Goal: Task Accomplishment & Management: Manage account settings

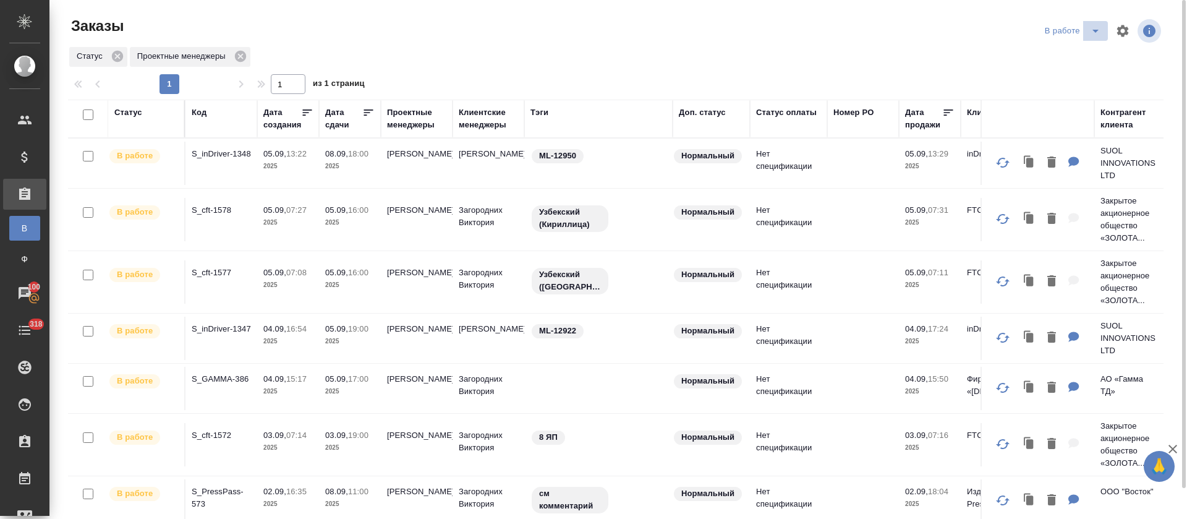
click at [1088, 29] on icon "split button" at bounding box center [1095, 30] width 15 height 15
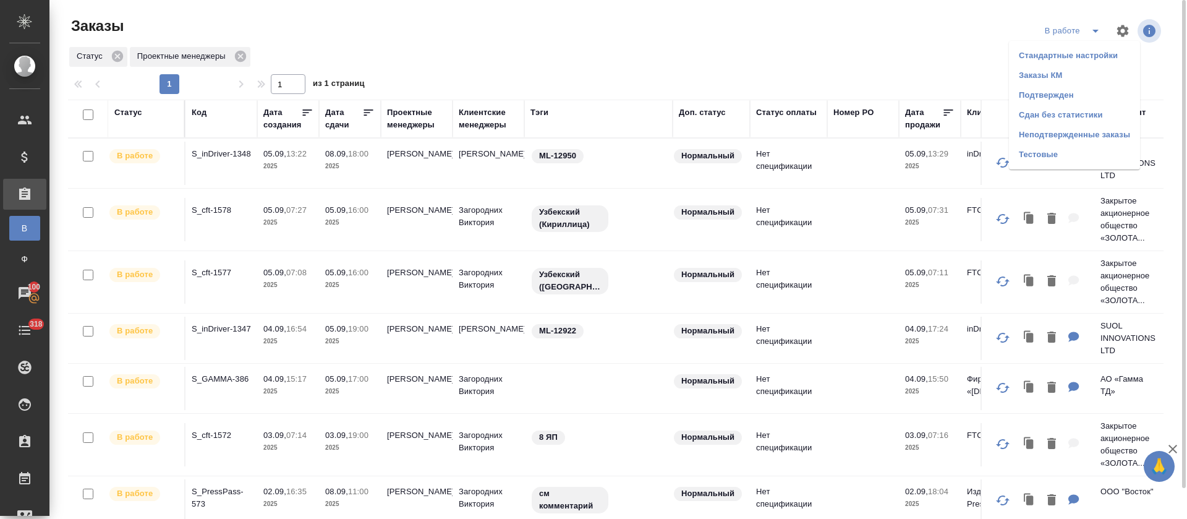
click at [1059, 95] on li "Подтвержден" at bounding box center [1074, 95] width 131 height 20
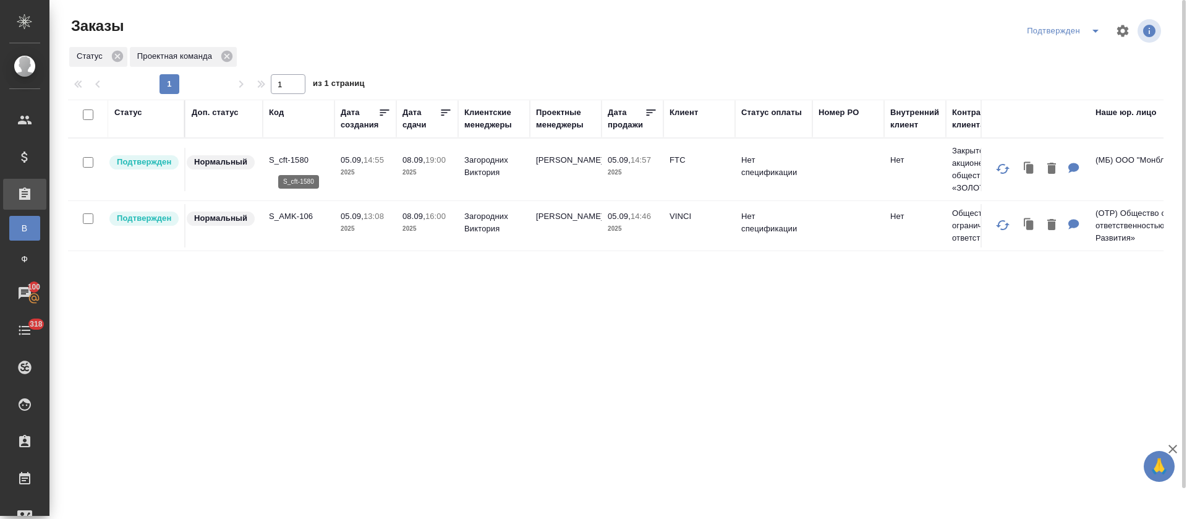
click at [285, 161] on p "S_cft-1580" at bounding box center [298, 160] width 59 height 12
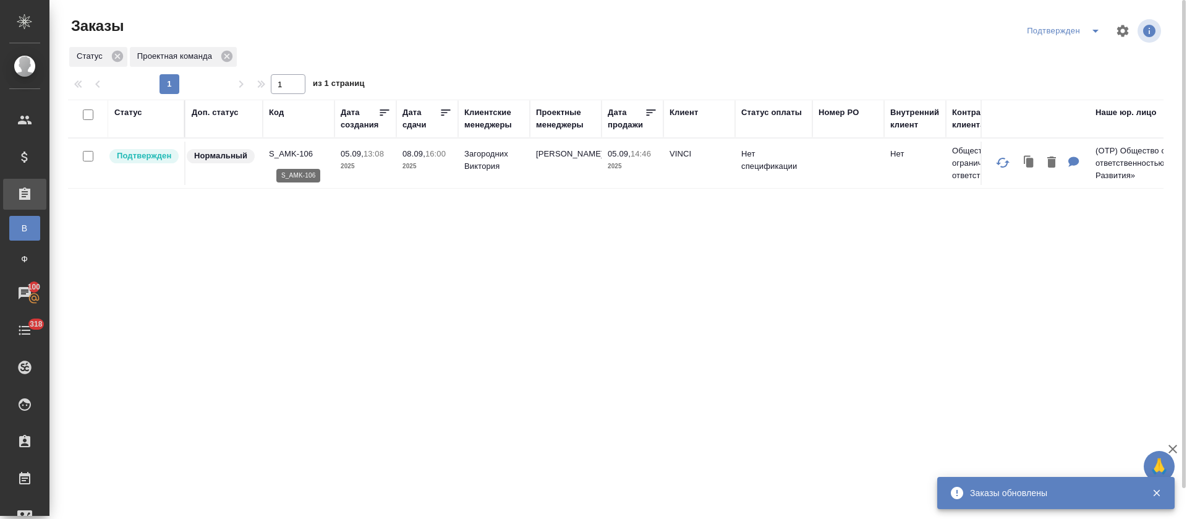
click at [288, 155] on p "S_AMK-106" at bounding box center [298, 154] width 59 height 12
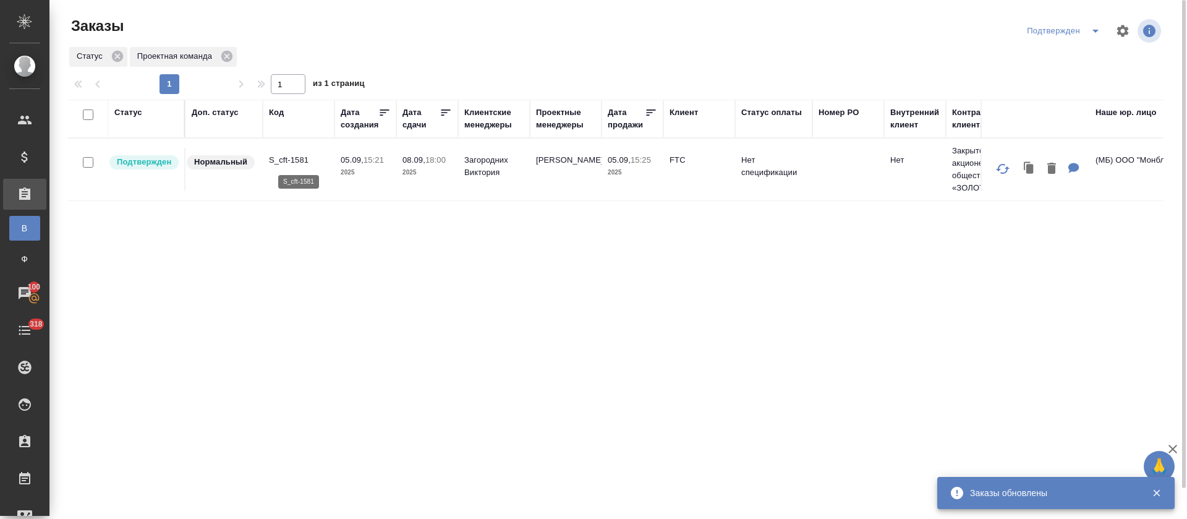
click at [305, 158] on p "S_cft-1581" at bounding box center [298, 160] width 59 height 12
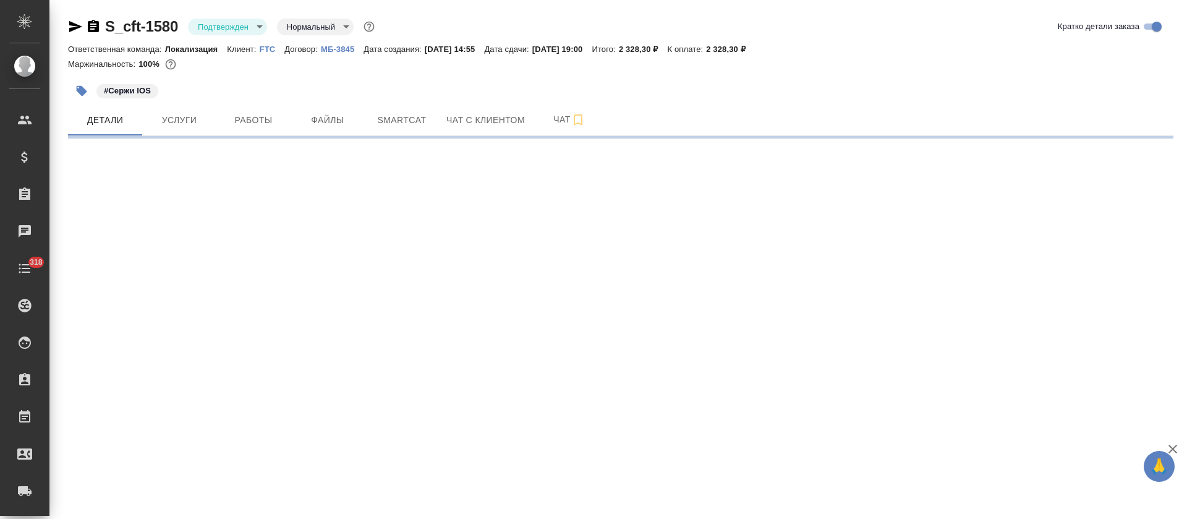
select select "RU"
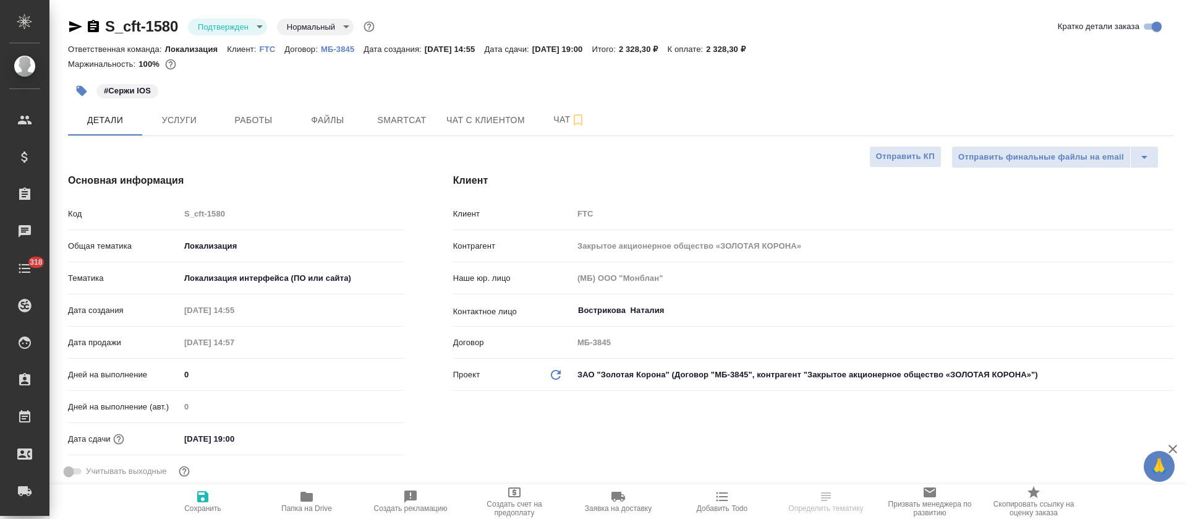
type textarea "x"
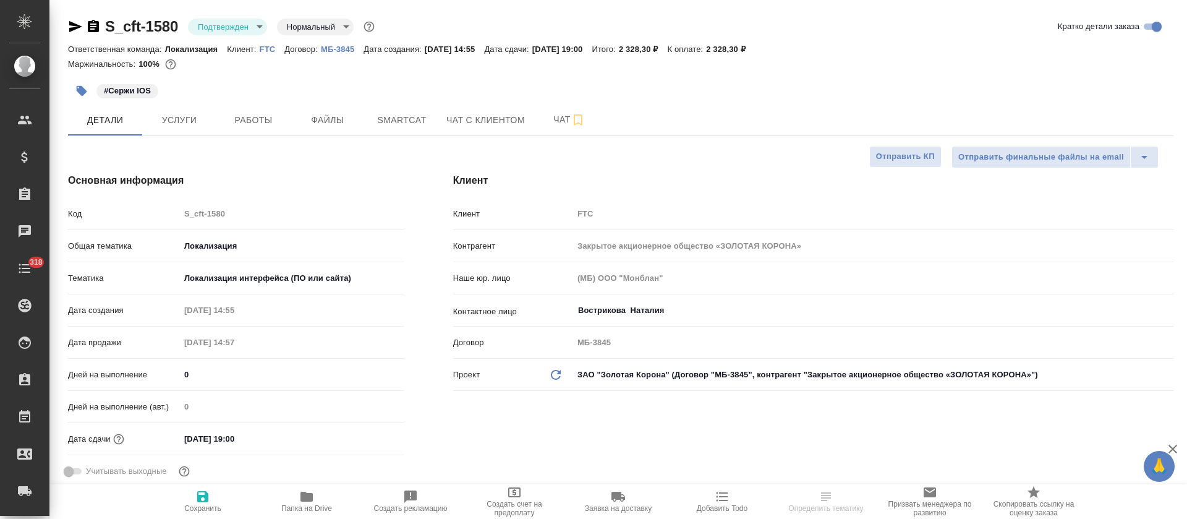
type textarea "x"
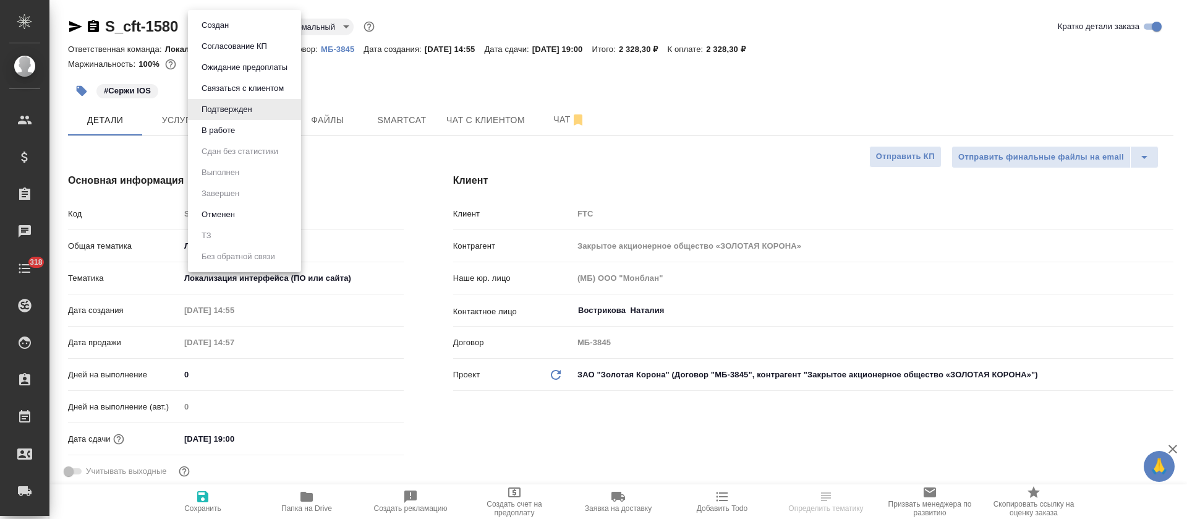
click at [247, 28] on body "🙏 .cls-1 fill:#fff; AWATERA Tretyakova Olga Клиенты Спецификации Заказы Чаты 31…" at bounding box center [593, 259] width 1187 height 519
click at [263, 132] on li "В работе" at bounding box center [244, 130] width 113 height 21
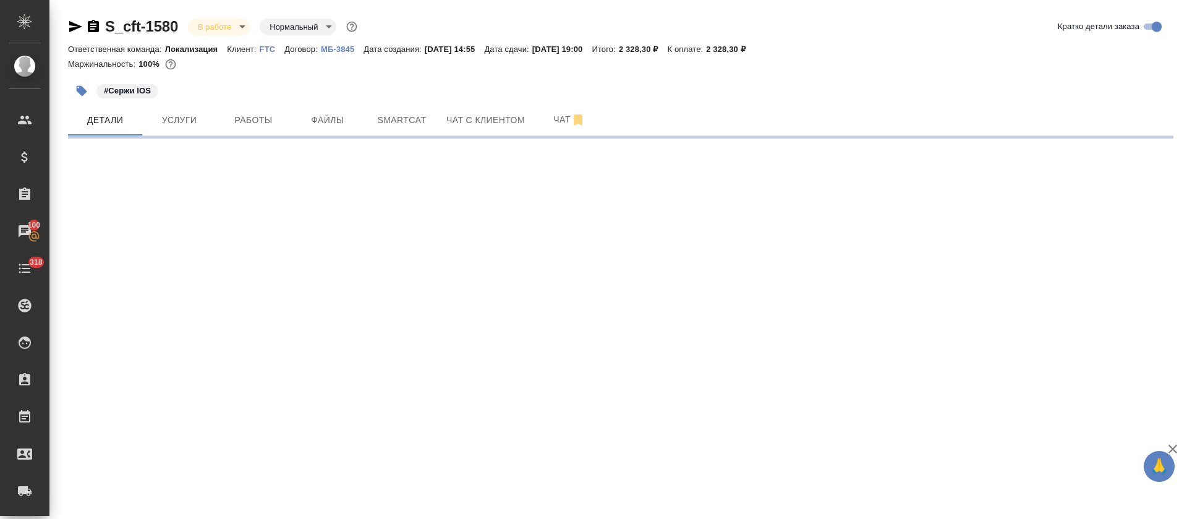
select select "RU"
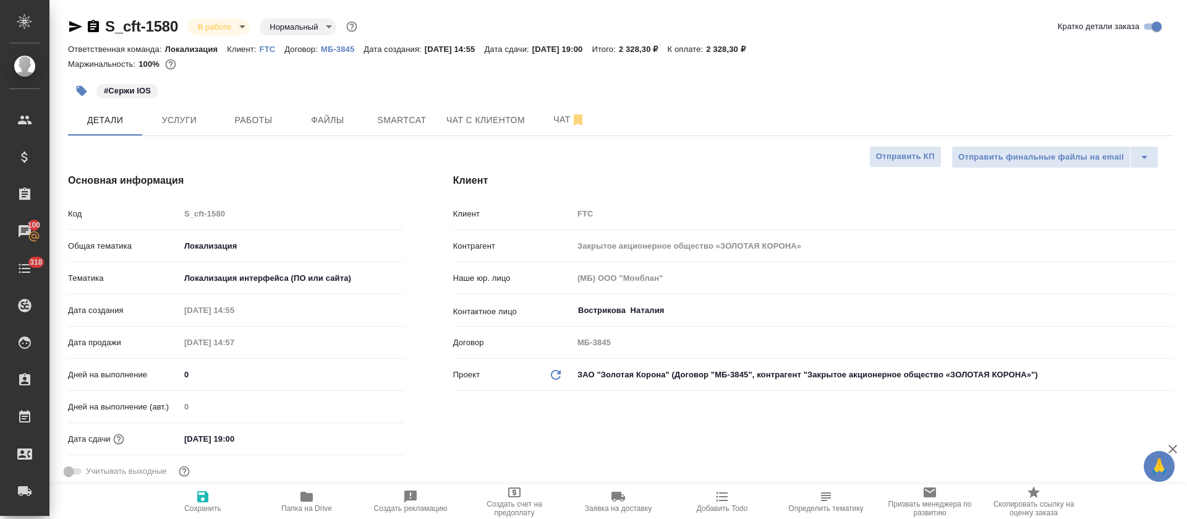
type textarea "x"
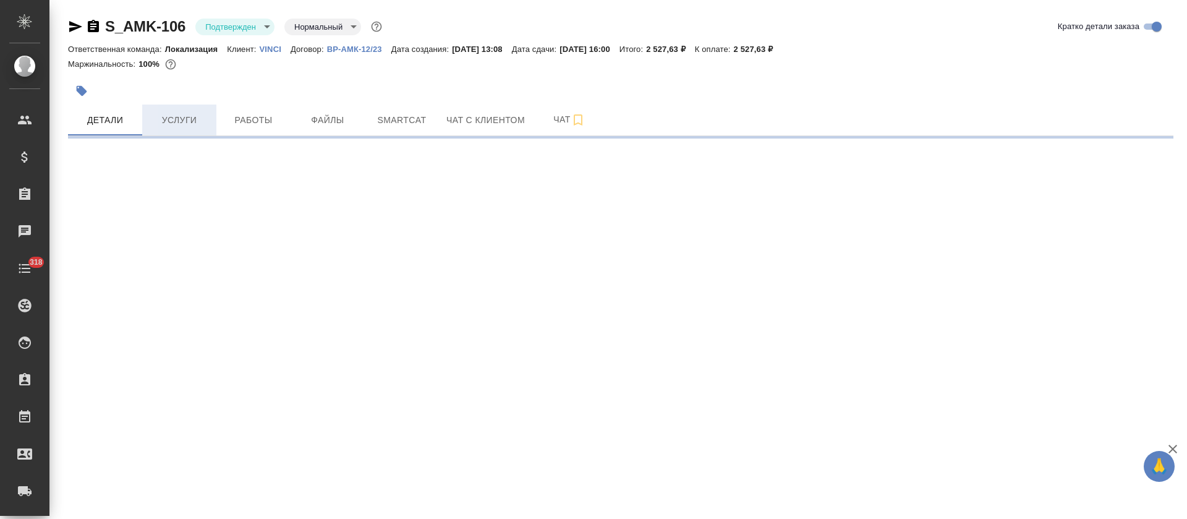
select select "RU"
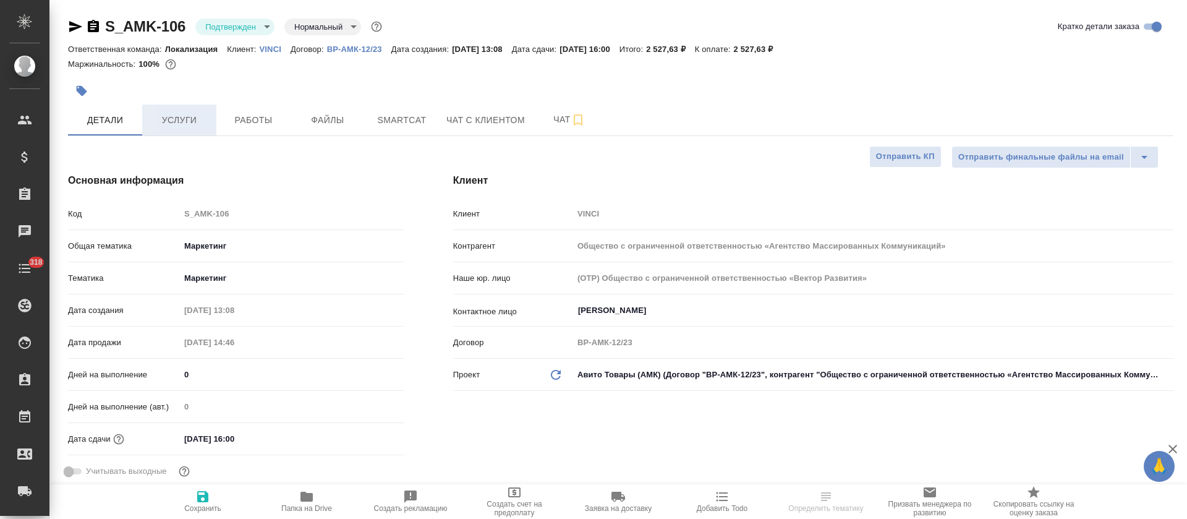
type textarea "x"
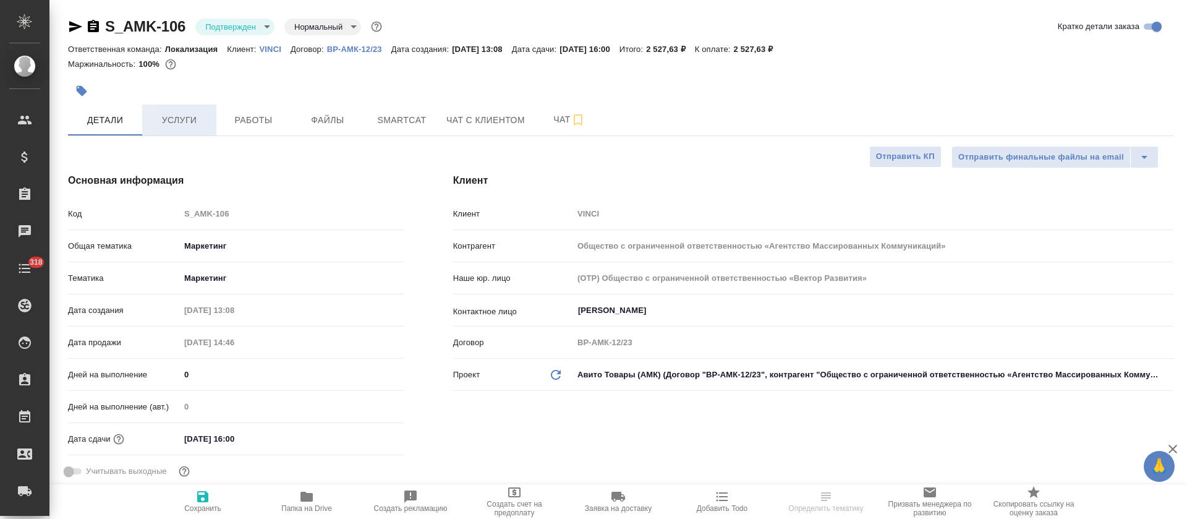
type textarea "x"
click at [193, 115] on span "Услуги" at bounding box center [179, 119] width 59 height 15
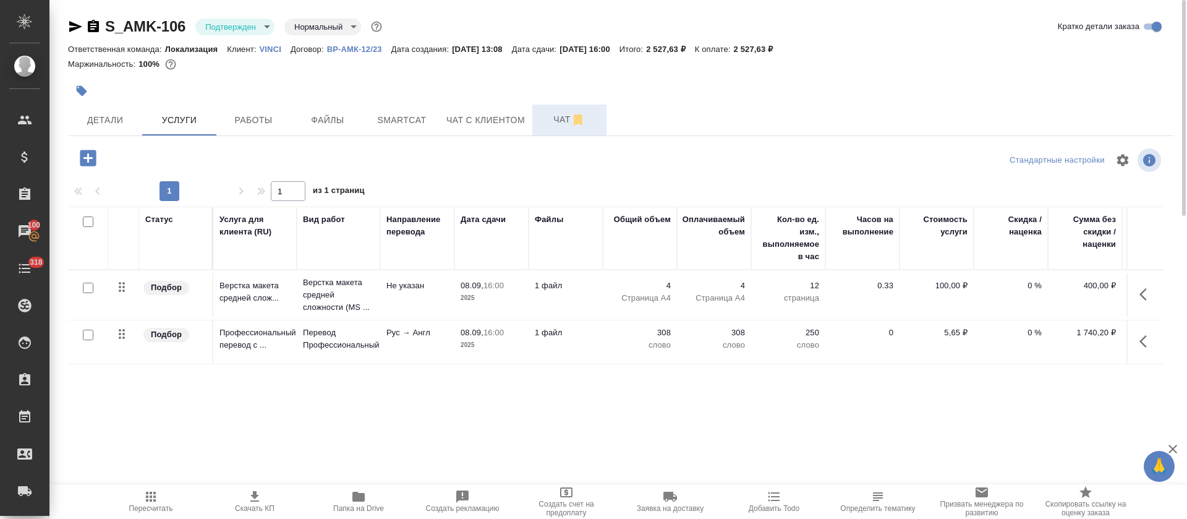
click at [549, 129] on button "Чат" at bounding box center [569, 119] width 74 height 31
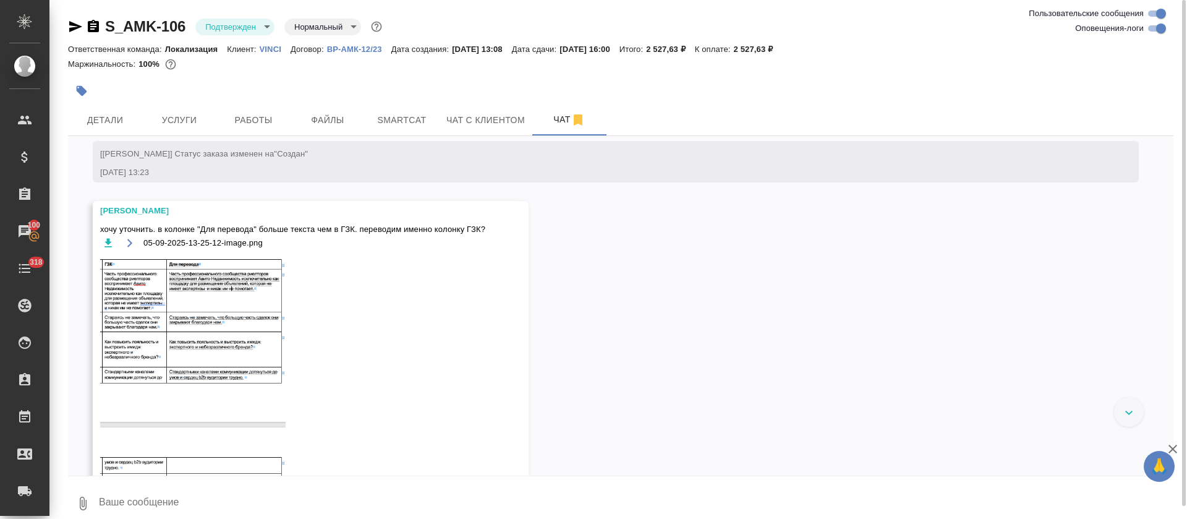
scroll to position [384, 0]
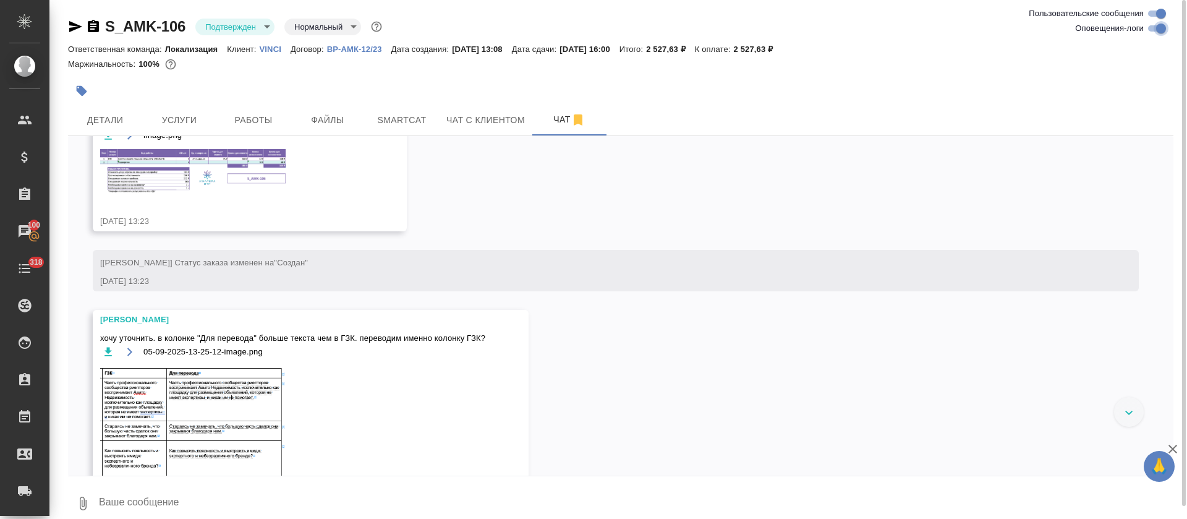
click at [1161, 28] on input "Оповещения-логи" at bounding box center [1160, 28] width 44 height 15
checkbox input "false"
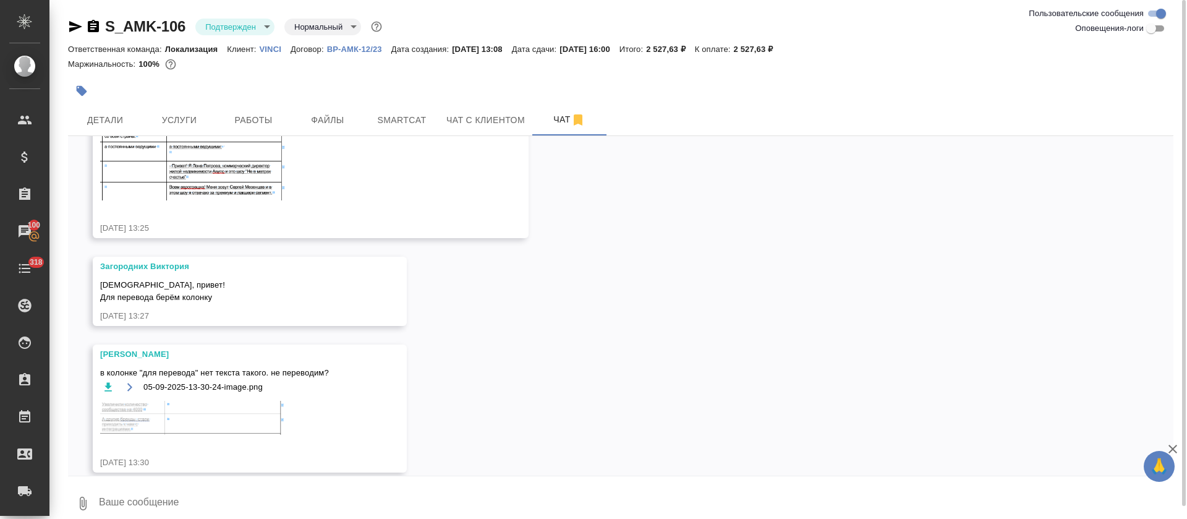
scroll to position [631, 0]
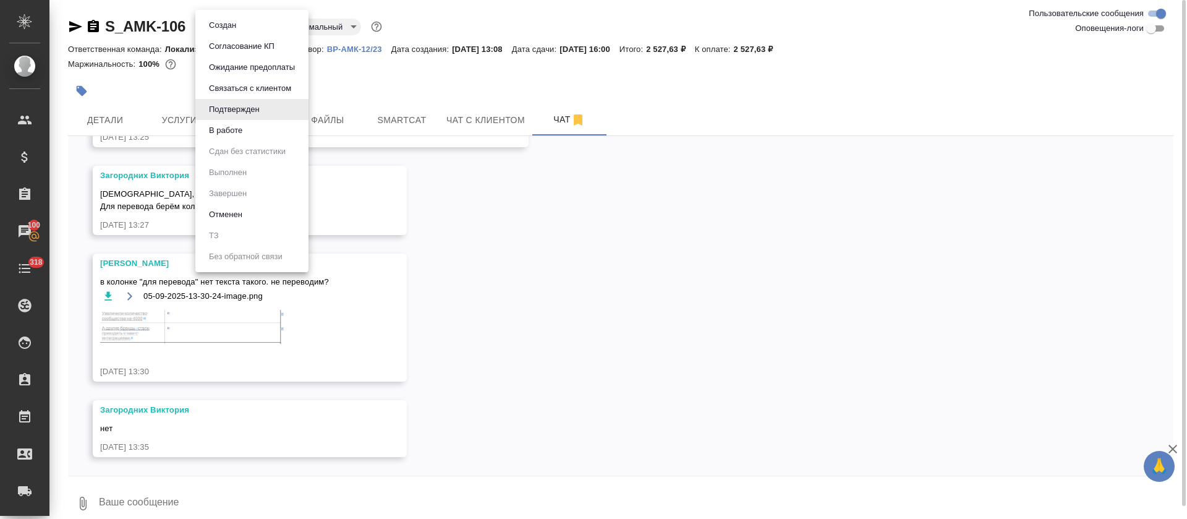
click at [255, 31] on body "🙏 .cls-1 fill:#fff; AWATERA Tretyakova Olga Клиенты Спецификации Заказы 100 Чат…" at bounding box center [593, 259] width 1187 height 519
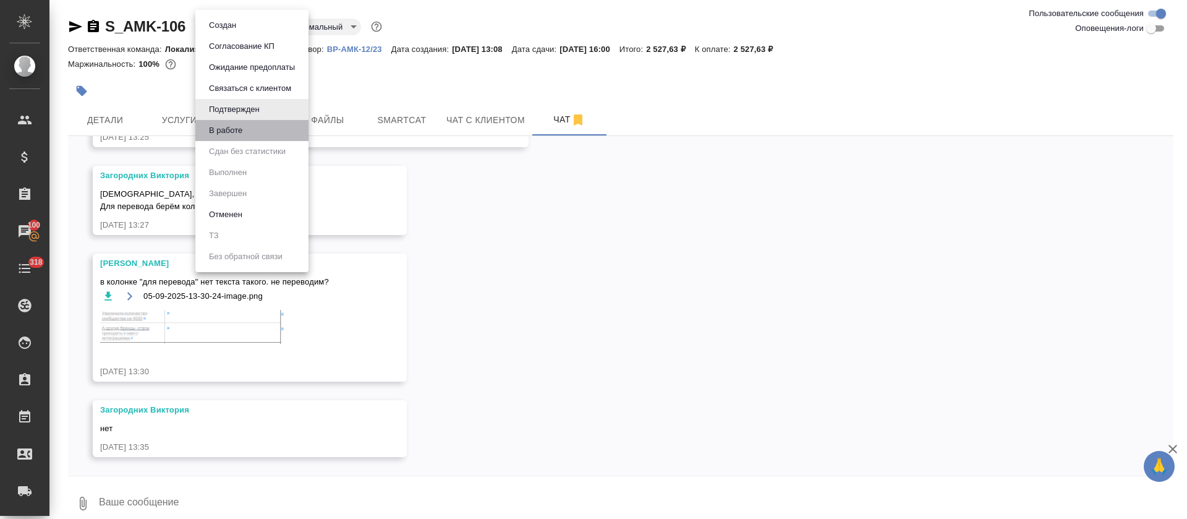
click at [259, 132] on li "В работе" at bounding box center [251, 130] width 113 height 21
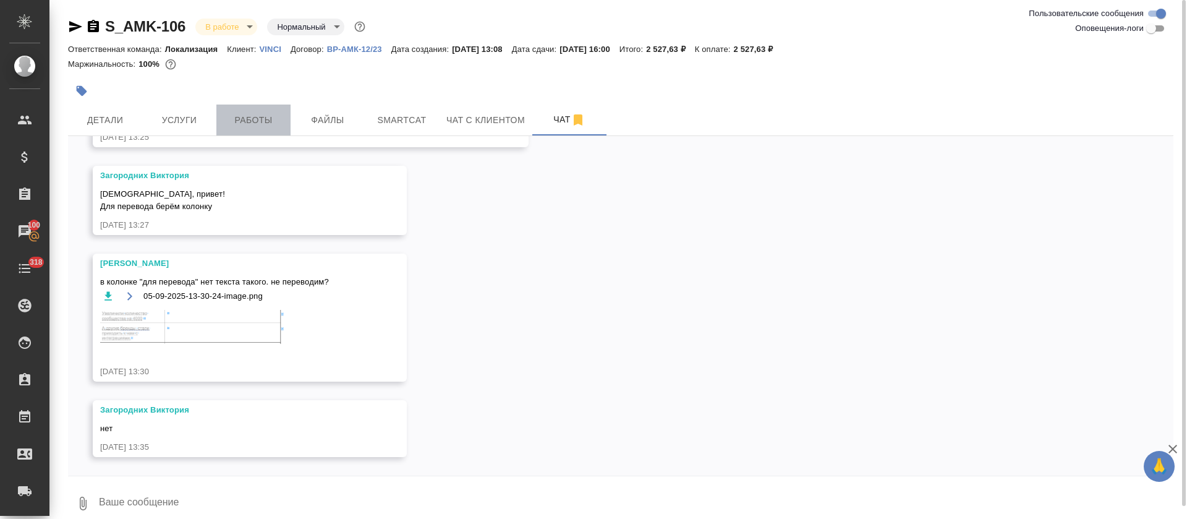
click at [251, 106] on button "Работы" at bounding box center [253, 119] width 74 height 31
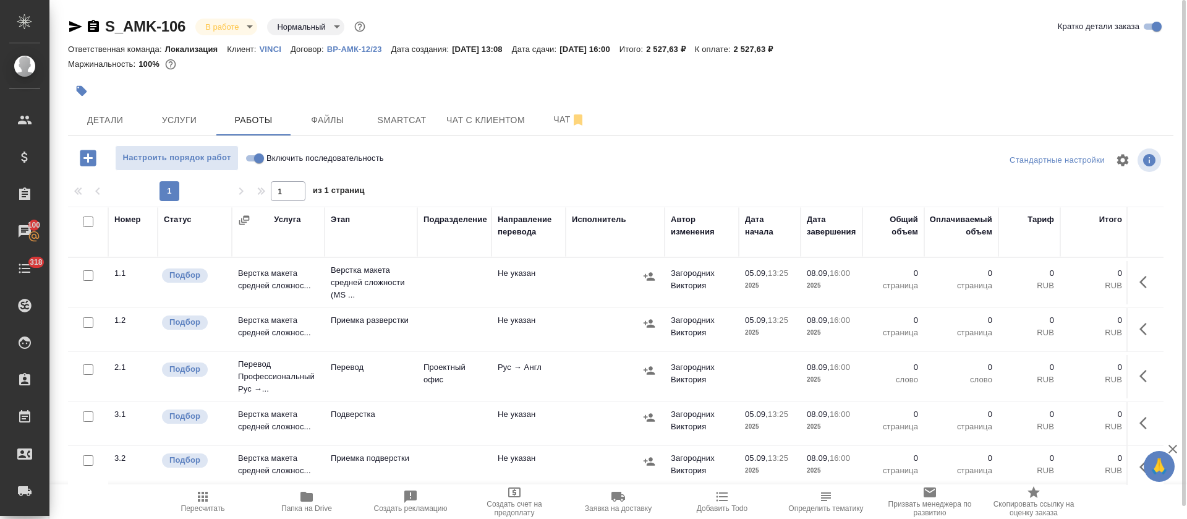
click at [85, 219] on input "checkbox" at bounding box center [88, 221] width 11 height 11
checkbox input "true"
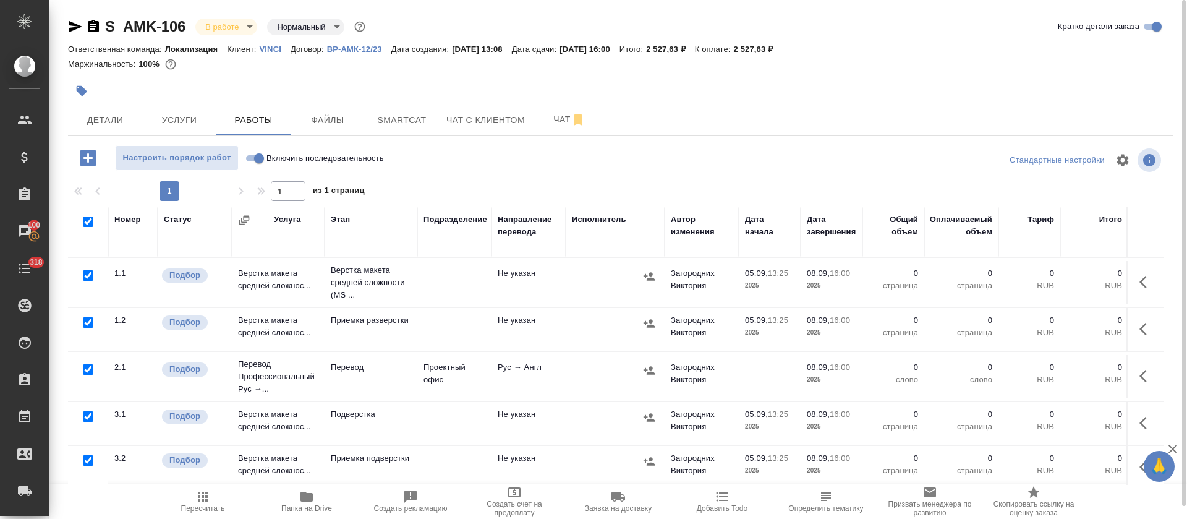
checkbox input "true"
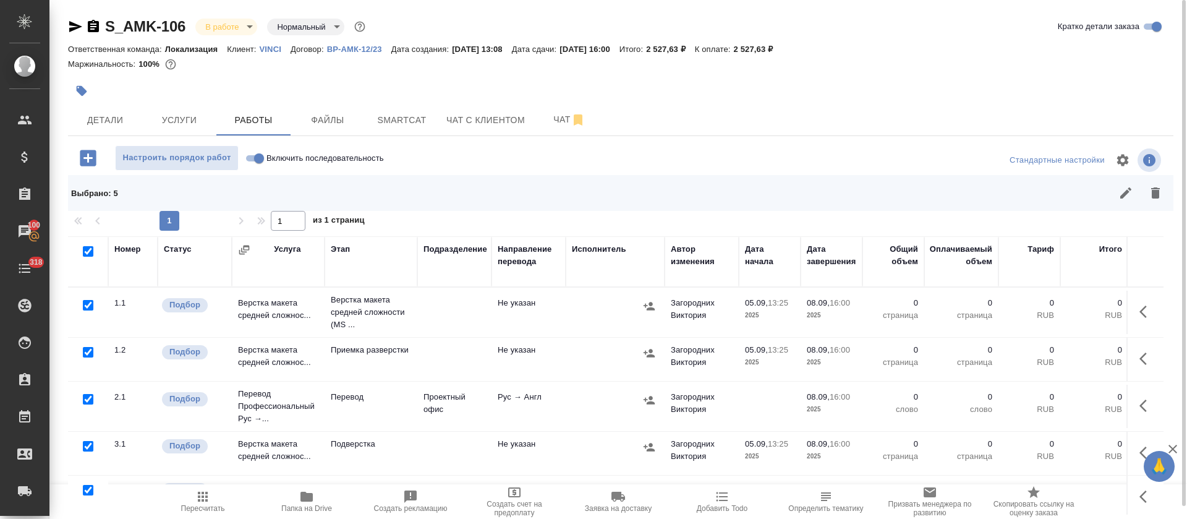
click at [87, 305] on input "checkbox" at bounding box center [88, 305] width 11 height 11
checkbox input "false"
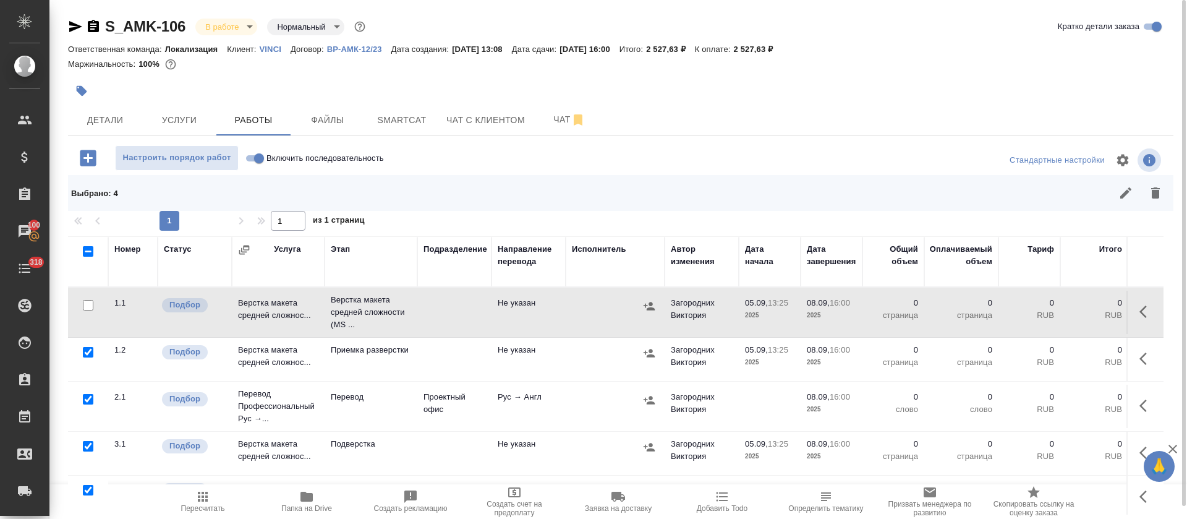
click at [87, 443] on input "checkbox" at bounding box center [88, 446] width 11 height 11
checkbox input "false"
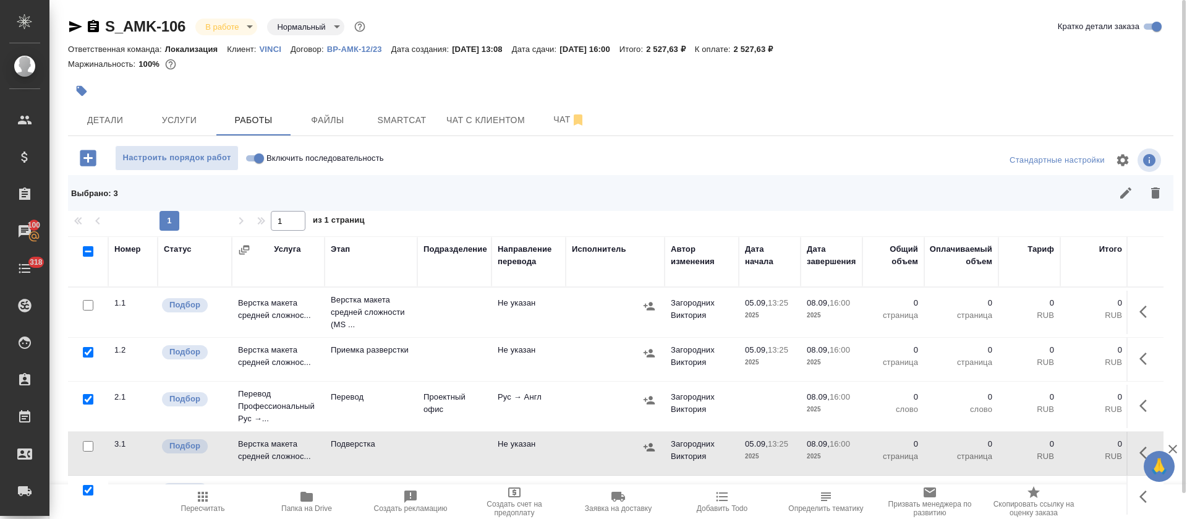
click at [90, 395] on input "checkbox" at bounding box center [88, 399] width 11 height 11
checkbox input "false"
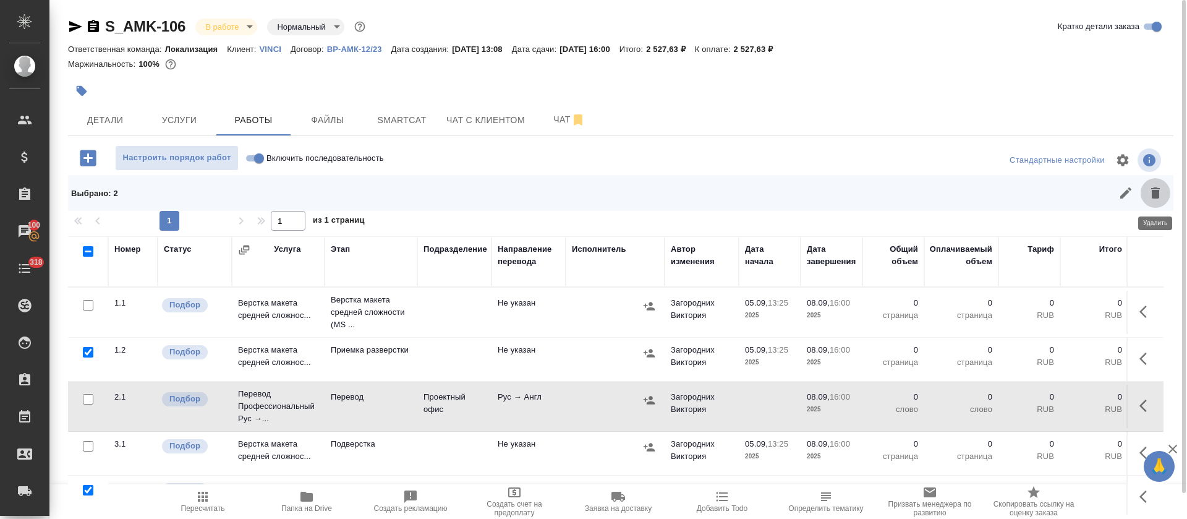
click at [1151, 190] on icon "button" at bounding box center [1155, 192] width 9 height 11
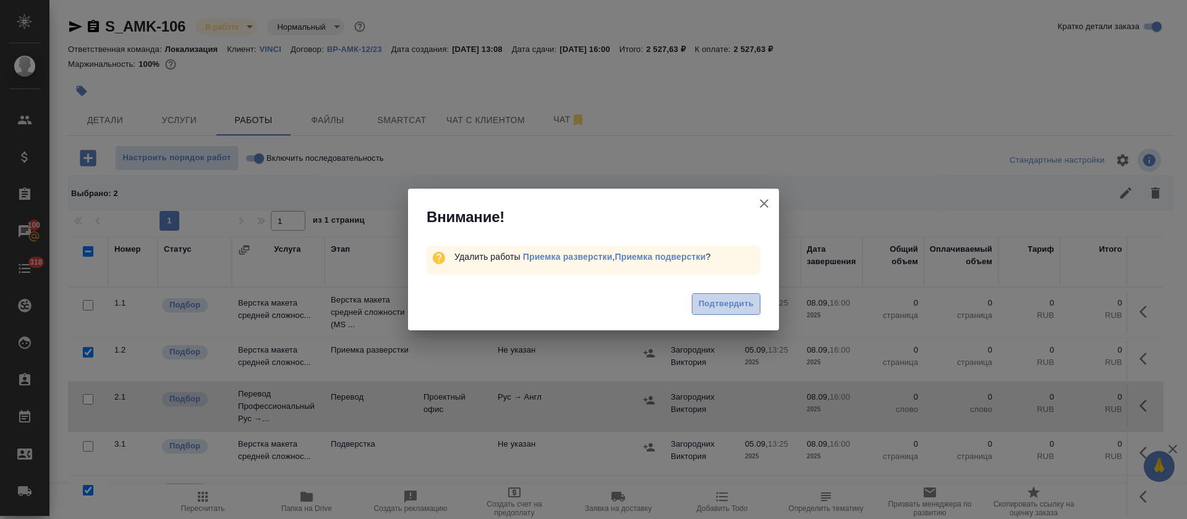
click at [756, 307] on button "Подтвердить" at bounding box center [726, 304] width 69 height 22
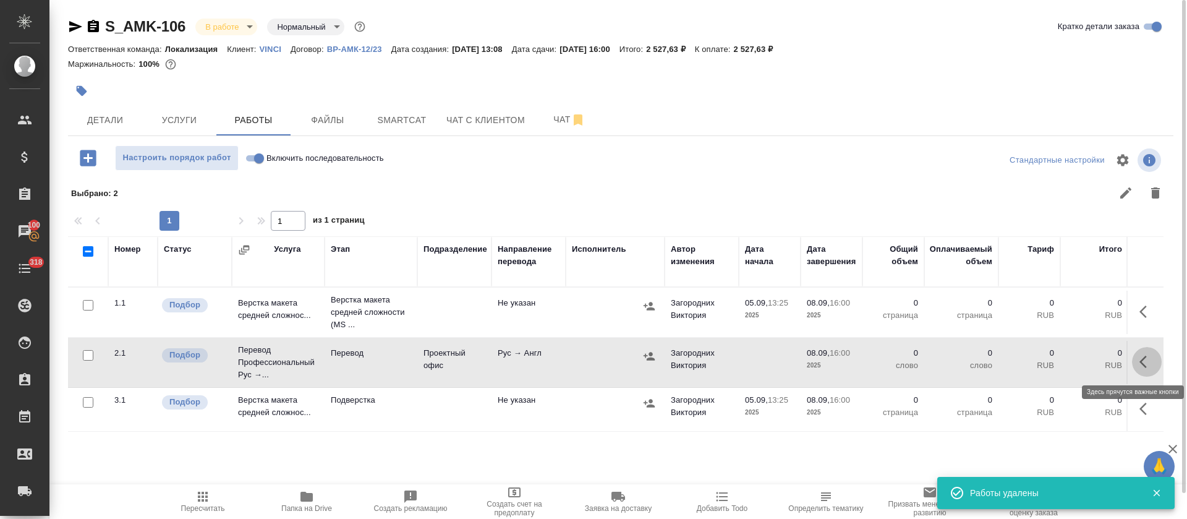
click at [1139, 365] on icon "button" at bounding box center [1146, 361] width 15 height 15
click at [1128, 362] on icon "button" at bounding box center [1121, 361] width 15 height 15
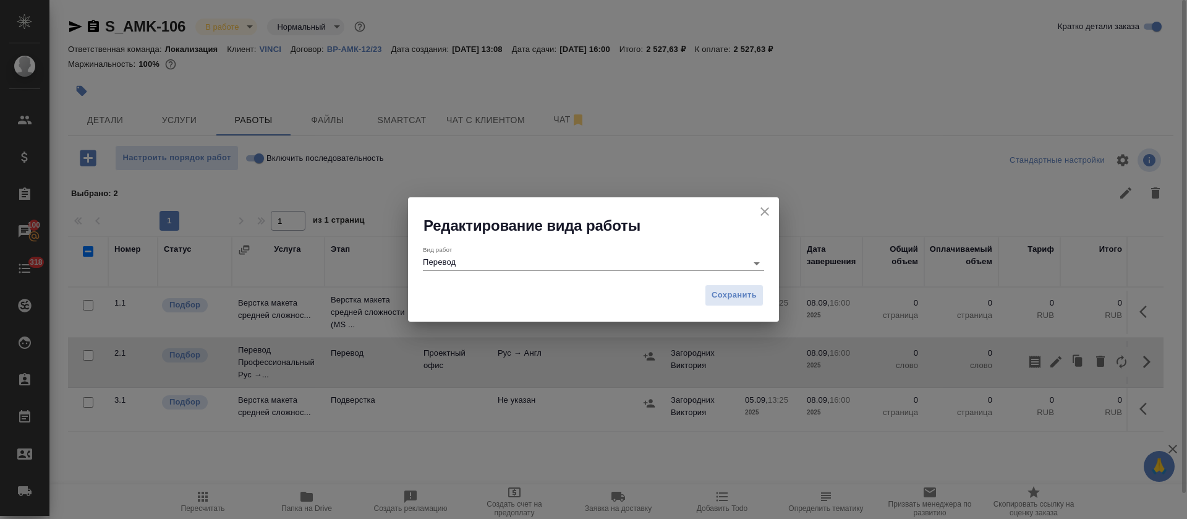
click at [577, 249] on div "Вид работ Перевод" at bounding box center [593, 257] width 341 height 25
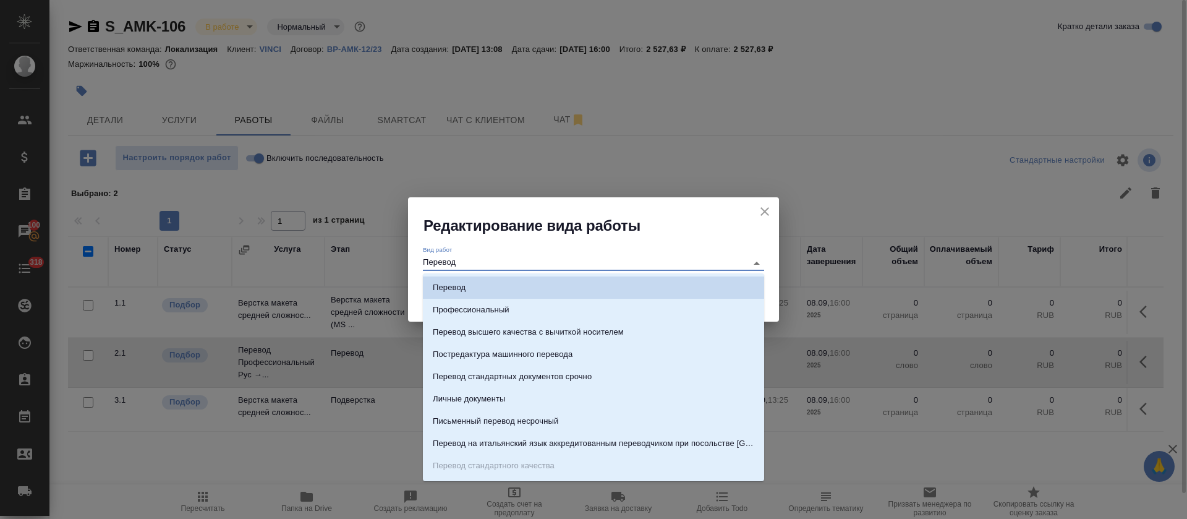
click at [573, 267] on input "Перевод" at bounding box center [582, 262] width 318 height 15
click at [550, 359] on p "Постредактура машинного перевода" at bounding box center [503, 354] width 140 height 12
type input "Постредактура машинного перевода"
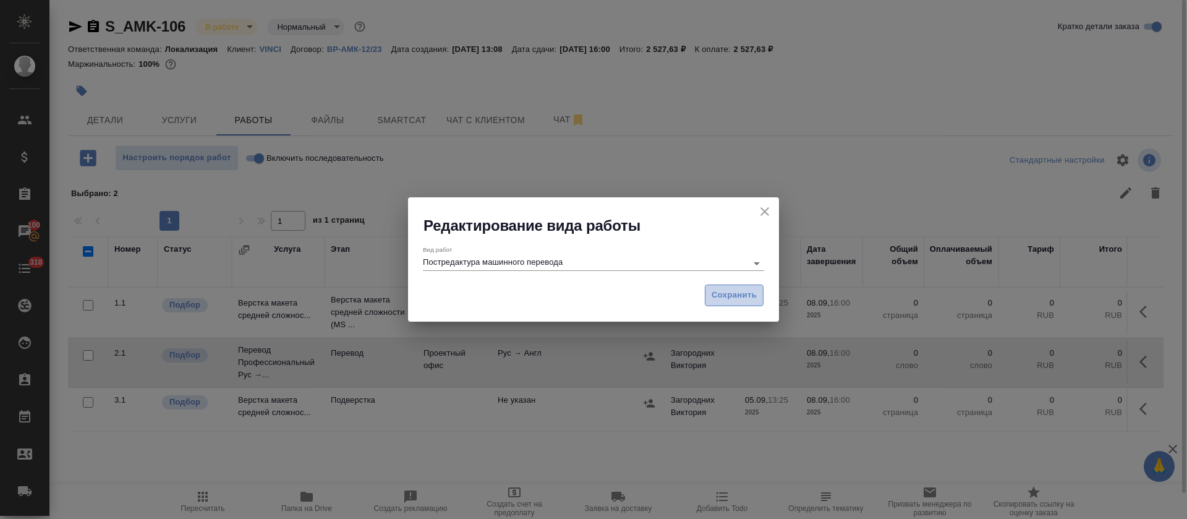
click at [708, 300] on button "Сохранить" at bounding box center [734, 295] width 59 height 22
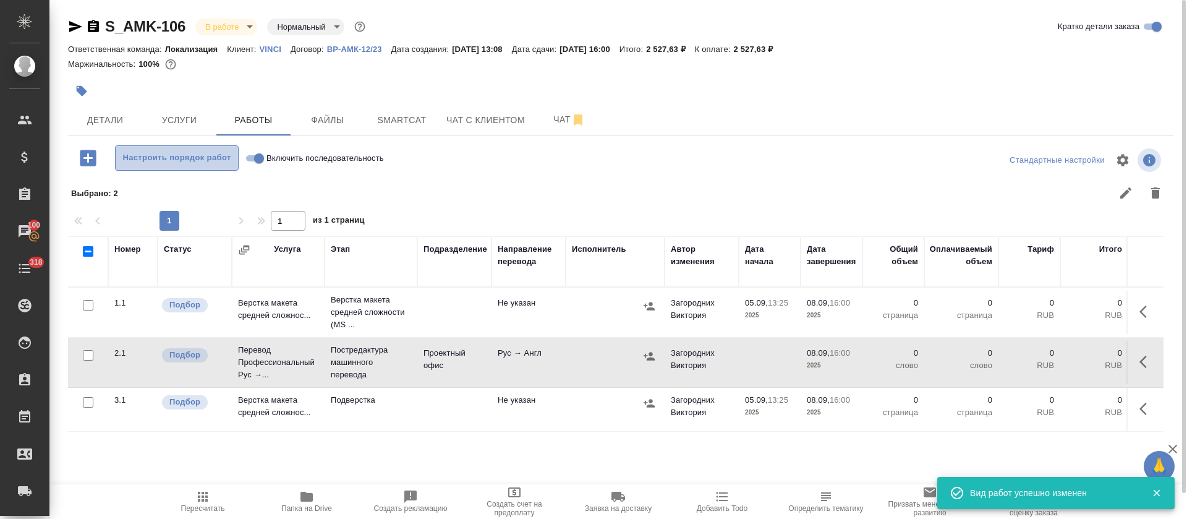
click at [184, 166] on button "Настроить порядок работ" at bounding box center [177, 157] width 124 height 25
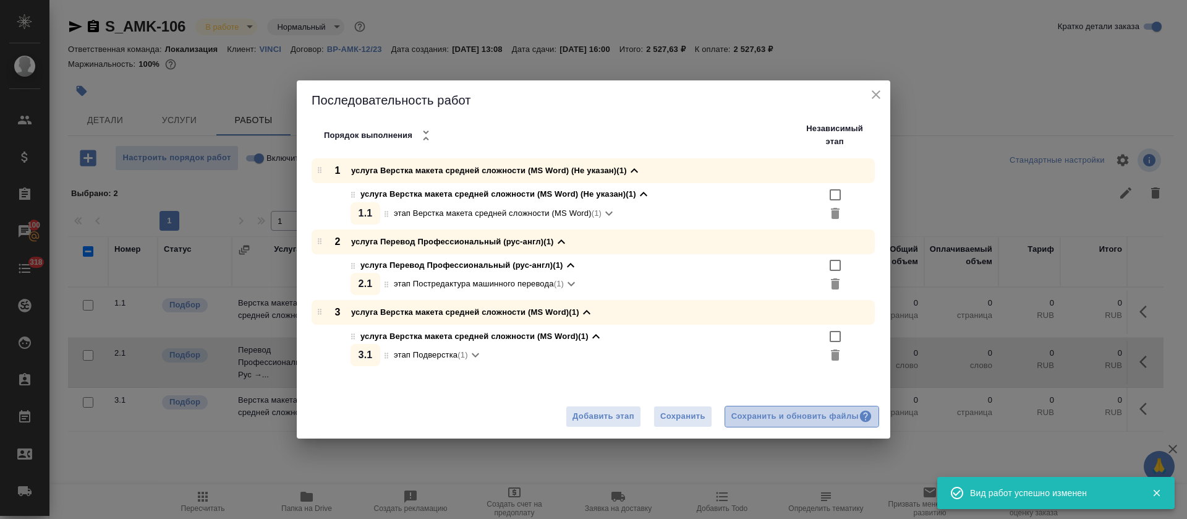
click at [764, 415] on div "Сохранить и обновить файлы" at bounding box center [801, 416] width 141 height 14
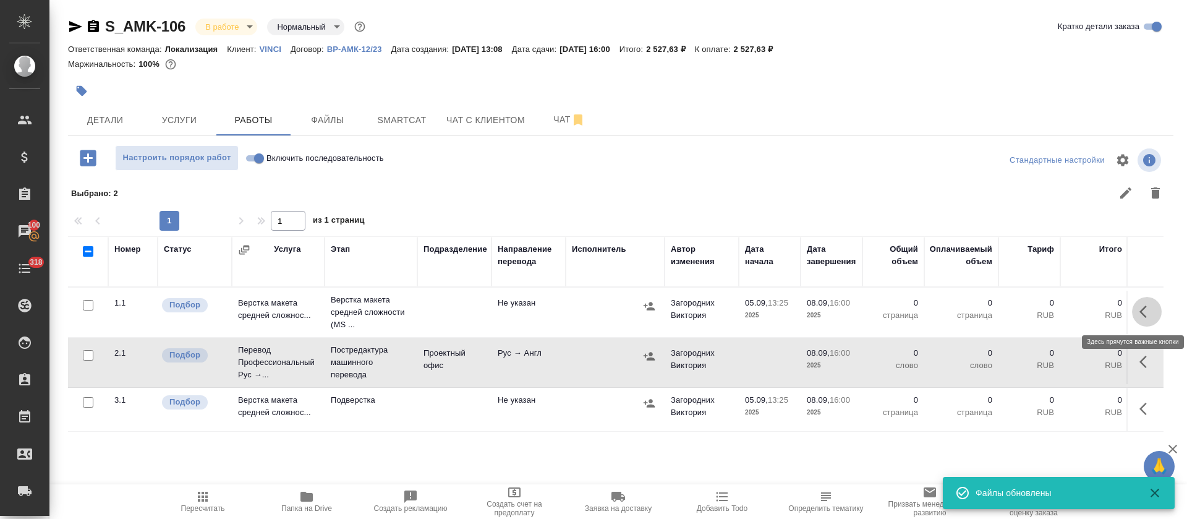
click at [1140, 305] on icon "button" at bounding box center [1146, 311] width 15 height 15
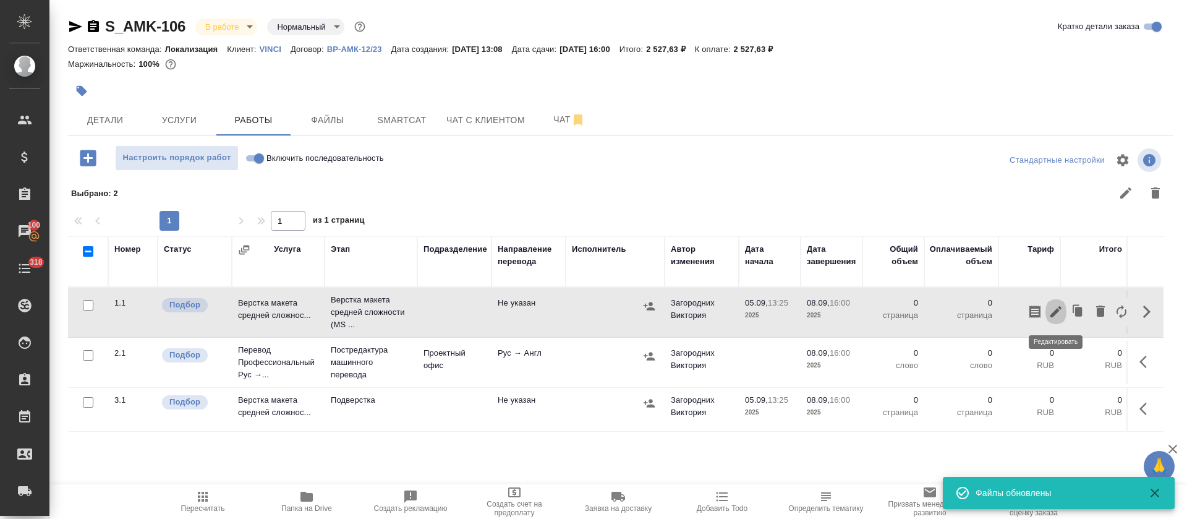
click at [1059, 310] on icon "button" at bounding box center [1055, 311] width 11 height 11
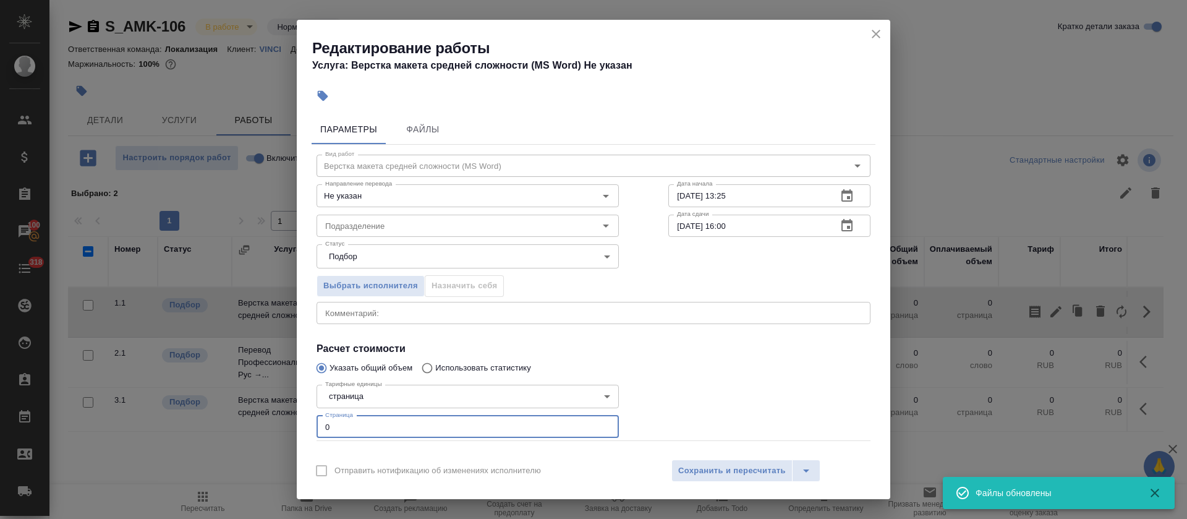
click at [373, 419] on input "0" at bounding box center [467, 426] width 302 height 22
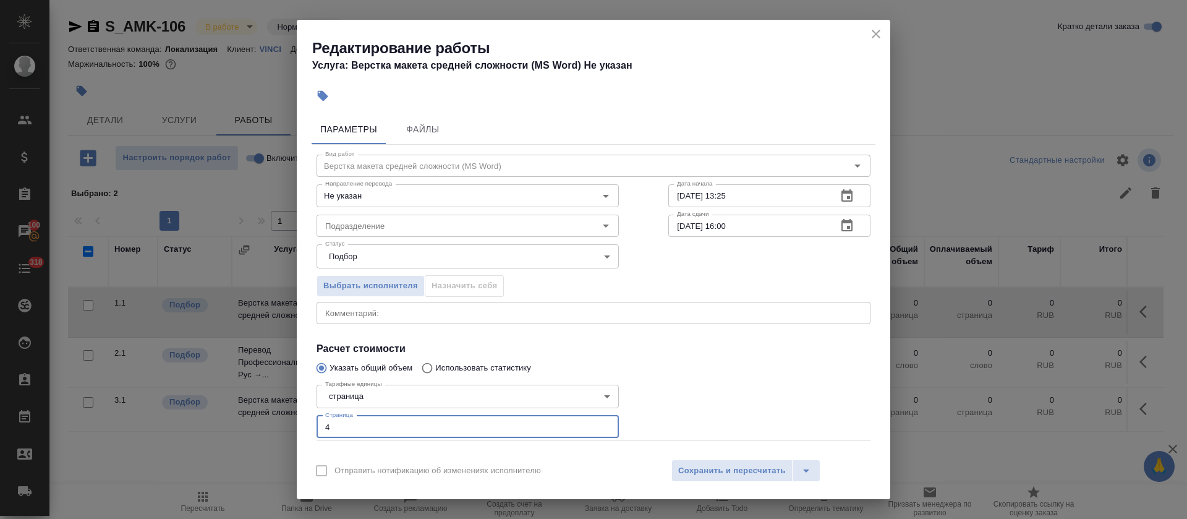
type input "4"
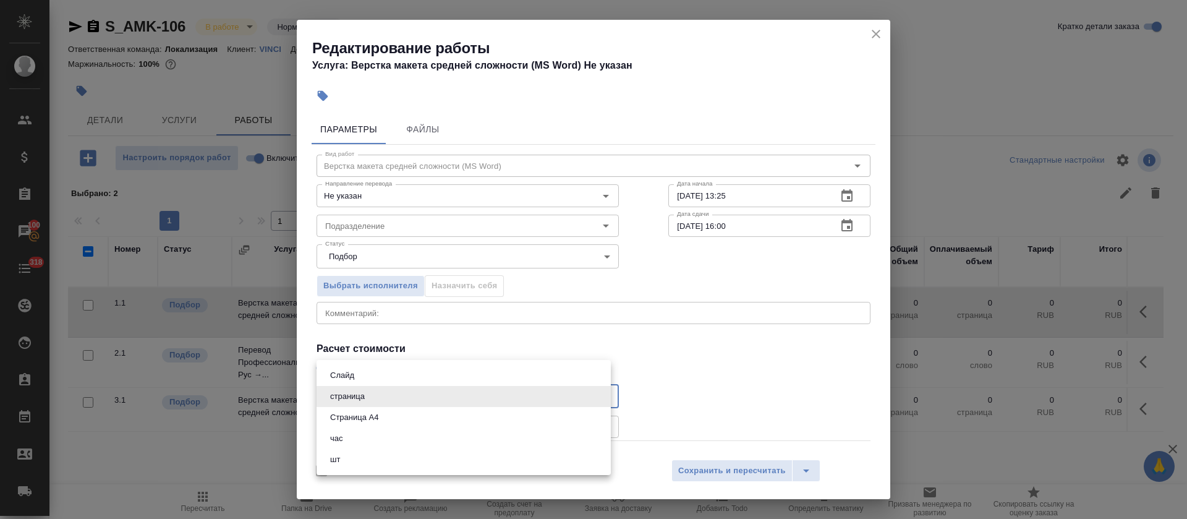
click at [361, 392] on body "🙏 .cls-1 fill:#fff; AWATERA Tretyakova Olga Клиенты Спецификации Заказы 100 Чат…" at bounding box center [593, 259] width 1187 height 519
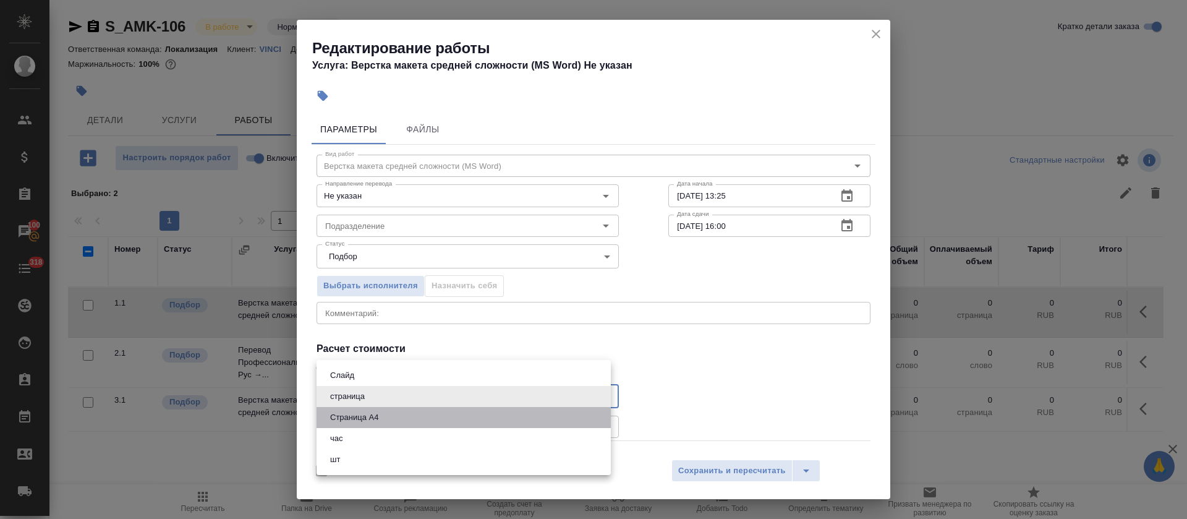
click at [368, 422] on button "Страница А4" at bounding box center [354, 417] width 56 height 14
type input "5f036ec4e16dec2d6b59c8ff"
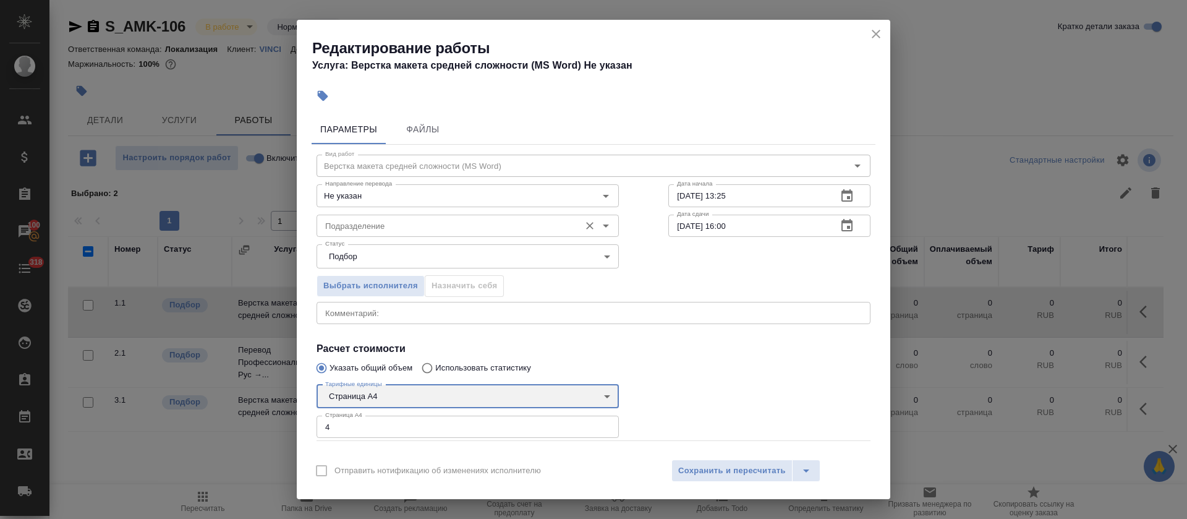
click at [440, 234] on div "Подразделение" at bounding box center [467, 225] width 302 height 22
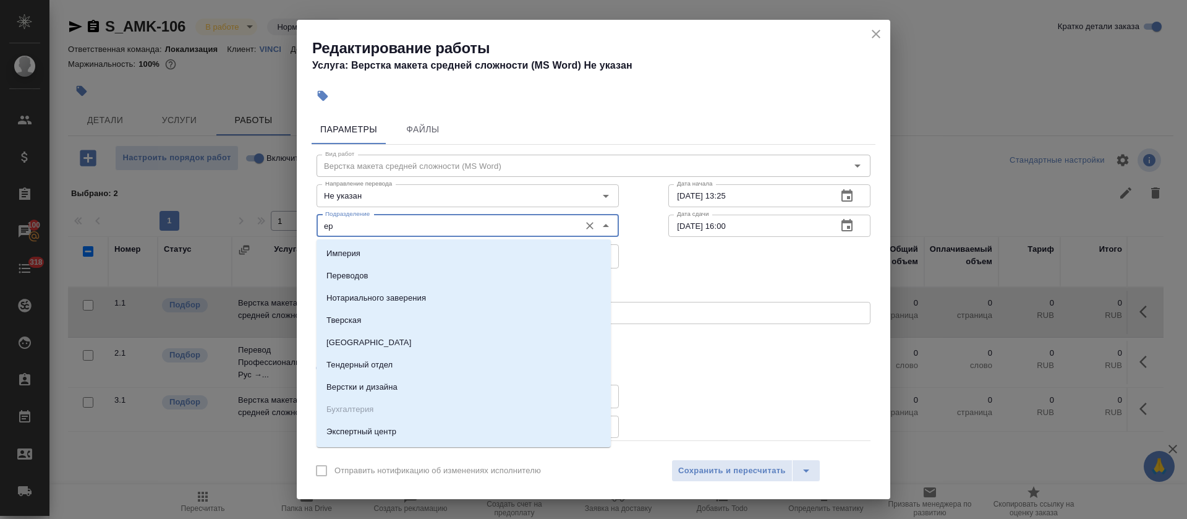
type input "е"
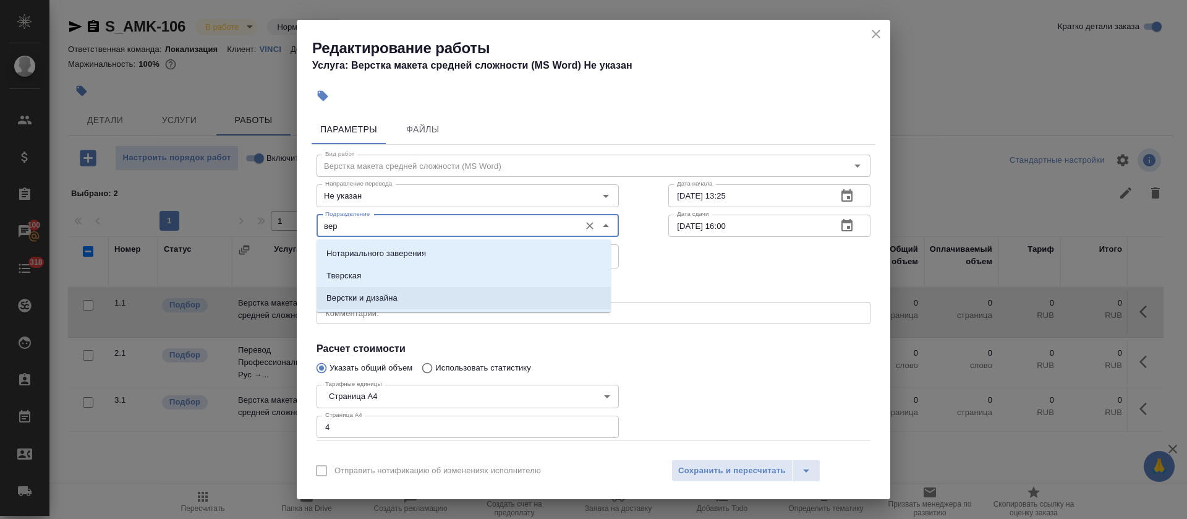
click at [471, 298] on li "Верстки и дизайна" at bounding box center [463, 298] width 294 height 22
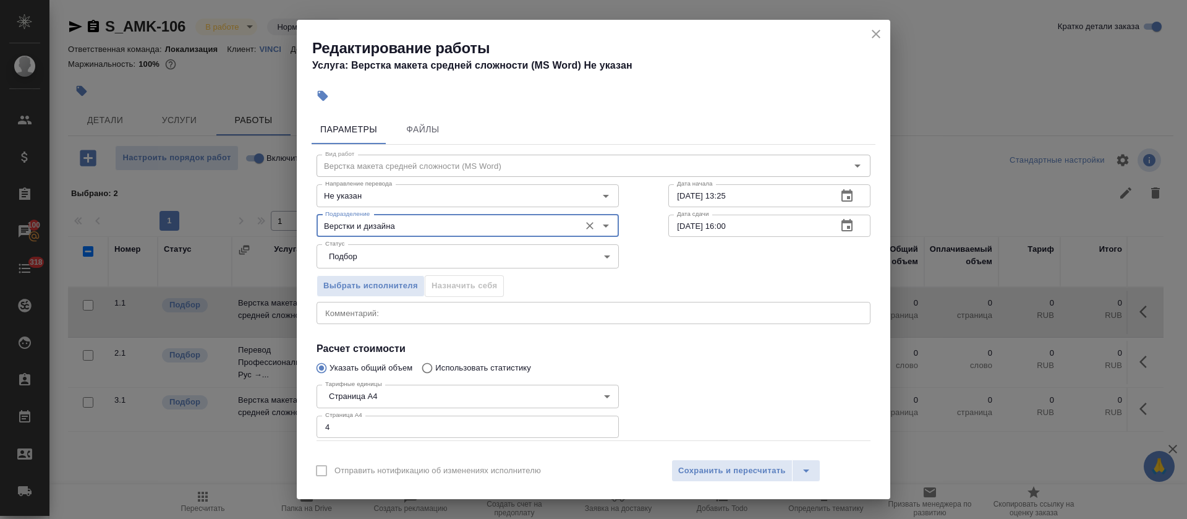
type input "Верстки и дизайна"
click at [841, 197] on icon "button" at bounding box center [846, 195] width 11 height 12
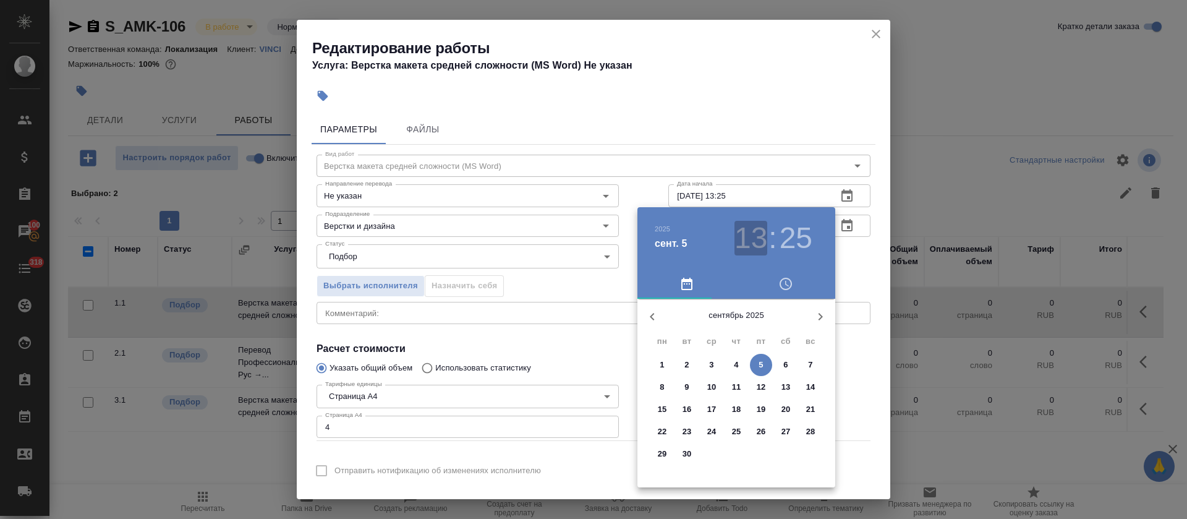
click at [758, 225] on h3 "13" at bounding box center [750, 238] width 33 height 35
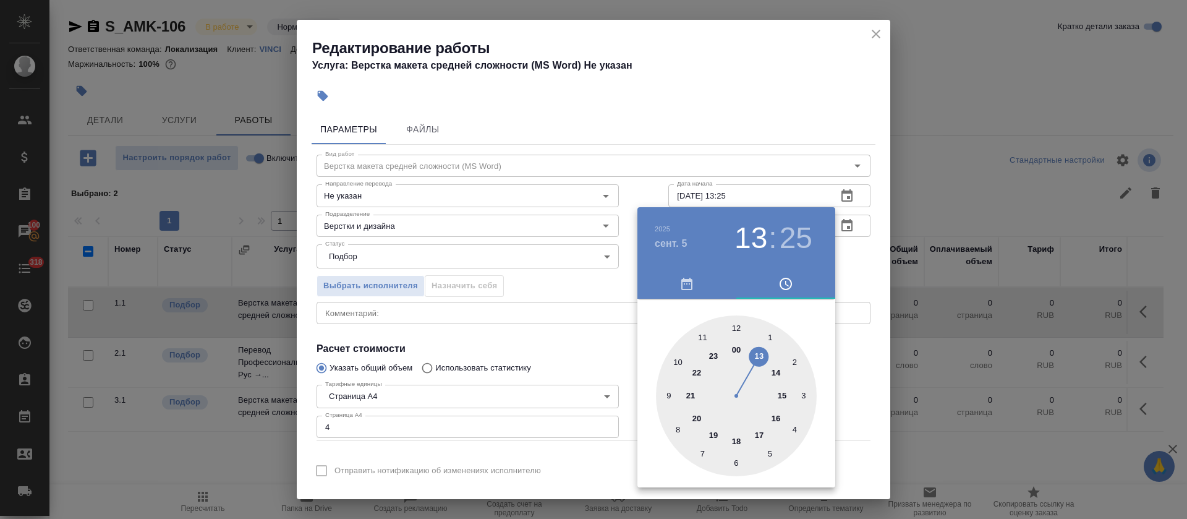
click at [782, 394] on div at bounding box center [736, 395] width 161 height 161
type input "05.09.2025 15:25"
click at [582, 286] on div at bounding box center [593, 259] width 1187 height 519
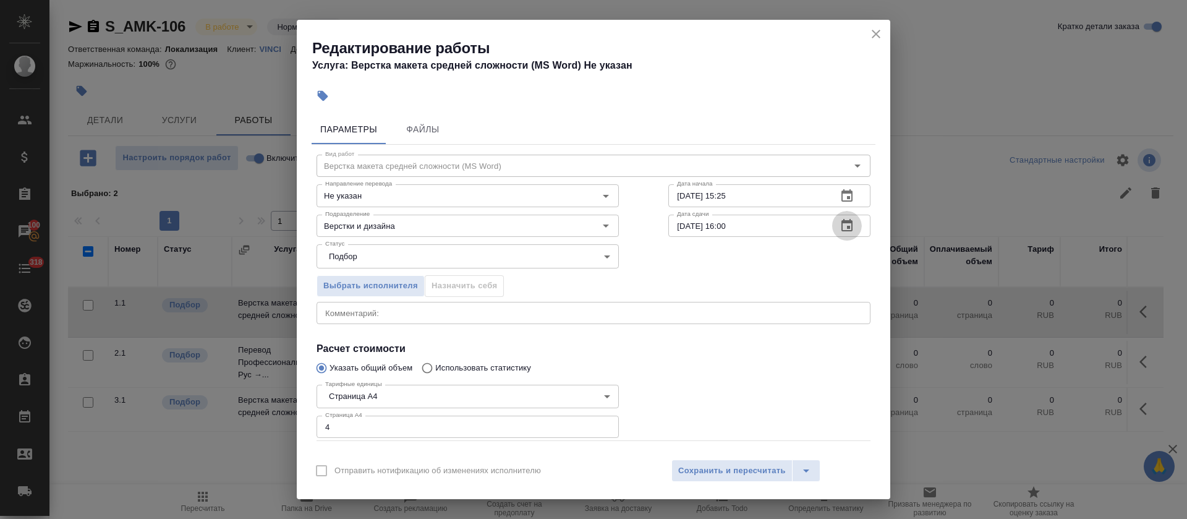
click at [839, 232] on icon "button" at bounding box center [846, 225] width 15 height 15
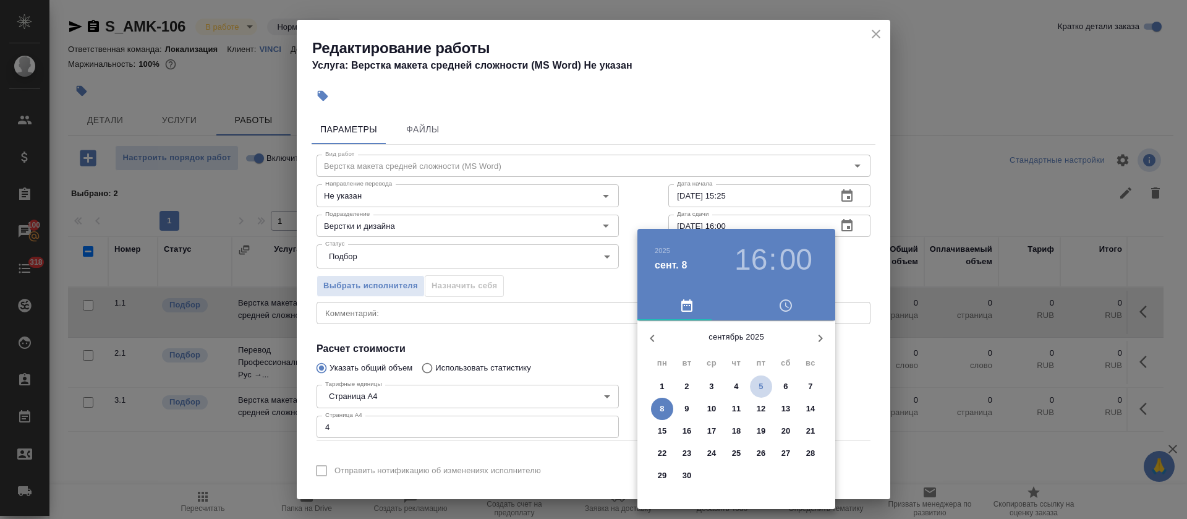
click at [763, 378] on button "5" at bounding box center [761, 386] width 22 height 22
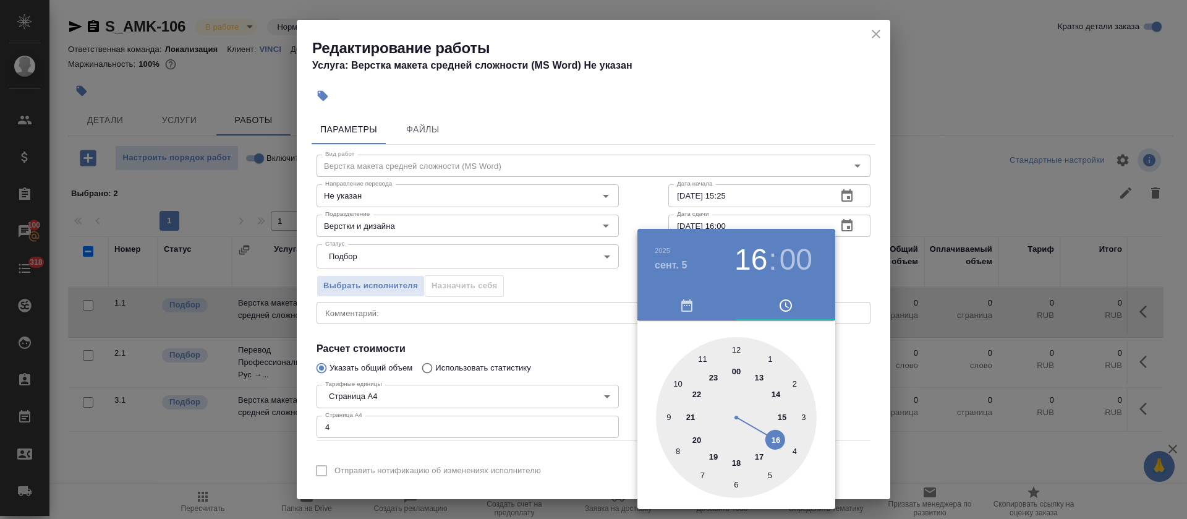
click at [773, 442] on div at bounding box center [736, 417] width 161 height 161
click at [734, 483] on div at bounding box center [736, 417] width 161 height 161
type input "05.09.2025 16:30"
click at [633, 370] on div at bounding box center [593, 259] width 1187 height 519
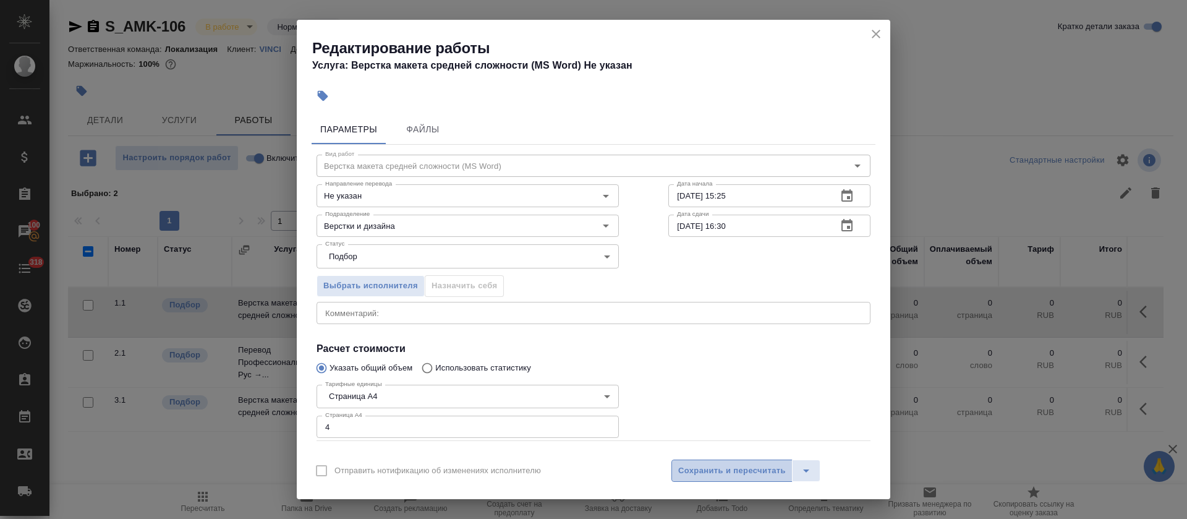
click at [708, 469] on span "Сохранить и пересчитать" at bounding box center [732, 471] width 108 height 14
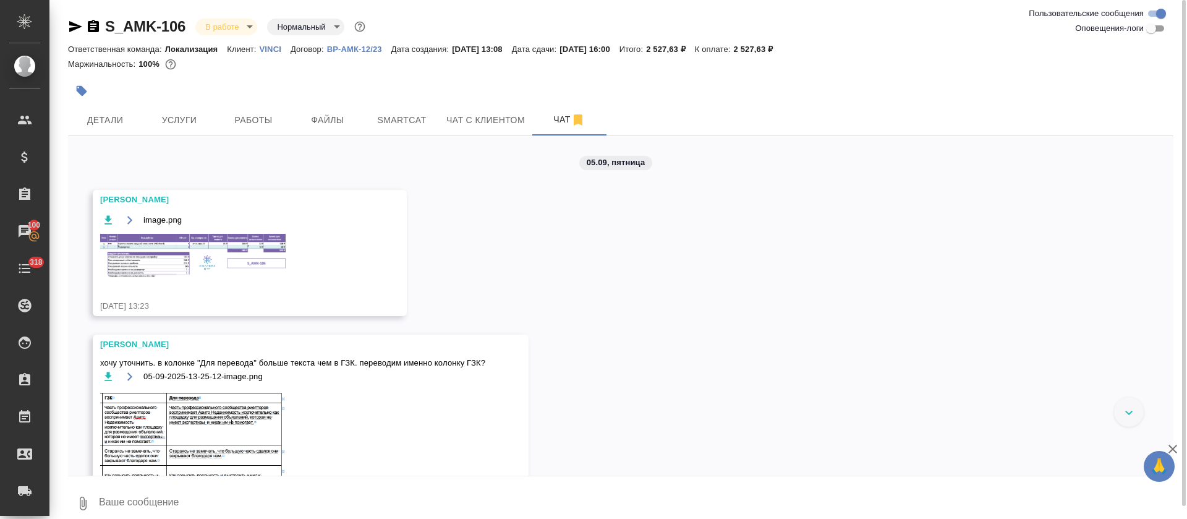
click at [244, 262] on img at bounding box center [192, 256] width 185 height 44
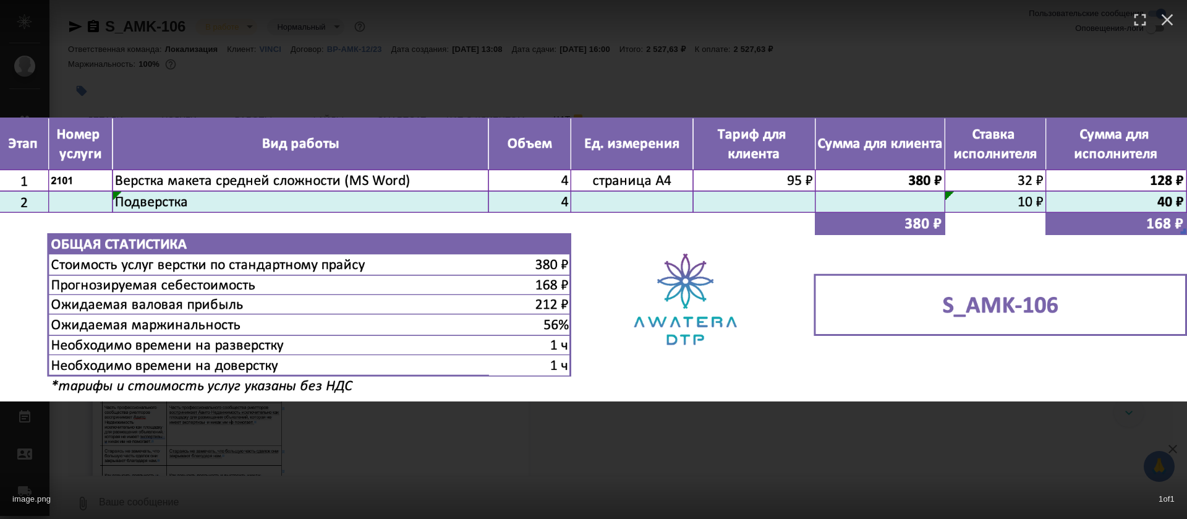
click at [696, 37] on div at bounding box center [593, 23] width 1187 height 46
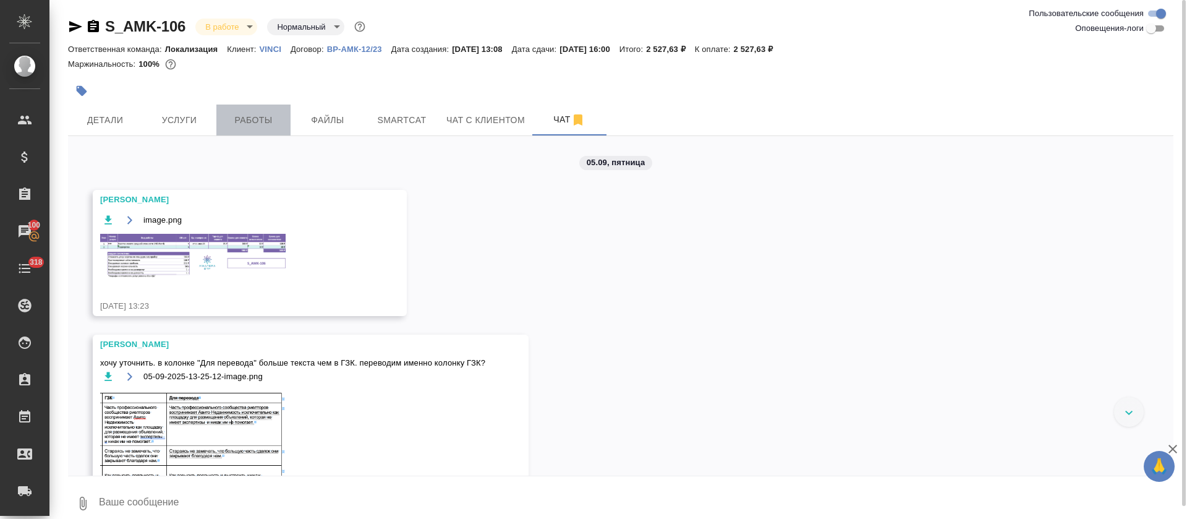
click at [265, 127] on span "Работы" at bounding box center [253, 119] width 59 height 15
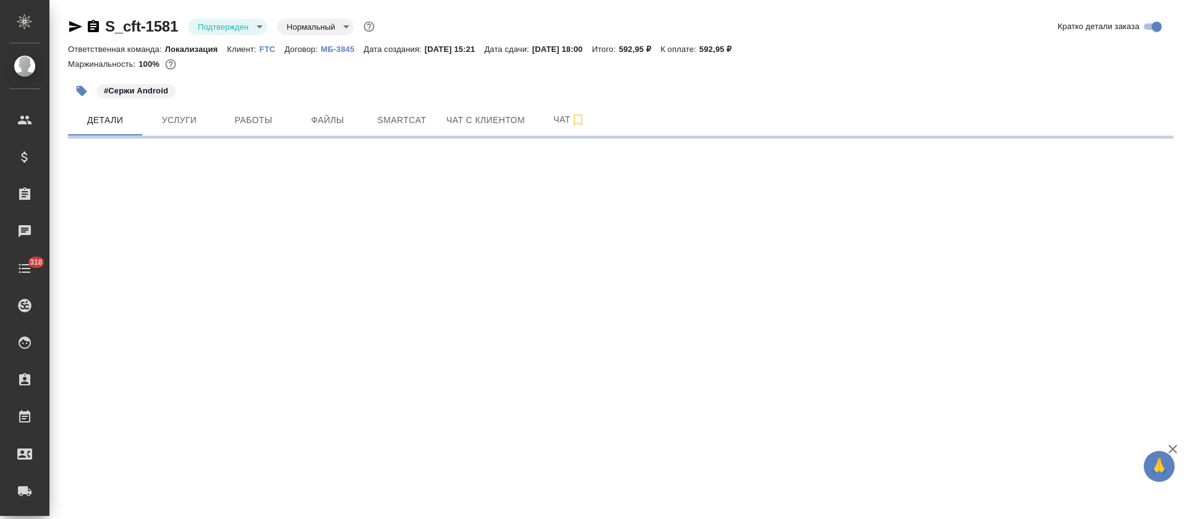
select select "RU"
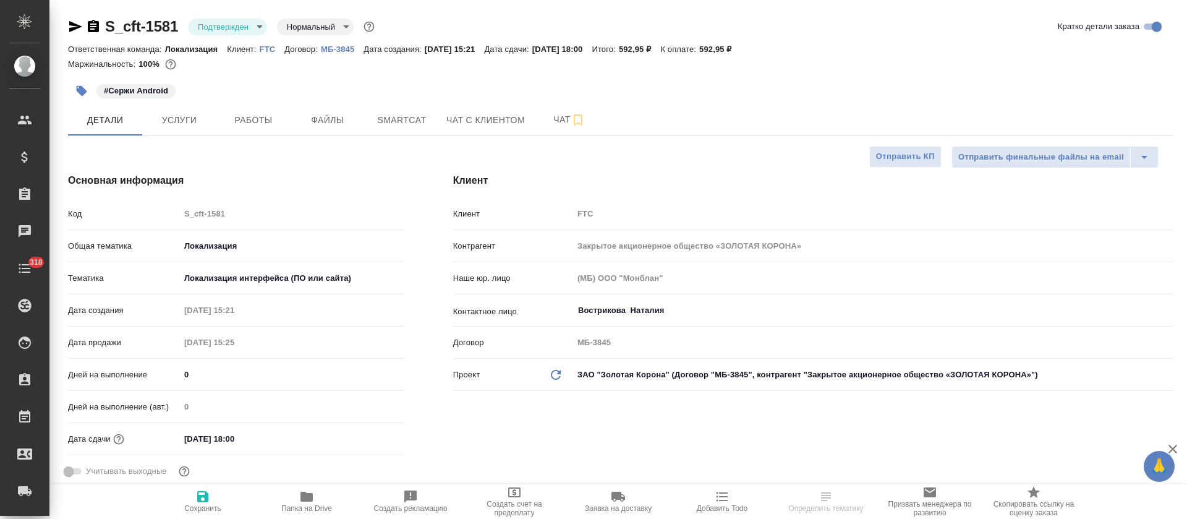
type textarea "x"
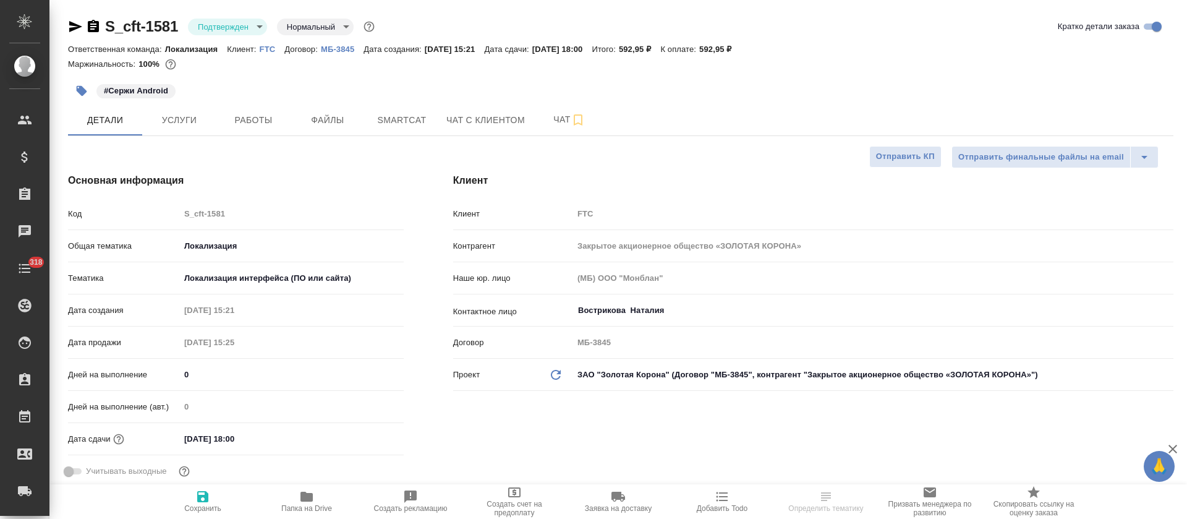
type textarea "x"
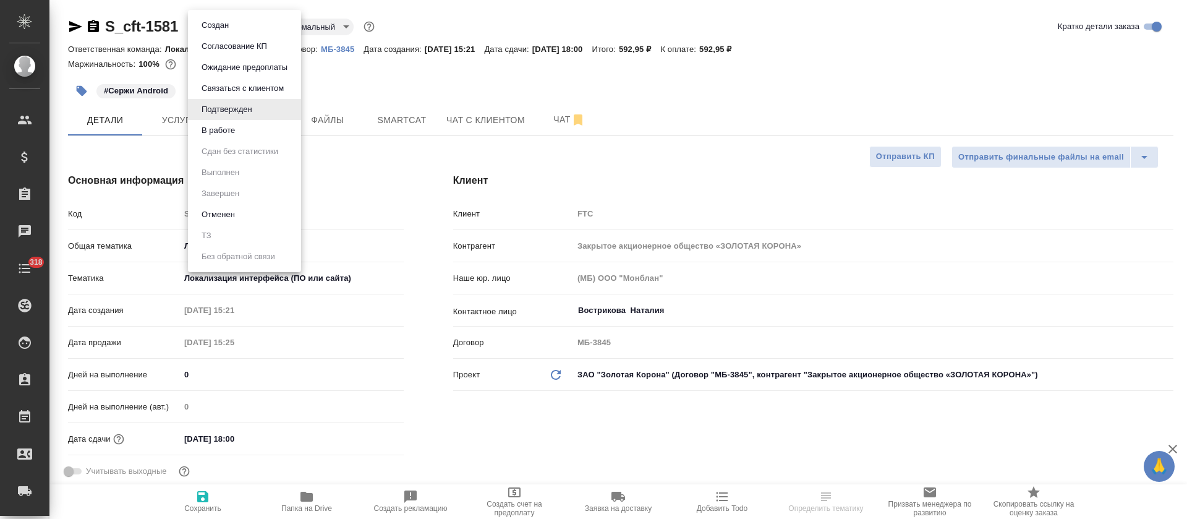
click at [236, 28] on body "🙏 .cls-1 fill:#fff; AWATERA Tretyakova Olga Клиенты Спецификации Заказы Чаты 31…" at bounding box center [593, 259] width 1187 height 519
click at [238, 129] on button "В работе" at bounding box center [218, 131] width 41 height 14
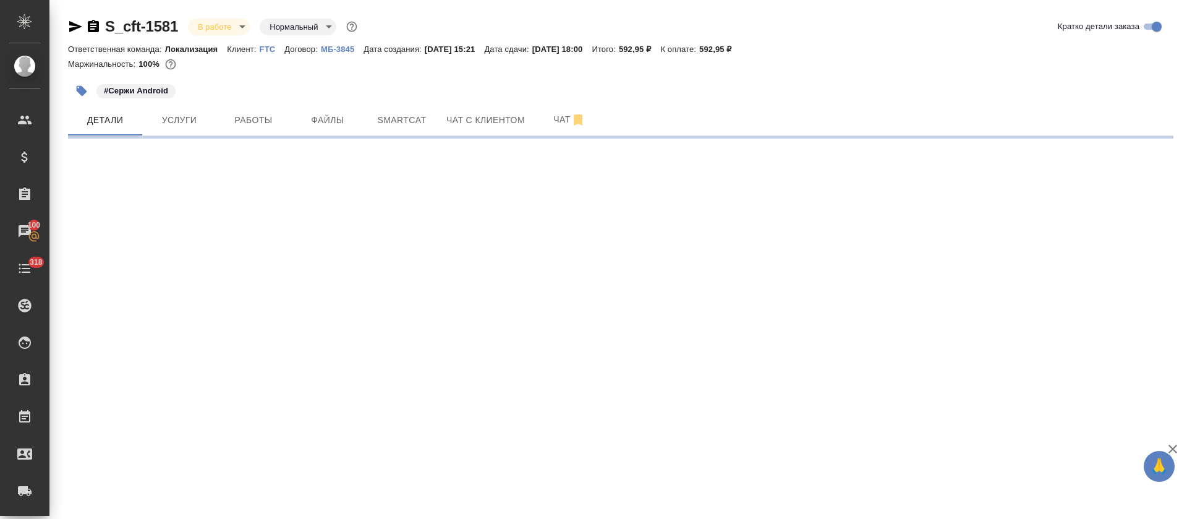
select select "RU"
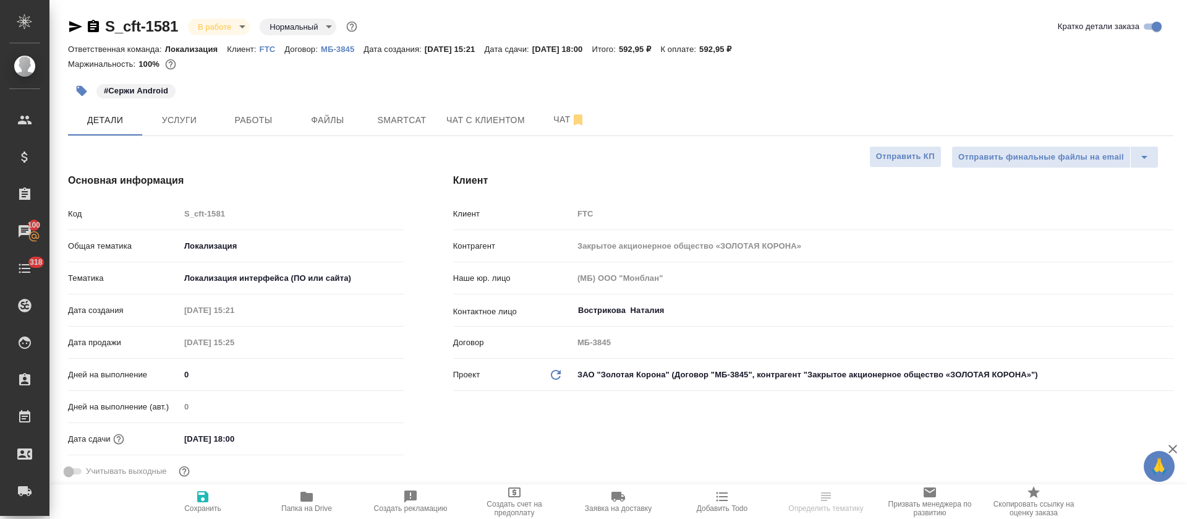
type textarea "x"
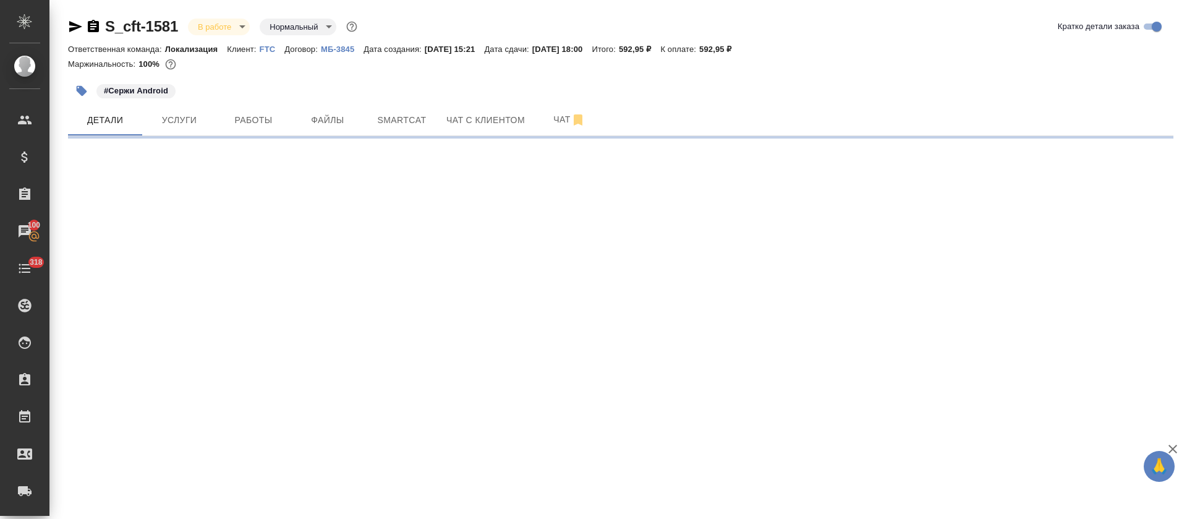
select select "RU"
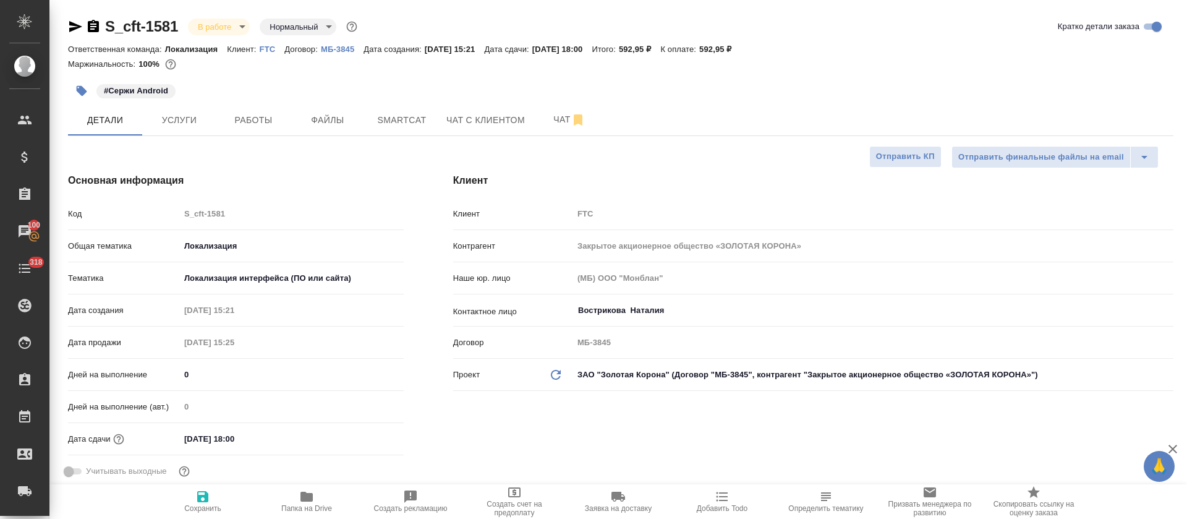
type textarea "x"
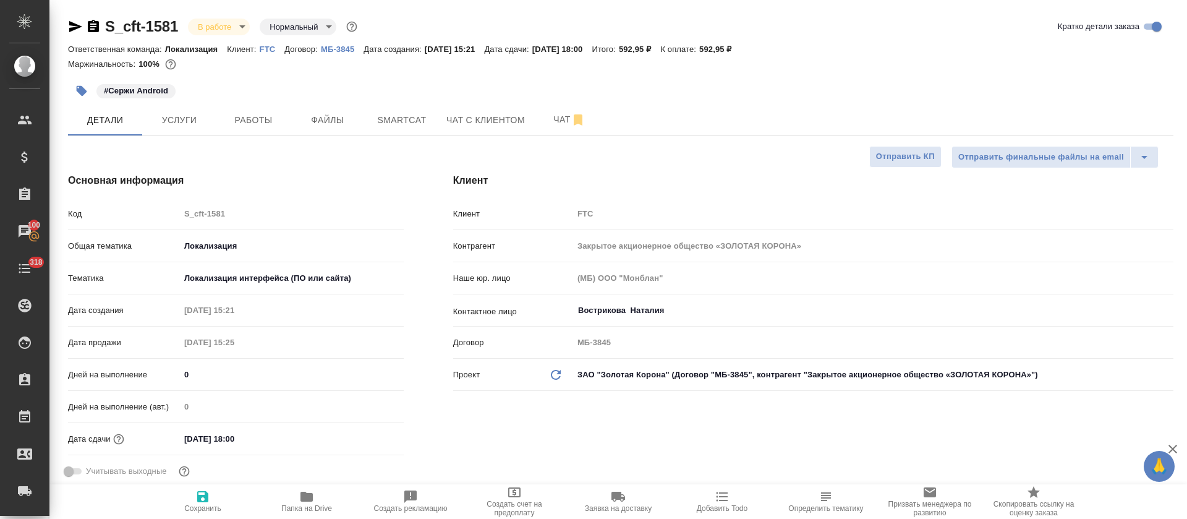
type textarea "x"
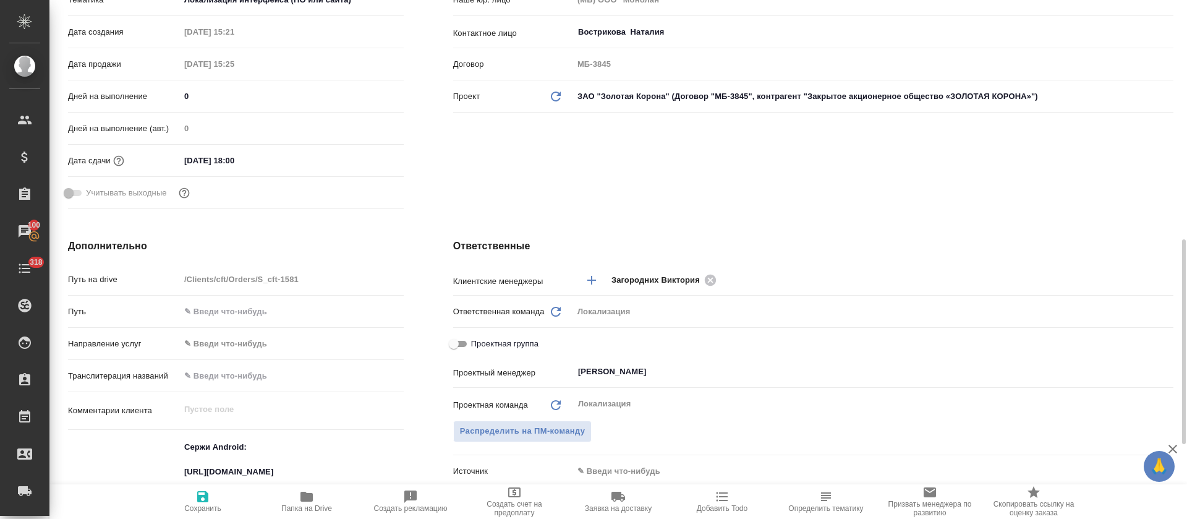
scroll to position [464, 0]
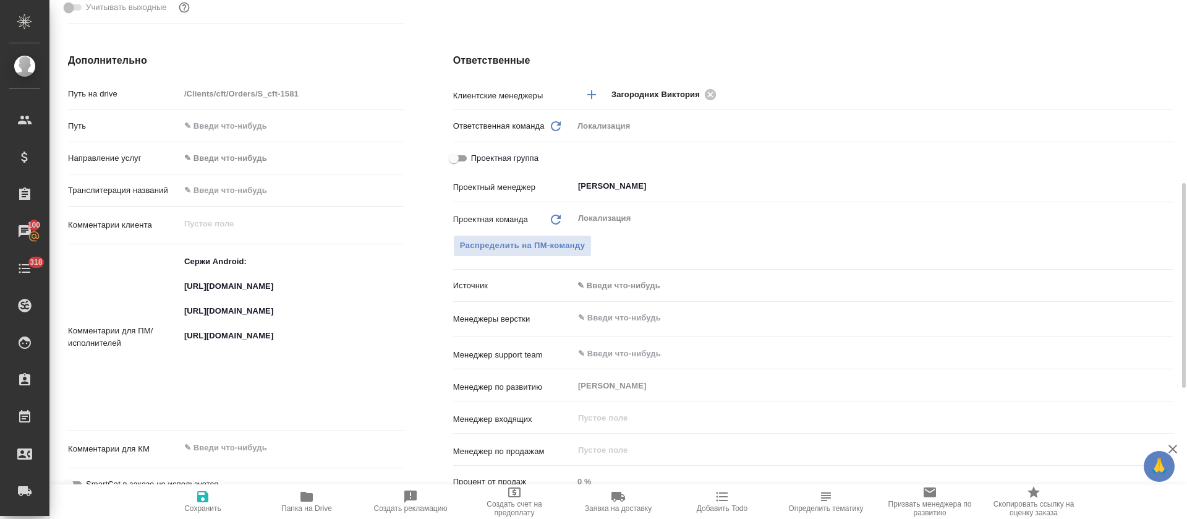
type textarea "x"
click at [210, 286] on textarea "Сержи Android: https://smartcat.com/projects/83fbdc97-7f3c-4db6-867b-8ebb96f778…" at bounding box center [292, 335] width 224 height 169
click at [210, 286] on textarea "Сержи Android: https://smartcat.com/projects/83fbdc97-7f3c-4db6-867b-8ebb96f778…" at bounding box center [291, 336] width 222 height 169
type textarea "x"
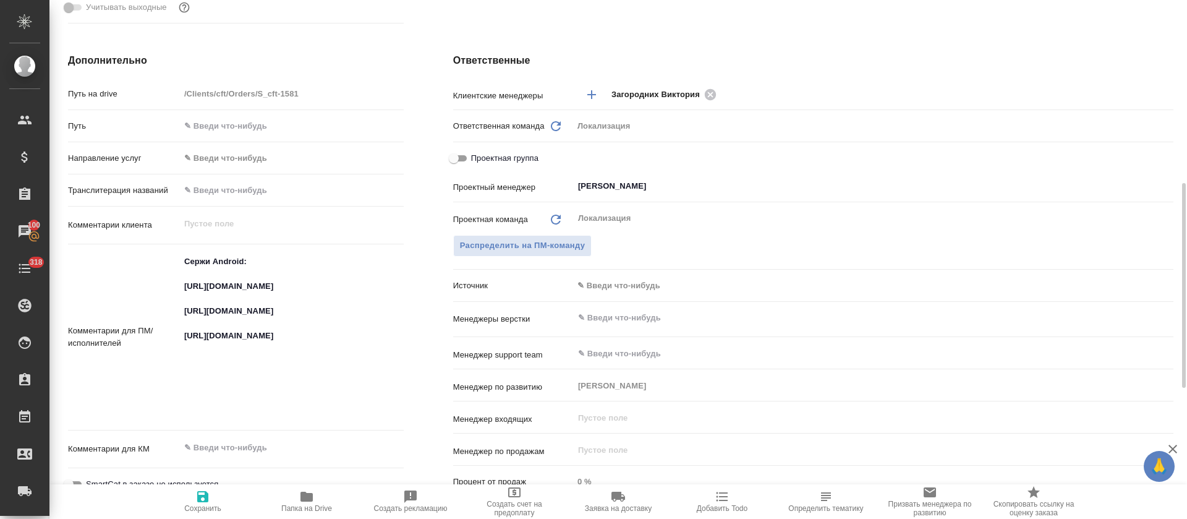
type textarea "x"
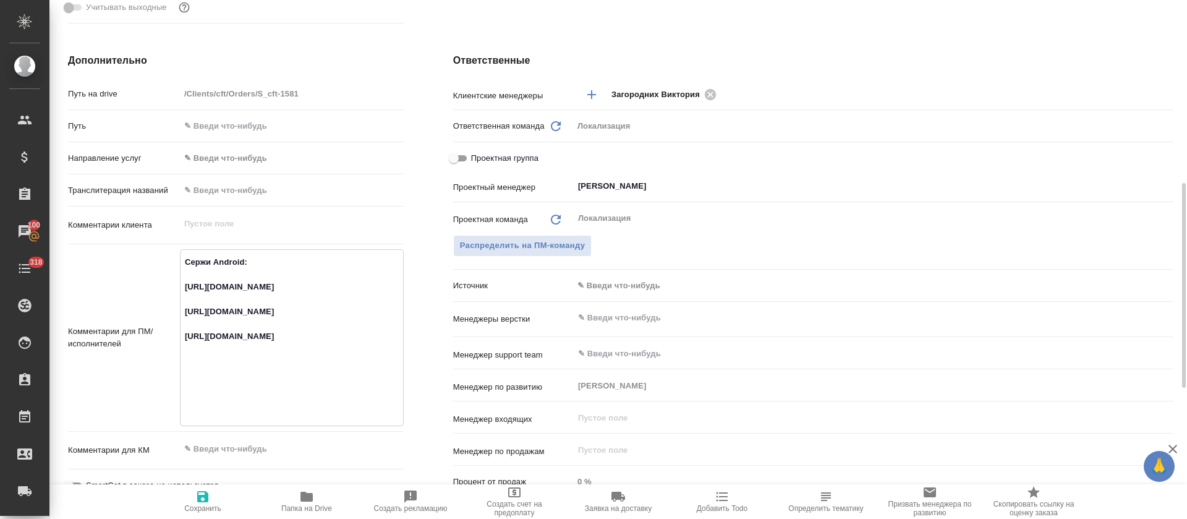
click at [229, 352] on textarea "Сержи Android: https://smartcat.com/projects/83fbdc97-7f3c-4db6-867b-8ebb96f778…" at bounding box center [291, 336] width 222 height 169
type textarea "x"
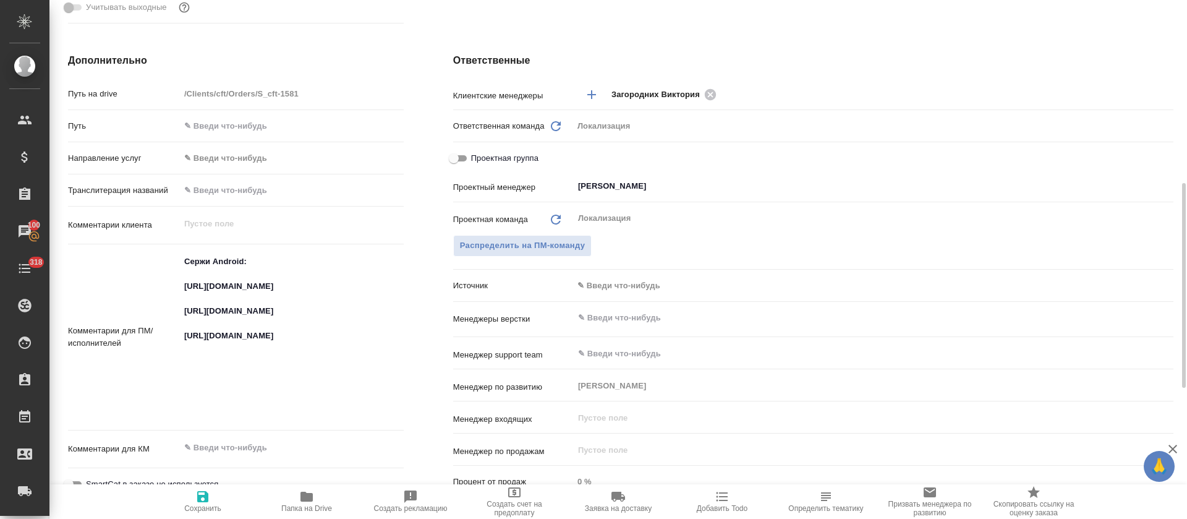
type textarea "x"
click at [206, 396] on textarea "Сержи Android: https://smartcat.com/projects/83fbdc97-7f3c-4db6-867b-8ebb96f778…" at bounding box center [291, 336] width 222 height 169
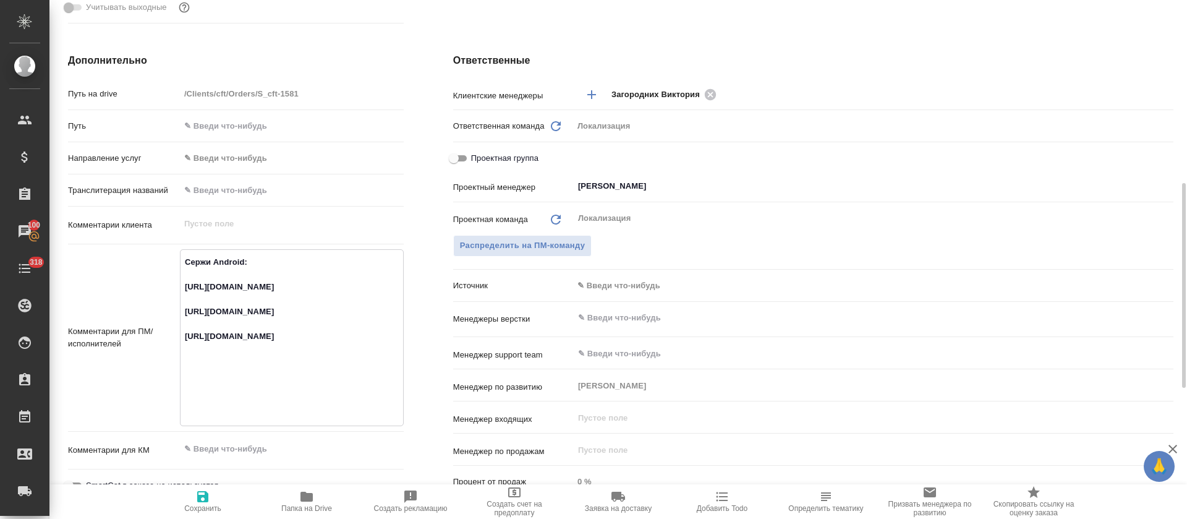
click at [206, 396] on textarea "Сержи Android: https://smartcat.com/projects/83fbdc97-7f3c-4db6-867b-8ebb96f778…" at bounding box center [291, 336] width 222 height 169
type textarea "x"
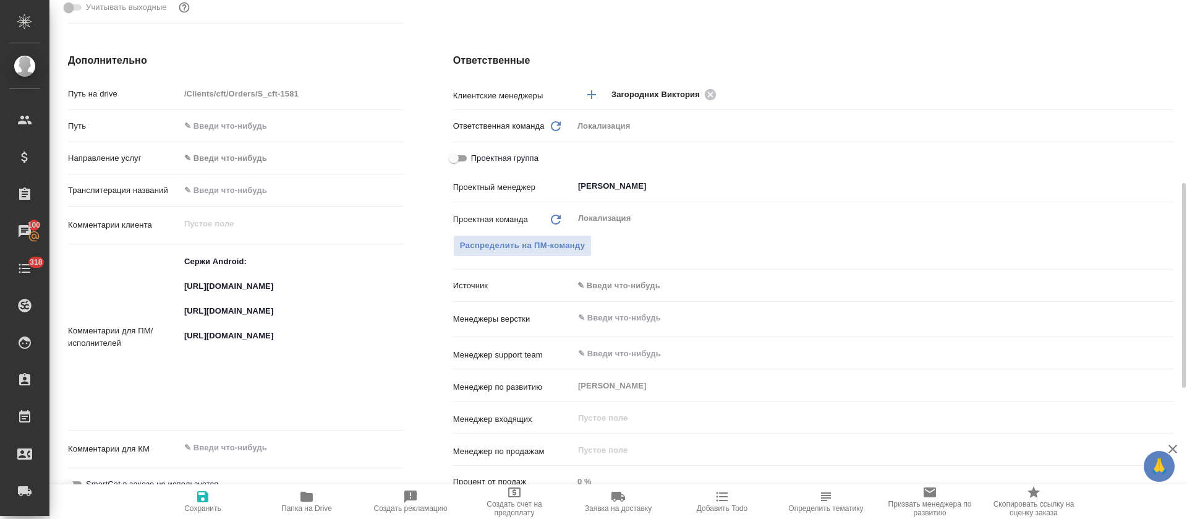
type textarea "x"
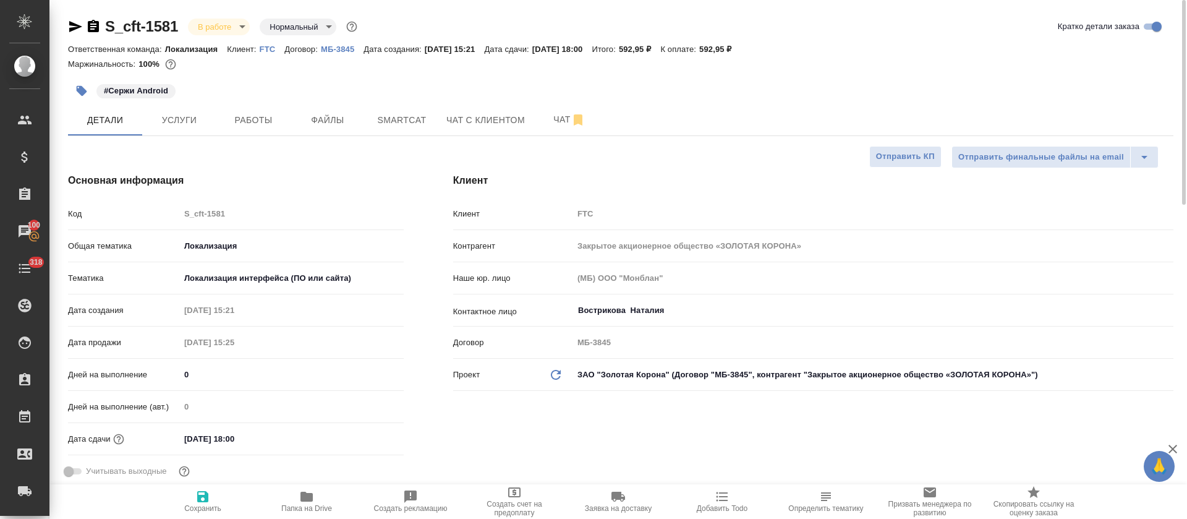
type textarea "x"
click at [258, 103] on div "#Сержи Android" at bounding box center [436, 90] width 737 height 27
click at [258, 120] on span "Работы" at bounding box center [253, 119] width 59 height 15
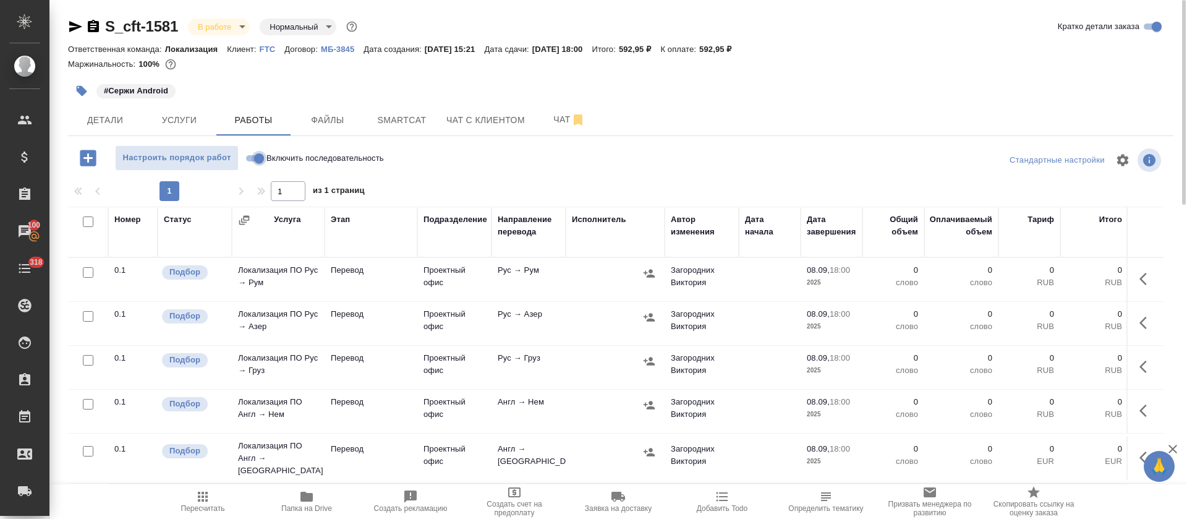
click at [251, 161] on input "Включить последовательность" at bounding box center [259, 158] width 44 height 15
checkbox input "true"
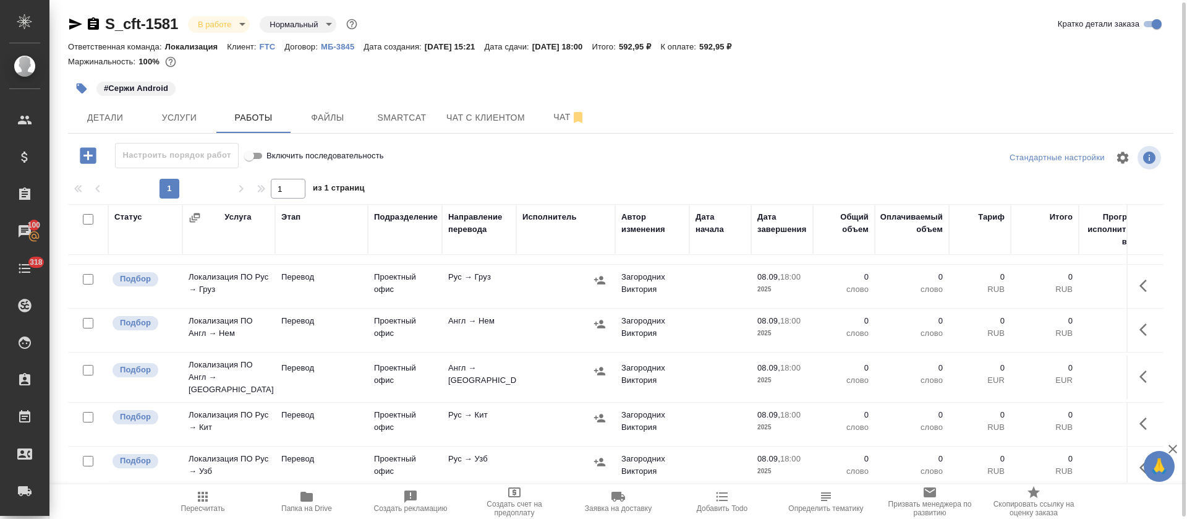
scroll to position [93, 0]
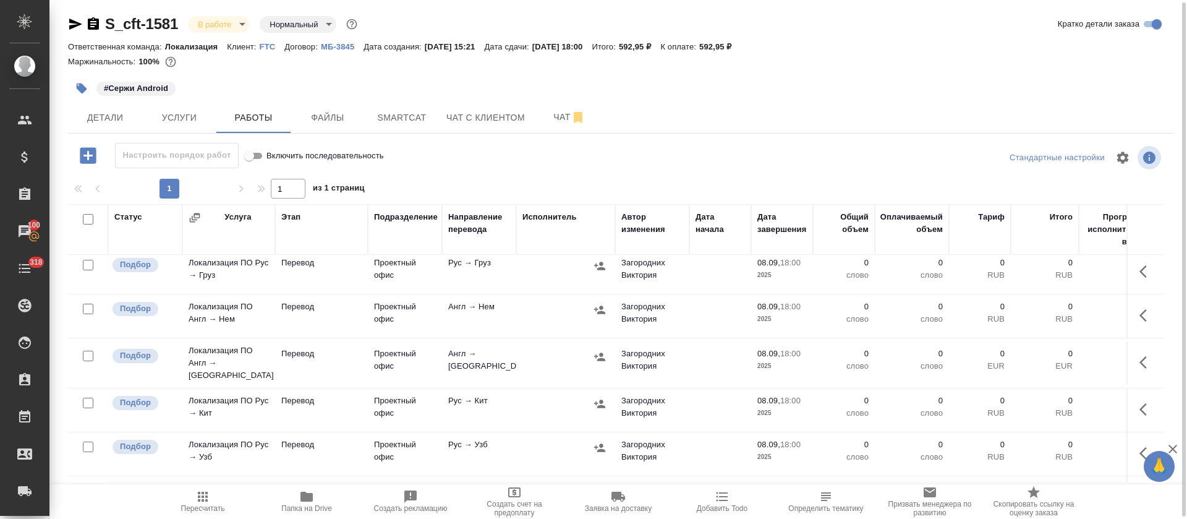
click at [1139, 312] on icon "button" at bounding box center [1146, 315] width 15 height 15
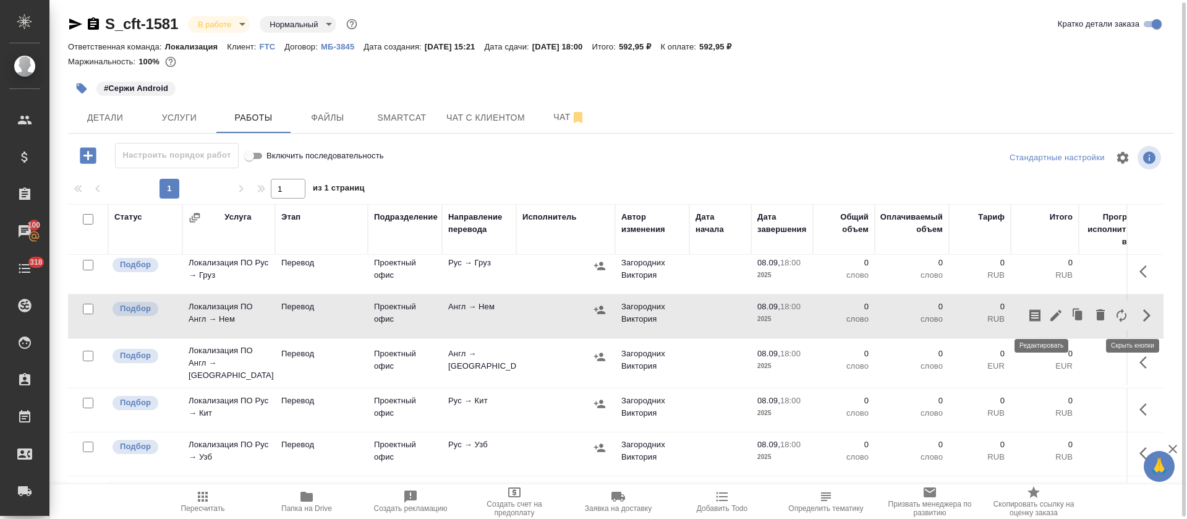
click at [1048, 318] on icon "button" at bounding box center [1055, 315] width 15 height 15
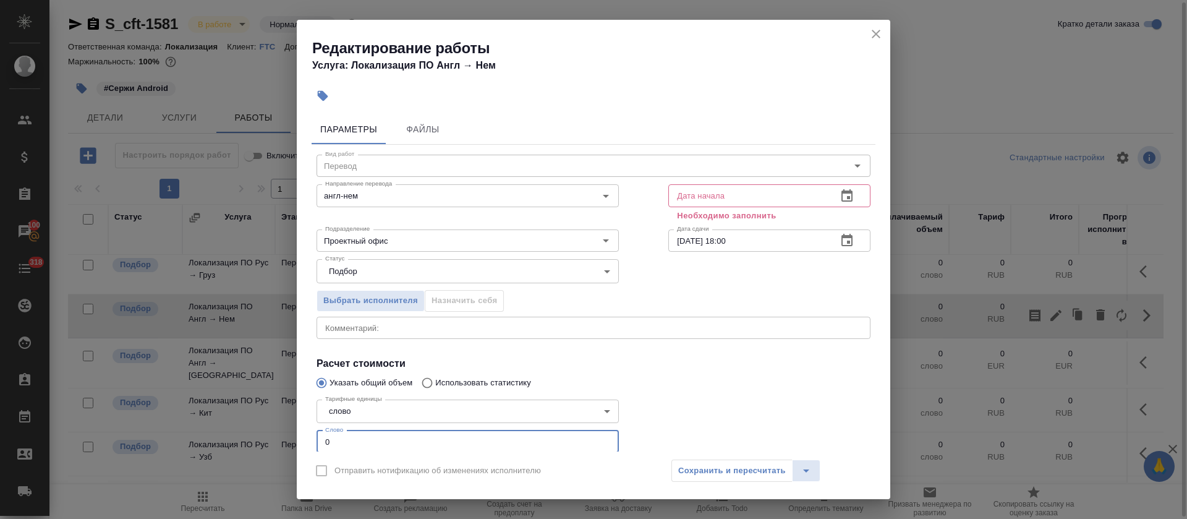
drag, startPoint x: 339, startPoint y: 434, endPoint x: 326, endPoint y: 435, distance: 13.0
click at [326, 435] on input "0" at bounding box center [467, 441] width 302 height 22
type input "4"
click at [839, 189] on icon "button" at bounding box center [846, 196] width 15 height 15
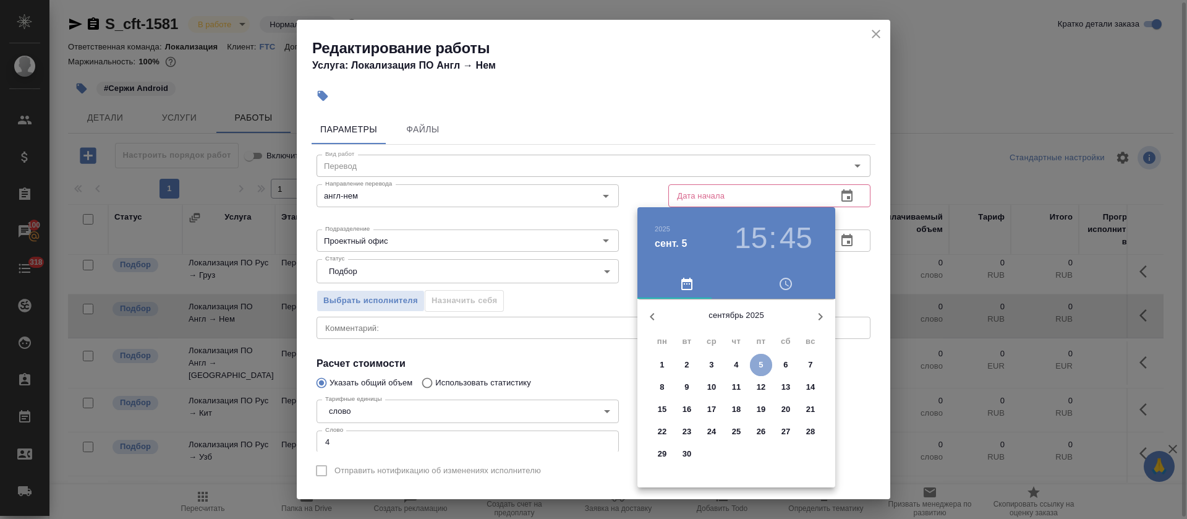
click at [765, 362] on span "5" at bounding box center [761, 364] width 22 height 12
type input "05.09.2025 15:45"
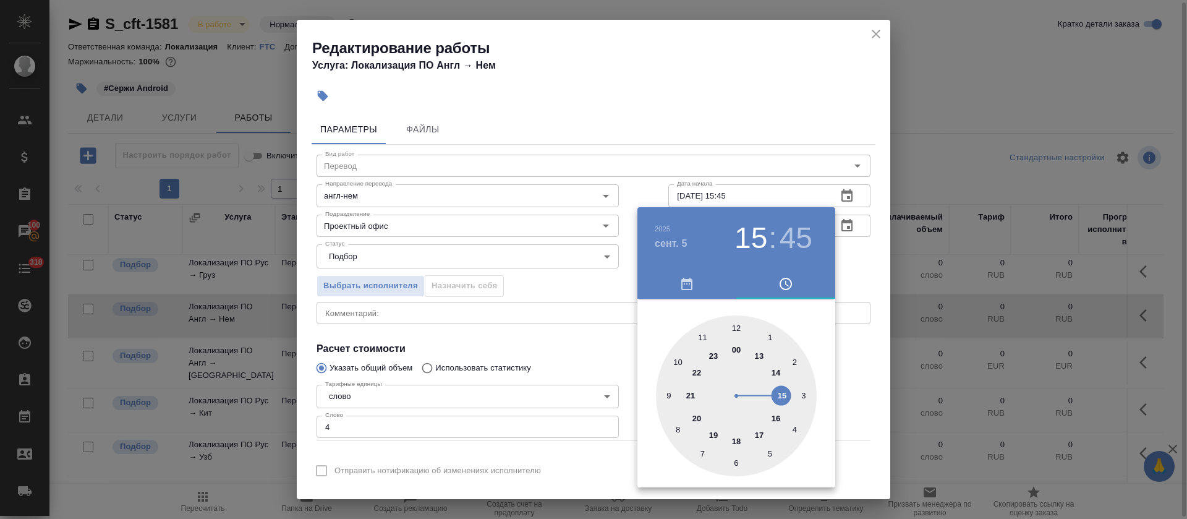
click at [565, 282] on div at bounding box center [593, 259] width 1187 height 519
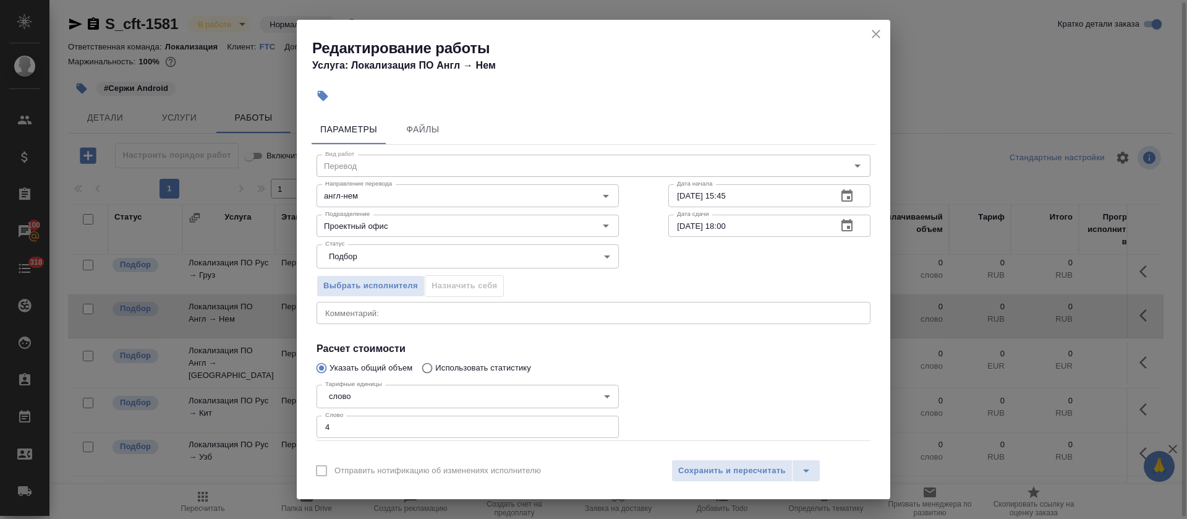
click at [839, 227] on icon "button" at bounding box center [846, 225] width 15 height 15
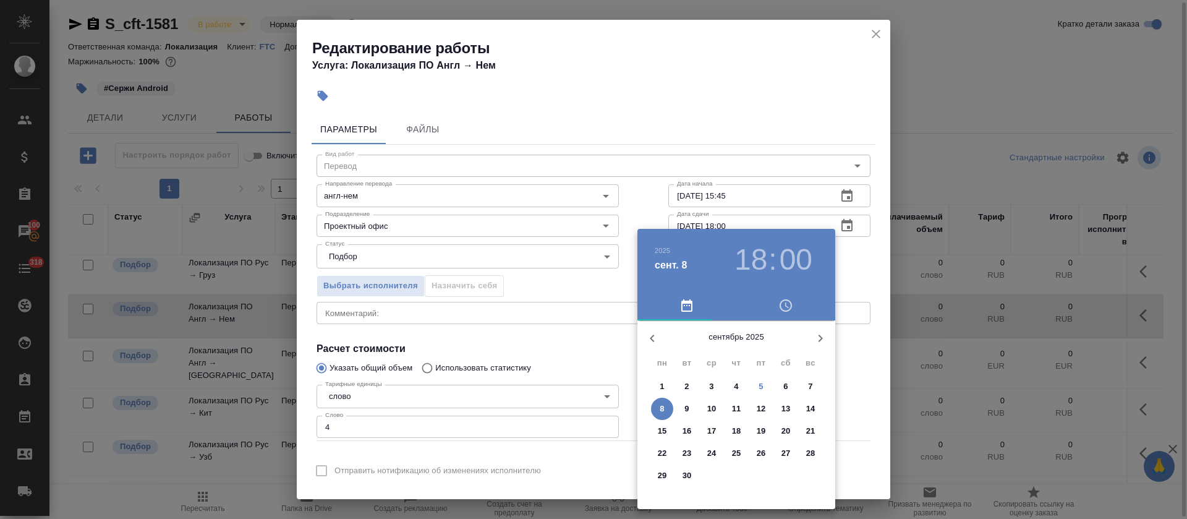
click at [765, 266] on h3 "18" at bounding box center [750, 259] width 33 height 35
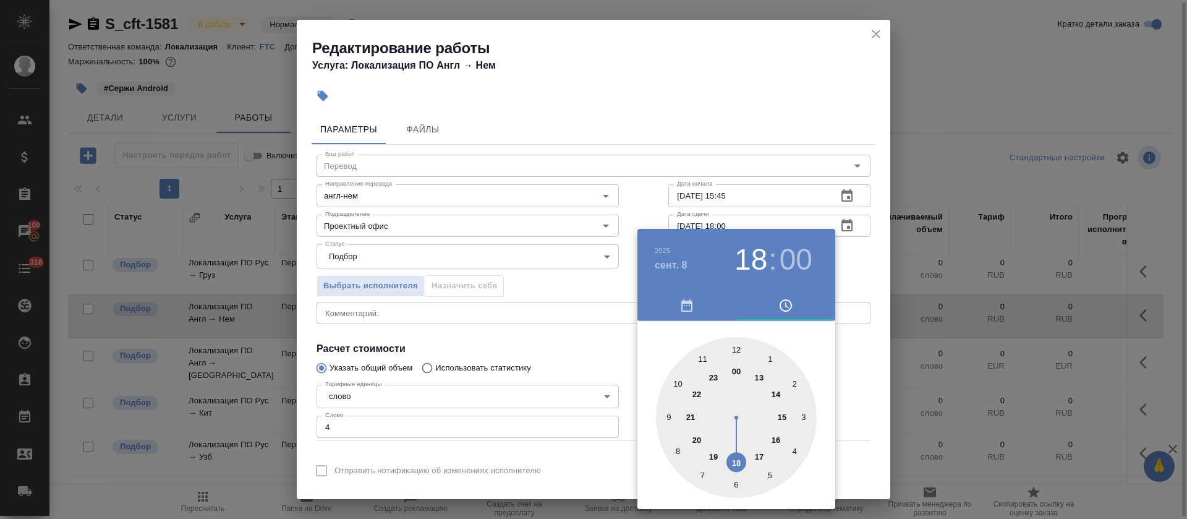
click at [774, 392] on div at bounding box center [736, 417] width 161 height 161
type input "08.09.2025 14:00"
click at [528, 369] on div at bounding box center [593, 259] width 1187 height 519
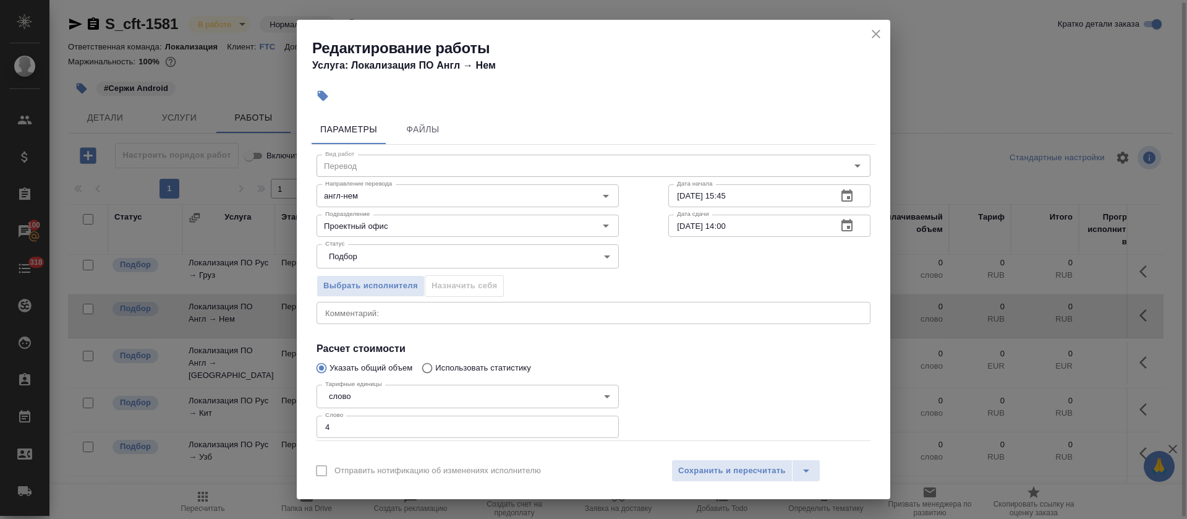
click at [622, 323] on div "x Комментарий:" at bounding box center [593, 313] width 554 height 22
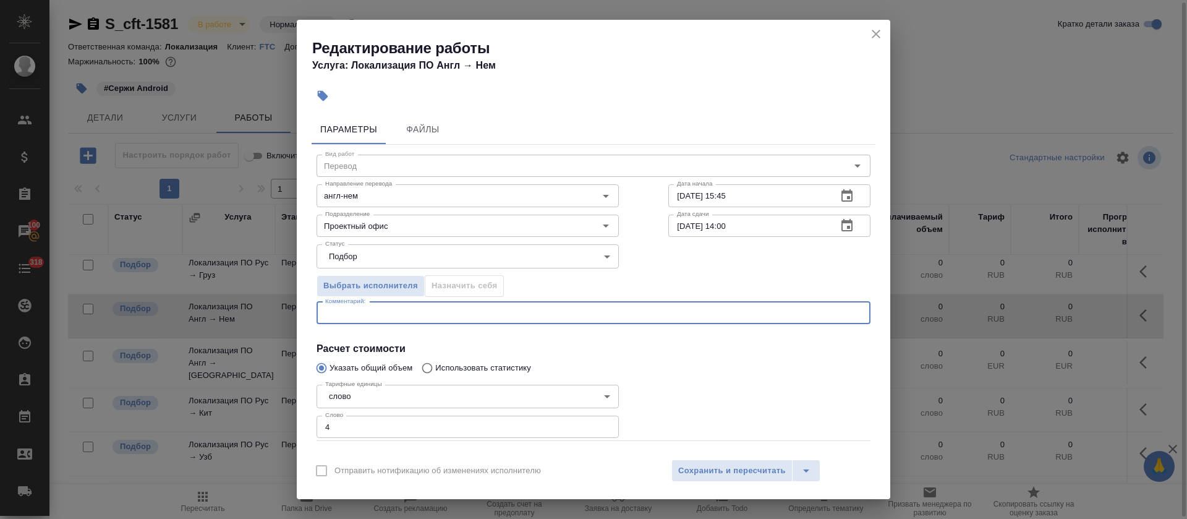
paste textarea "https://smartcat.com/editor?v=2&selectedStage=1&backUrl=%2Fprojects%2Fa3e2d400-…"
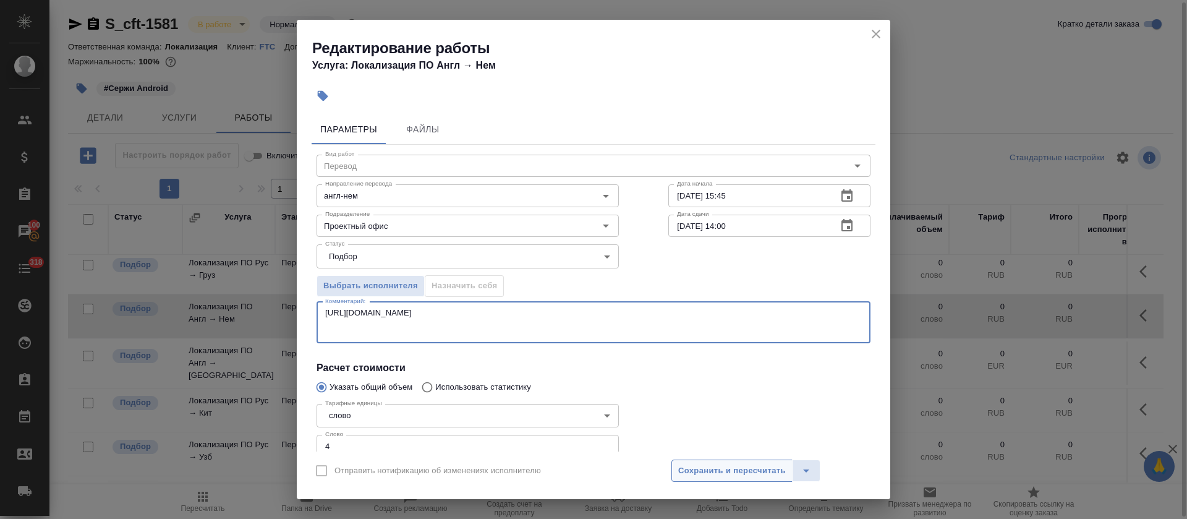
type textarea "https://smartcat.com/editor?v=2&selectedStage=1&backUrl=%2Fprojects%2Fa3e2d400-…"
click at [689, 473] on span "Сохранить и пересчитать" at bounding box center [732, 471] width 108 height 14
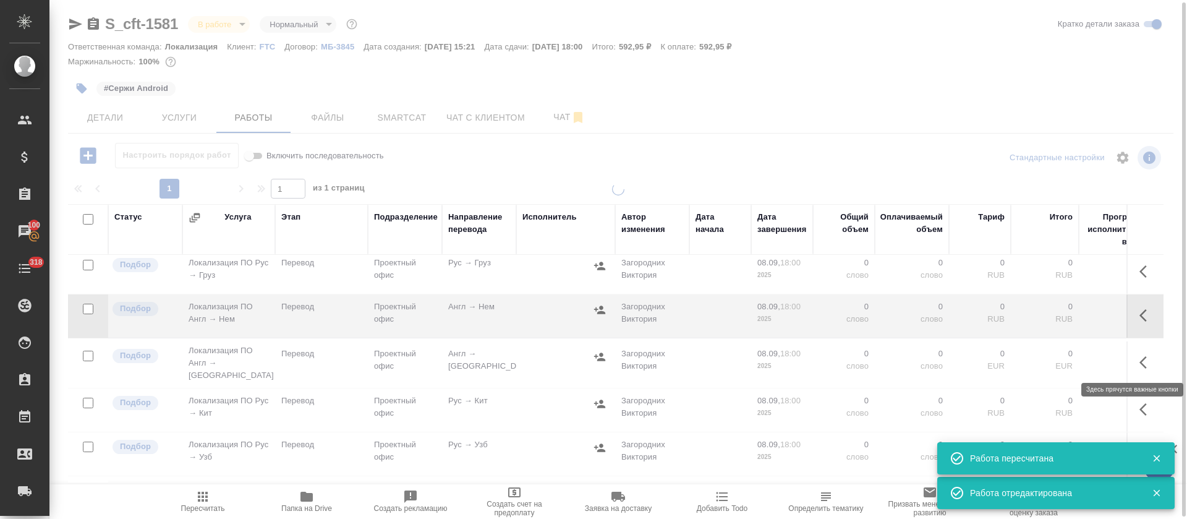
click at [1133, 367] on button "button" at bounding box center [1147, 362] width 30 height 30
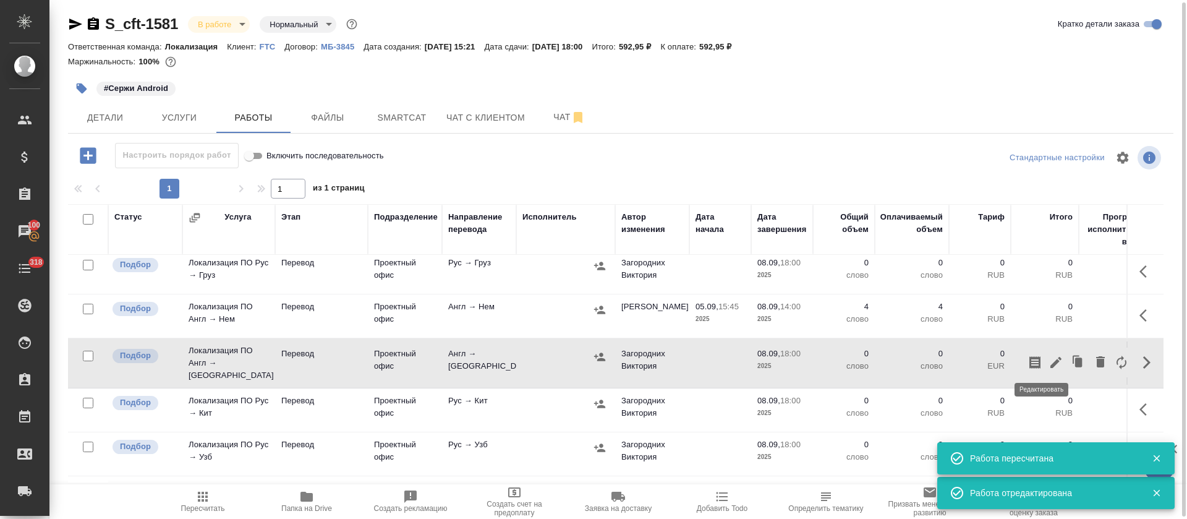
click at [1048, 365] on icon "button" at bounding box center [1055, 362] width 15 height 15
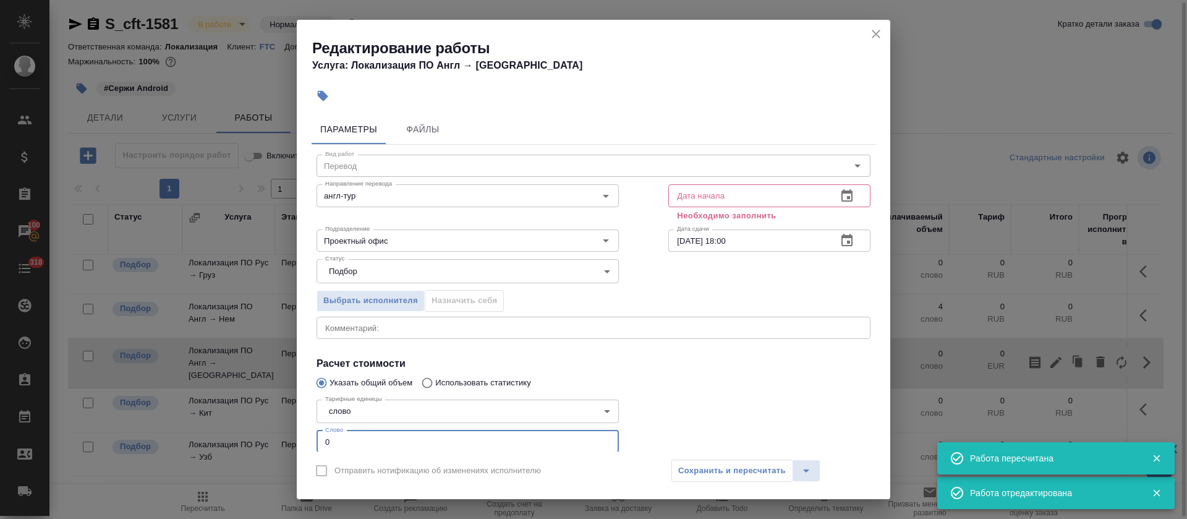
drag, startPoint x: 332, startPoint y: 433, endPoint x: 323, endPoint y: 433, distance: 9.3
click at [323, 433] on input "0" at bounding box center [467, 441] width 302 height 22
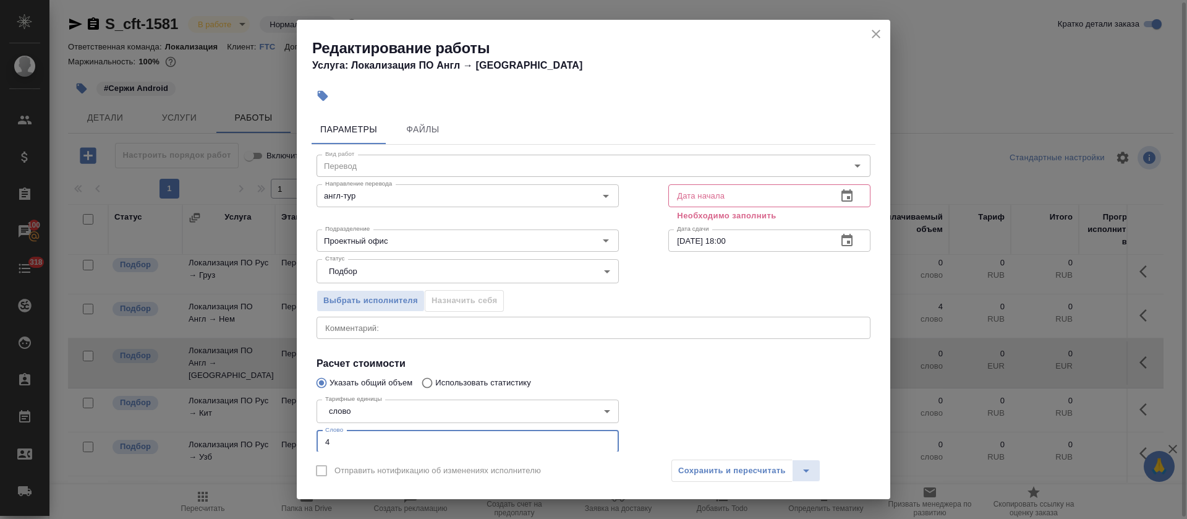
type input "4"
click at [841, 196] on icon "button" at bounding box center [846, 195] width 11 height 12
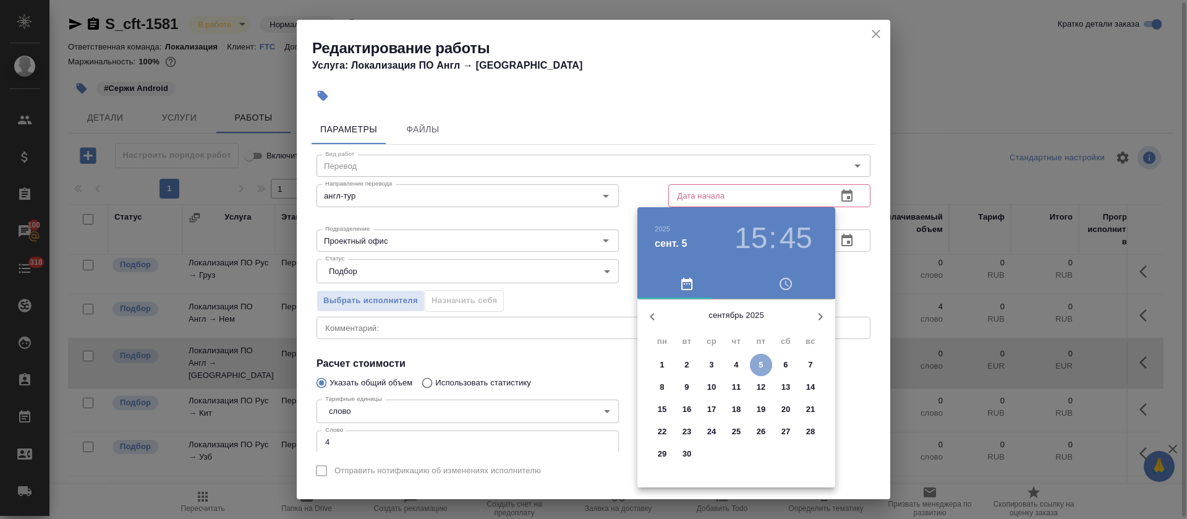
click at [765, 368] on span "5" at bounding box center [761, 364] width 22 height 12
type input "05.09.2025 15:45"
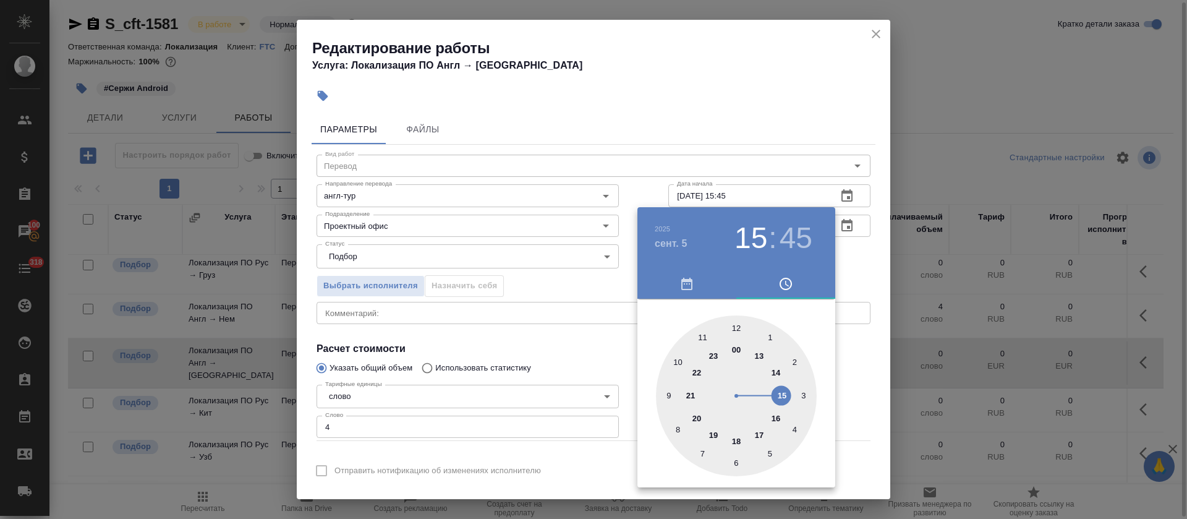
drag, startPoint x: 546, startPoint y: 299, endPoint x: 636, endPoint y: 300, distance: 89.6
click at [548, 299] on div at bounding box center [593, 259] width 1187 height 519
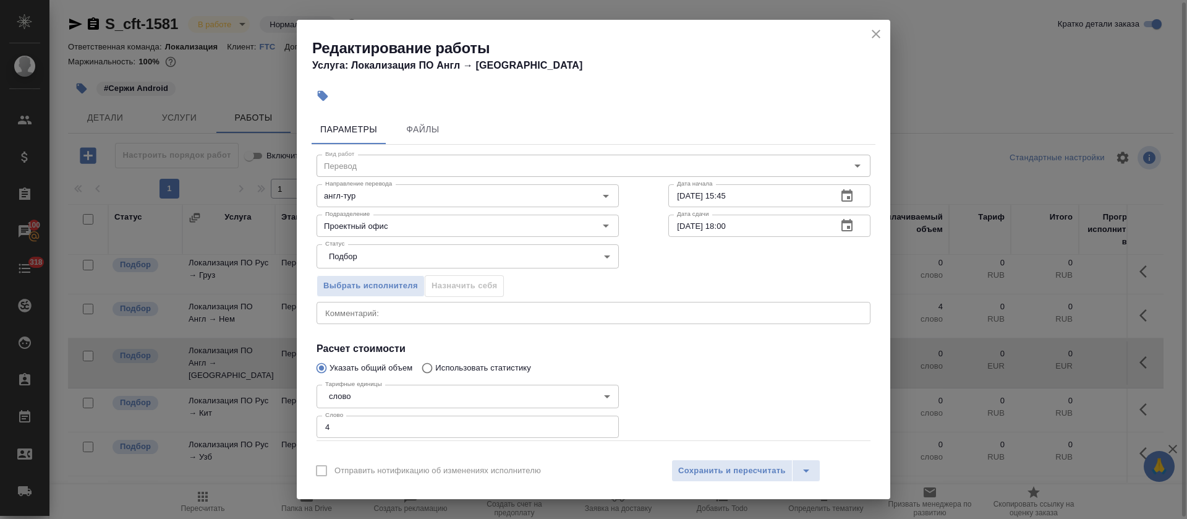
click at [840, 224] on button "button" at bounding box center [847, 226] width 30 height 30
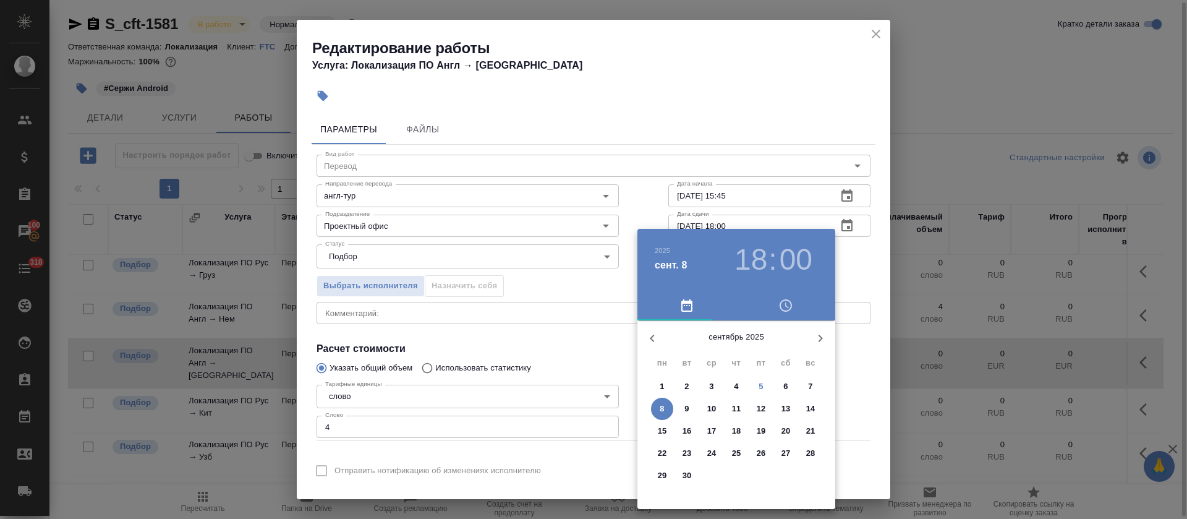
click at [764, 271] on h3 "18" at bounding box center [750, 259] width 33 height 35
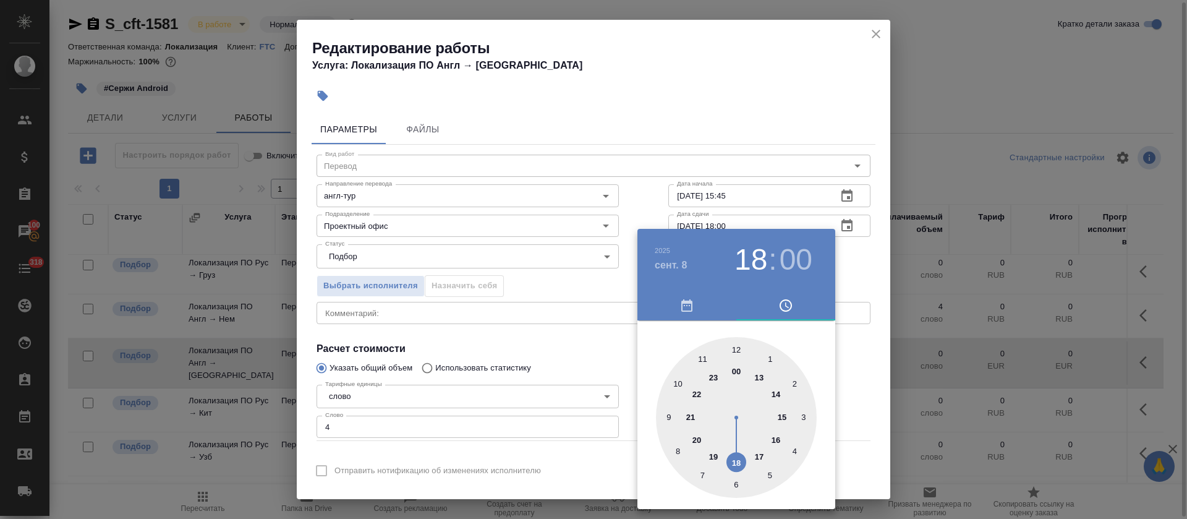
click at [775, 389] on div at bounding box center [736, 417] width 161 height 161
type input "08.09.2025 14:00"
click at [559, 312] on div at bounding box center [593, 259] width 1187 height 519
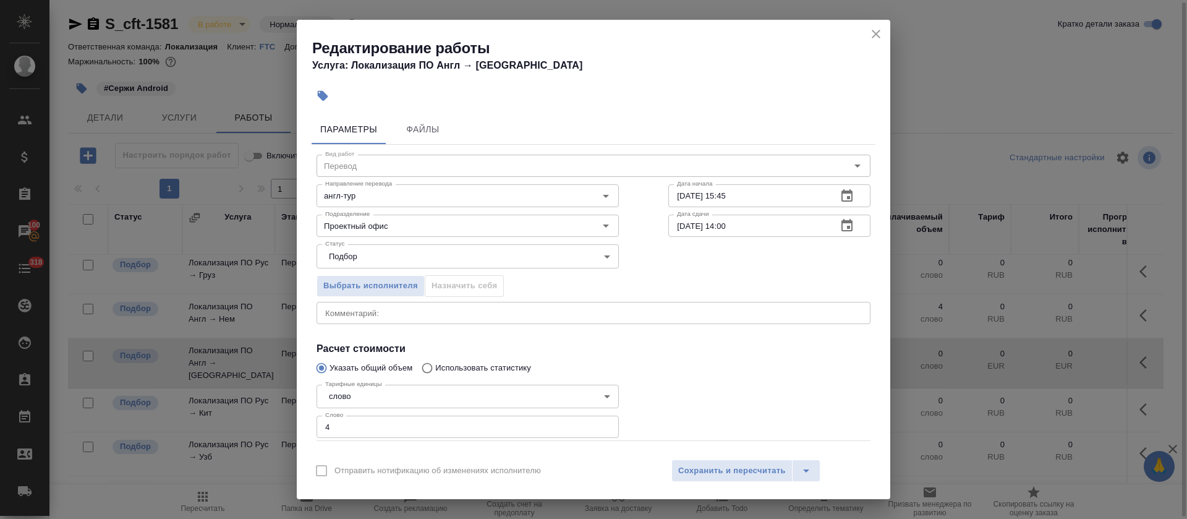
click at [559, 317] on div "x Комментарий:" at bounding box center [593, 313] width 554 height 22
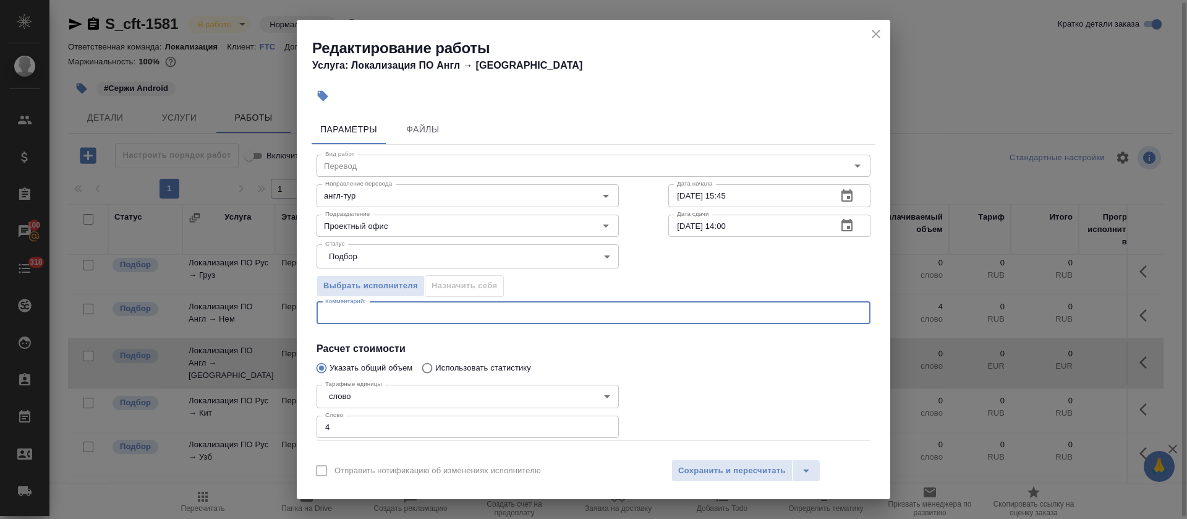
paste textarea "https://smartcat.com/editor?v=2&selectedStage=1&backUrl=%2Fprojects%2Fa3e2d400-…"
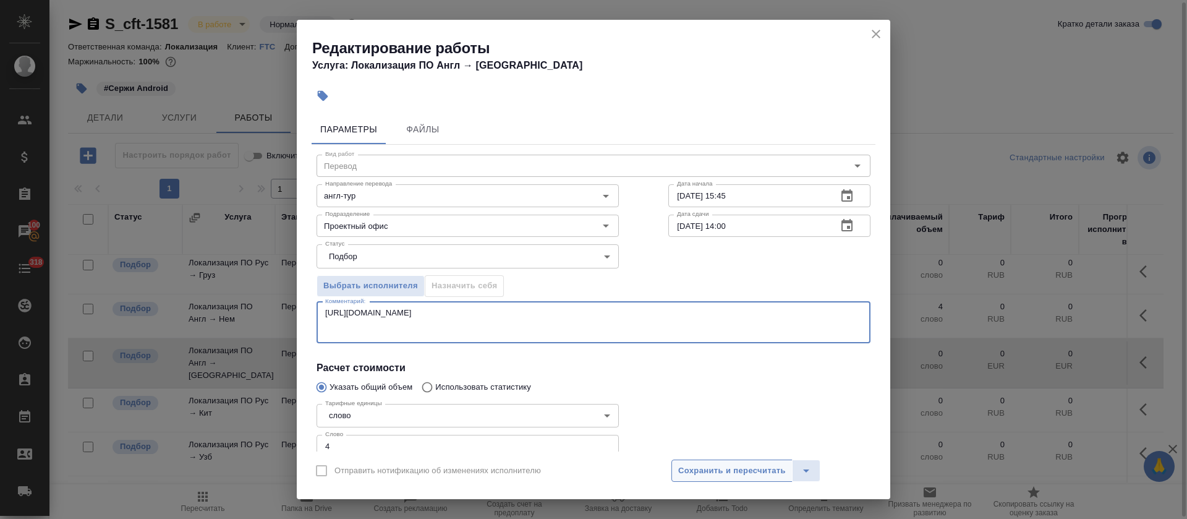
type textarea "https://smartcat.com/editor?v=2&selectedStage=1&backUrl=%2Fprojects%2Fa3e2d400-…"
click at [727, 472] on span "Сохранить и пересчитать" at bounding box center [732, 471] width 108 height 14
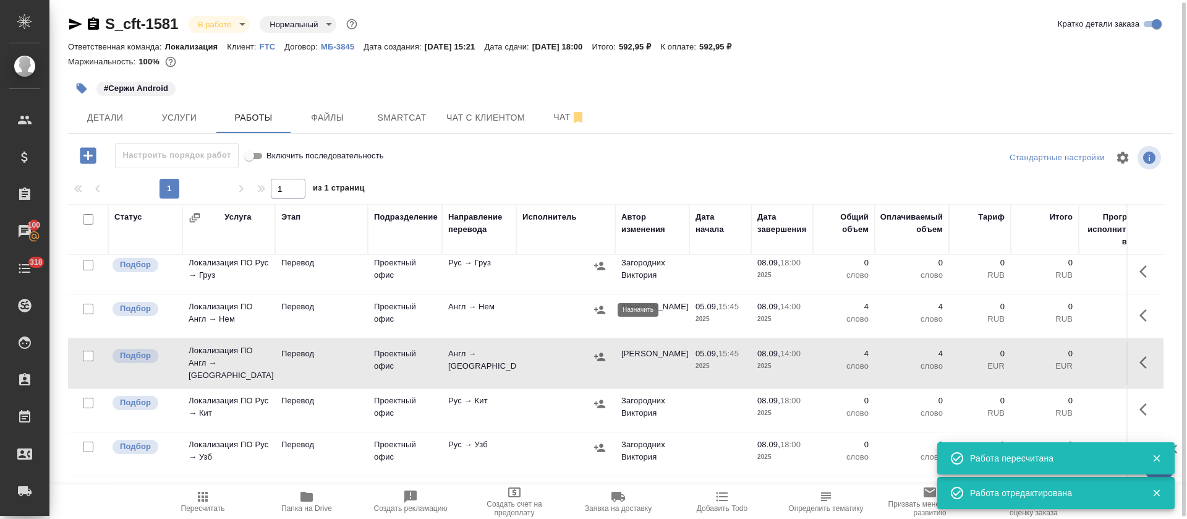
click at [601, 308] on icon "button" at bounding box center [599, 309] width 11 height 8
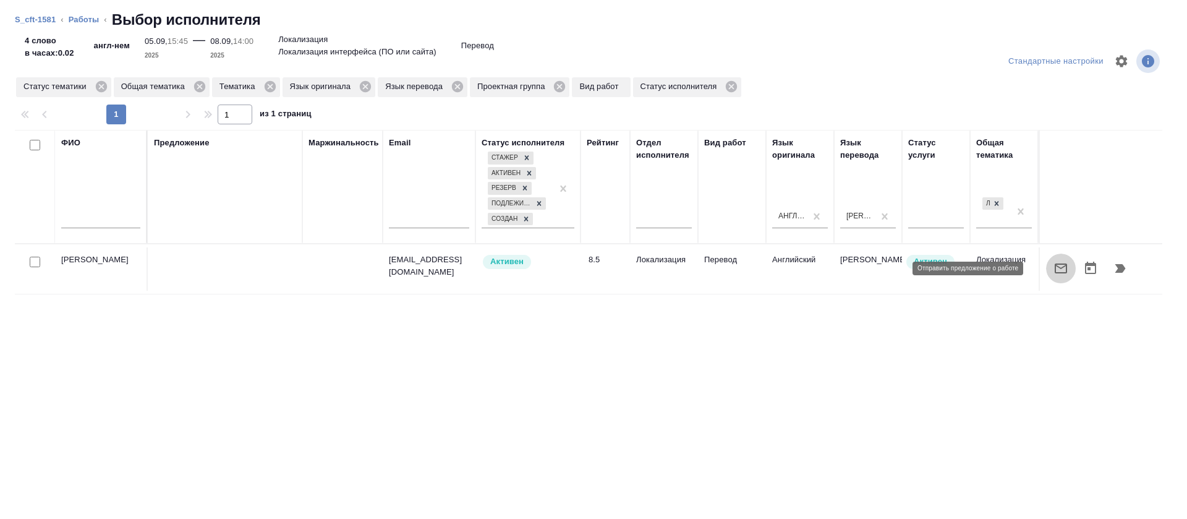
click at [1053, 266] on icon "button" at bounding box center [1060, 268] width 15 height 15
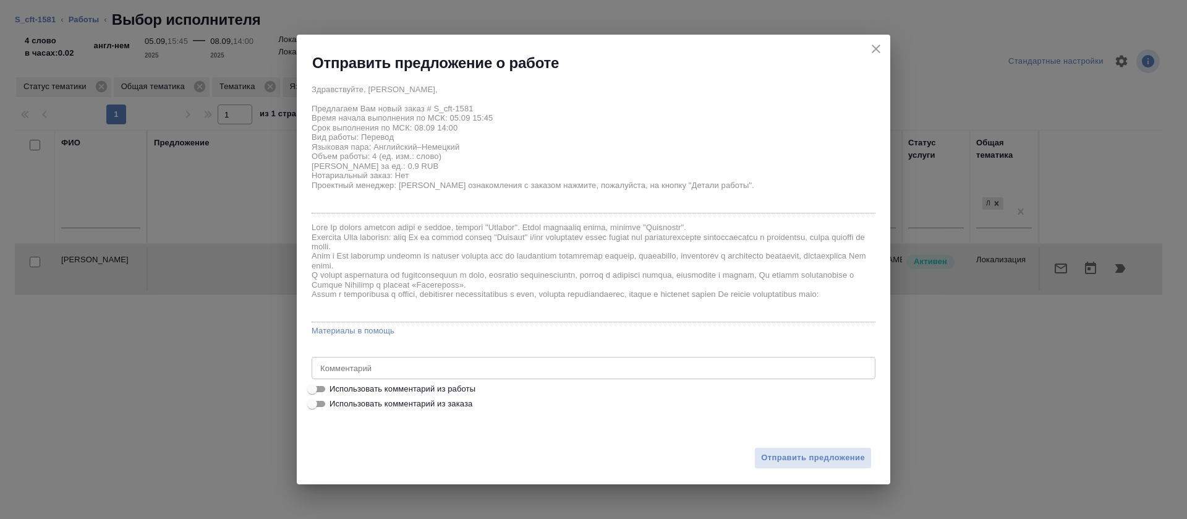
click at [466, 386] on span "Использовать комментарий из работы" at bounding box center [402, 389] width 146 height 12
click at [334, 386] on input "Использовать комментарий из работы" at bounding box center [312, 388] width 44 height 15
checkbox input "true"
type textarea "https://smartcat.com/editor?v=2&selectedStage=1&backUrl=%2Fprojects%2Fa3e2d400-…"
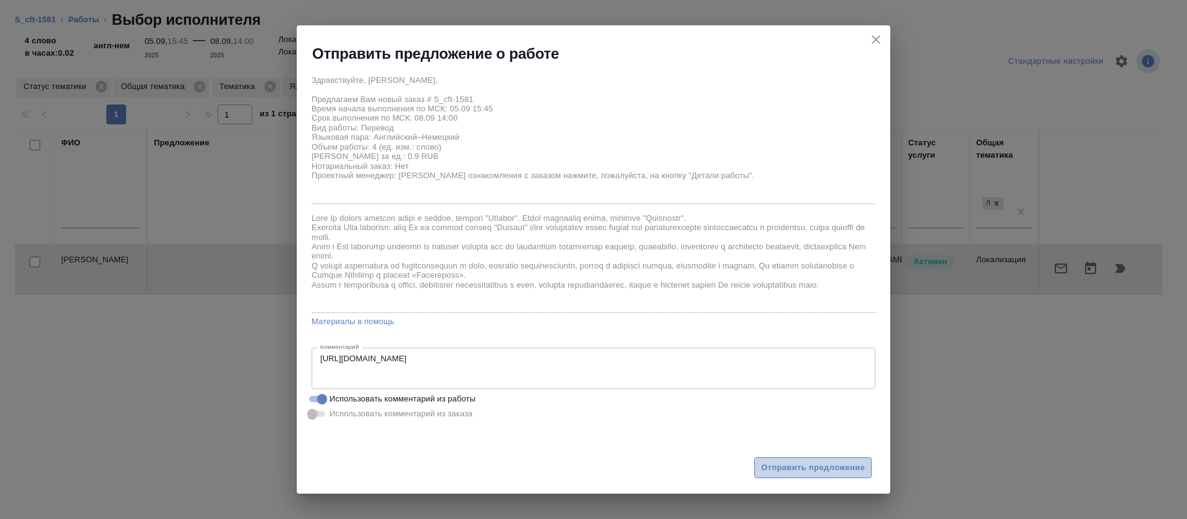
click at [821, 467] on span "Отправить предложение" at bounding box center [813, 467] width 104 height 14
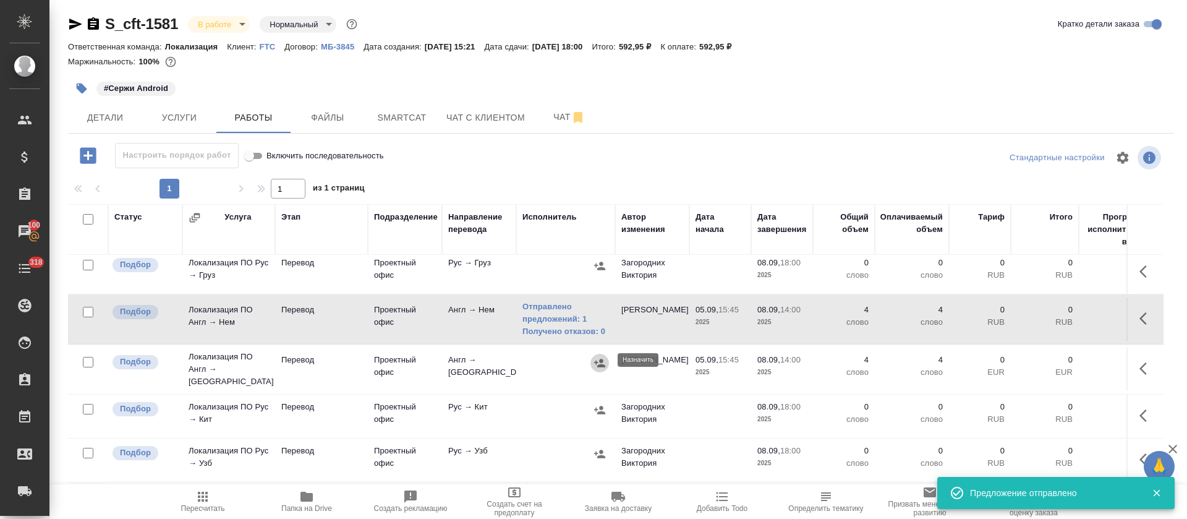
click at [598, 357] on icon "button" at bounding box center [599, 363] width 12 height 12
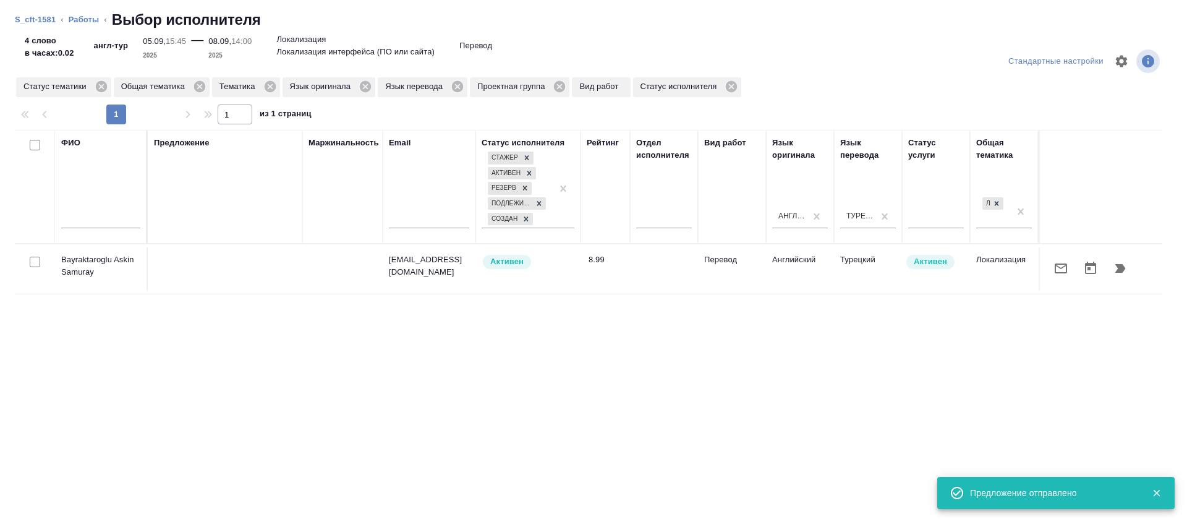
click at [1046, 276] on div at bounding box center [1101, 268] width 110 height 30
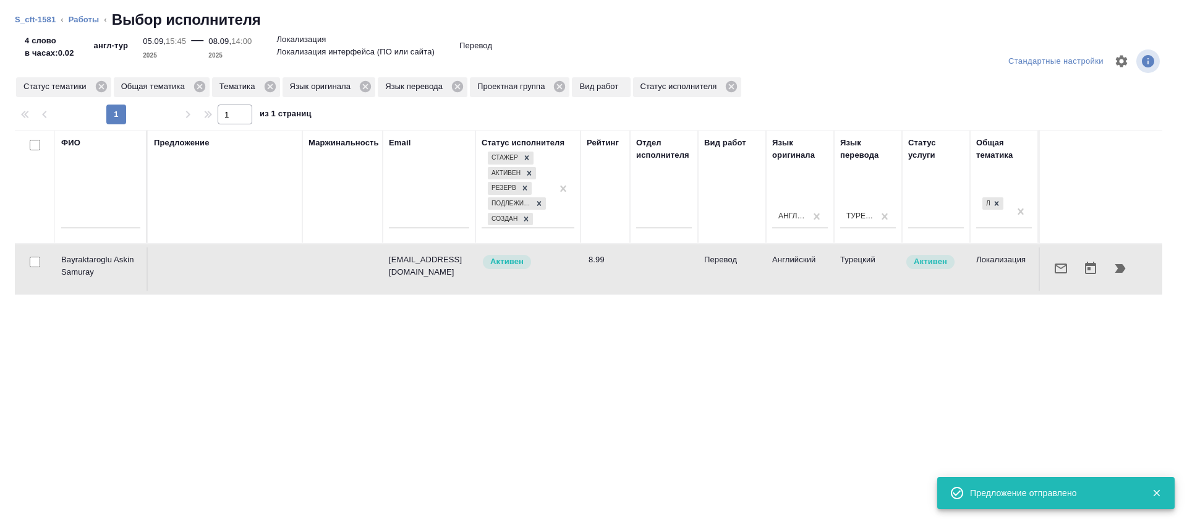
click at [1054, 273] on icon "button" at bounding box center [1060, 268] width 12 height 10
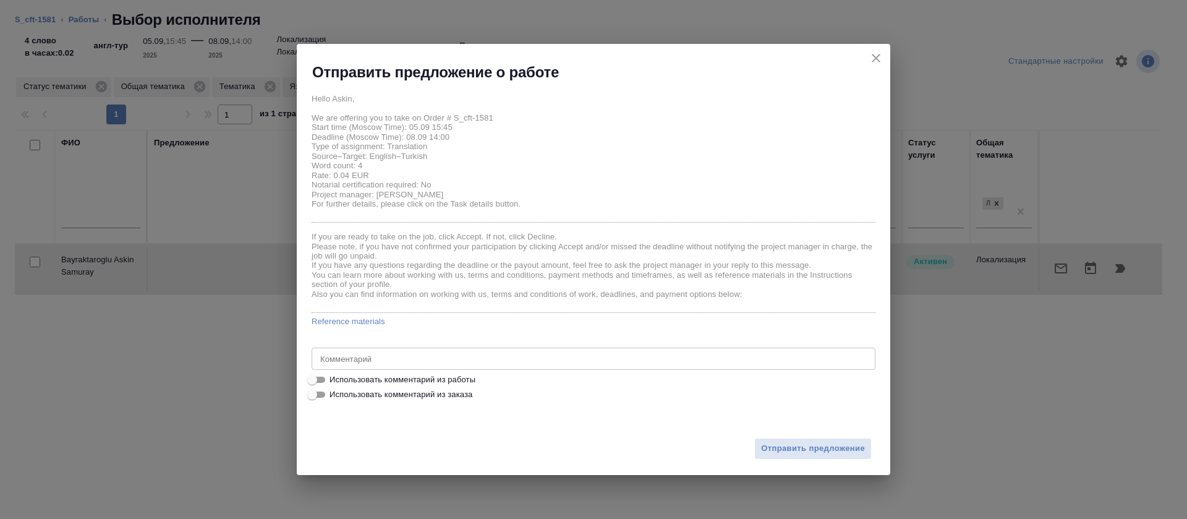
click at [471, 381] on span "Использовать комментарий из работы" at bounding box center [402, 379] width 146 height 12
click at [334, 381] on input "Использовать комментарий из работы" at bounding box center [312, 379] width 44 height 15
checkbox input "true"
type textarea "https://smartcat.com/editor?v=2&selectedStage=1&backUrl=%2Fprojects%2Fa3e2d400-…"
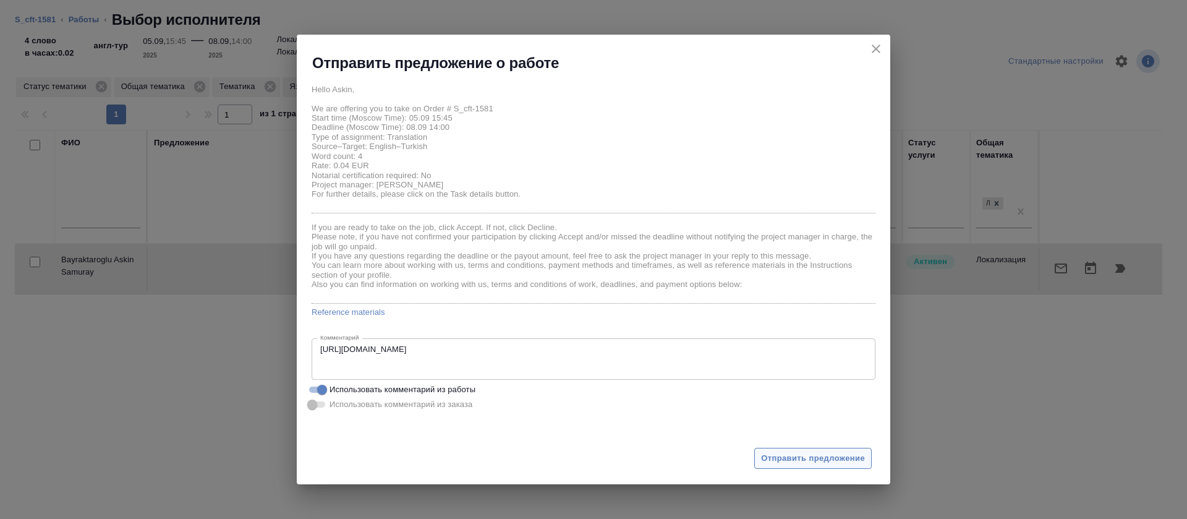
click at [815, 462] on span "Отправить предложение" at bounding box center [813, 458] width 104 height 14
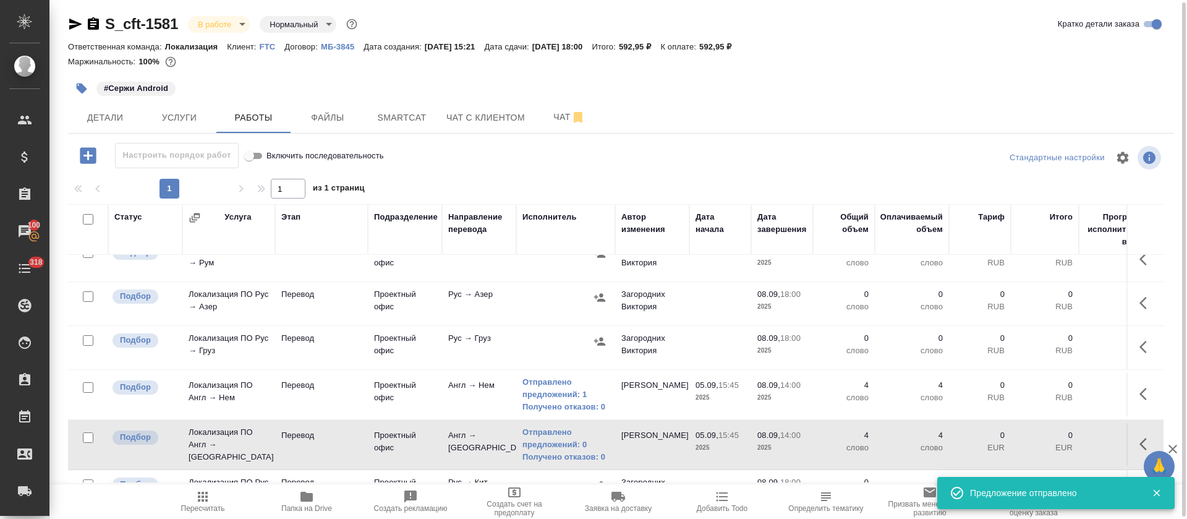
scroll to position [0, 0]
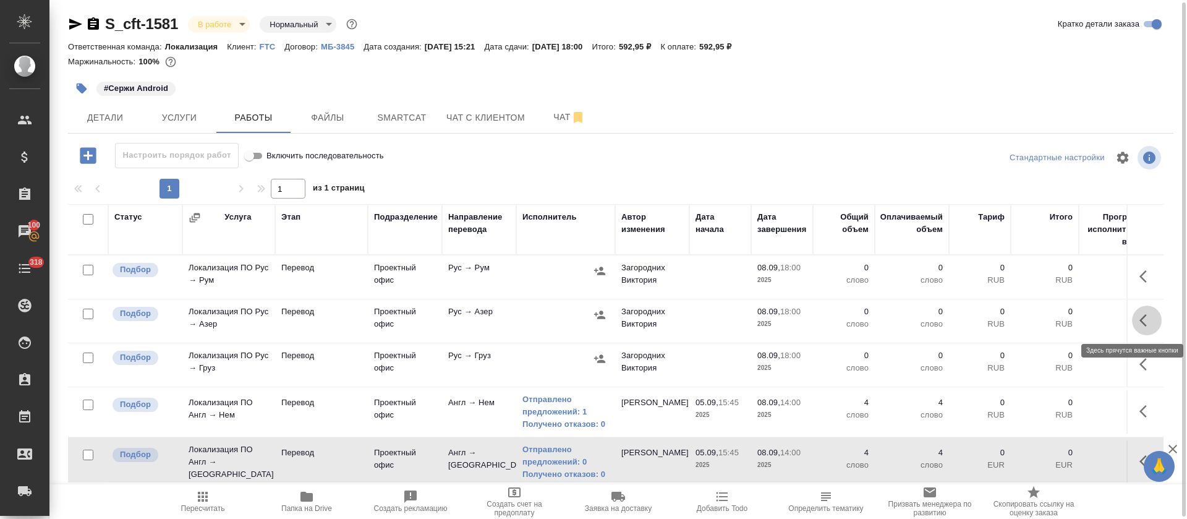
click at [1132, 321] on button "button" at bounding box center [1147, 320] width 30 height 30
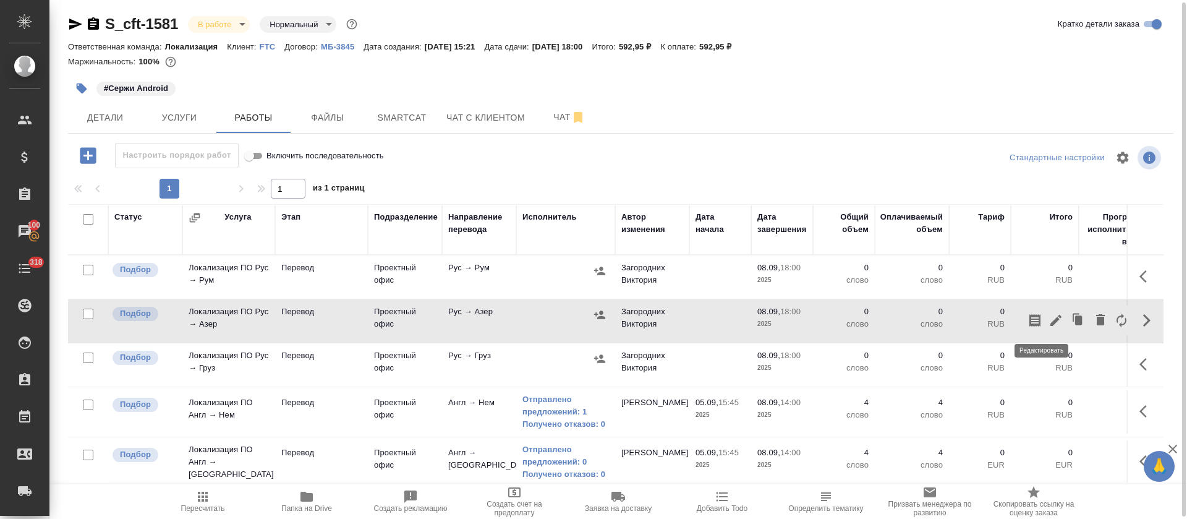
click at [1048, 327] on icon "button" at bounding box center [1055, 320] width 15 height 15
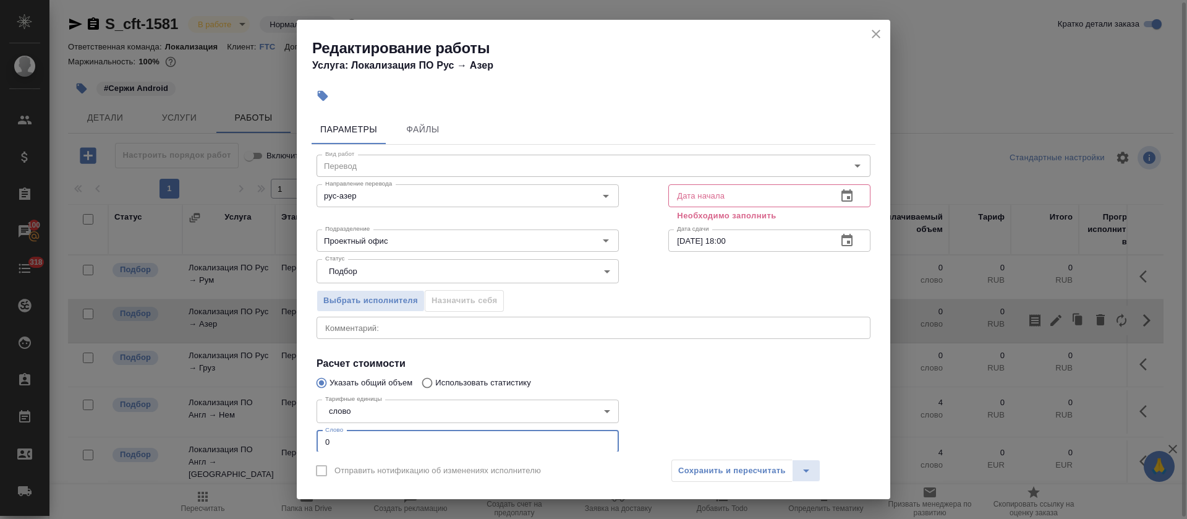
drag, startPoint x: 340, startPoint y: 436, endPoint x: 321, endPoint y: 433, distance: 19.3
click at [321, 433] on input "0" at bounding box center [467, 441] width 302 height 22
type input "15"
click at [839, 195] on icon "button" at bounding box center [846, 196] width 15 height 15
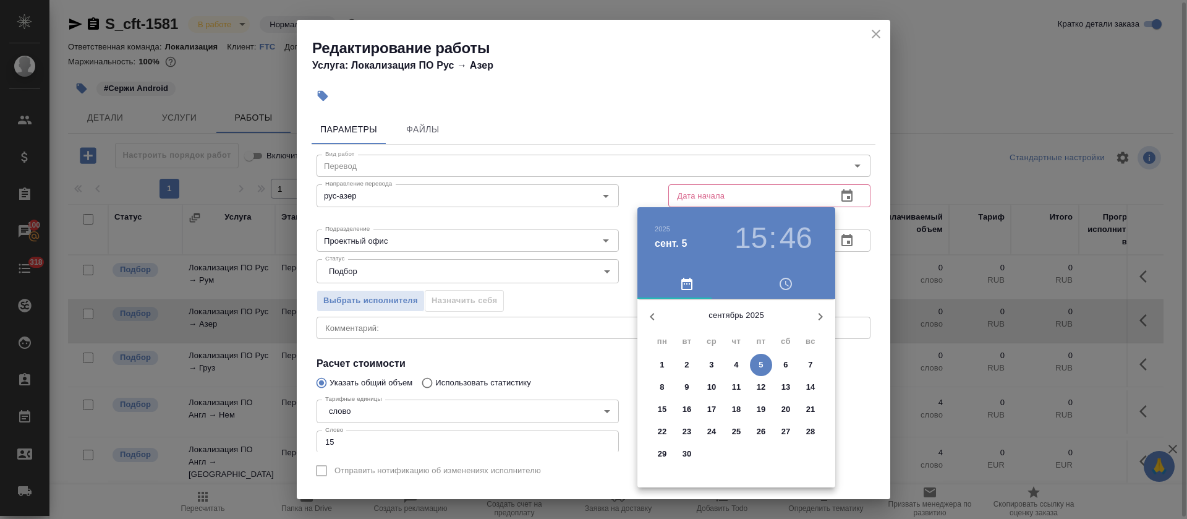
drag, startPoint x: 747, startPoint y: 133, endPoint x: 772, endPoint y: 127, distance: 25.3
click at [749, 132] on div at bounding box center [593, 259] width 1187 height 519
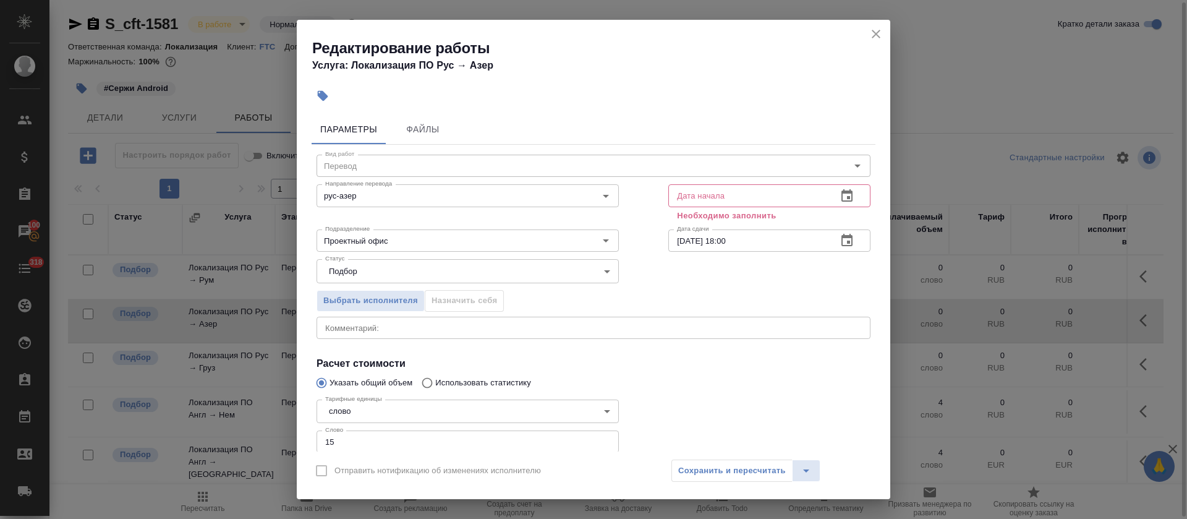
click at [875, 35] on icon "close" at bounding box center [875, 34] width 9 height 9
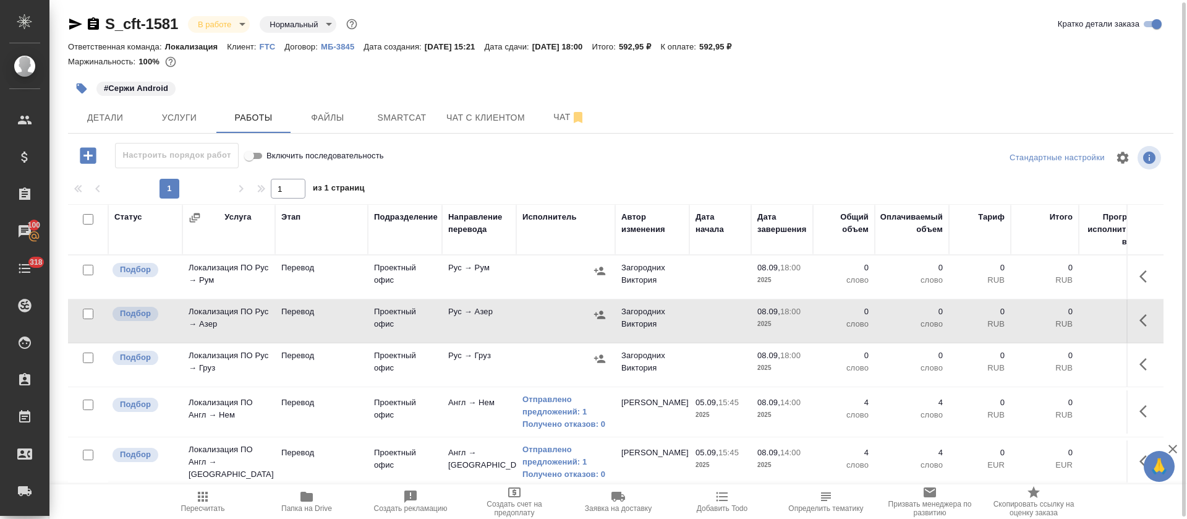
click at [90, 219] on input "checkbox" at bounding box center [88, 219] width 11 height 11
checkbox input "true"
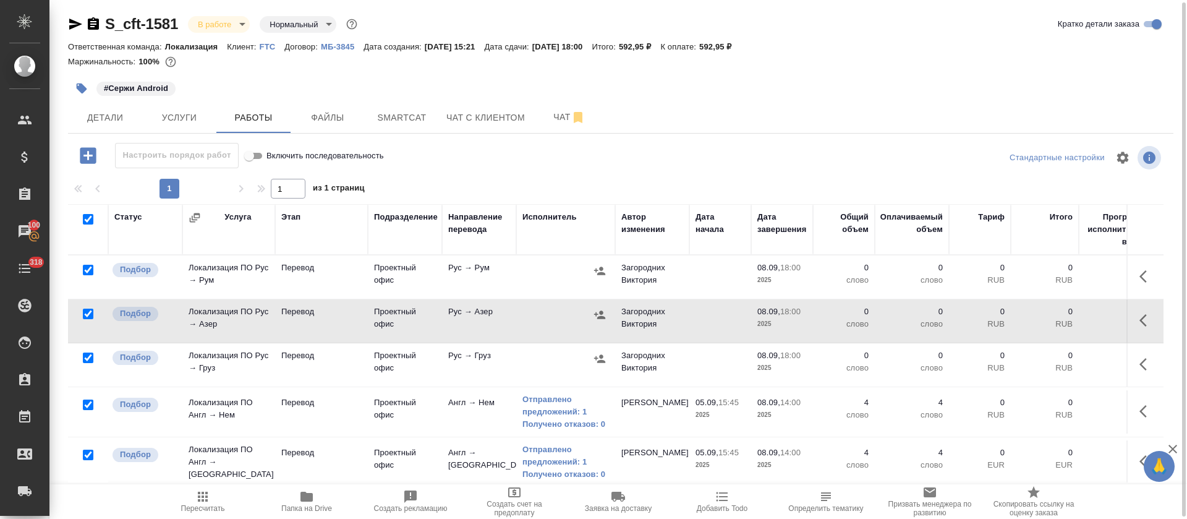
checkbox input "true"
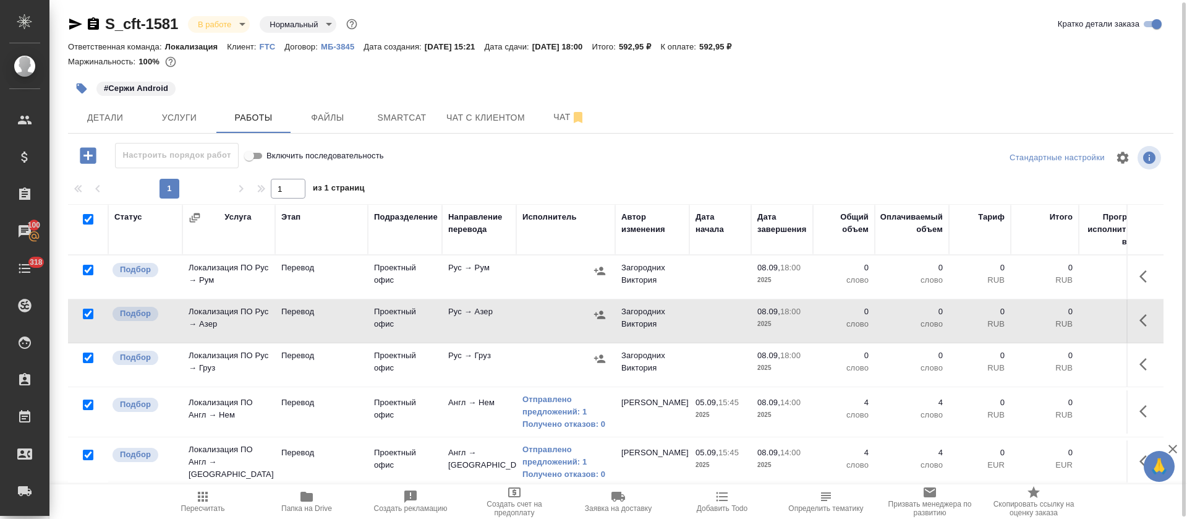
checkbox input "true"
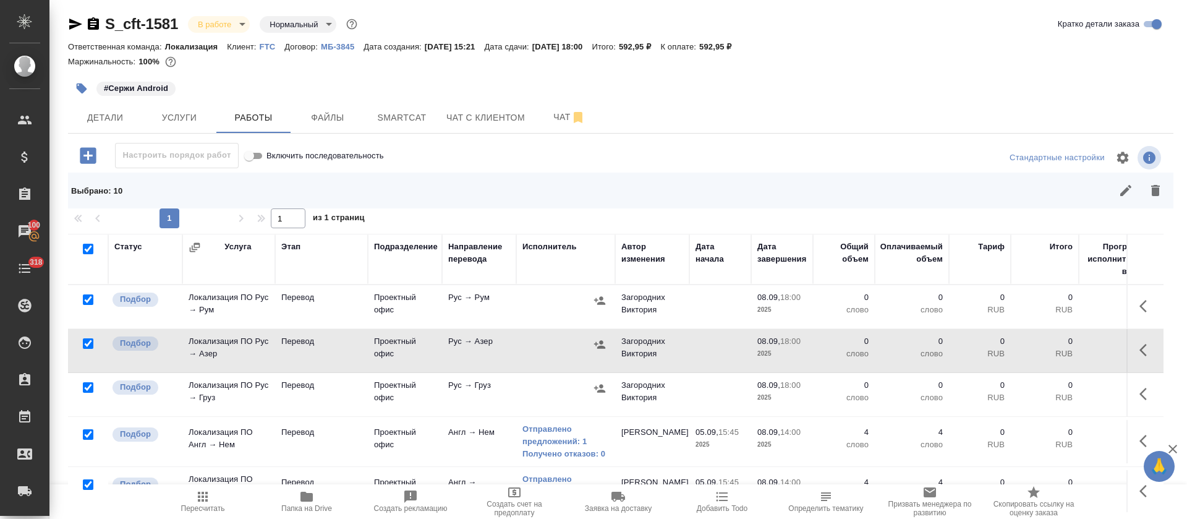
click at [88, 345] on input "checkbox" at bounding box center [88, 343] width 11 height 11
checkbox input "false"
click at [87, 345] on input "checkbox" at bounding box center [88, 343] width 11 height 11
checkbox input "true"
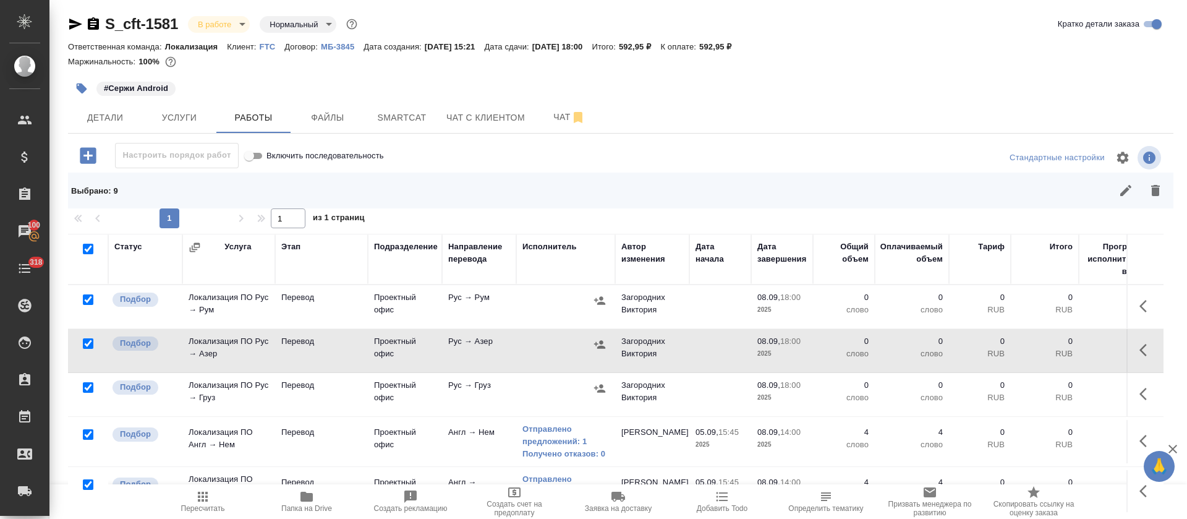
checkbox input "true"
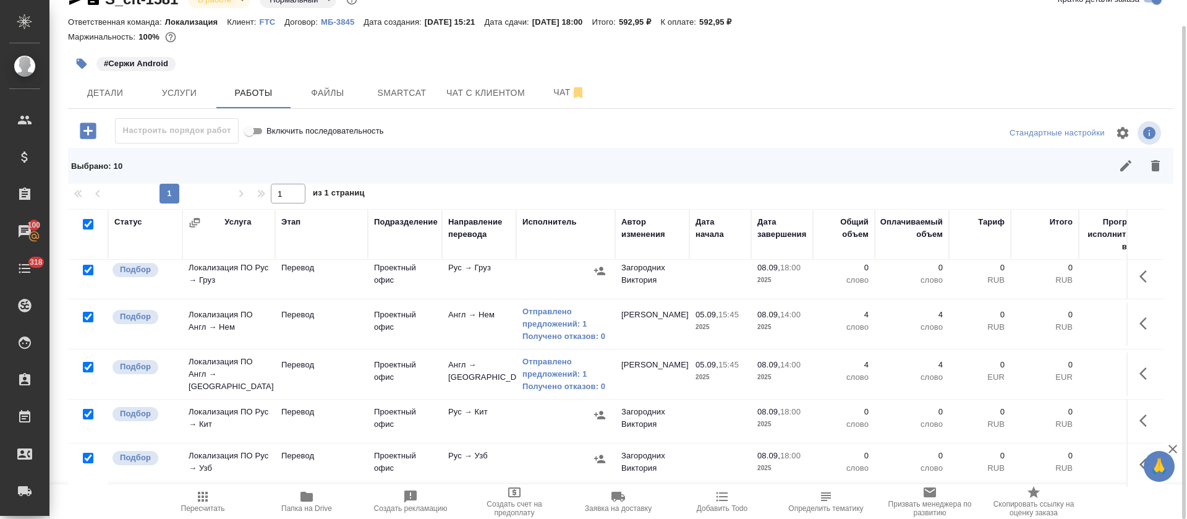
click at [91, 316] on input "checkbox" at bounding box center [88, 316] width 11 height 11
checkbox input "false"
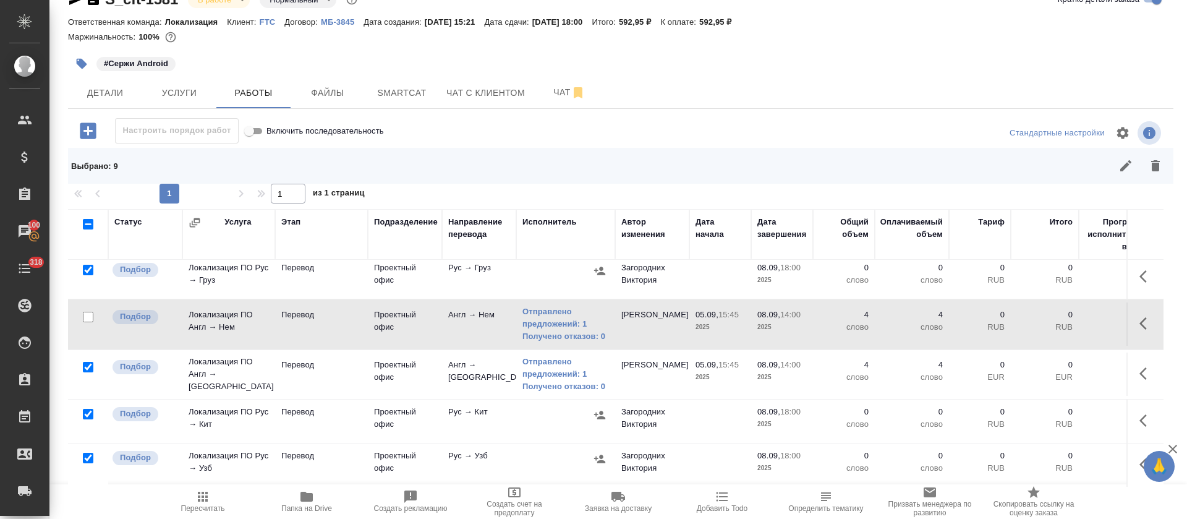
click at [86, 365] on input "checkbox" at bounding box center [88, 367] width 11 height 11
checkbox input "false"
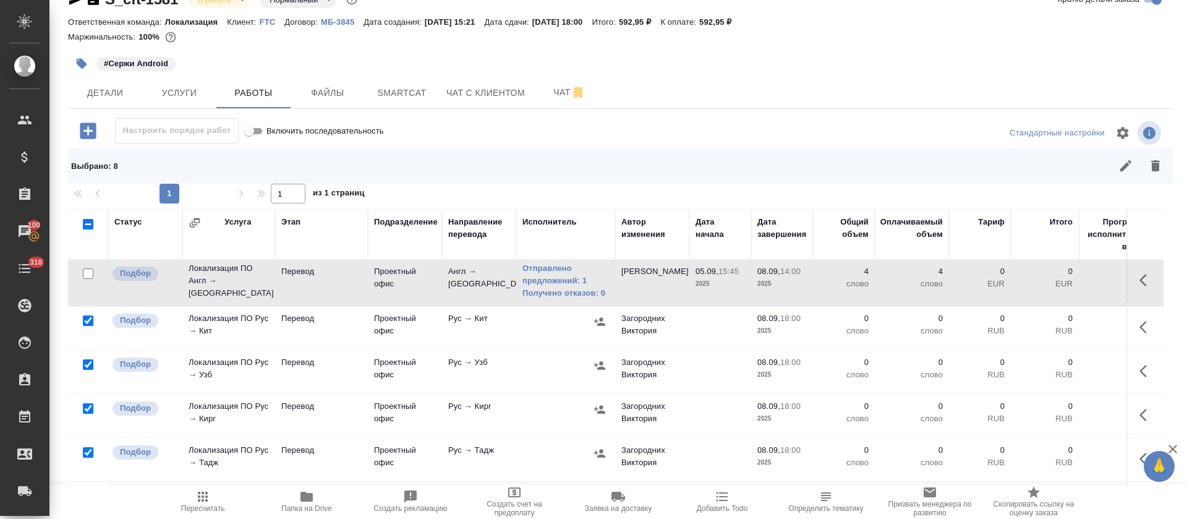
scroll to position [239, 0]
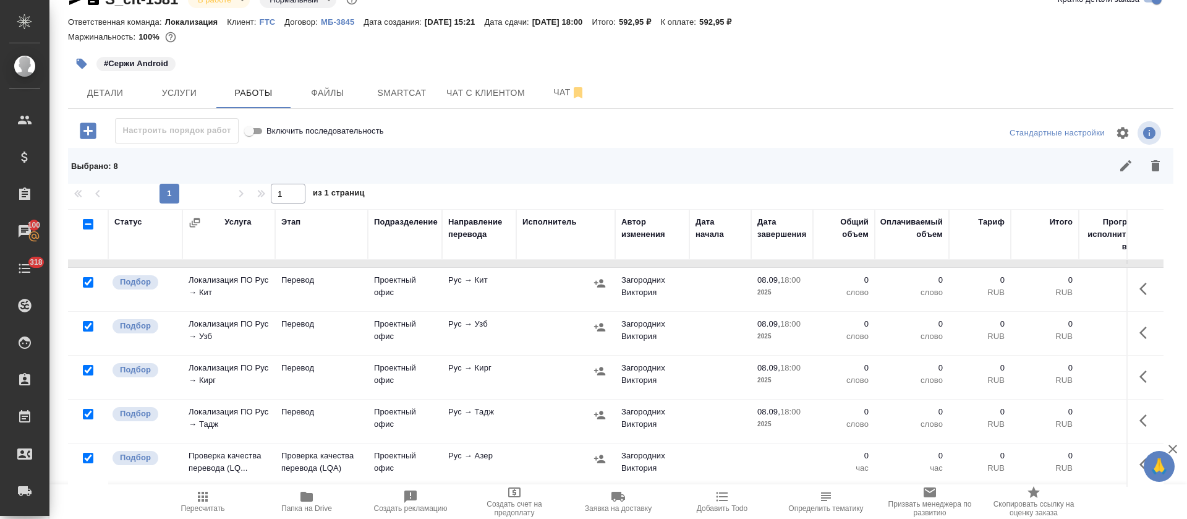
click at [87, 452] on input "checkbox" at bounding box center [88, 457] width 11 height 11
checkbox input "false"
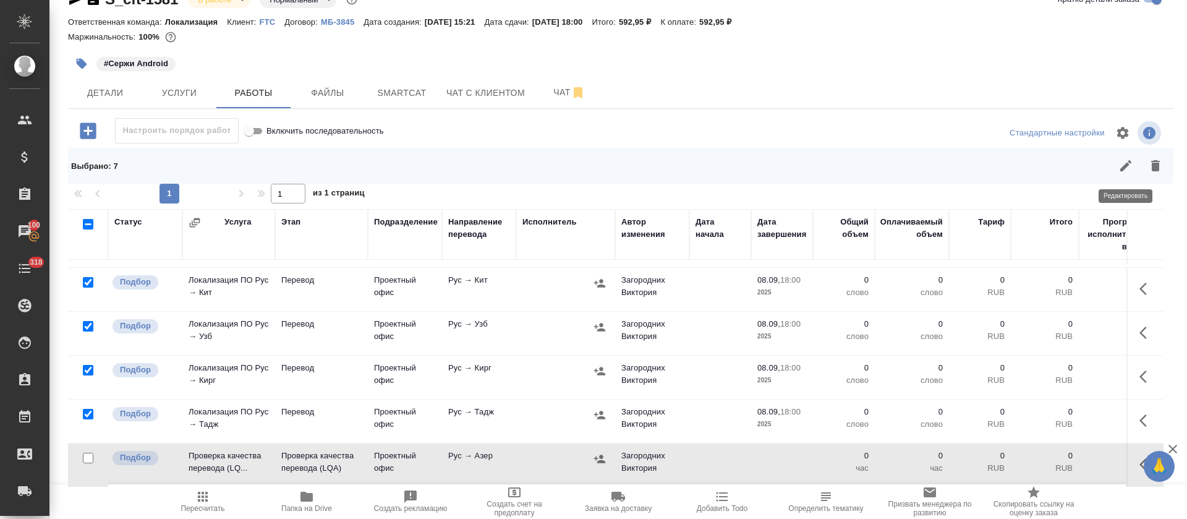
click at [1115, 170] on button "button" at bounding box center [1126, 166] width 30 height 30
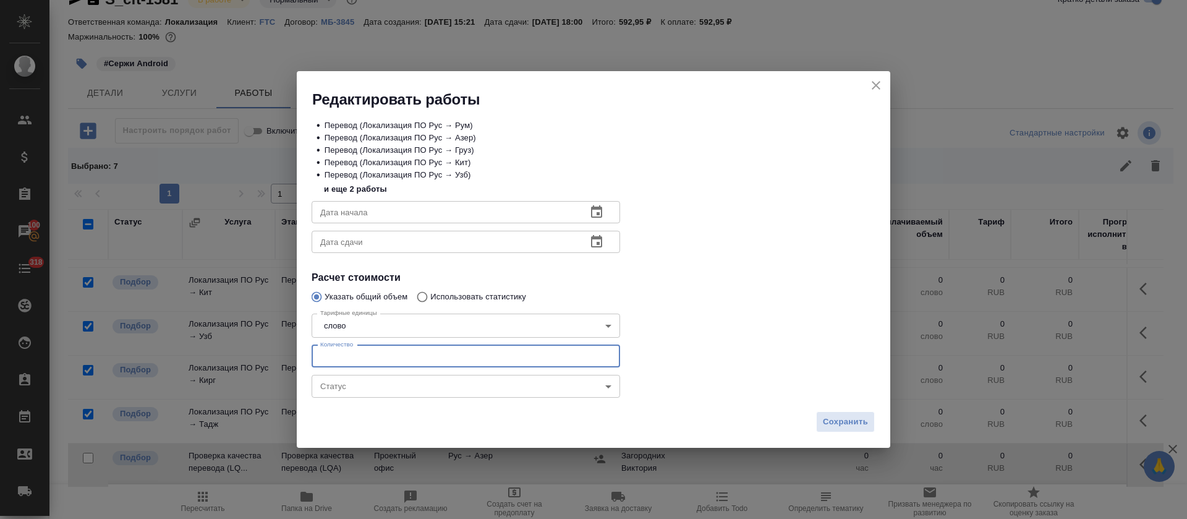
click at [517, 352] on input "number" at bounding box center [465, 356] width 308 height 22
type input "15"
click at [603, 201] on button "button" at bounding box center [597, 212] width 30 height 30
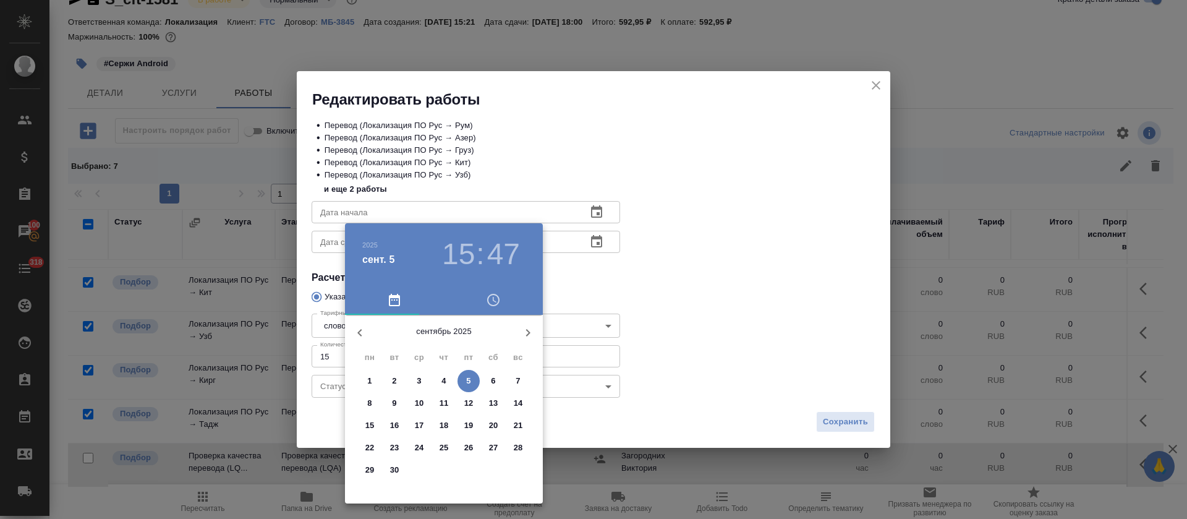
click at [470, 378] on p "5" at bounding box center [468, 381] width 4 height 12
type input "05.09.2025 15:47"
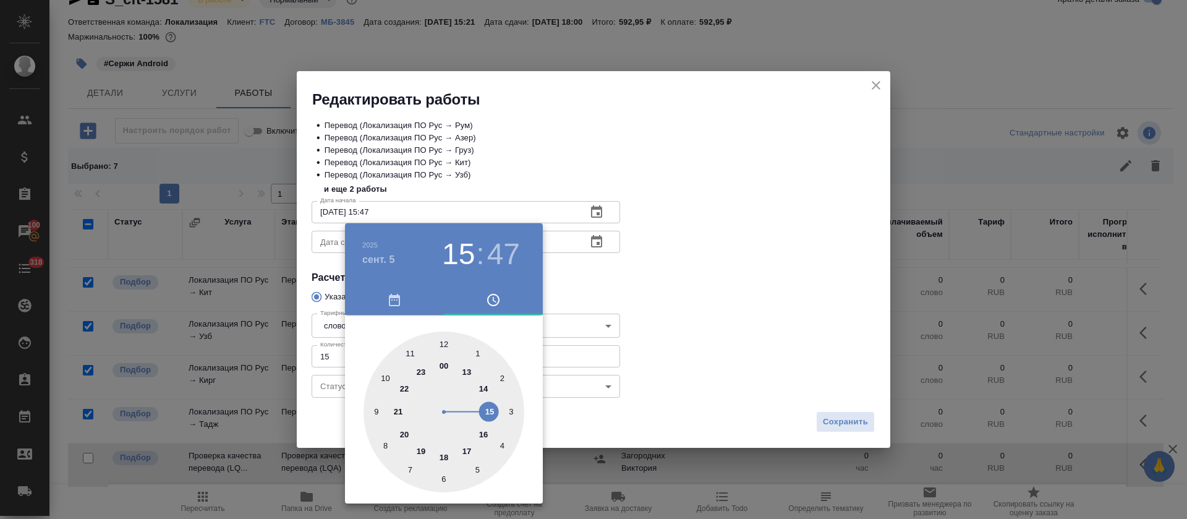
drag, startPoint x: 667, startPoint y: 294, endPoint x: 645, endPoint y: 282, distance: 25.2
click at [667, 293] on div at bounding box center [593, 259] width 1187 height 519
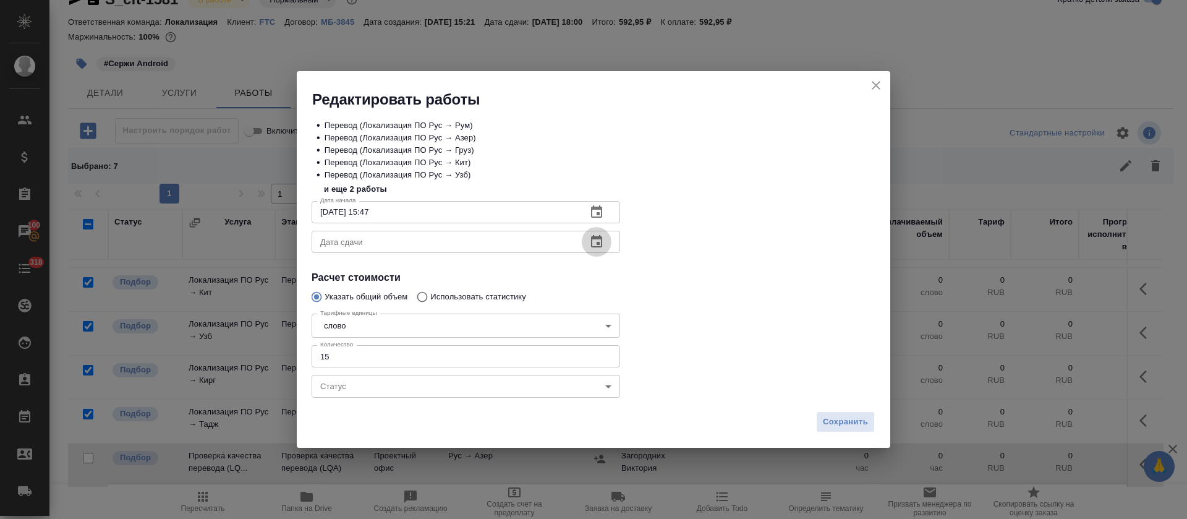
click at [601, 244] on icon "button" at bounding box center [596, 241] width 11 height 12
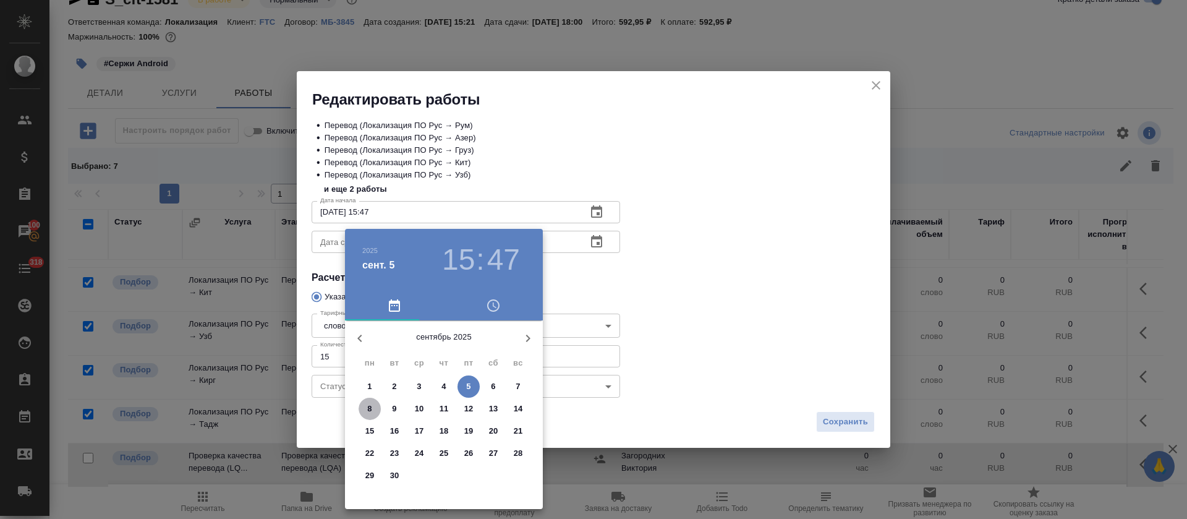
click at [371, 416] on button "8" at bounding box center [369, 408] width 22 height 22
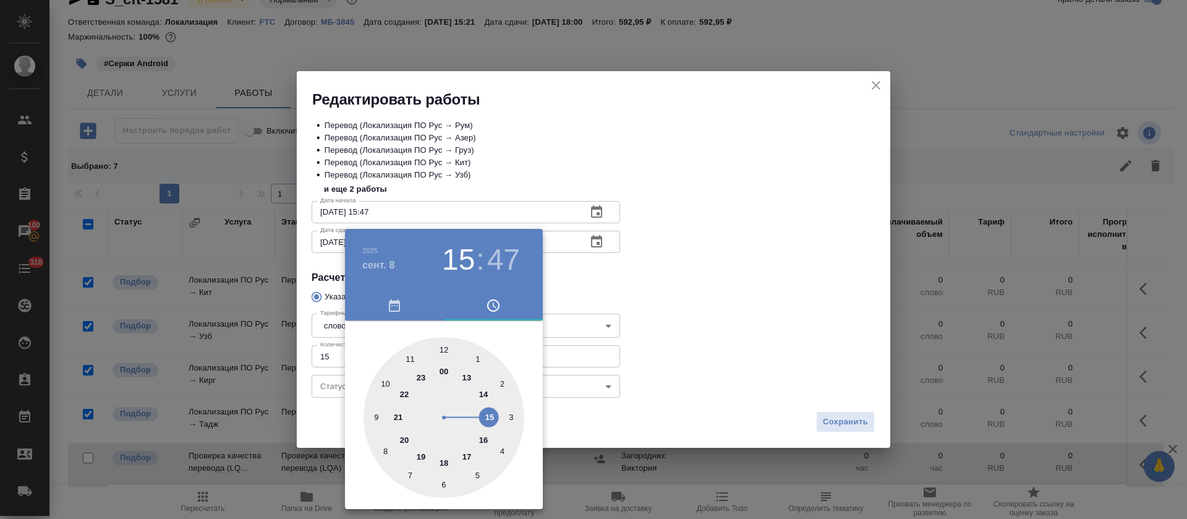
click at [482, 393] on div at bounding box center [443, 417] width 161 height 161
click at [446, 349] on div at bounding box center [443, 417] width 161 height 161
type input "08.09.2025 14:00"
click at [734, 284] on div at bounding box center [593, 259] width 1187 height 519
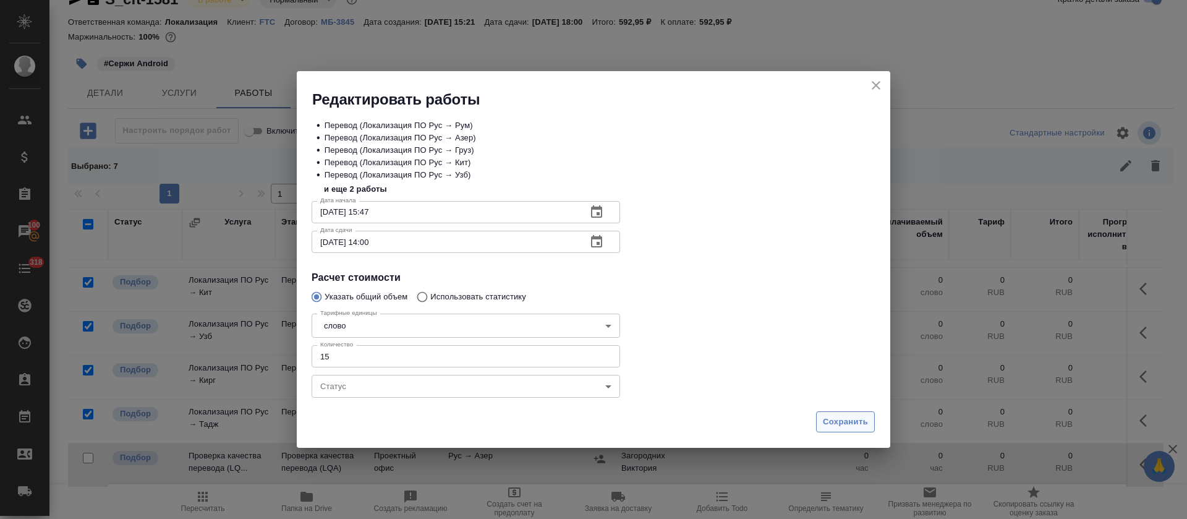
click at [828, 430] on button "Сохранить" at bounding box center [845, 422] width 59 height 22
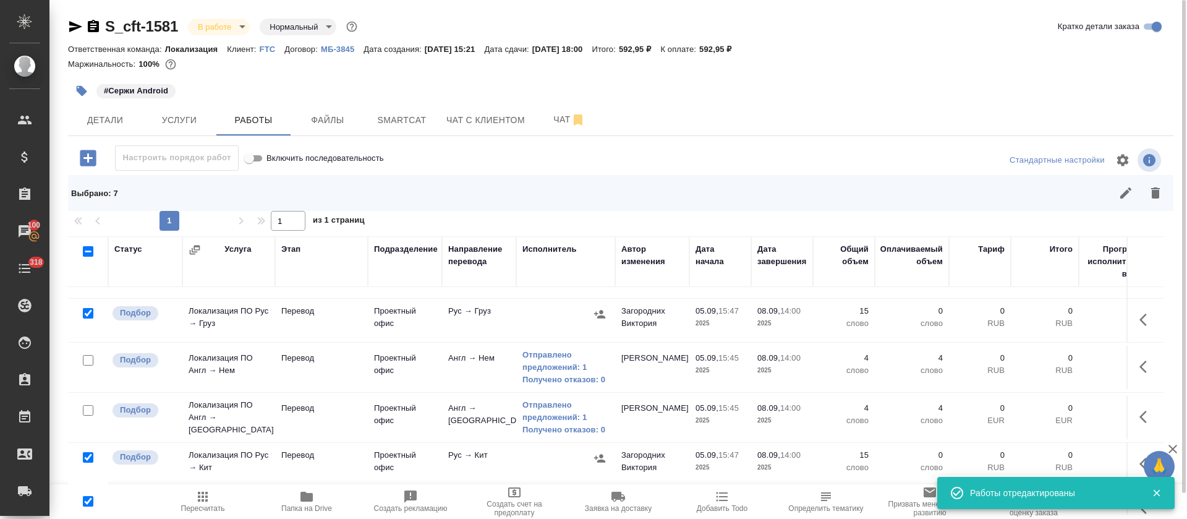
scroll to position [0, 0]
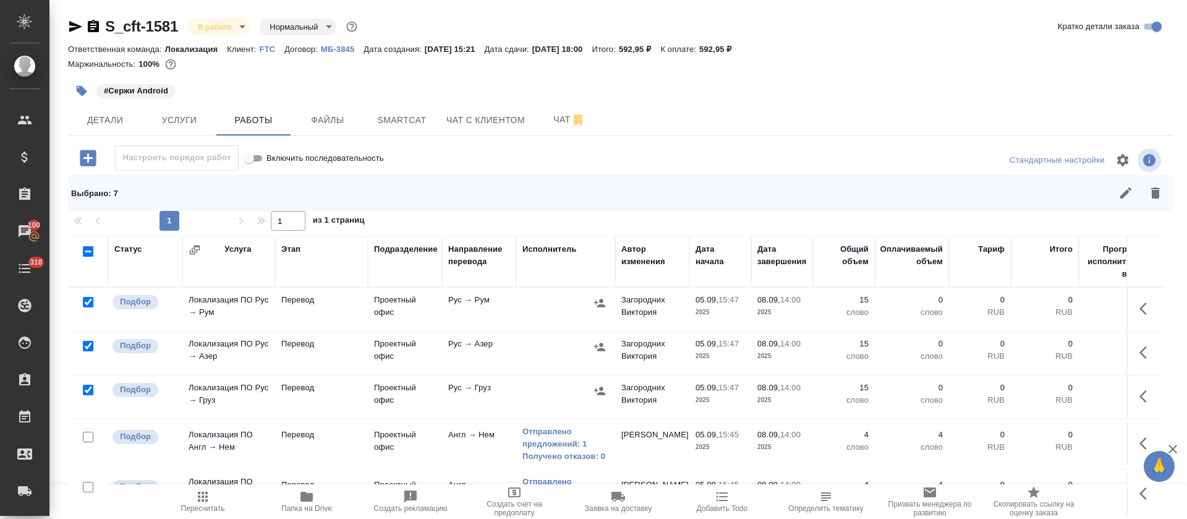
click at [1139, 352] on icon "button" at bounding box center [1146, 352] width 15 height 15
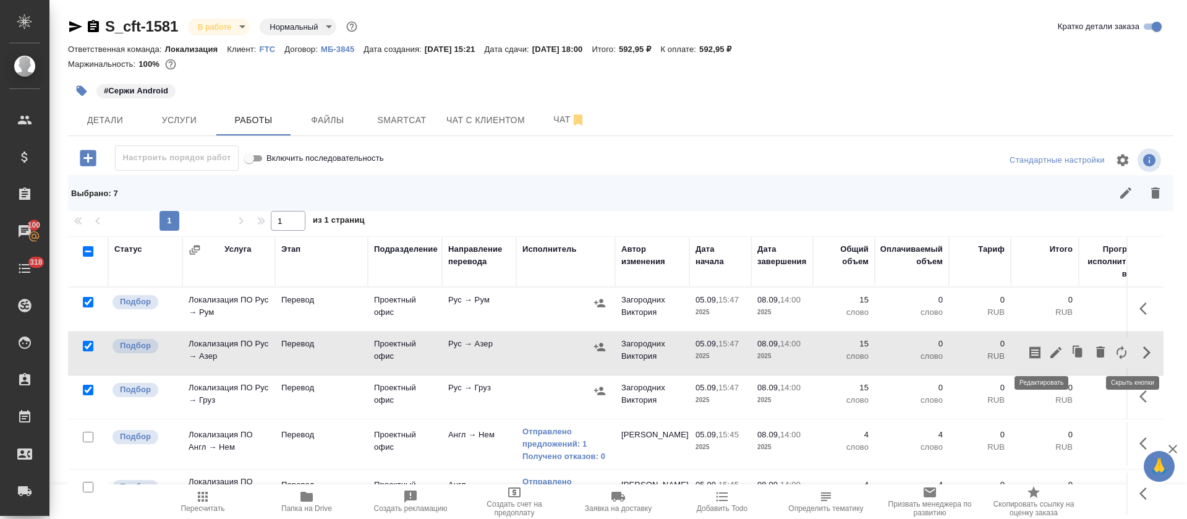
click at [1050, 354] on icon "button" at bounding box center [1055, 352] width 11 height 11
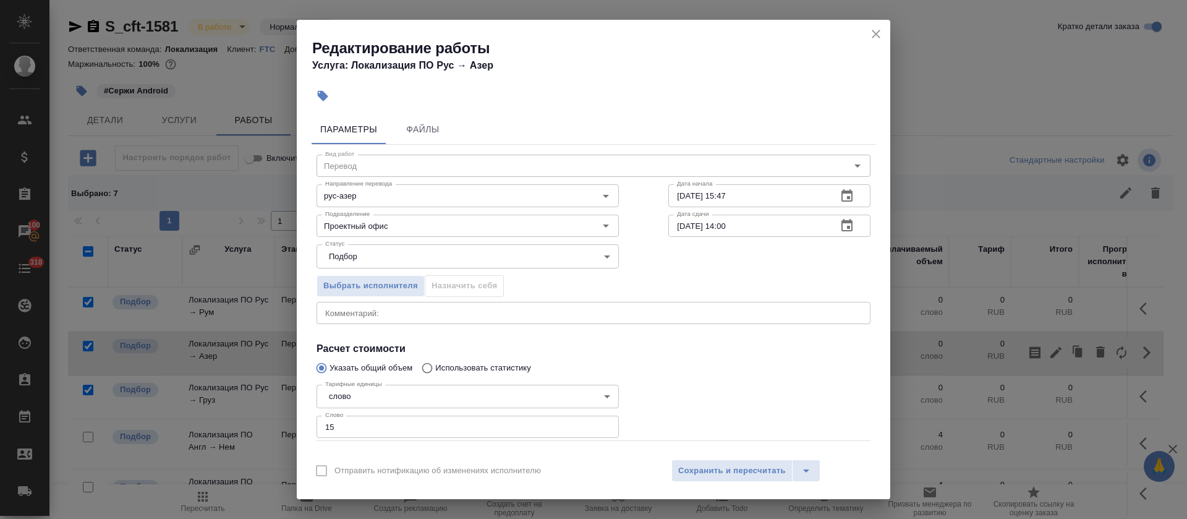
click at [467, 323] on div "x Комментарий:" at bounding box center [593, 313] width 554 height 22
paste textarea "https://smartcat.com/editor?v=2&selectedStage=1&backUrl=%2Fprojects%2F83fbdc97-…"
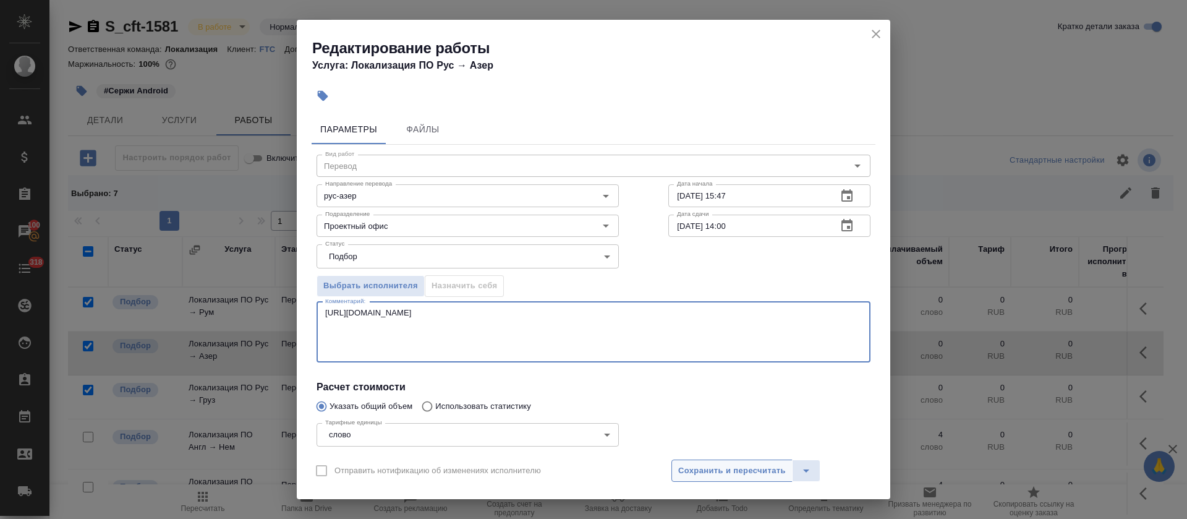
type textarea "https://smartcat.com/editor?v=2&selectedStage=1&backUrl=%2Fprojects%2F83fbdc97-…"
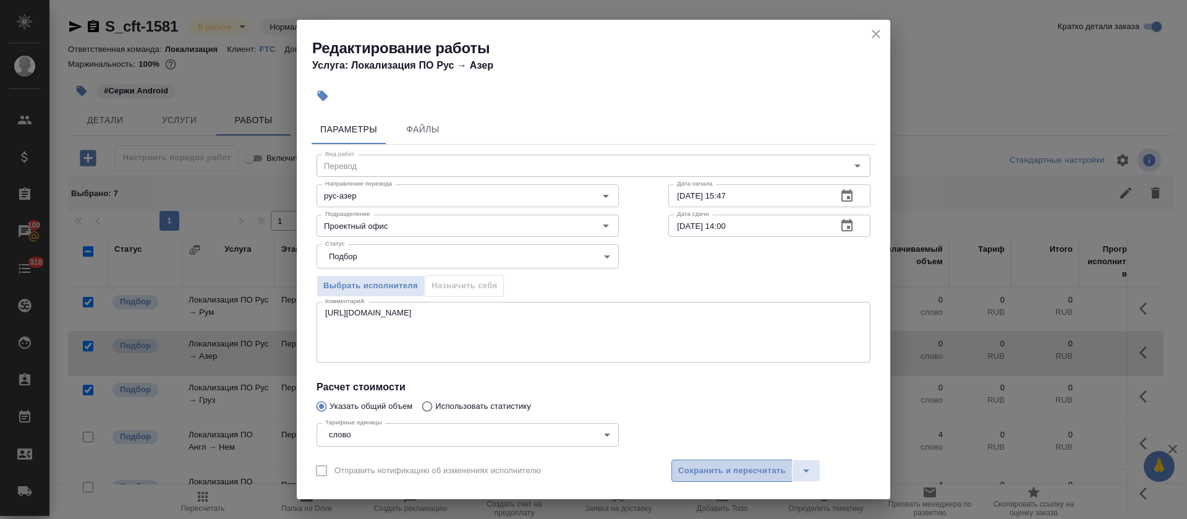
click at [716, 459] on button "Сохранить и пересчитать" at bounding box center [731, 470] width 121 height 22
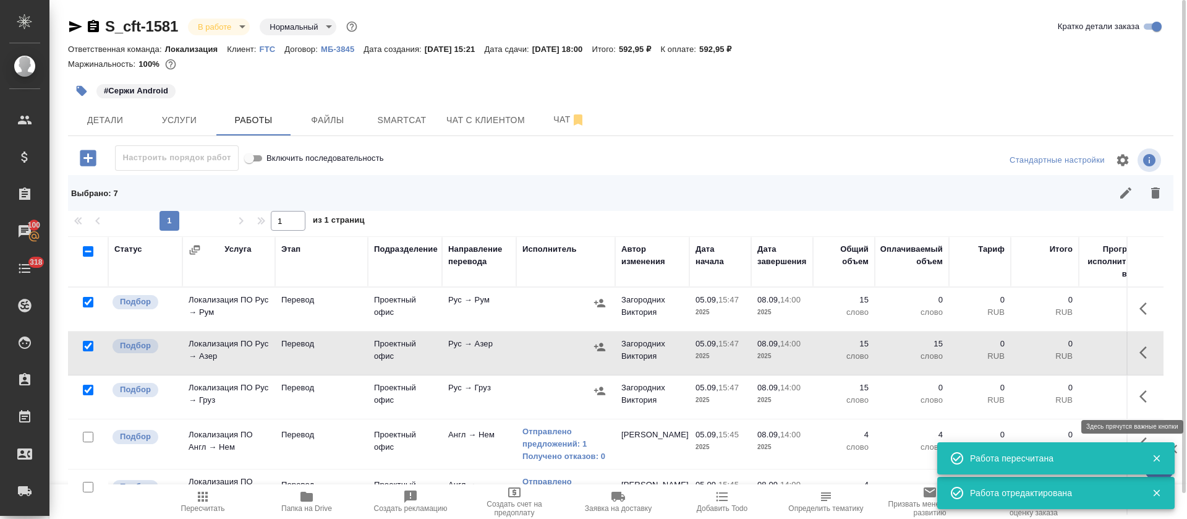
click at [1132, 392] on button "button" at bounding box center [1147, 396] width 30 height 30
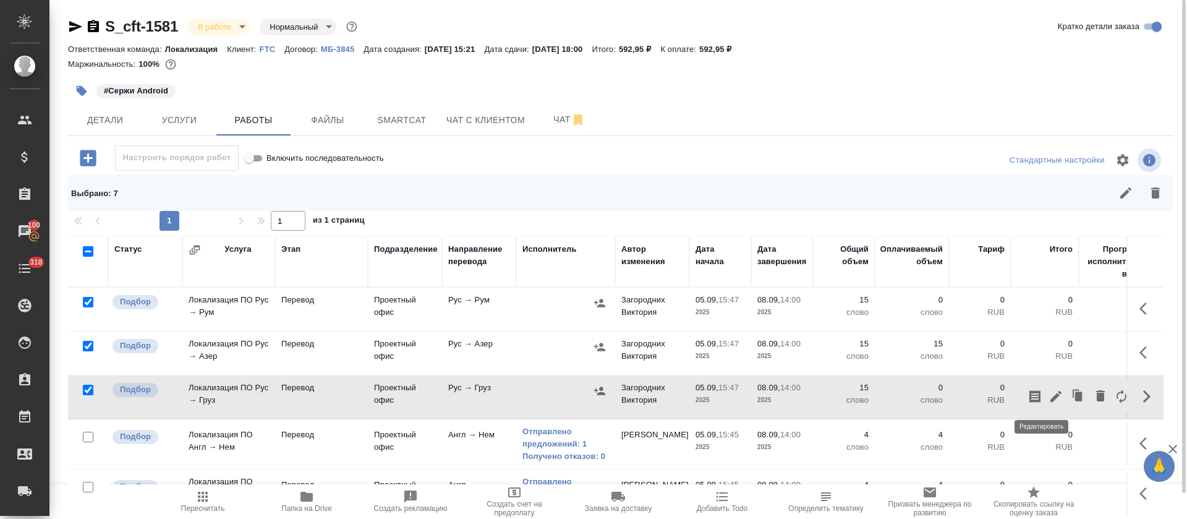
click at [1050, 397] on icon "button" at bounding box center [1055, 396] width 11 height 11
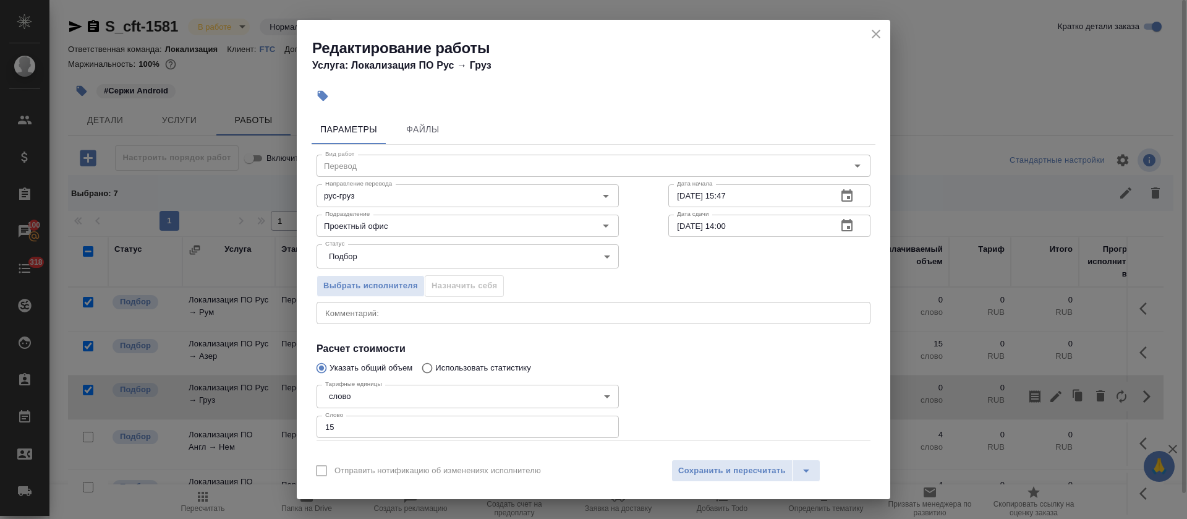
click at [381, 321] on div "x Комментарий:" at bounding box center [593, 313] width 554 height 22
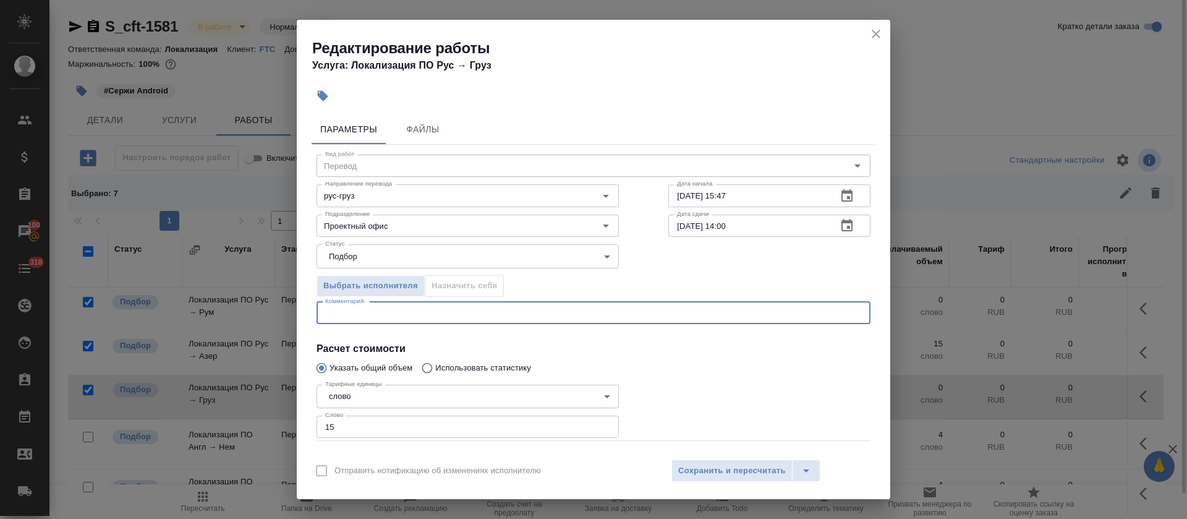
paste textarea "https://smartcat.com/editor?v=2&selectedStage=1&backUrl=%2Fprojects%2F83fbdc97-…"
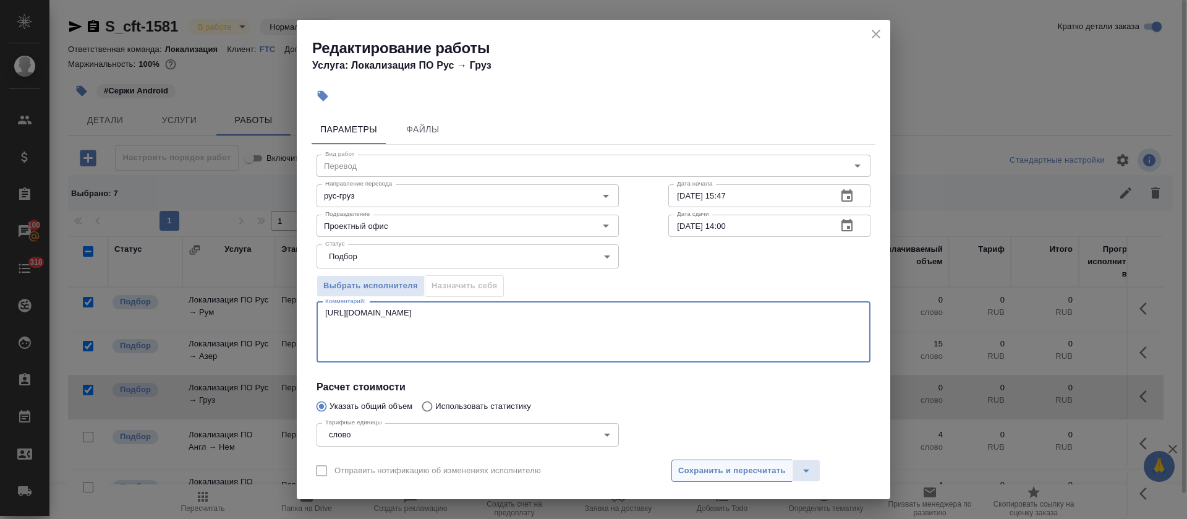
type textarea "https://smartcat.com/editor?v=2&selectedStage=1&backUrl=%2Fprojects%2F83fbdc97-…"
click at [695, 469] on span "Сохранить и пересчитать" at bounding box center [732, 471] width 108 height 14
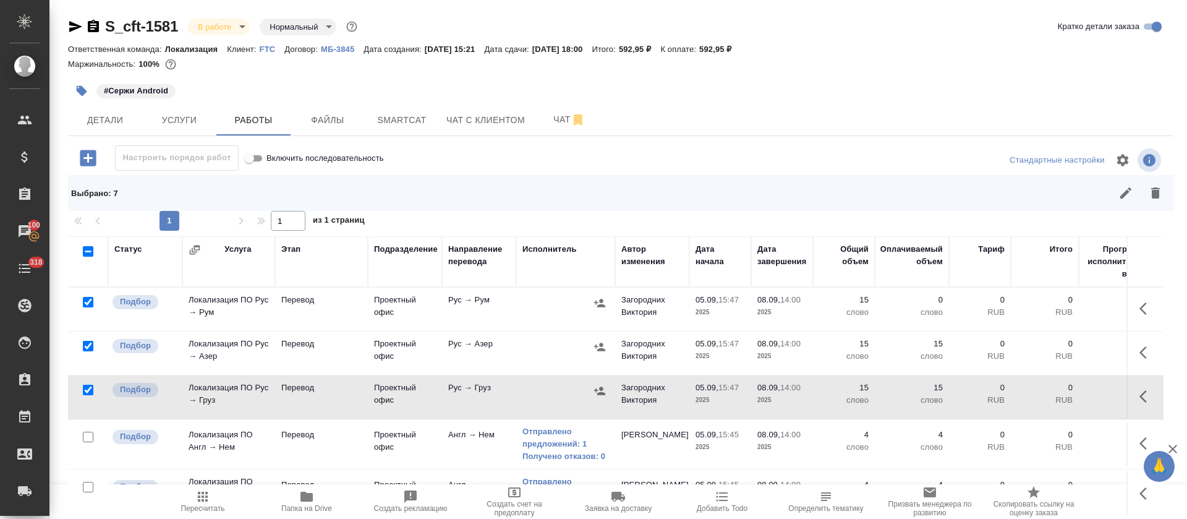
click at [96, 163] on icon "button" at bounding box center [88, 158] width 16 height 16
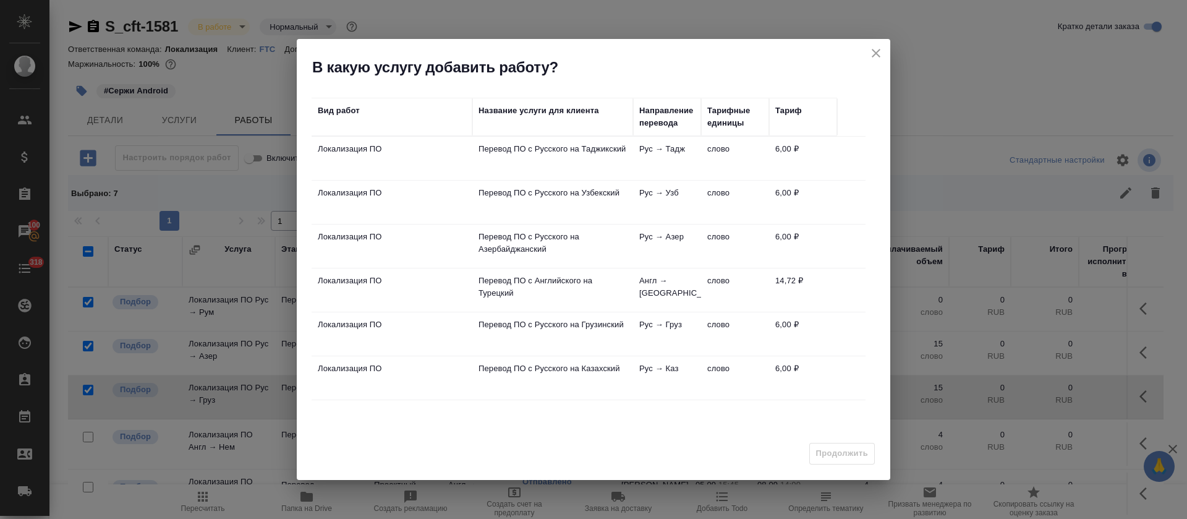
scroll to position [93, 0]
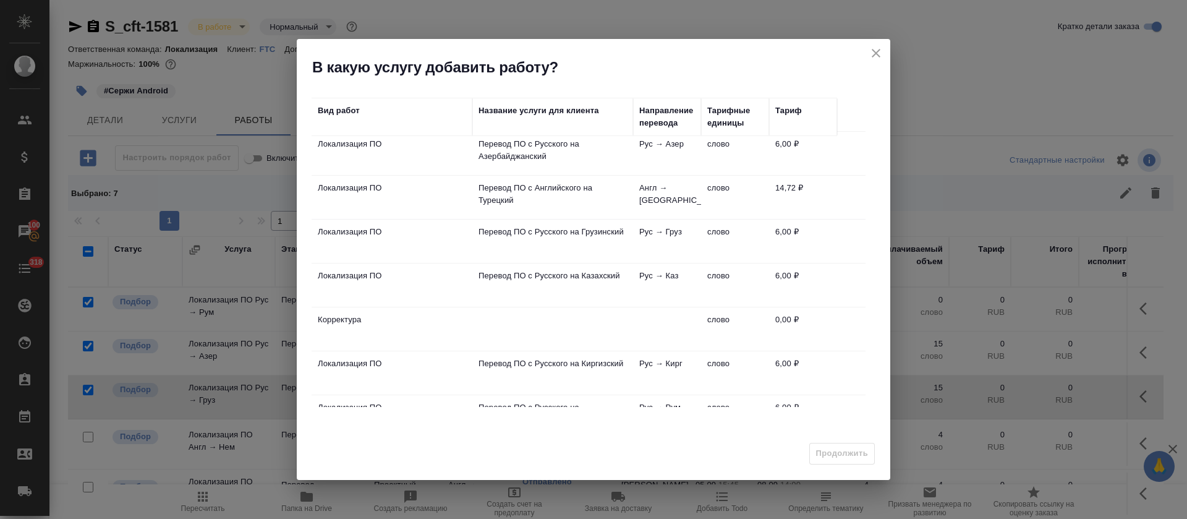
click at [642, 274] on td "Рус → Каз" at bounding box center [667, 284] width 68 height 43
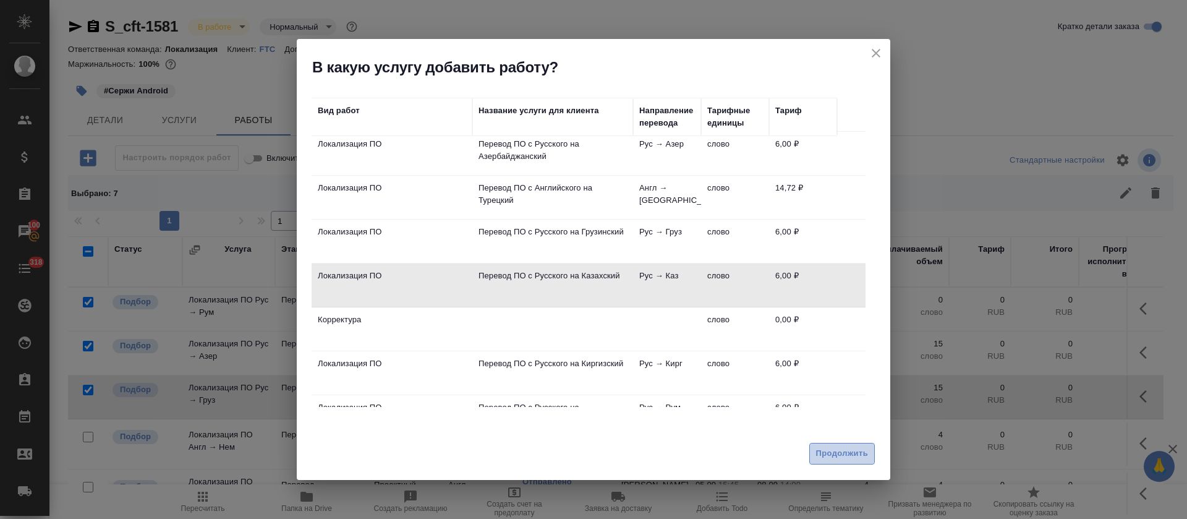
click at [843, 446] on span "Продолжить" at bounding box center [842, 453] width 52 height 14
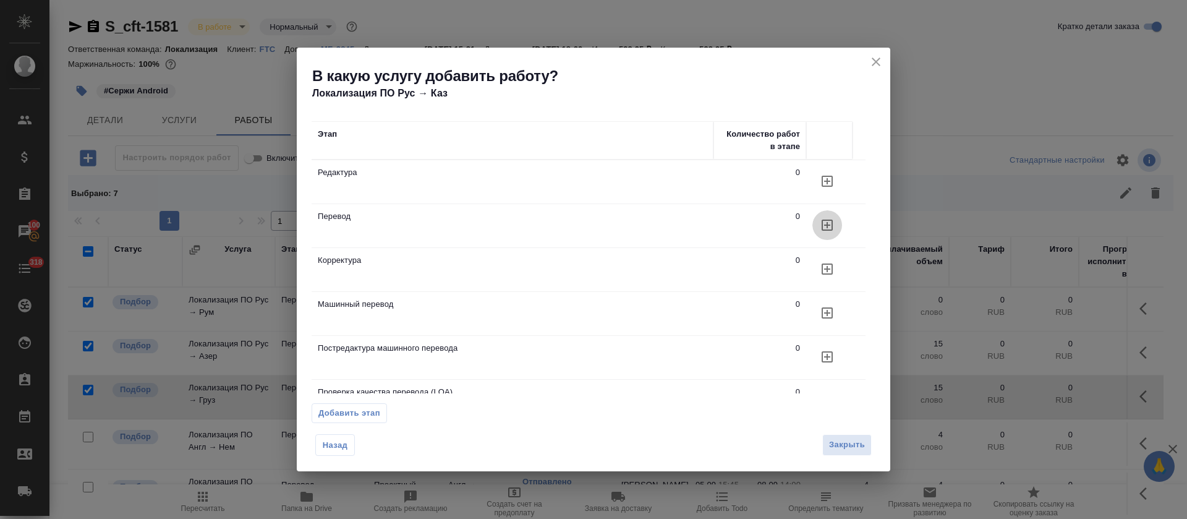
click at [829, 231] on icon "button" at bounding box center [827, 225] width 15 height 15
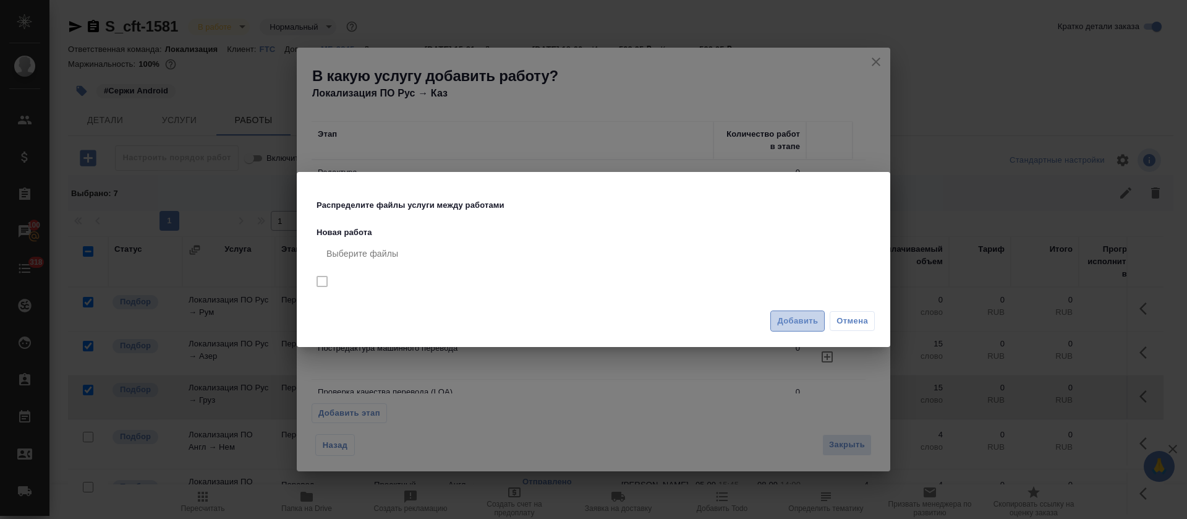
click at [797, 324] on span "Добавить" at bounding box center [797, 321] width 41 height 14
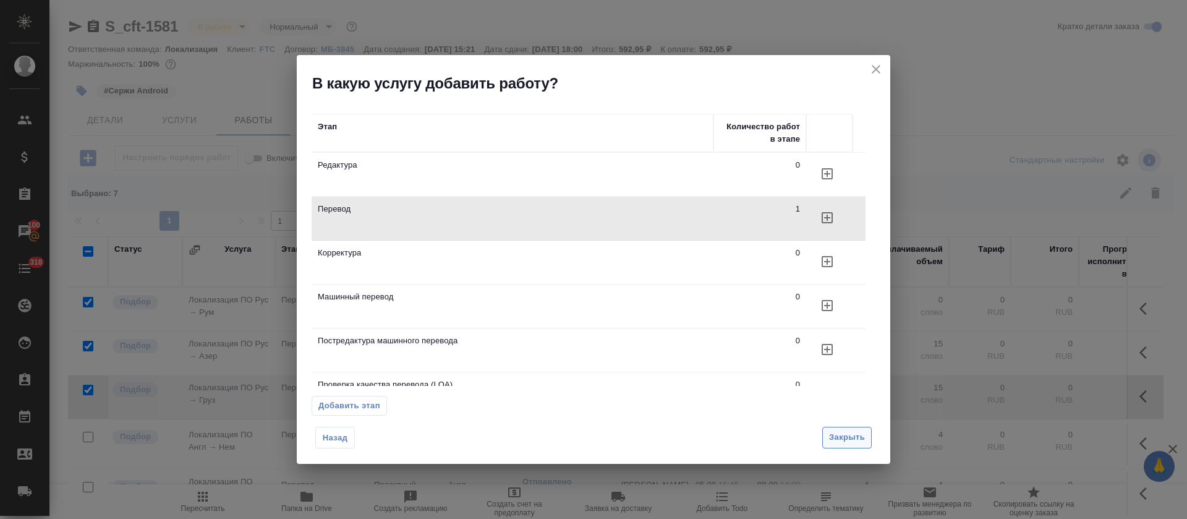
click at [839, 439] on span "Закрыть" at bounding box center [847, 437] width 36 height 14
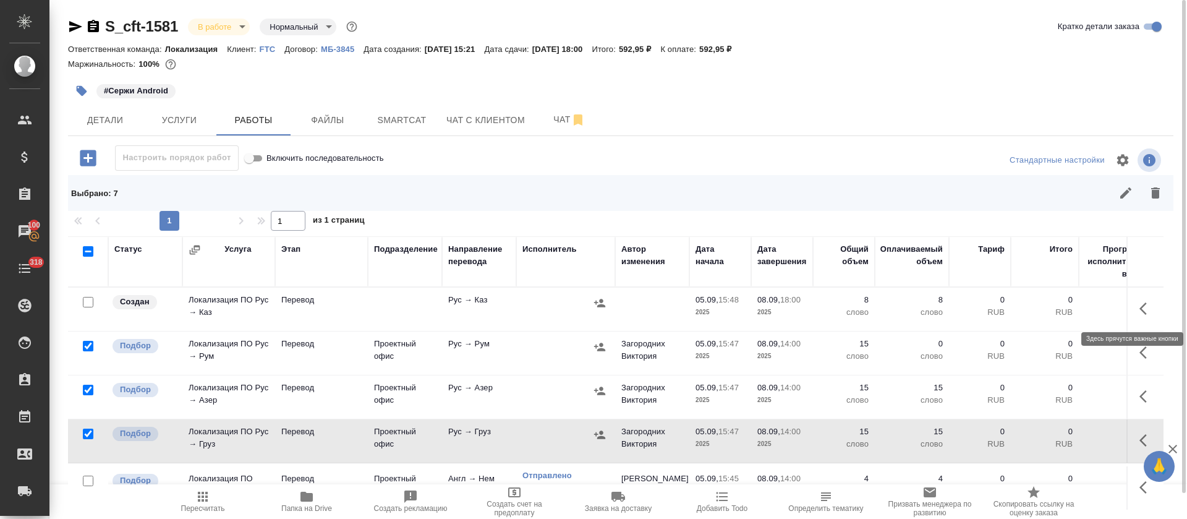
click at [1139, 301] on icon "button" at bounding box center [1146, 308] width 15 height 15
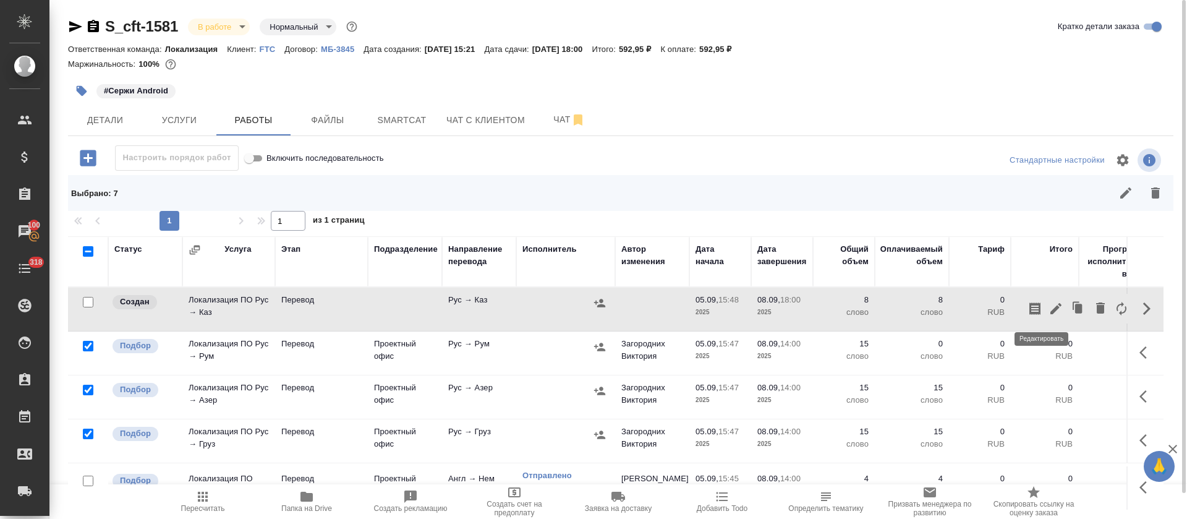
click at [1050, 308] on icon "button" at bounding box center [1055, 308] width 11 height 11
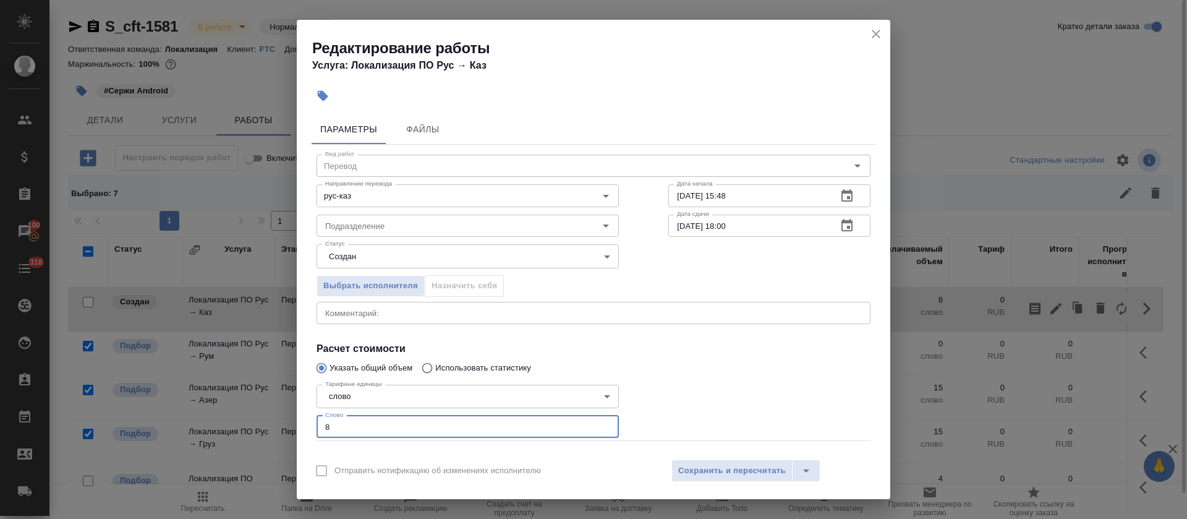
drag, startPoint x: 337, startPoint y: 428, endPoint x: 323, endPoint y: 427, distance: 13.7
click at [323, 427] on input "8" at bounding box center [467, 426] width 302 height 22
type input "15"
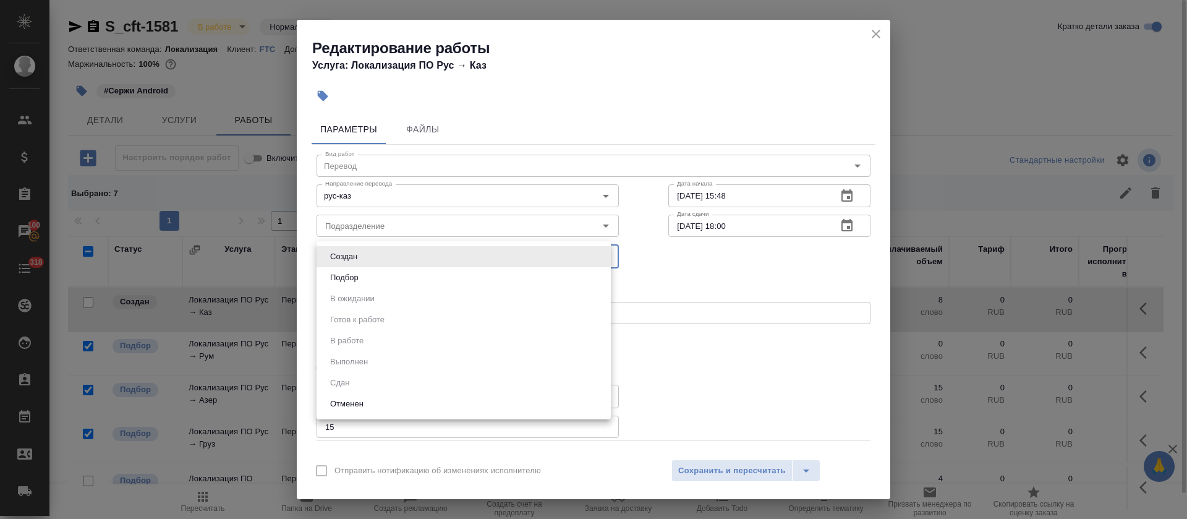
click at [384, 263] on body "🙏 .cls-1 fill:#fff; AWATERA Tretyakova Olga Клиенты Спецификации Заказы 100 Чат…" at bounding box center [593, 259] width 1187 height 519
click at [380, 279] on li "Подбор" at bounding box center [463, 277] width 294 height 21
type input "recruiting"
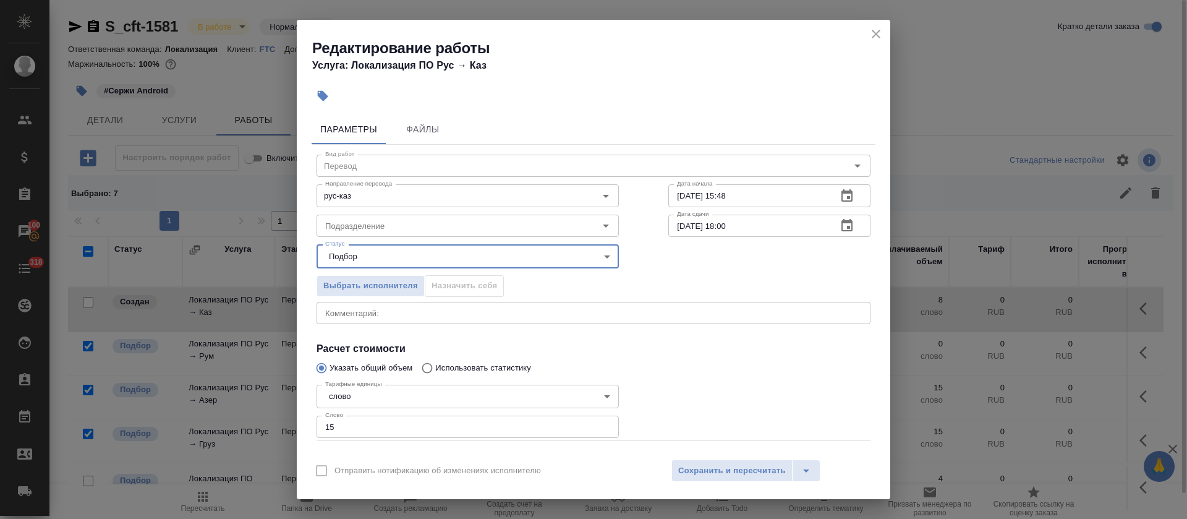
click at [375, 317] on div "x Комментарий:" at bounding box center [593, 313] width 554 height 22
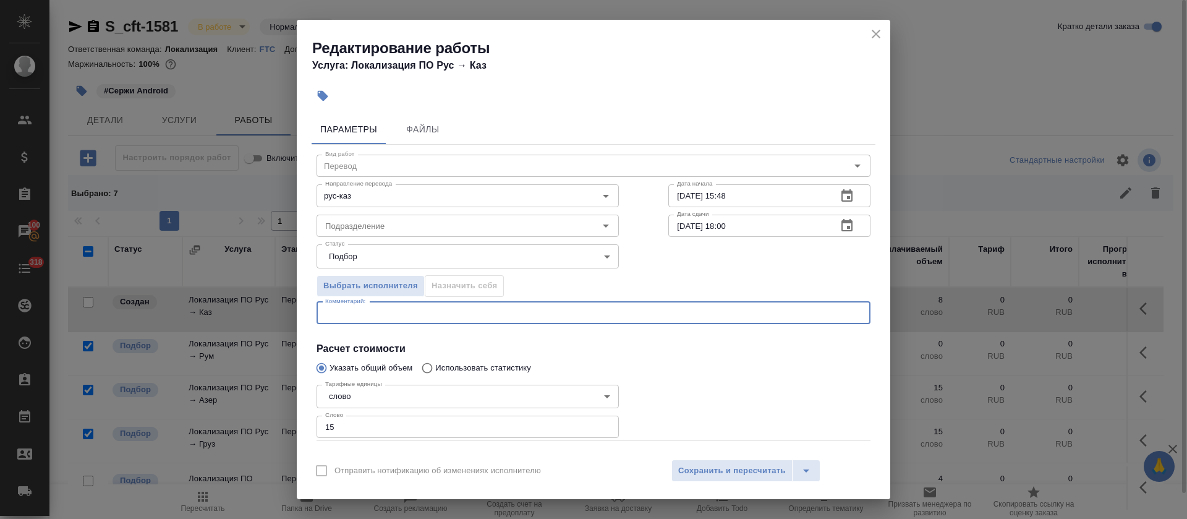
paste textarea "https://smartcat.com/editor?v=2&selectedStage=1&backUrl=%2Fprojects%2F83fbdc97-…"
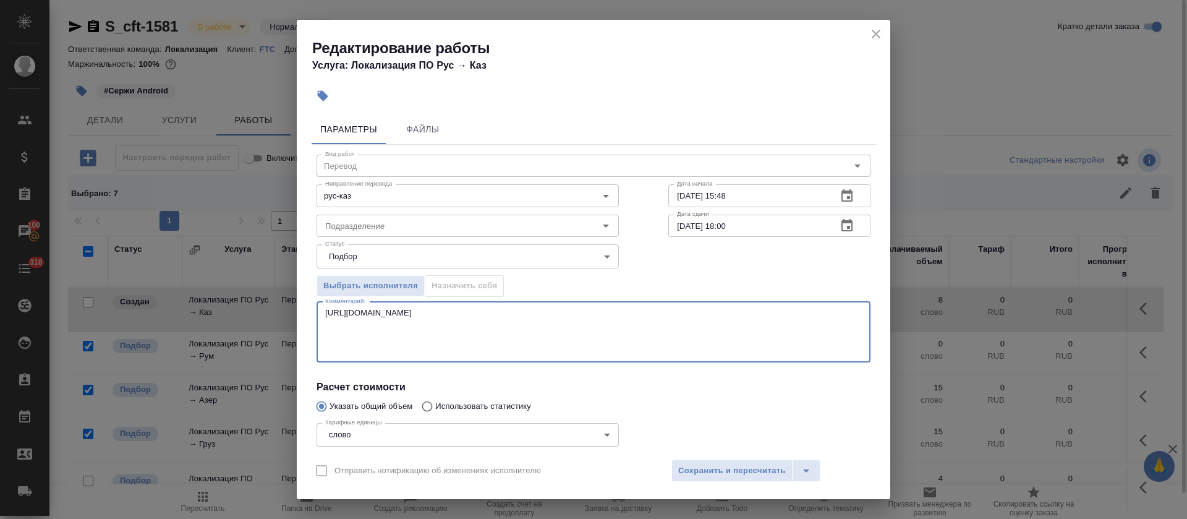
type textarea "https://smartcat.com/editor?v=2&selectedStage=1&backUrl=%2Fprojects%2F83fbdc97-…"
click at [840, 228] on button "button" at bounding box center [847, 226] width 30 height 30
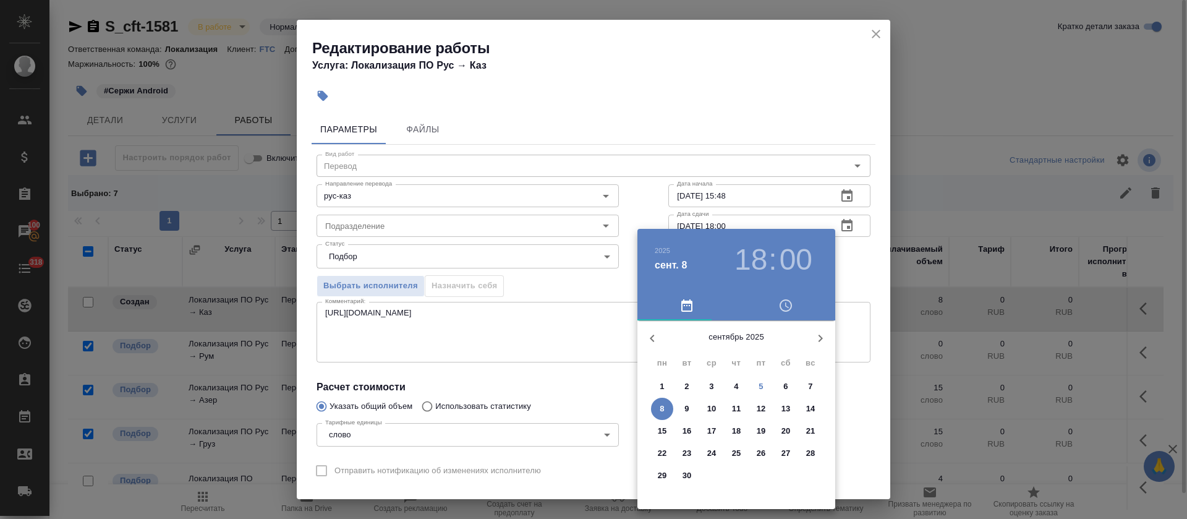
drag, startPoint x: 750, startPoint y: 258, endPoint x: 771, endPoint y: 267, distance: 22.7
click at [749, 259] on h3 "18" at bounding box center [750, 259] width 33 height 35
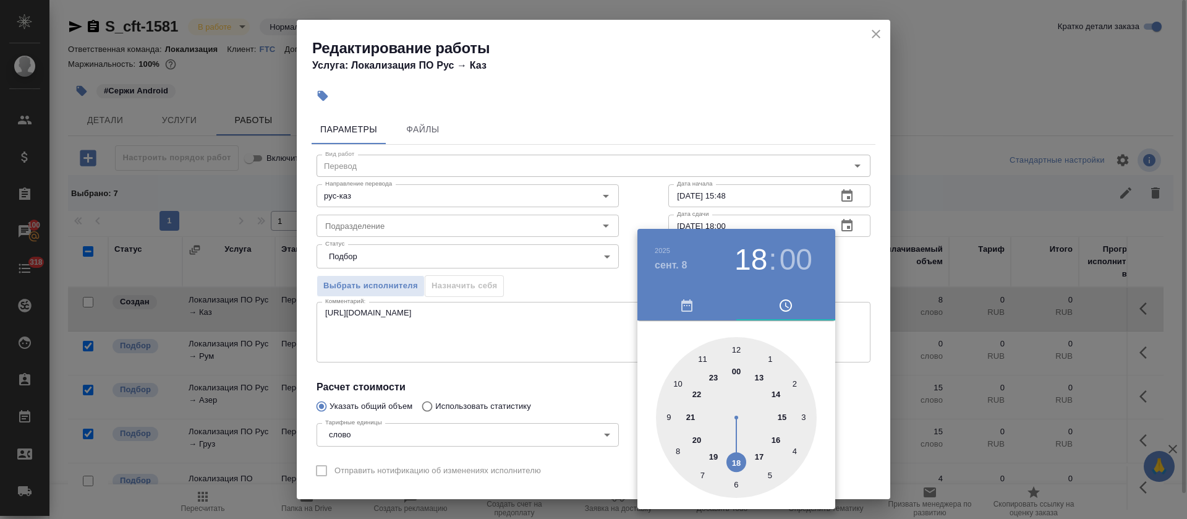
click at [780, 391] on div at bounding box center [736, 417] width 161 height 161
type input "08.09.2025 14:00"
click at [582, 386] on div at bounding box center [593, 259] width 1187 height 519
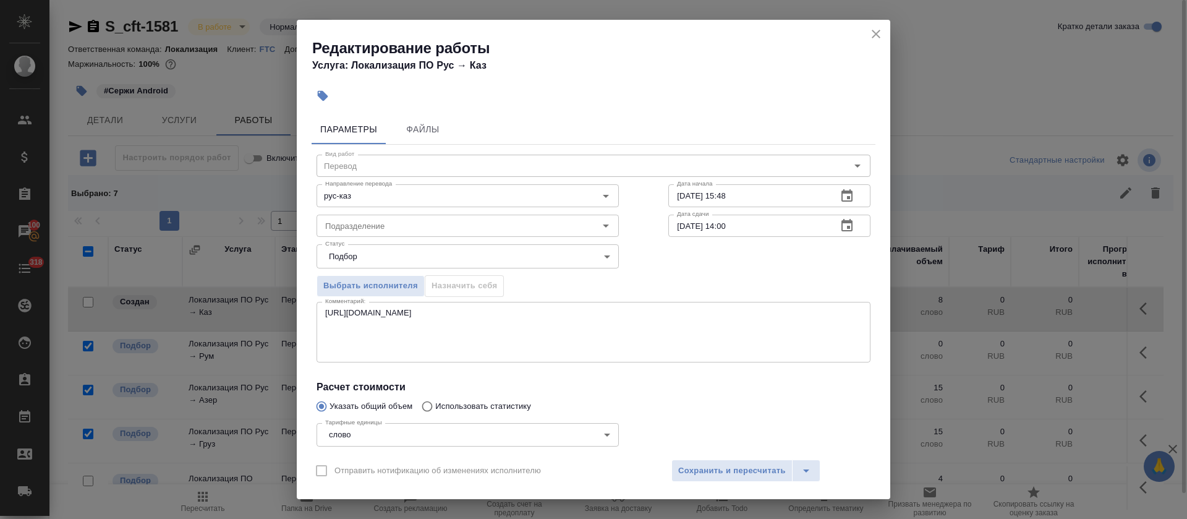
click at [708, 470] on span "Сохранить и пересчитать" at bounding box center [732, 471] width 108 height 14
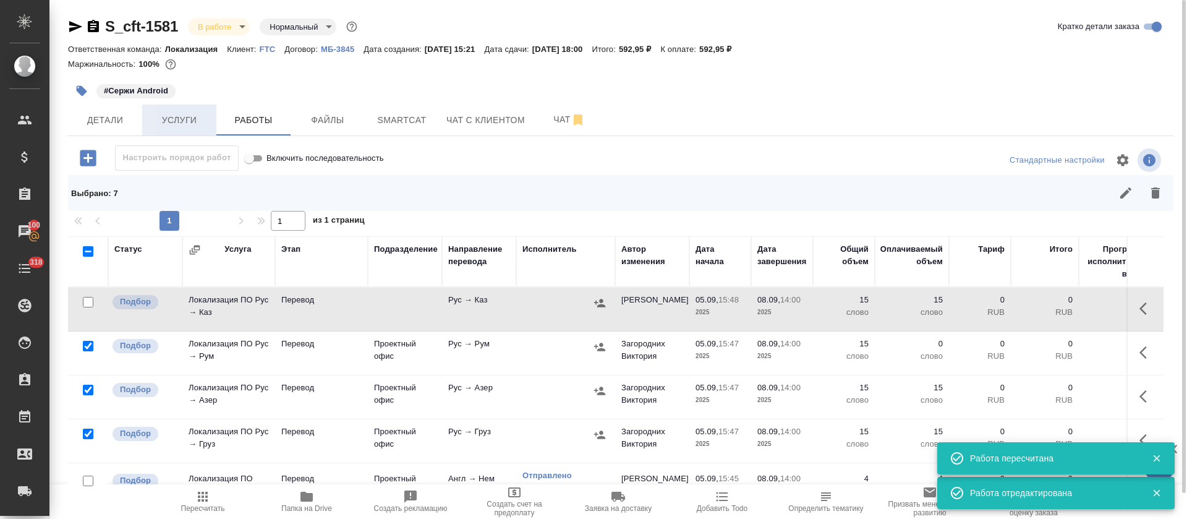
click at [193, 113] on span "Услуги" at bounding box center [179, 119] width 59 height 15
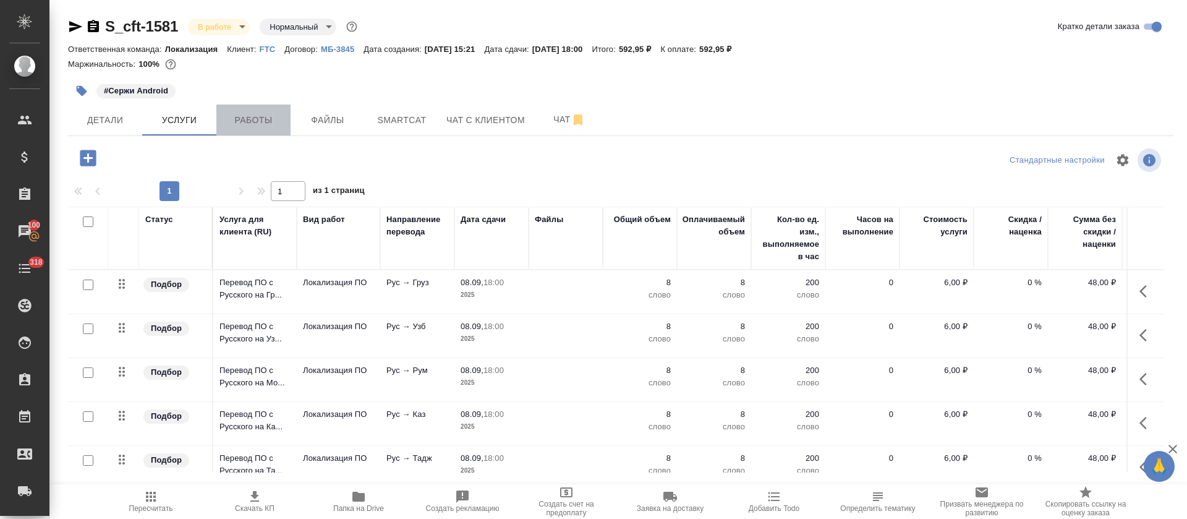
click at [257, 115] on span "Работы" at bounding box center [253, 119] width 59 height 15
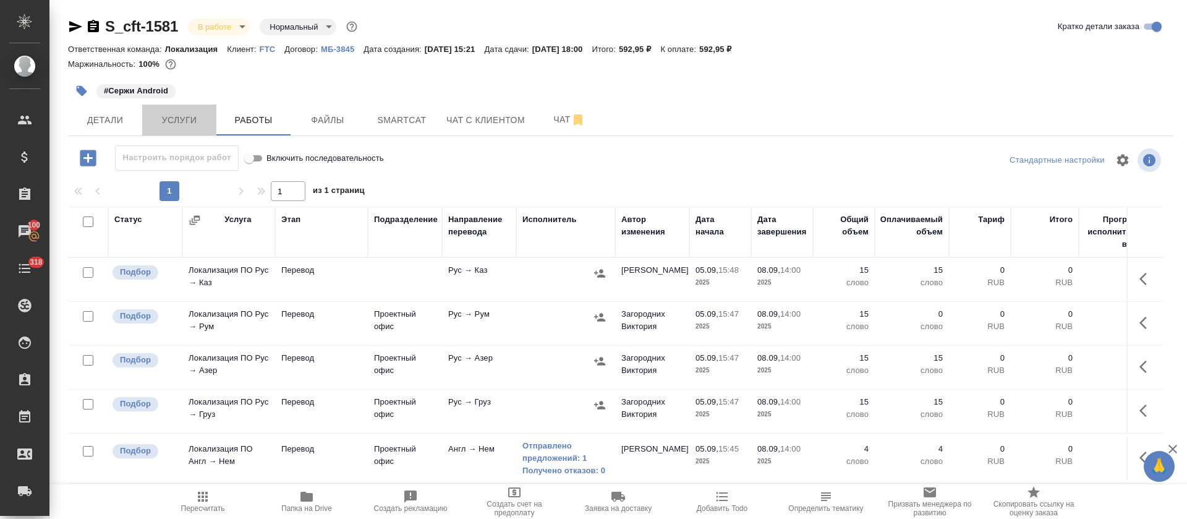
drag, startPoint x: 164, startPoint y: 119, endPoint x: 258, endPoint y: 143, distance: 97.0
click at [164, 121] on span "Услуги" at bounding box center [179, 119] width 59 height 15
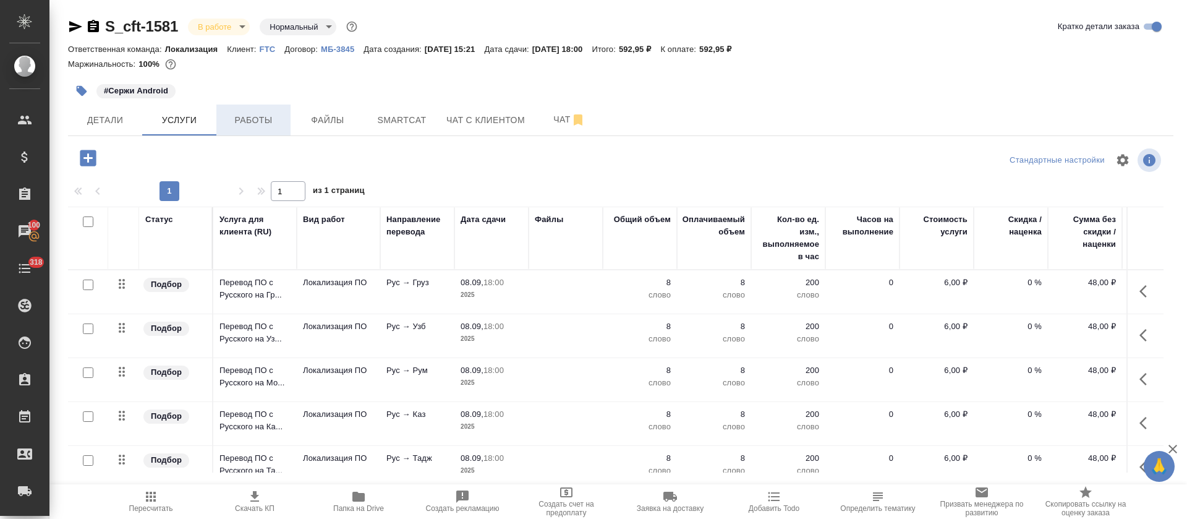
click at [257, 116] on span "Работы" at bounding box center [253, 119] width 59 height 15
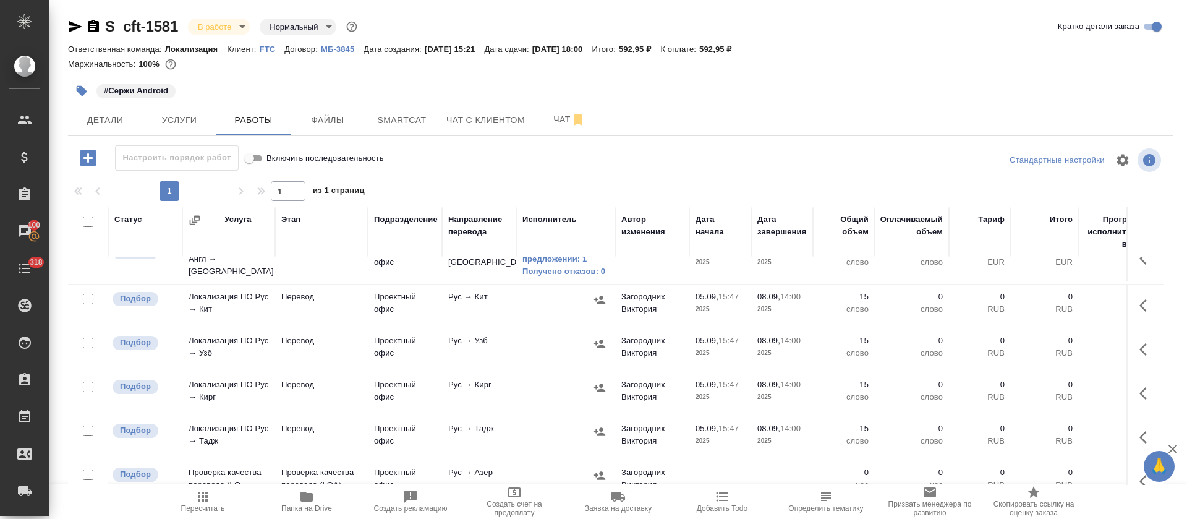
scroll to position [278, 0]
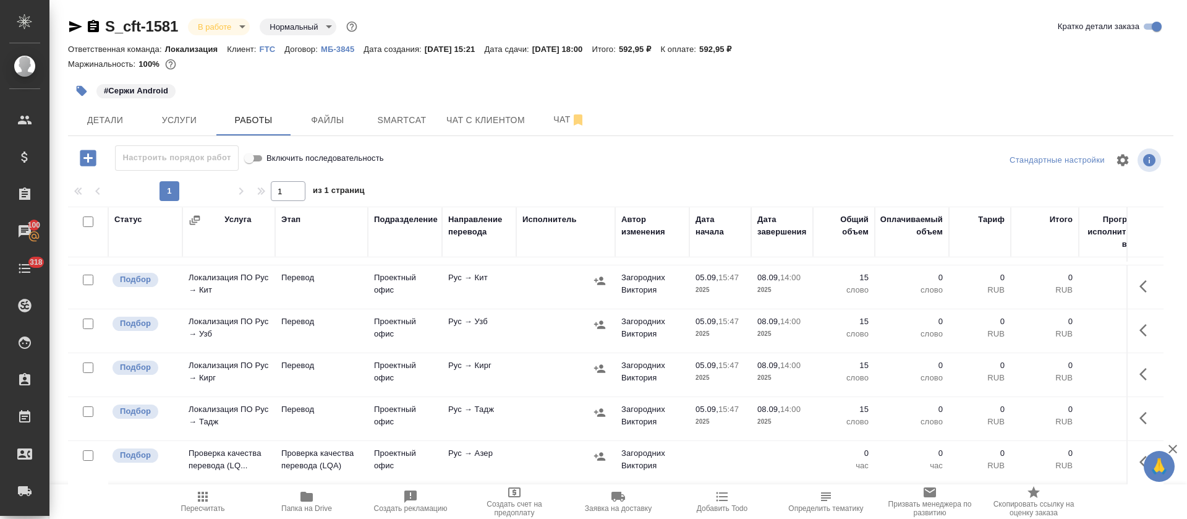
click at [1132, 315] on button "button" at bounding box center [1147, 330] width 30 height 30
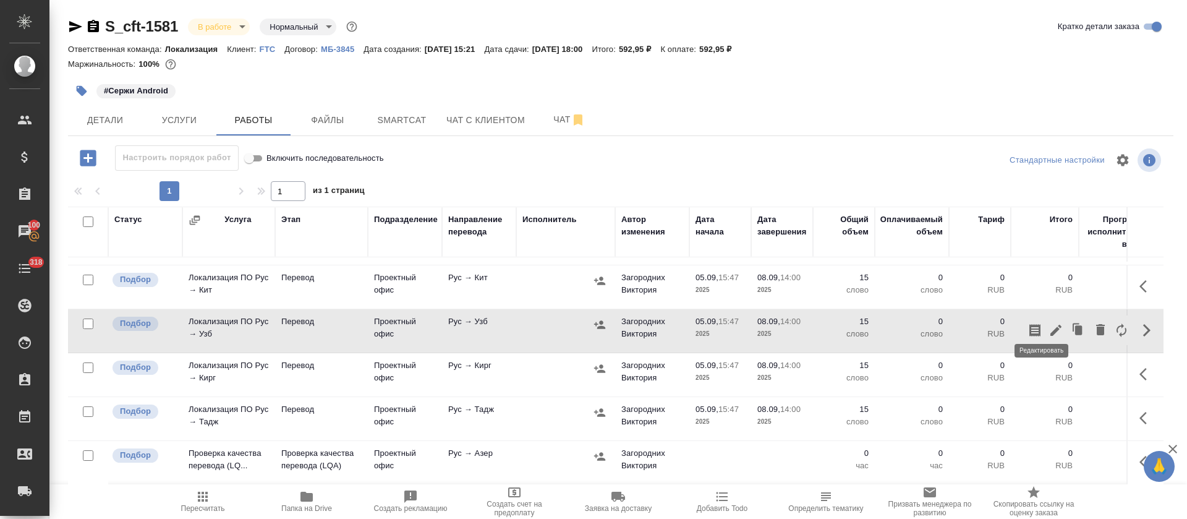
click at [1050, 325] on icon "button" at bounding box center [1055, 329] width 11 height 11
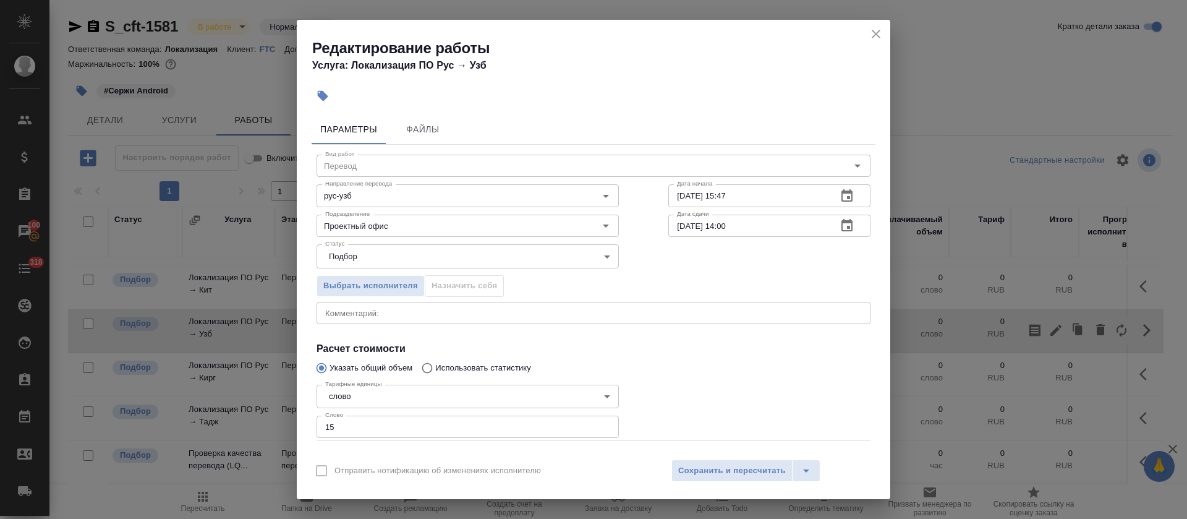
click at [522, 315] on textarea at bounding box center [593, 312] width 536 height 9
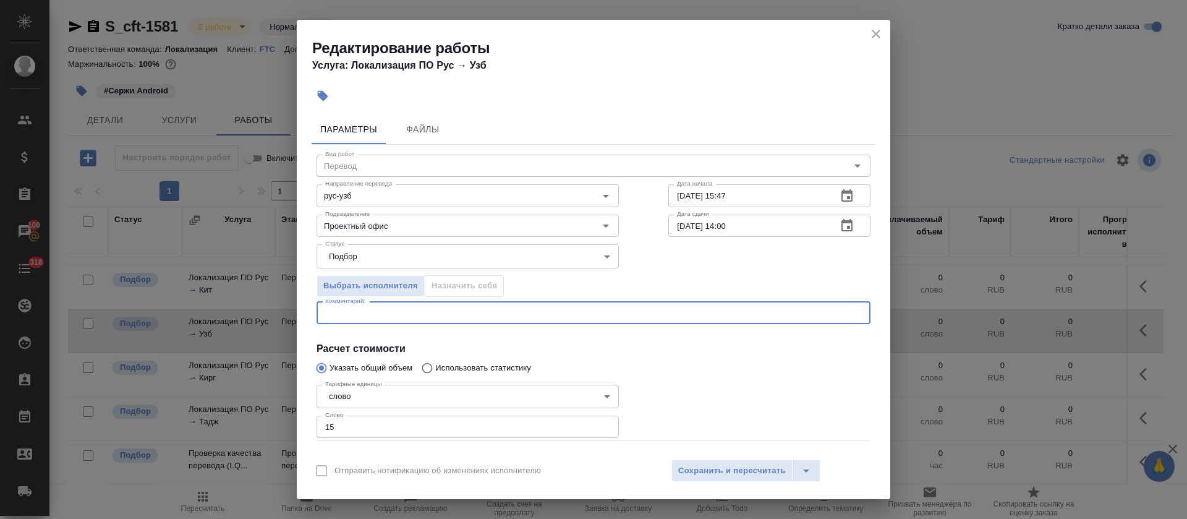
paste textarea "https://smartcat.com/editor?v=2&selectedStage=1&backUrl=%2Fprojects%2F83fbdc97-…"
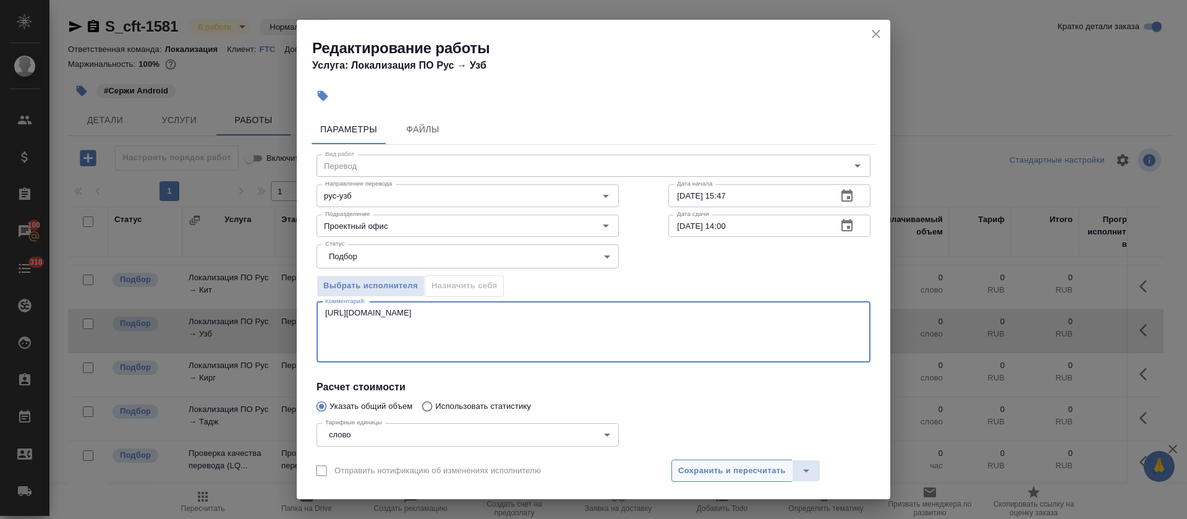
type textarea "https://smartcat.com/editor?v=2&selectedStage=1&backUrl=%2Fprojects%2F83fbdc97-…"
click at [706, 468] on span "Сохранить и пересчитать" at bounding box center [732, 471] width 108 height 14
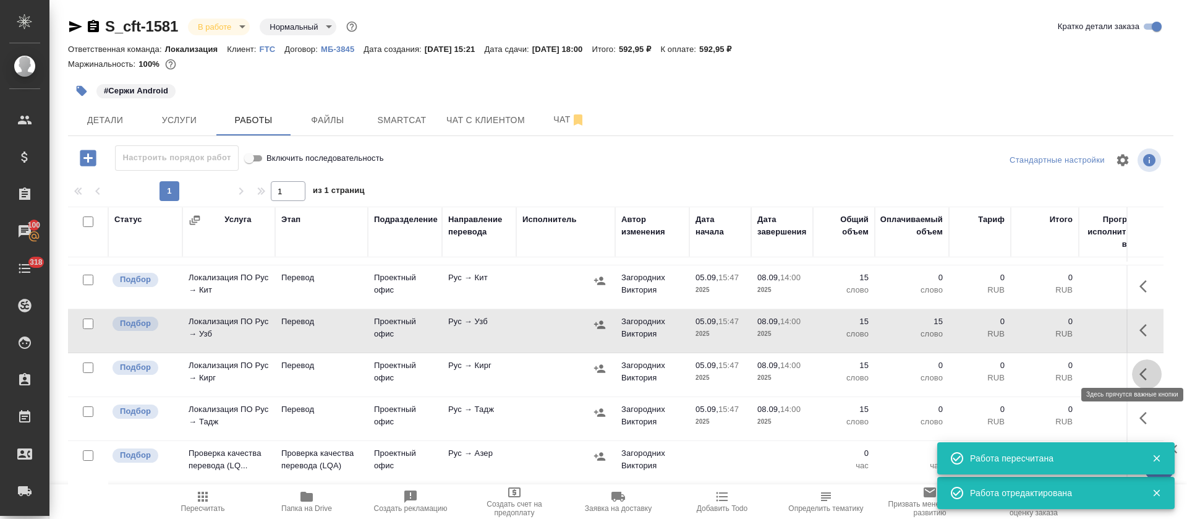
click at [1132, 373] on button "button" at bounding box center [1147, 374] width 30 height 30
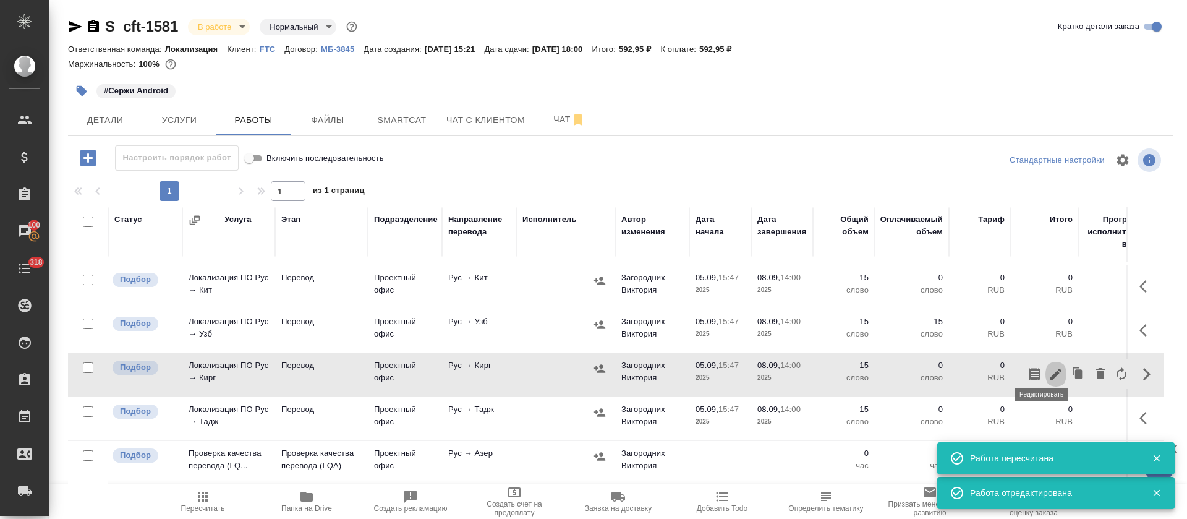
click at [1048, 367] on icon "button" at bounding box center [1055, 374] width 15 height 15
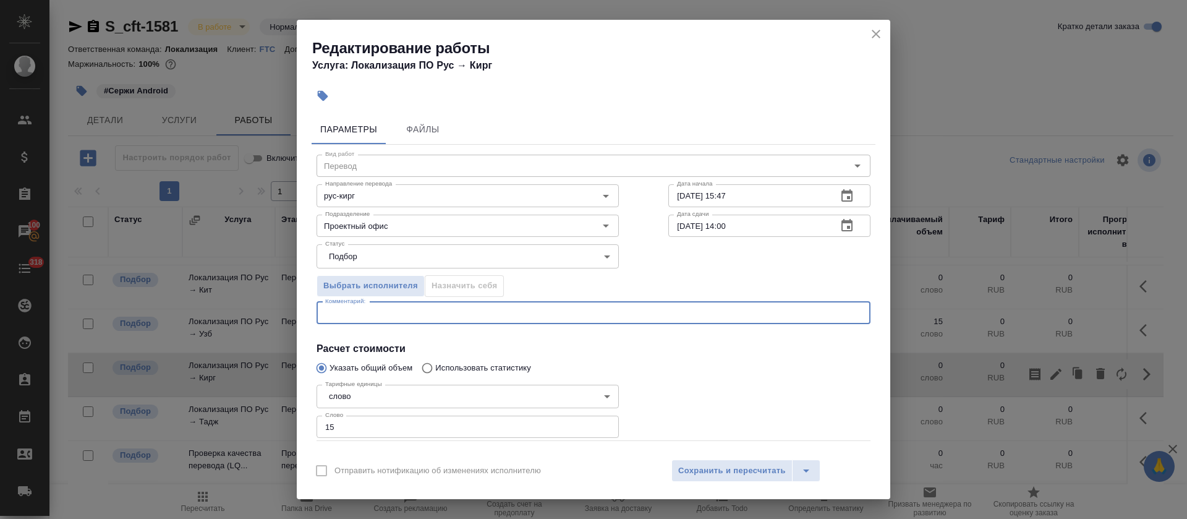
click at [459, 312] on textarea at bounding box center [593, 312] width 536 height 9
paste textarea "https://smartcat.com/editor?v=2&selectedStage=1&backUrl=%2Fprojects%2F83fbdc97-…"
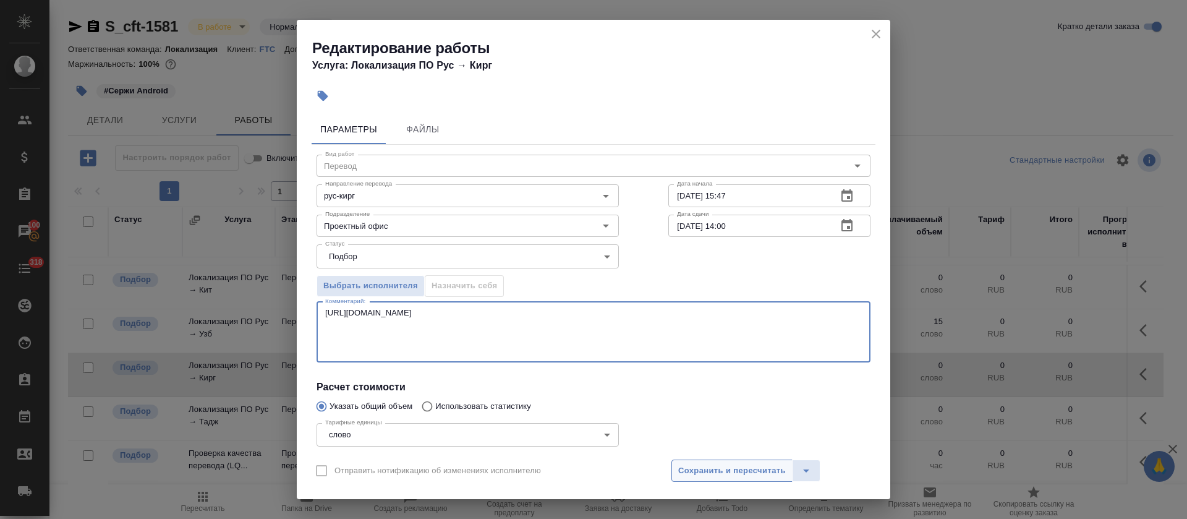
type textarea "https://smartcat.com/editor?v=2&selectedStage=1&backUrl=%2Fprojects%2F83fbdc97-…"
click at [685, 467] on span "Сохранить и пересчитать" at bounding box center [732, 471] width 108 height 14
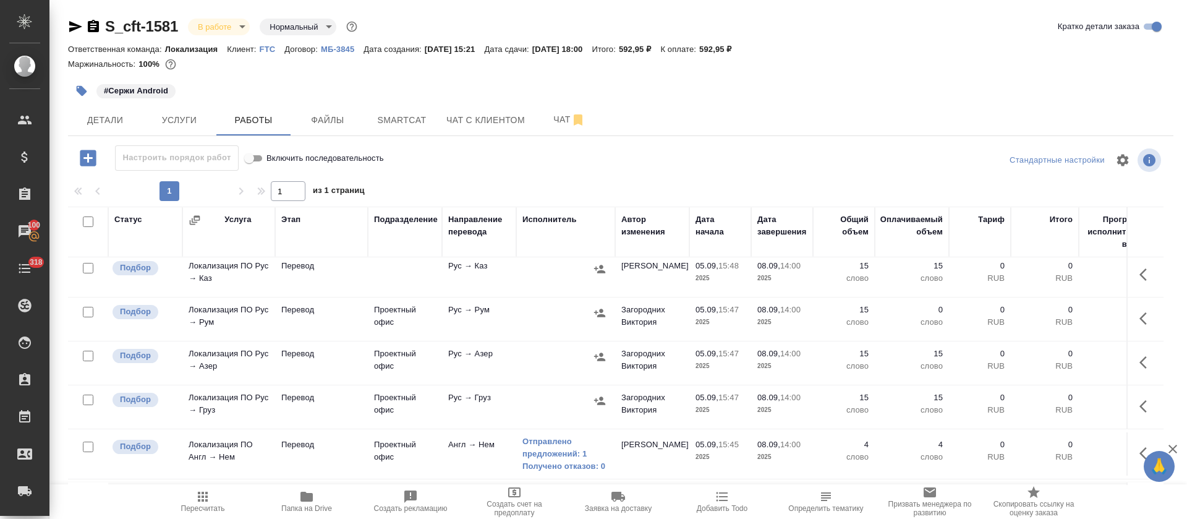
scroll to position [0, 0]
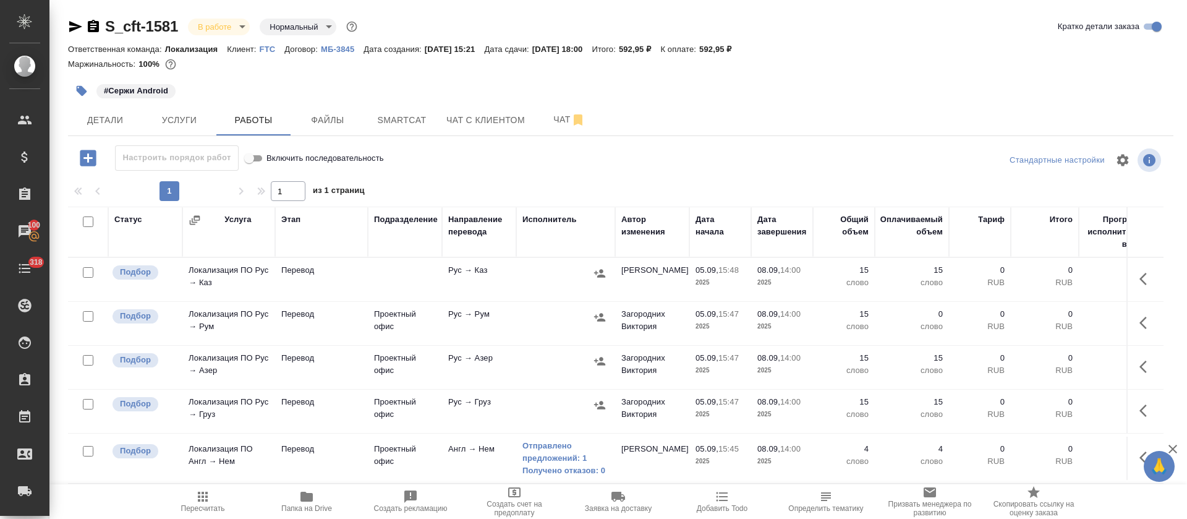
click at [1126, 316] on td at bounding box center [1144, 323] width 37 height 43
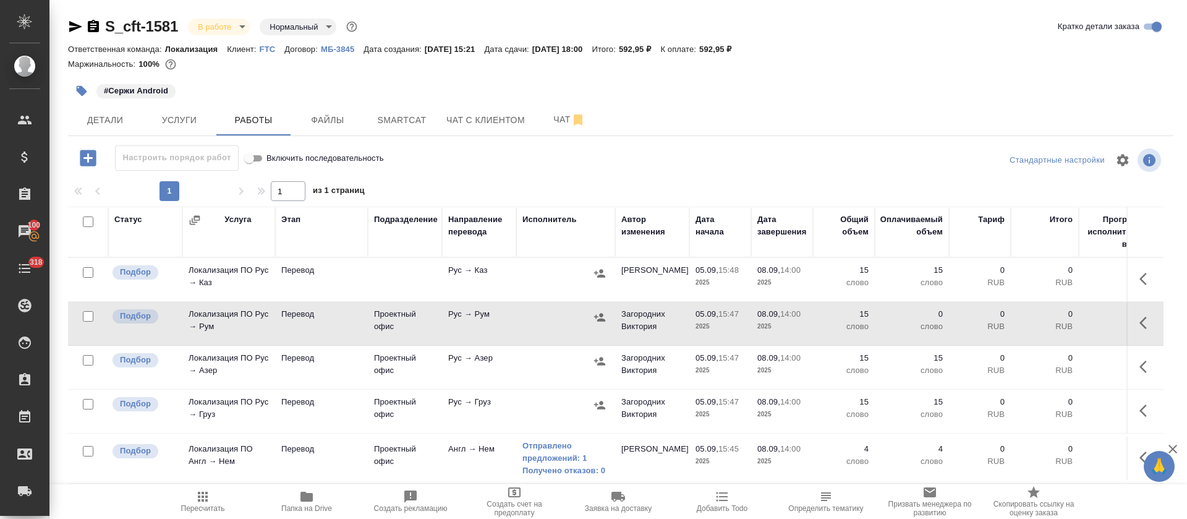
click at [1139, 324] on icon "button" at bounding box center [1146, 322] width 15 height 15
click at [1050, 322] on icon "button" at bounding box center [1055, 322] width 11 height 11
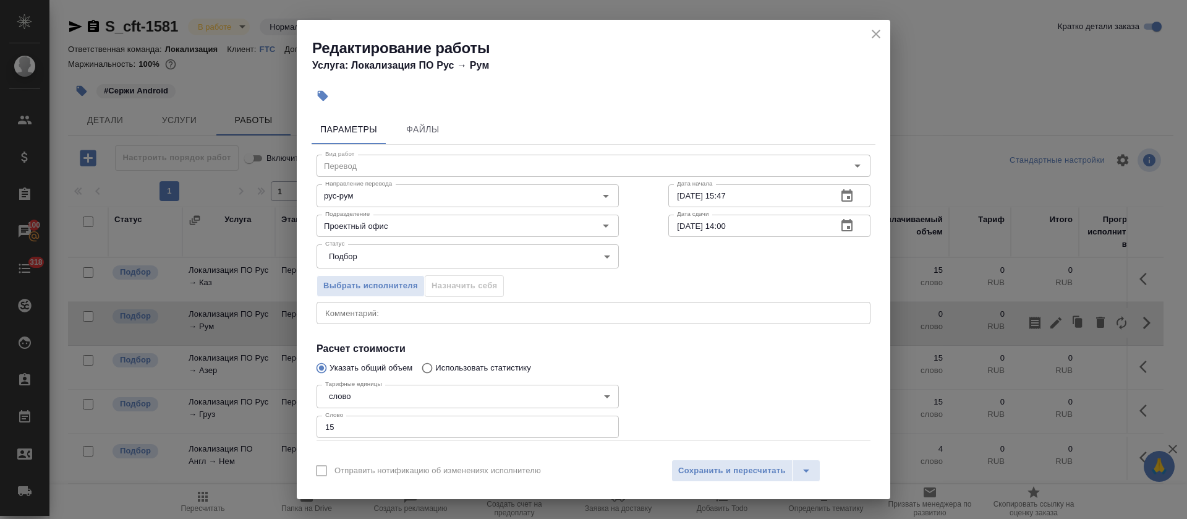
click at [375, 315] on textarea at bounding box center [593, 312] width 536 height 9
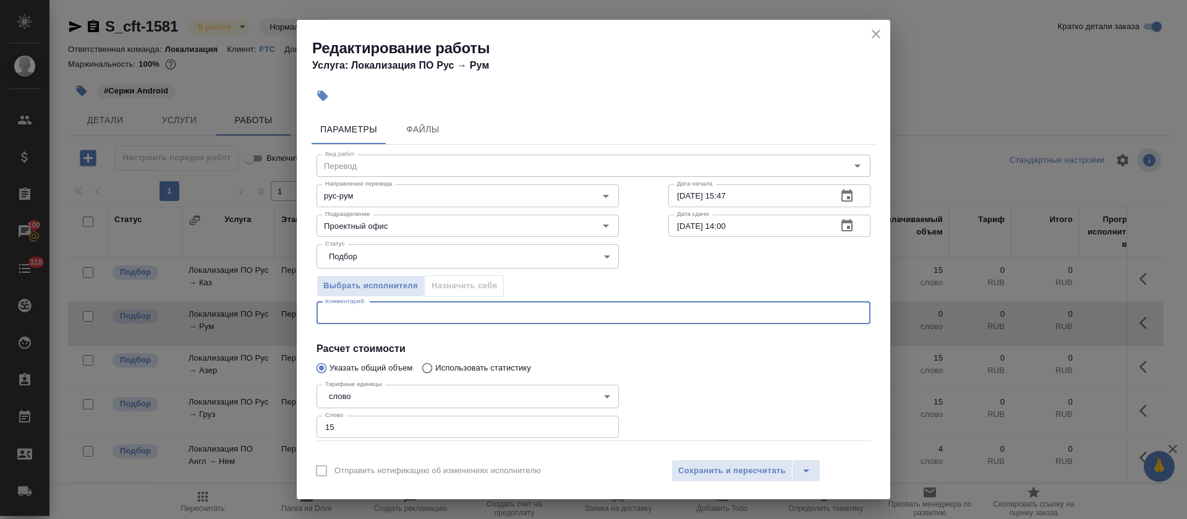
paste textarea "https://smartcat.com/editor?v=2&selectedStage=1&backUrl=%2Fprojects%2F83fbdc97-…"
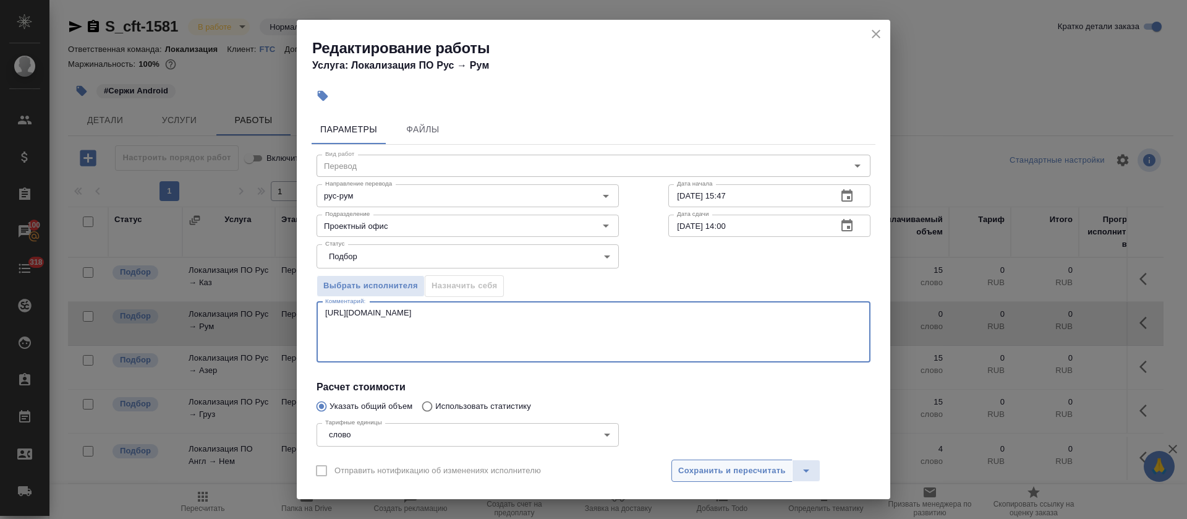
type textarea "https://smartcat.com/editor?v=2&selectedStage=1&backUrl=%2Fprojects%2F83fbdc97-…"
click at [713, 470] on span "Сохранить и пересчитать" at bounding box center [732, 471] width 108 height 14
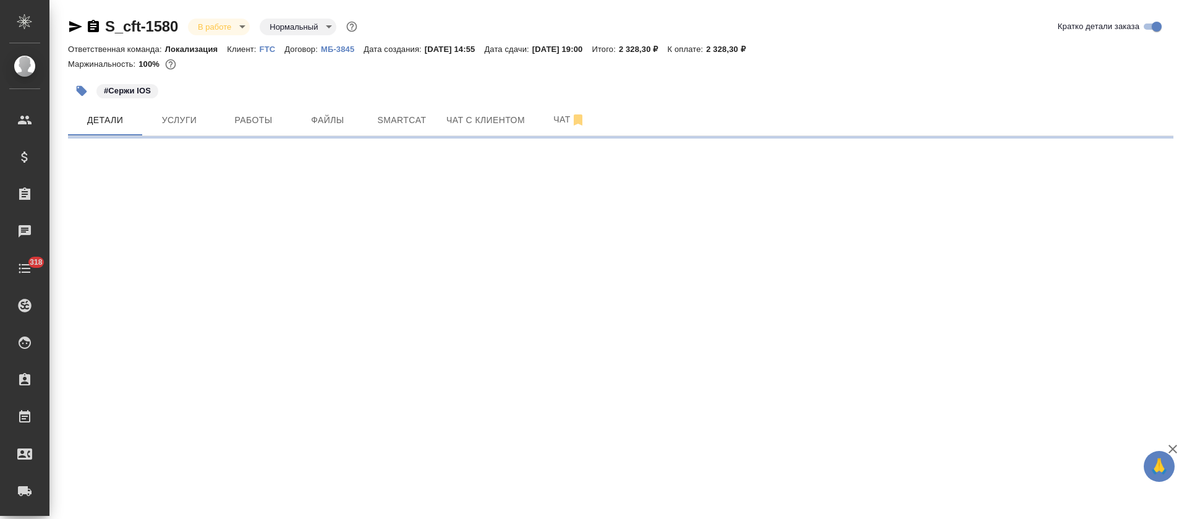
select select "RU"
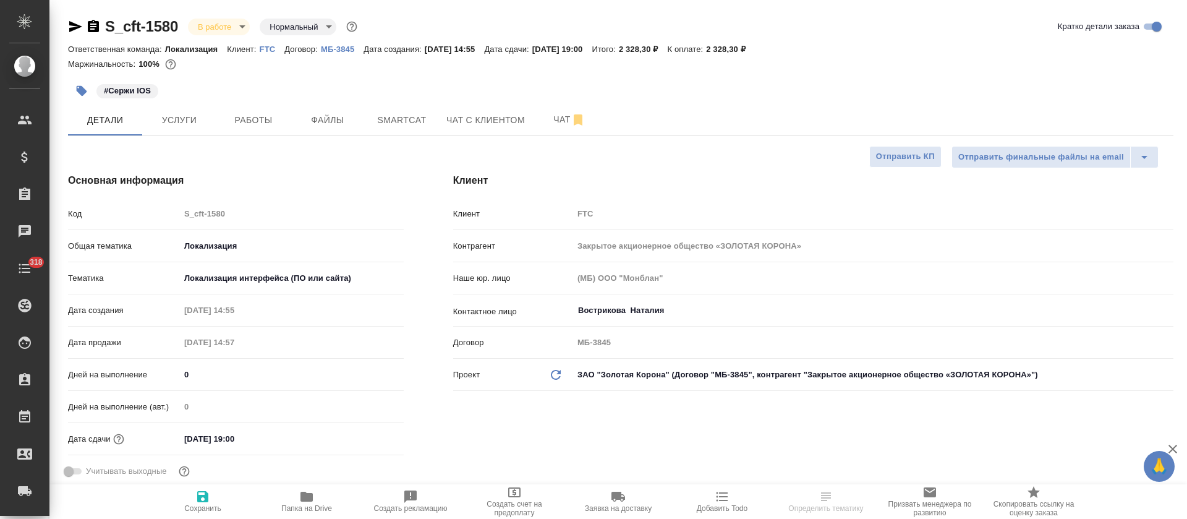
type textarea "x"
type input "[PERSON_NAME]"
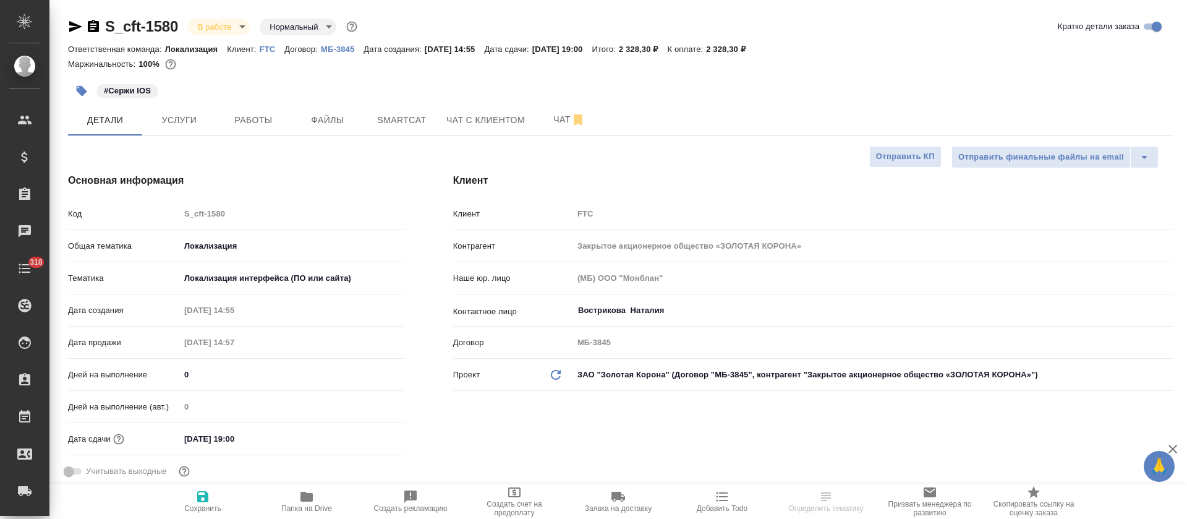
scroll to position [464, 0]
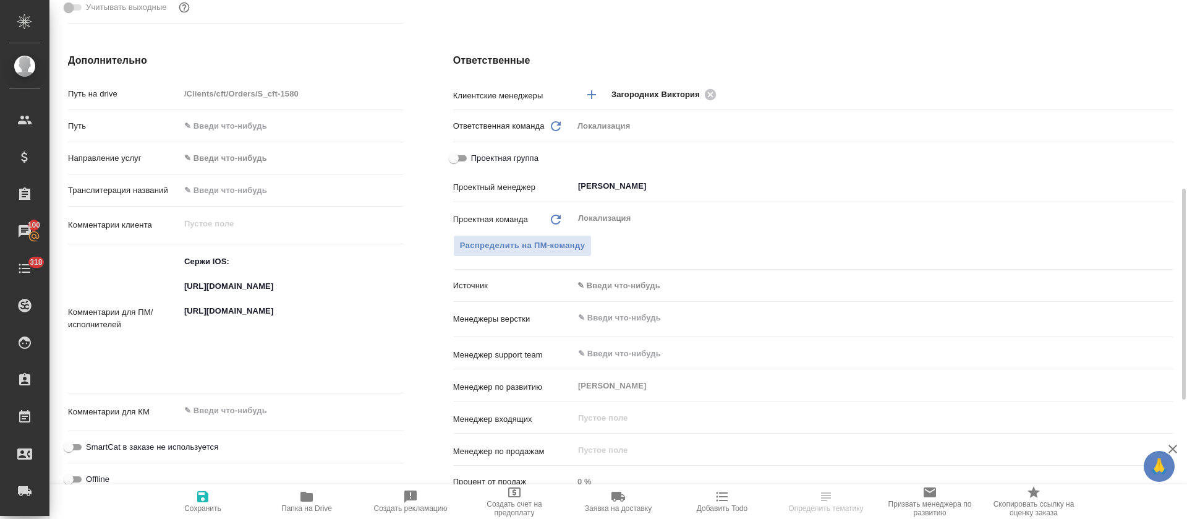
type textarea "x"
click at [253, 284] on textarea "Сержи IOS: [URL][DOMAIN_NAME] [URL][DOMAIN_NAME]" at bounding box center [292, 317] width 224 height 132
click at [253, 284] on textarea "Сержи IOS: [URL][DOMAIN_NAME] [URL][DOMAIN_NAME]" at bounding box center [291, 318] width 222 height 132
drag, startPoint x: 253, startPoint y: 300, endPoint x: 250, endPoint y: 315, distance: 14.7
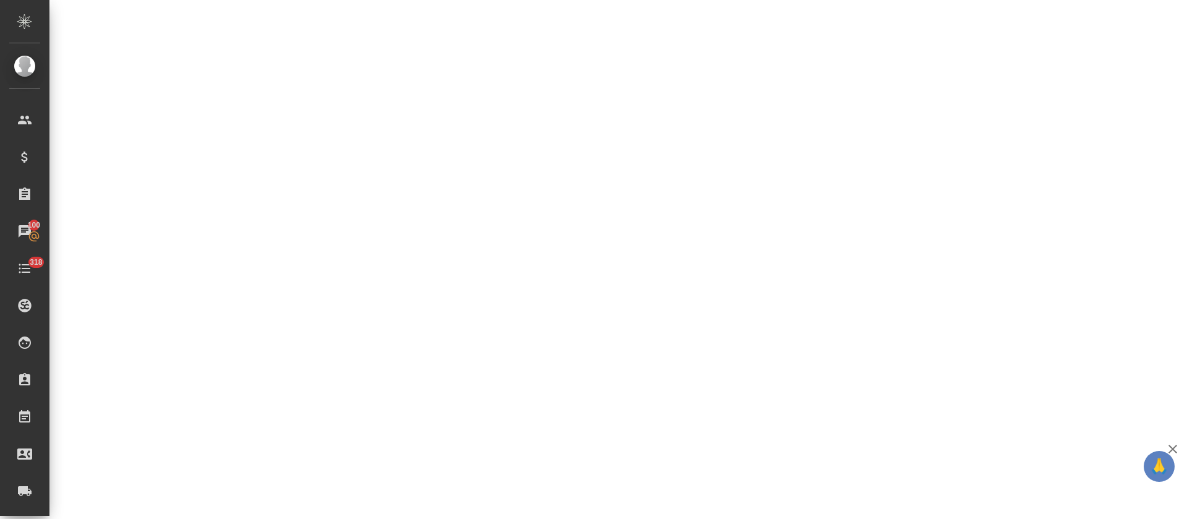
select select "RU"
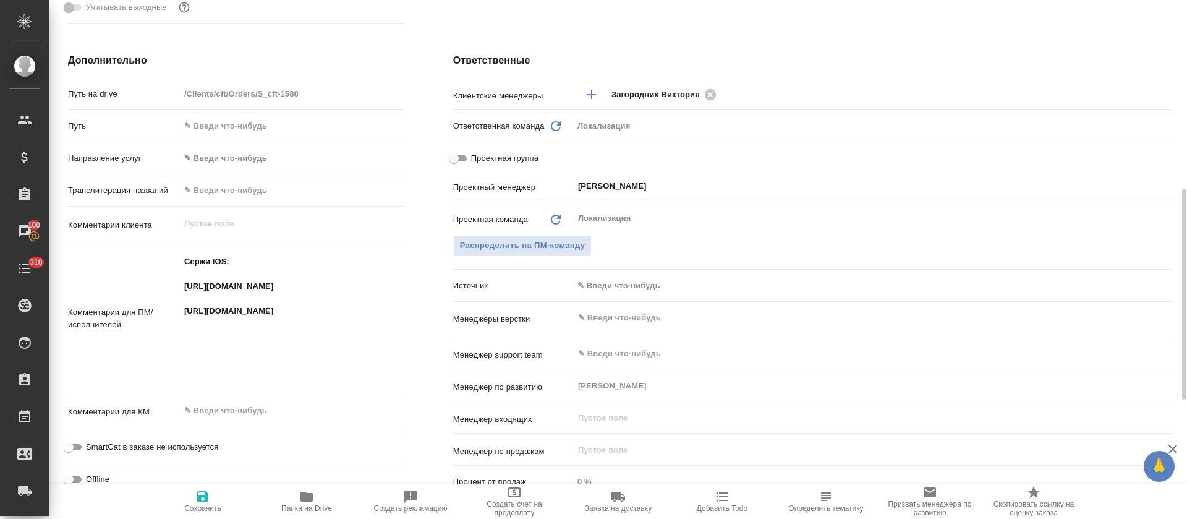
type textarea "x"
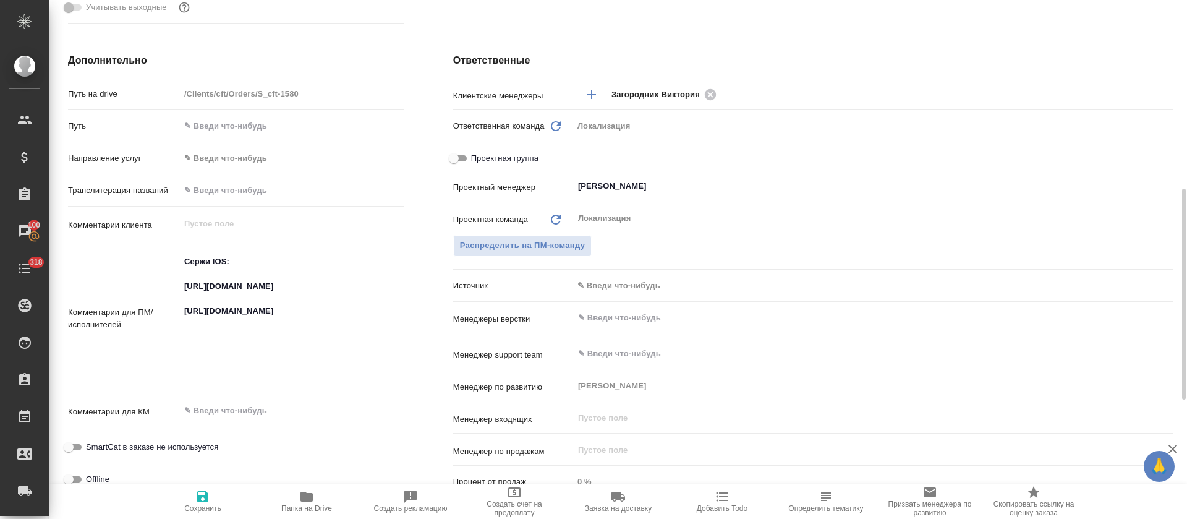
type textarea "x"
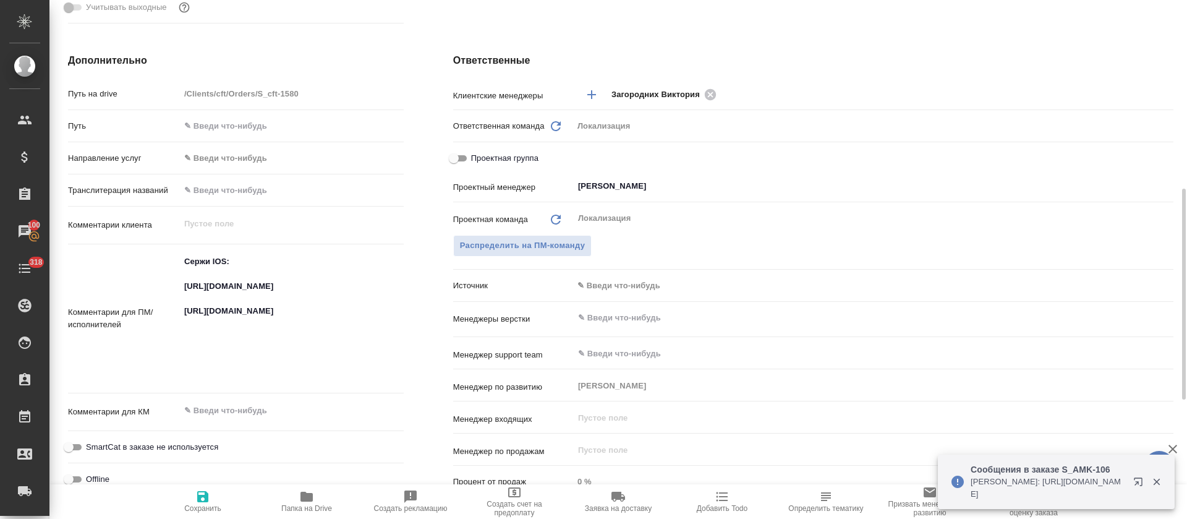
type textarea "x"
click at [254, 359] on textarea "Сержи IOS: [URL][DOMAIN_NAME] [URL][DOMAIN_NAME]" at bounding box center [292, 317] width 224 height 132
click at [254, 359] on textarea "Сержи IOS: [URL][DOMAIN_NAME] [URL][DOMAIN_NAME]" at bounding box center [291, 318] width 222 height 132
type textarea "x"
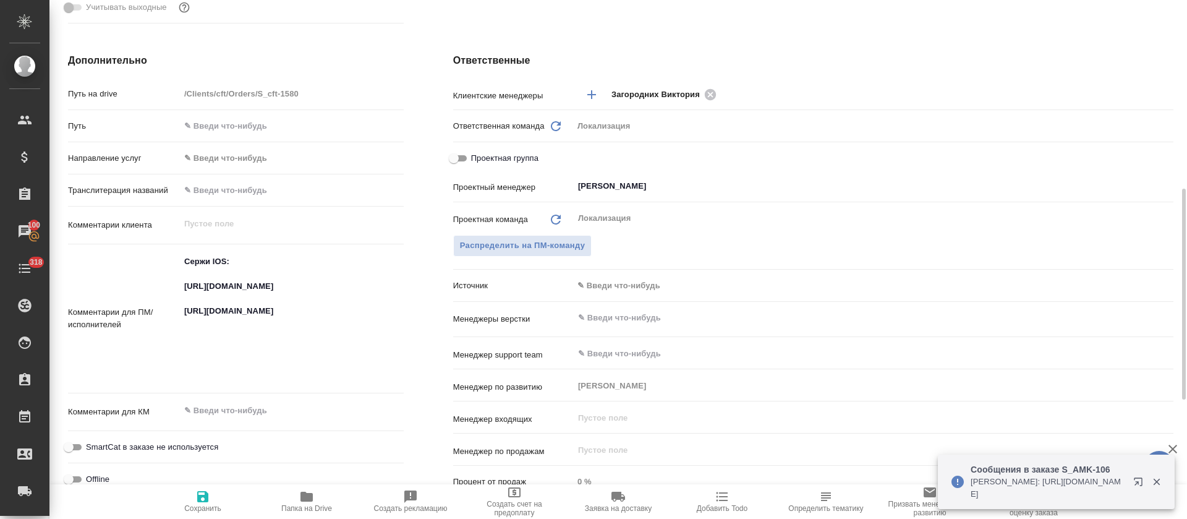
type textarea "x"
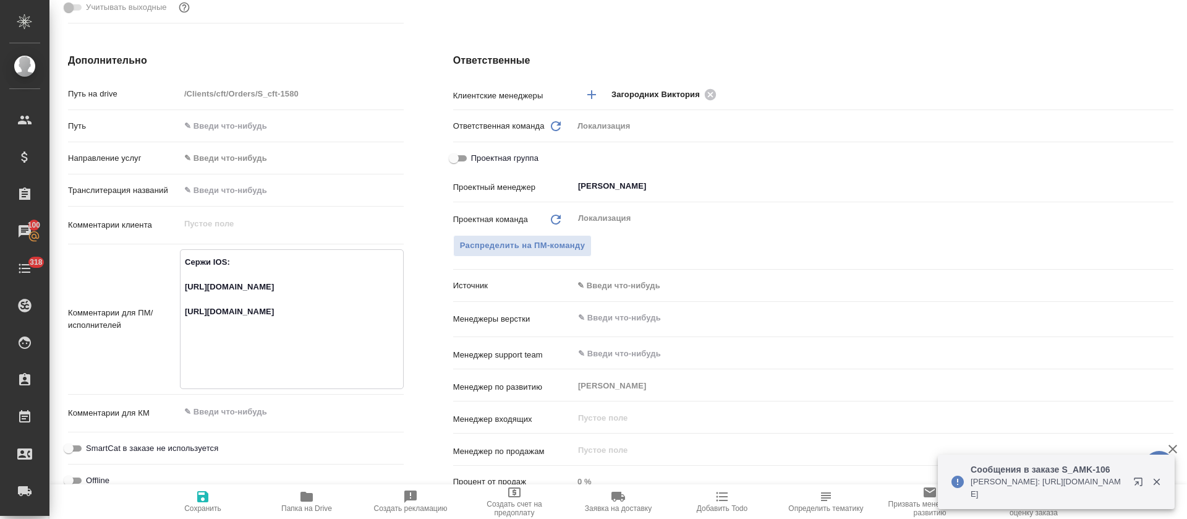
scroll to position [0, 0]
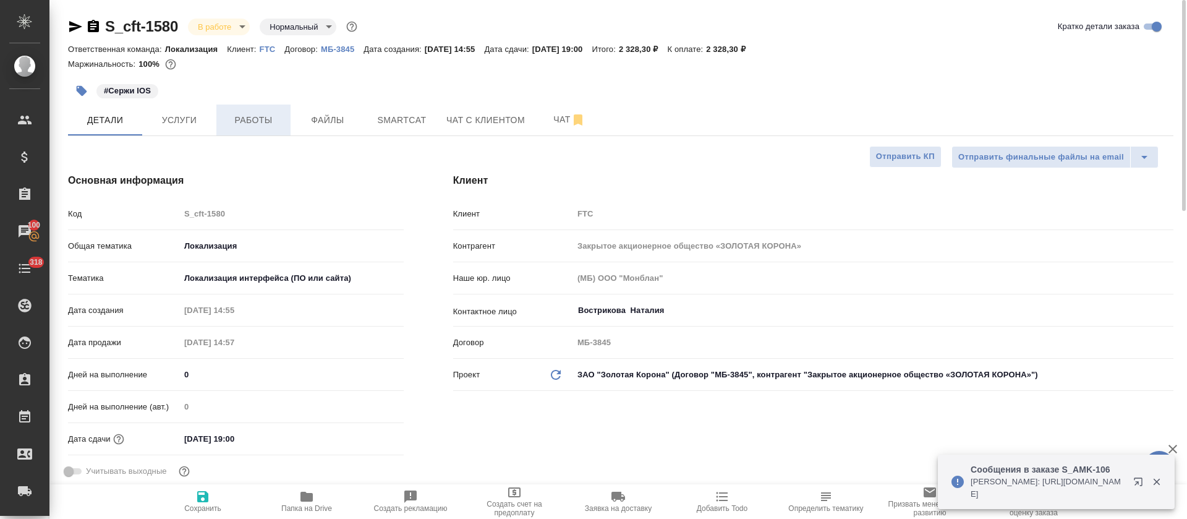
type textarea "x"
click at [249, 114] on span "Работы" at bounding box center [253, 119] width 59 height 15
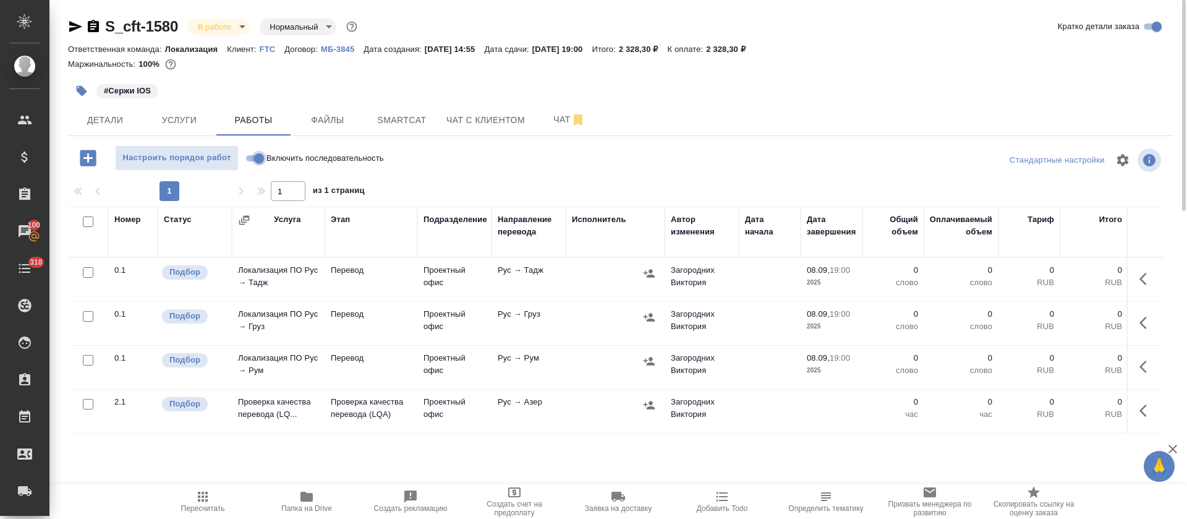
click at [255, 161] on input "Включить последовательность" at bounding box center [259, 158] width 44 height 15
checkbox input "true"
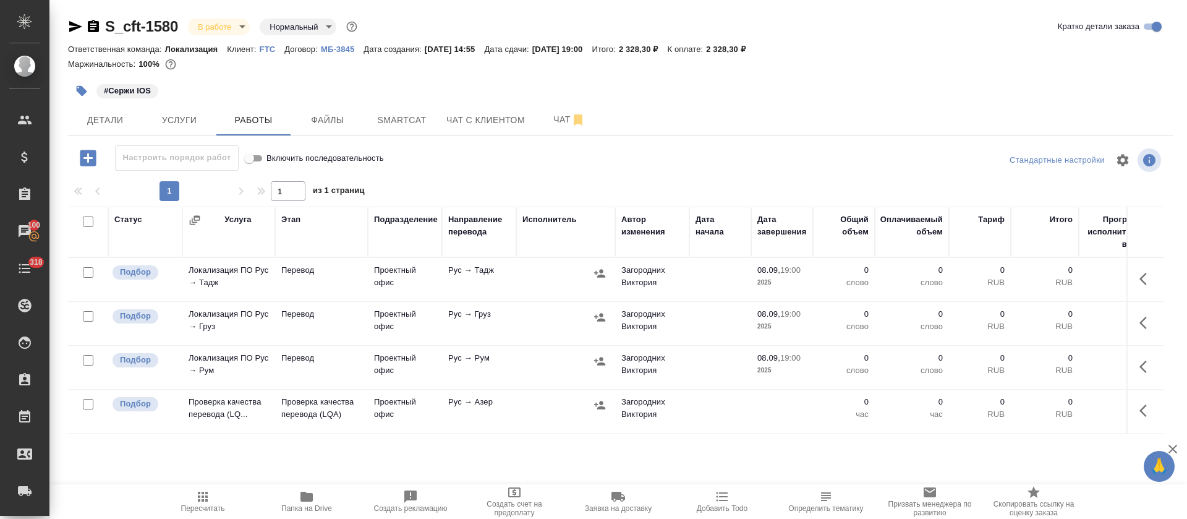
click at [90, 155] on icon "button" at bounding box center [88, 158] width 16 height 16
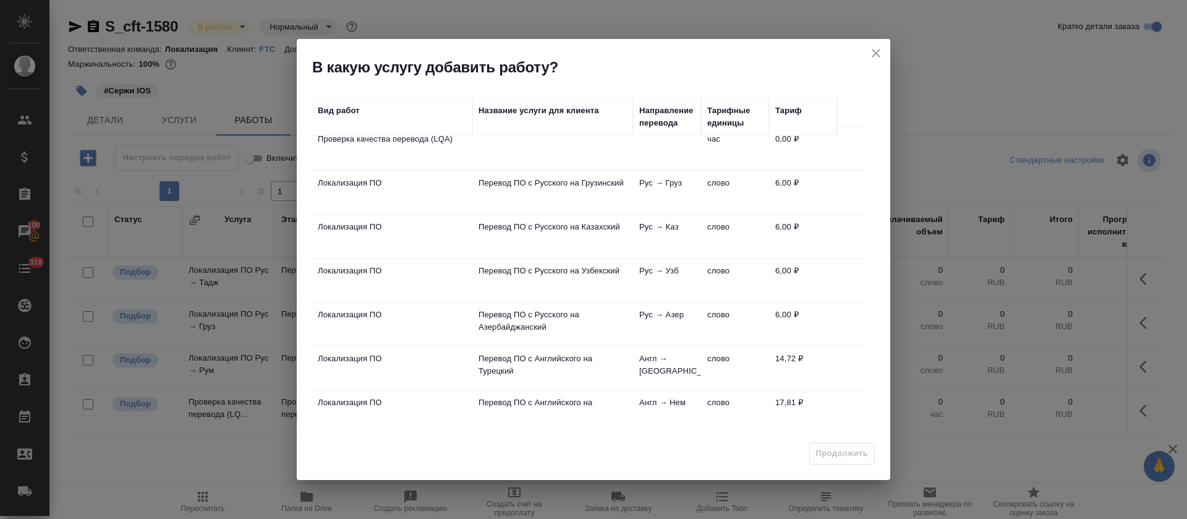
scroll to position [256, 0]
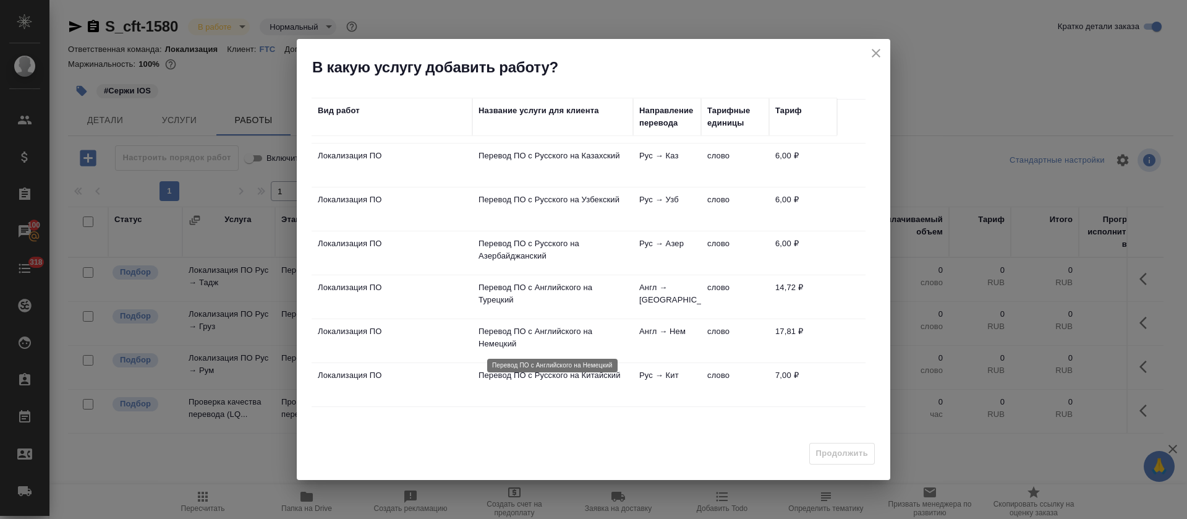
click at [617, 333] on p "Перевод ПО с Английского на Немецкий" at bounding box center [552, 337] width 148 height 25
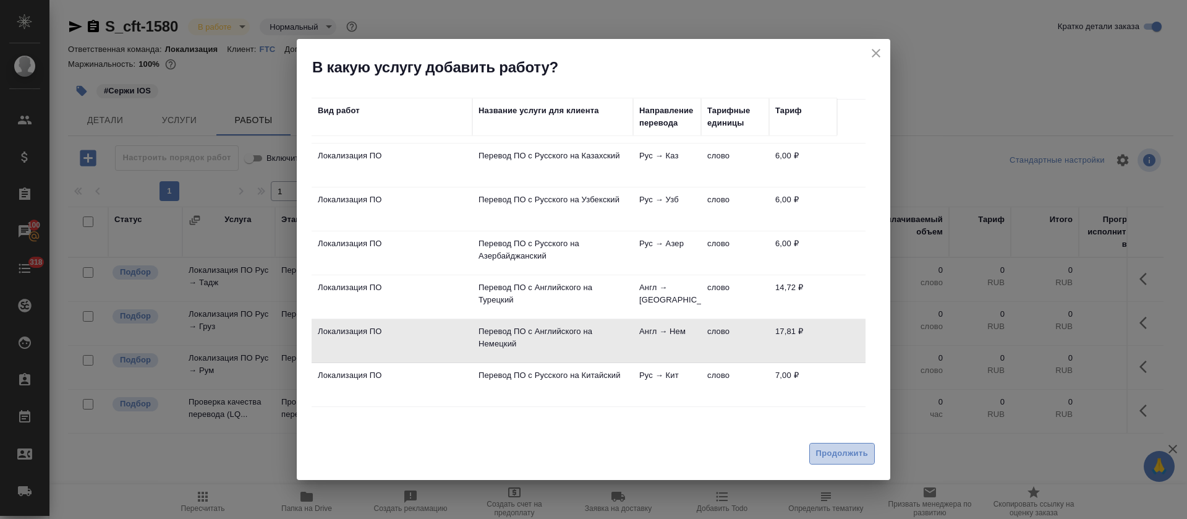
click at [850, 459] on span "Продолжить" at bounding box center [842, 453] width 52 height 14
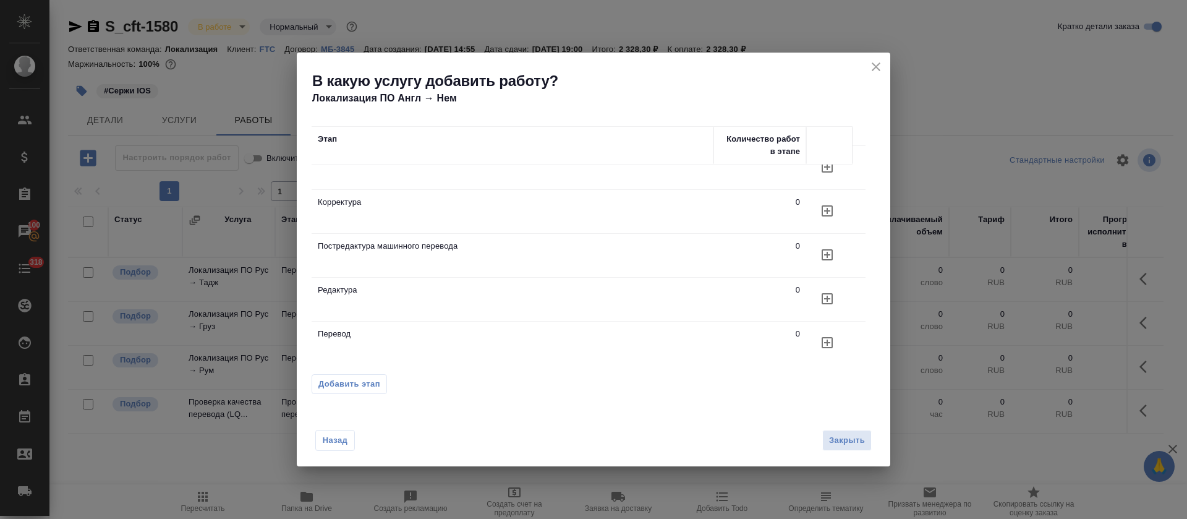
scroll to position [35, 0]
click at [829, 334] on icon "button" at bounding box center [827, 341] width 15 height 15
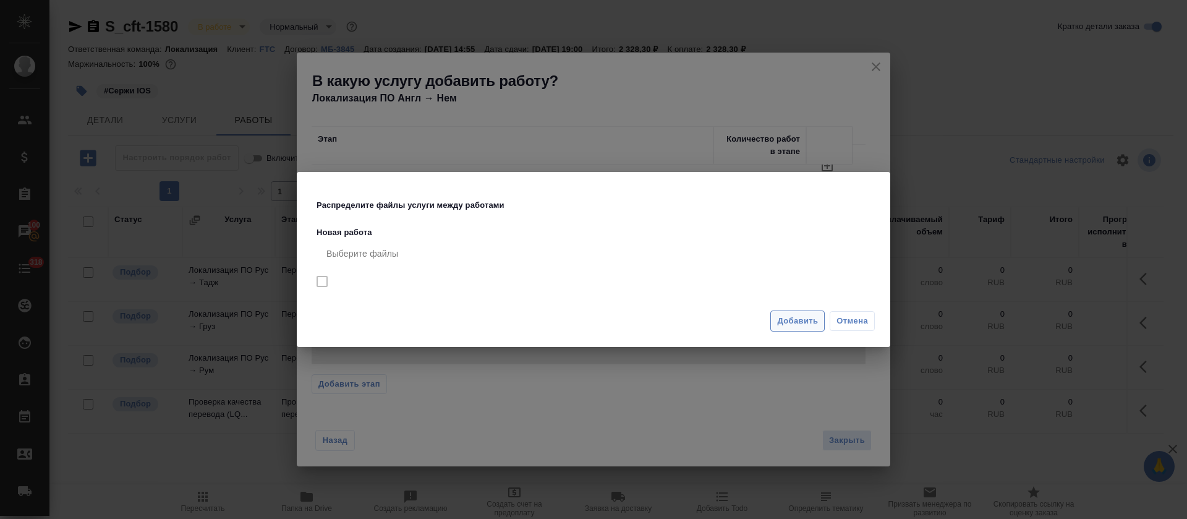
click at [801, 326] on span "Добавить" at bounding box center [797, 321] width 41 height 14
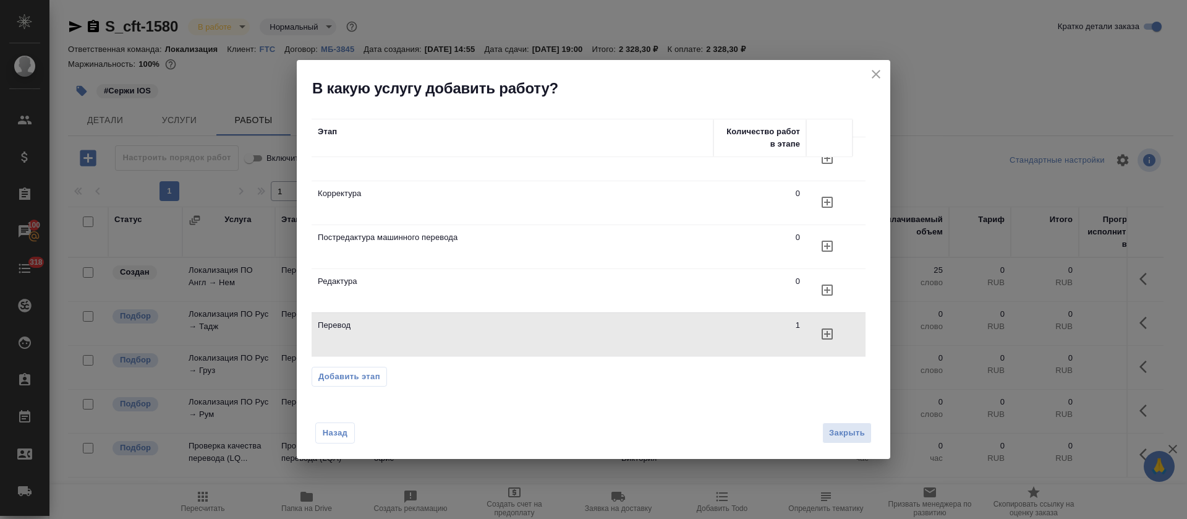
click at [347, 433] on span "Назад" at bounding box center [335, 432] width 26 height 12
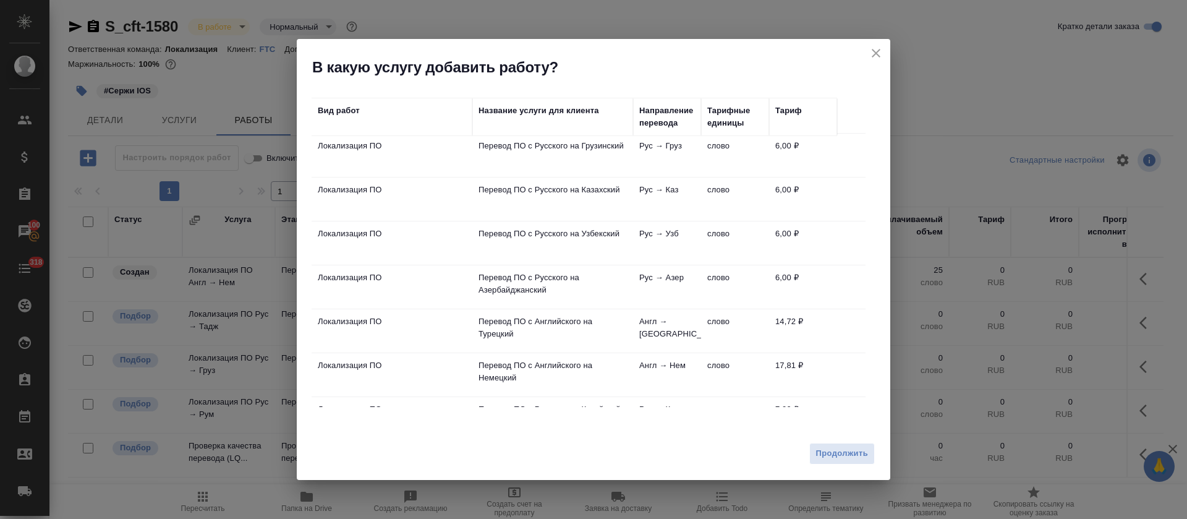
scroll to position [256, 0]
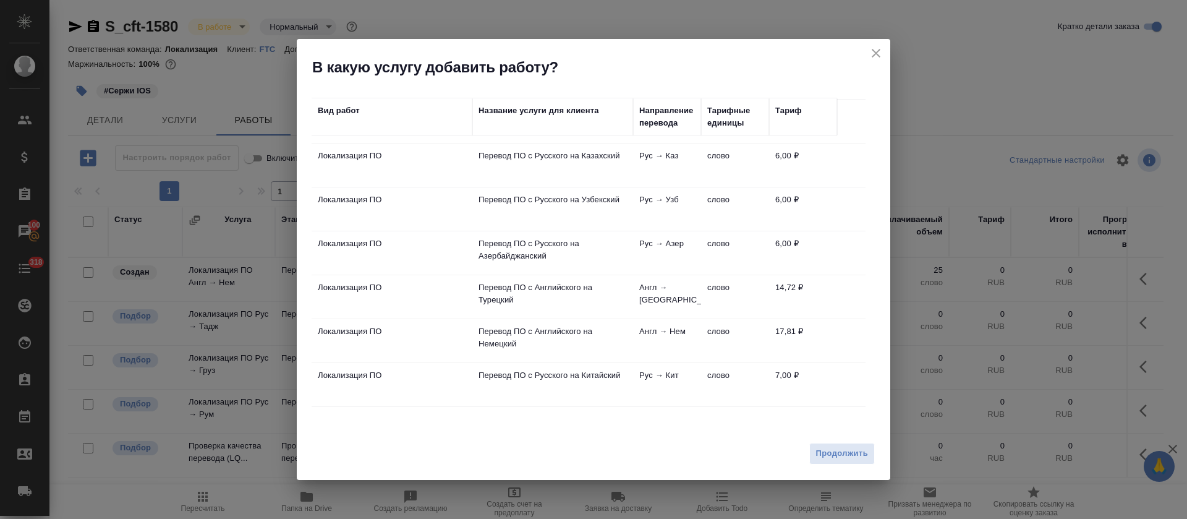
click at [714, 298] on td "слово" at bounding box center [735, 296] width 68 height 43
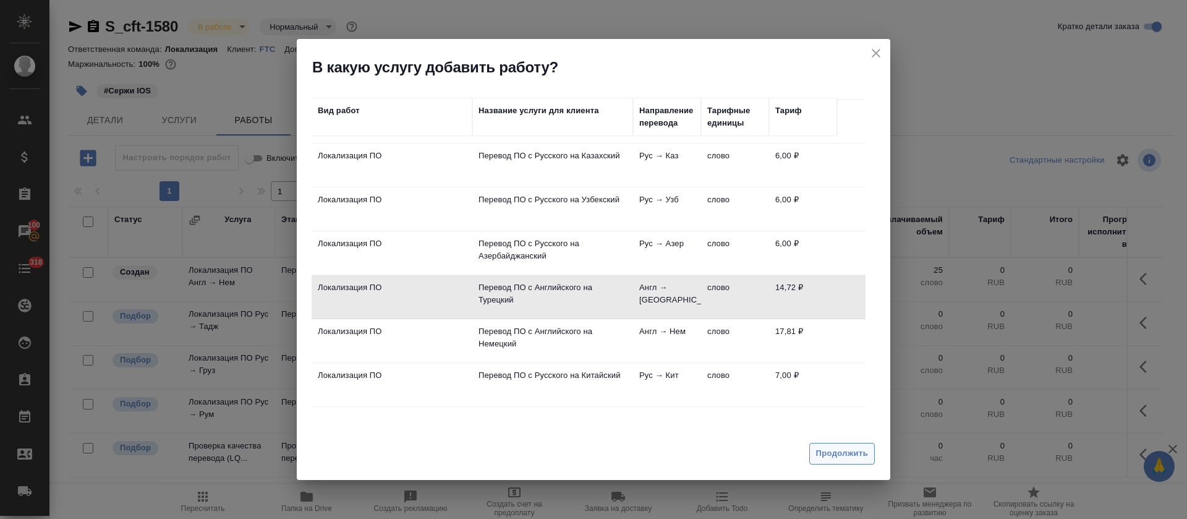
click at [827, 454] on span "Продолжить" at bounding box center [842, 453] width 52 height 14
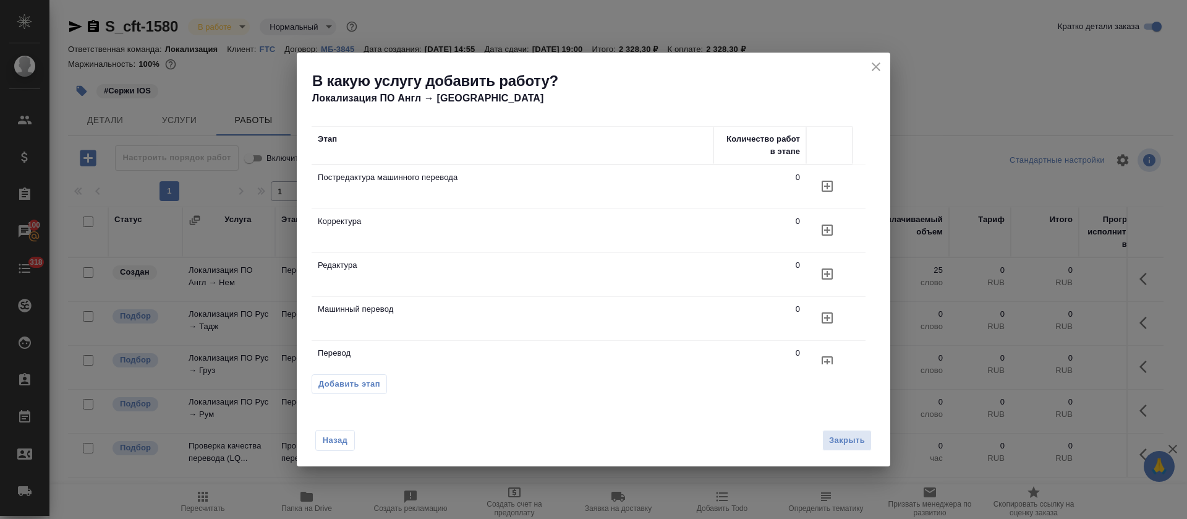
scroll to position [35, 0]
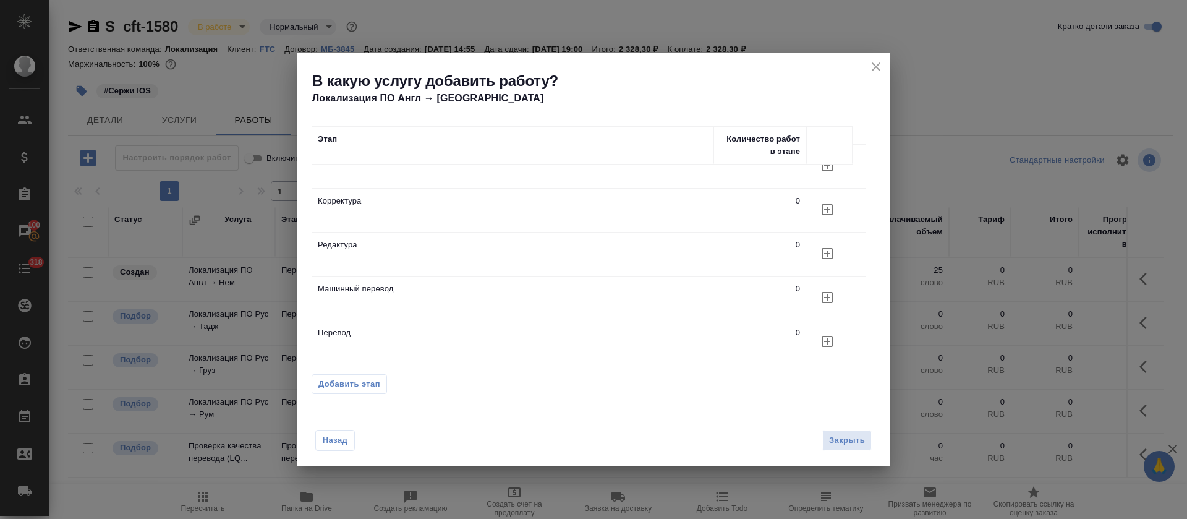
click at [821, 334] on icon "button" at bounding box center [827, 341] width 15 height 15
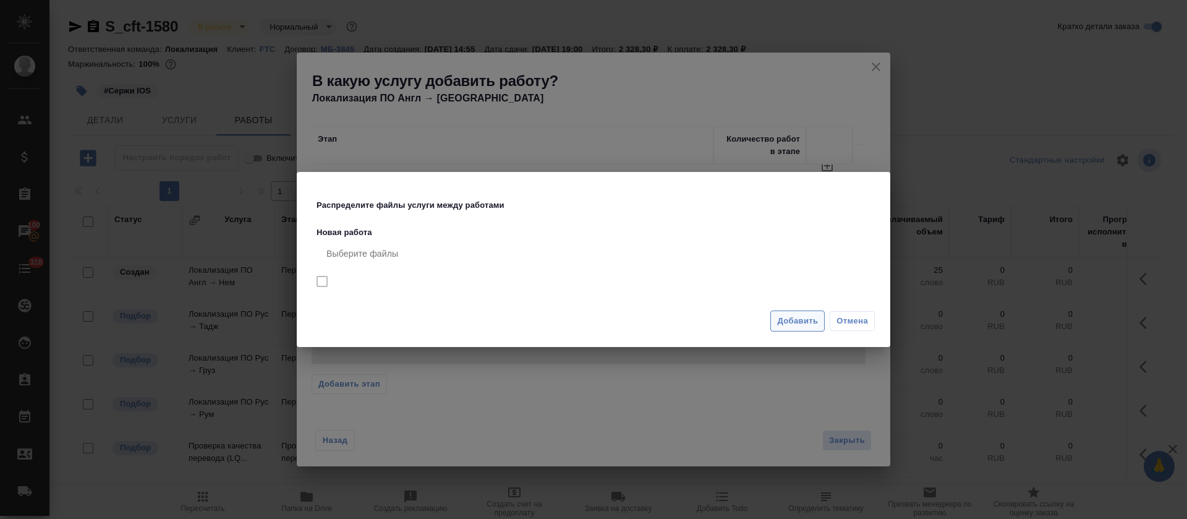
click at [791, 326] on span "Добавить" at bounding box center [797, 321] width 41 height 14
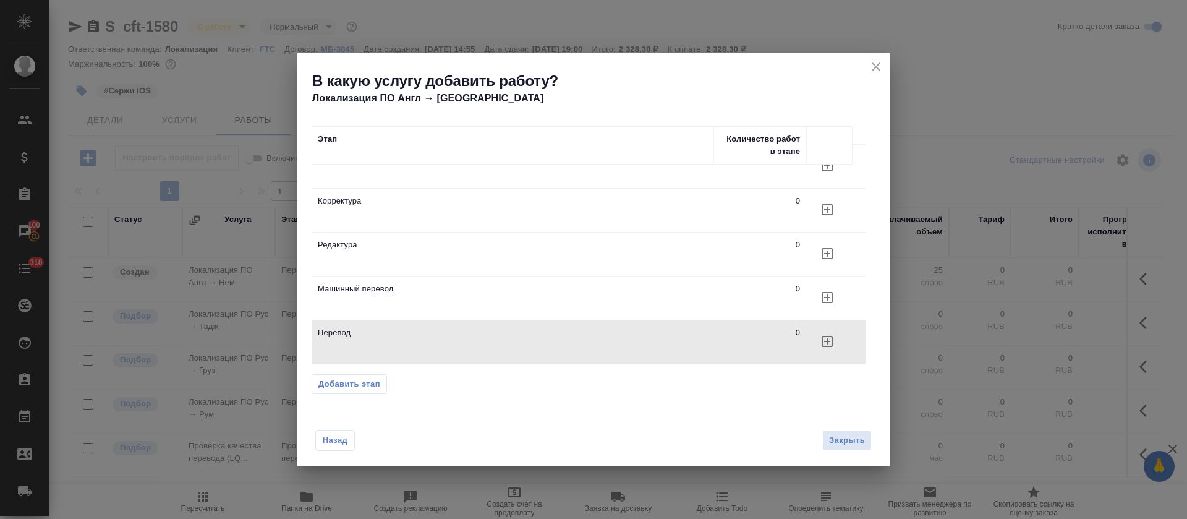
click at [873, 71] on icon "close" at bounding box center [875, 66] width 15 height 15
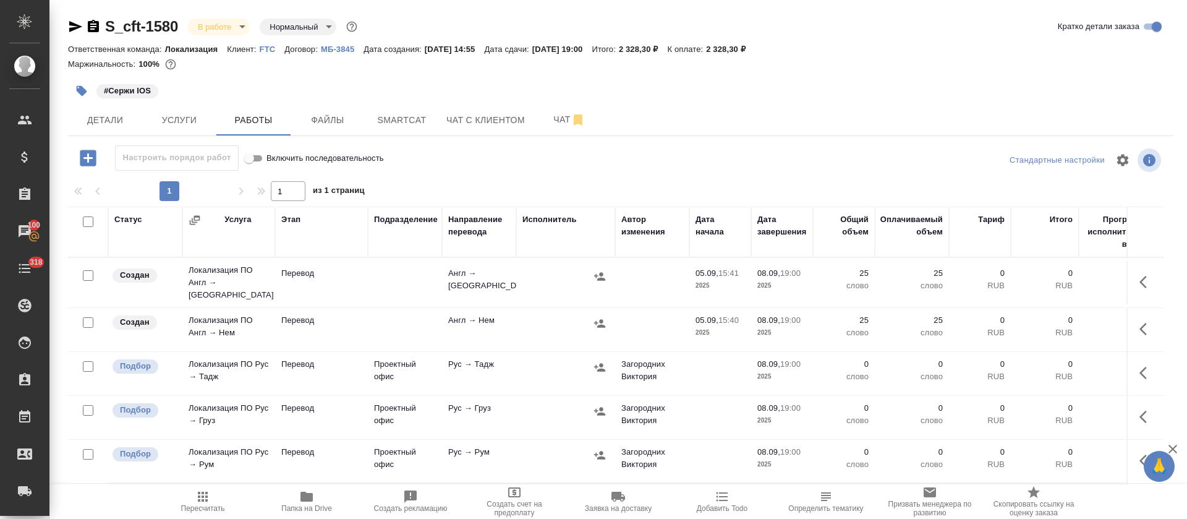
click at [1139, 321] on icon "button" at bounding box center [1146, 328] width 15 height 15
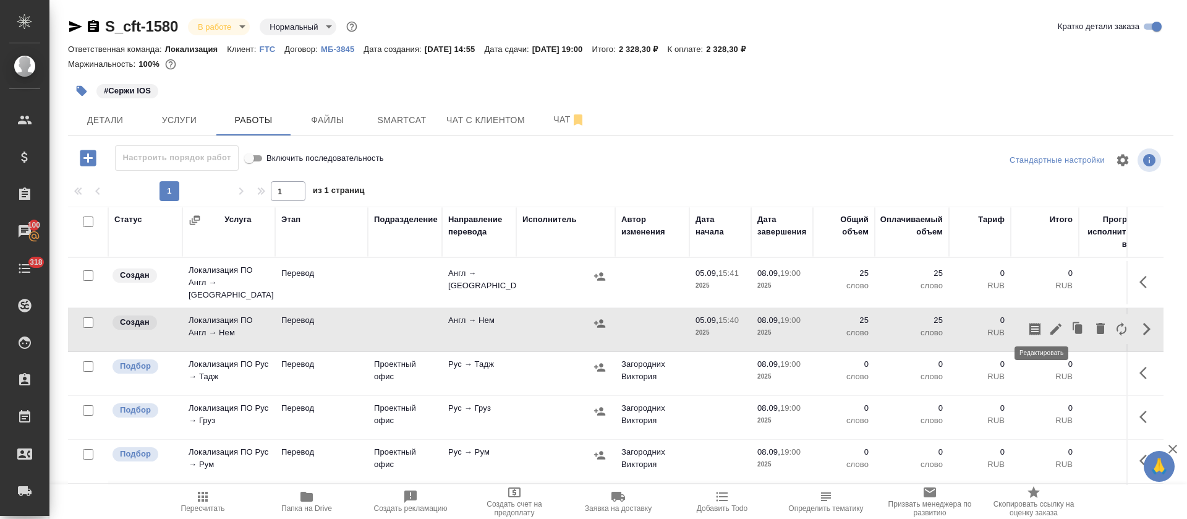
click at [1048, 325] on icon "button" at bounding box center [1055, 328] width 15 height 15
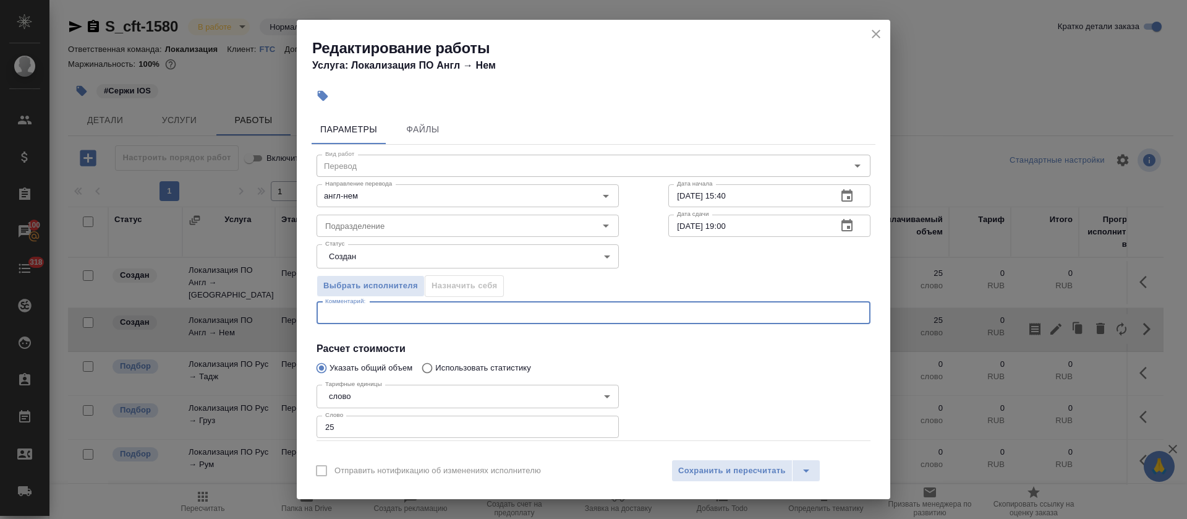
click at [367, 308] on textarea at bounding box center [593, 312] width 536 height 9
paste textarea "https://smartcat.com/editor?v=2&selectedStage=1&backUrl=%2Fprojects%2F5cfbfd1e-…"
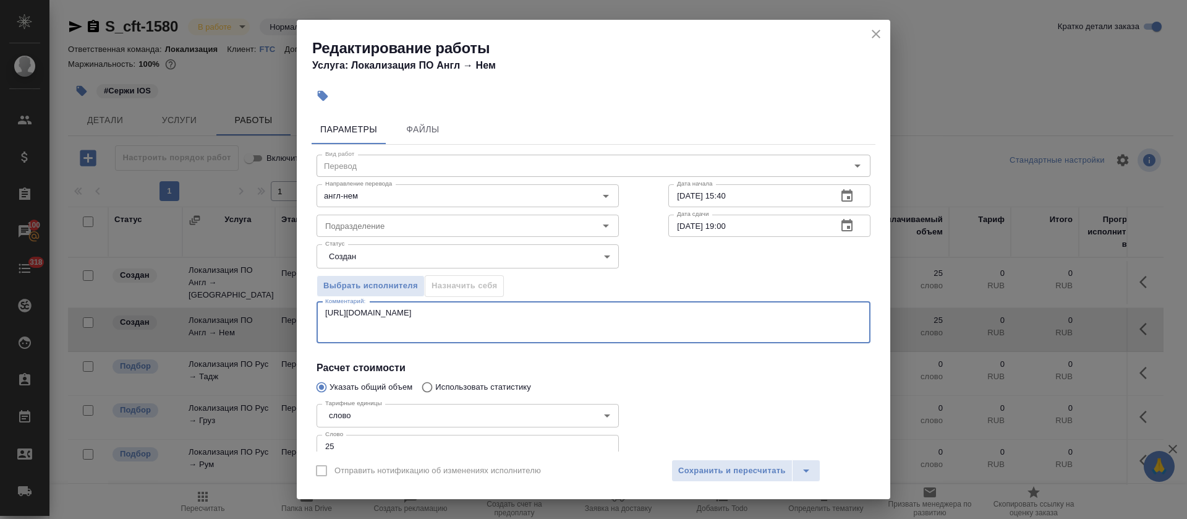
type textarea "https://smartcat.com/editor?v=2&selectedStage=1&backUrl=%2Fprojects%2F5cfbfd1e-…"
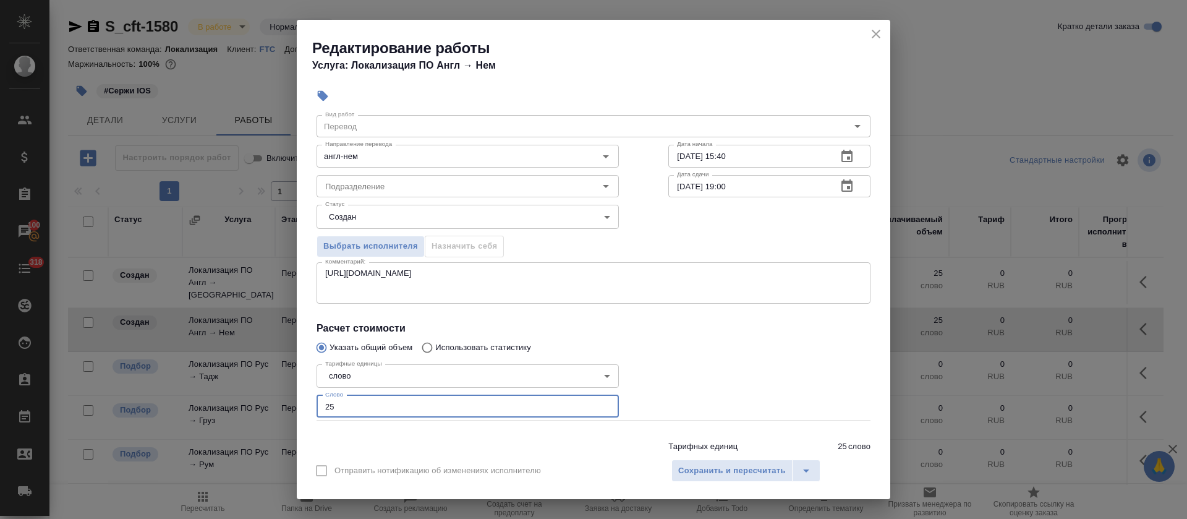
scroll to position [83, 0]
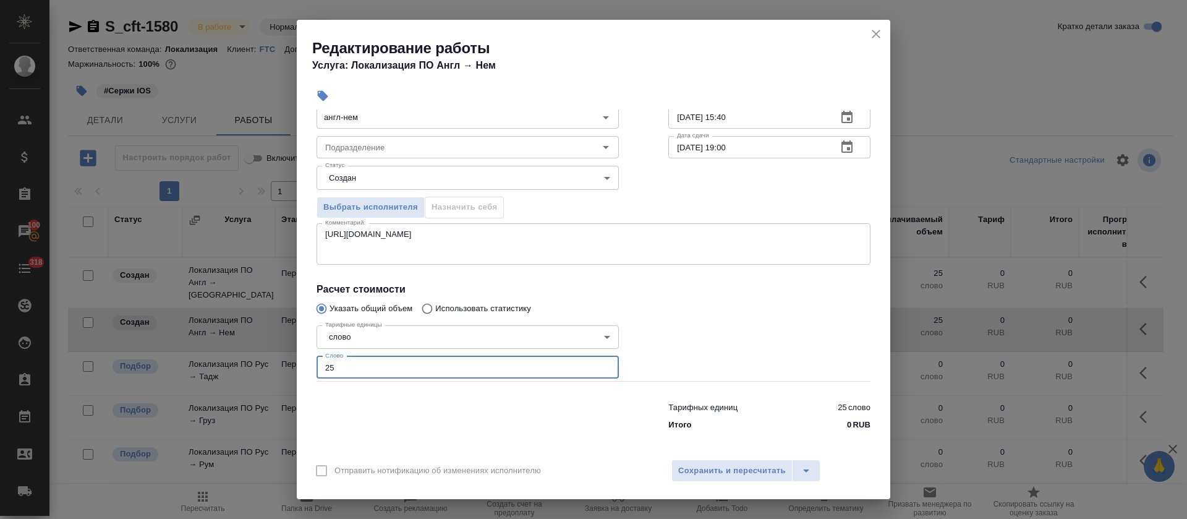
click at [334, 442] on div "Параметры Файлы Вид работ Перевод Вид работ Направление перевода англ-нем Напра…" at bounding box center [593, 280] width 593 height 342
type input "20"
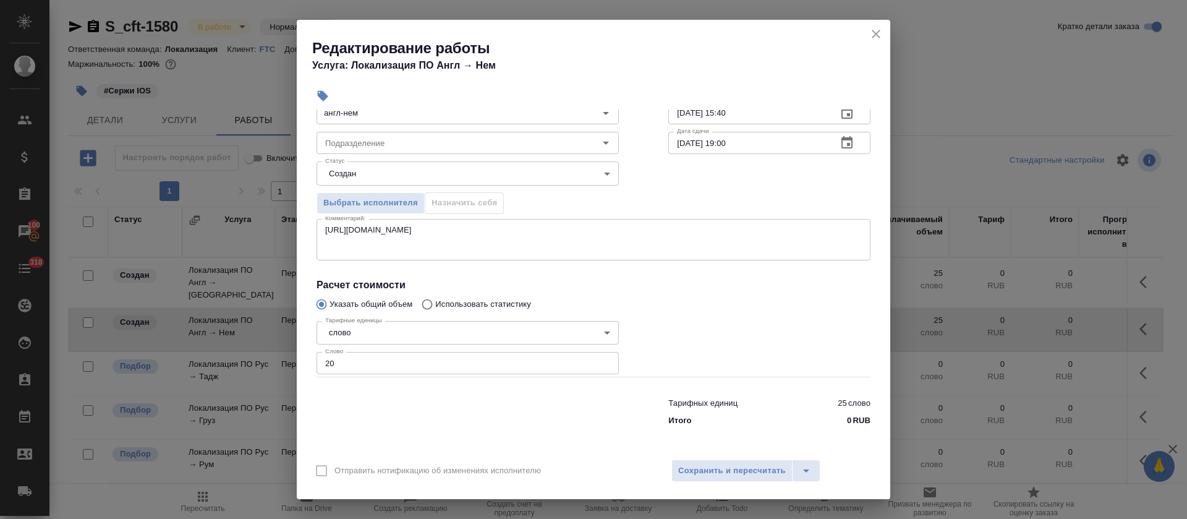
scroll to position [0, 0]
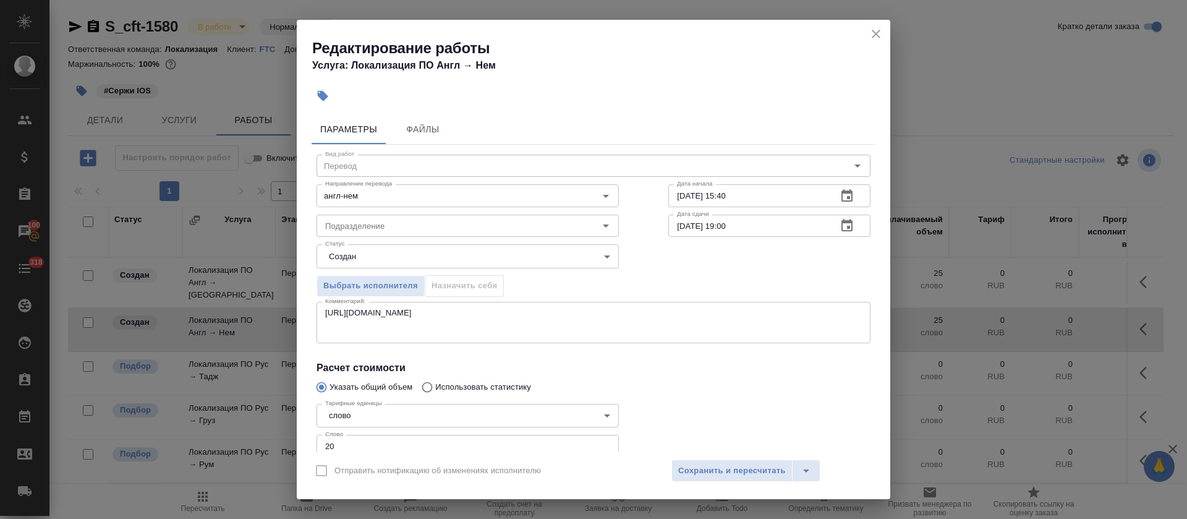
click at [400, 261] on body "🙏 .cls-1 fill:#fff; AWATERA Tretyakova Olga Клиенты Спецификации Заказы 100 Чат…" at bounding box center [593, 259] width 1187 height 519
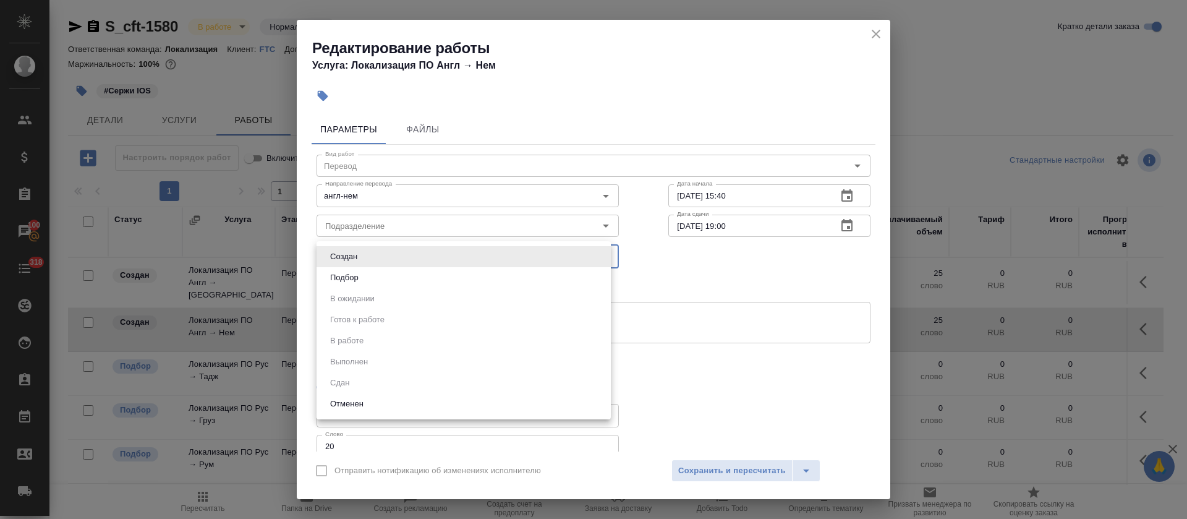
click at [397, 274] on li "Подбор" at bounding box center [463, 277] width 294 height 21
type input "recruiting"
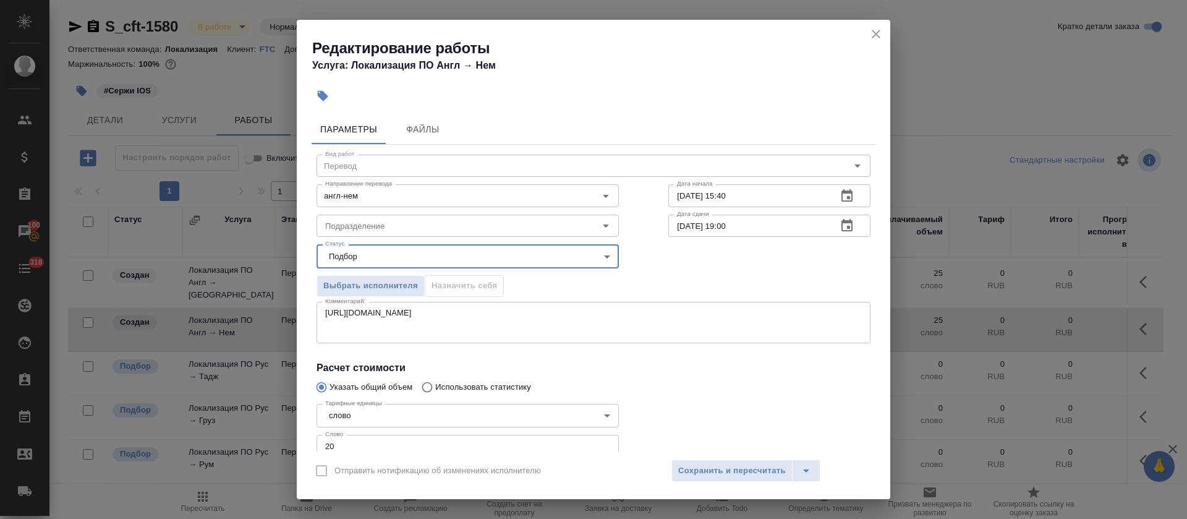
click at [839, 227] on icon "button" at bounding box center [846, 225] width 15 height 15
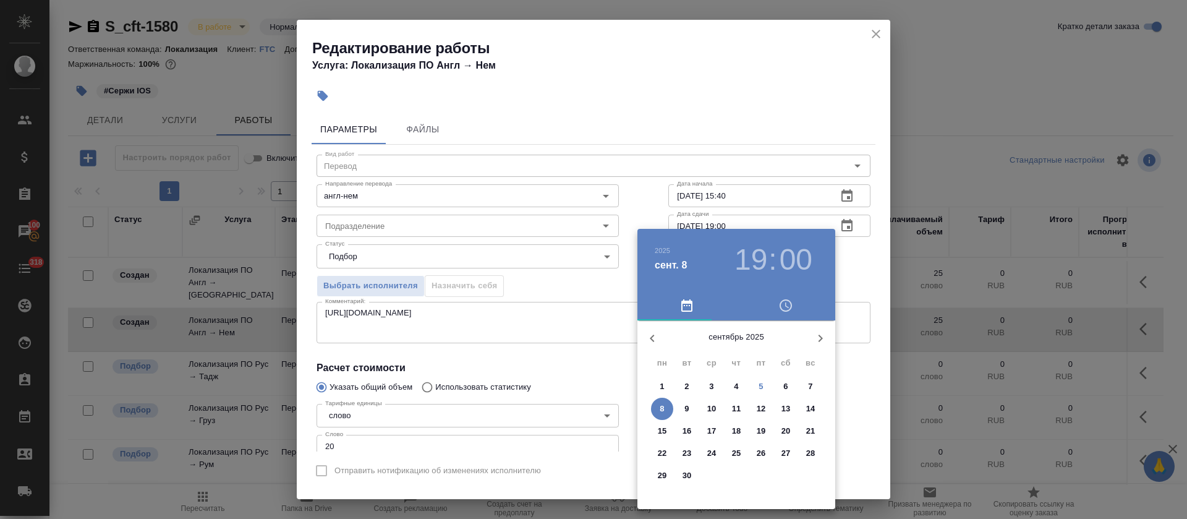
click at [665, 407] on span "8" at bounding box center [662, 408] width 22 height 12
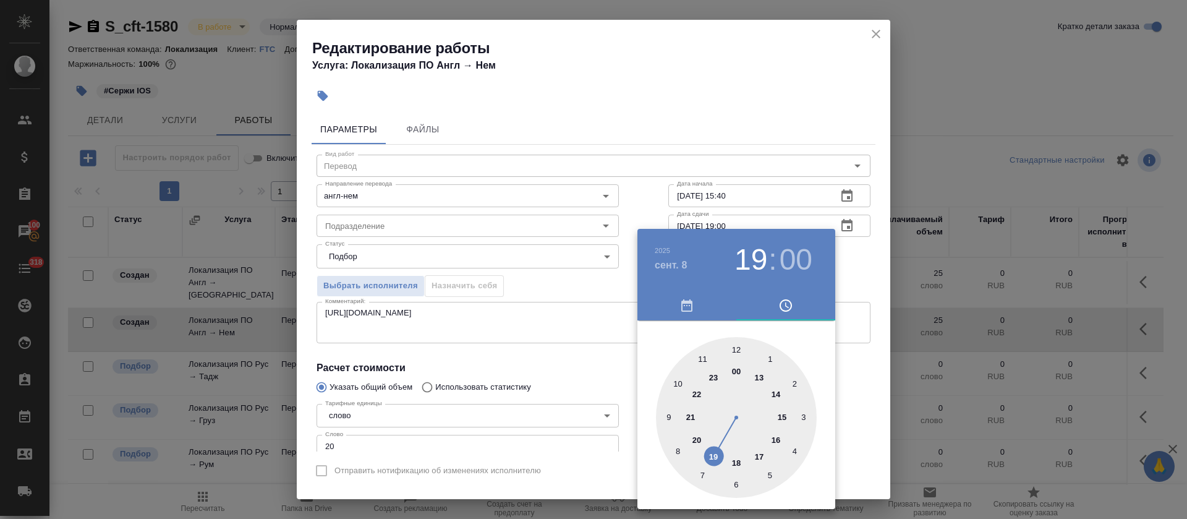
click at [778, 388] on div at bounding box center [736, 417] width 161 height 161
type input "[DATE] 14:00"
click at [601, 271] on div at bounding box center [593, 259] width 1187 height 519
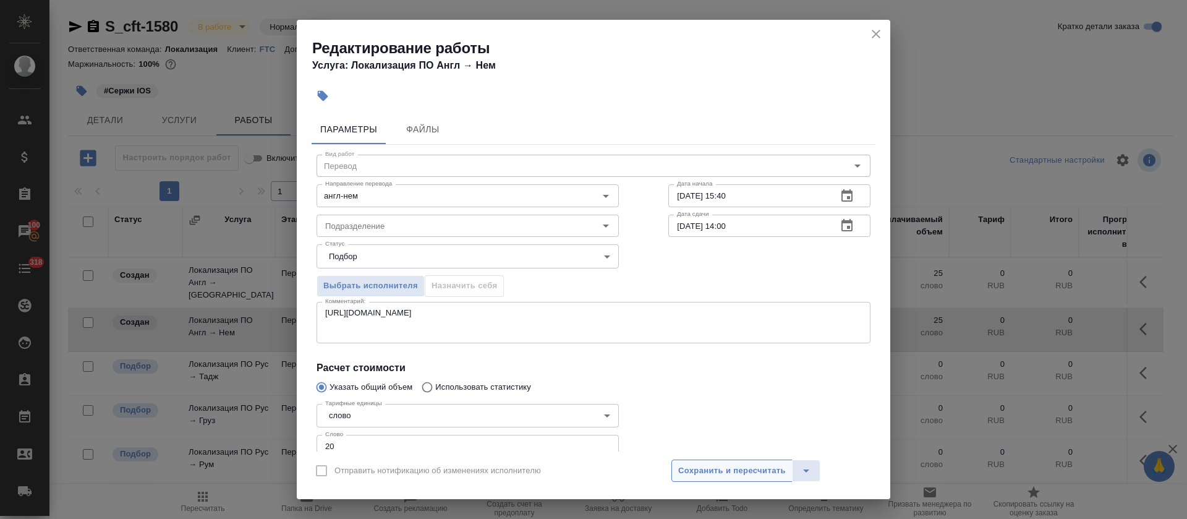
click at [750, 471] on span "Сохранить и пересчитать" at bounding box center [732, 471] width 108 height 14
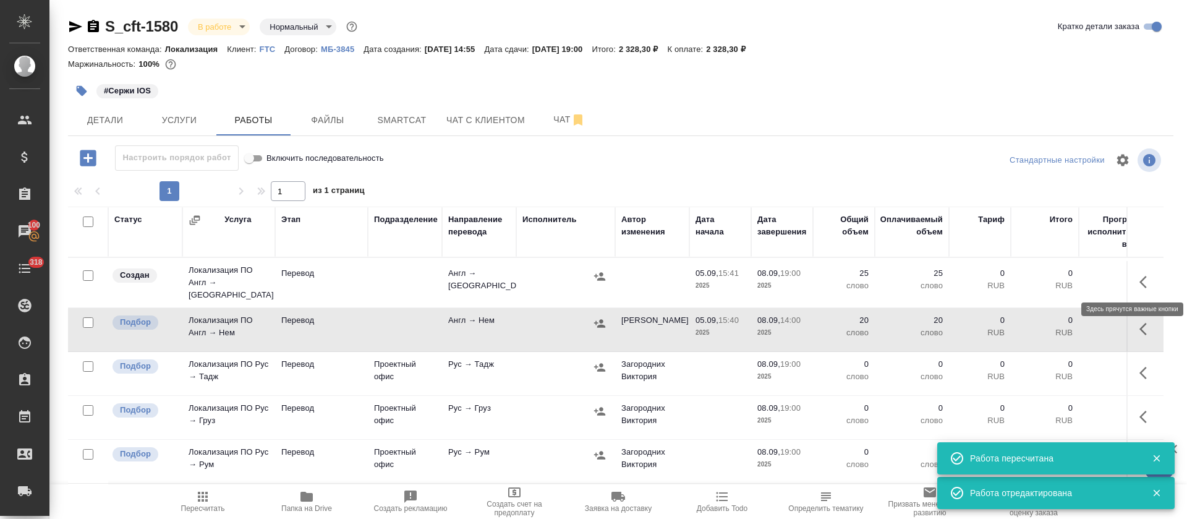
click at [1139, 280] on icon "button" at bounding box center [1146, 281] width 15 height 15
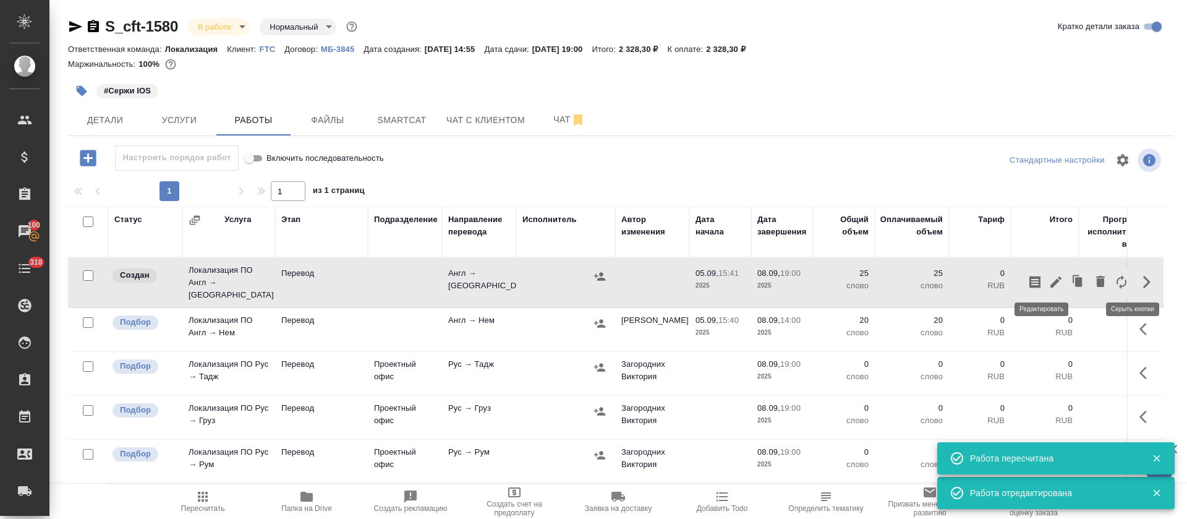
click at [1048, 274] on icon "button" at bounding box center [1055, 281] width 15 height 15
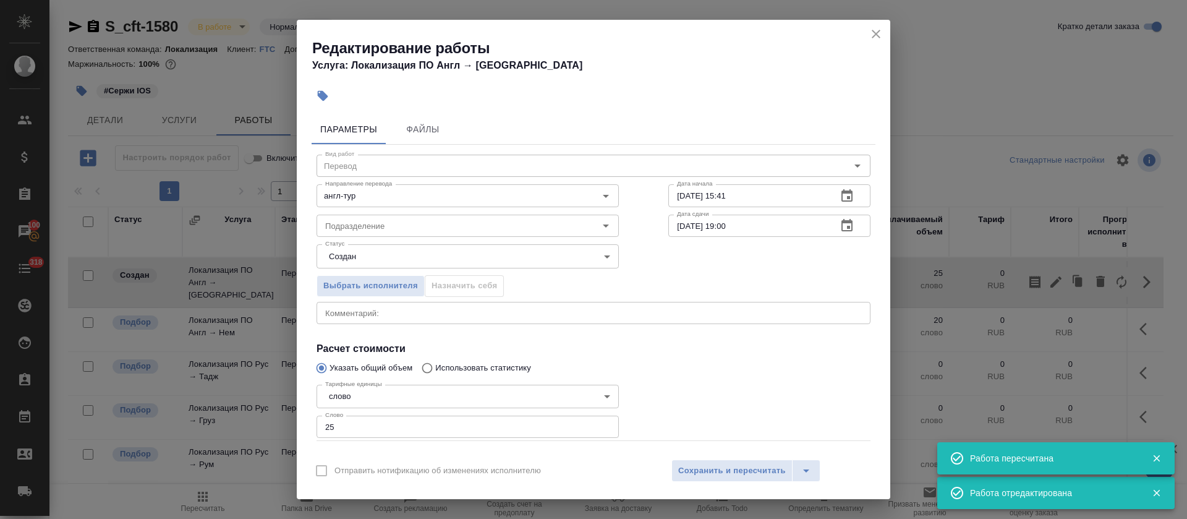
click at [422, 270] on div "Выбрать исполнителя Назначить себя" at bounding box center [468, 283] width 352 height 75
click at [418, 261] on body "🙏 .cls-1 fill:#fff; AWATERA Tretyakova Olga Клиенты Спецификации Заказы 100 Чат…" at bounding box center [593, 259] width 1187 height 519
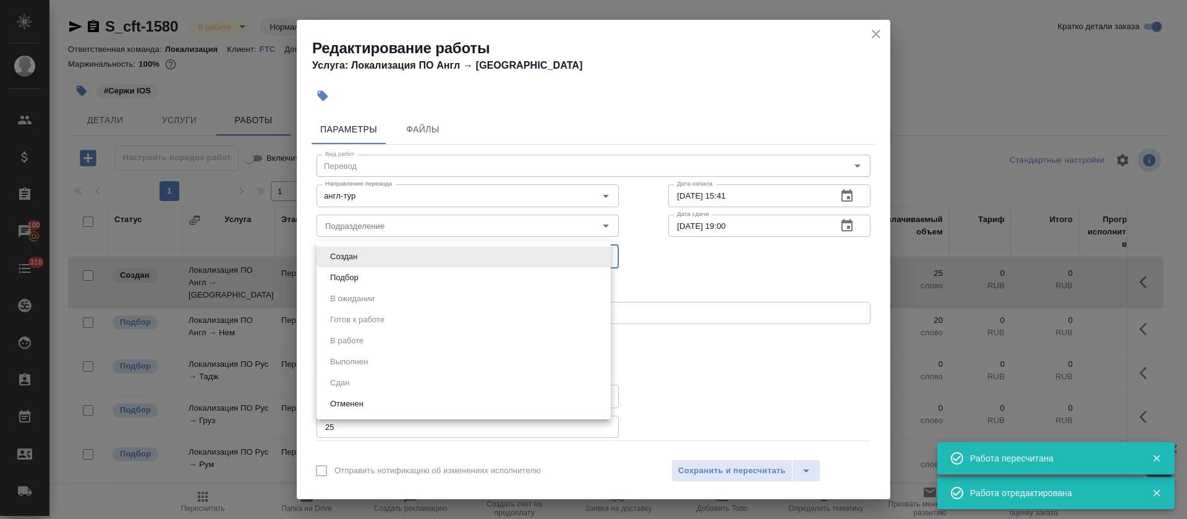
click at [412, 271] on li "Подбор" at bounding box center [463, 277] width 294 height 21
type input "recruiting"
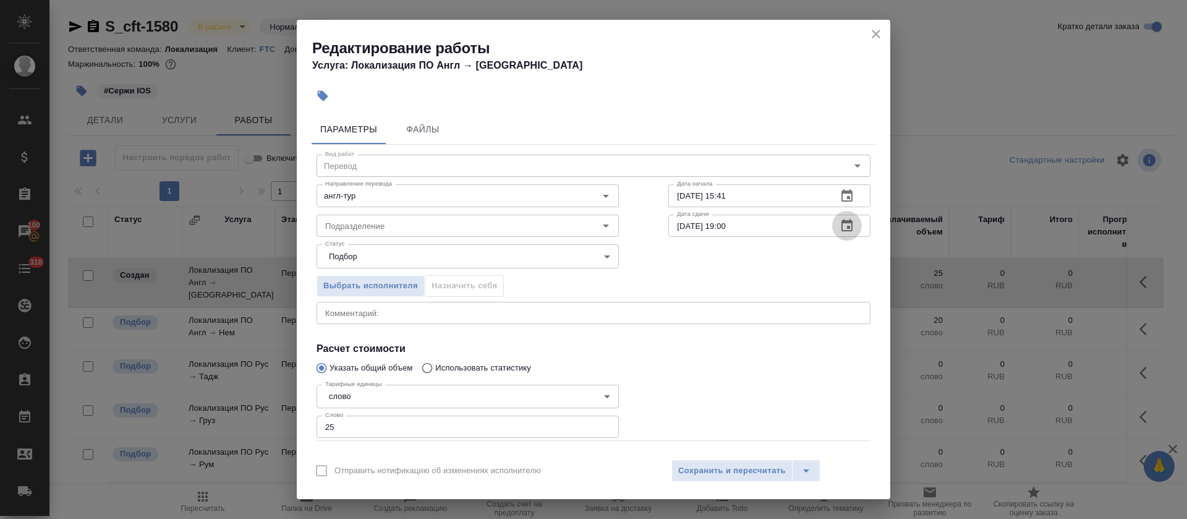
click at [841, 222] on icon "button" at bounding box center [846, 225] width 11 height 12
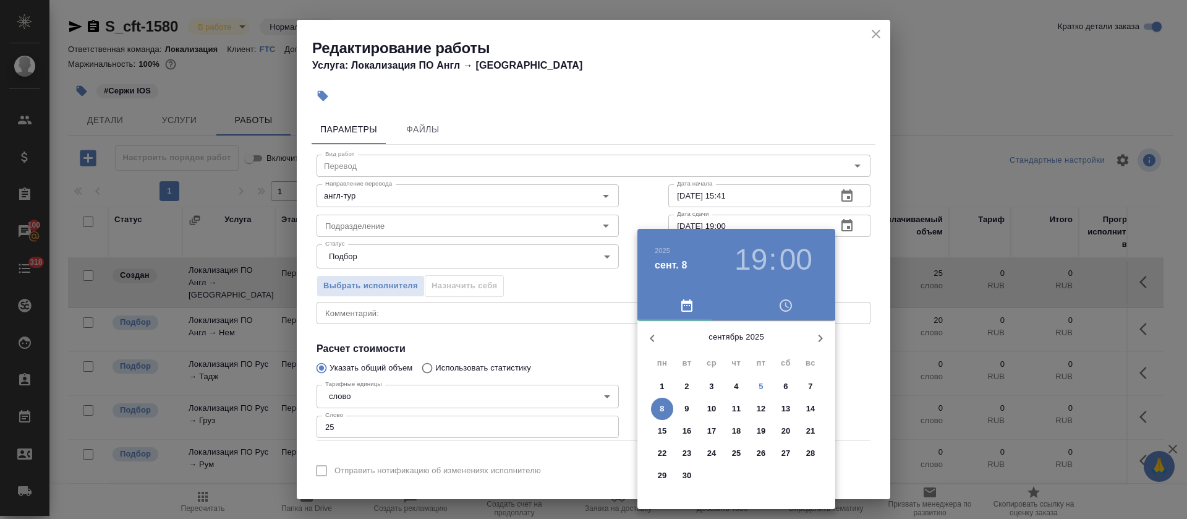
click at [745, 248] on h3 "19" at bounding box center [750, 259] width 33 height 35
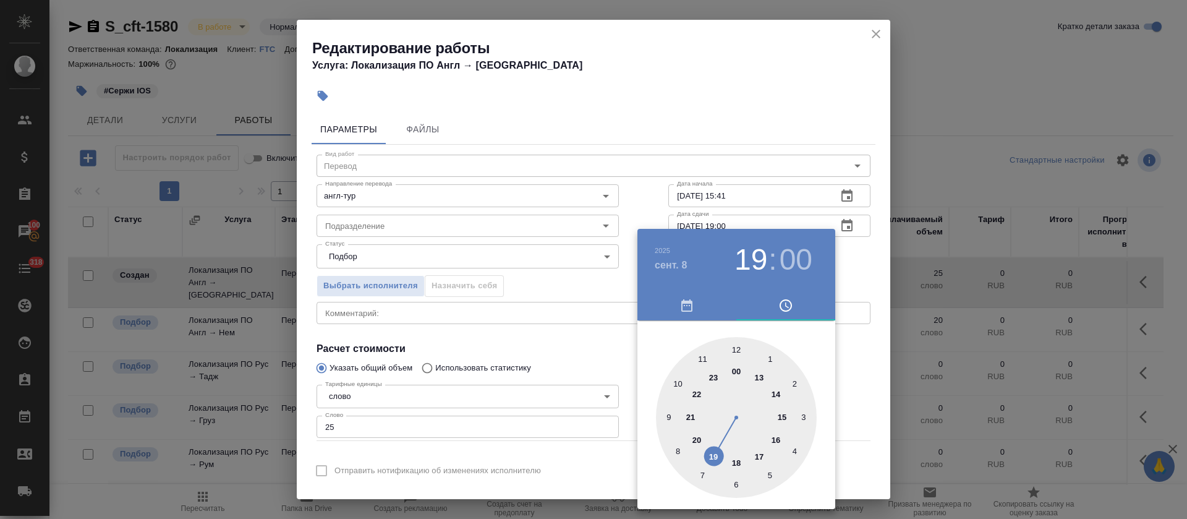
click at [778, 395] on div at bounding box center [736, 417] width 161 height 161
type input "[DATE] 14:00"
click at [328, 424] on div at bounding box center [593, 259] width 1187 height 519
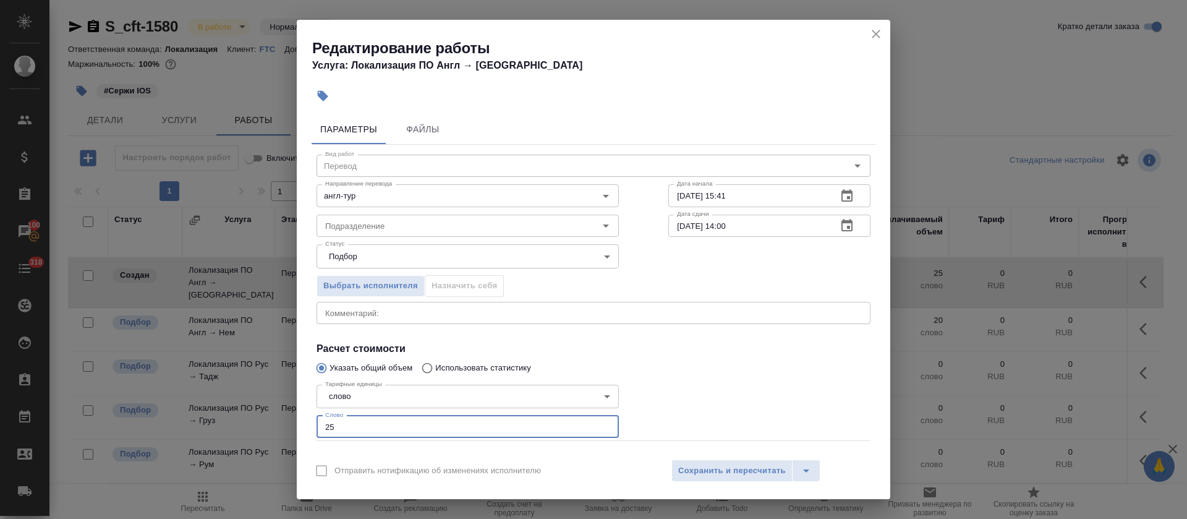
drag, startPoint x: 330, startPoint y: 424, endPoint x: 340, endPoint y: 423, distance: 9.9
click at [340, 423] on input "25" at bounding box center [467, 426] width 302 height 22
type input "20"
click at [653, 305] on div "x Комментарий:" at bounding box center [593, 313] width 554 height 22
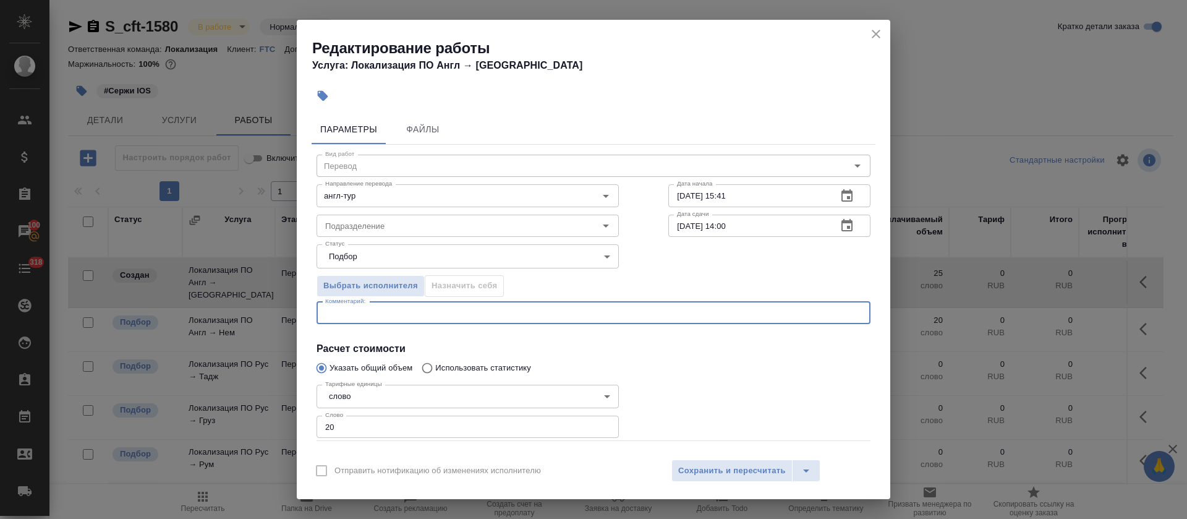
paste textarea "https://smartcat.com/editor?v=2&selectedStage=1&backUrl=%2Fprojects%2F5cfbfd1e-…"
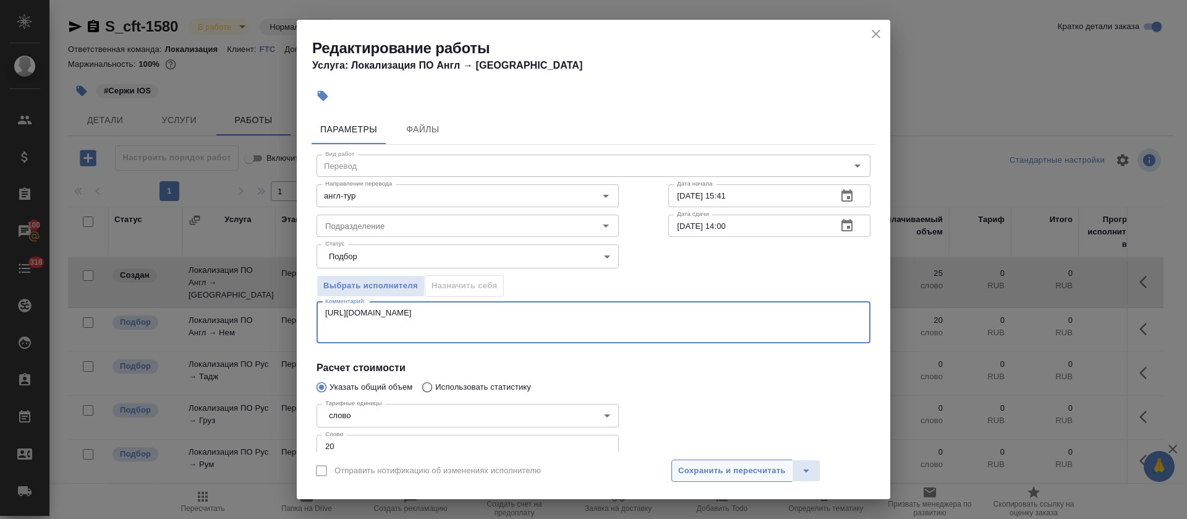
type textarea "https://smartcat.com/editor?v=2&selectedStage=1&backUrl=%2Fprojects%2F5cfbfd1e-…"
click at [695, 468] on span "Сохранить и пересчитать" at bounding box center [732, 471] width 108 height 14
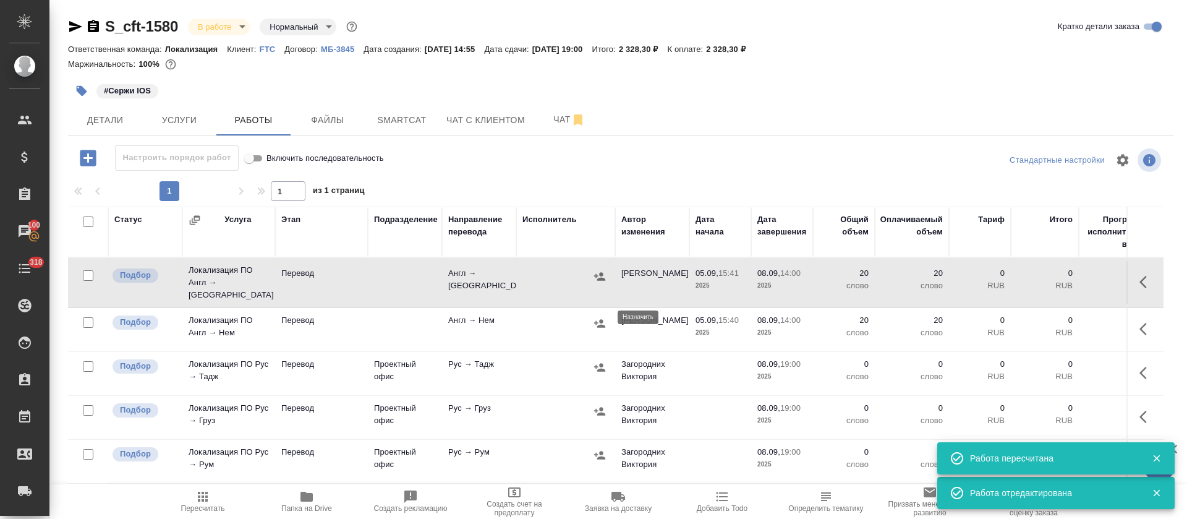
click at [604, 320] on icon "button" at bounding box center [599, 323] width 11 height 8
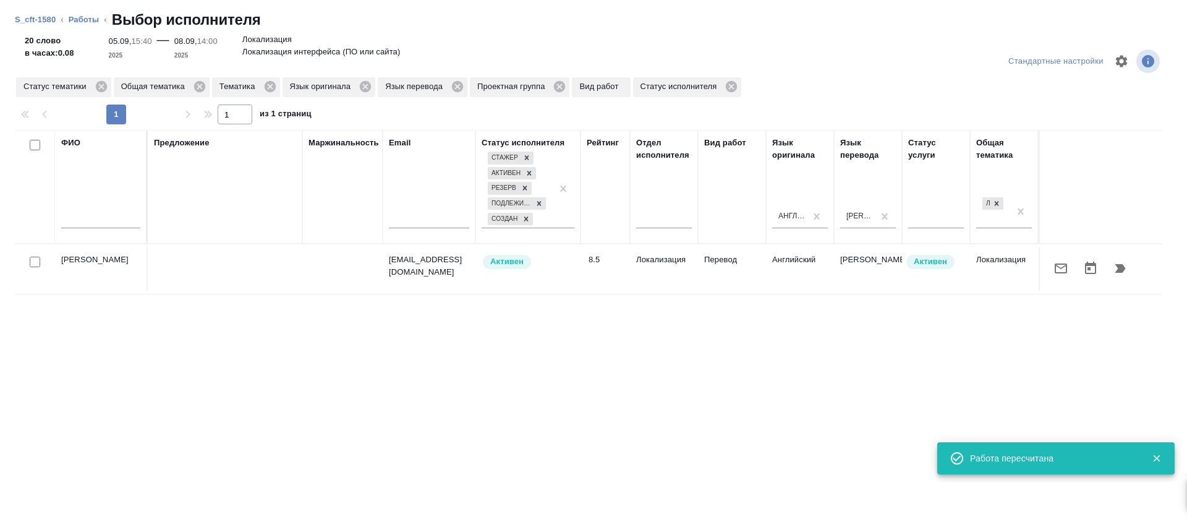
click at [1046, 266] on button "button" at bounding box center [1061, 268] width 30 height 30
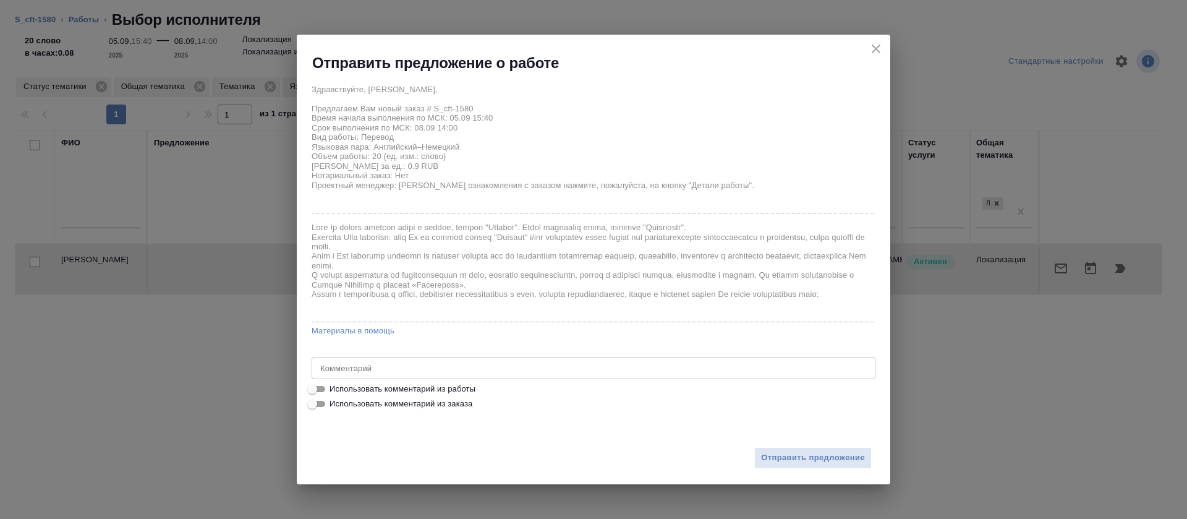
click at [418, 383] on span "Использовать комментарий из работы" at bounding box center [402, 389] width 146 height 12
click at [334, 383] on input "Использовать комментарий из работы" at bounding box center [312, 388] width 44 height 15
checkbox input "true"
type textarea "https://smartcat.com/editor?v=2&selectedStage=1&backUrl=%2Fprojects%2F5cfbfd1e-…"
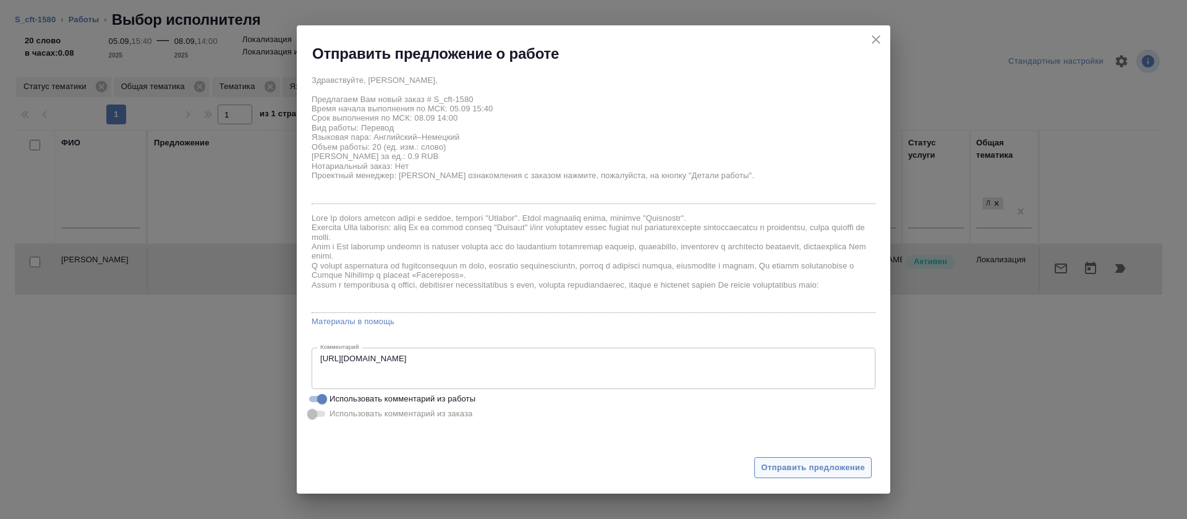
click at [774, 470] on span "Отправить предложение" at bounding box center [813, 467] width 104 height 14
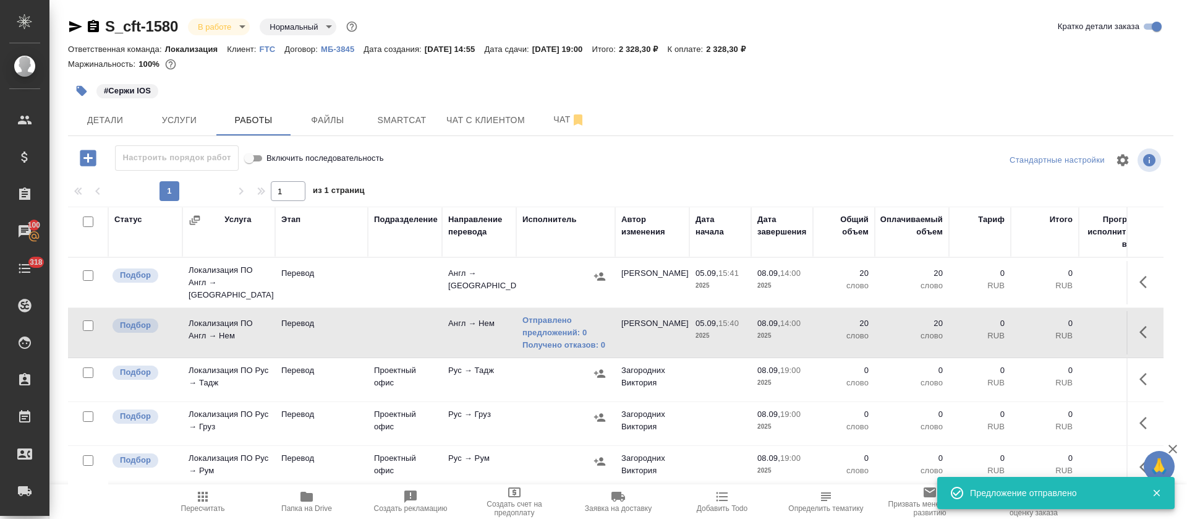
click at [609, 278] on td at bounding box center [565, 282] width 99 height 43
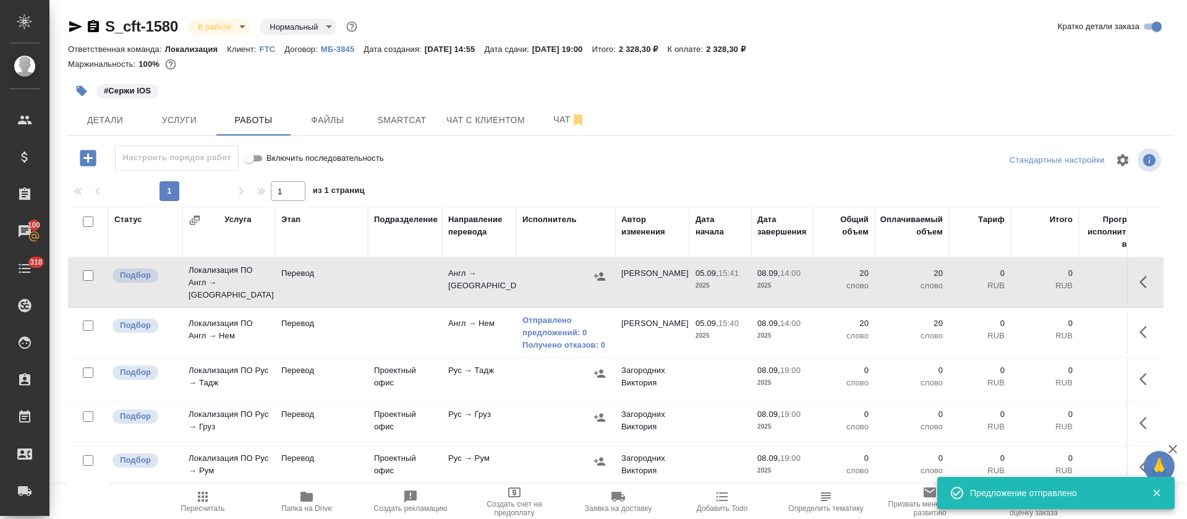
click at [603, 275] on icon "button" at bounding box center [599, 276] width 11 height 8
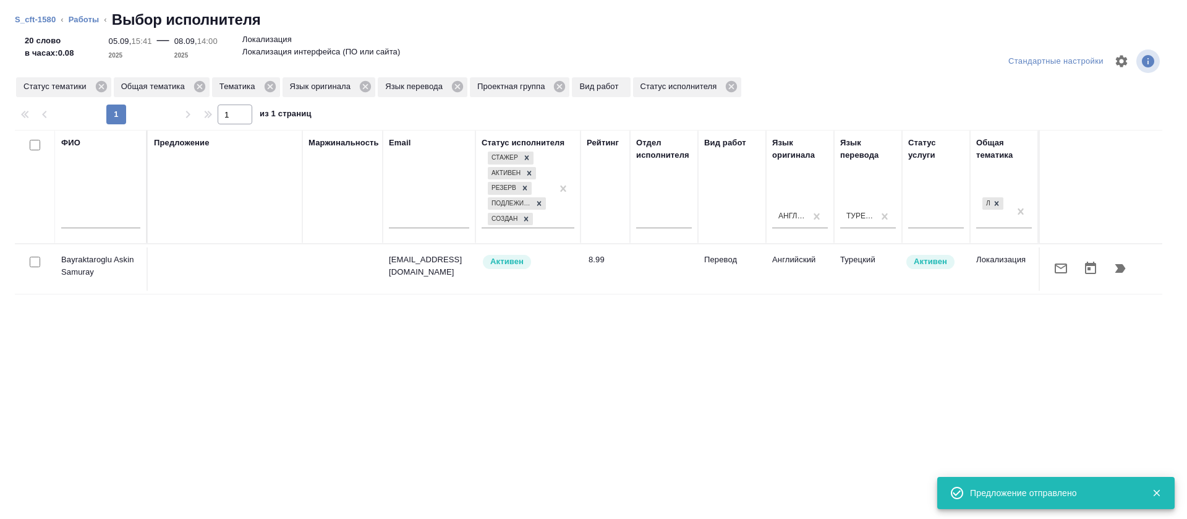
click at [1054, 272] on button "button" at bounding box center [1061, 268] width 30 height 30
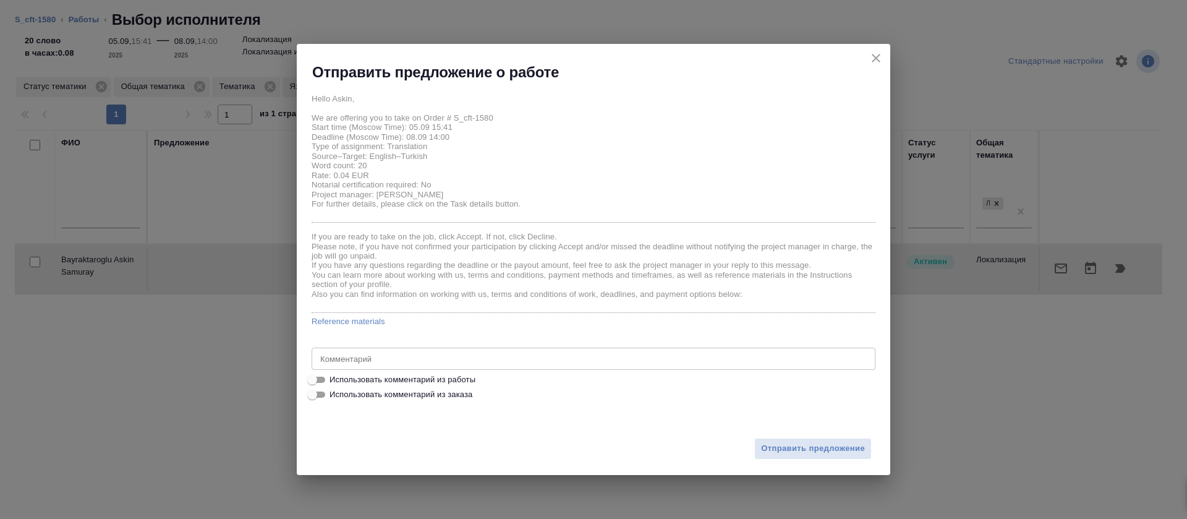
click at [450, 374] on span "Использовать комментарий из работы" at bounding box center [402, 379] width 146 height 12
click at [334, 374] on input "Использовать комментарий из работы" at bounding box center [312, 379] width 44 height 15
checkbox input "true"
type textarea "https://smartcat.com/editor?v=2&selectedStage=1&backUrl=%2Fprojects%2F5cfbfd1e-…"
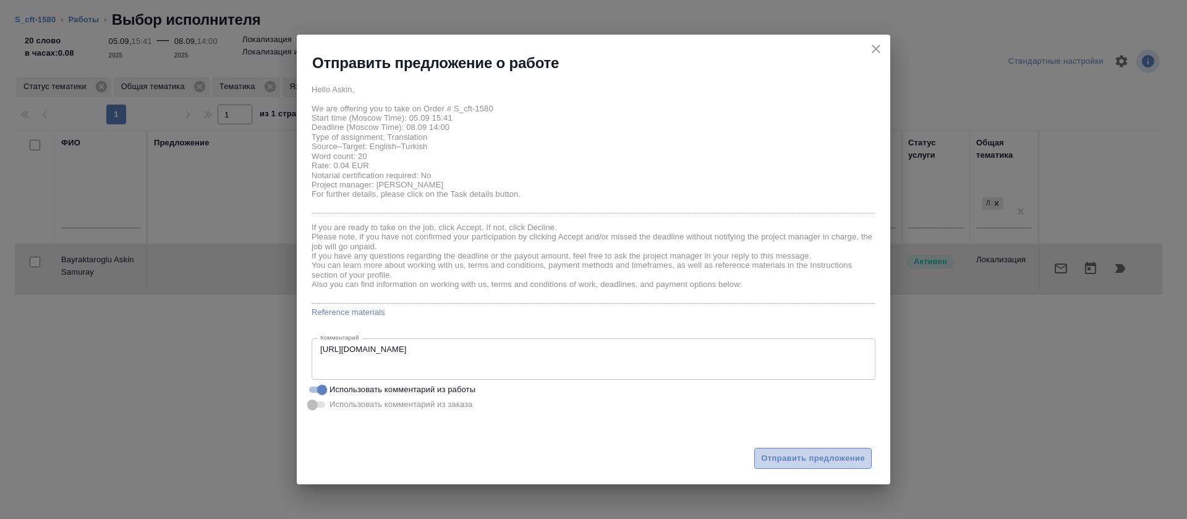
click at [777, 462] on span "Отправить предложение" at bounding box center [813, 458] width 104 height 14
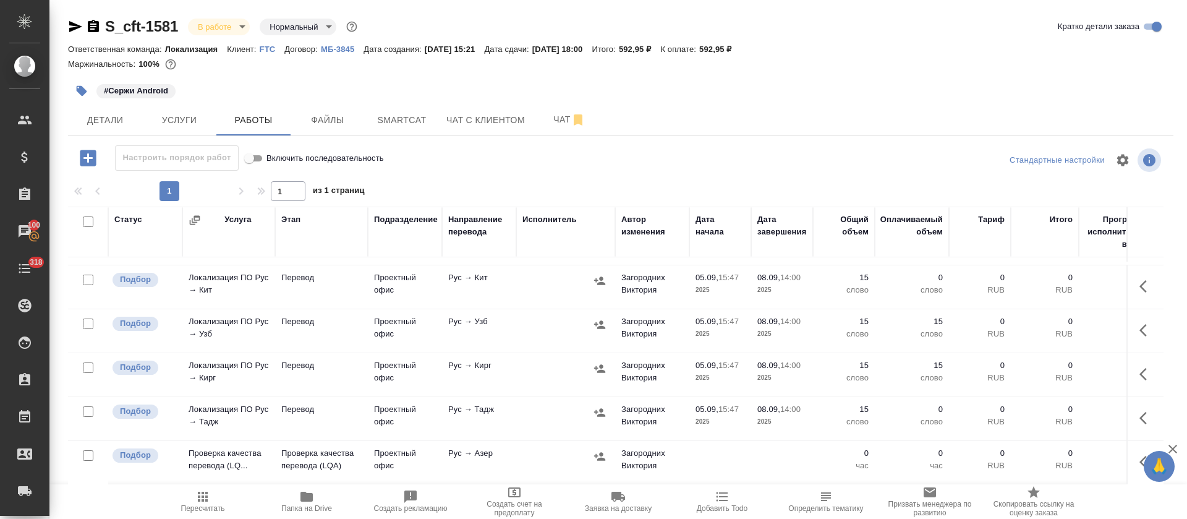
scroll to position [282, 0]
click at [1132, 406] on button "button" at bounding box center [1147, 418] width 30 height 30
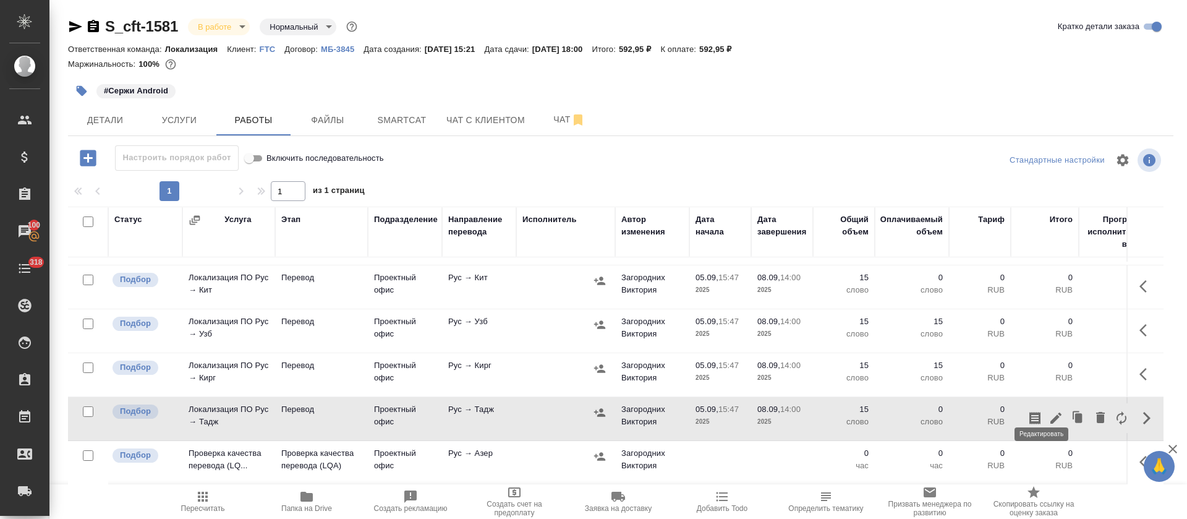
click at [1048, 410] on icon "button" at bounding box center [1055, 417] width 15 height 15
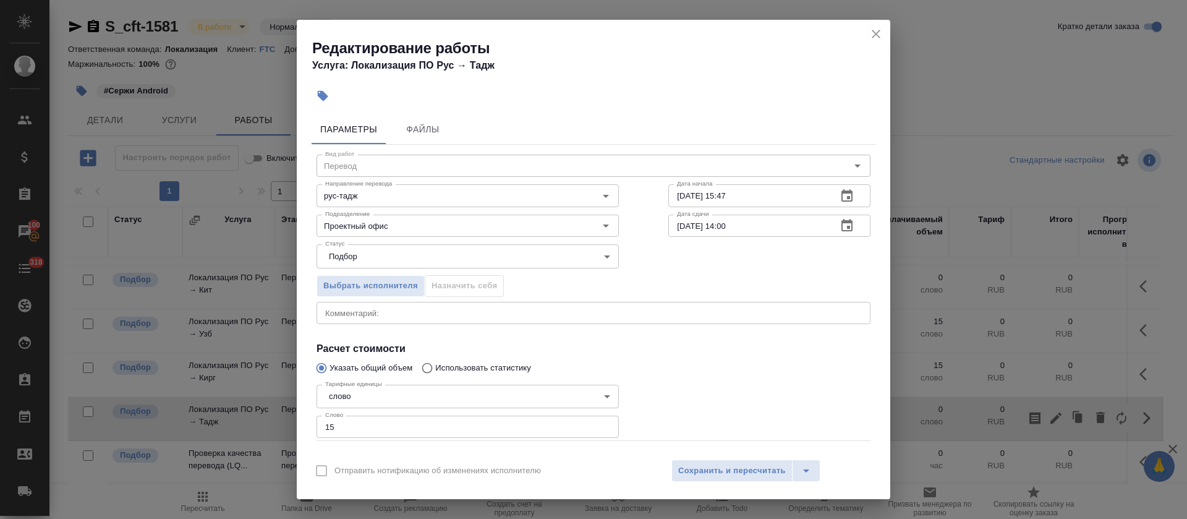
click at [414, 327] on div "Вид работ Перевод Вид работ Направление перевода рус-тадж Направление перевода …" at bounding box center [593, 320] width 564 height 350
click at [417, 314] on textarea at bounding box center [593, 312] width 536 height 9
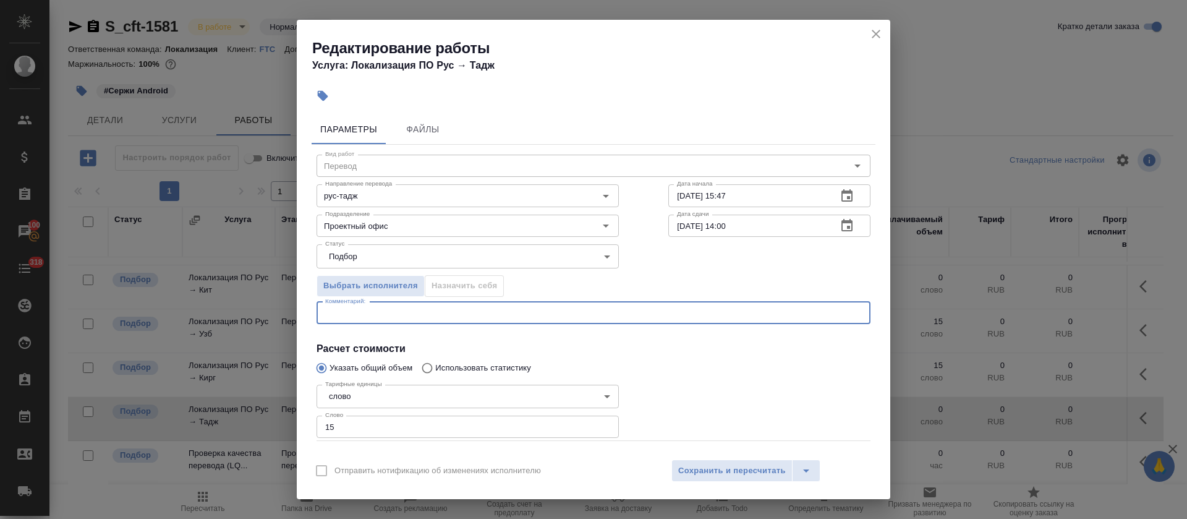
paste textarea "[URL][DOMAIN_NAME]"
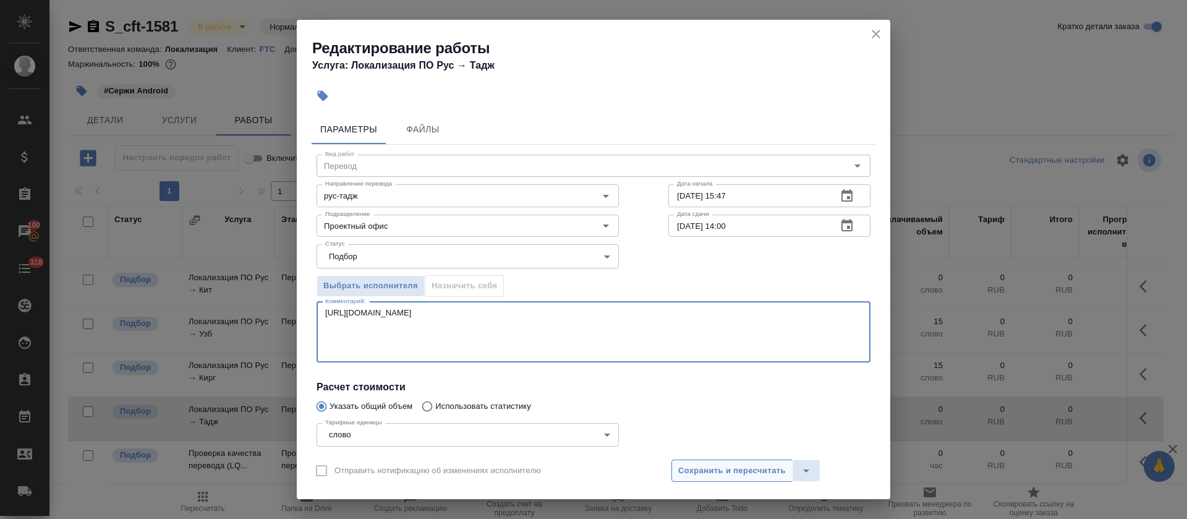
type textarea "[URL][DOMAIN_NAME]"
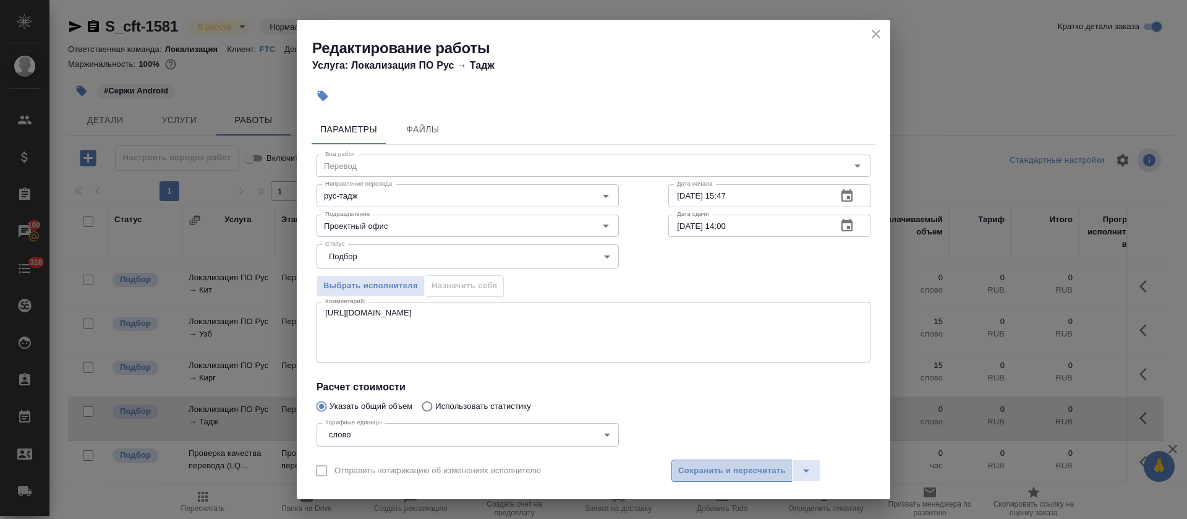
click at [692, 470] on span "Сохранить и пересчитать" at bounding box center [732, 471] width 108 height 14
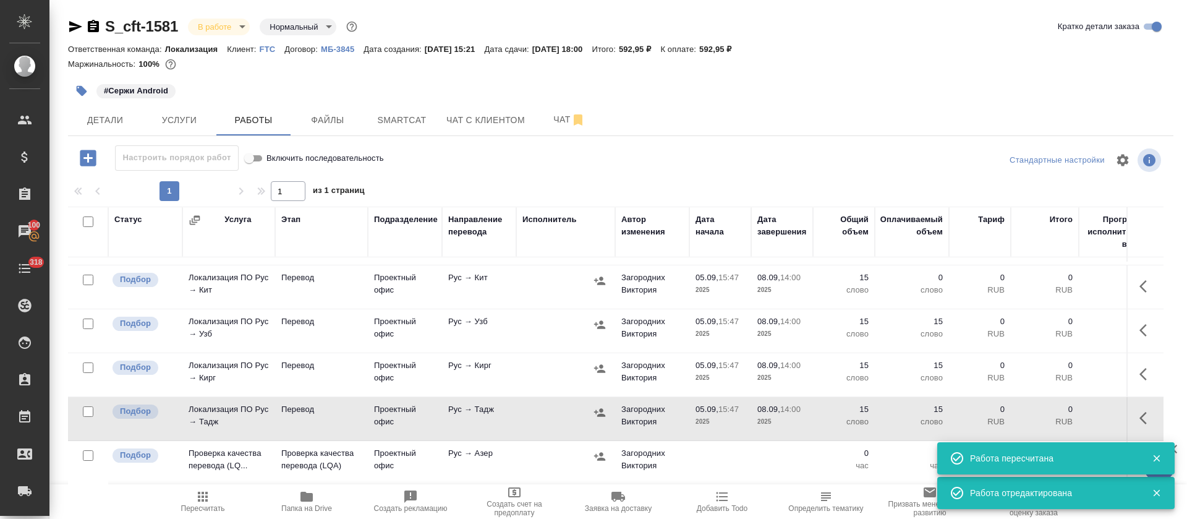
scroll to position [0, 0]
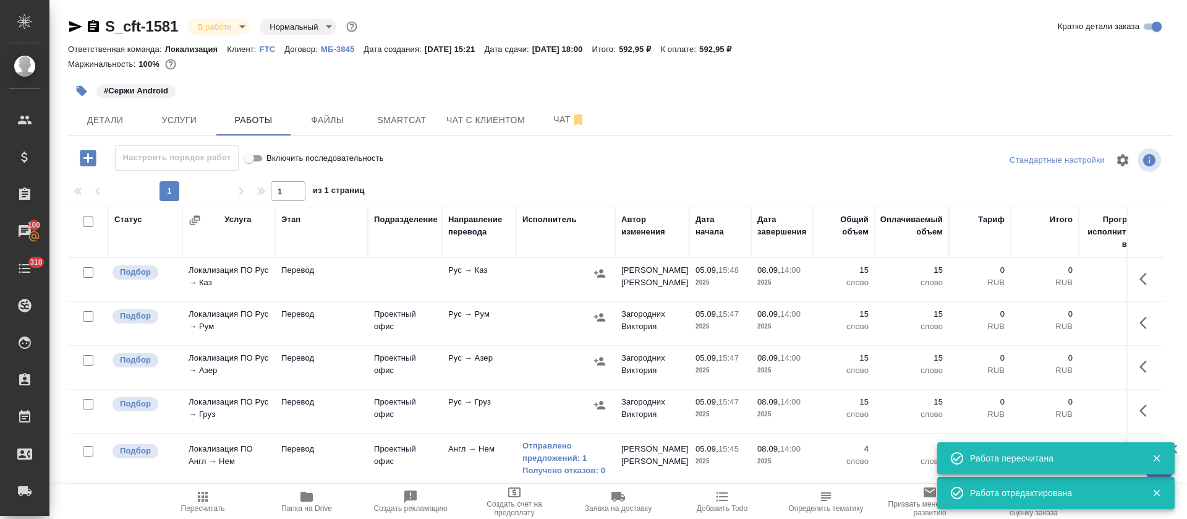
click at [89, 222] on input "checkbox" at bounding box center [88, 221] width 11 height 11
checkbox input "true"
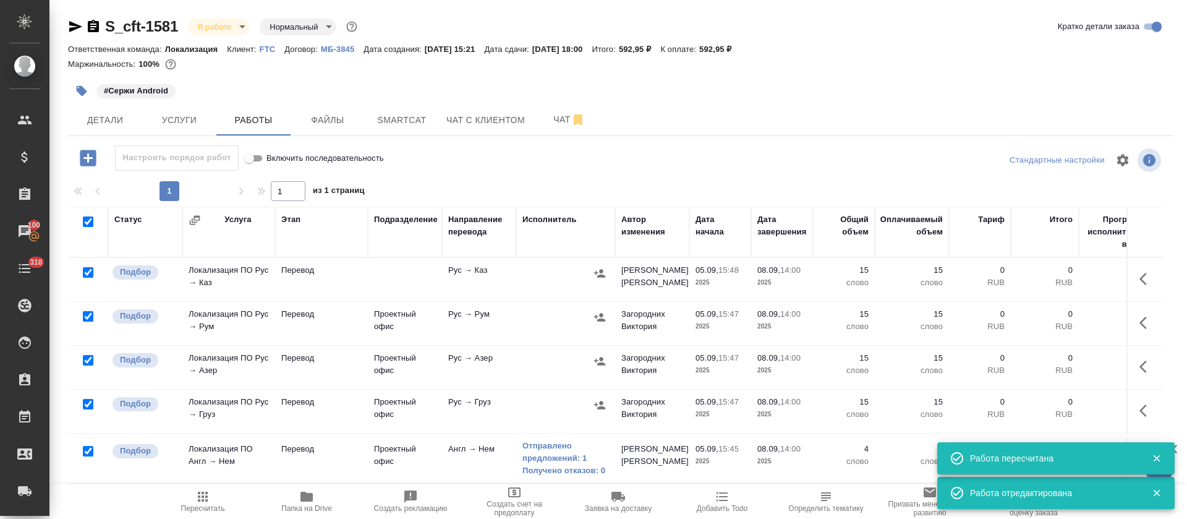
checkbox input "true"
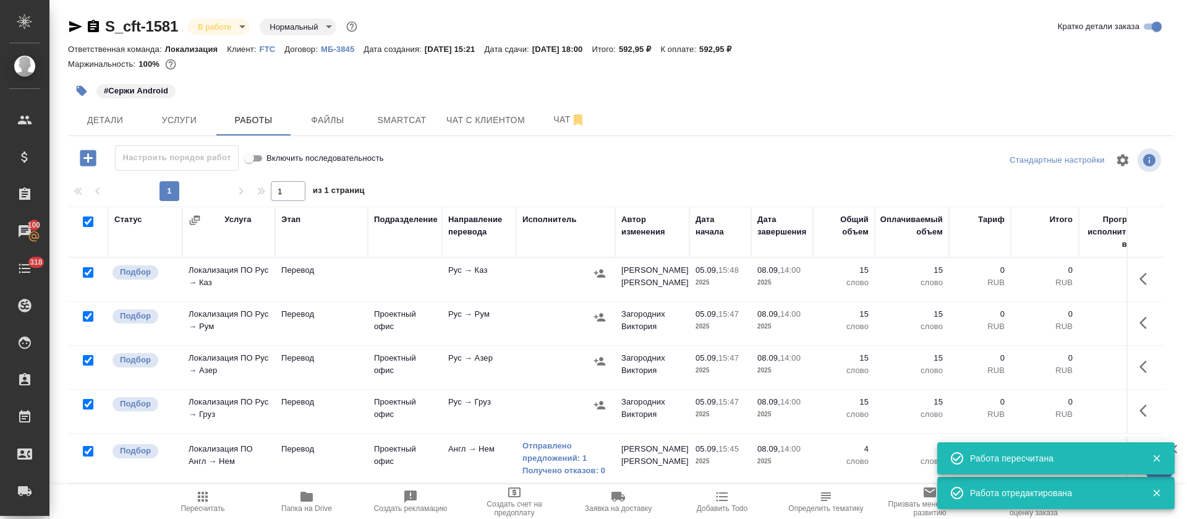
checkbox input "true"
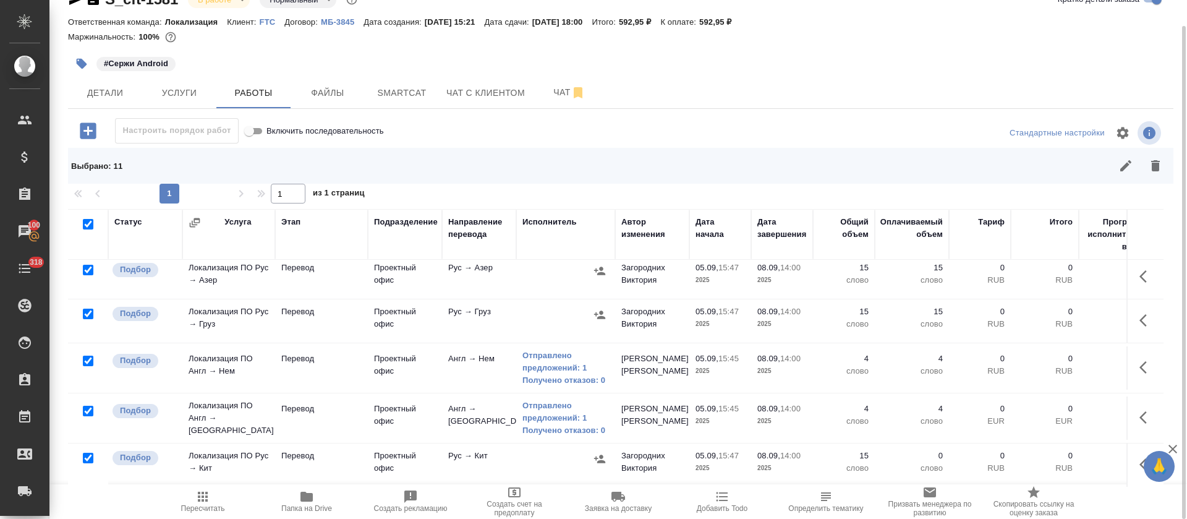
scroll to position [185, 0]
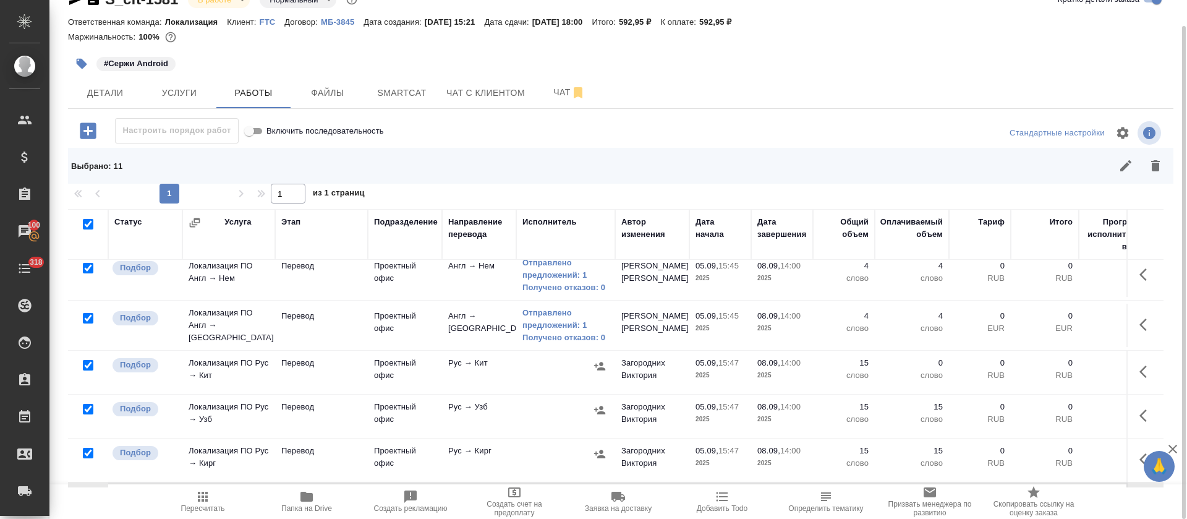
click at [90, 269] on input "checkbox" at bounding box center [88, 268] width 11 height 11
checkbox input "false"
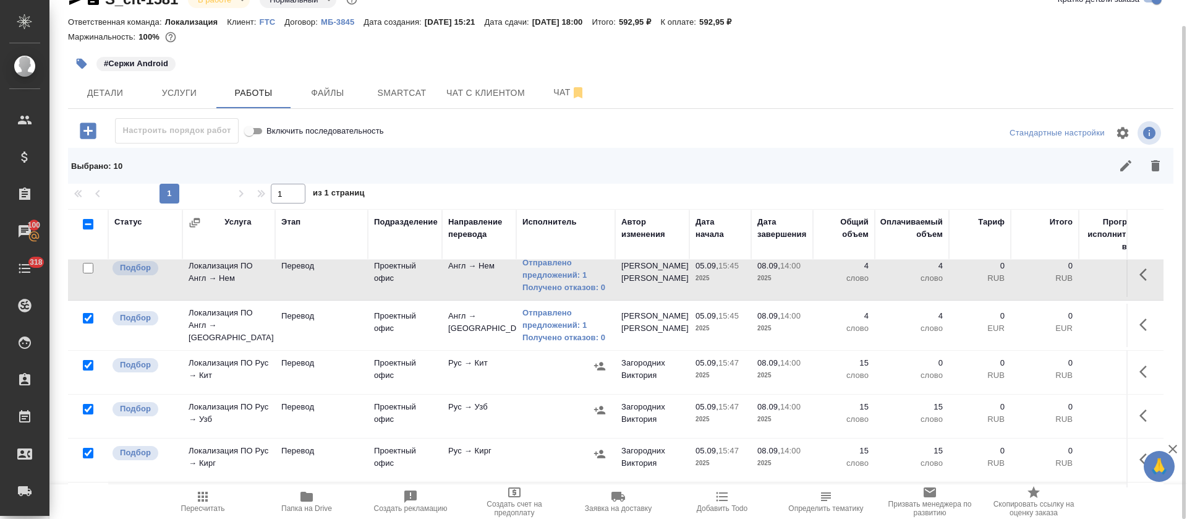
click at [90, 317] on input "checkbox" at bounding box center [88, 318] width 11 height 11
checkbox input "false"
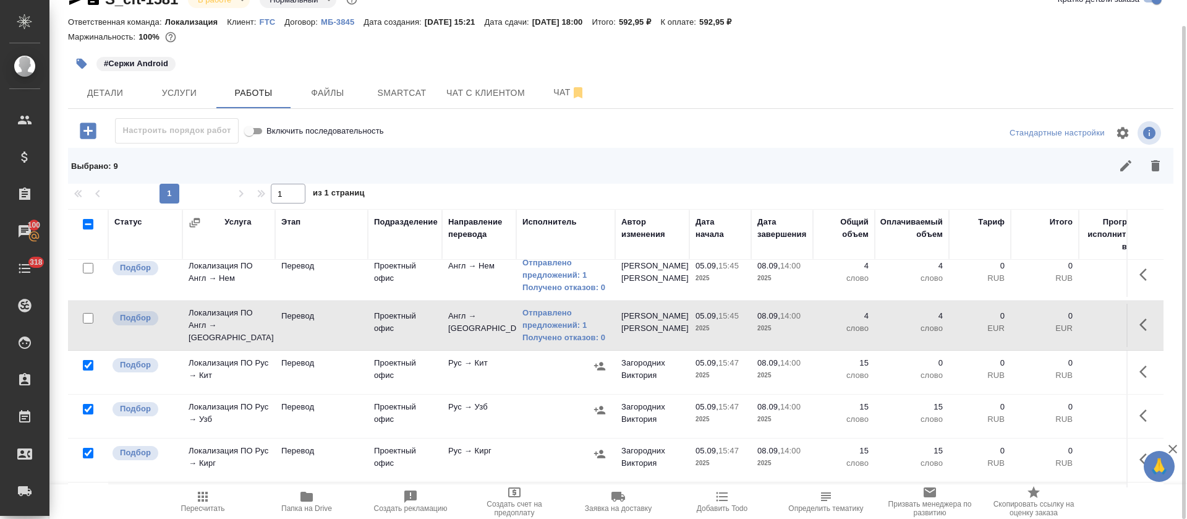
scroll to position [282, 0]
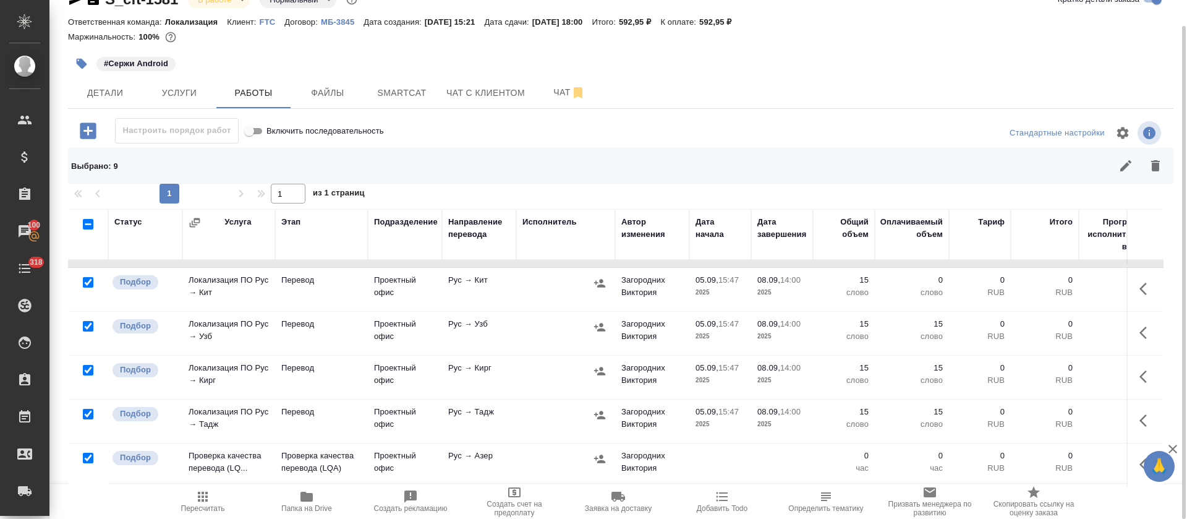
click at [86, 452] on input "checkbox" at bounding box center [88, 457] width 11 height 11
checkbox input "false"
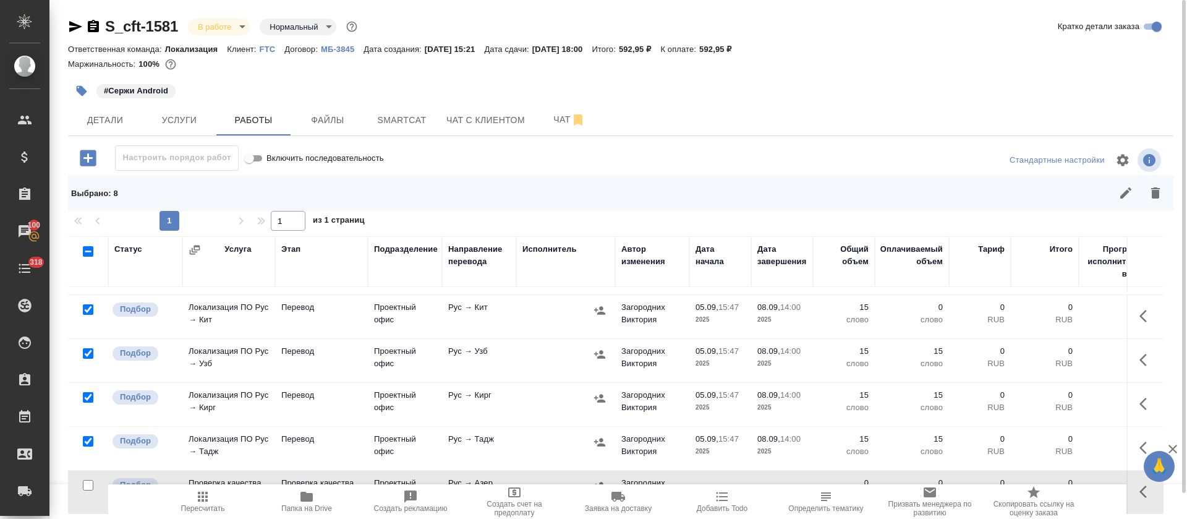
scroll to position [190, 0]
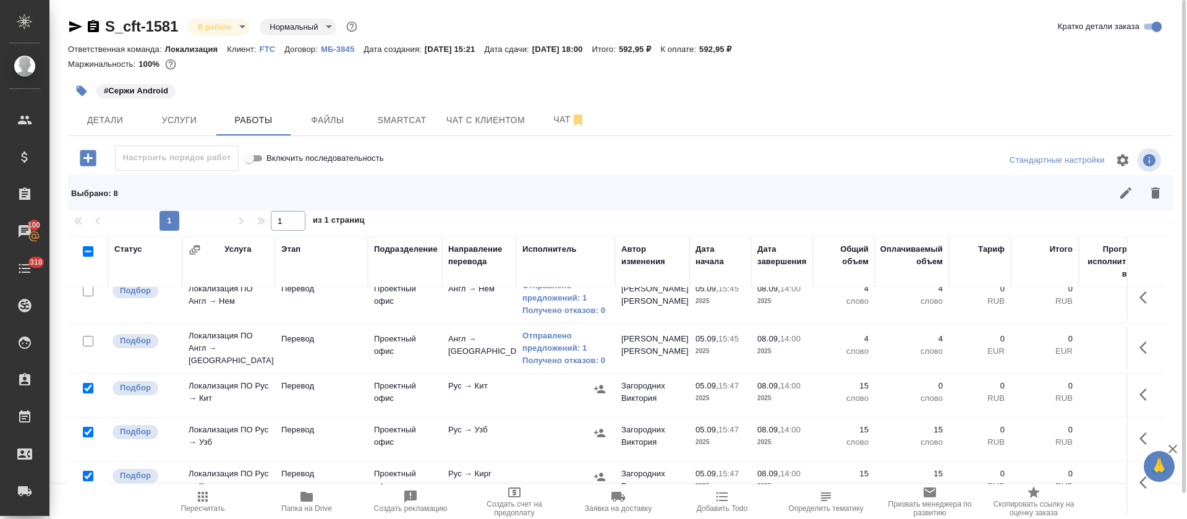
click at [87, 385] on input "checkbox" at bounding box center [88, 388] width 11 height 11
checkbox input "false"
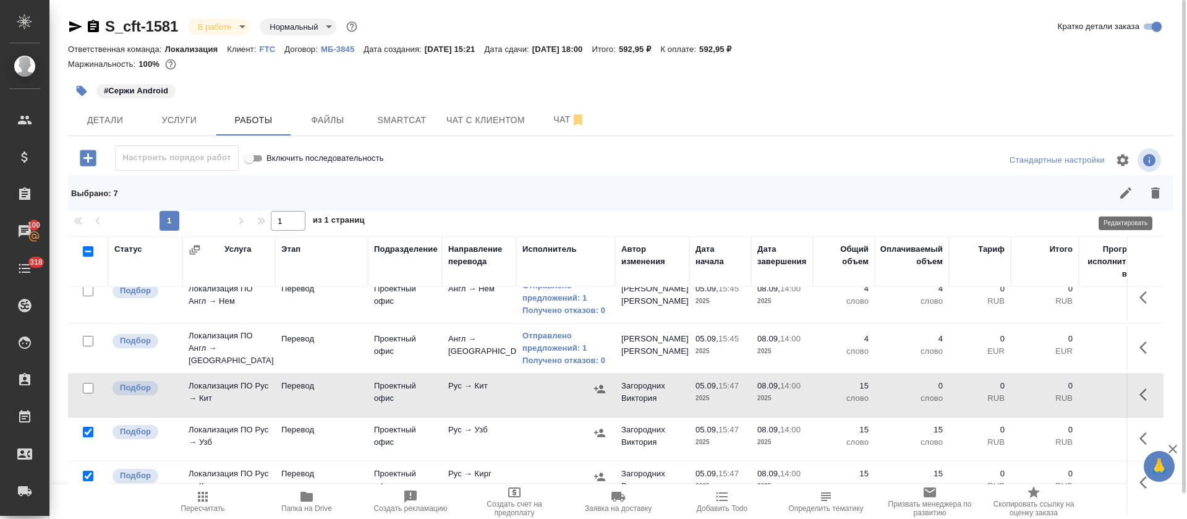
click at [1114, 199] on button "button" at bounding box center [1126, 193] width 30 height 30
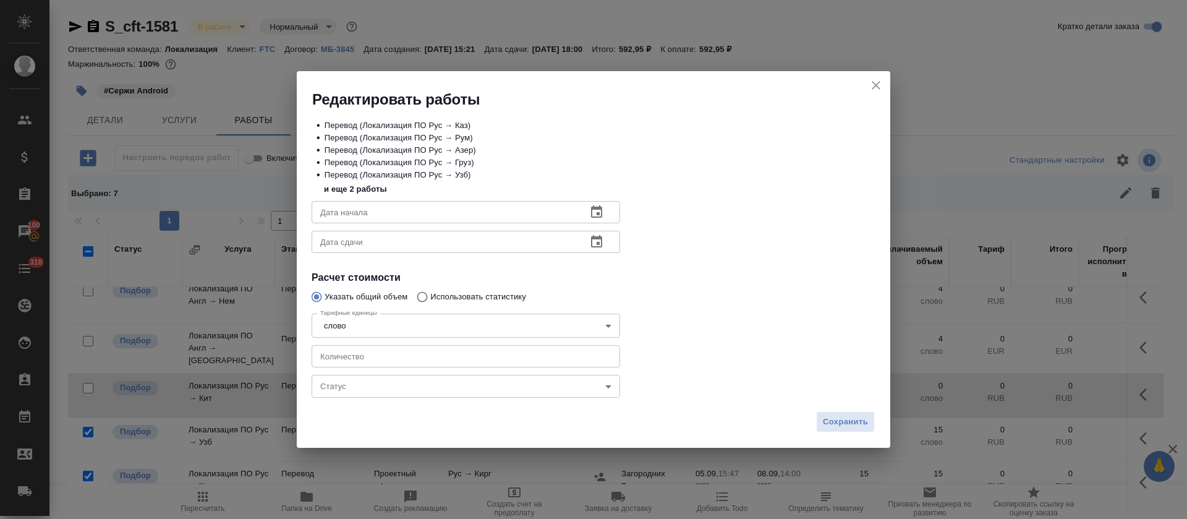
click at [347, 349] on input "number" at bounding box center [465, 356] width 308 height 22
type input "12"
click at [857, 421] on span "Сохранить" at bounding box center [845, 422] width 45 height 14
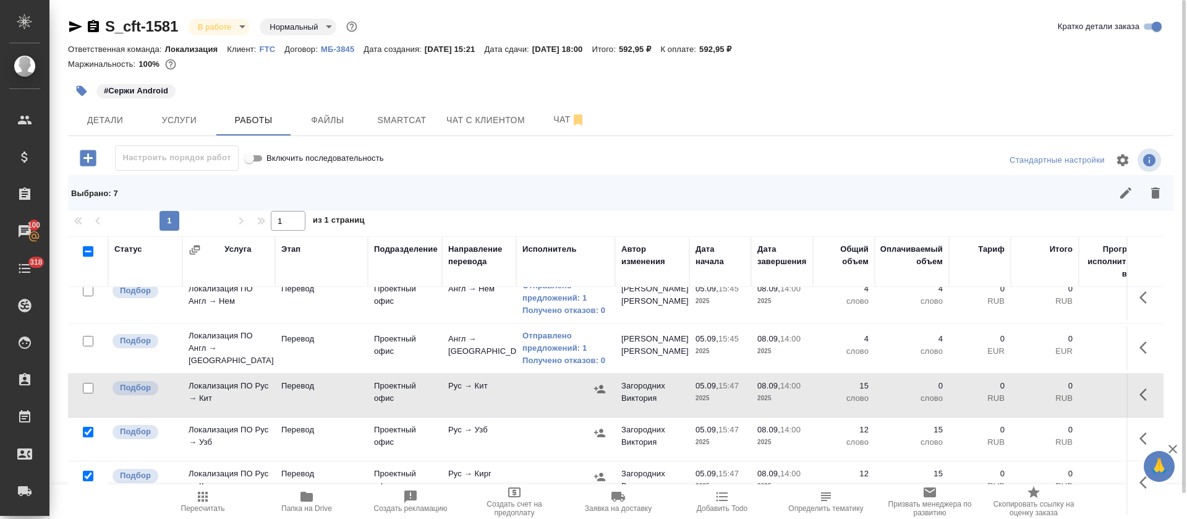
click at [1132, 395] on button "button" at bounding box center [1147, 394] width 30 height 30
click at [1048, 397] on icon "button" at bounding box center [1055, 394] width 15 height 15
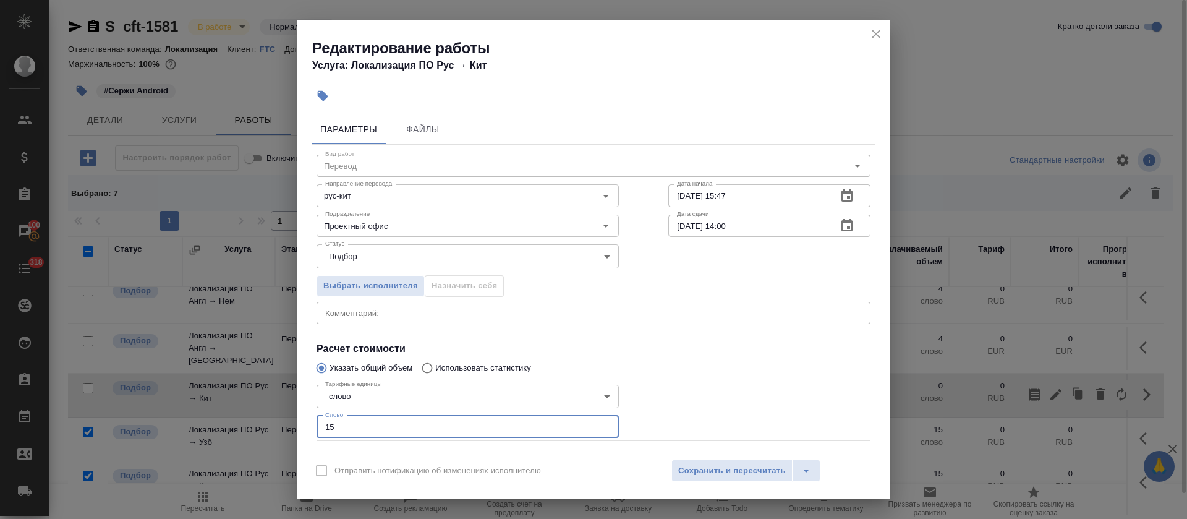
drag, startPoint x: 316, startPoint y: 423, endPoint x: 308, endPoint y: 422, distance: 8.1
click at [308, 422] on div "Параметры Файлы Вид работ Перевод Вид работ Направление перевода рус-кит Направ…" at bounding box center [593, 280] width 593 height 342
type input "4"
click at [488, 318] on div "x Комментарий:" at bounding box center [593, 313] width 554 height 22
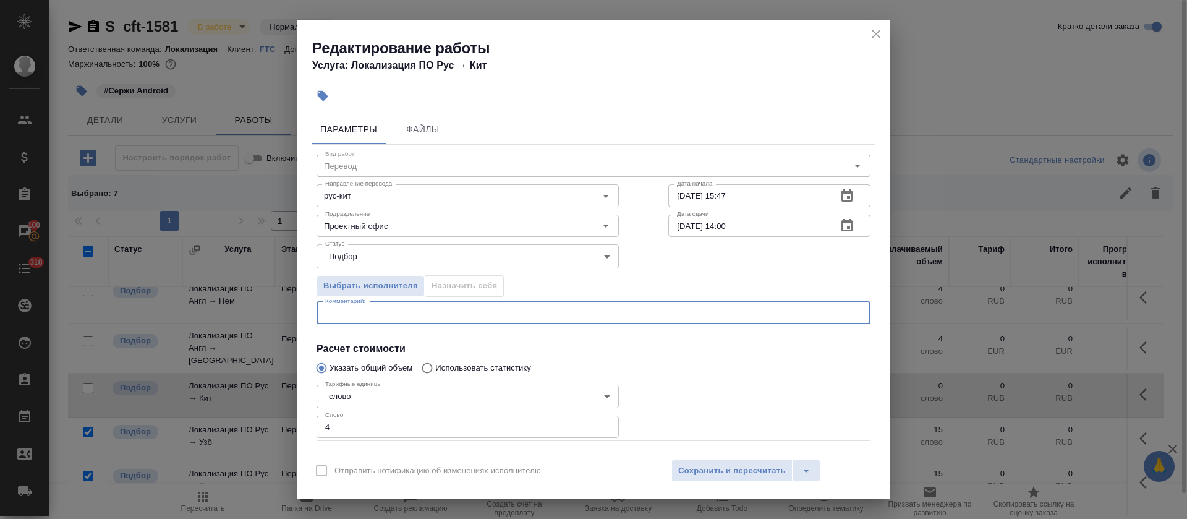
paste textarea "https://smartcat.com/editor?v=2&selectedStage=1&backUrl=%2Fprojects%2F64c78566-…"
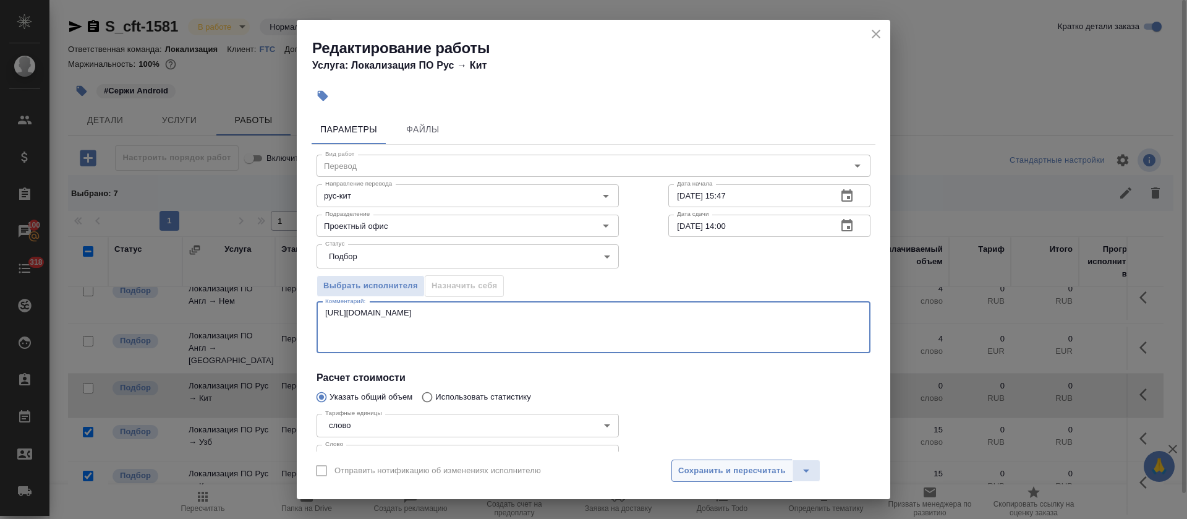
type textarea "https://smartcat.com/editor?v=2&selectedStage=1&backUrl=%2Fprojects%2F64c78566-…"
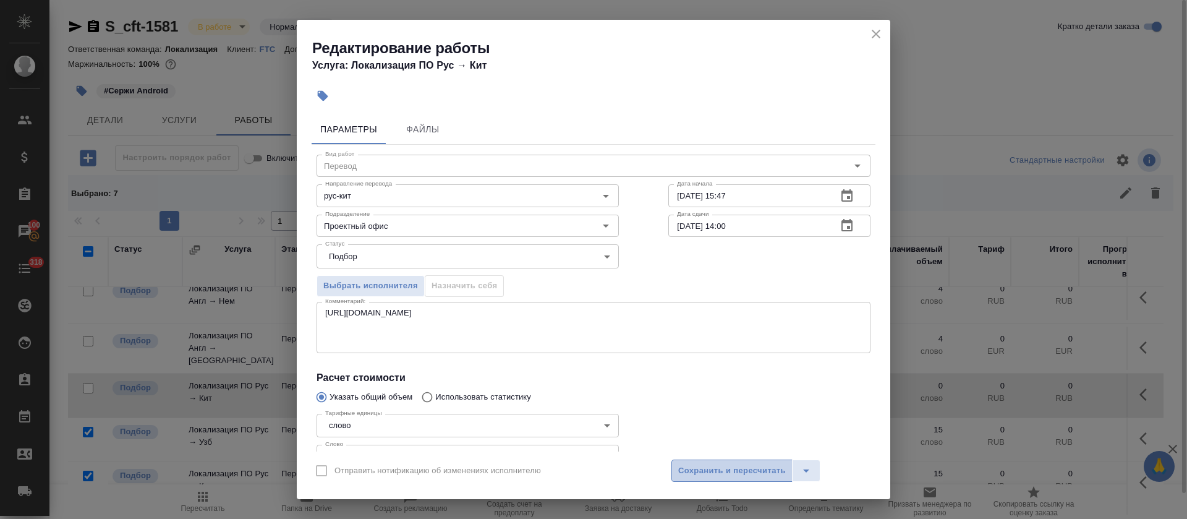
click at [729, 465] on span "Сохранить и пересчитать" at bounding box center [732, 471] width 108 height 14
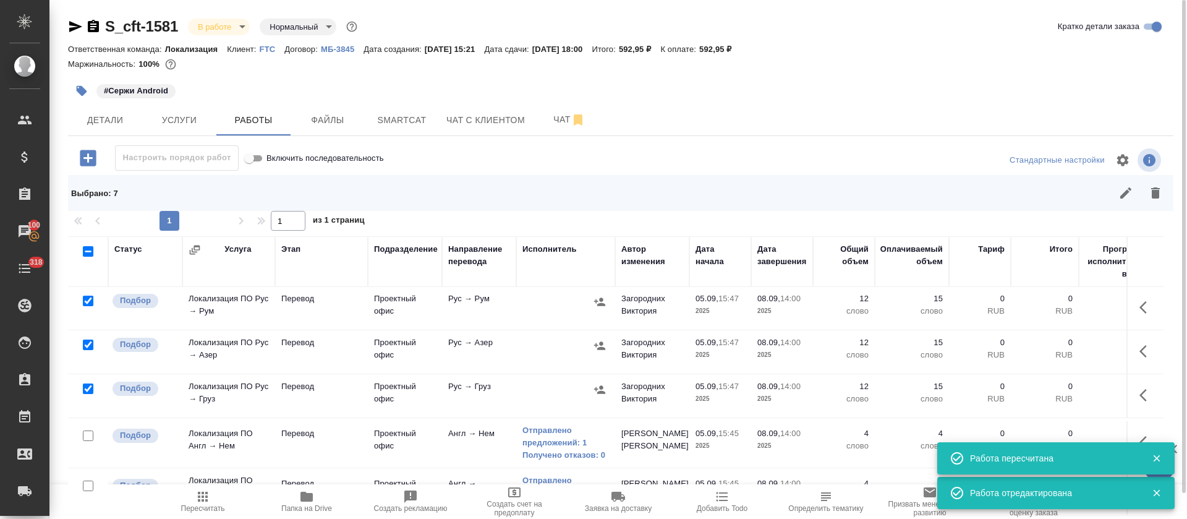
scroll to position [4, 0]
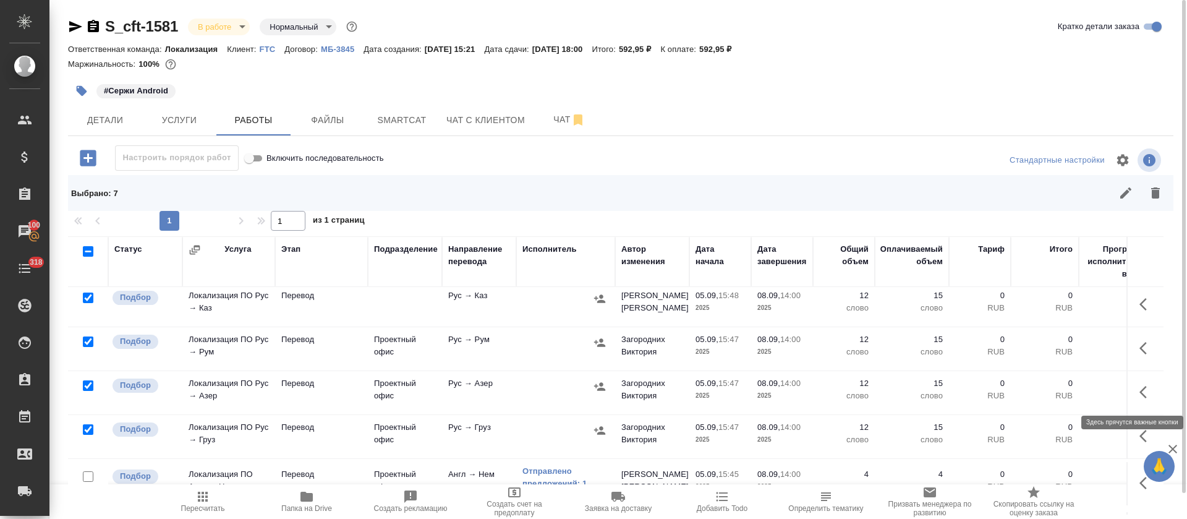
click at [1132, 388] on button "button" at bounding box center [1147, 392] width 30 height 30
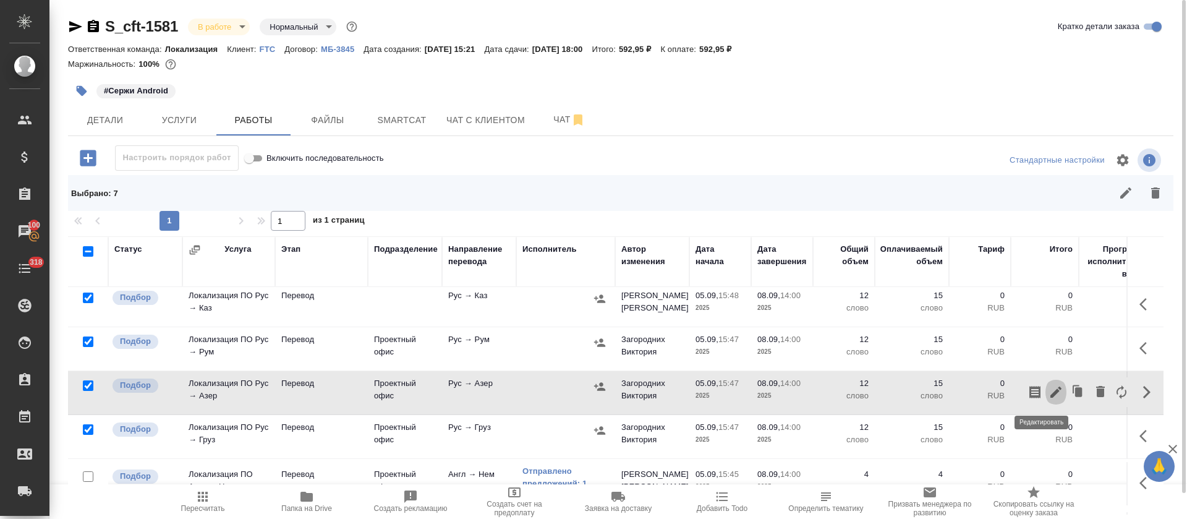
click at [1048, 387] on icon "button" at bounding box center [1055, 391] width 15 height 15
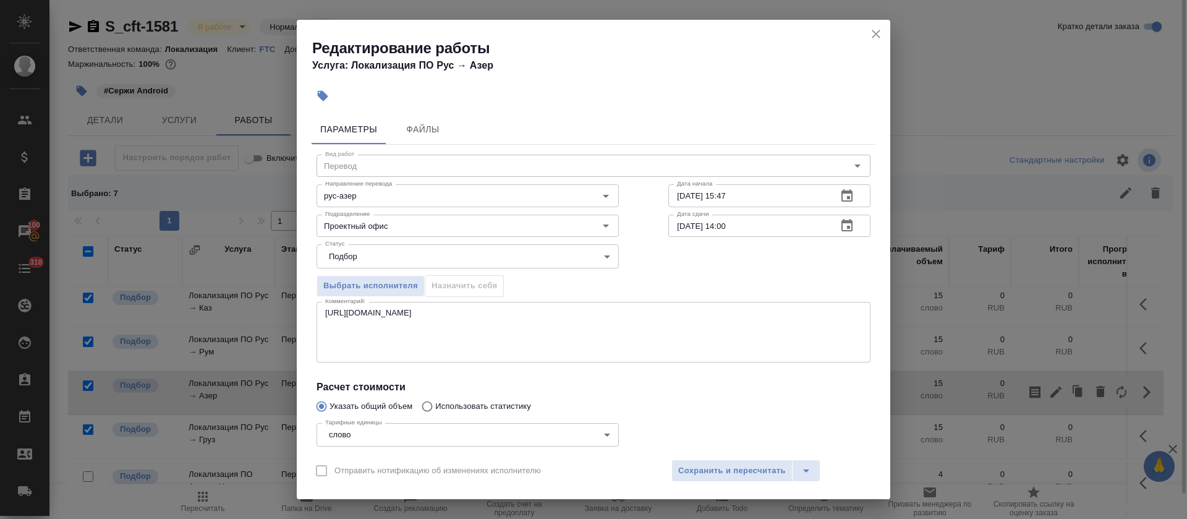
click at [473, 360] on div "https://smartcat.com/editor?v=2&selectedStage=1&backUrl=%2Fprojects%2F83fbdc97-…" at bounding box center [593, 332] width 554 height 61
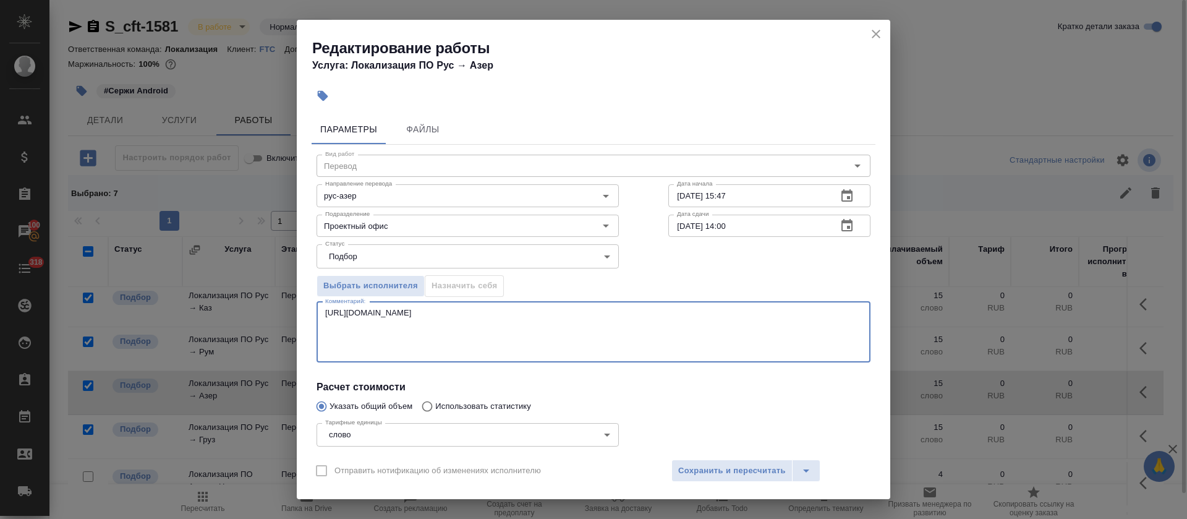
click at [471, 354] on textarea "https://smartcat.com/editor?v=2&selectedStage=1&backUrl=%2Fprojects%2F83fbdc97-…" at bounding box center [593, 332] width 536 height 48
paste textarea "https://smartcat.com/editor?v=2&selectedStage=1&backUrl=%2Fprojects%2F64c78566-…"
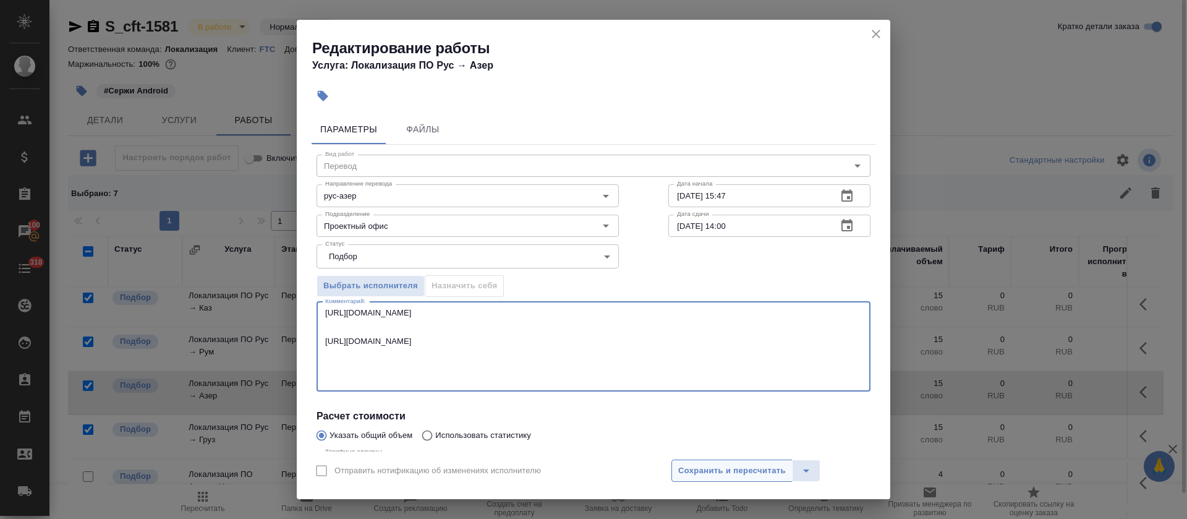
type textarea "https://smartcat.com/editor?v=2&selectedStage=1&backUrl=%2Fprojects%2F83fbdc97-…"
click at [754, 470] on span "Сохранить и пересчитать" at bounding box center [732, 471] width 108 height 14
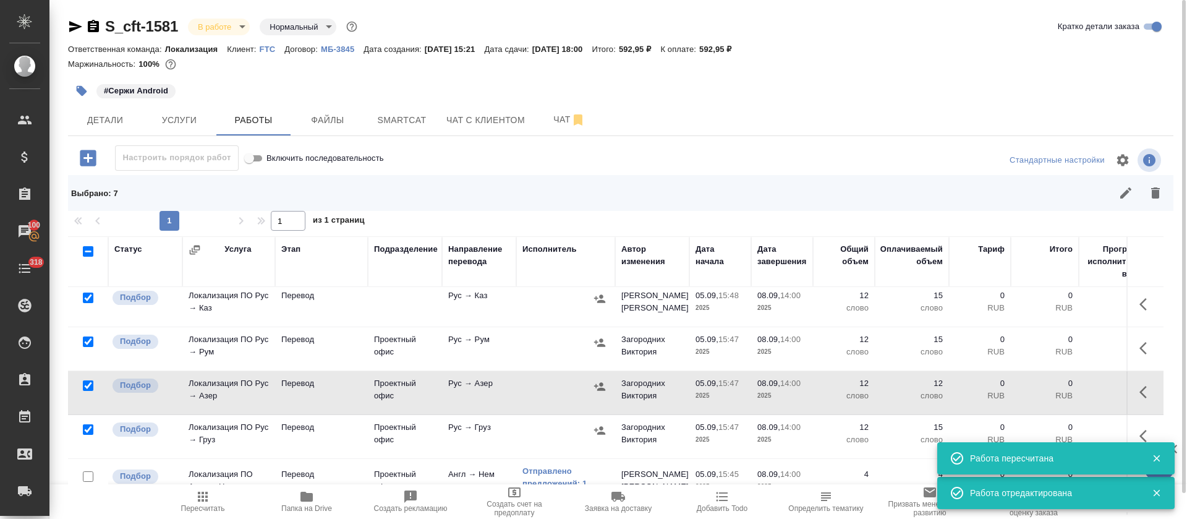
click at [1133, 427] on button "button" at bounding box center [1147, 436] width 30 height 30
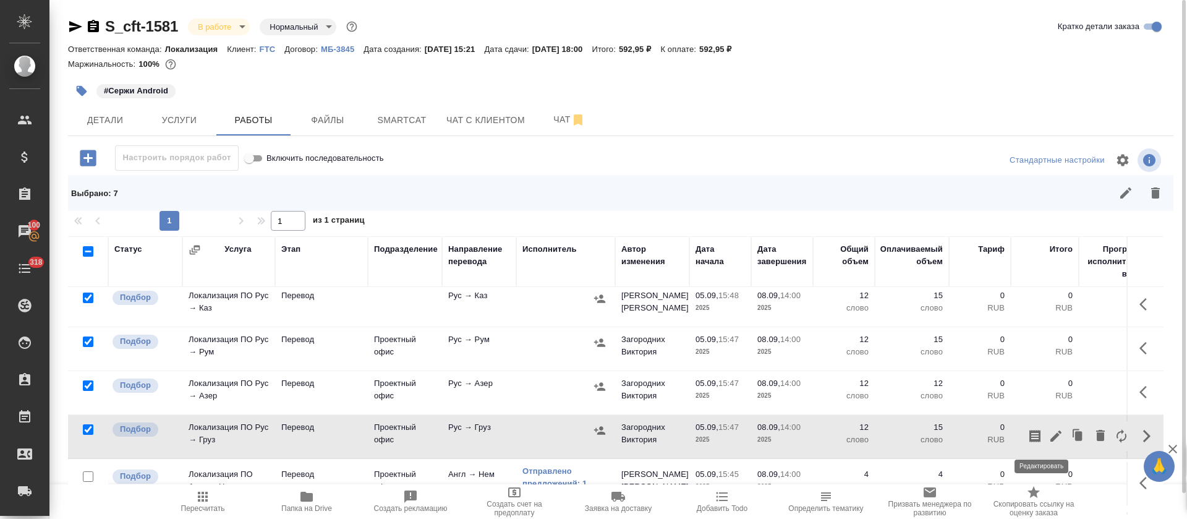
click at [1050, 431] on icon "button" at bounding box center [1055, 435] width 11 height 11
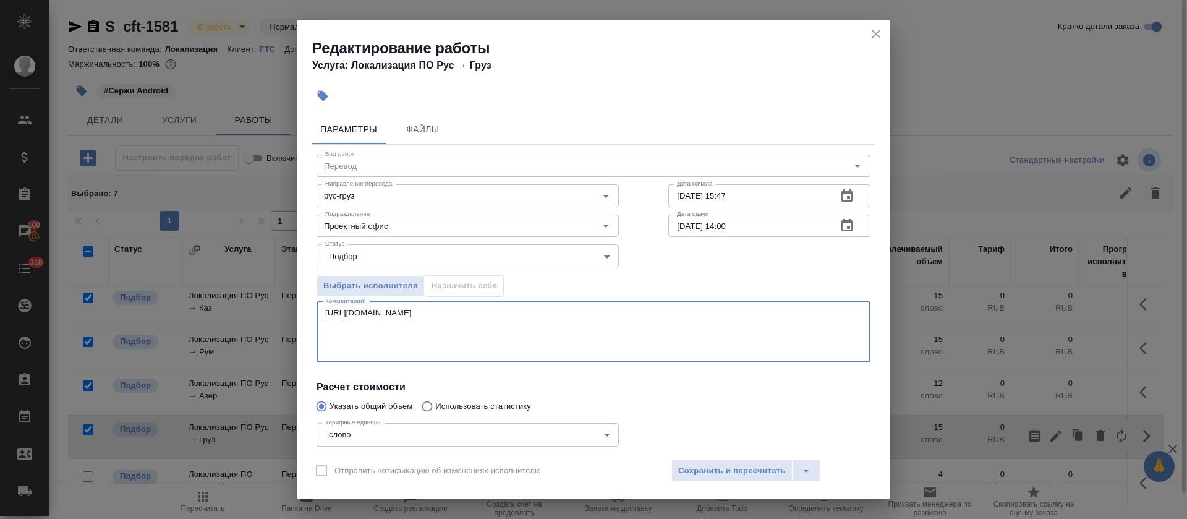
click at [590, 353] on textarea "https://smartcat.com/editor?v=2&selectedStage=1&backUrl=%2Fprojects%2F83fbdc97-…" at bounding box center [593, 332] width 536 height 48
paste textarea "https://smartcat.com/editor?v=2&selectedStage=1&backUrl=%2Fprojects%2F64c78566-…"
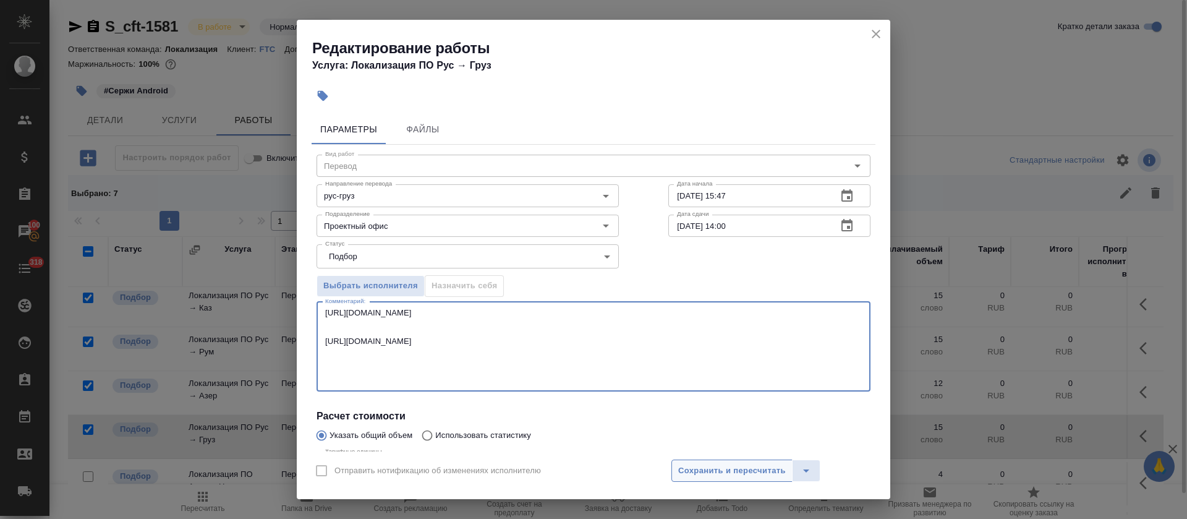
type textarea "https://smartcat.com/editor?v=2&selectedStage=1&backUrl=%2Fprojects%2F83fbdc97-…"
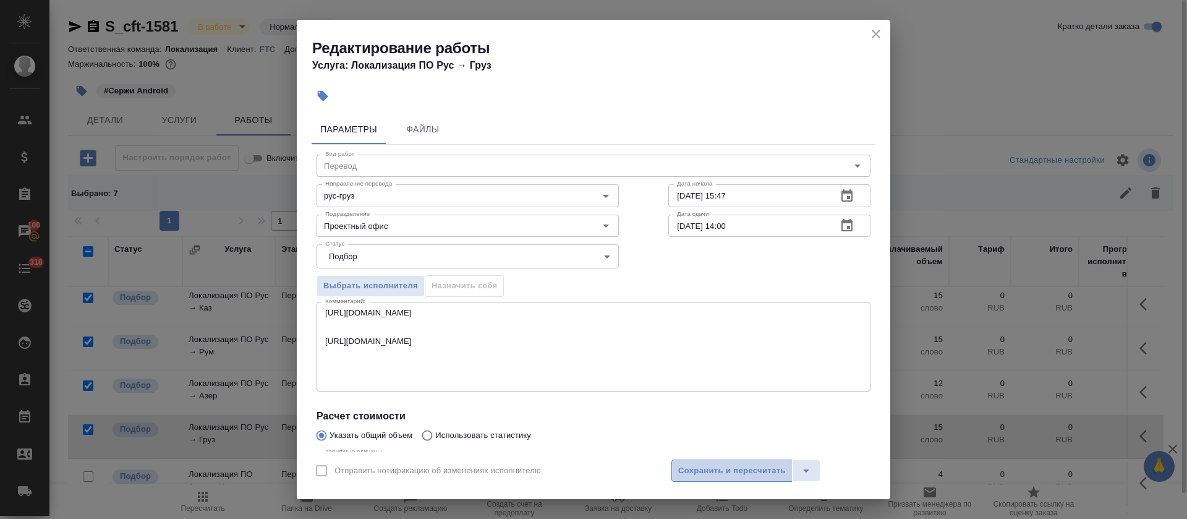
click at [684, 465] on span "Сохранить и пересчитать" at bounding box center [732, 471] width 108 height 14
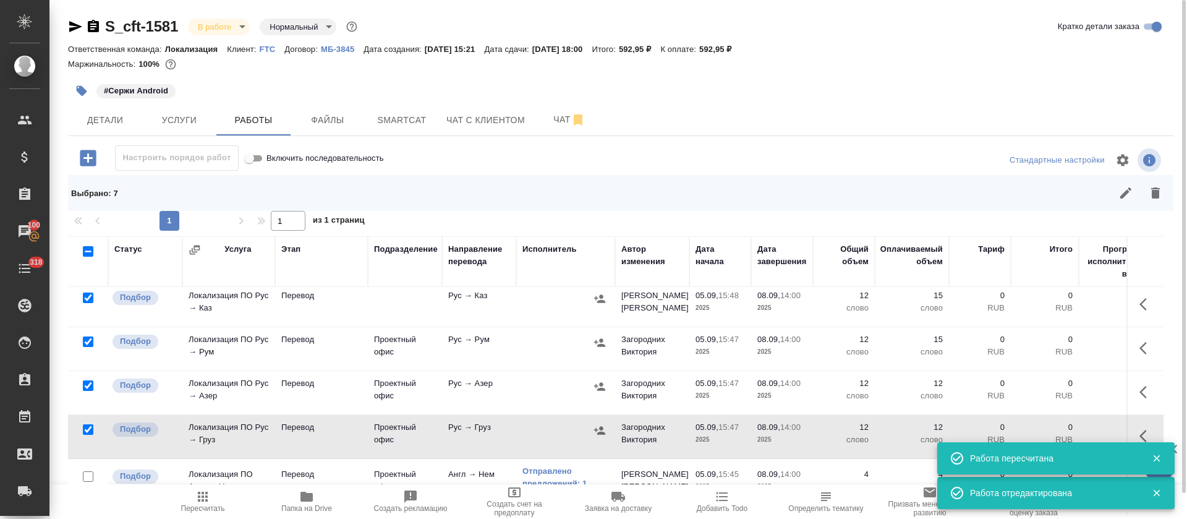
click at [1139, 302] on icon "button" at bounding box center [1146, 304] width 15 height 15
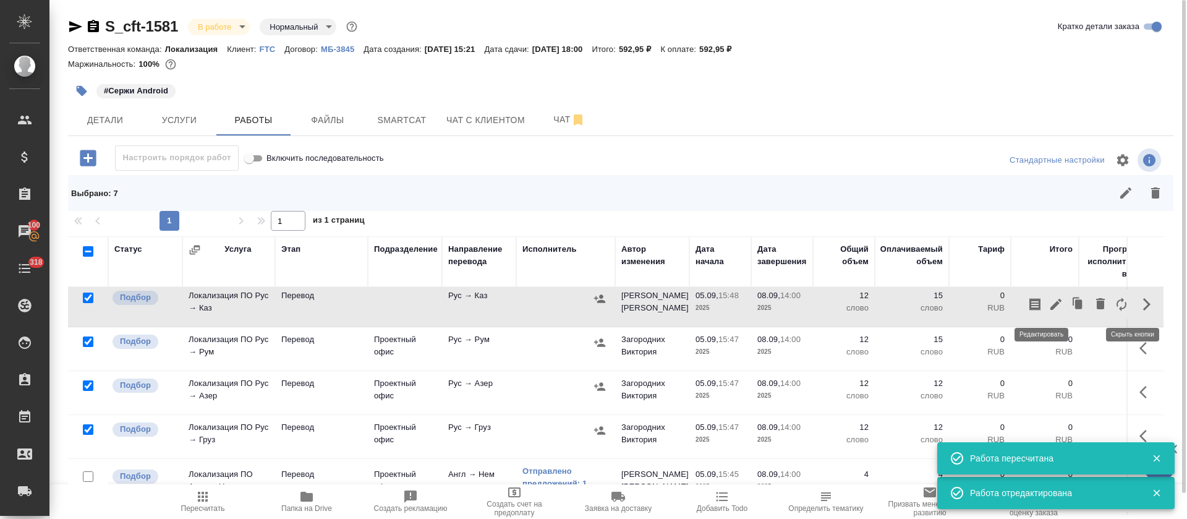
click at [1048, 308] on icon "button" at bounding box center [1055, 304] width 15 height 15
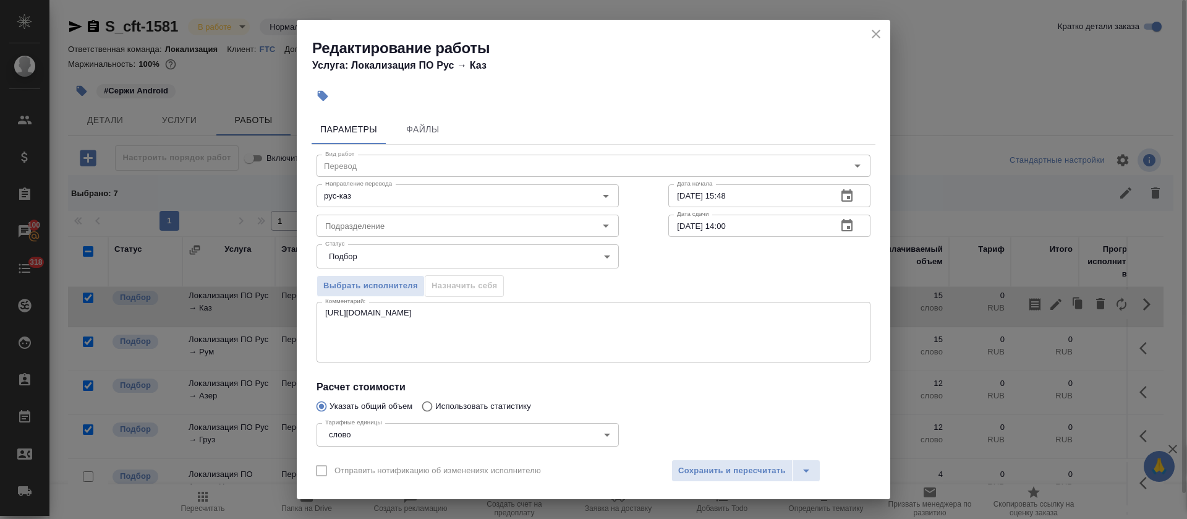
click at [376, 358] on div "https://smartcat.com/editor?v=2&selectedStage=1&backUrl=%2Fprojects%2F83fbdc97-…" at bounding box center [593, 332] width 554 height 61
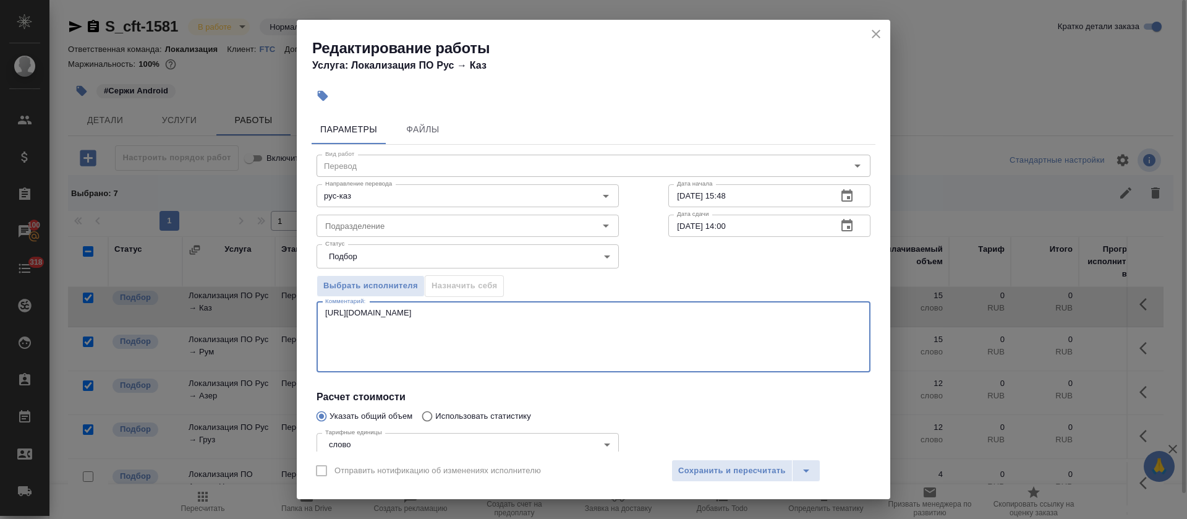
paste textarea "https://smartcat.com/editor?v=2&selectedStage=1&backUrl=%2Fprojects%2F64c78566-…"
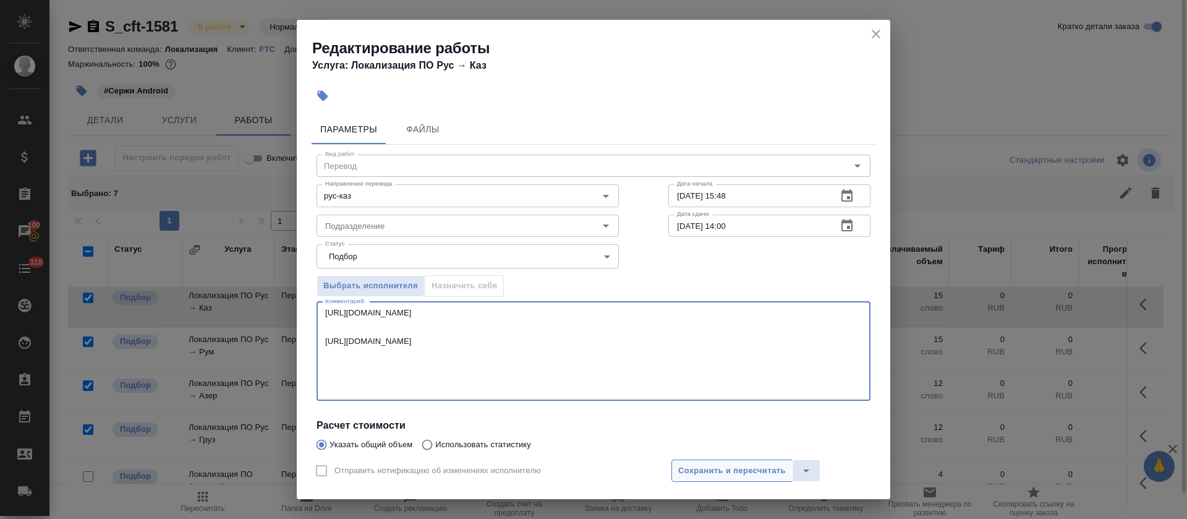
type textarea "https://smartcat.com/editor?v=2&selectedStage=1&backUrl=%2Fprojects%2F83fbdc97-…"
click at [727, 464] on span "Сохранить и пересчитать" at bounding box center [732, 471] width 108 height 14
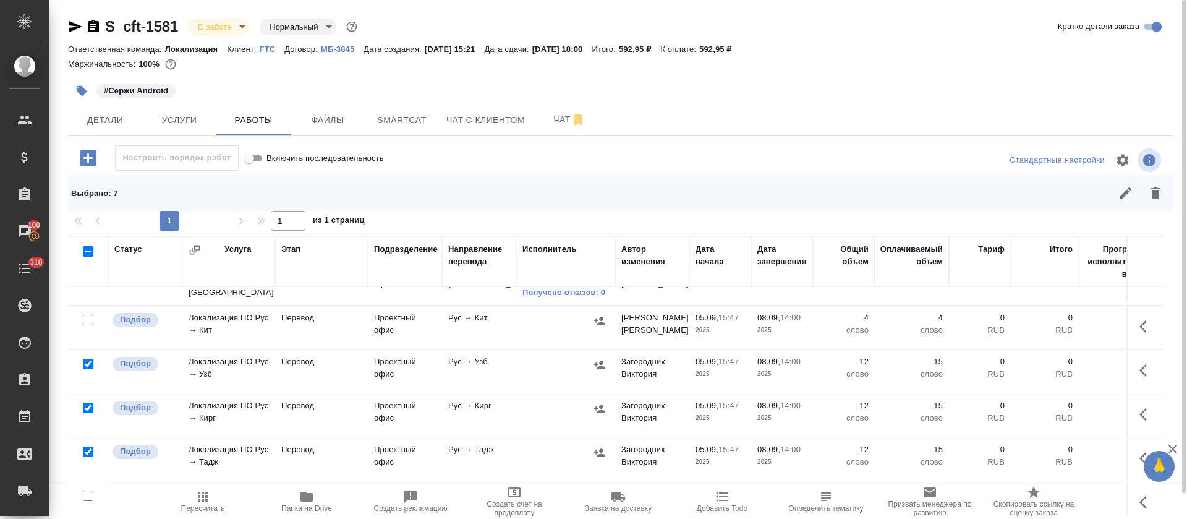
scroll to position [282, 0]
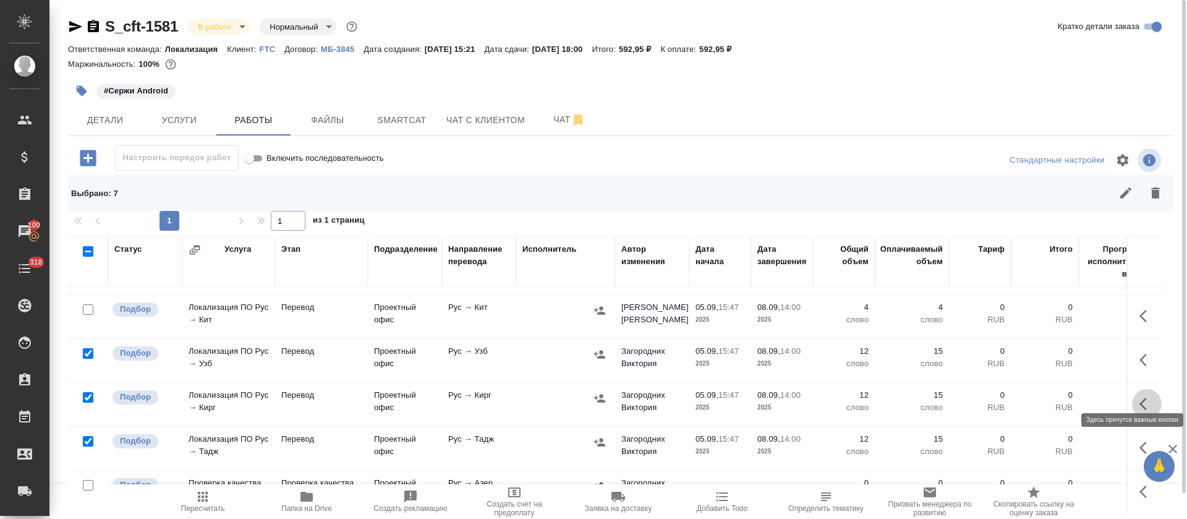
click at [1140, 396] on button "button" at bounding box center [1147, 404] width 30 height 30
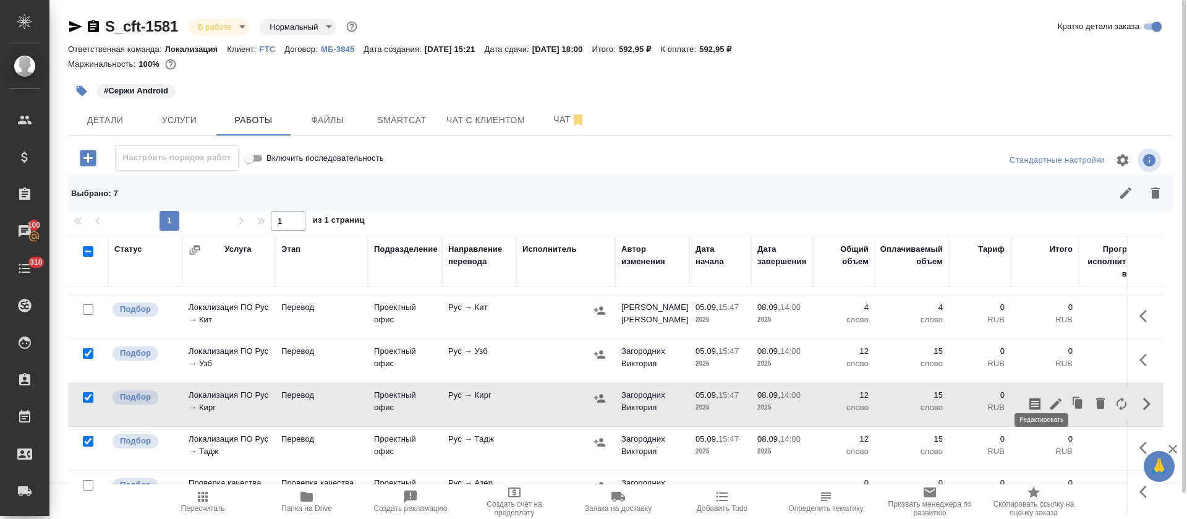
click at [1048, 396] on icon "button" at bounding box center [1055, 403] width 15 height 15
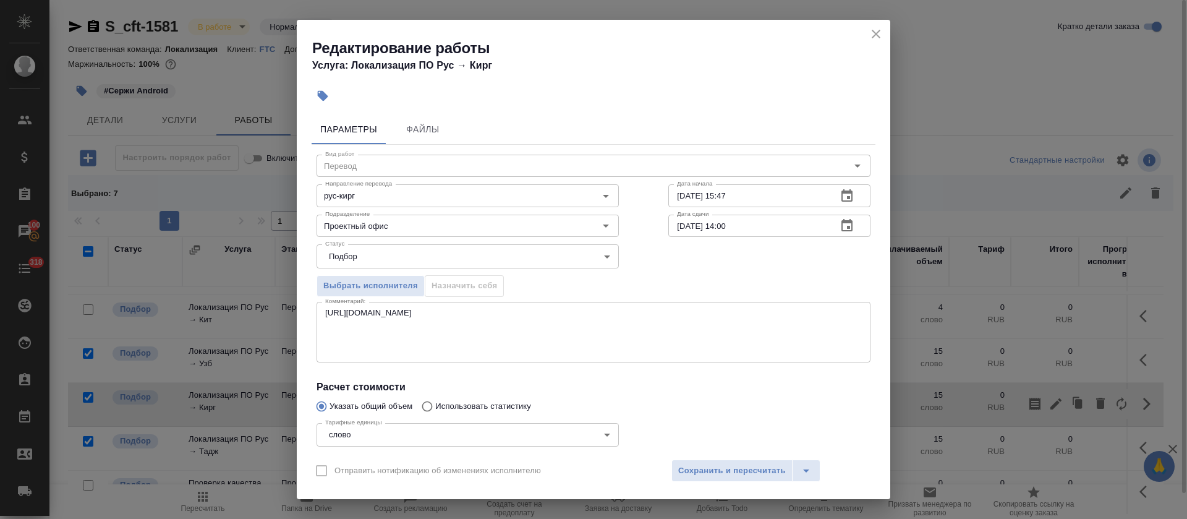
click at [534, 351] on textarea "https://smartcat.com/editor?v=2&selectedStage=1&backUrl=%2Fprojects%2F83fbdc97-…" at bounding box center [593, 332] width 536 height 48
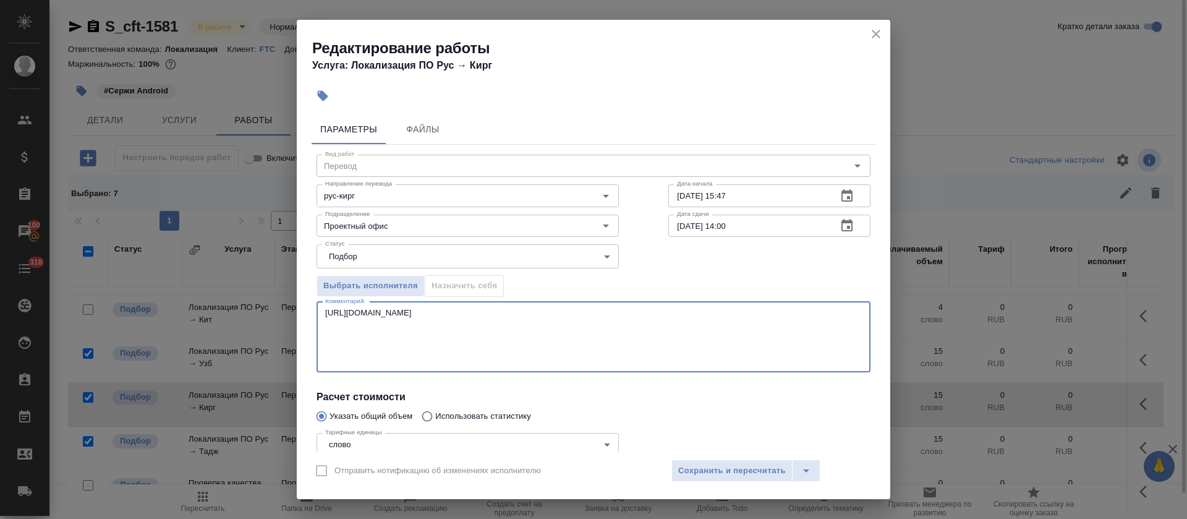
paste textarea "https://smartcat.com/editor?v=2&selectedStage=1&backUrl=%2Fprojects%2F64c78566-…"
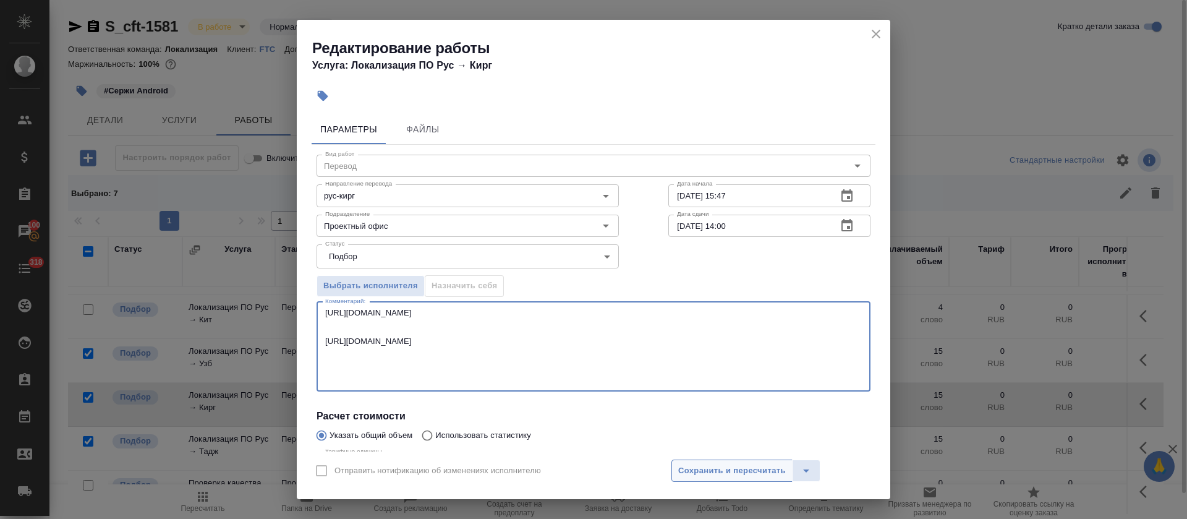
type textarea "https://smartcat.com/editor?v=2&selectedStage=1&backUrl=%2Fprojects%2F83fbdc97-…"
click at [742, 471] on span "Сохранить и пересчитать" at bounding box center [732, 471] width 108 height 14
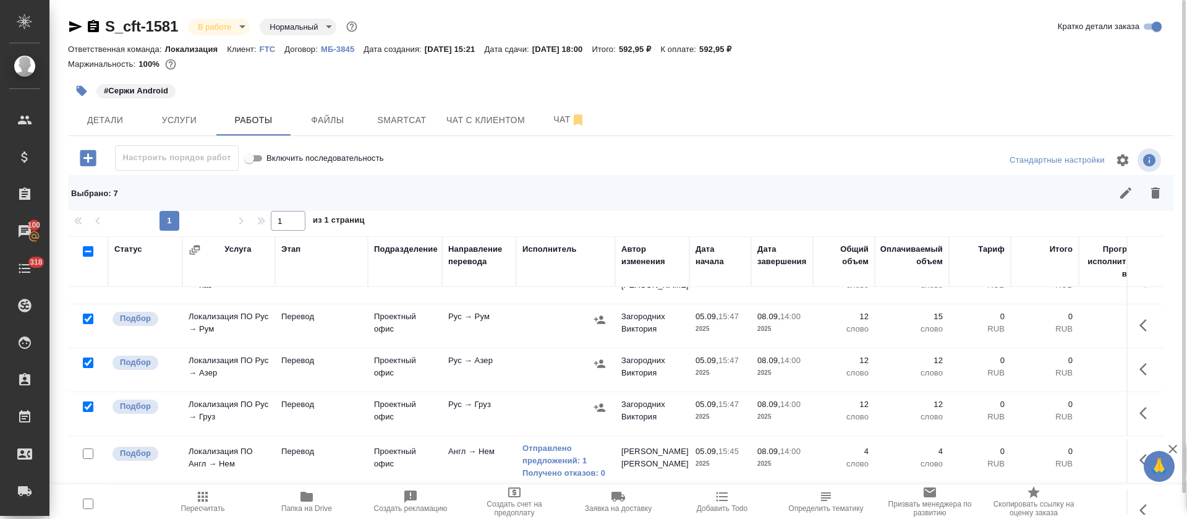
scroll to position [4, 0]
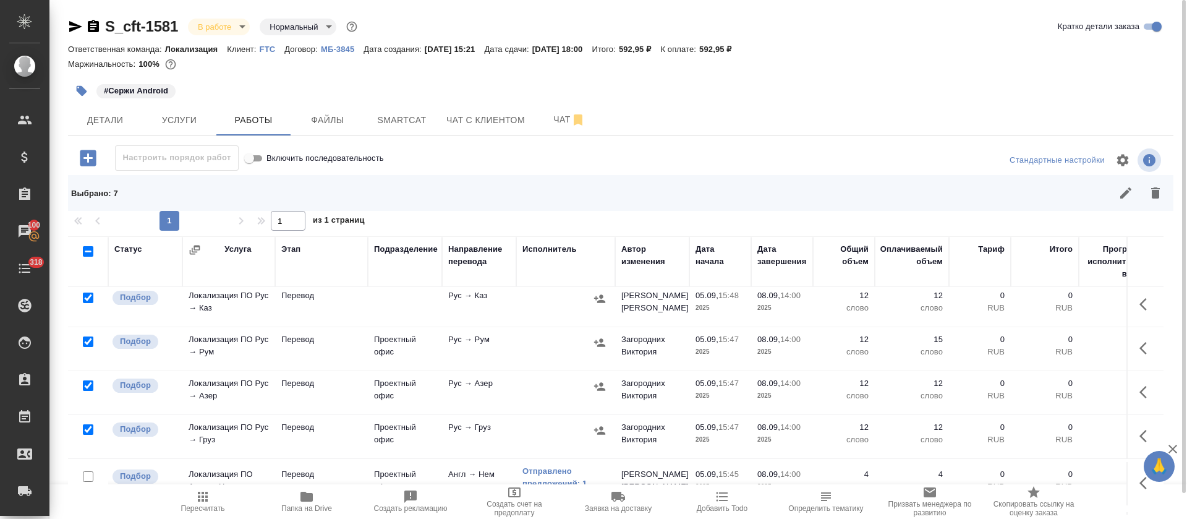
click at [1132, 349] on button "button" at bounding box center [1147, 348] width 30 height 30
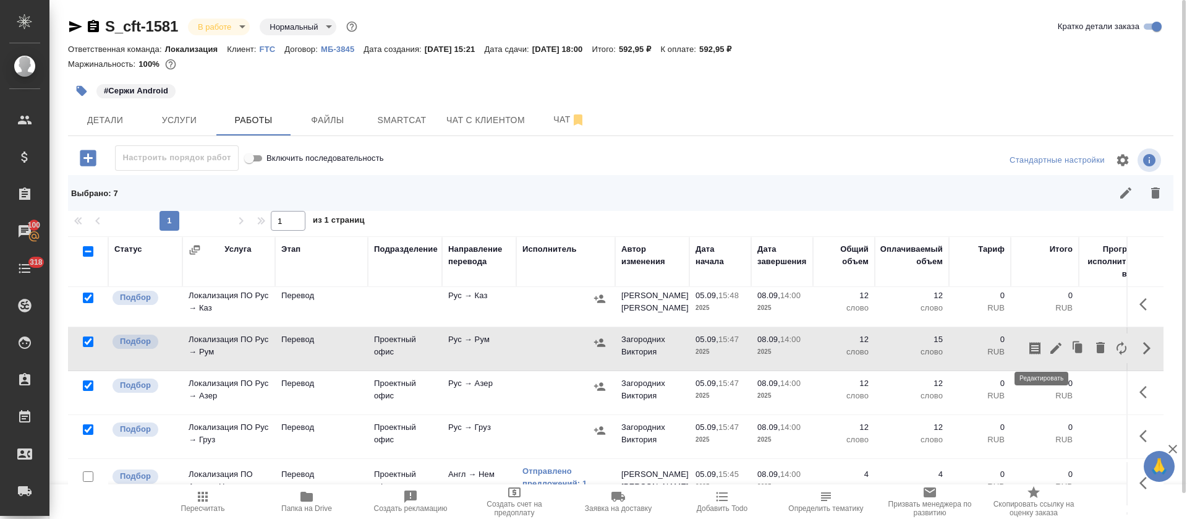
click at [1048, 355] on icon "button" at bounding box center [1055, 348] width 15 height 15
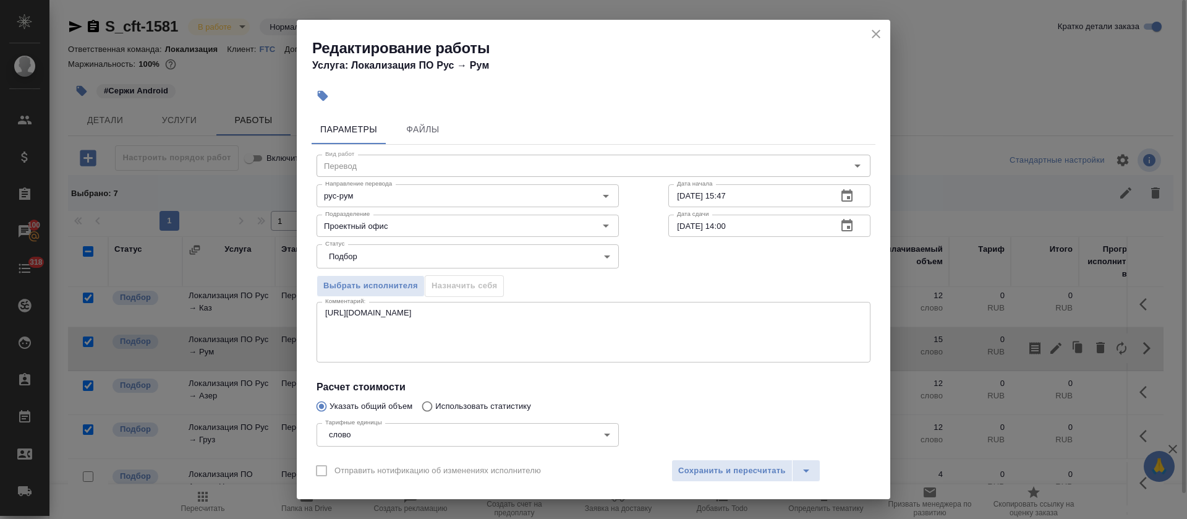
click at [629, 357] on div "https://smartcat.com/editor?v=2&selectedStage=1&backUrl=%2Fprojects%2F83fbdc97-…" at bounding box center [593, 332] width 554 height 61
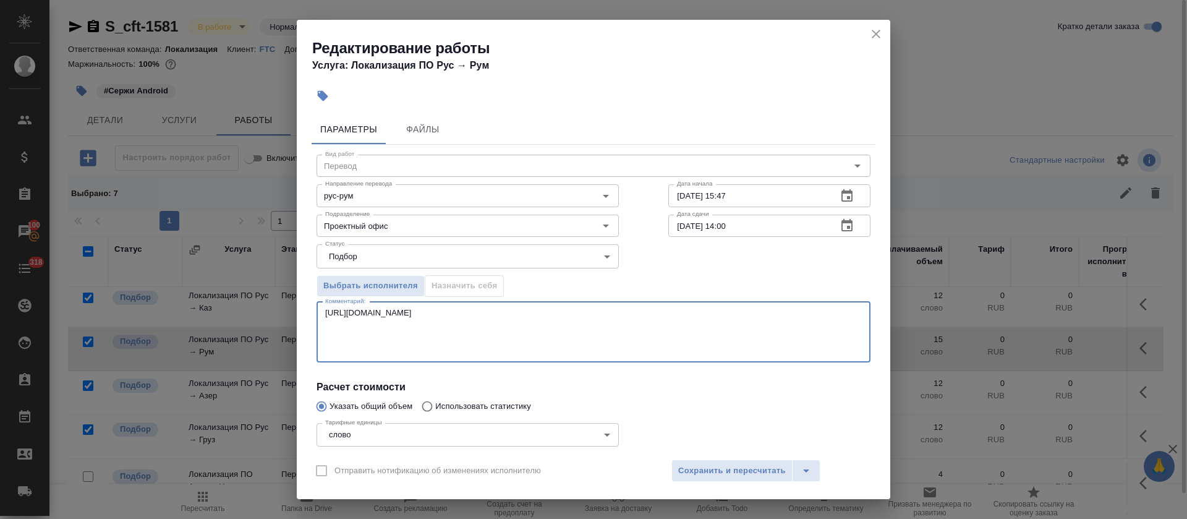
click at [655, 330] on textarea "https://smartcat.com/editor?v=2&selectedStage=1&backUrl=%2Fprojects%2F83fbdc97-…" at bounding box center [593, 332] width 536 height 48
paste textarea "https://smartcat.com/editor?v=2&selectedStage=1&backUrl=%2Fprojects%2F64c78566-…"
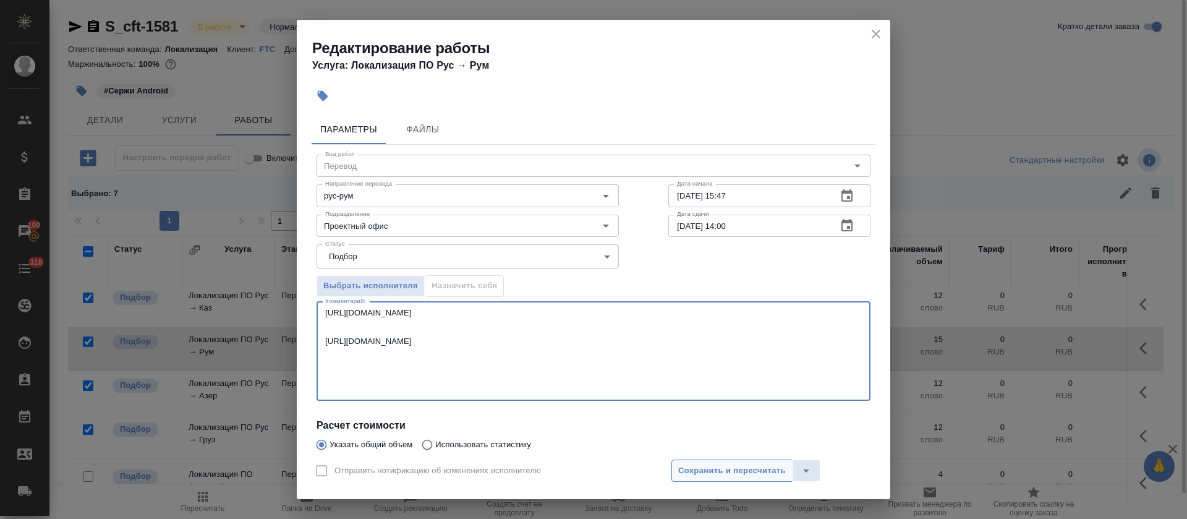
type textarea "https://smartcat.com/editor?v=2&selectedStage=1&backUrl=%2Fprojects%2F83fbdc97-…"
click at [719, 468] on span "Сохранить и пересчитать" at bounding box center [732, 471] width 108 height 14
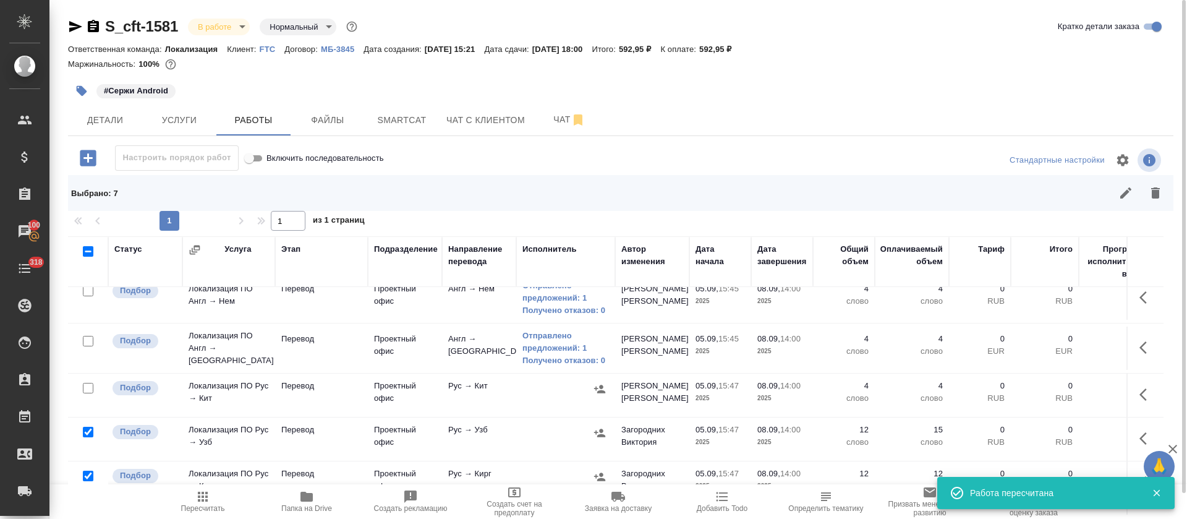
scroll to position [282, 0]
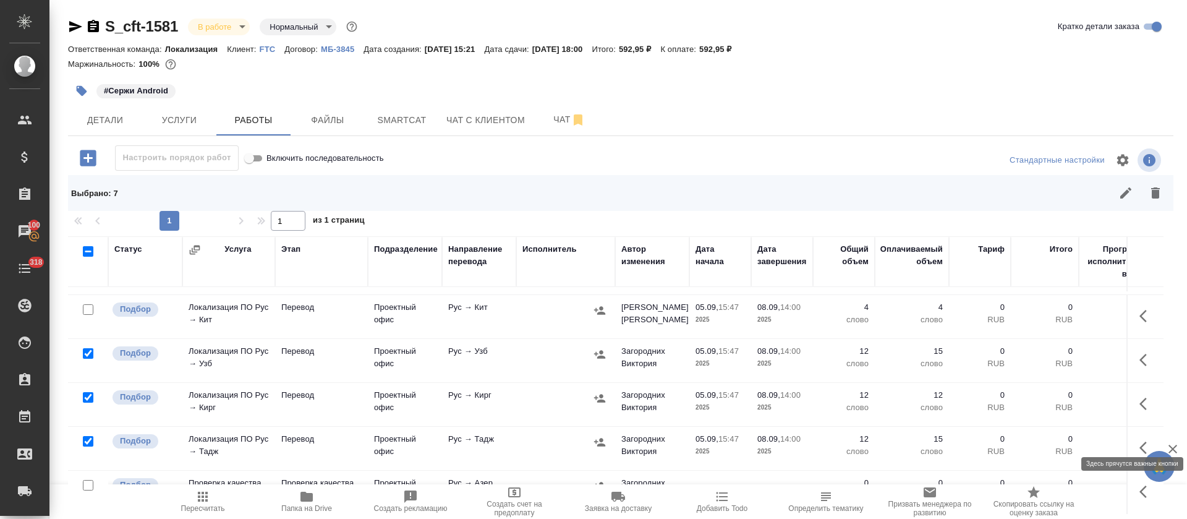
drag, startPoint x: 1127, startPoint y: 429, endPoint x: 1118, endPoint y: 437, distance: 12.3
click at [1139, 440] on icon "button" at bounding box center [1146, 447] width 15 height 15
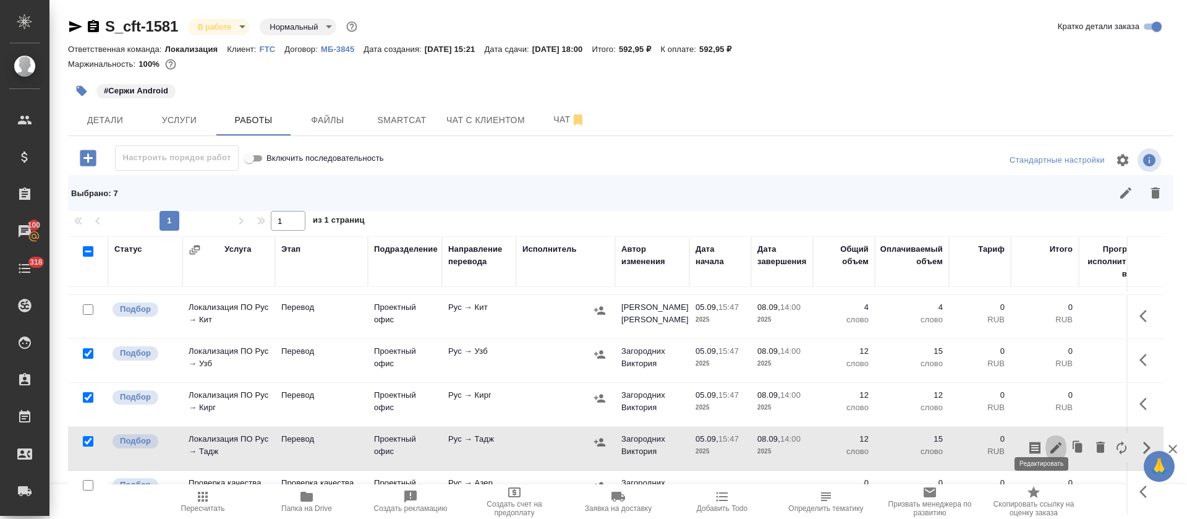
click at [1048, 440] on icon "button" at bounding box center [1055, 447] width 15 height 15
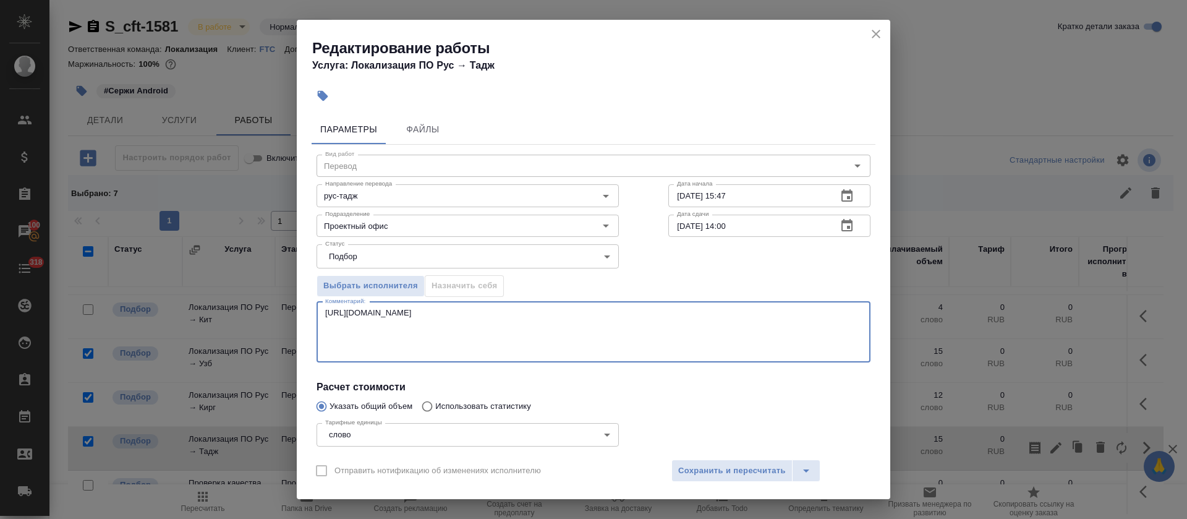
click at [543, 347] on textarea "https://smartcat.com/editor?v=2&selectedStage=1&backUrl=%2Fprojects%2F83fbdc97-…" at bounding box center [593, 332] width 536 height 48
paste textarea "https://smartcat.com/editor?v=2&selectedStage=1&backUrl=%2Fprojects%2F64c78566-…"
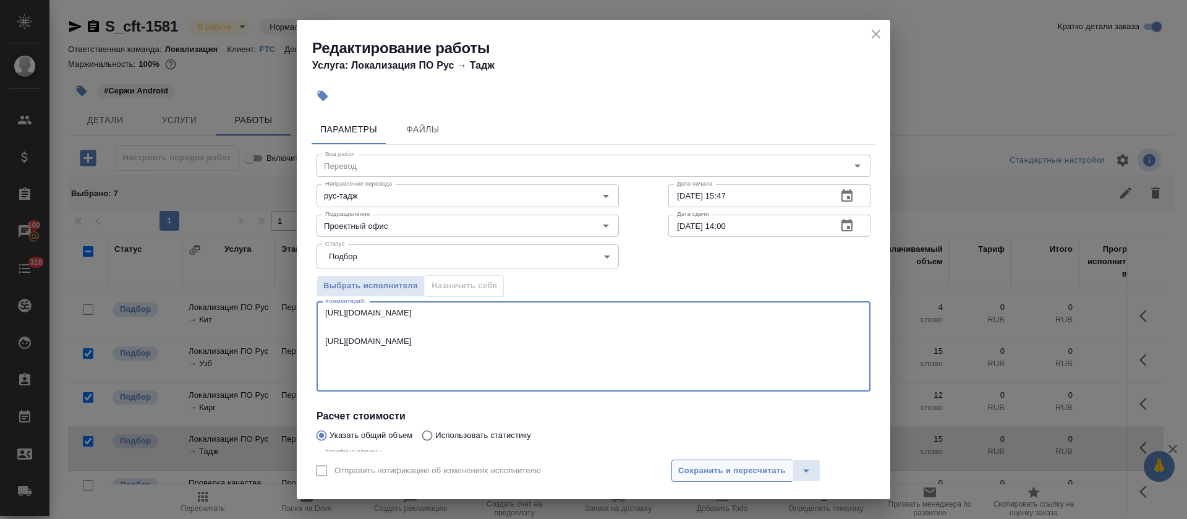
type textarea "https://smartcat.com/editor?v=2&selectedStage=1&backUrl=%2Fprojects%2F83fbdc97-…"
click at [698, 462] on button "Сохранить и пересчитать" at bounding box center [731, 470] width 121 height 22
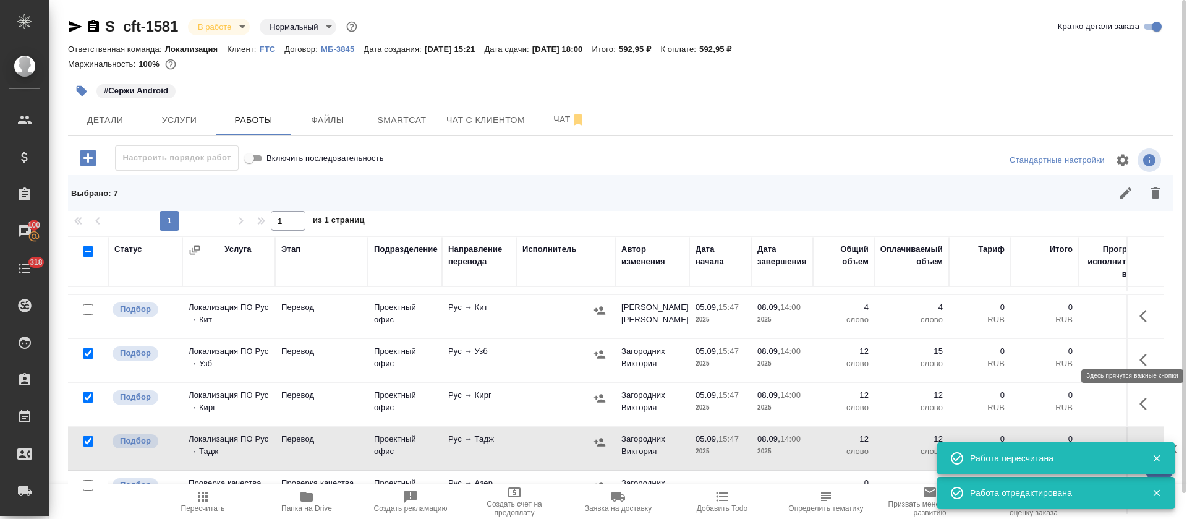
click at [1139, 352] on icon "button" at bounding box center [1146, 359] width 15 height 15
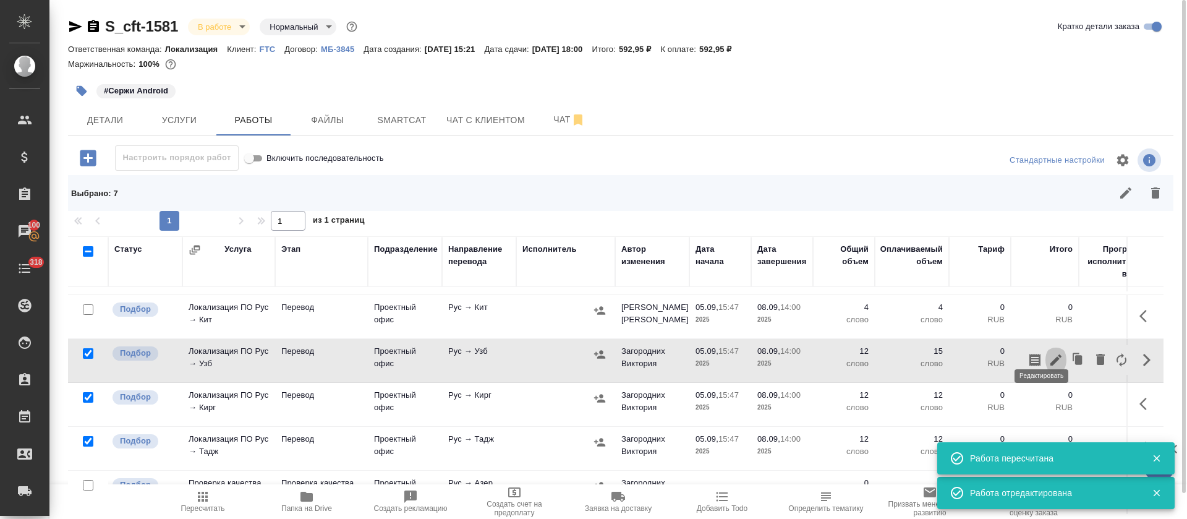
click at [1048, 352] on icon "button" at bounding box center [1055, 359] width 15 height 15
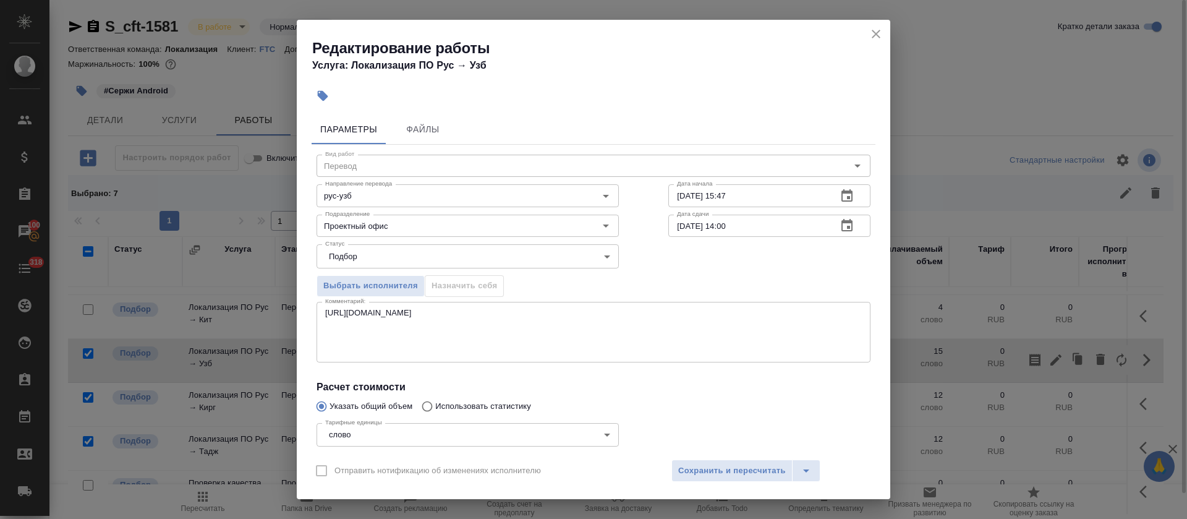
click at [617, 358] on div "https://smartcat.com/editor?v=2&selectedStage=1&backUrl=%2Fprojects%2F83fbdc97-…" at bounding box center [593, 332] width 554 height 61
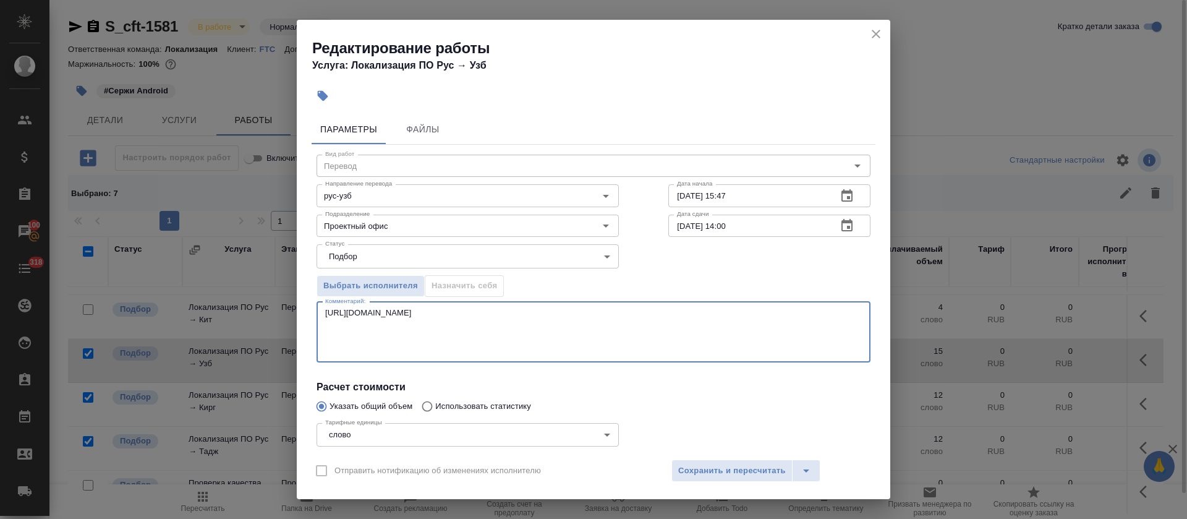
click at [616, 347] on textarea "https://smartcat.com/editor?v=2&selectedStage=1&backUrl=%2Fprojects%2F83fbdc97-…" at bounding box center [593, 332] width 536 height 48
paste textarea "https://smartcat.com/editor?v=2&selectedStage=1&backUrl=%2Fprojects%2F64c78566-…"
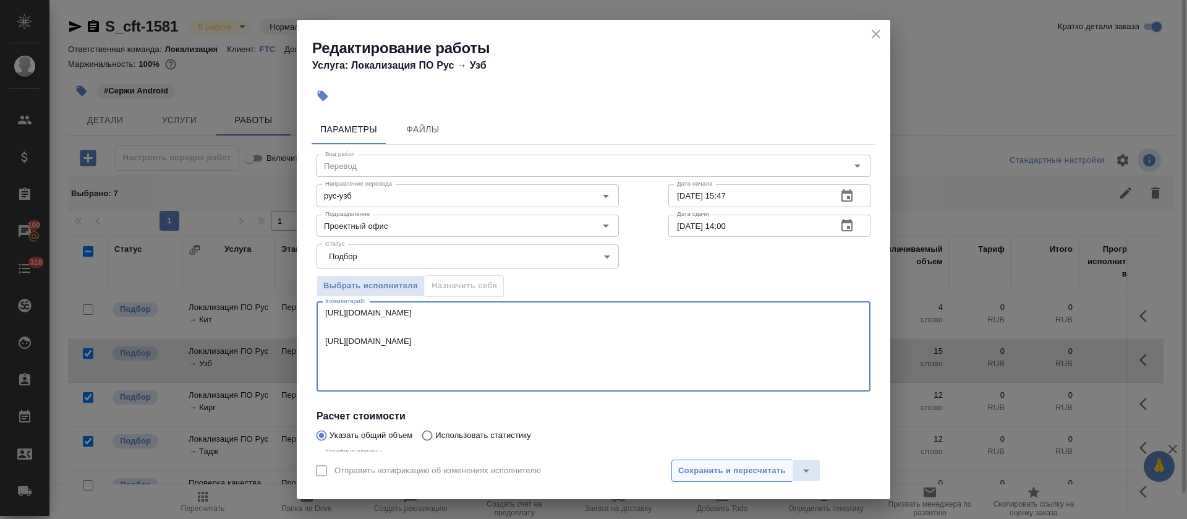
type textarea "https://smartcat.com/editor?v=2&selectedStage=1&backUrl=%2Fprojects%2F83fbdc97-…"
click at [693, 460] on button "Сохранить и пересчитать" at bounding box center [731, 470] width 121 height 22
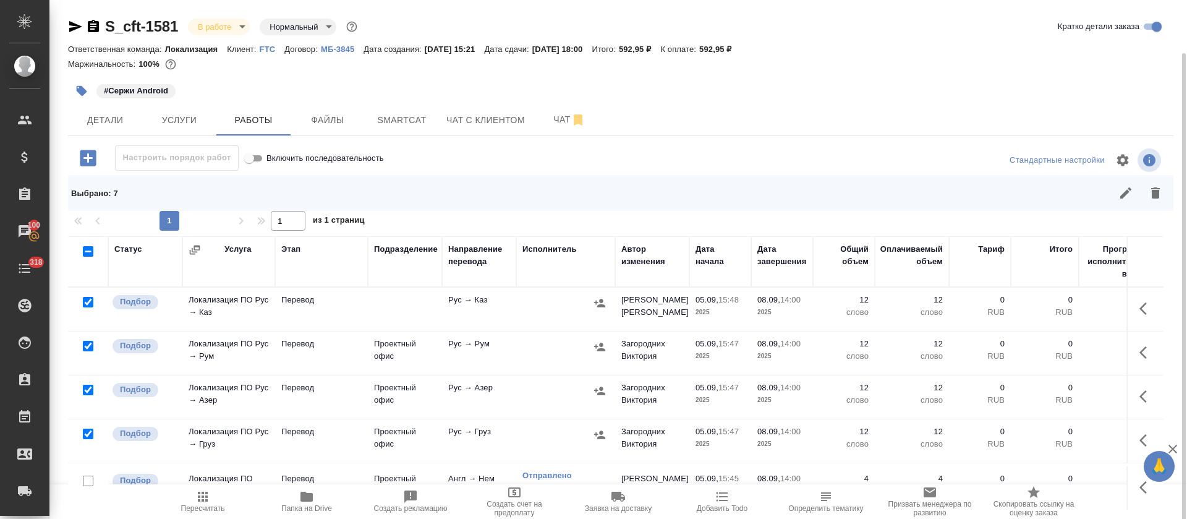
scroll to position [27, 0]
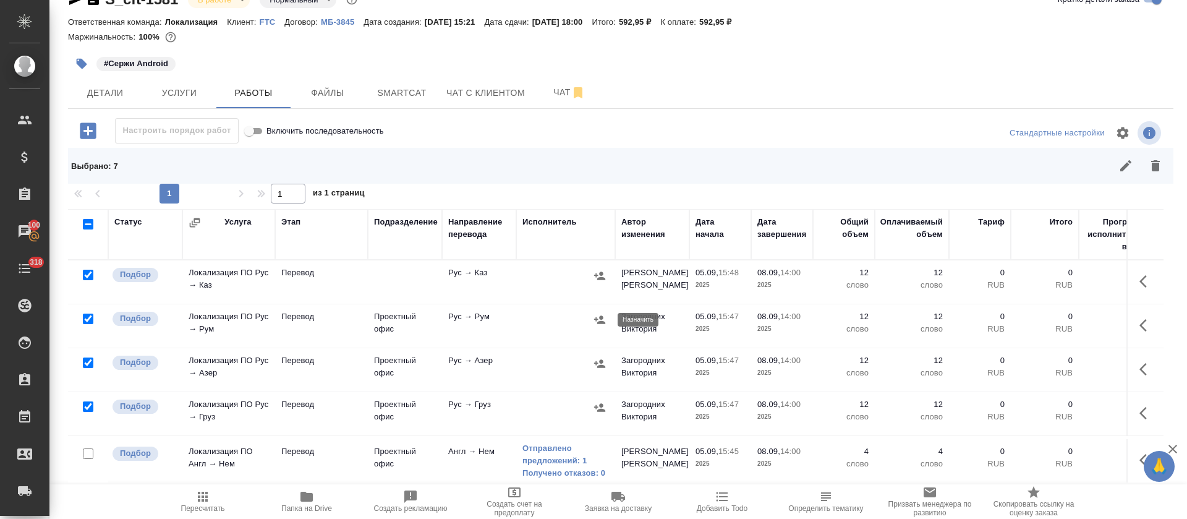
click at [595, 320] on icon "button" at bounding box center [599, 319] width 12 height 12
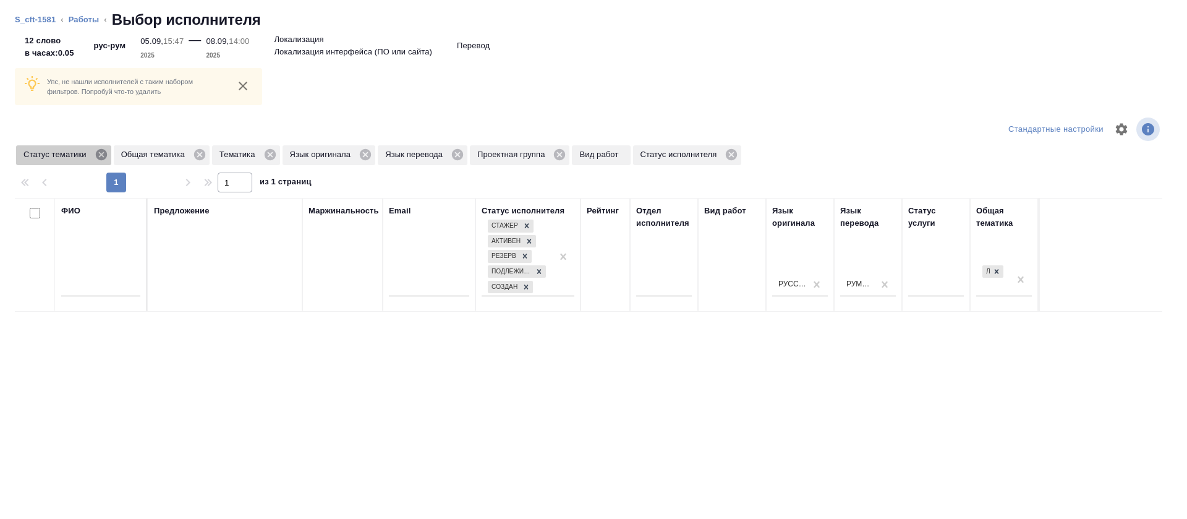
click at [100, 161] on icon at bounding box center [102, 155] width 14 height 14
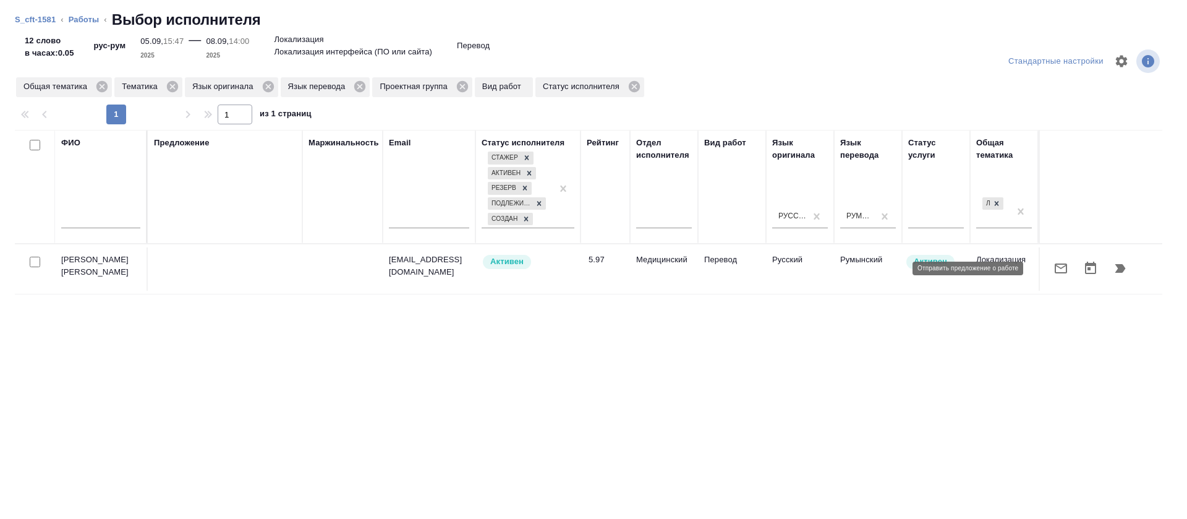
click at [1053, 271] on icon "button" at bounding box center [1060, 268] width 15 height 15
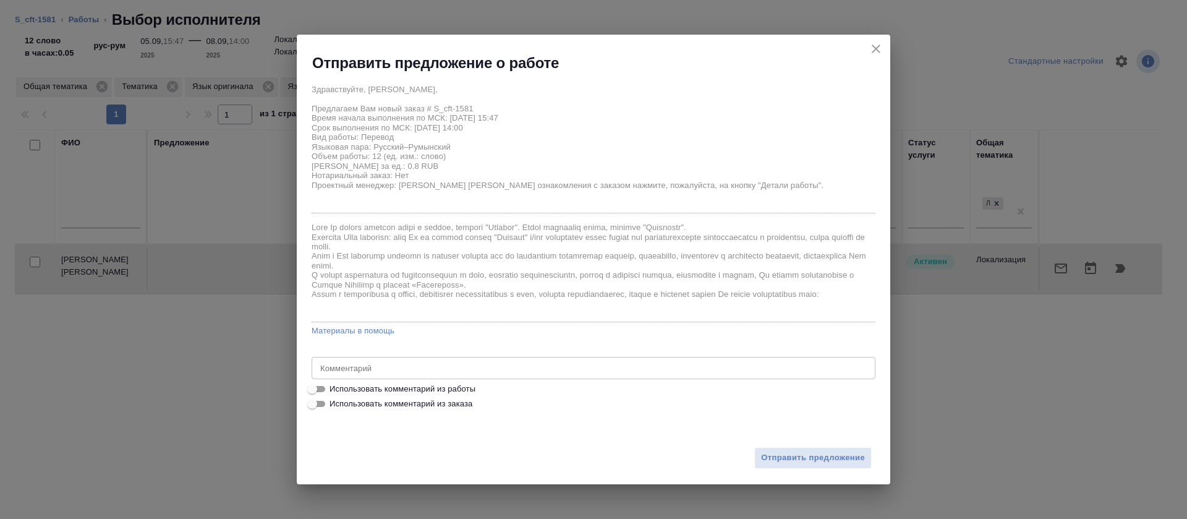
click at [376, 388] on span "Использовать комментарий из работы" at bounding box center [402, 389] width 146 height 12
click at [334, 388] on input "Использовать комментарий из работы" at bounding box center [312, 388] width 44 height 15
checkbox input "true"
type textarea "https://smartcat.com/editor?v=2&selectedStage=1&backUrl=%2Fprojects%2F83fbdc97-…"
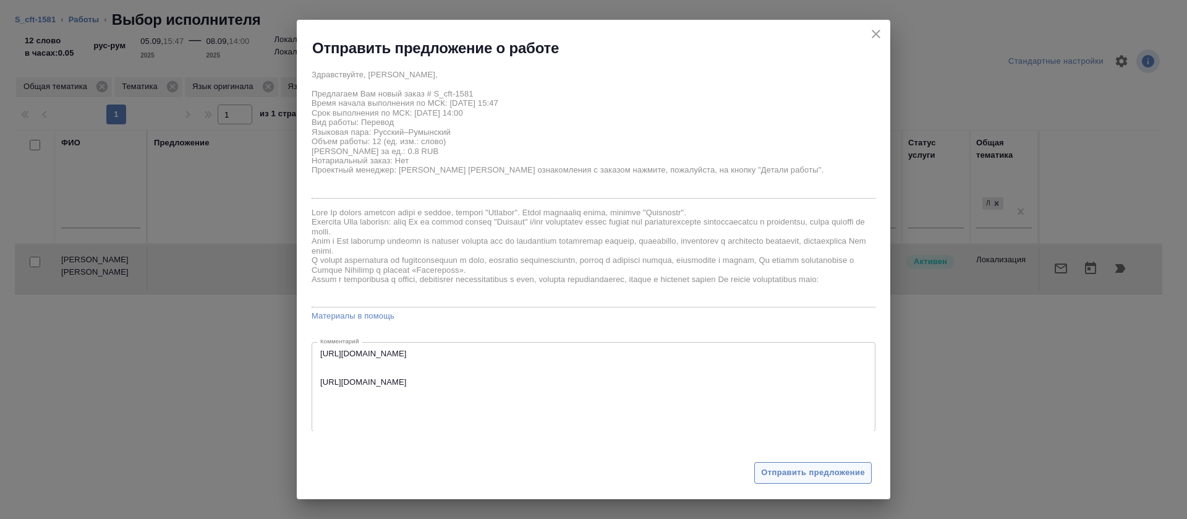
click at [772, 468] on span "Отправить предложение" at bounding box center [813, 472] width 104 height 14
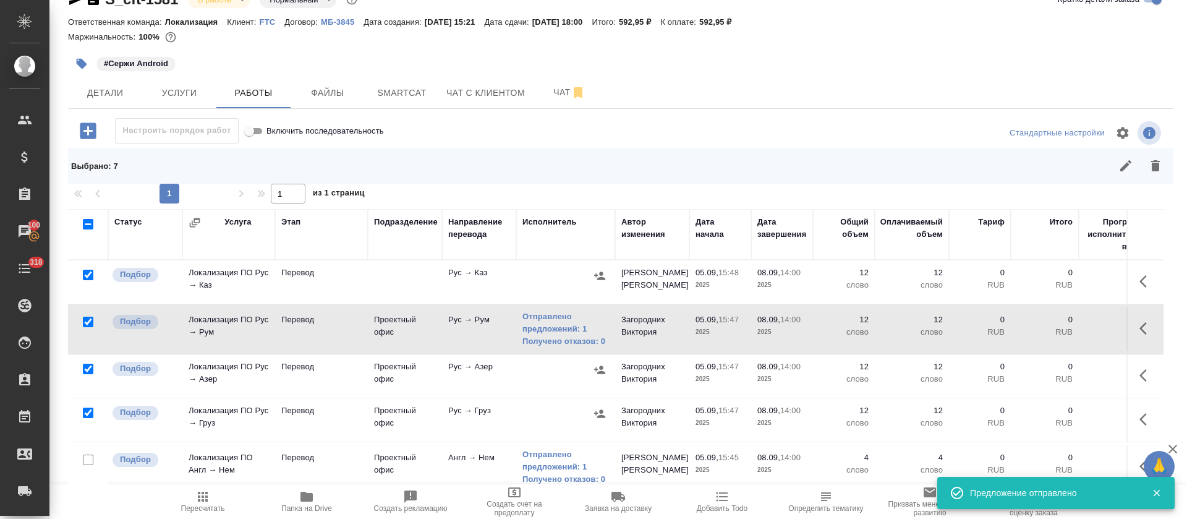
scroll to position [93, 0]
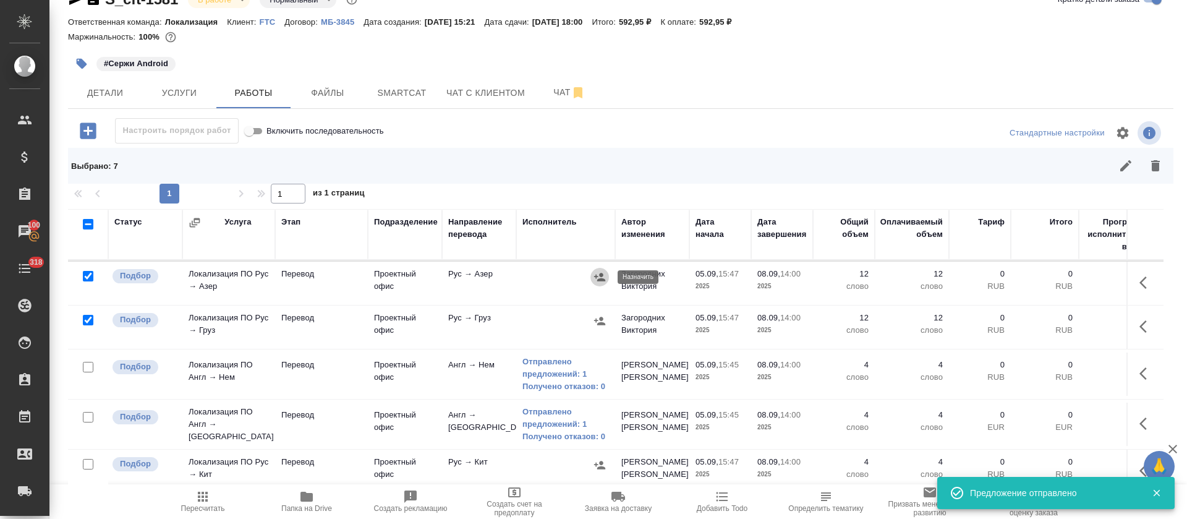
click at [604, 282] on icon "button" at bounding box center [599, 277] width 12 height 12
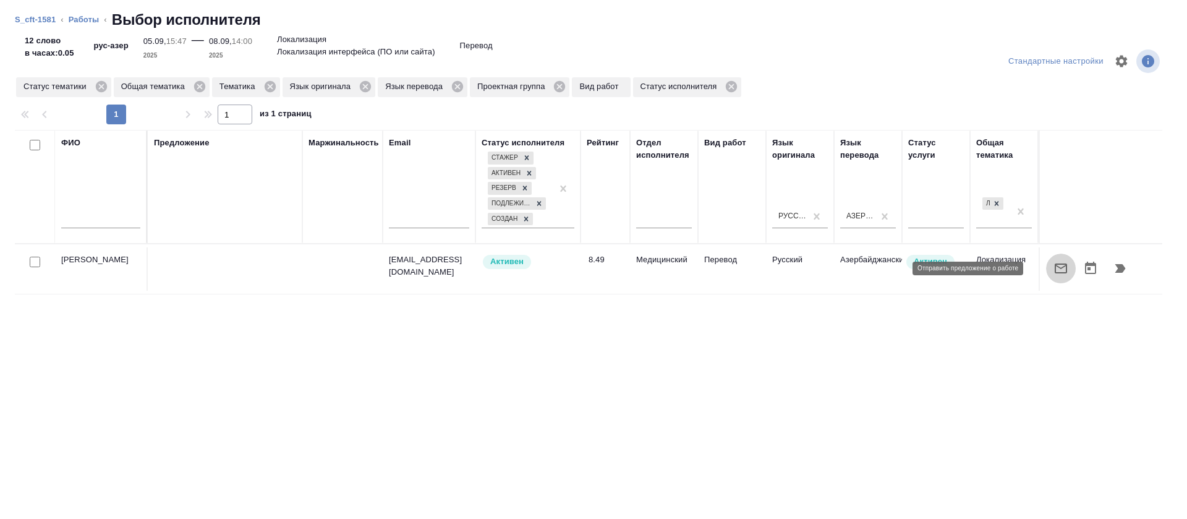
click at [1046, 282] on button "button" at bounding box center [1061, 268] width 30 height 30
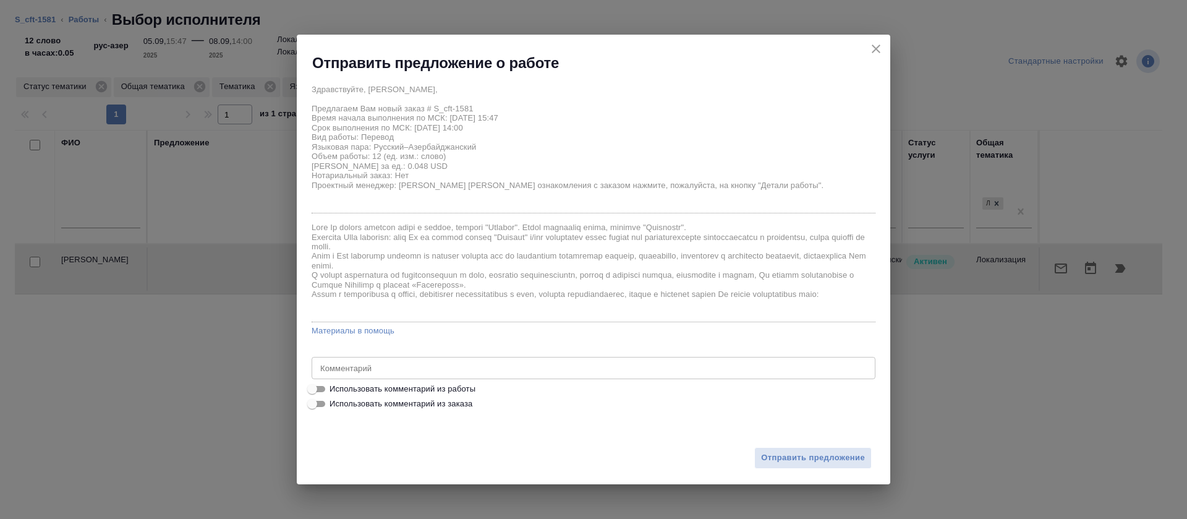
click at [465, 391] on span "Использовать комментарий из работы" at bounding box center [402, 389] width 146 height 12
click at [334, 391] on input "Использовать комментарий из работы" at bounding box center [312, 388] width 44 height 15
checkbox input "true"
type textarea "https://smartcat.com/editor?v=2&selectedStage=1&backUrl=%2Fprojects%2F83fbdc97-…"
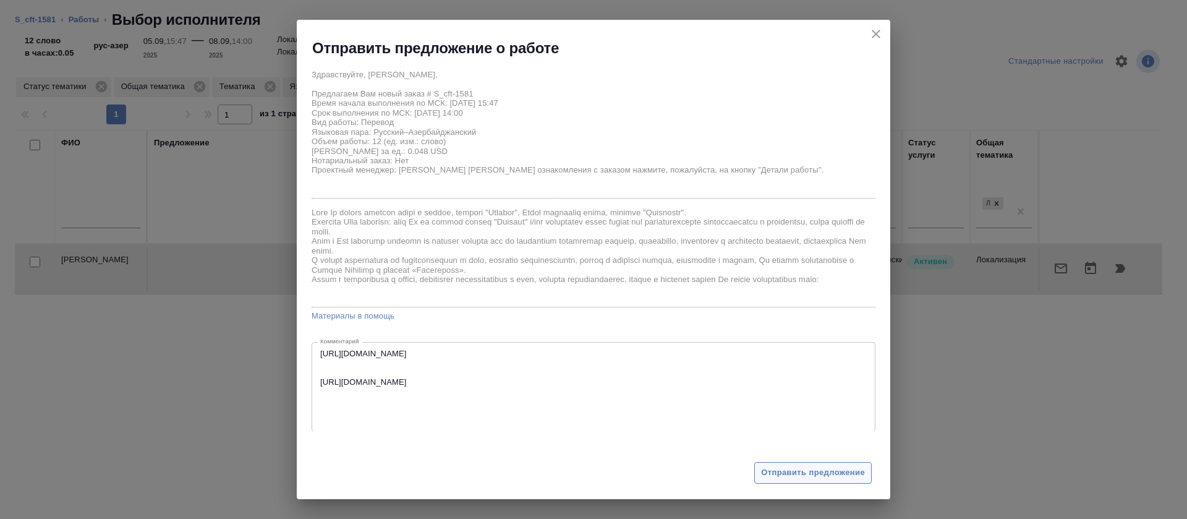
drag, startPoint x: 797, startPoint y: 447, endPoint x: 794, endPoint y: 462, distance: 15.2
click at [797, 451] on div "Отправить предложение" at bounding box center [593, 465] width 593 height 68
click at [794, 468] on span "Отправить предложение" at bounding box center [813, 472] width 104 height 14
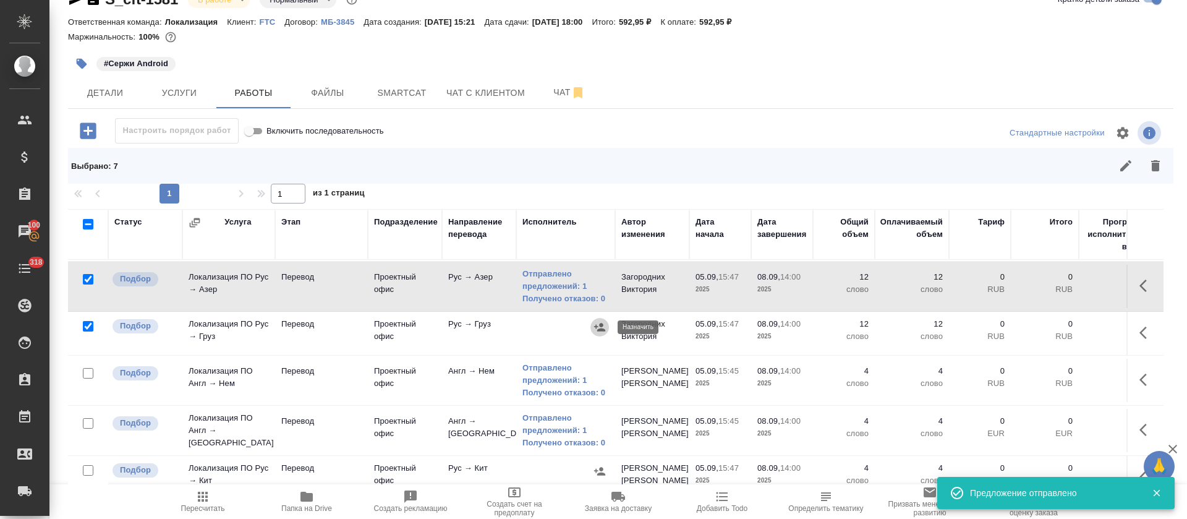
click at [598, 323] on icon "button" at bounding box center [599, 327] width 12 height 12
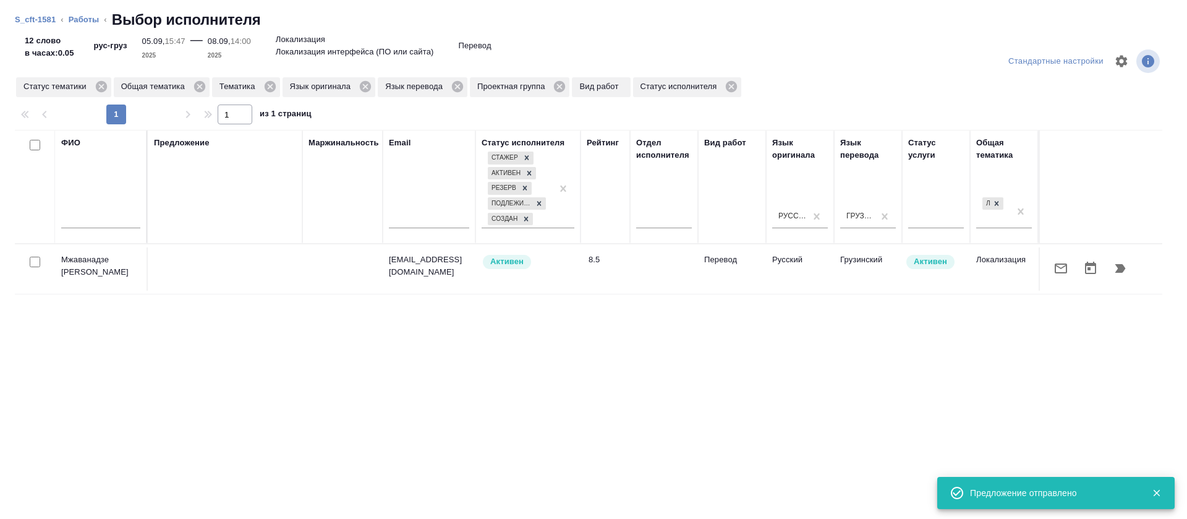
click at [1053, 271] on icon "button" at bounding box center [1060, 268] width 15 height 15
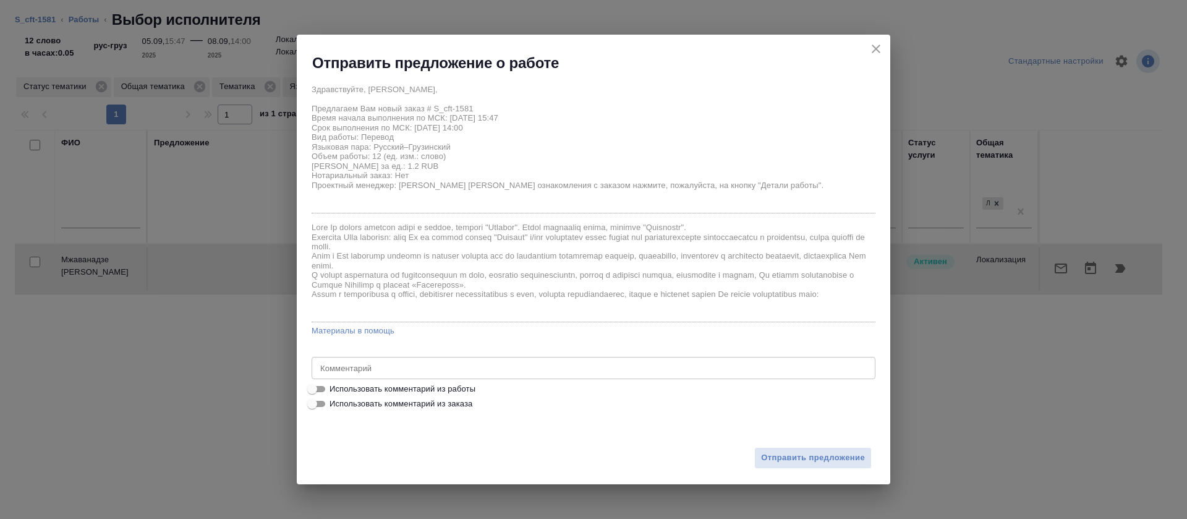
click at [468, 386] on span "Использовать комментарий из работы" at bounding box center [402, 389] width 146 height 12
click at [334, 386] on input "Использовать комментарий из работы" at bounding box center [312, 388] width 44 height 15
checkbox input "true"
type textarea "https://smartcat.com/editor?v=2&selectedStage=1&backUrl=%2Fprojects%2F83fbdc97-…"
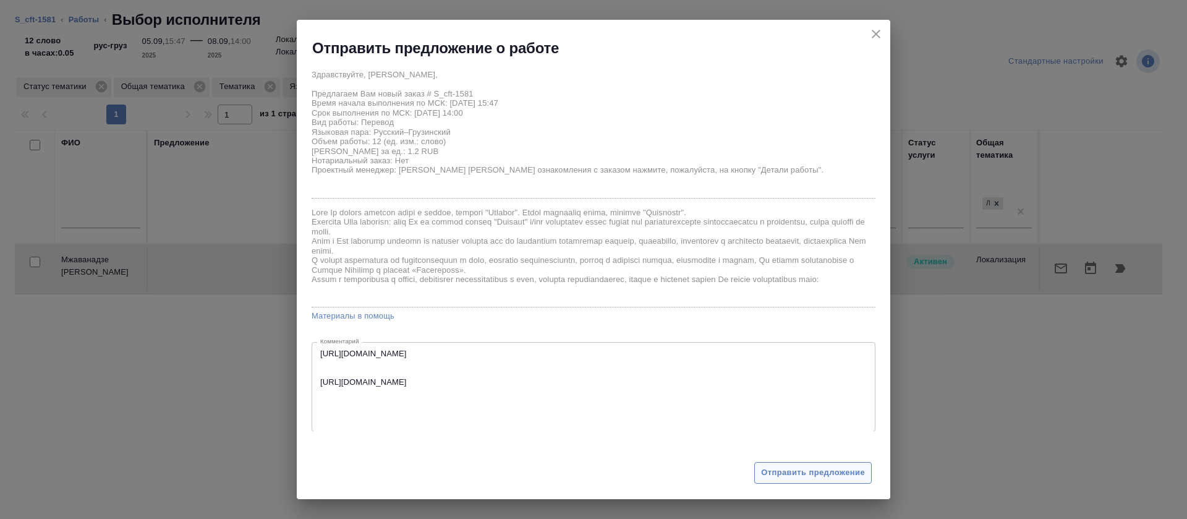
click at [776, 462] on button "Отправить предложение" at bounding box center [812, 473] width 117 height 22
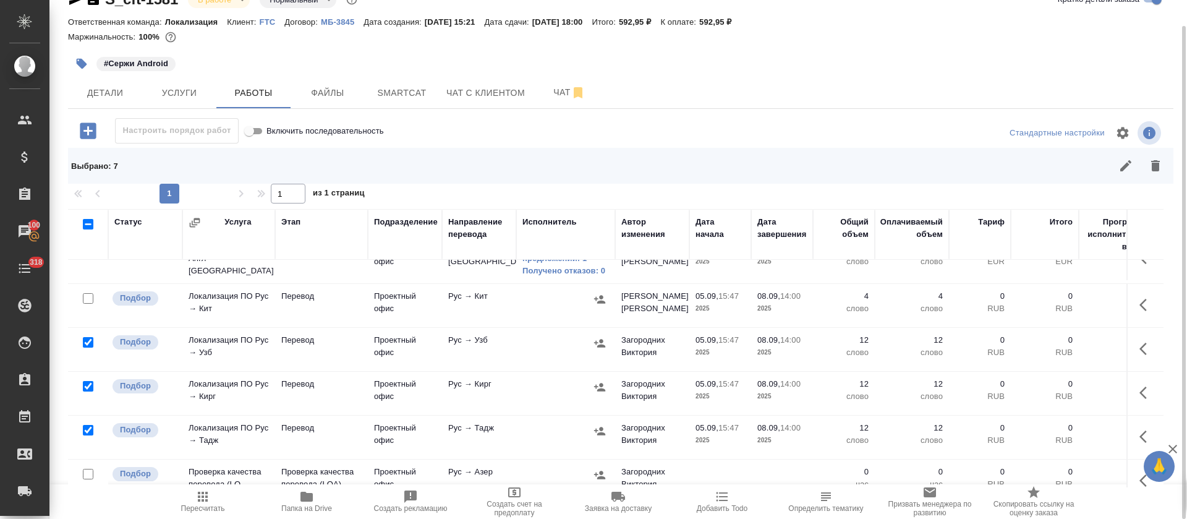
scroll to position [278, 0]
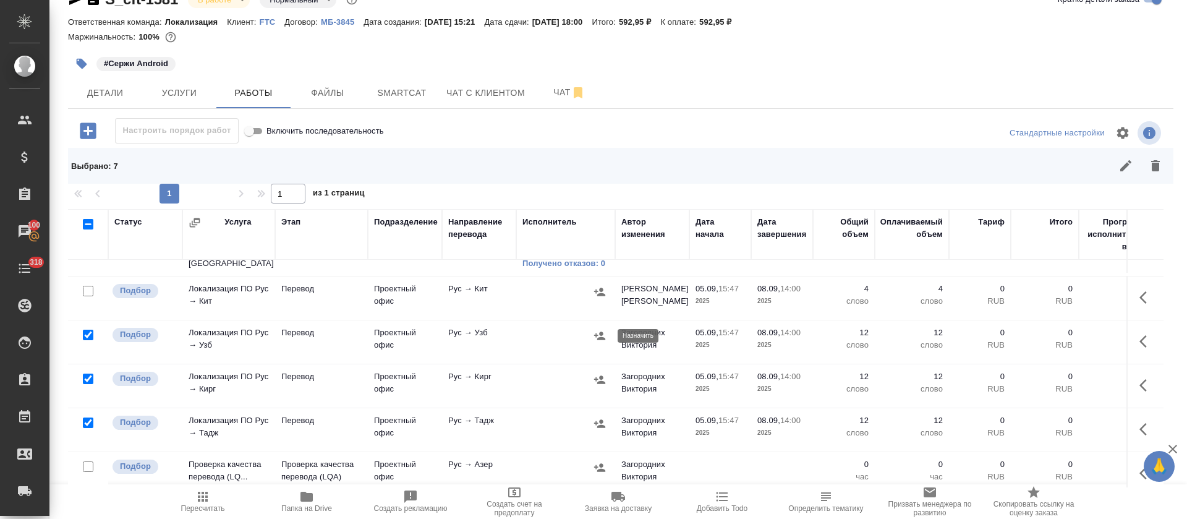
click at [598, 334] on icon "button" at bounding box center [599, 335] width 12 height 12
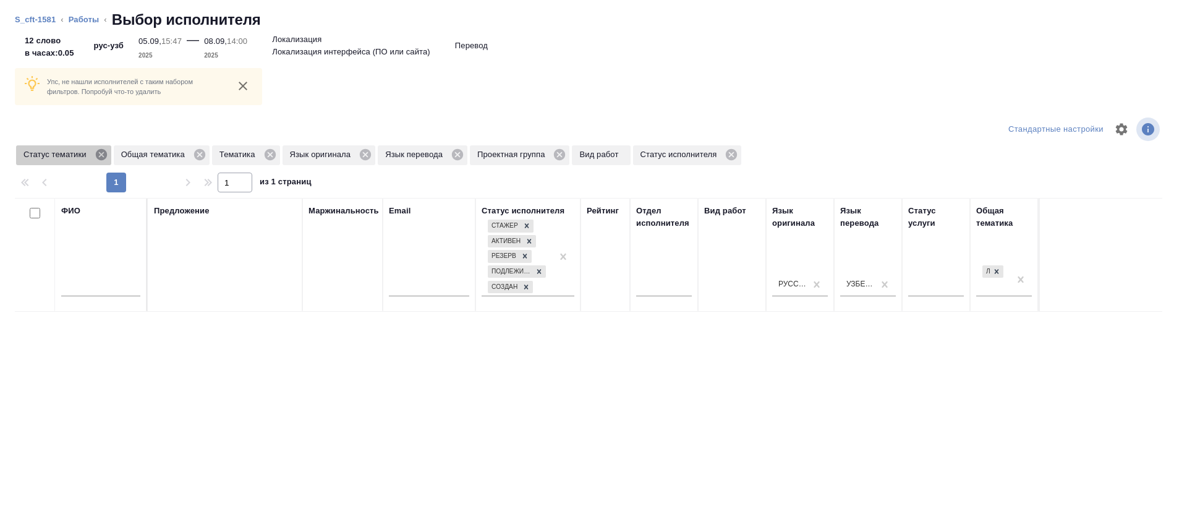
click at [105, 153] on icon at bounding box center [100, 154] width 11 height 11
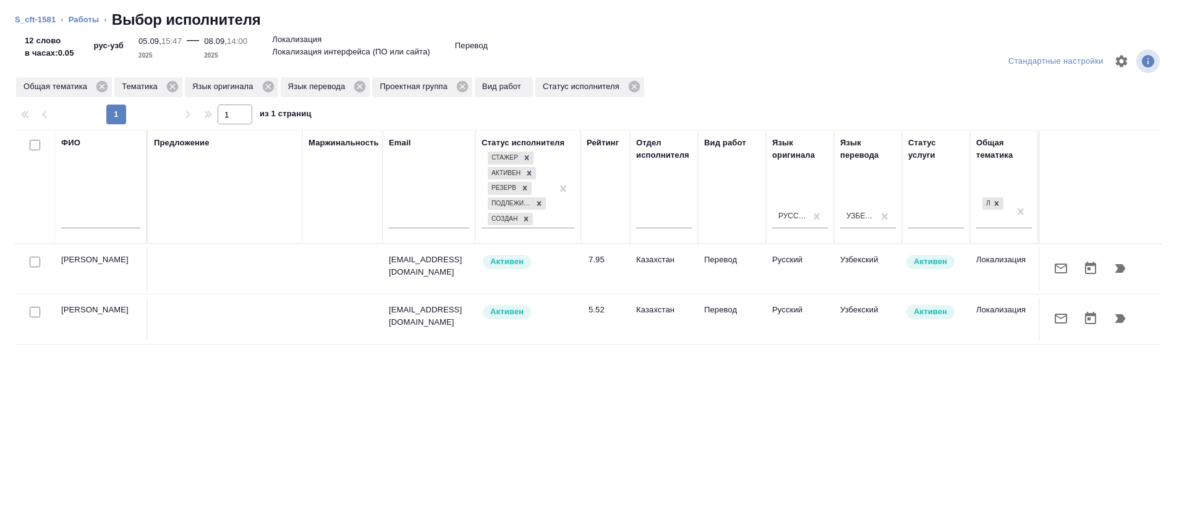
click at [1053, 265] on icon "button" at bounding box center [1060, 268] width 15 height 15
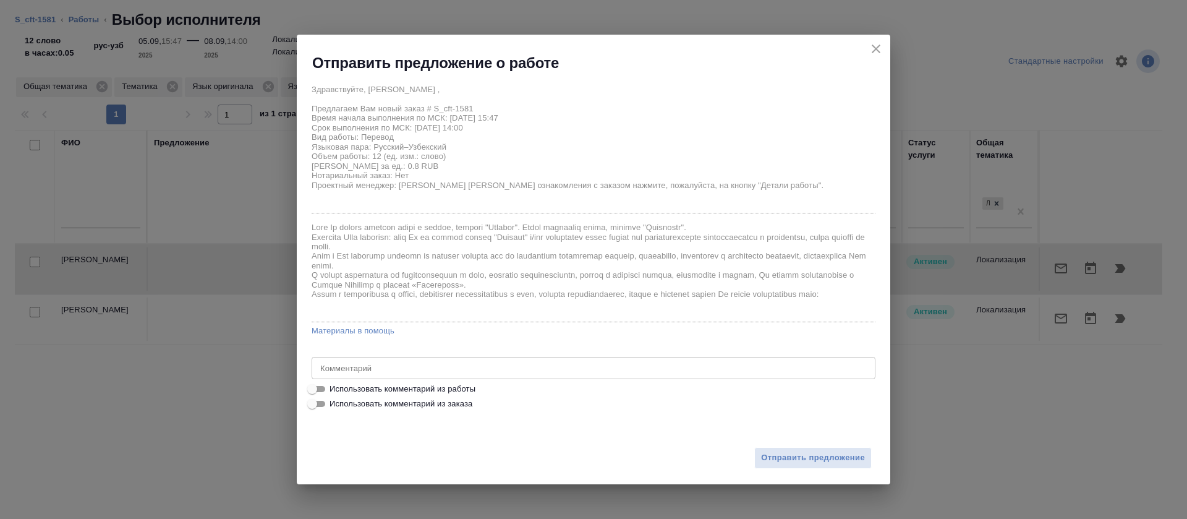
drag, startPoint x: 456, startPoint y: 379, endPoint x: 459, endPoint y: 386, distance: 7.5
click at [456, 381] on div "Здравствуйте, Динара , Предлагаем Вам новый заказ # S_cft-1581 Время начала вып…" at bounding box center [593, 244] width 564 height 333
click at [459, 386] on span "Использовать комментарий из работы" at bounding box center [402, 389] width 146 height 12
click at [334, 386] on input "Использовать комментарий из работы" at bounding box center [312, 388] width 44 height 15
checkbox input "true"
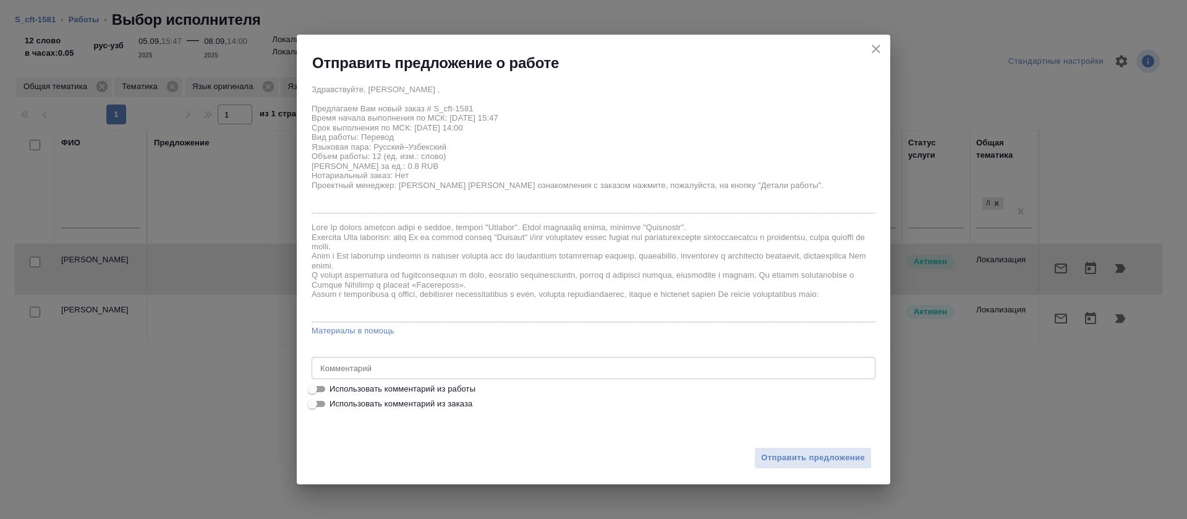
type textarea "https://smartcat.com/editor?v=2&selectedStage=1&backUrl=%2Fprojects%2F83fbdc97-…"
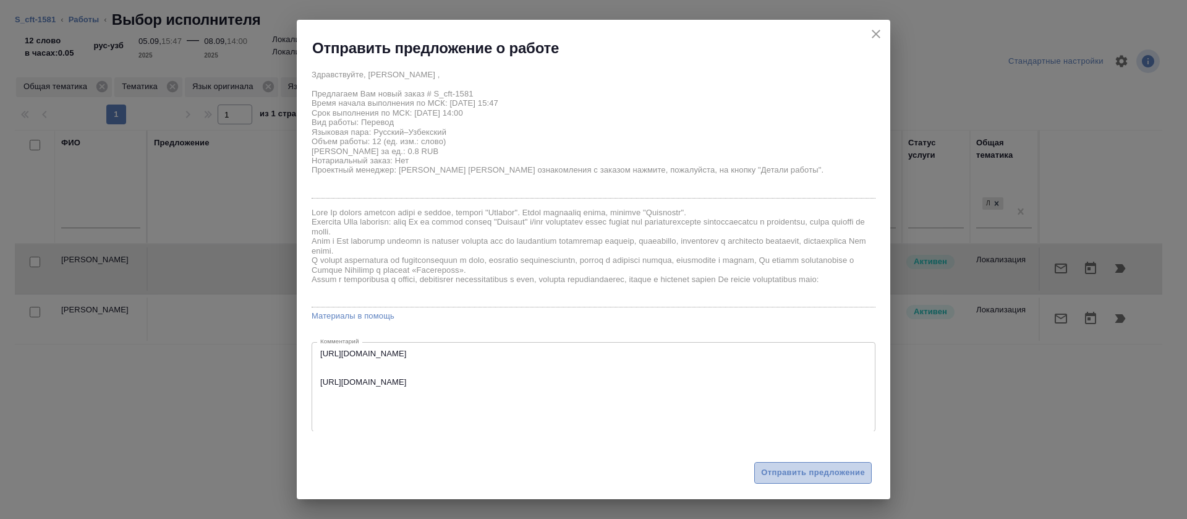
click at [795, 473] on span "Отправить предложение" at bounding box center [813, 472] width 104 height 14
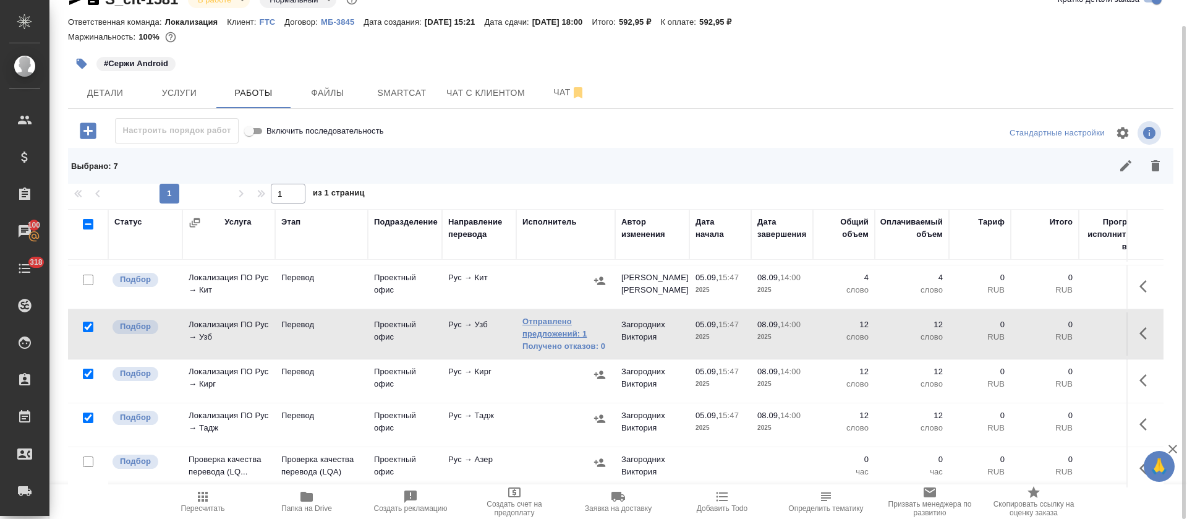
scroll to position [307, 0]
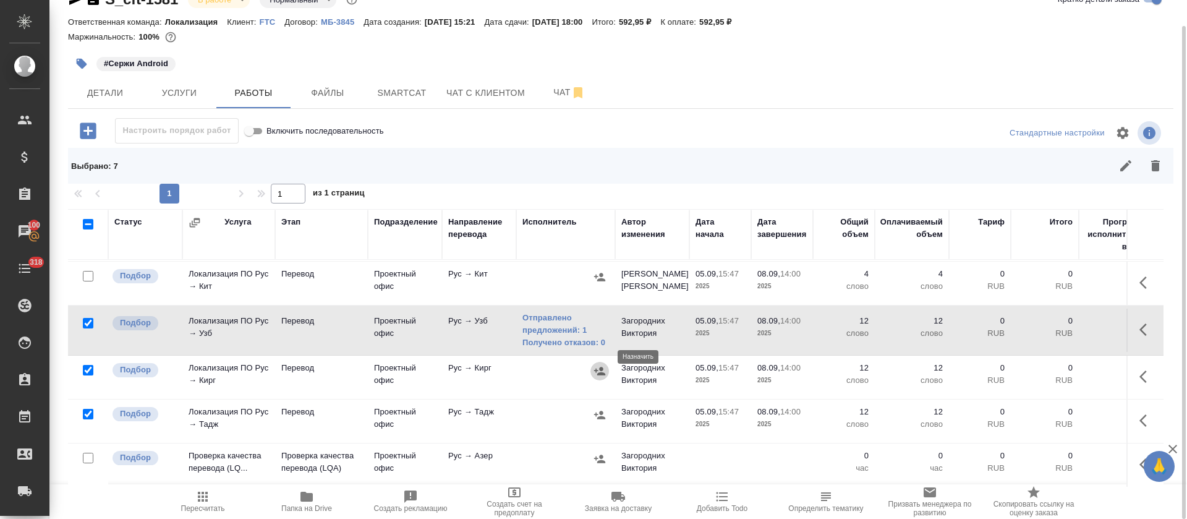
click at [602, 367] on icon "button" at bounding box center [599, 371] width 11 height 8
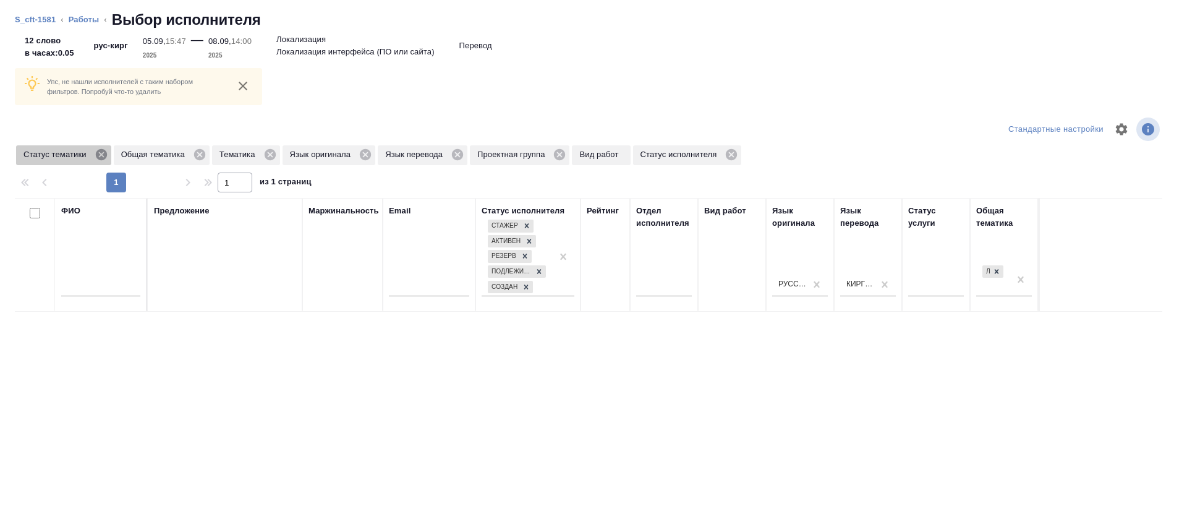
click at [96, 155] on icon at bounding box center [100, 154] width 11 height 11
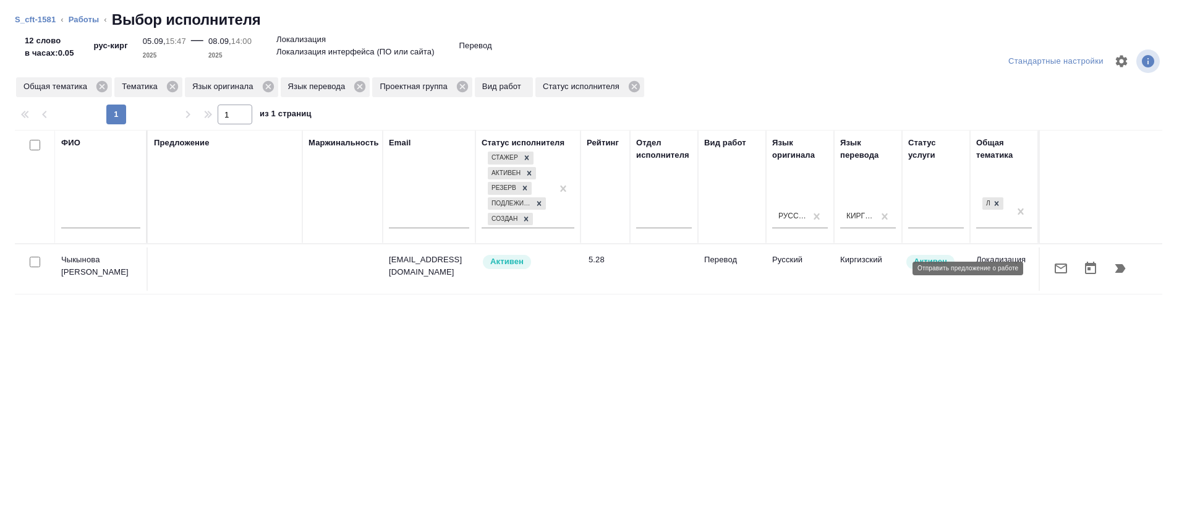
click at [1053, 273] on icon "button" at bounding box center [1060, 268] width 15 height 15
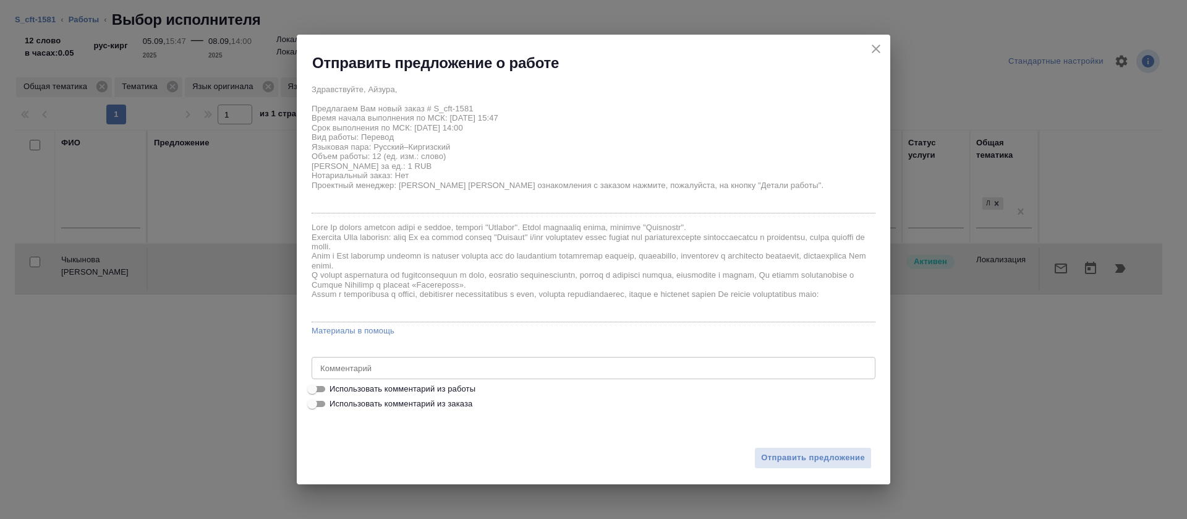
click at [413, 388] on span "Использовать комментарий из работы" at bounding box center [402, 389] width 146 height 12
click at [334, 388] on input "Использовать комментарий из работы" at bounding box center [312, 388] width 44 height 15
checkbox input "true"
type textarea "https://smartcat.com/editor?v=2&selectedStage=1&backUrl=%2Fprojects%2F83fbdc97-…"
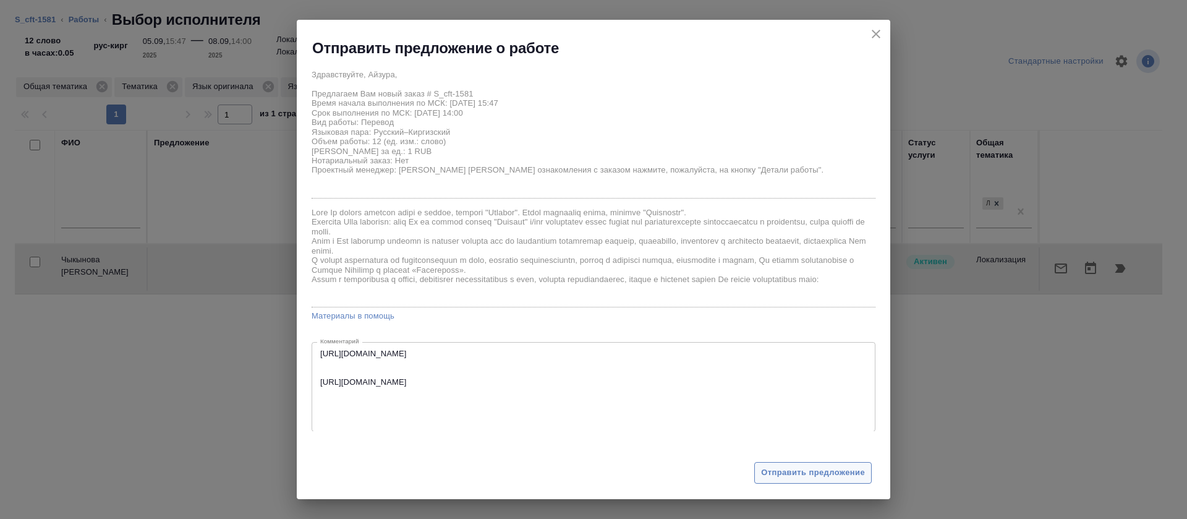
click at [784, 464] on button "Отправить предложение" at bounding box center [812, 473] width 117 height 22
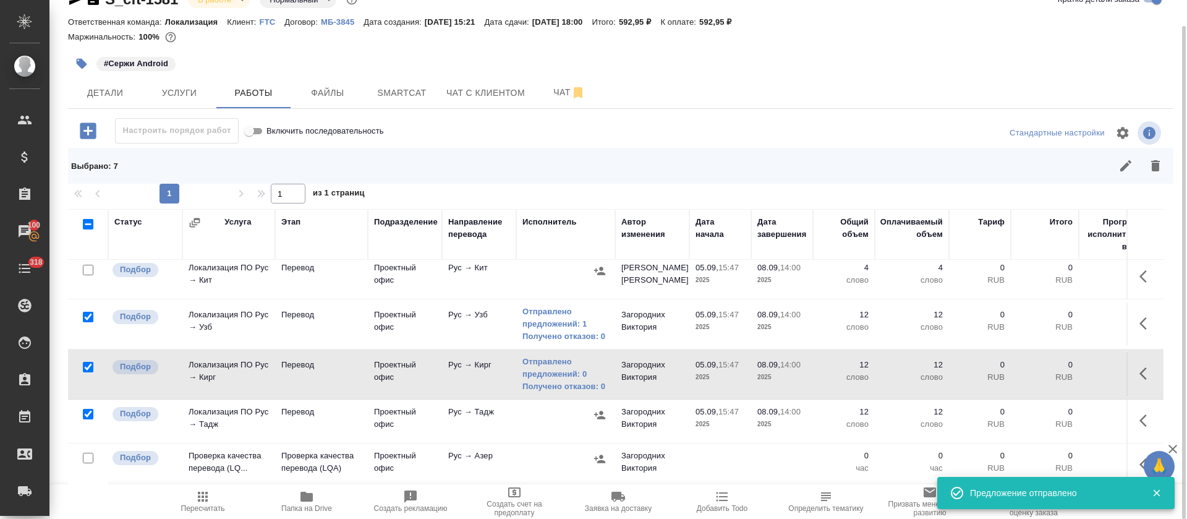
scroll to position [313, 0]
click at [598, 410] on icon "button" at bounding box center [599, 414] width 11 height 8
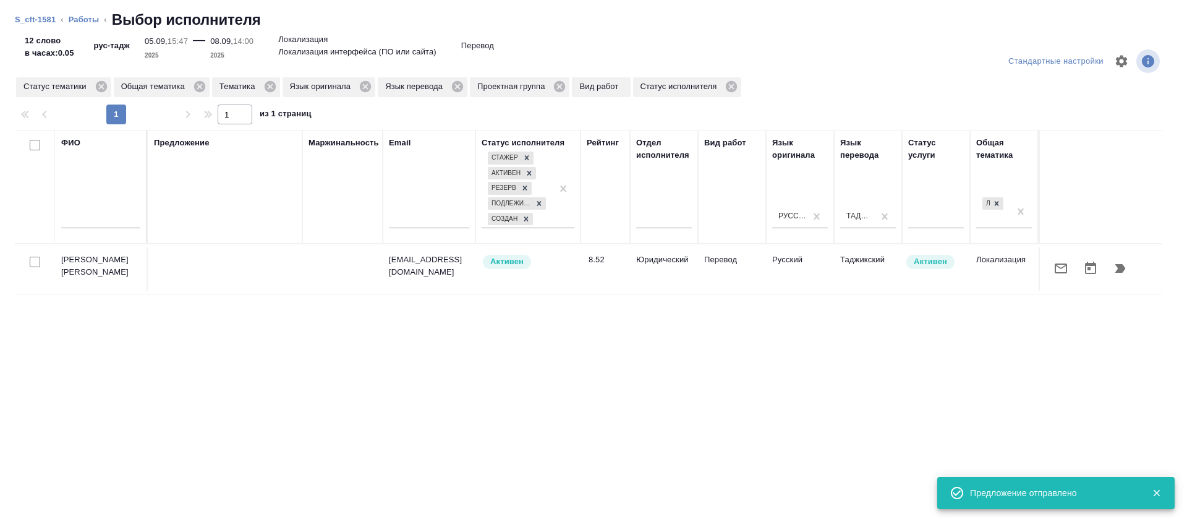
click at [1053, 262] on icon "button" at bounding box center [1060, 268] width 15 height 15
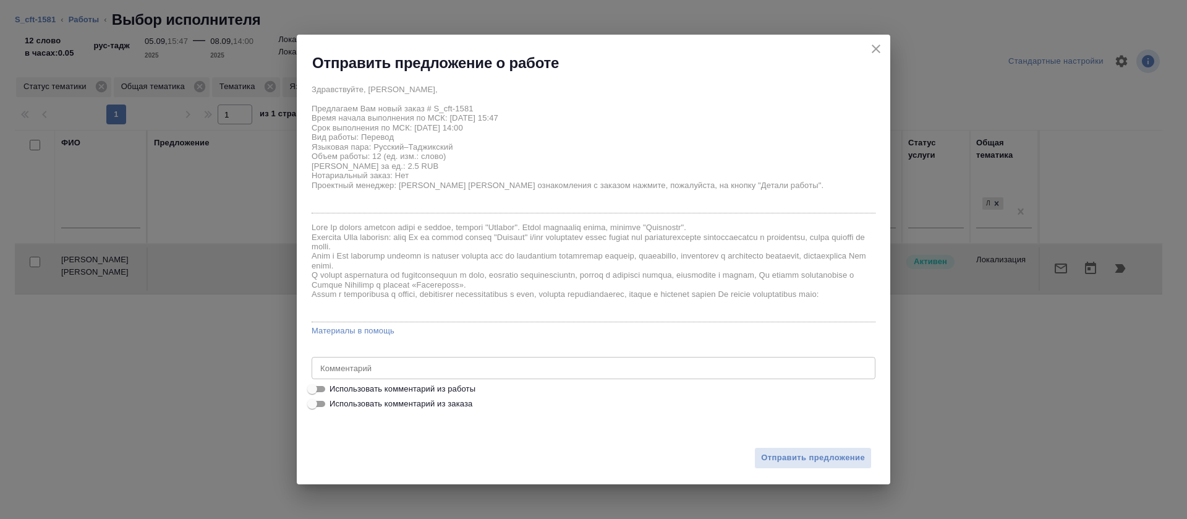
click at [420, 390] on span "Использовать комментарий из работы" at bounding box center [402, 389] width 146 height 12
click at [334, 390] on input "Использовать комментарий из работы" at bounding box center [312, 388] width 44 height 15
checkbox input "true"
type textarea "https://smartcat.com/editor?v=2&selectedStage=1&backUrl=%2Fprojects%2F83fbdc97-…"
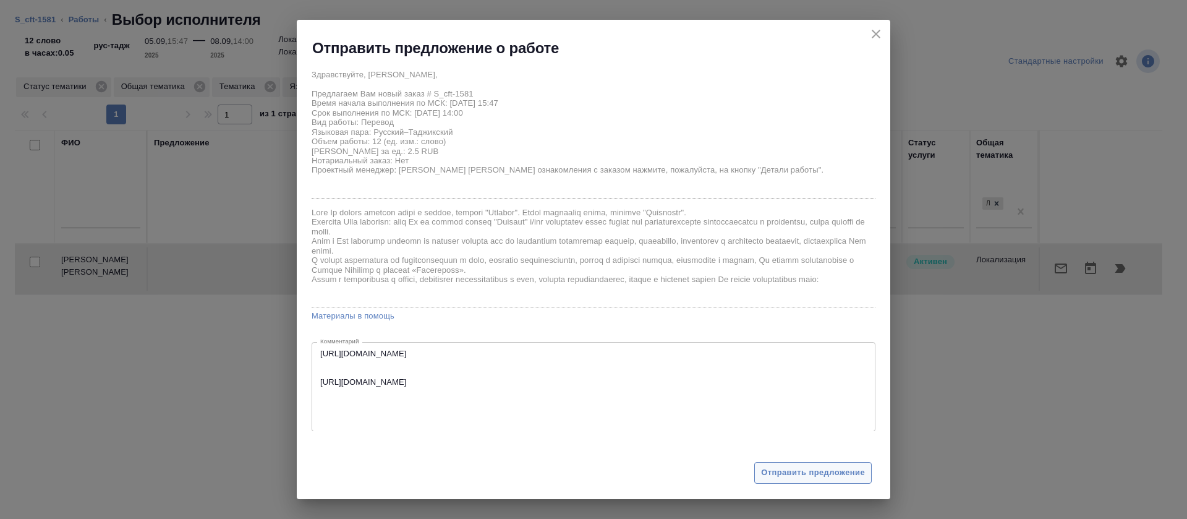
click at [824, 481] on button "Отправить предложение" at bounding box center [812, 473] width 117 height 22
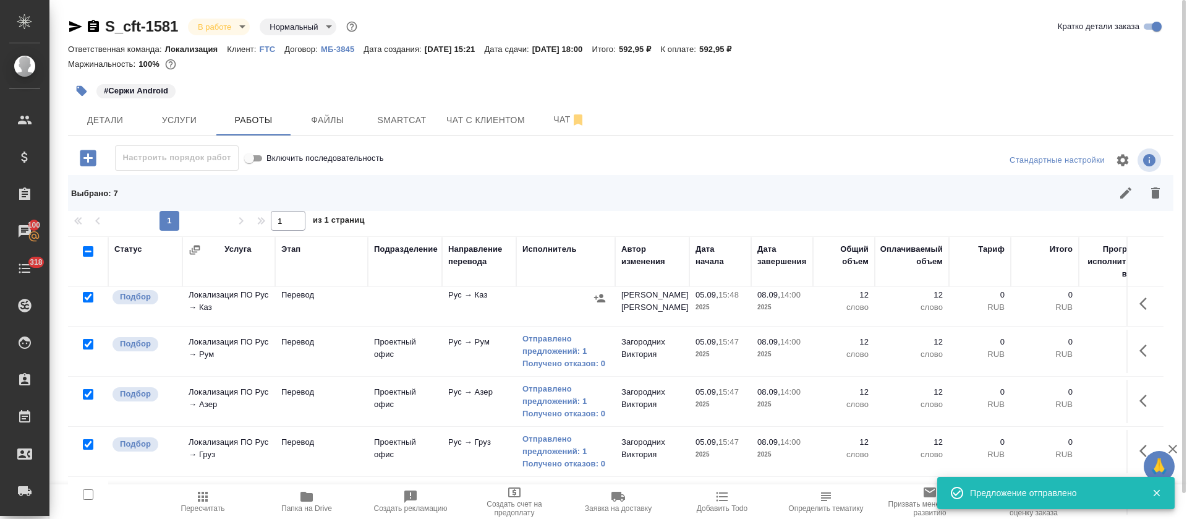
scroll to position [0, 0]
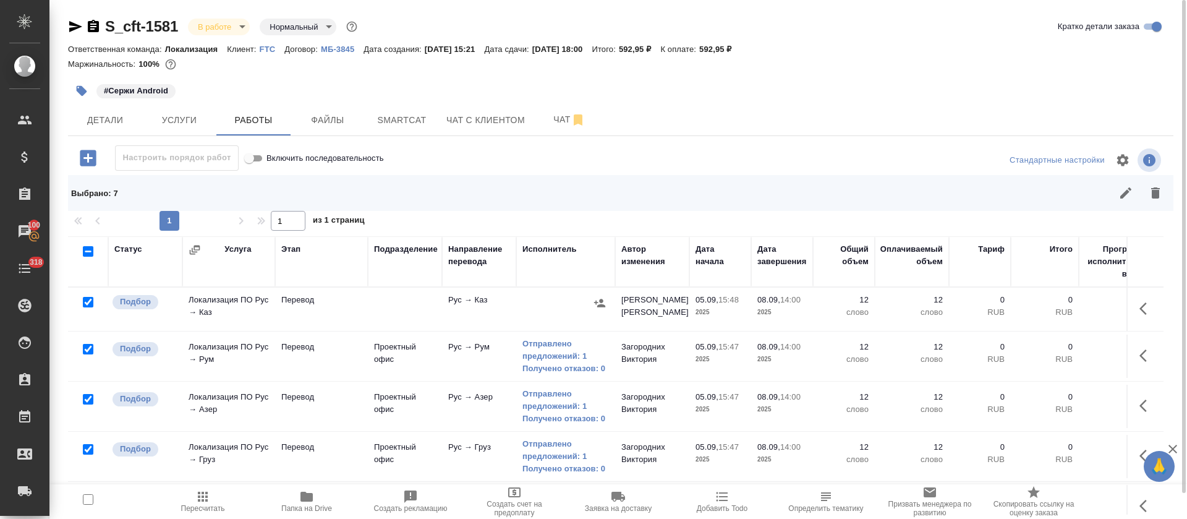
click at [1111, 305] on td at bounding box center [1112, 308] width 68 height 43
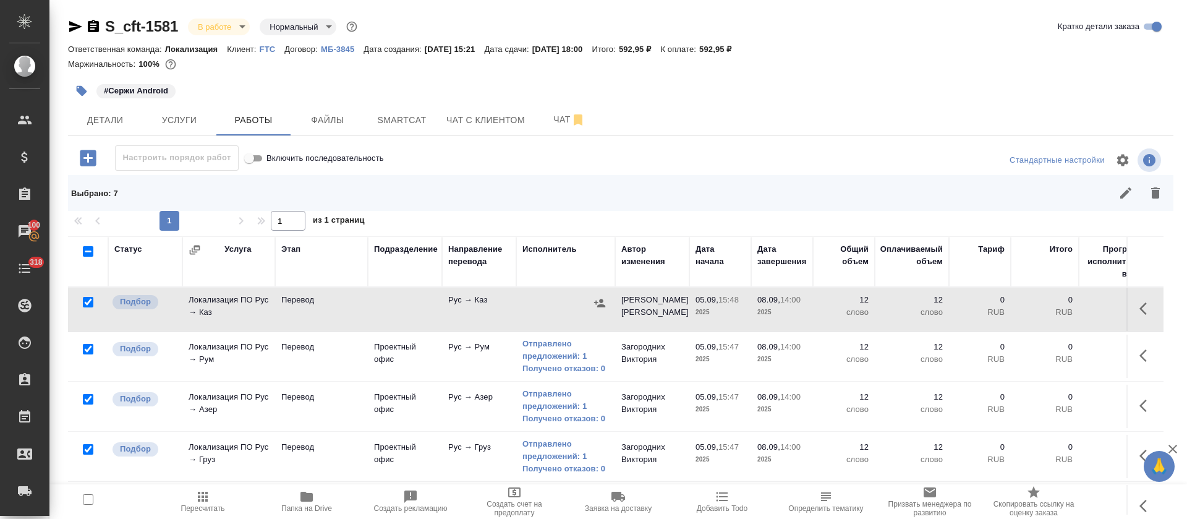
click at [1139, 308] on icon "button" at bounding box center [1146, 308] width 15 height 15
click at [1029, 310] on icon "button" at bounding box center [1034, 308] width 11 height 12
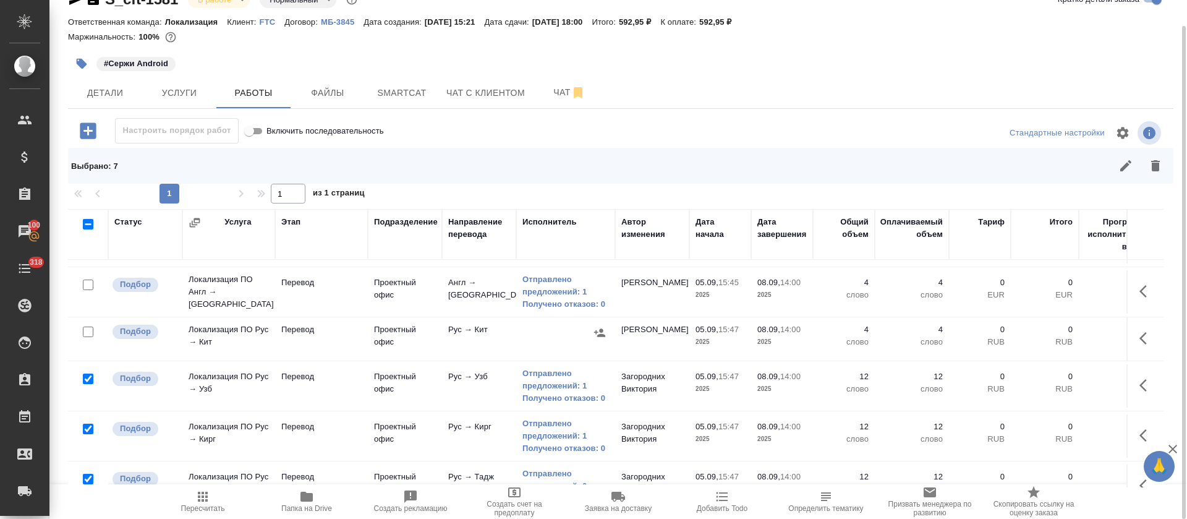
scroll to position [278, 0]
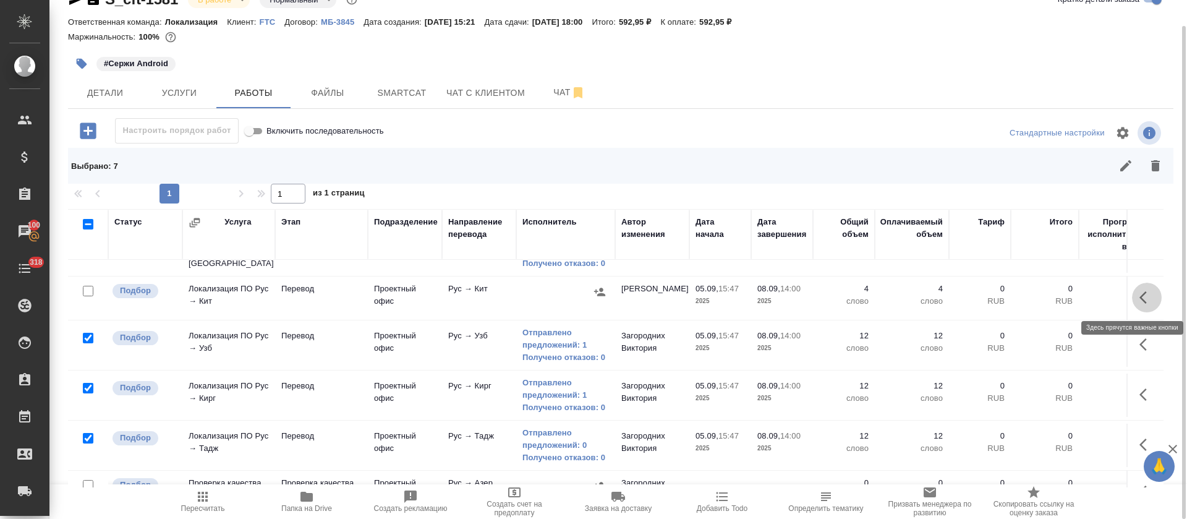
click at [1139, 290] on icon "button" at bounding box center [1146, 297] width 15 height 15
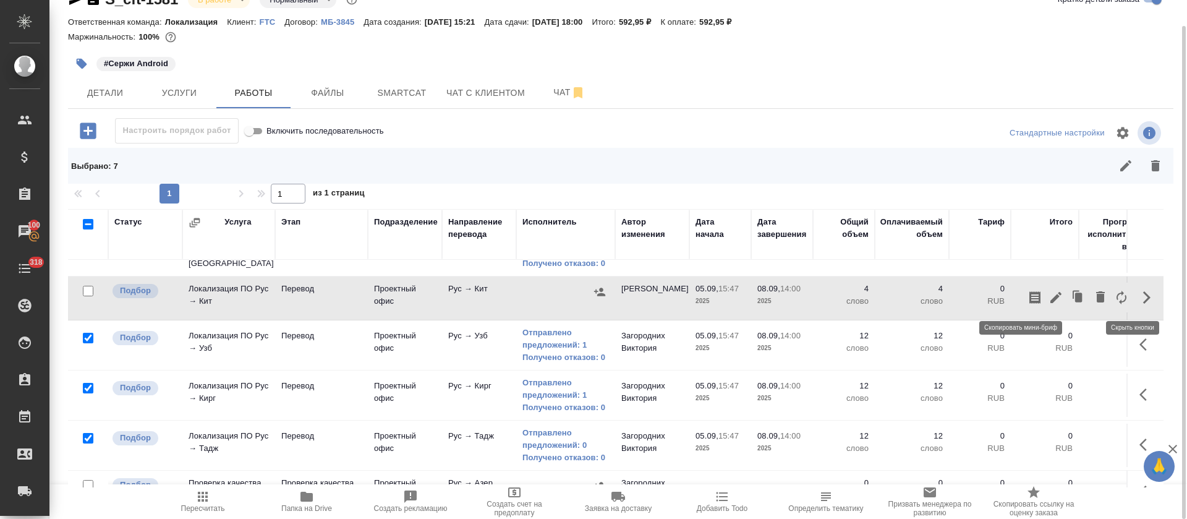
click at [1027, 297] on icon "button" at bounding box center [1034, 297] width 15 height 15
click at [582, 294] on div at bounding box center [565, 291] width 87 height 19
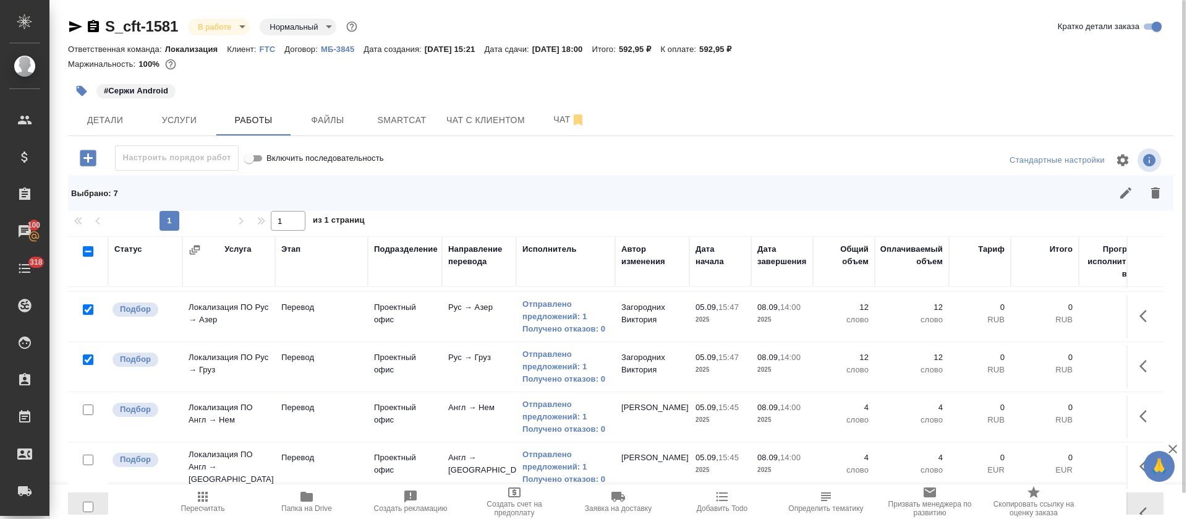
scroll to position [0, 0]
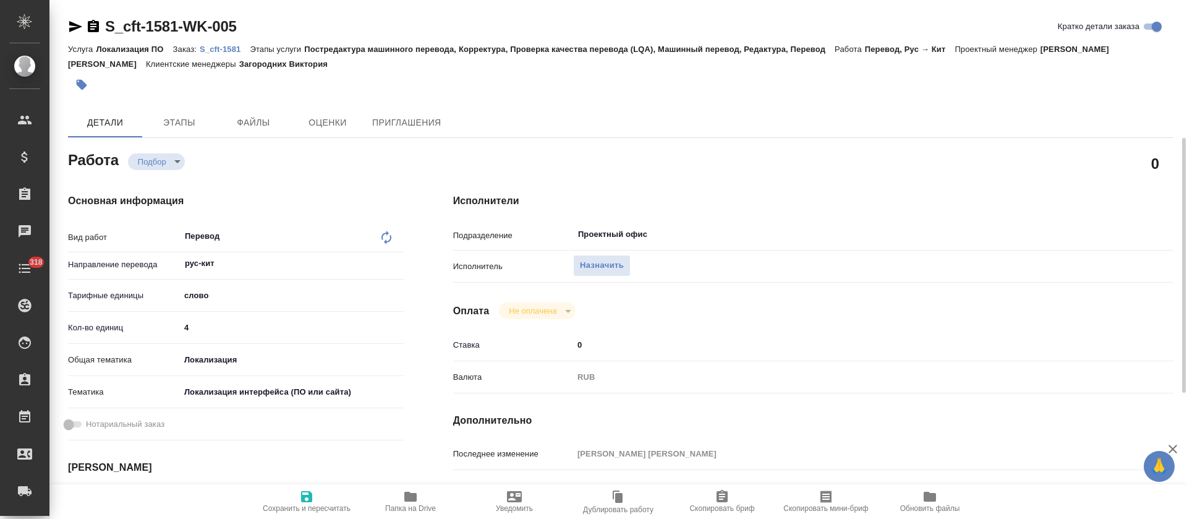
type textarea "x"
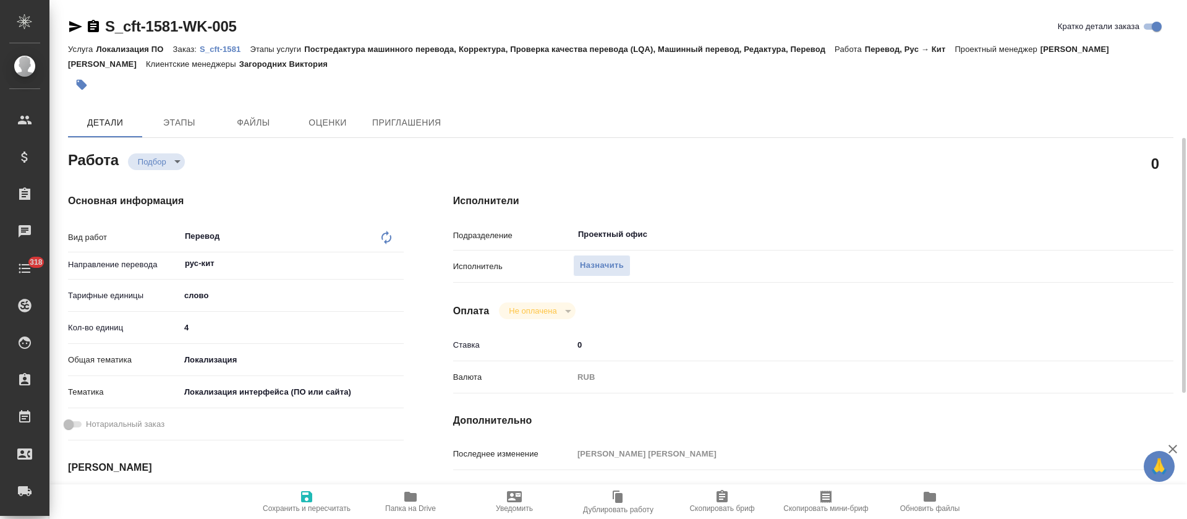
type textarea "x"
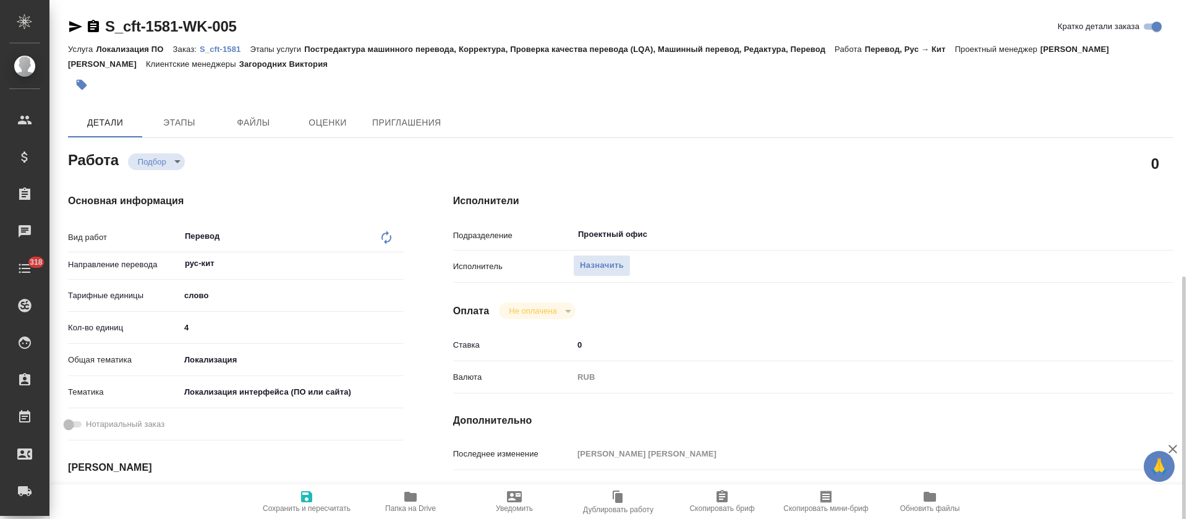
type textarea "x"
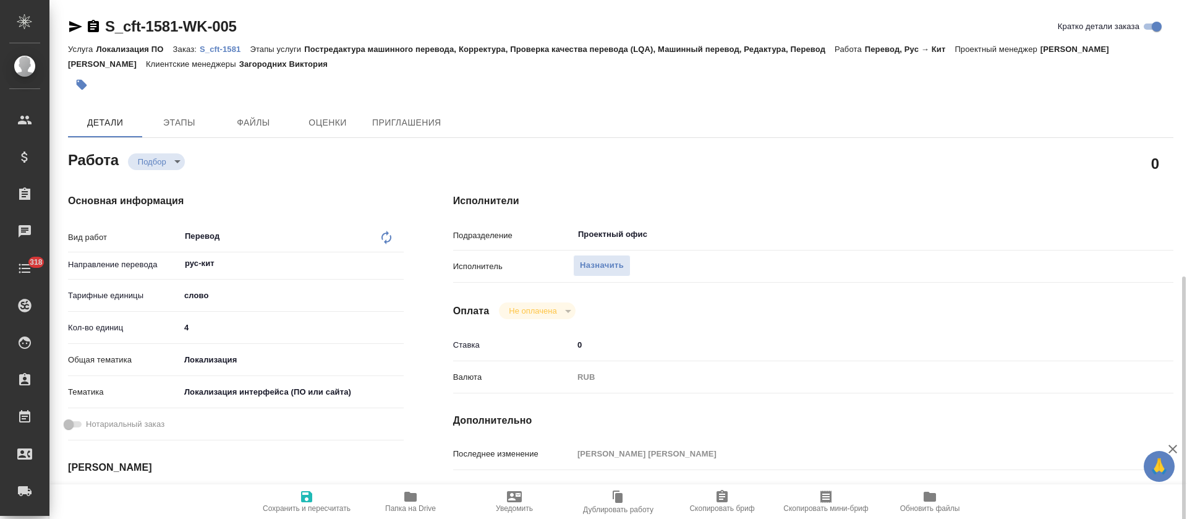
scroll to position [185, 0]
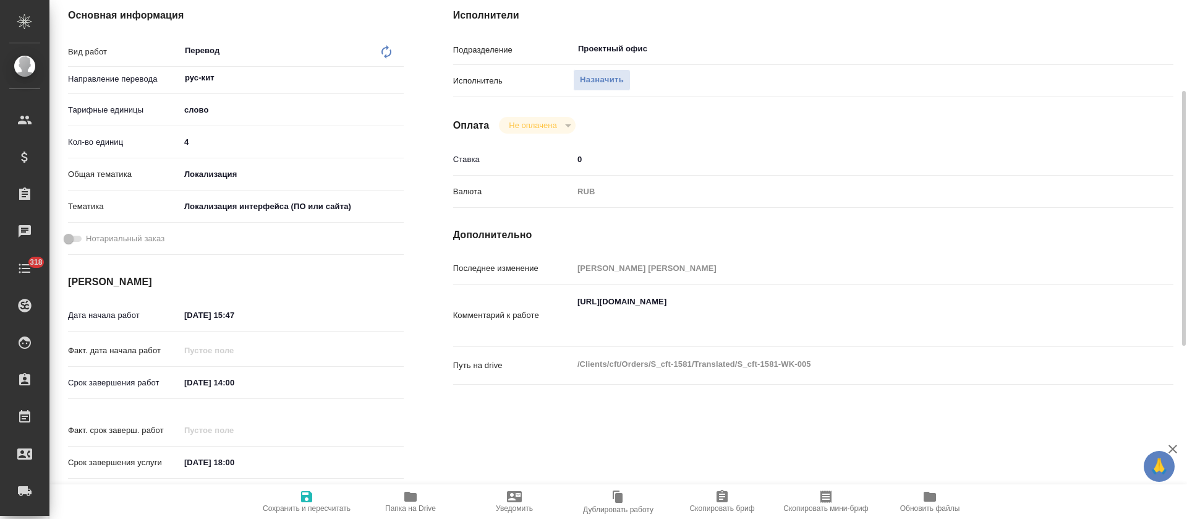
type textarea "x"
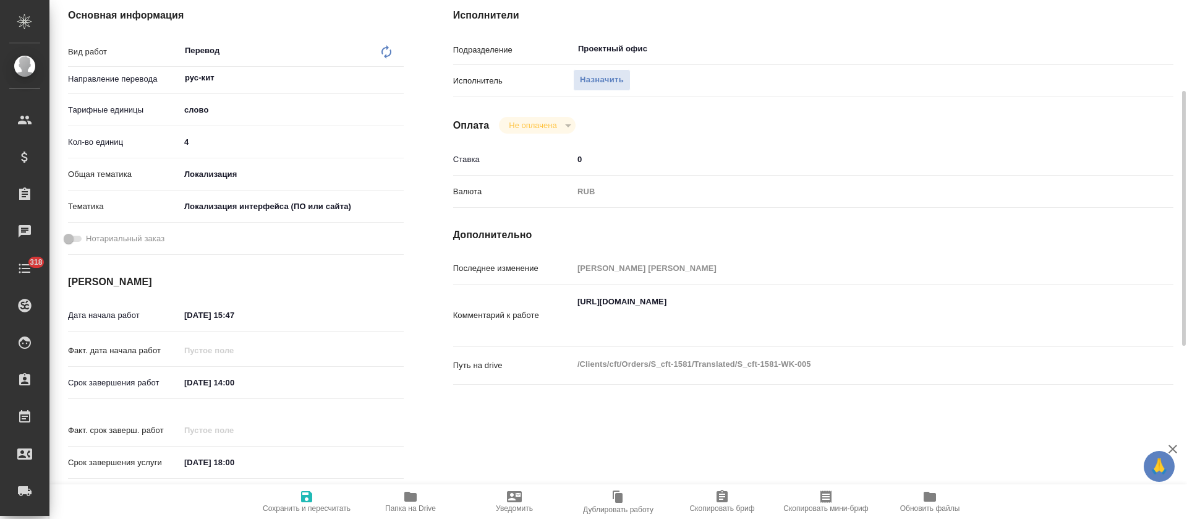
type textarea "x"
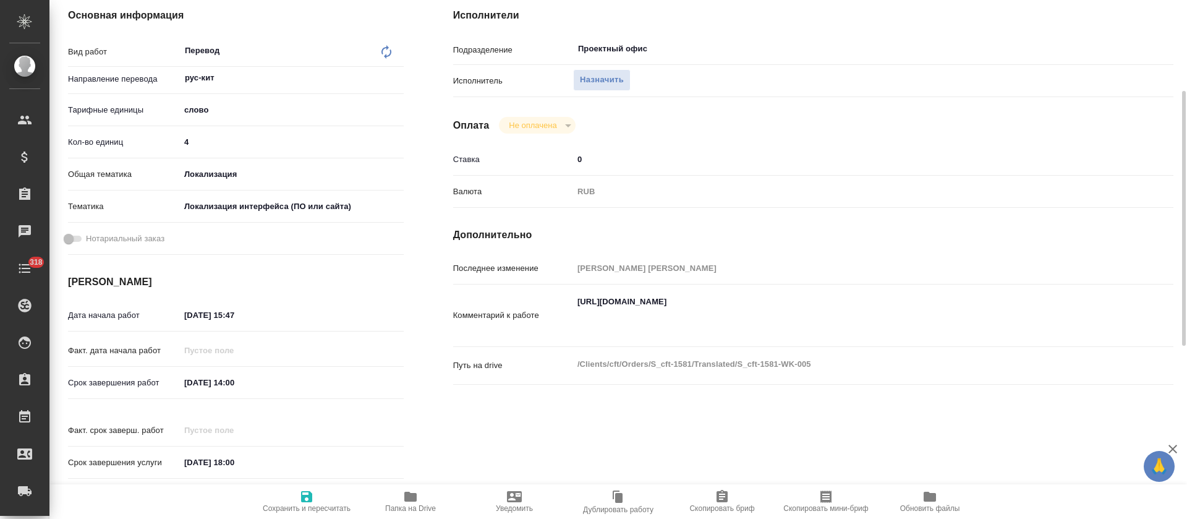
type textarea "x"
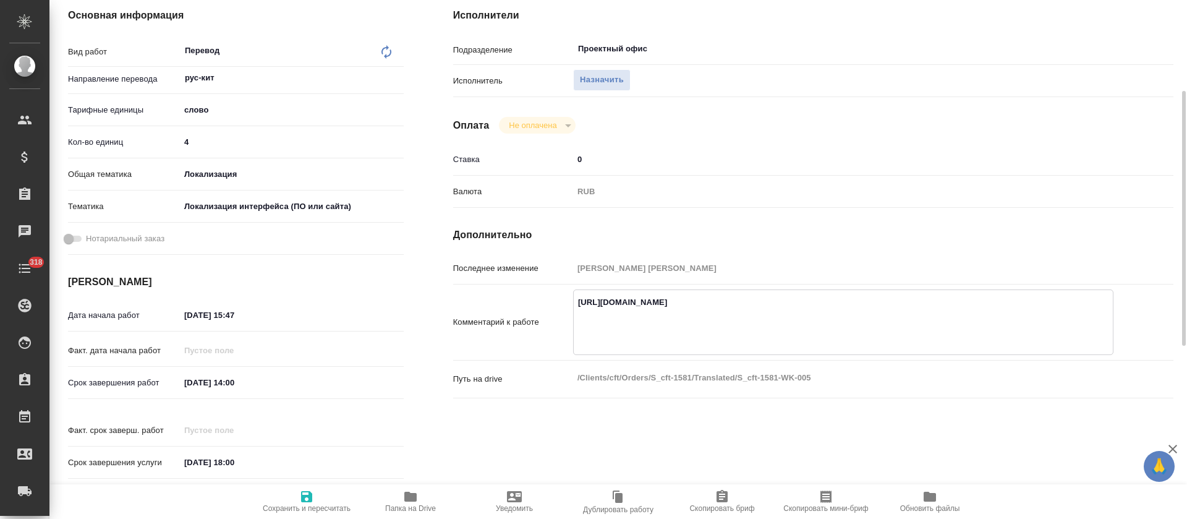
type textarea "x"
drag, startPoint x: 575, startPoint y: 299, endPoint x: 919, endPoint y: 341, distance: 346.2
click at [919, 341] on textarea "https://smartcat.com/editor?v=2&selectedStage=1&backUrl=%2Fprojects%2F64c78566-…" at bounding box center [843, 321] width 539 height 58
type textarea "x"
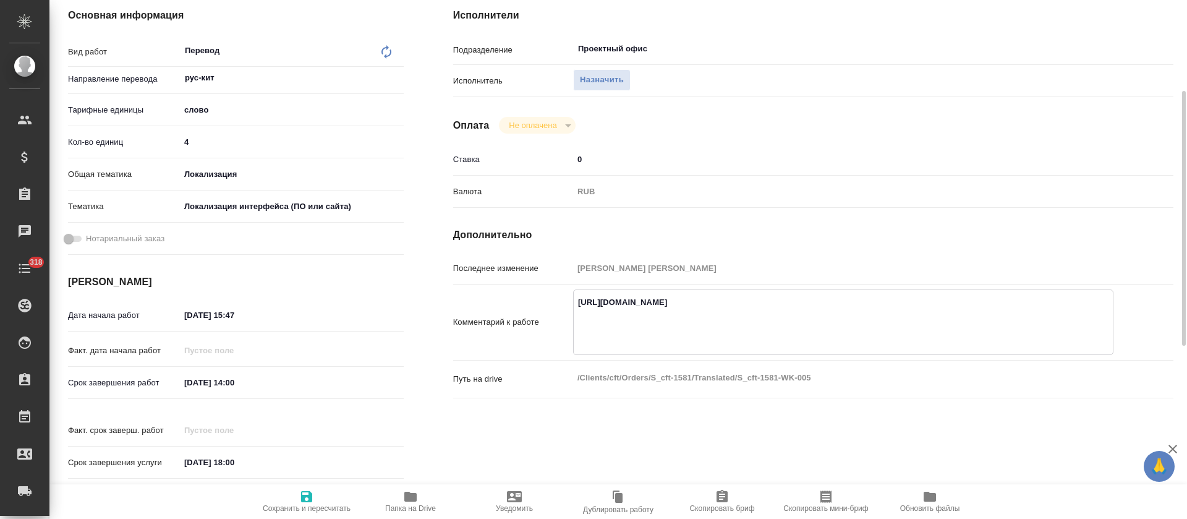
type textarea "x"
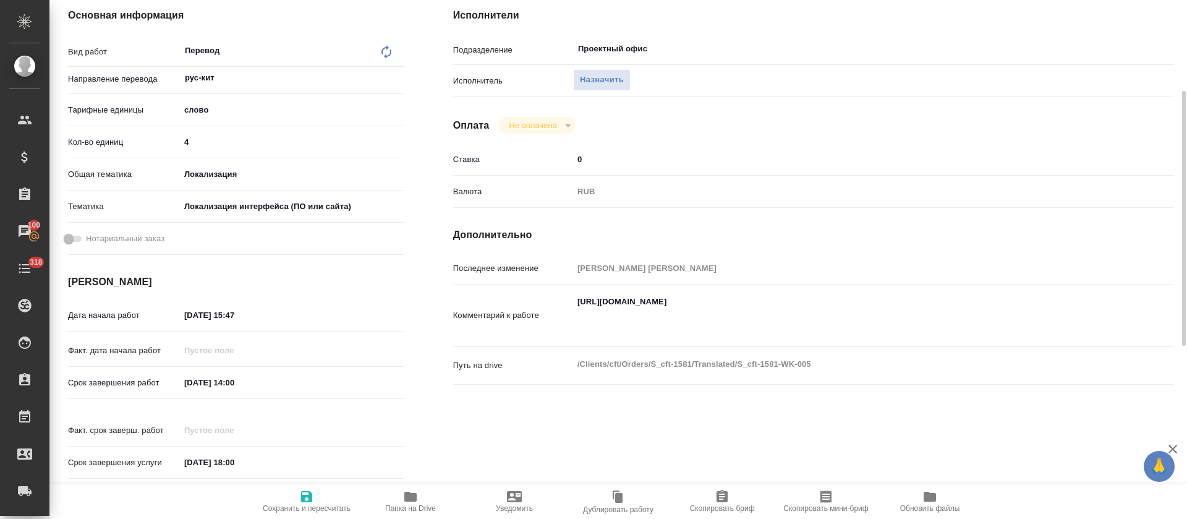
type textarea "x"
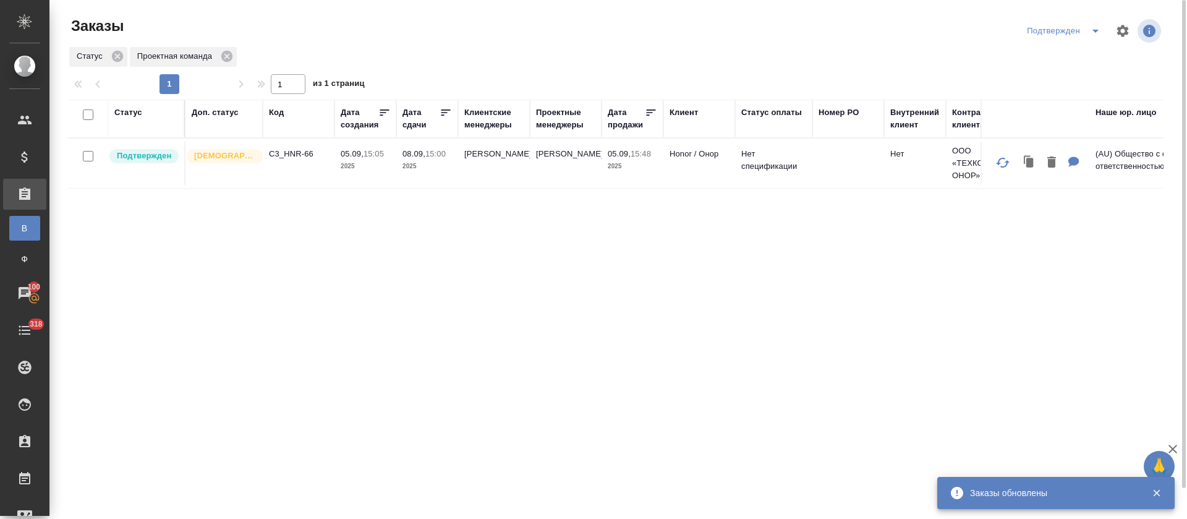
click at [1083, 43] on div "Подтвержден" at bounding box center [1093, 31] width 140 height 30
click at [1093, 29] on icon "split button" at bounding box center [1095, 30] width 15 height 15
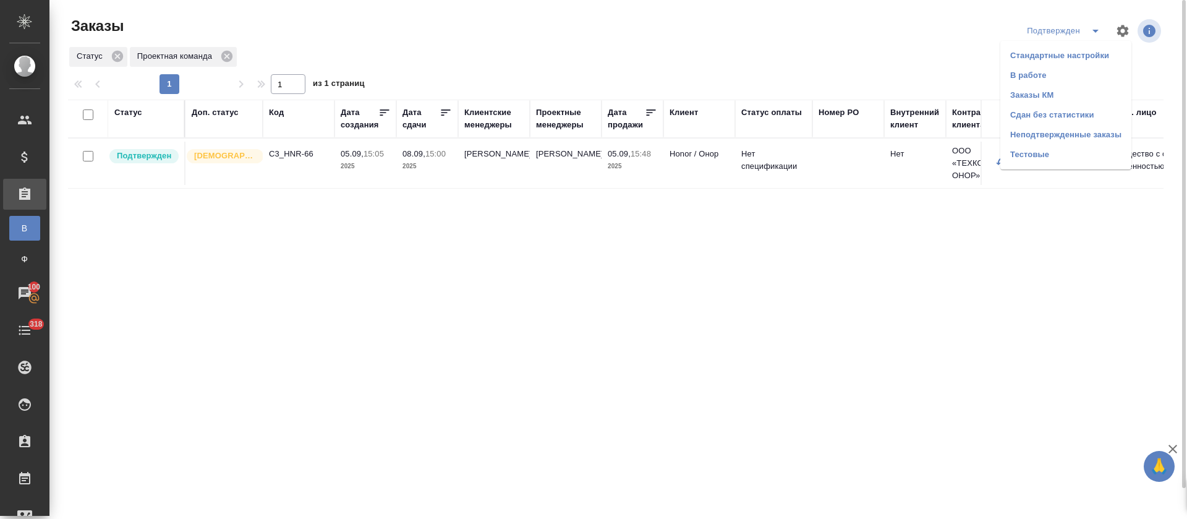
click at [1058, 77] on li "В работе" at bounding box center [1065, 76] width 131 height 20
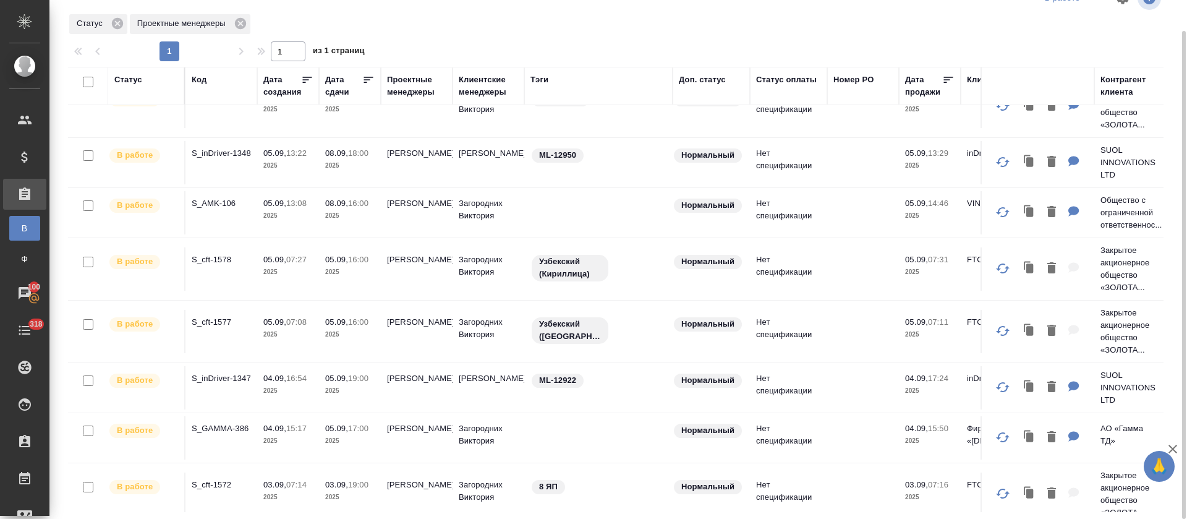
scroll to position [185, 0]
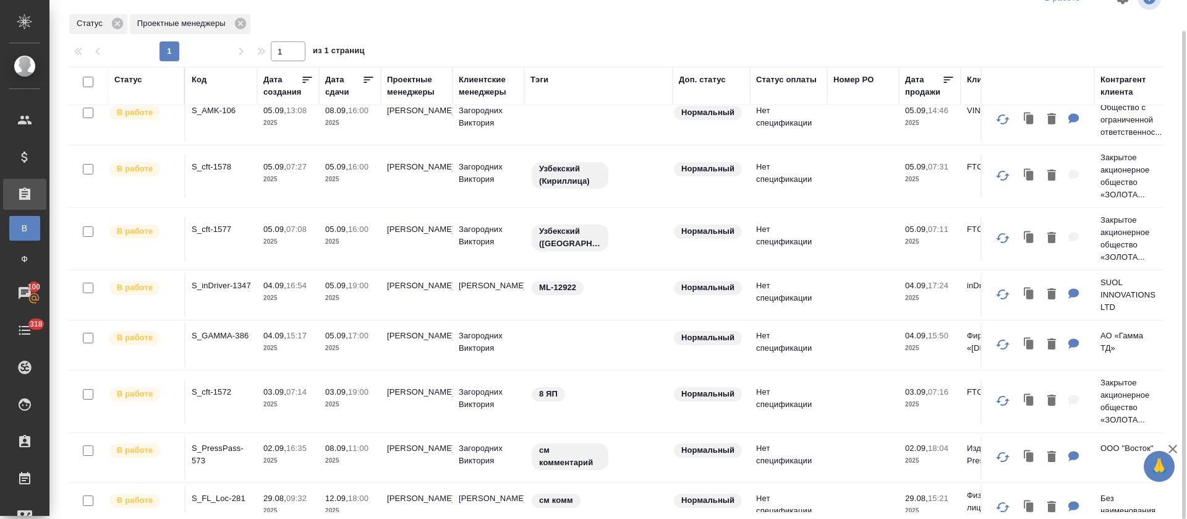
click at [229, 339] on p "S_GAMMA-386" at bounding box center [221, 335] width 59 height 12
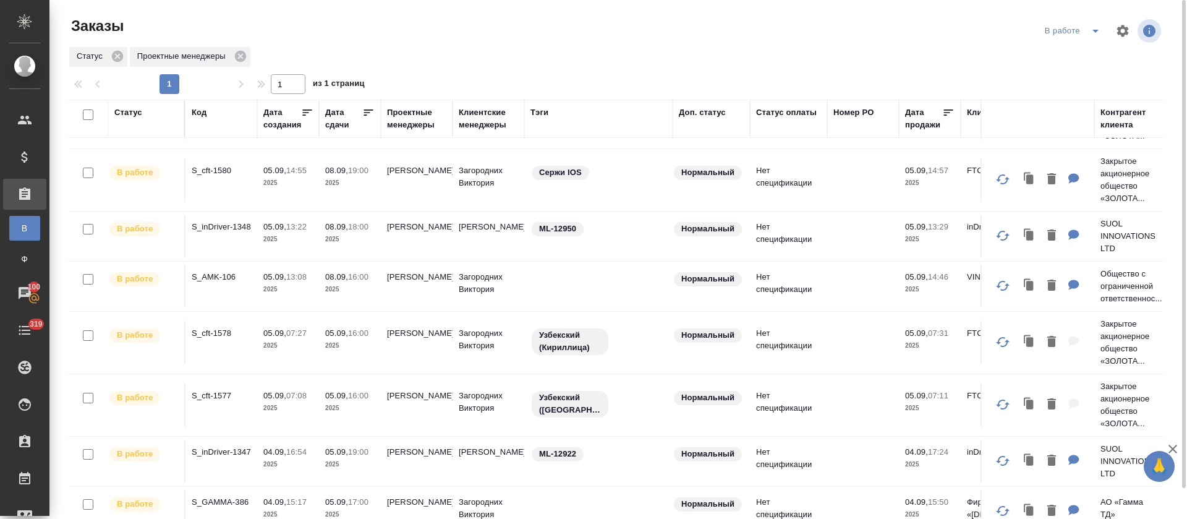
scroll to position [0, 0]
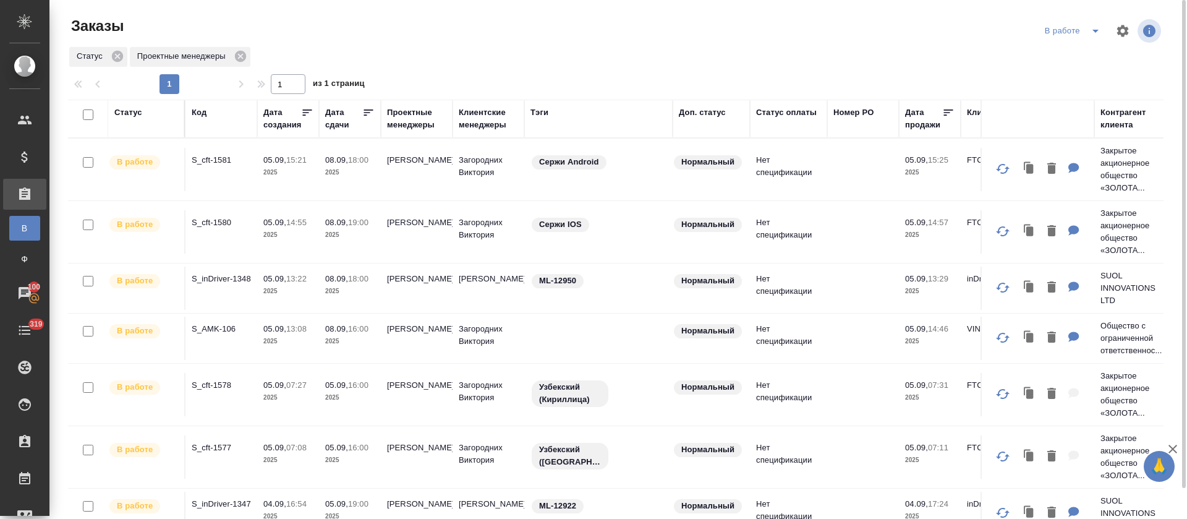
click at [368, 111] on icon at bounding box center [368, 112] width 12 height 12
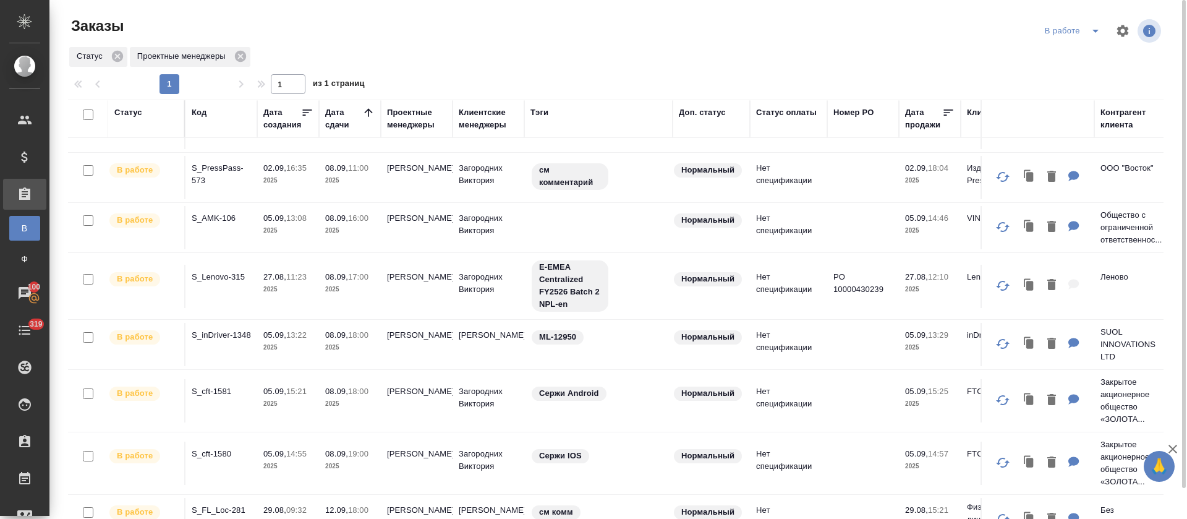
click at [1093, 38] on button "split button" at bounding box center [1095, 31] width 25 height 20
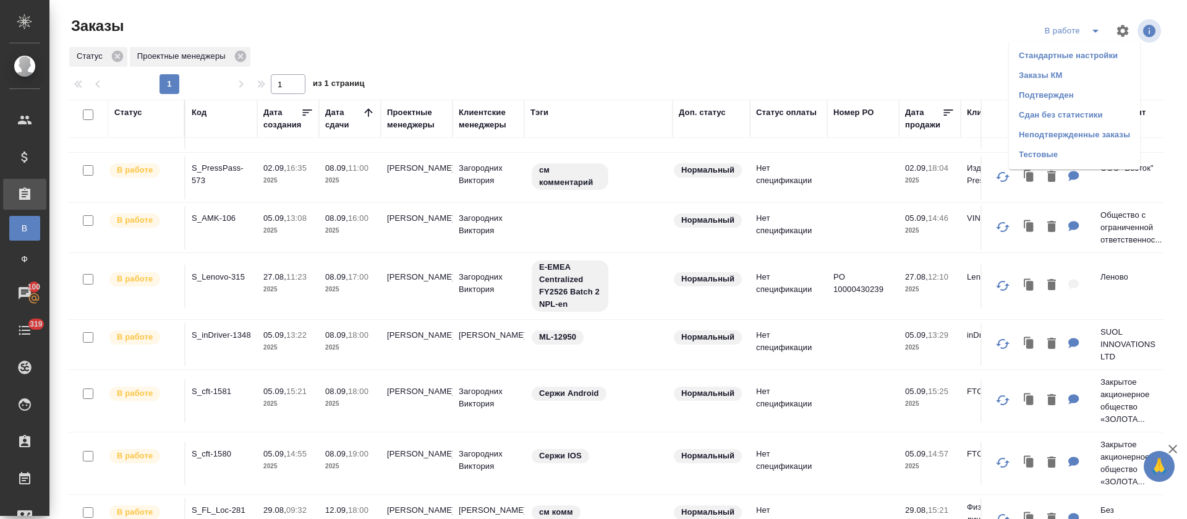
click at [1086, 90] on li "Подтвержден" at bounding box center [1074, 95] width 131 height 20
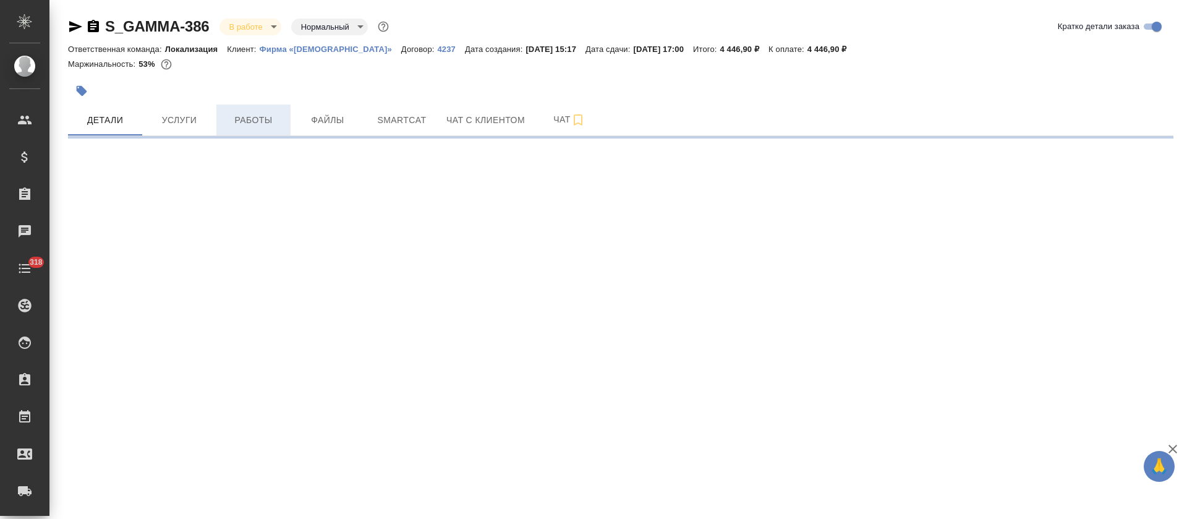
select select "RU"
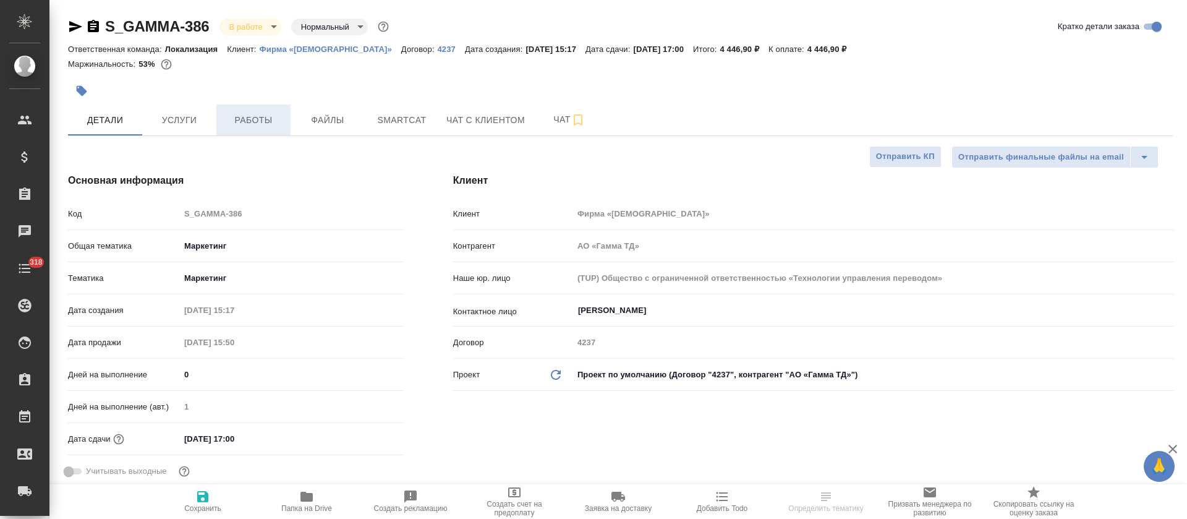
type textarea "x"
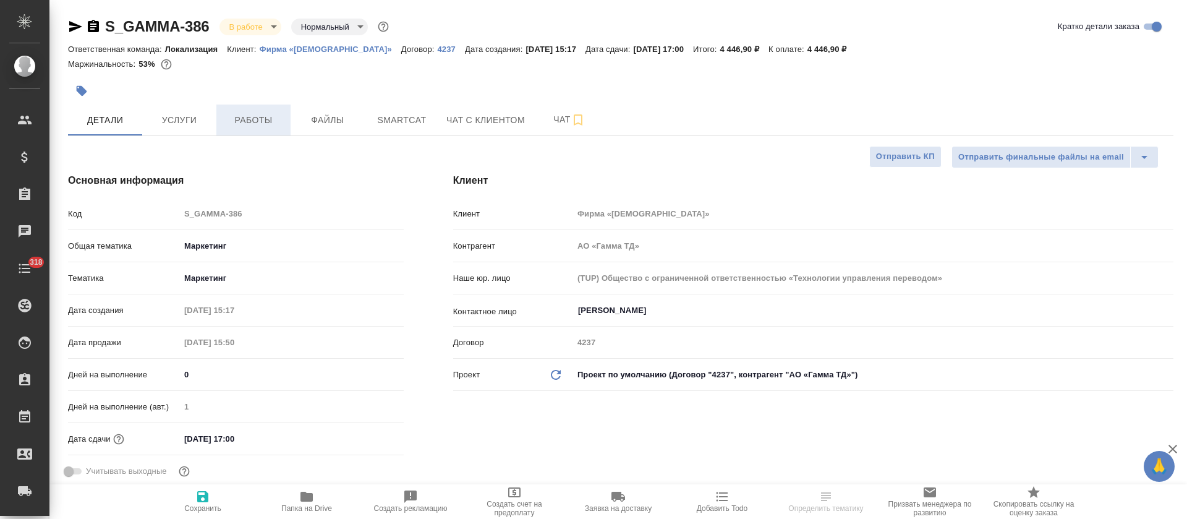
type textarea "x"
click at [258, 129] on button "Работы" at bounding box center [253, 119] width 74 height 31
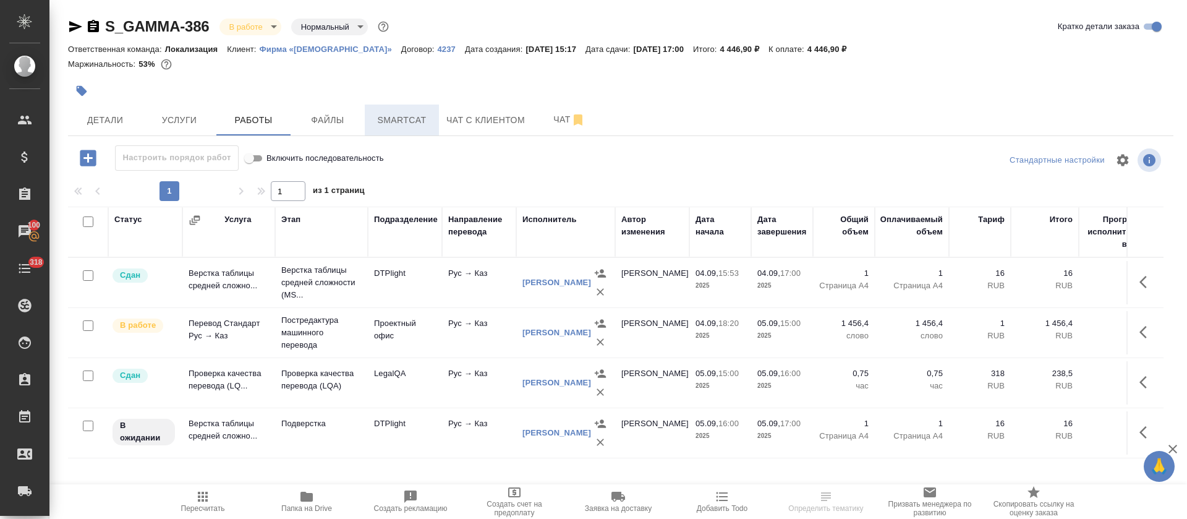
click at [394, 128] on button "Smartcat" at bounding box center [402, 119] width 74 height 31
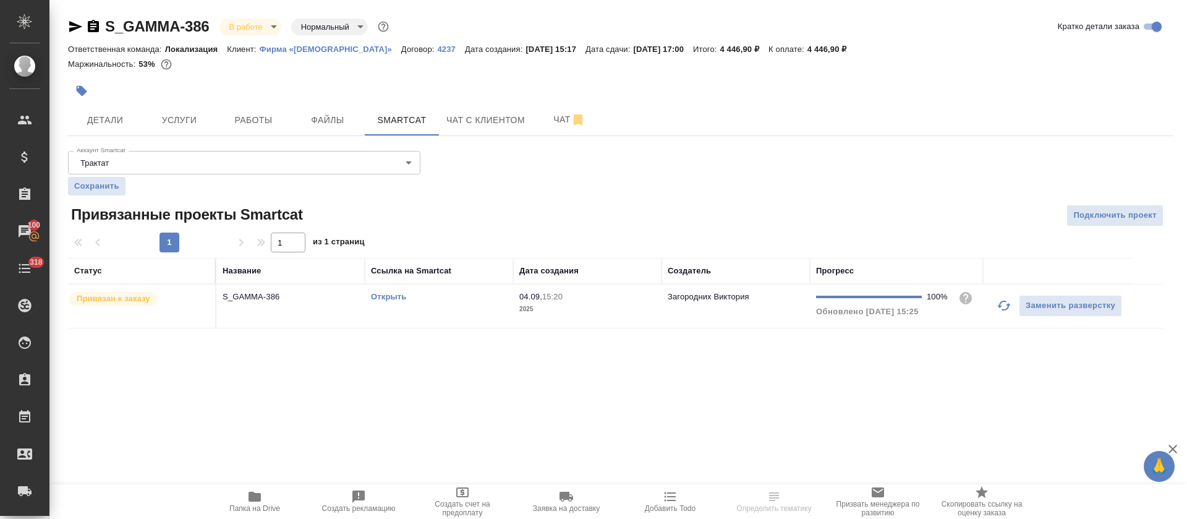
click at [457, 320] on td "Открыть" at bounding box center [439, 305] width 148 height 43
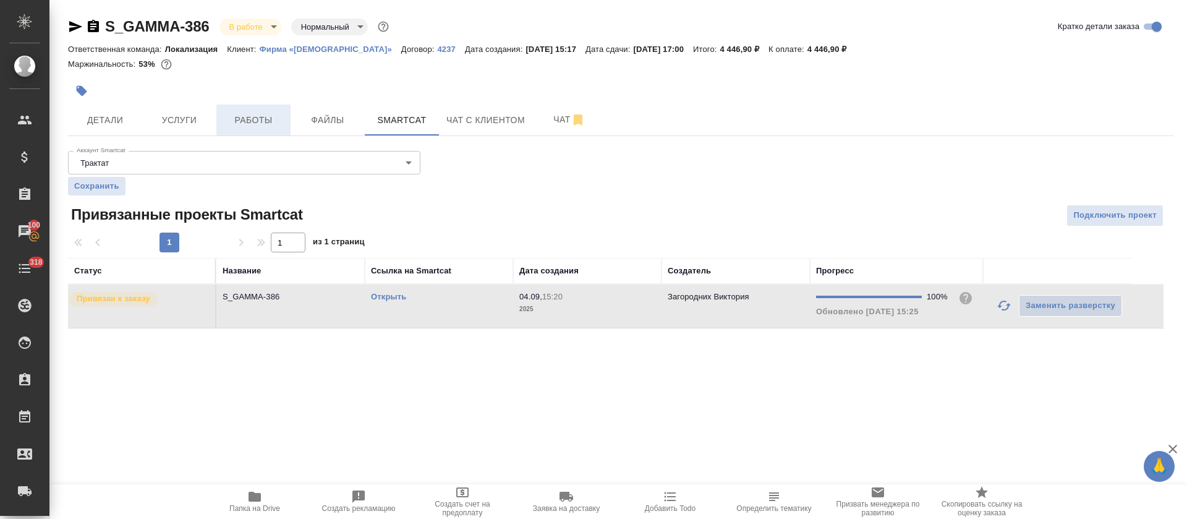
click at [247, 107] on button "Работы" at bounding box center [253, 119] width 74 height 31
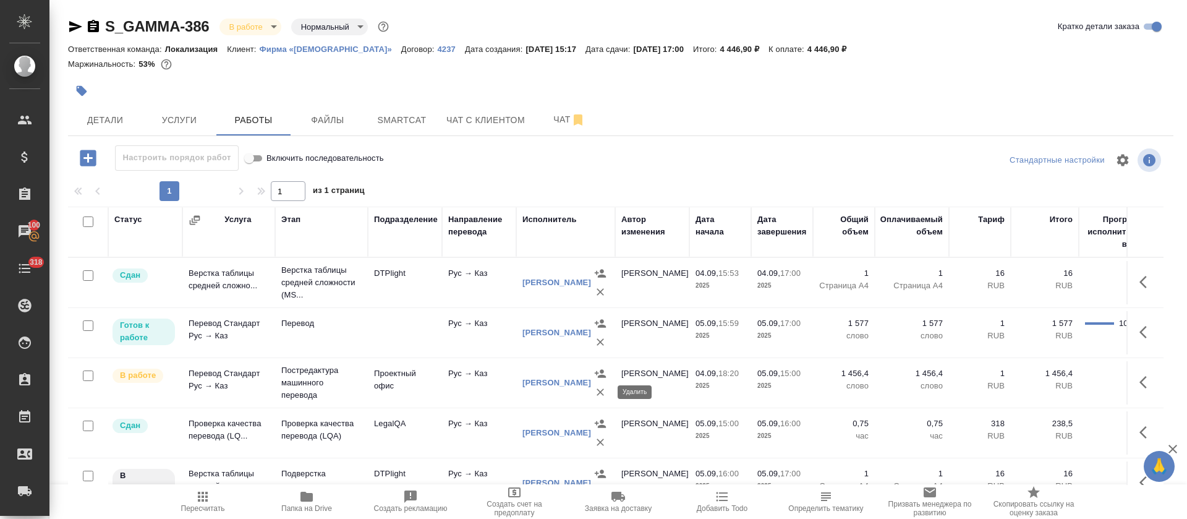
click at [603, 391] on icon "button" at bounding box center [600, 392] width 12 height 12
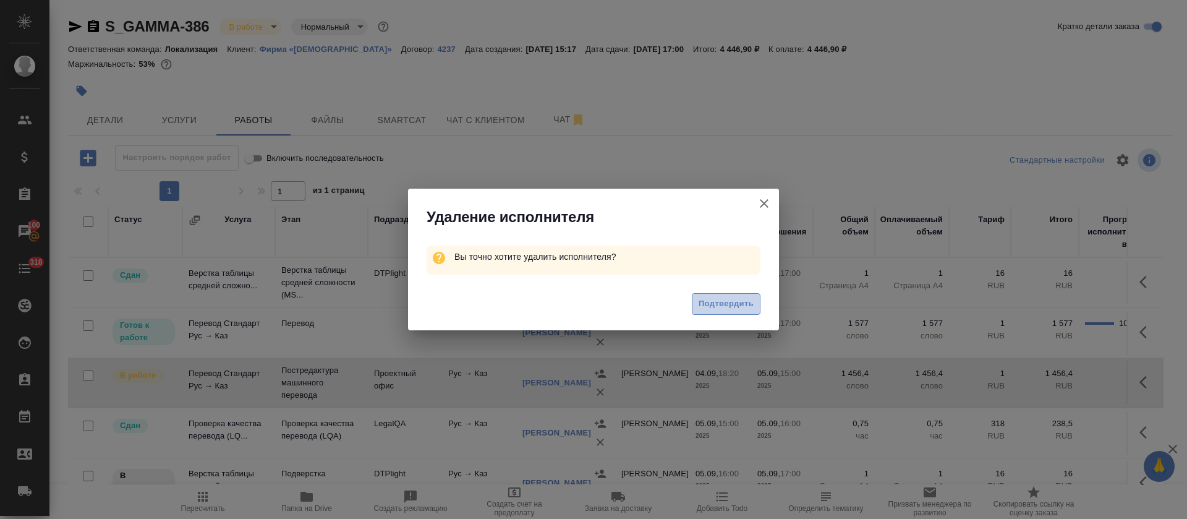
click at [710, 299] on span "Подтвердить" at bounding box center [725, 304] width 55 height 14
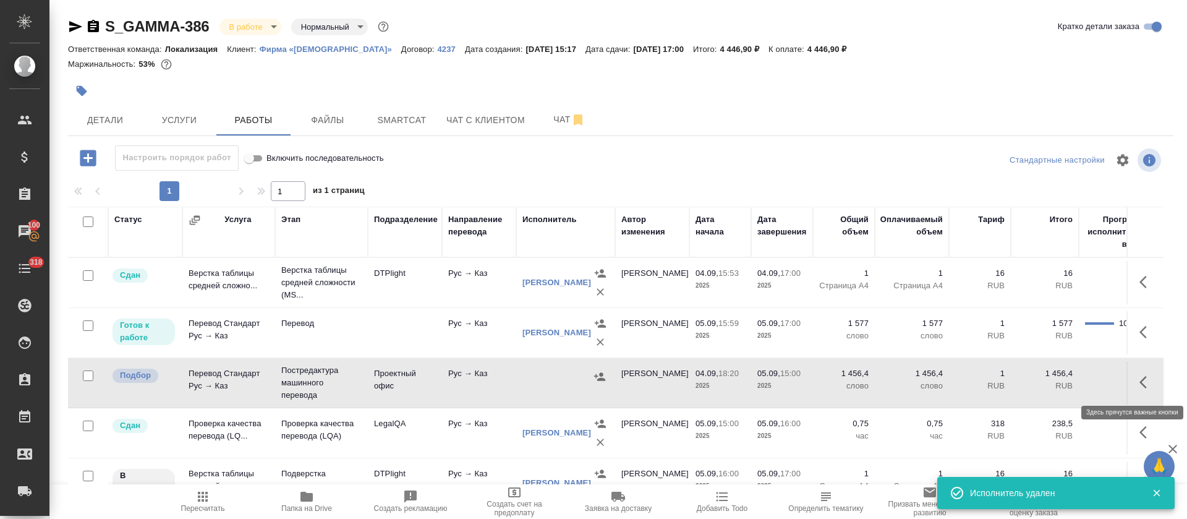
click at [1139, 386] on icon "button" at bounding box center [1142, 382] width 7 height 12
click at [1096, 384] on icon "button" at bounding box center [1100, 381] width 9 height 11
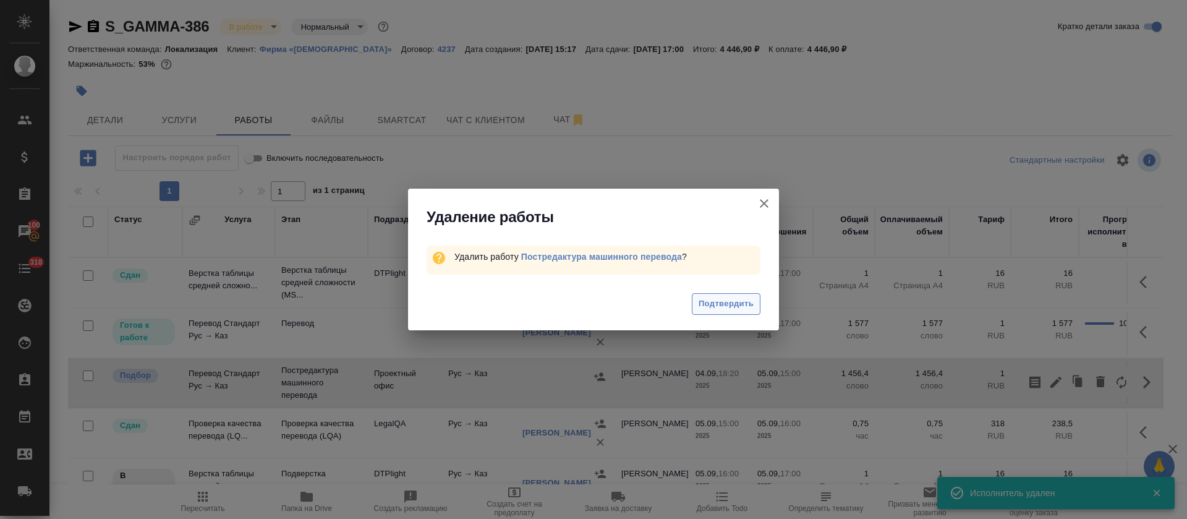
click at [715, 295] on button "Подтвердить" at bounding box center [726, 304] width 69 height 22
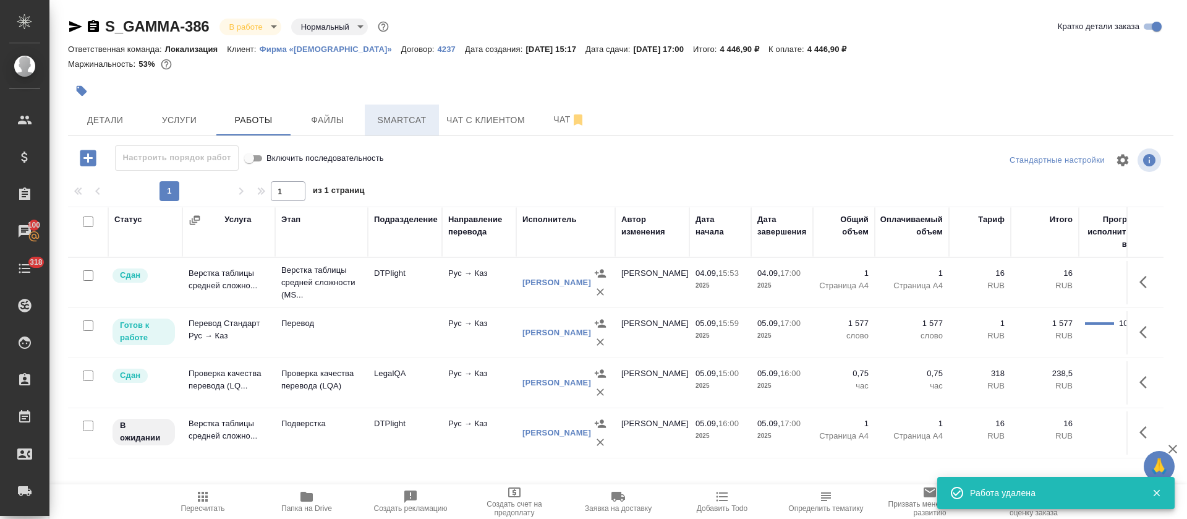
click at [399, 122] on span "Smartcat" at bounding box center [401, 119] width 59 height 15
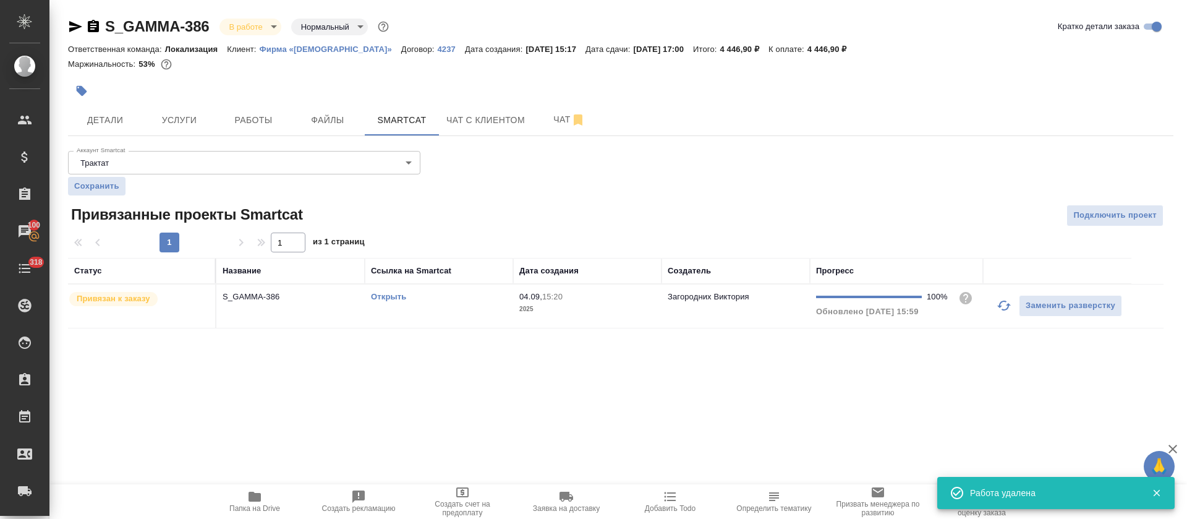
click at [380, 298] on link "Открыть" at bounding box center [388, 296] width 35 height 9
click at [260, 501] on icon "button" at bounding box center [254, 496] width 12 height 10
click at [255, 116] on span "Работы" at bounding box center [253, 119] width 59 height 15
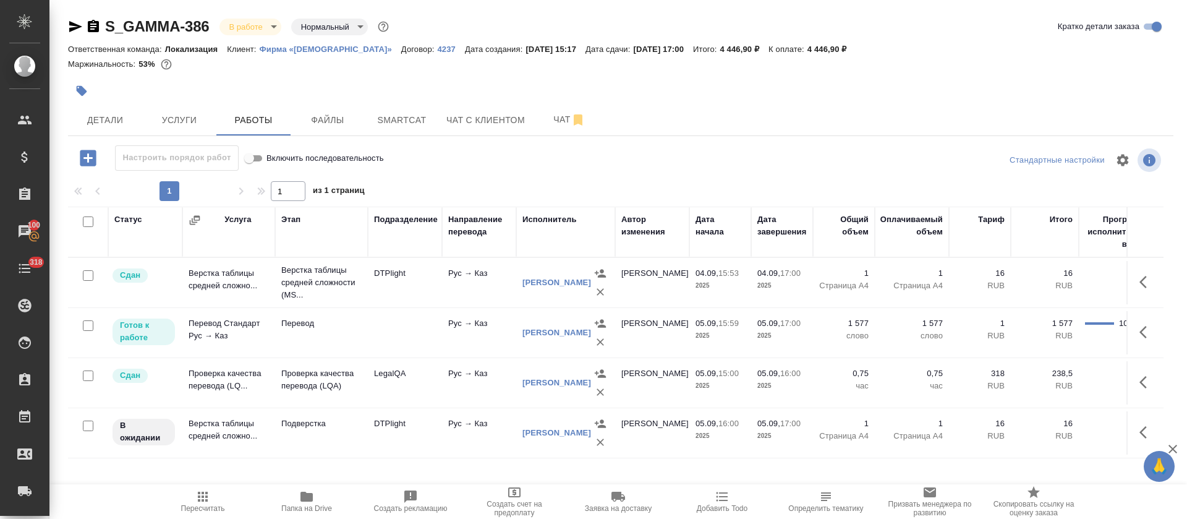
click at [1137, 324] on button "button" at bounding box center [1147, 332] width 30 height 30
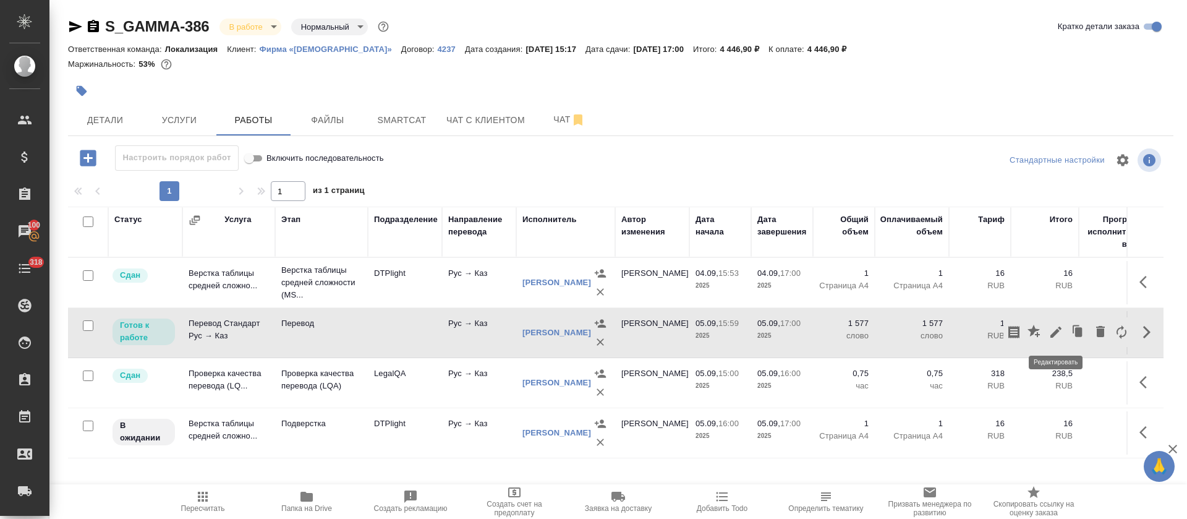
click at [1051, 336] on icon "button" at bounding box center [1055, 331] width 11 height 11
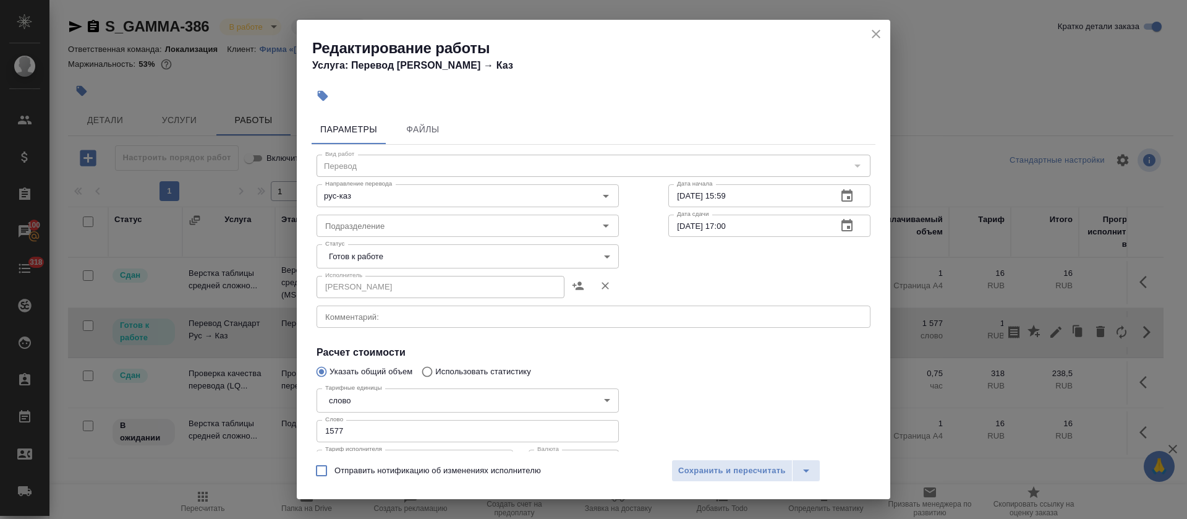
click at [397, 255] on body "🙏 .cls-1 fill:#fff; AWATERA [PERSON_NAME] Спецификации Заказы 100 Чаты 318 Todo…" at bounding box center [593, 259] width 1187 height 519
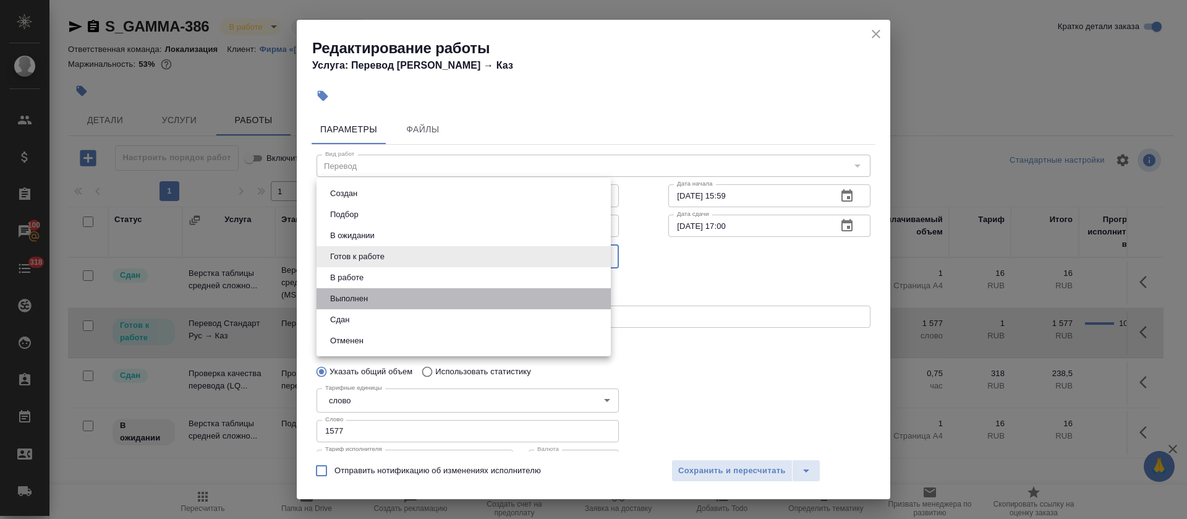
click at [385, 293] on li "Выполнен" at bounding box center [463, 298] width 294 height 21
type input "completed"
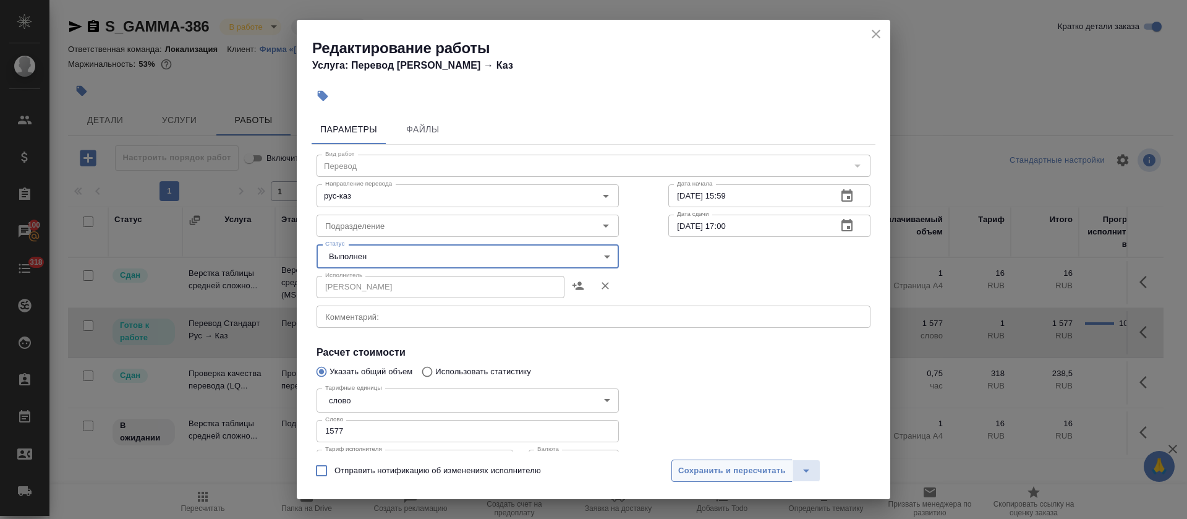
click at [746, 467] on span "Сохранить и пересчитать" at bounding box center [732, 471] width 108 height 14
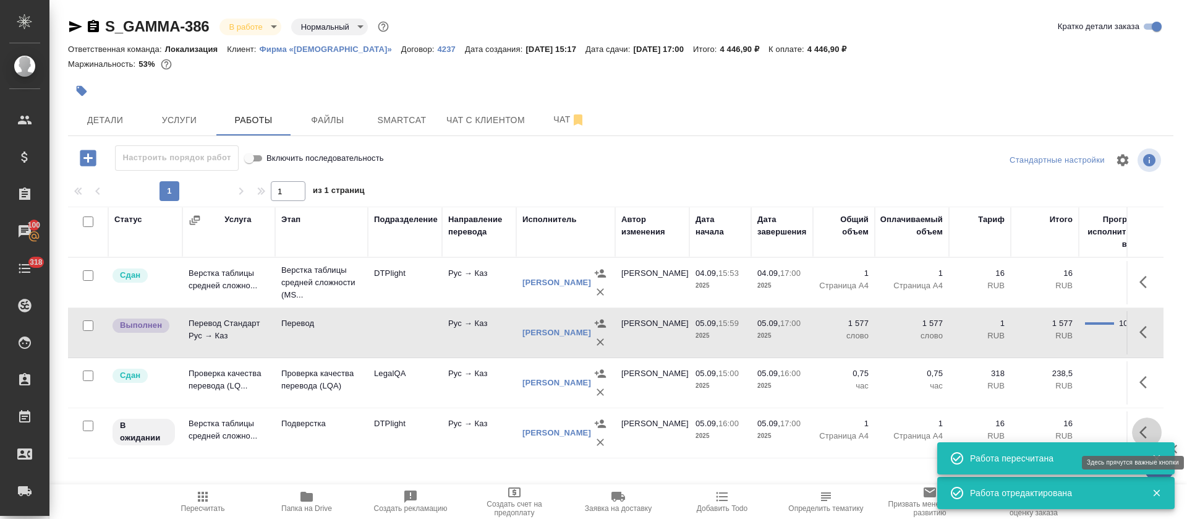
click at [1137, 430] on button "button" at bounding box center [1147, 432] width 30 height 30
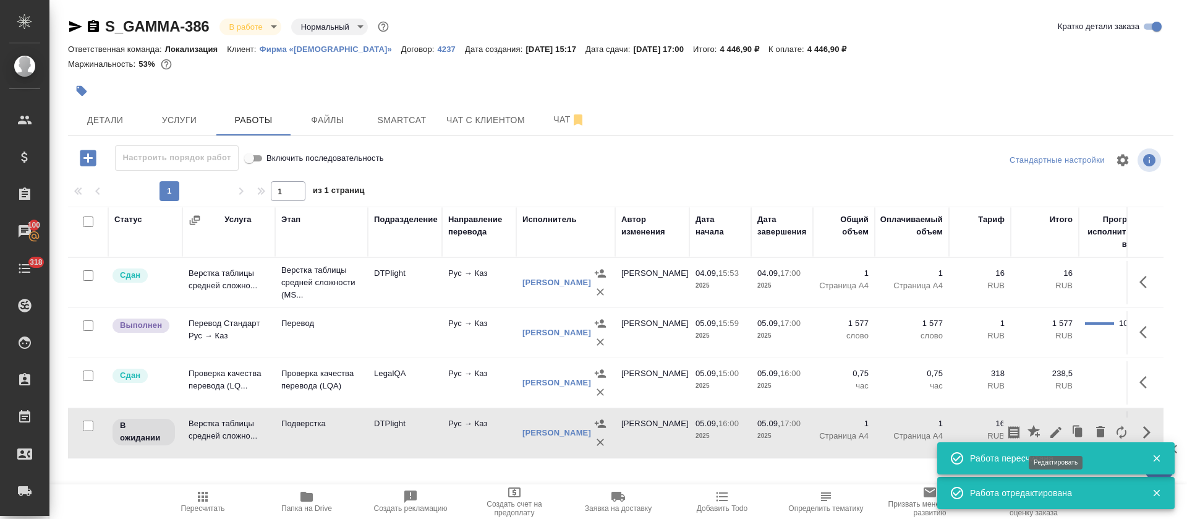
click at [1056, 436] on icon "button" at bounding box center [1055, 432] width 15 height 15
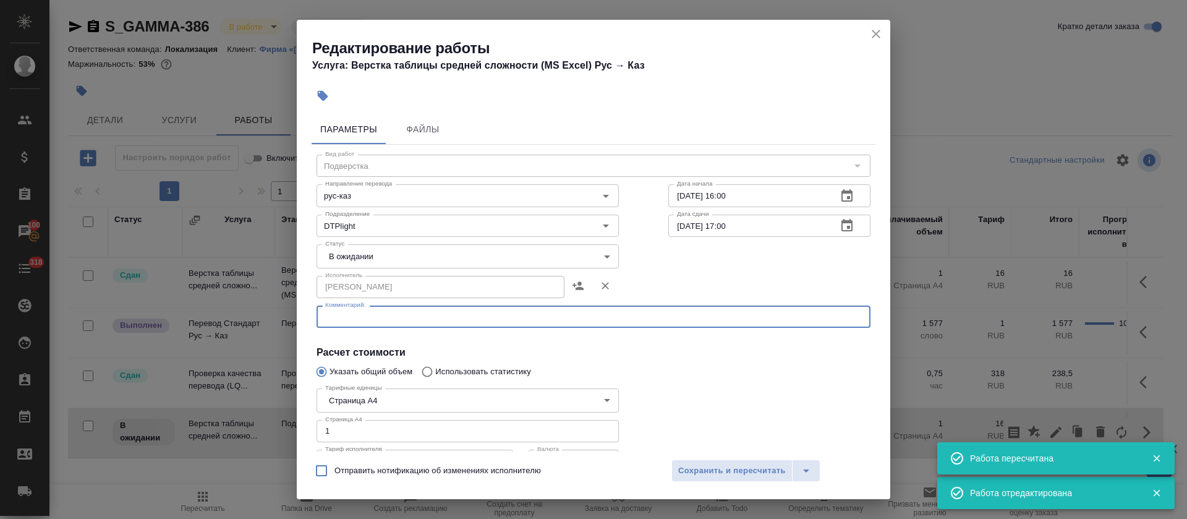
click at [352, 320] on textarea at bounding box center [593, 316] width 536 height 9
paste textarea "https://drive.awatera.com/s/bdnKtiN52bdPf3n"
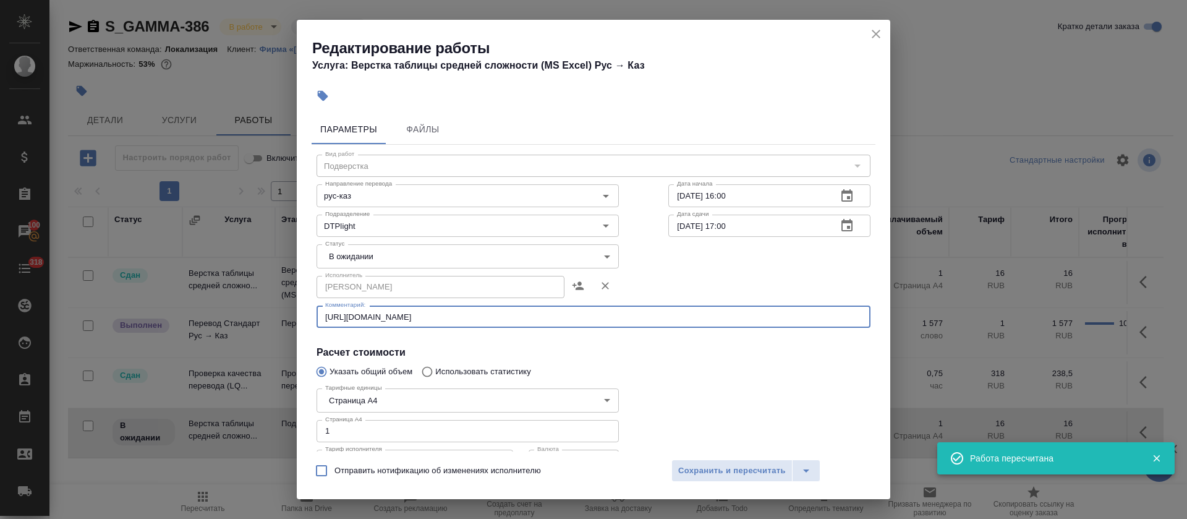
type textarea "https://drive.awatera.com/s/bdnKtiN52bdPf3n"
click at [345, 255] on body "🙏 .cls-1 fill:#fff; AWATERA Tretyakova Olga Клиенты Спецификации Заказы 100 Чат…" at bounding box center [593, 259] width 1187 height 519
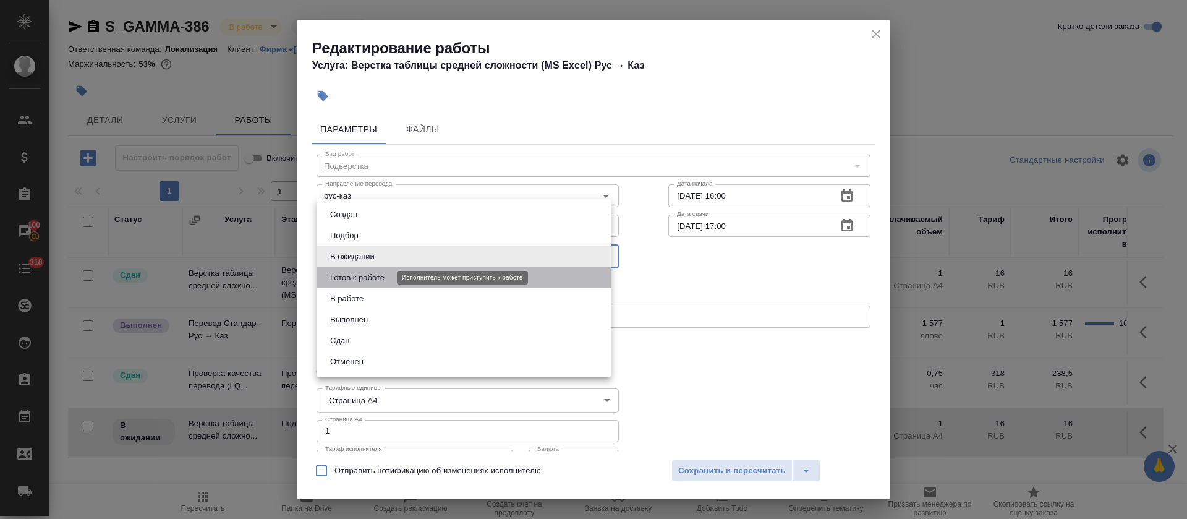
click at [347, 276] on button "Готов к работе" at bounding box center [357, 278] width 62 height 14
type input "readyForWork"
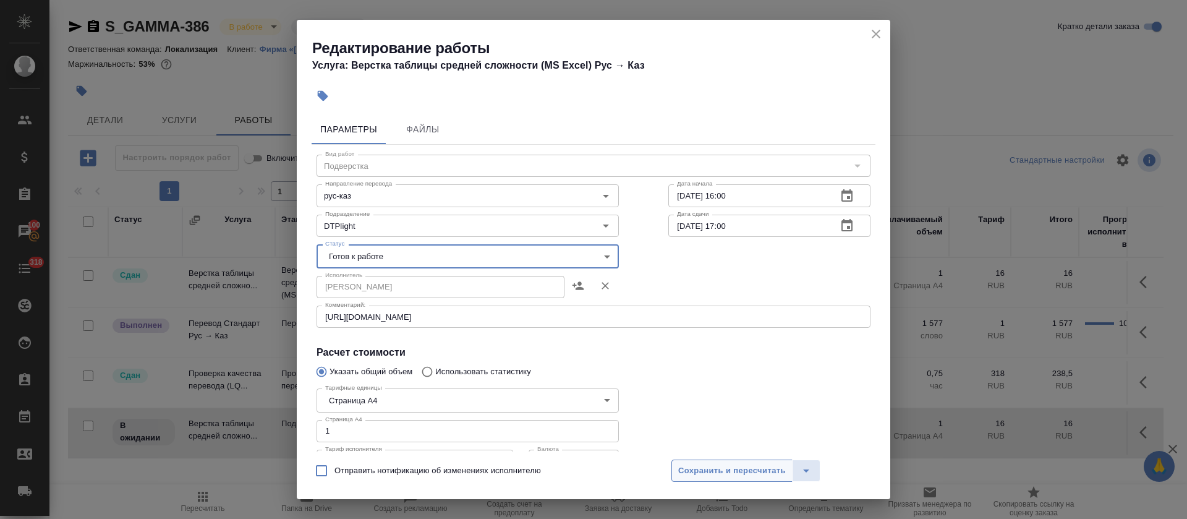
click at [705, 478] on button "Сохранить и пересчитать" at bounding box center [731, 470] width 121 height 22
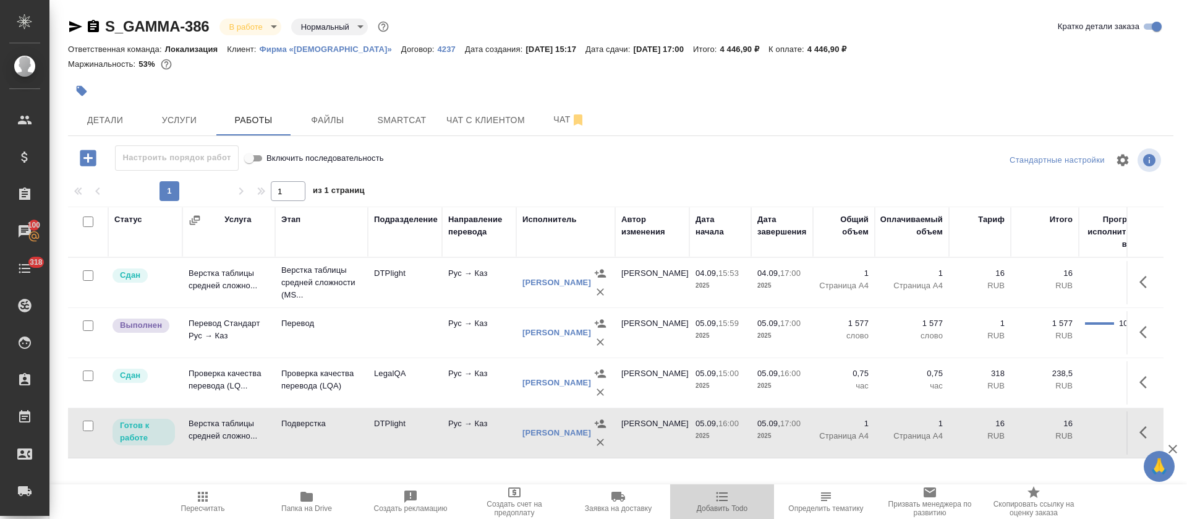
click at [720, 491] on icon "button" at bounding box center [721, 496] width 15 height 15
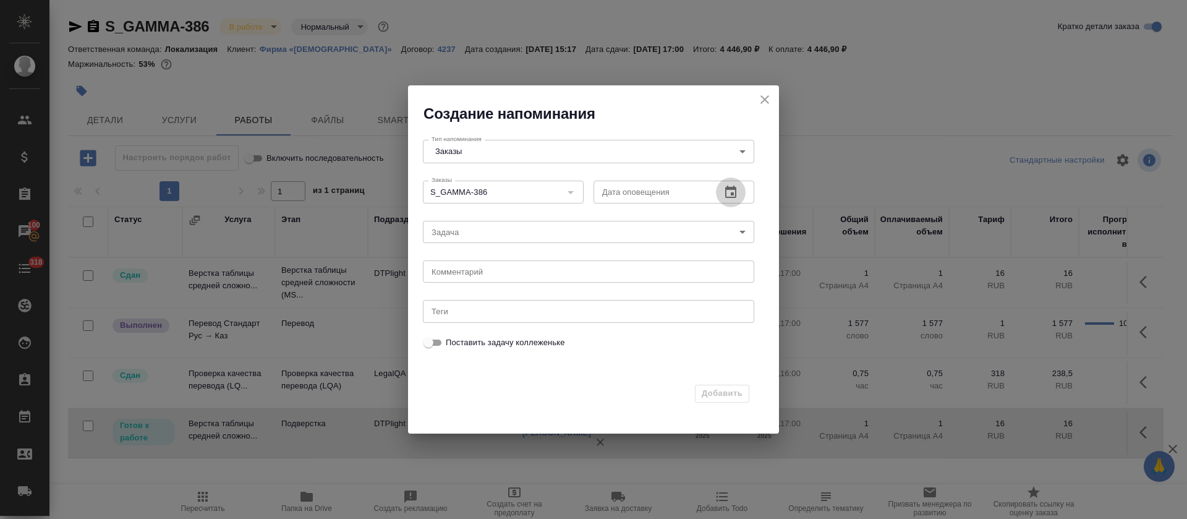
click at [734, 179] on button "button" at bounding box center [731, 192] width 30 height 30
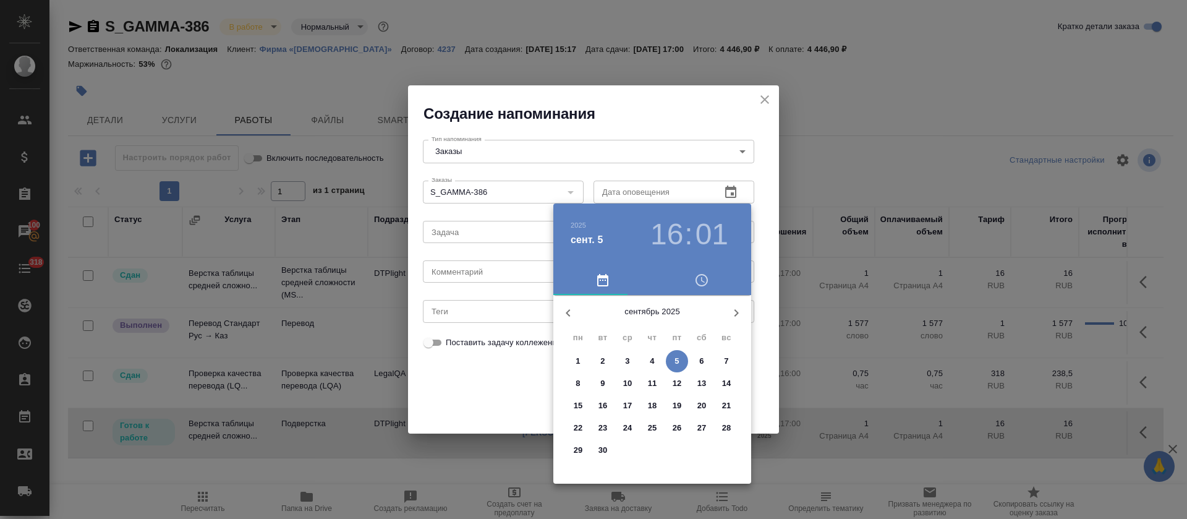
click at [674, 361] on p "5" at bounding box center [676, 361] width 4 height 12
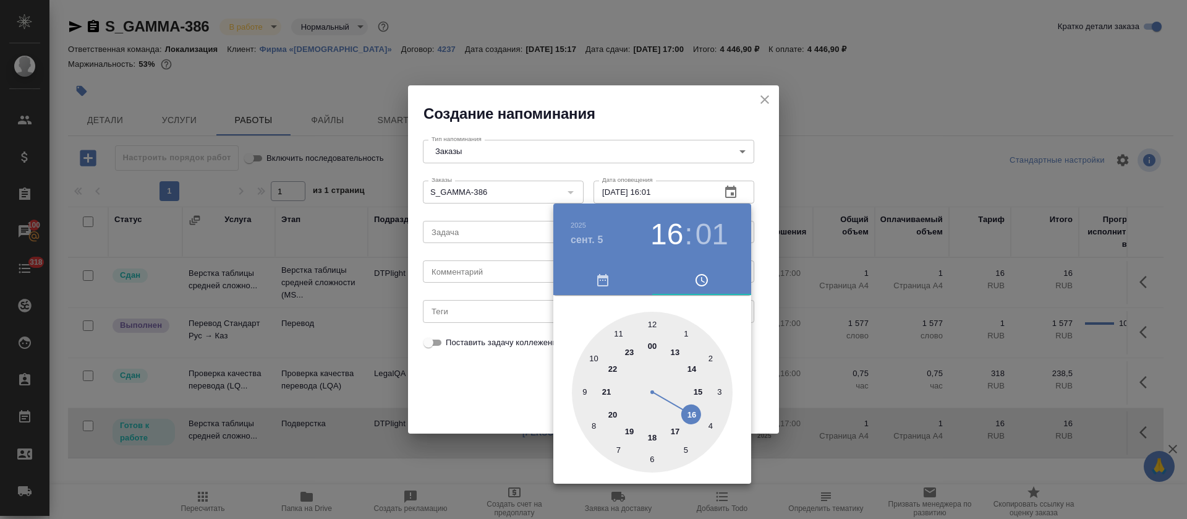
click at [688, 412] on div at bounding box center [652, 391] width 161 height 161
click at [619, 332] on div at bounding box center [652, 391] width 161 height 161
type input "05.09.2025 16:55"
click at [511, 384] on div at bounding box center [593, 259] width 1187 height 519
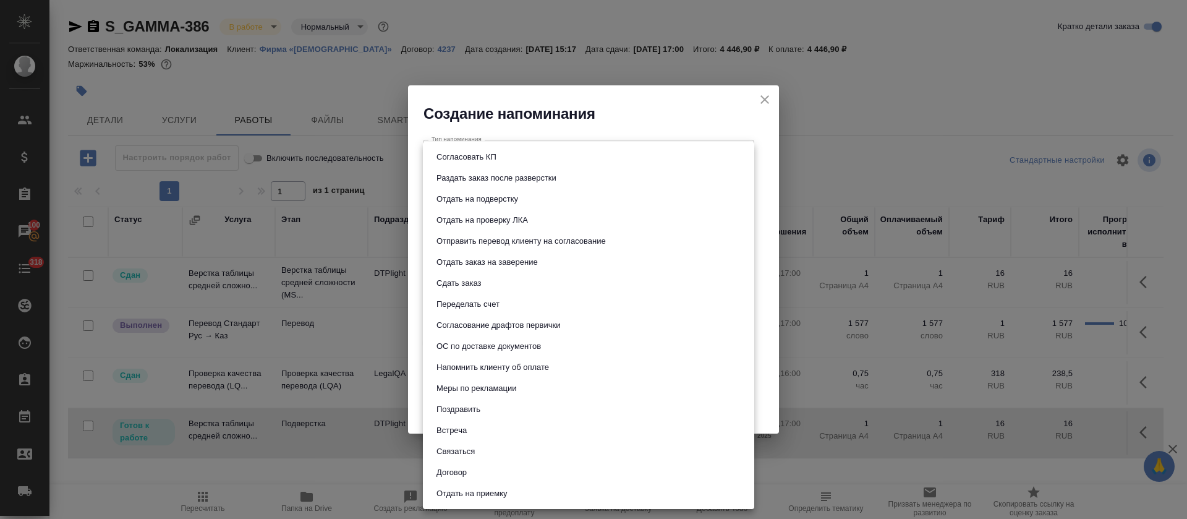
click at [484, 240] on body "🙏 .cls-1 fill:#fff; AWATERA Tretyakova Olga Клиенты Спецификации Заказы 100 Чат…" at bounding box center [593, 259] width 1187 height 519
click at [467, 283] on button "Сдать заказ" at bounding box center [459, 283] width 52 height 14
type input "Сдать заказ"
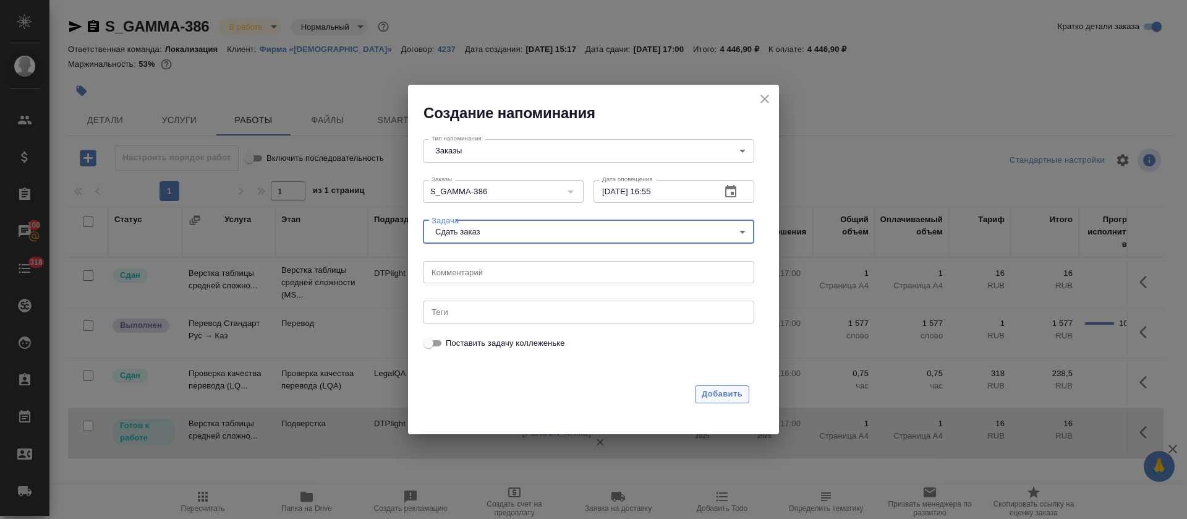
click at [709, 392] on span "Добавить" at bounding box center [721, 394] width 41 height 14
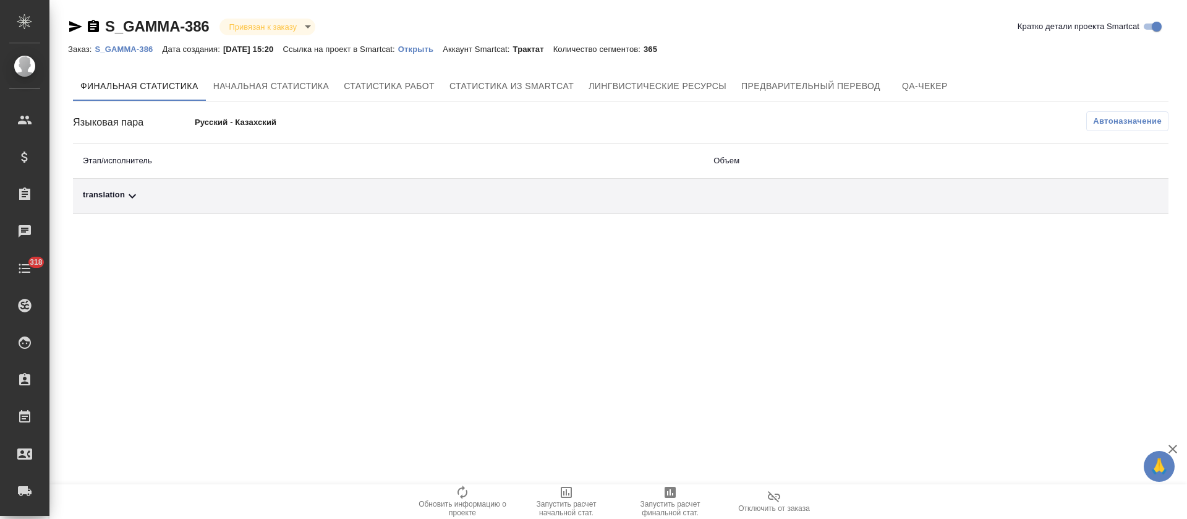
click at [431, 189] on div "translation" at bounding box center [388, 196] width 611 height 15
click at [1088, 123] on button "Автоназначение" at bounding box center [1127, 121] width 82 height 20
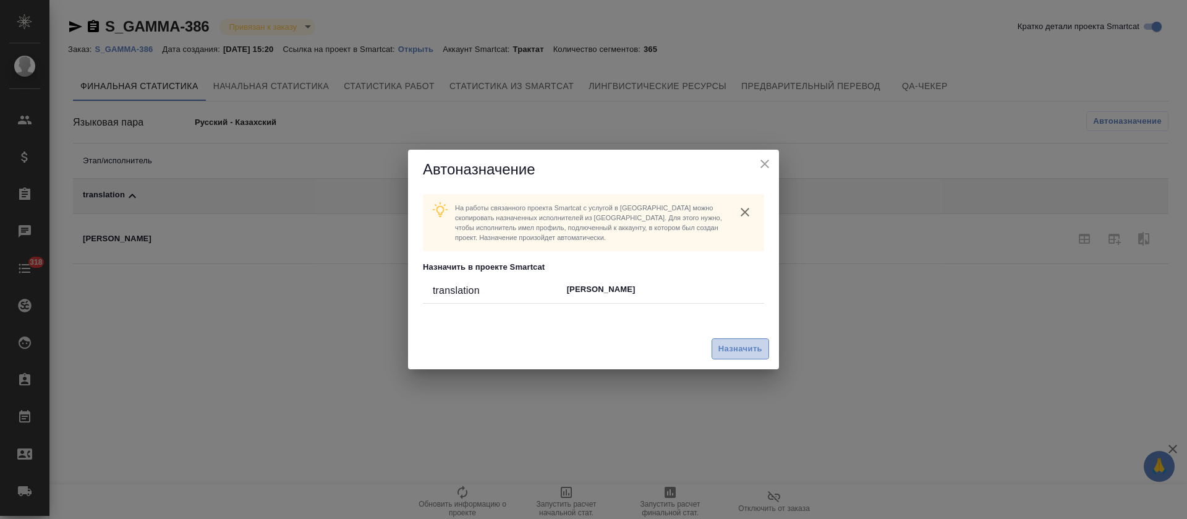
click at [726, 349] on span "Назначить" at bounding box center [740, 349] width 44 height 14
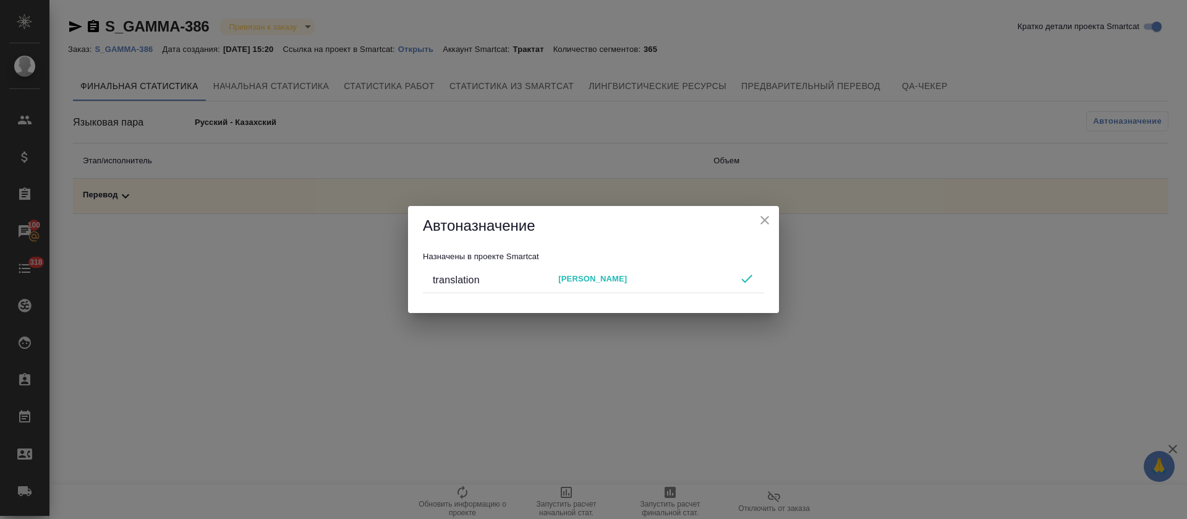
click at [764, 227] on button "close" at bounding box center [764, 220] width 19 height 19
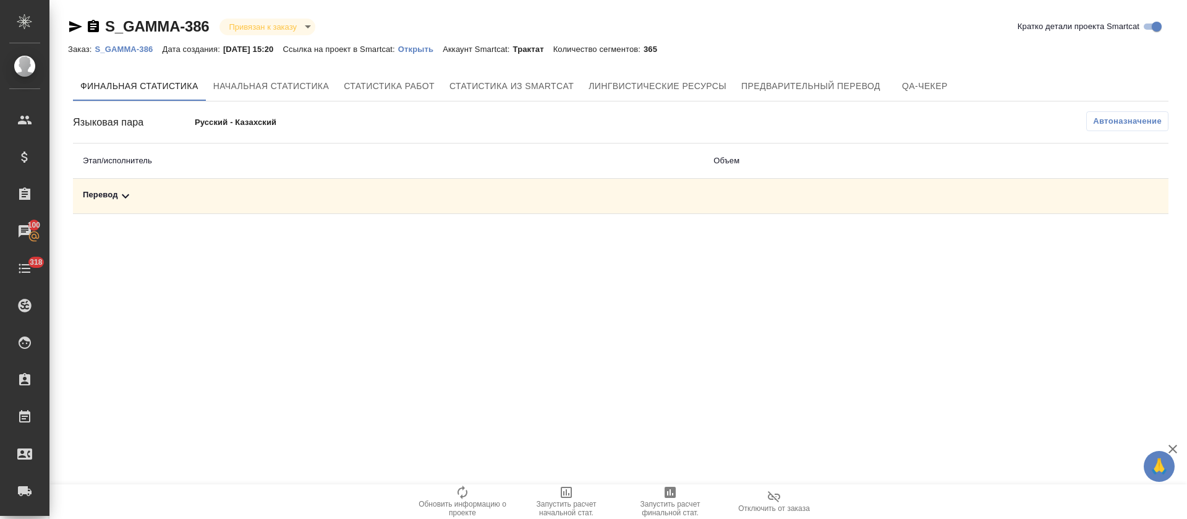
drag, startPoint x: 676, startPoint y: 478, endPoint x: 676, endPoint y: 488, distance: 9.3
click at [676, 481] on div ".cls-1 fill:#fff; AWATERA [PERSON_NAME] Спецификации Заказы 100 Чаты 318 Todo П…" at bounding box center [593, 259] width 1187 height 519
click at [676, 494] on icon "button" at bounding box center [670, 492] width 15 height 15
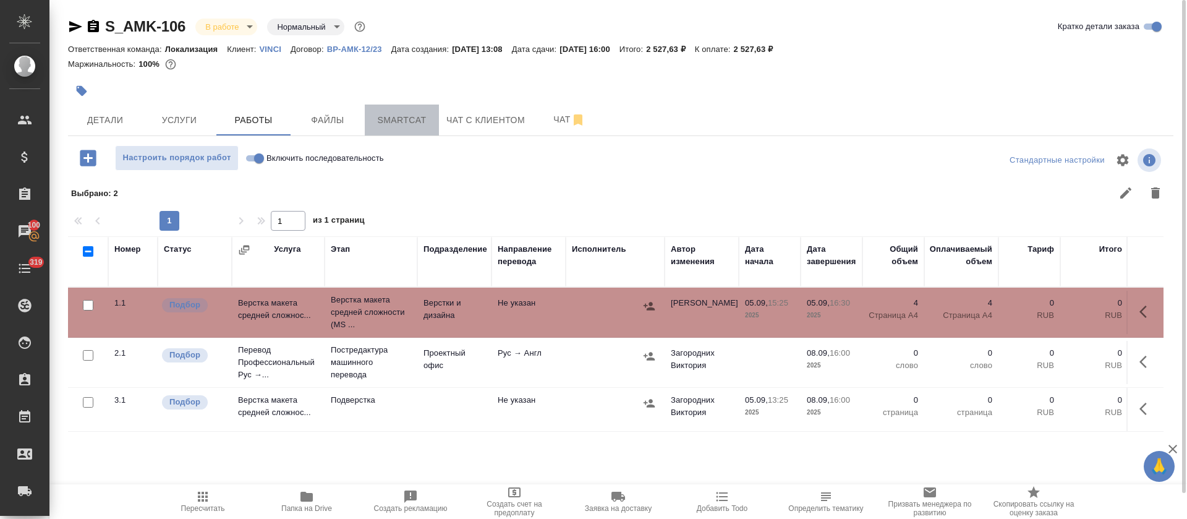
click at [427, 125] on span "Smartcat" at bounding box center [401, 119] width 59 height 15
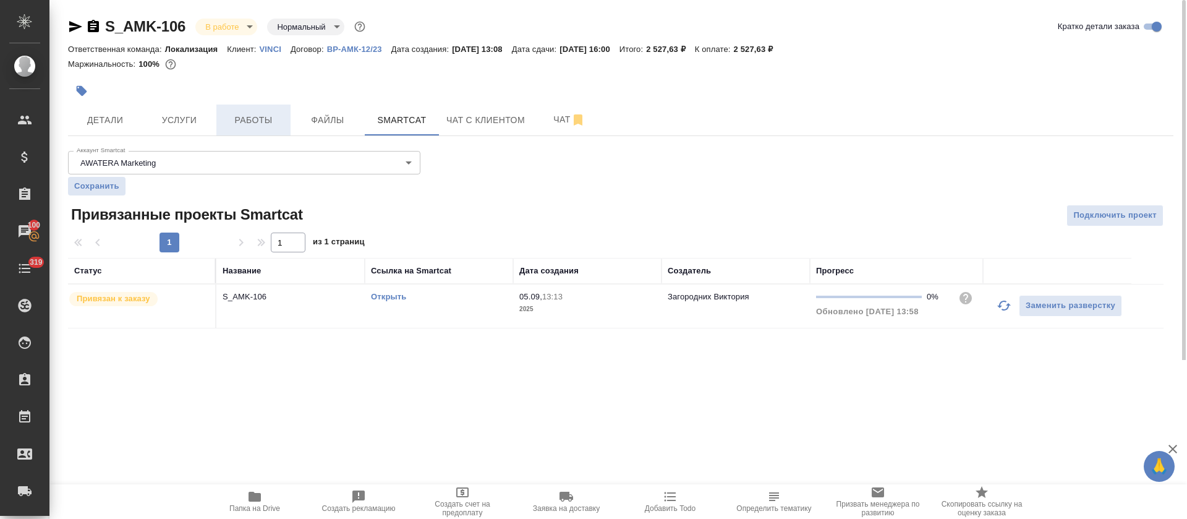
click at [249, 130] on button "Работы" at bounding box center [253, 119] width 74 height 31
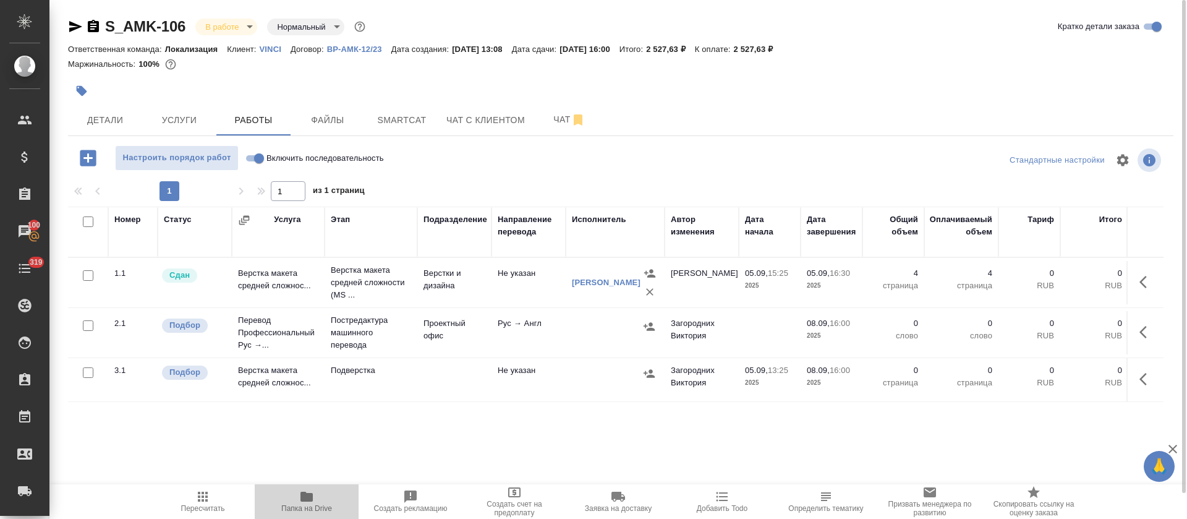
click at [303, 501] on icon "button" at bounding box center [306, 496] width 12 height 10
click at [536, 125] on button "Чат" at bounding box center [569, 119] width 74 height 31
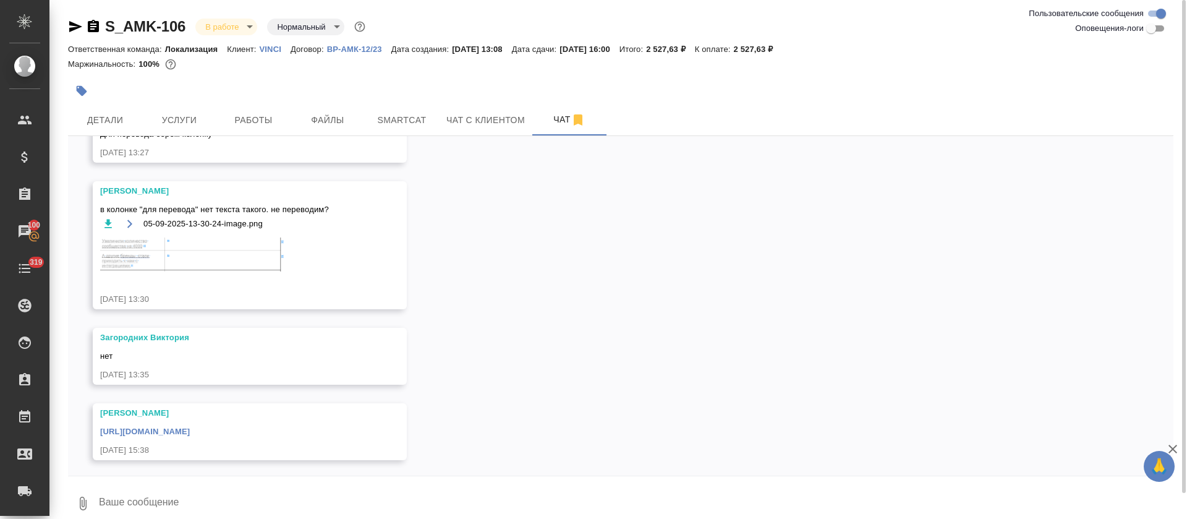
scroll to position [706, 0]
click at [234, 255] on img at bounding box center [192, 251] width 185 height 34
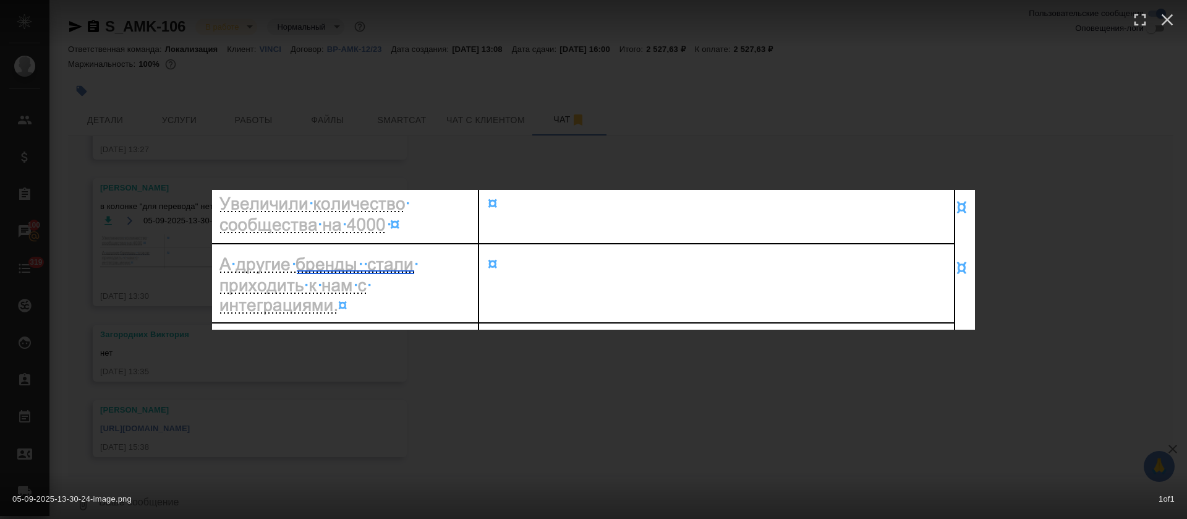
click at [637, 381] on div "05-09-2025-13-30-24-image.png 1 of 1" at bounding box center [593, 259] width 1187 height 519
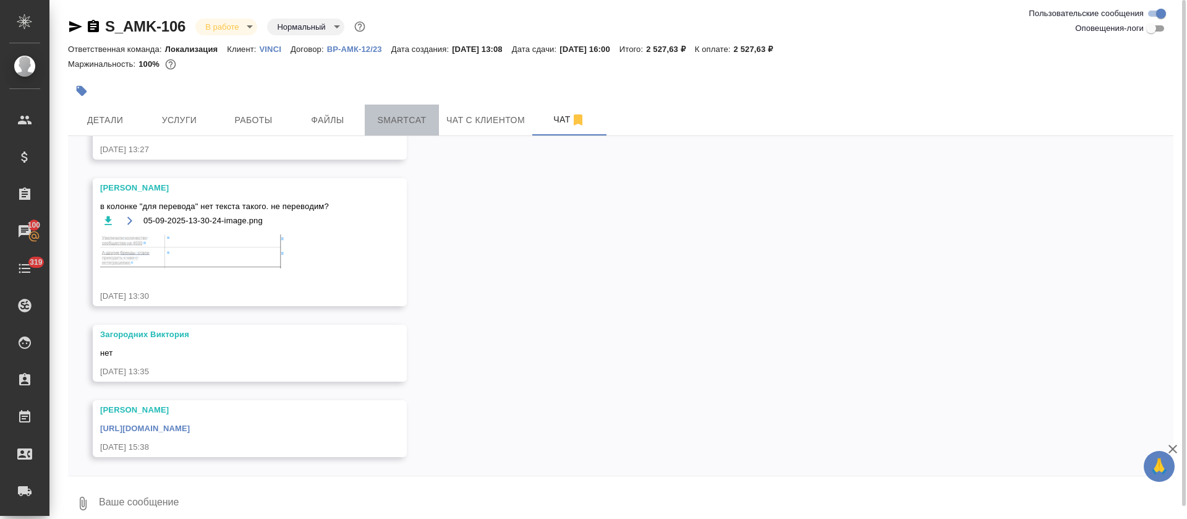
click at [394, 112] on span "Smartcat" at bounding box center [401, 119] width 59 height 15
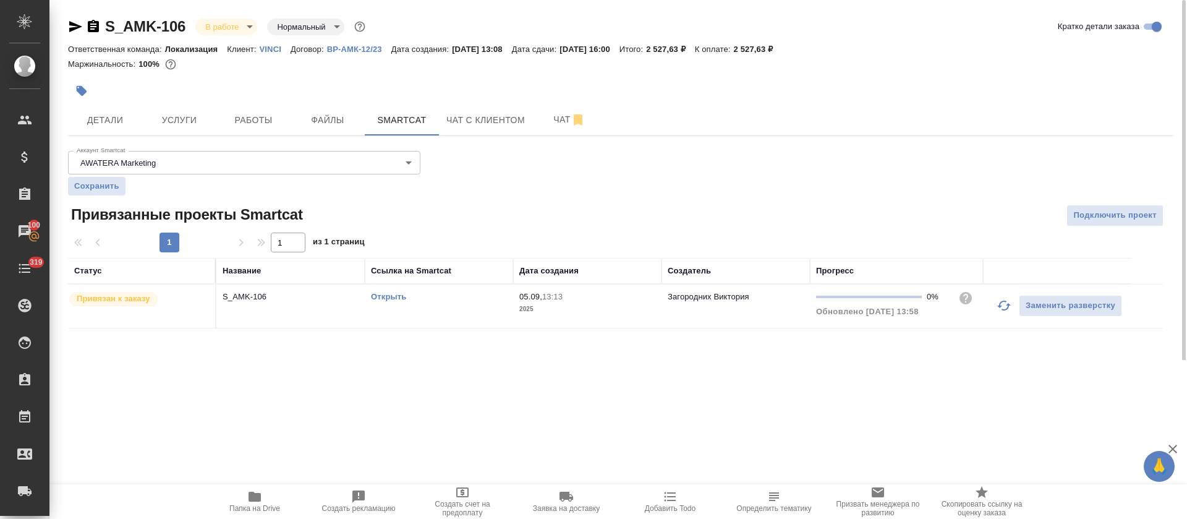
click at [392, 297] on link "Открыть" at bounding box center [388, 296] width 35 height 9
click at [467, 306] on td "Открыть" at bounding box center [439, 305] width 148 height 43
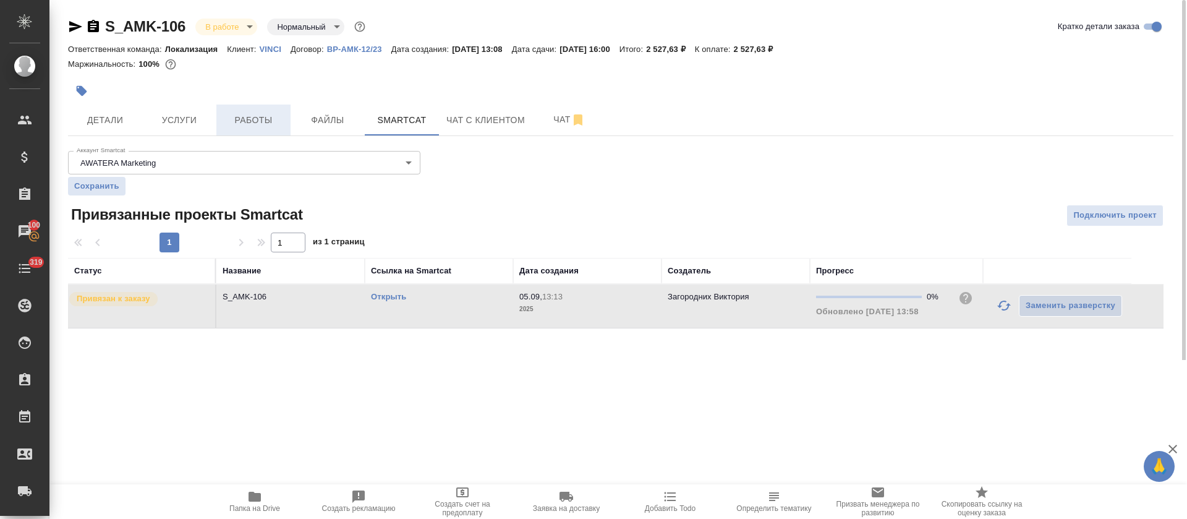
click at [245, 116] on span "Работы" at bounding box center [253, 119] width 59 height 15
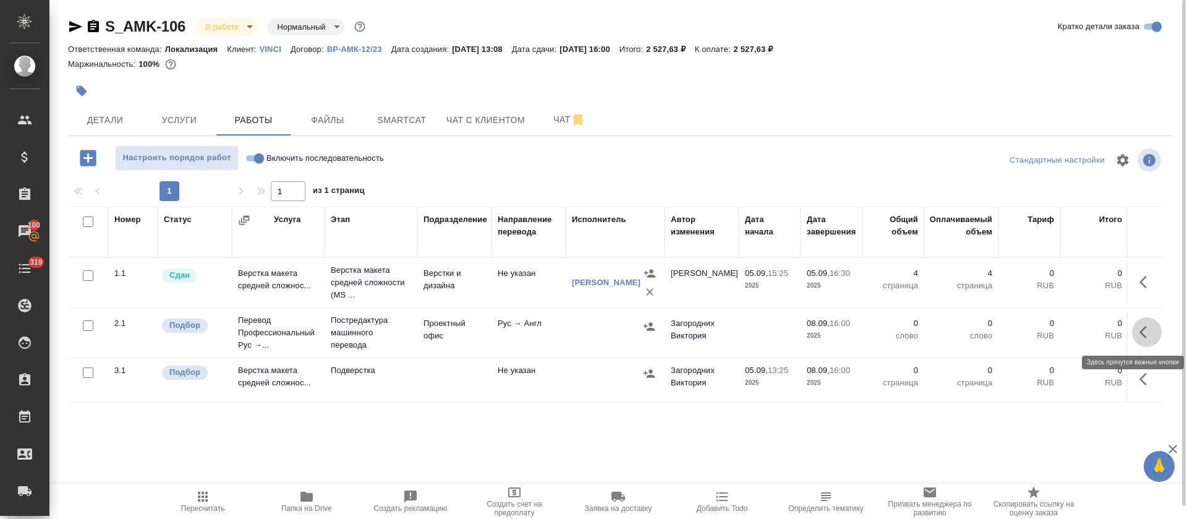
click at [1142, 336] on icon "button" at bounding box center [1146, 331] width 15 height 15
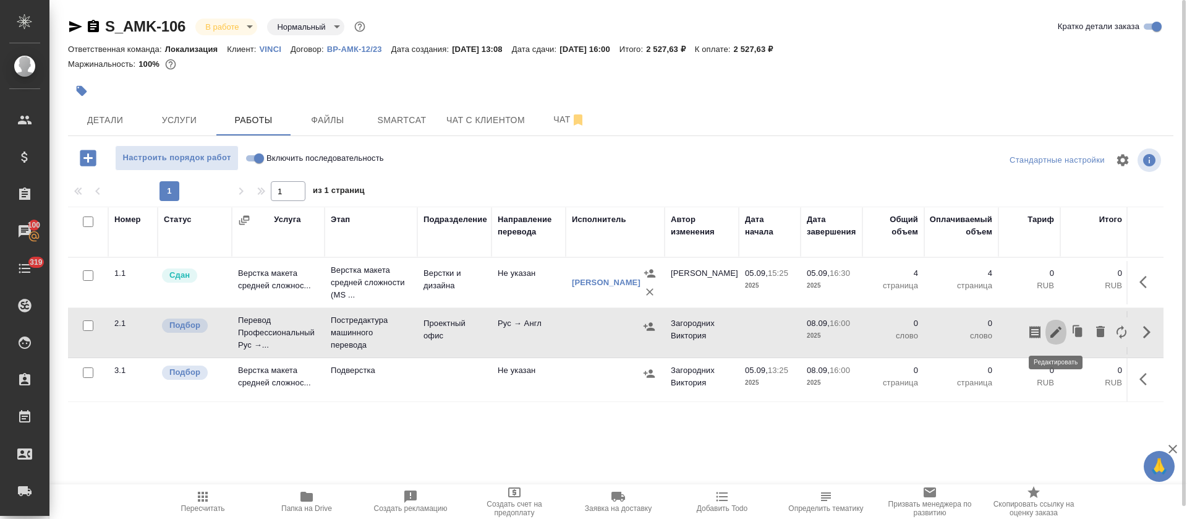
click at [1057, 333] on icon "button" at bounding box center [1055, 331] width 15 height 15
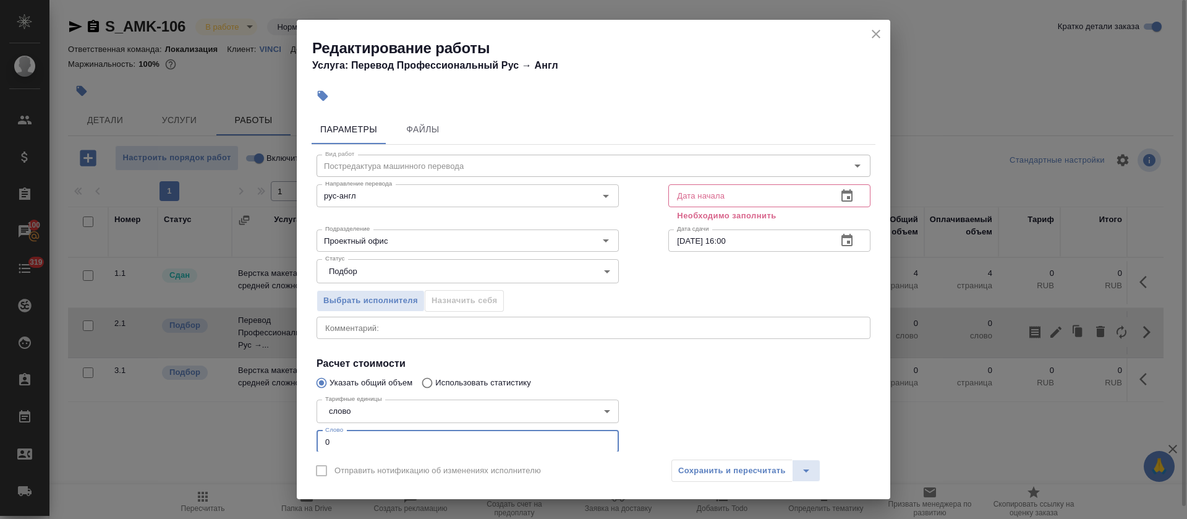
drag, startPoint x: 324, startPoint y: 434, endPoint x: 310, endPoint y: 434, distance: 13.6
click at [310, 434] on div "Параметры Файлы Вид работ Постредактура машинного перевода Вид работ Направлени…" at bounding box center [593, 280] width 593 height 342
paste input "296"
type input "296"
click at [839, 198] on icon "button" at bounding box center [846, 196] width 15 height 15
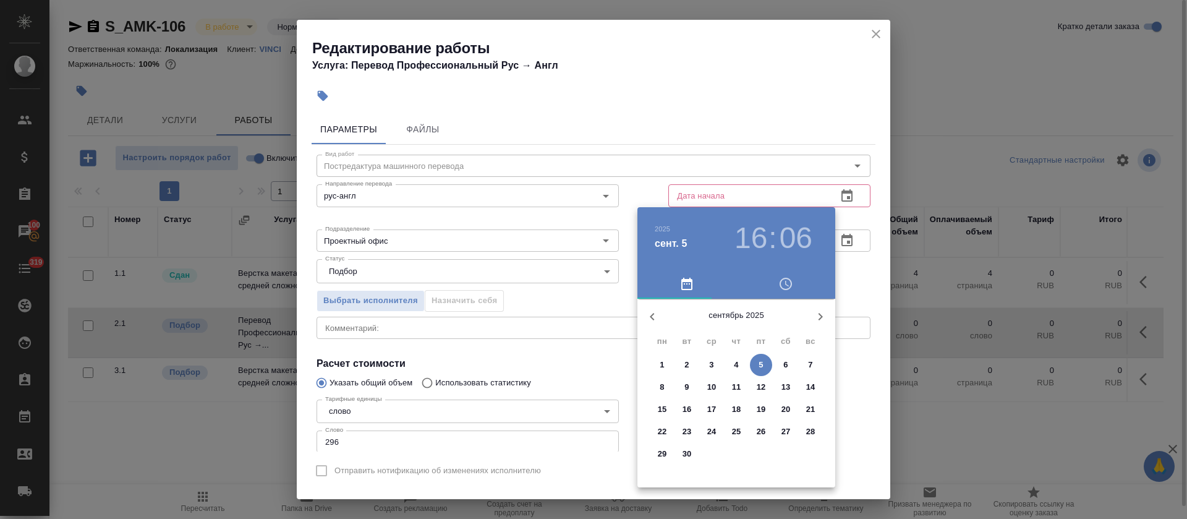
click at [758, 363] on span "5" at bounding box center [761, 364] width 22 height 12
type input "[DATE] 16:06"
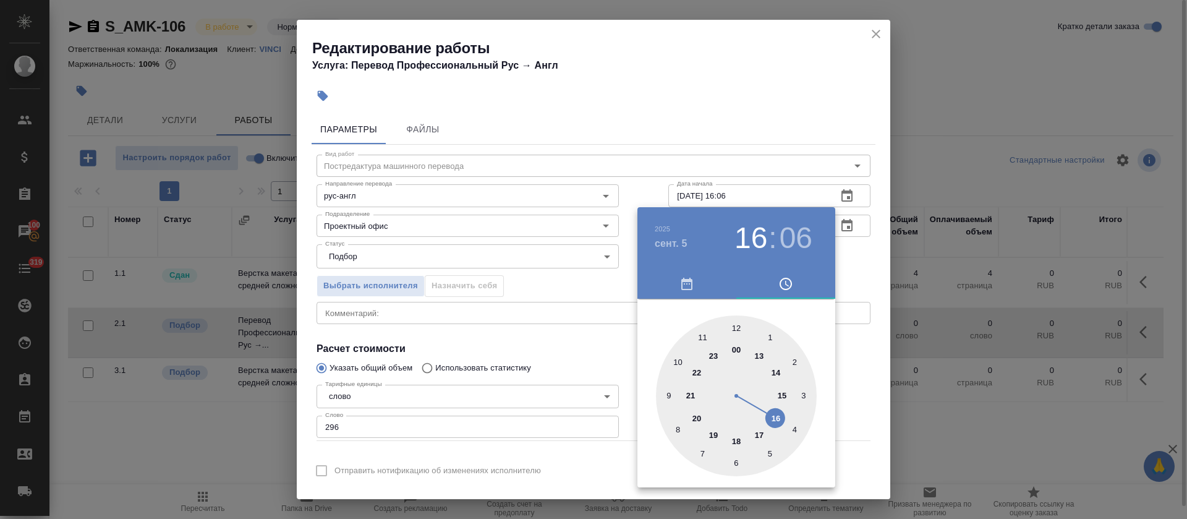
drag, startPoint x: 546, startPoint y: 350, endPoint x: 698, endPoint y: 286, distance: 164.3
click at [547, 347] on div at bounding box center [593, 259] width 1187 height 519
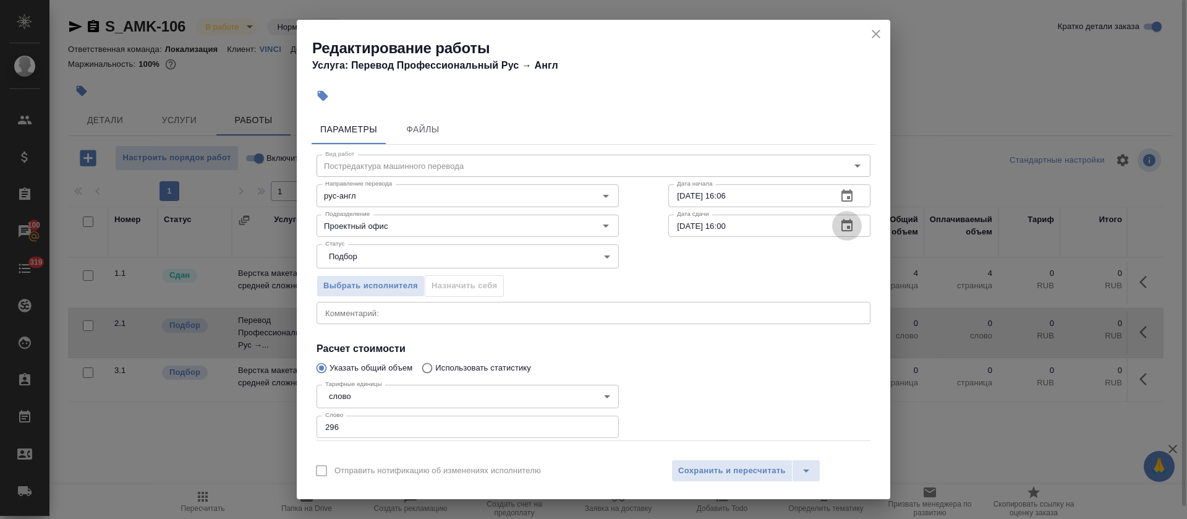
click at [839, 224] on icon "button" at bounding box center [846, 225] width 15 height 15
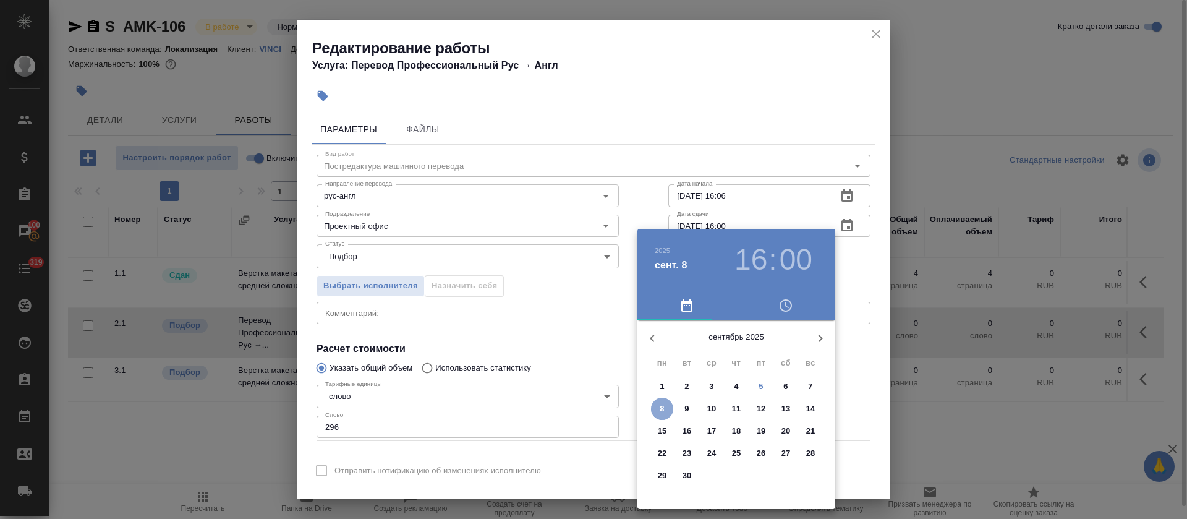
click at [666, 409] on span "8" at bounding box center [662, 408] width 22 height 12
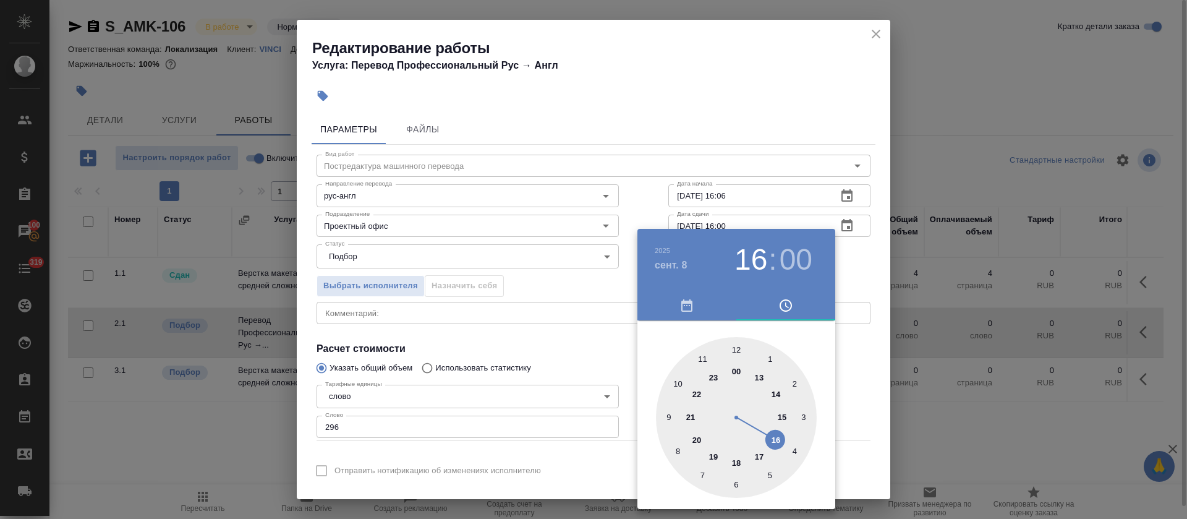
click at [738, 347] on div at bounding box center [736, 417] width 161 height 161
type input "08.09.2025 12:00"
click at [532, 355] on div at bounding box center [593, 259] width 1187 height 519
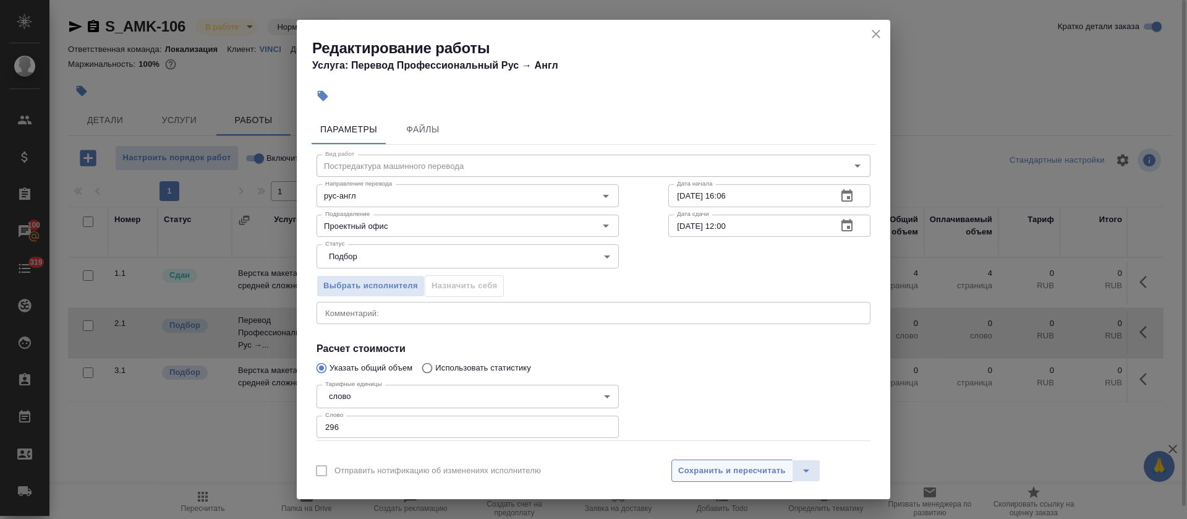
click at [701, 473] on span "Сохранить и пересчитать" at bounding box center [732, 471] width 108 height 14
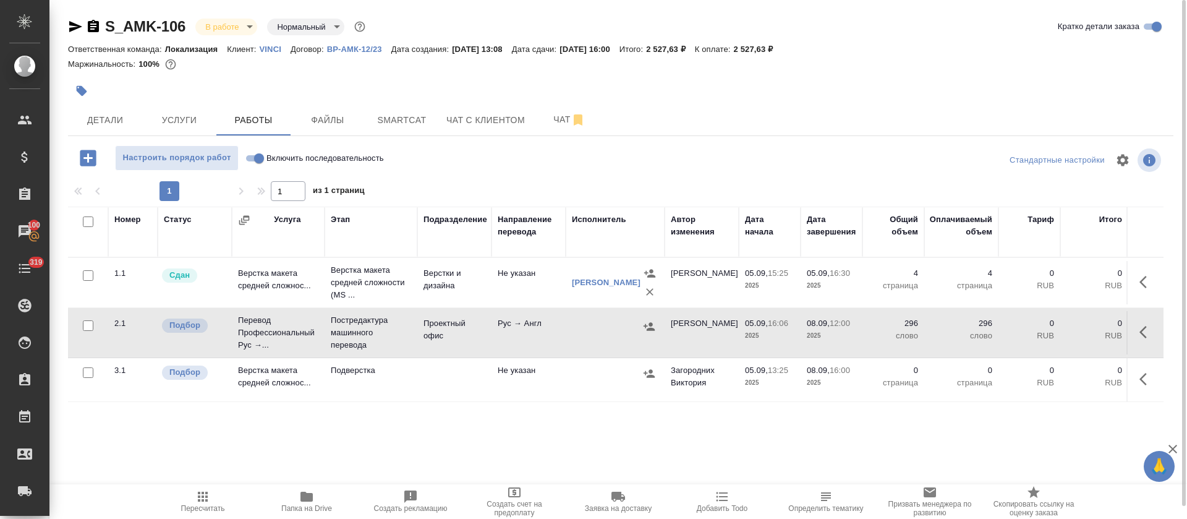
click at [266, 47] on p "VINCI" at bounding box center [275, 48] width 31 height 9
click at [655, 329] on button "button" at bounding box center [649, 326] width 19 height 19
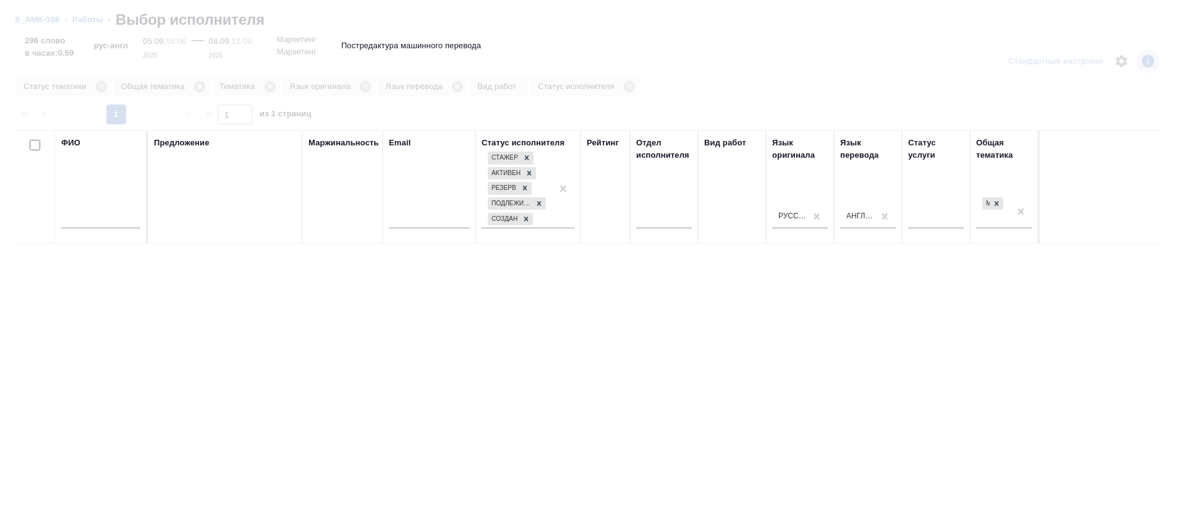
click at [93, 219] on input "text" at bounding box center [100, 220] width 79 height 15
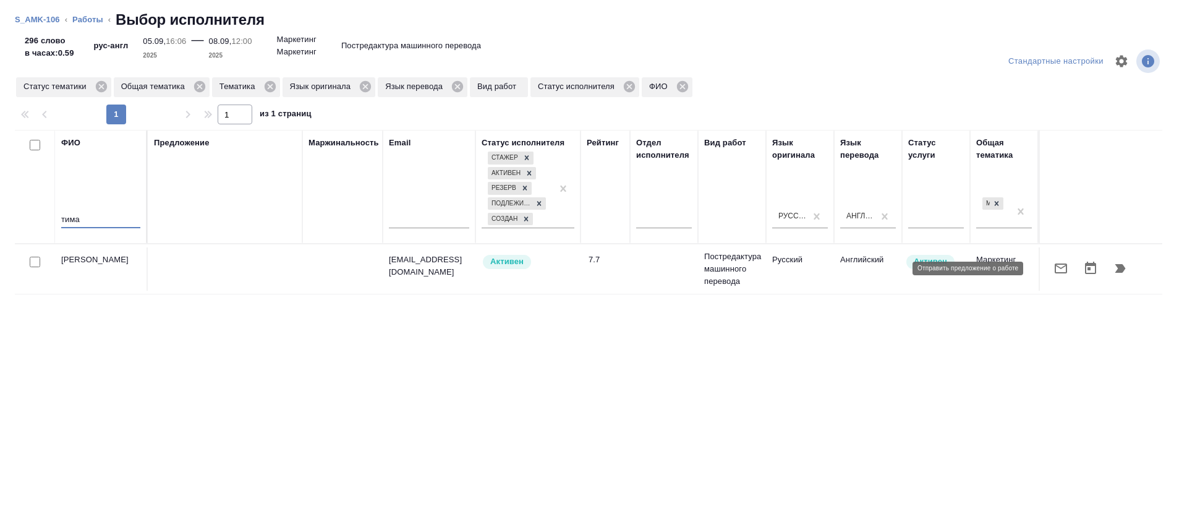
type input "тима"
click at [1053, 268] on icon "button" at bounding box center [1060, 268] width 15 height 15
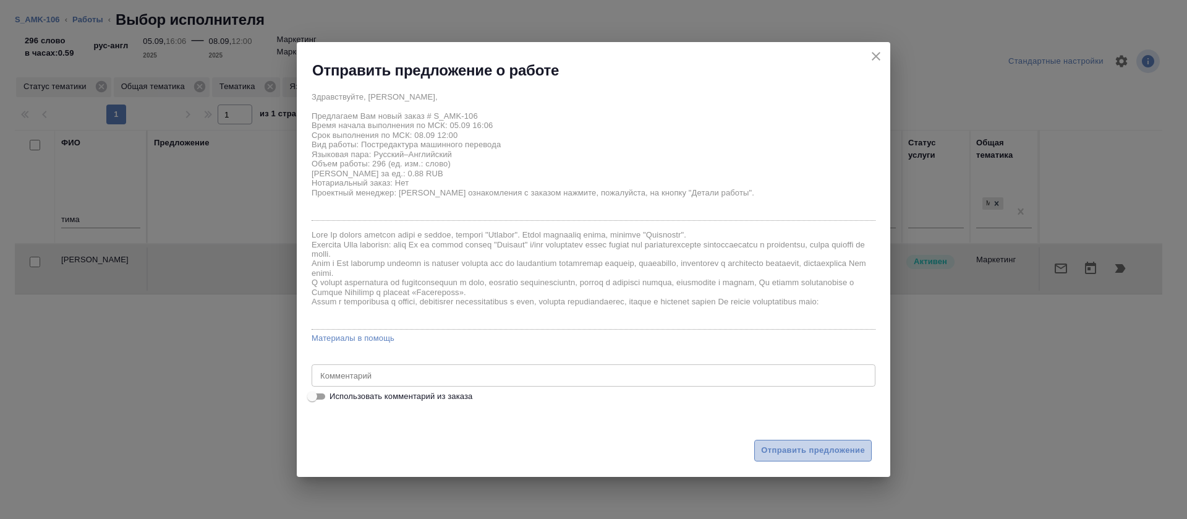
click at [811, 456] on span "Отправить предложение" at bounding box center [813, 450] width 104 height 14
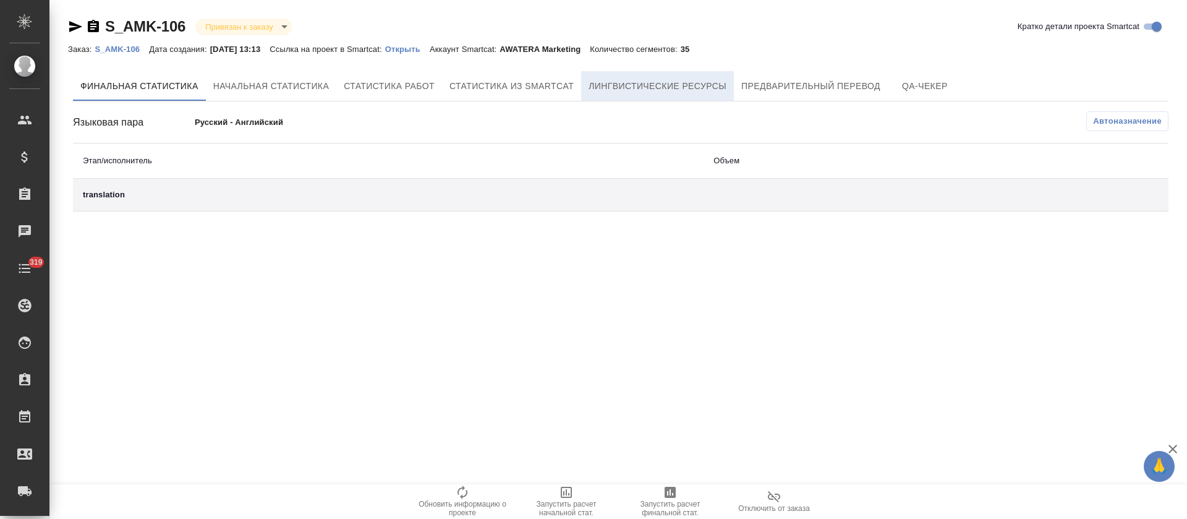
click at [650, 90] on span "Лингвистические ресурсы" at bounding box center [657, 85] width 138 height 15
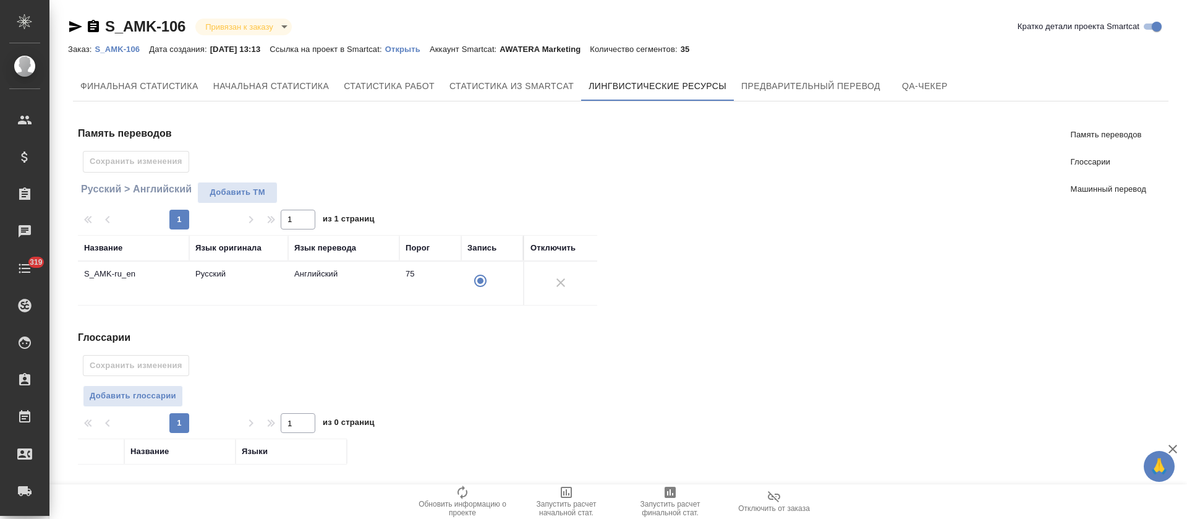
scroll to position [179, 0]
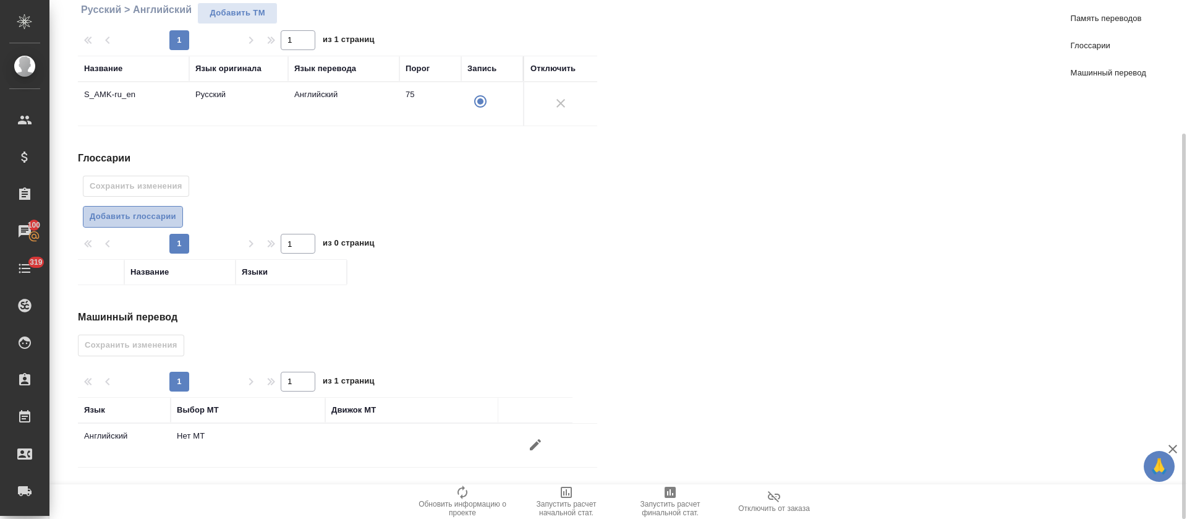
click at [138, 218] on span "Добавить глоссарии" at bounding box center [133, 217] width 87 height 14
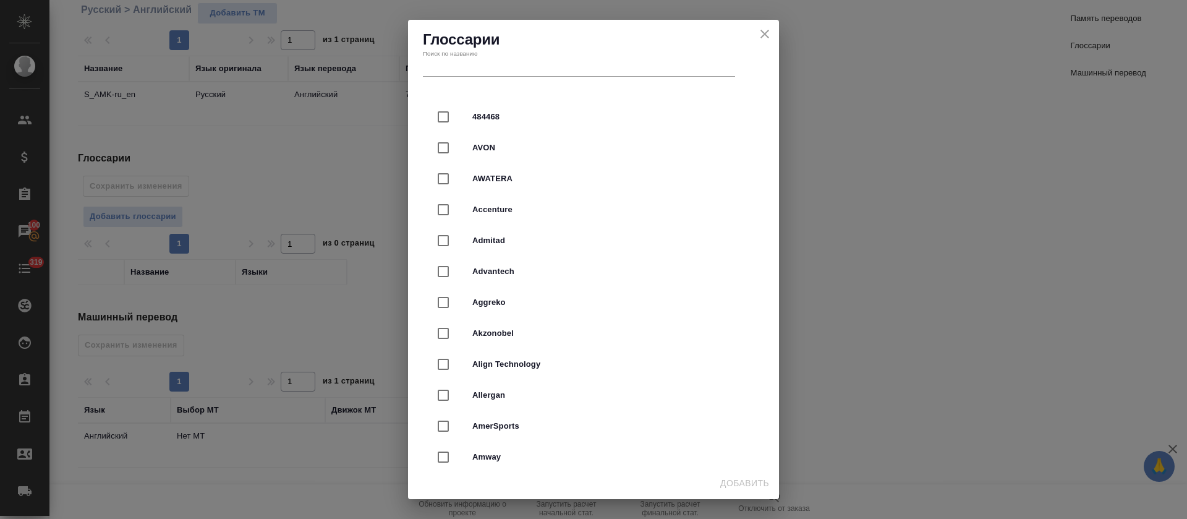
click at [511, 66] on input "text" at bounding box center [579, 67] width 312 height 17
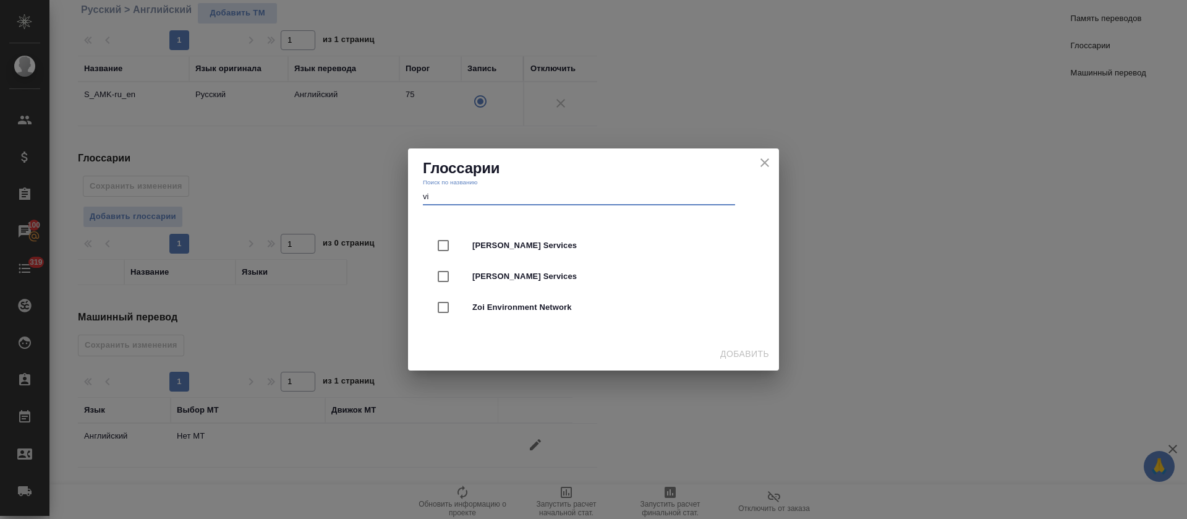
drag, startPoint x: 487, startPoint y: 200, endPoint x: 405, endPoint y: 200, distance: 81.6
click at [405, 200] on div "Глоссарии Поиск по названию vi [PERSON_NAME] Services [PERSON_NAME] Services Zo…" at bounding box center [593, 259] width 1187 height 519
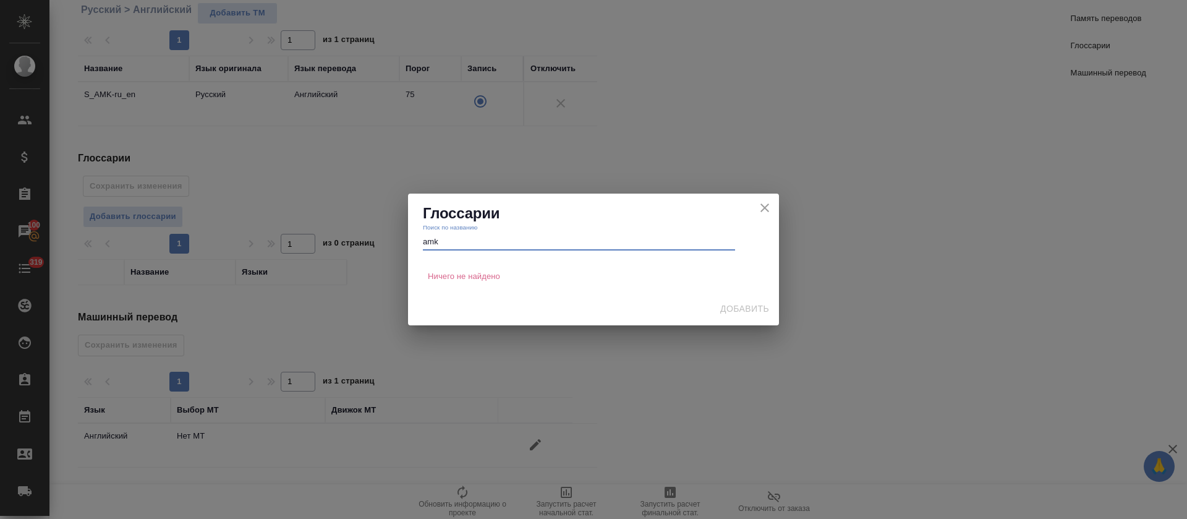
type input "amk"
click at [766, 206] on icon "close" at bounding box center [764, 207] width 9 height 9
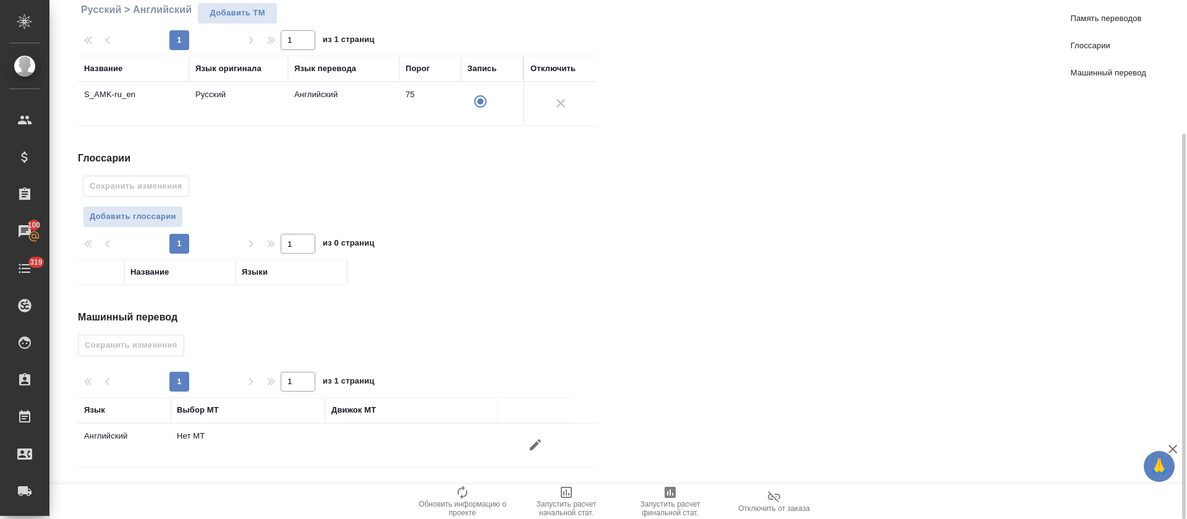
click at [538, 441] on icon "button" at bounding box center [535, 444] width 15 height 15
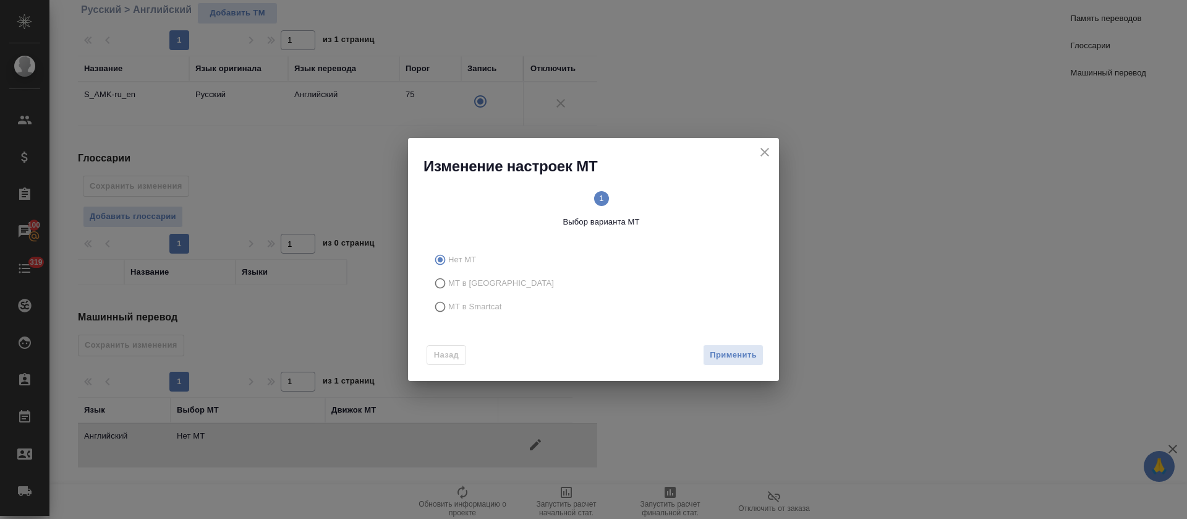
click at [461, 305] on span "МТ в Smartcat" at bounding box center [475, 306] width 54 height 12
click at [448, 305] on input "МТ в Smartcat" at bounding box center [438, 306] width 20 height 23
radio input "true"
click at [753, 356] on span "Вперед" at bounding box center [741, 355] width 31 height 14
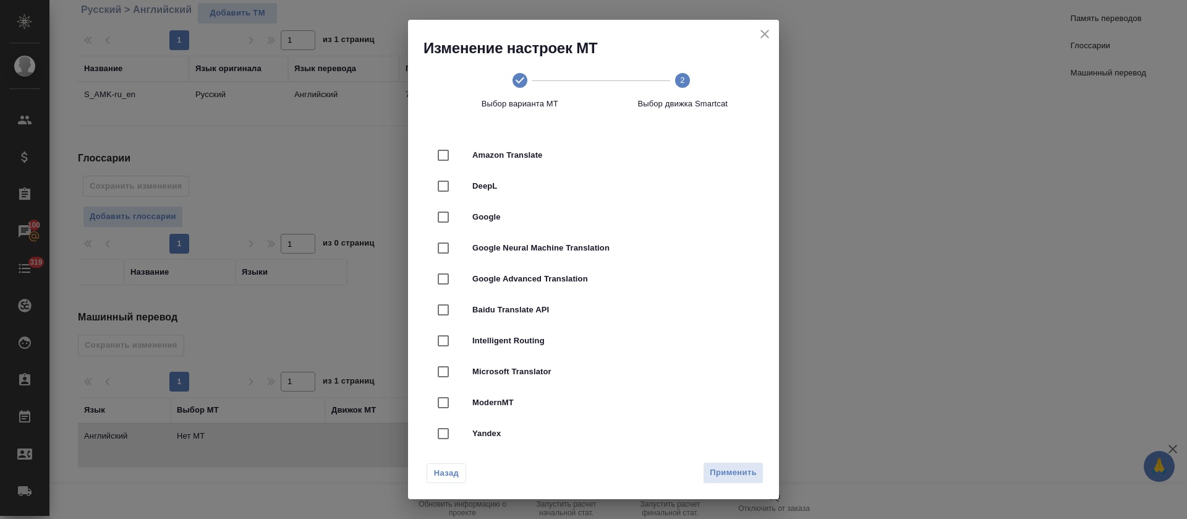
click at [535, 195] on div "DeepL" at bounding box center [593, 186] width 331 height 31
checkbox input "true"
click at [740, 481] on button "Применить" at bounding box center [733, 473] width 61 height 22
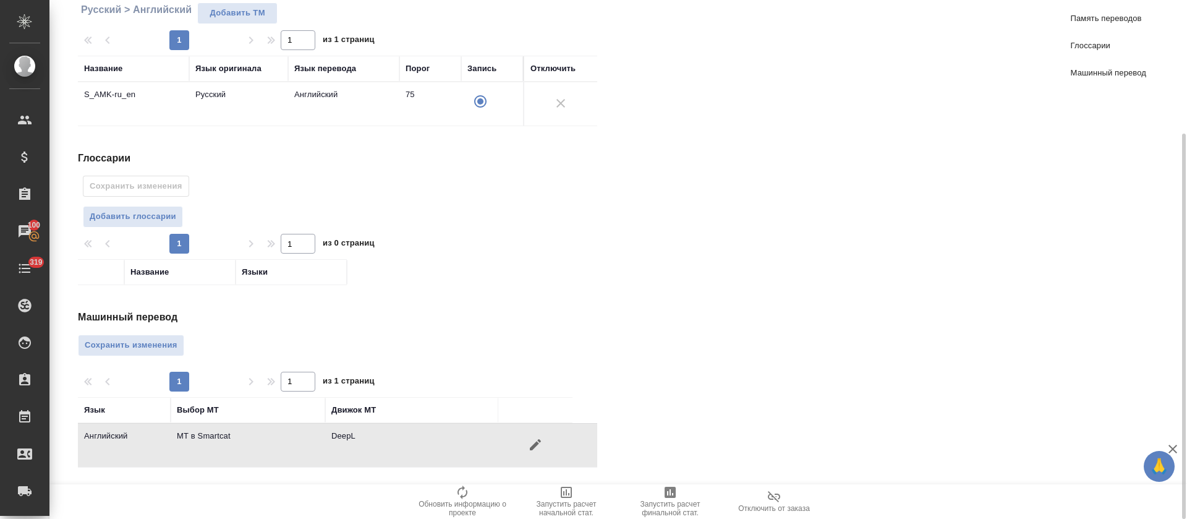
click at [130, 342] on span "Сохранить изменения" at bounding box center [131, 345] width 93 height 14
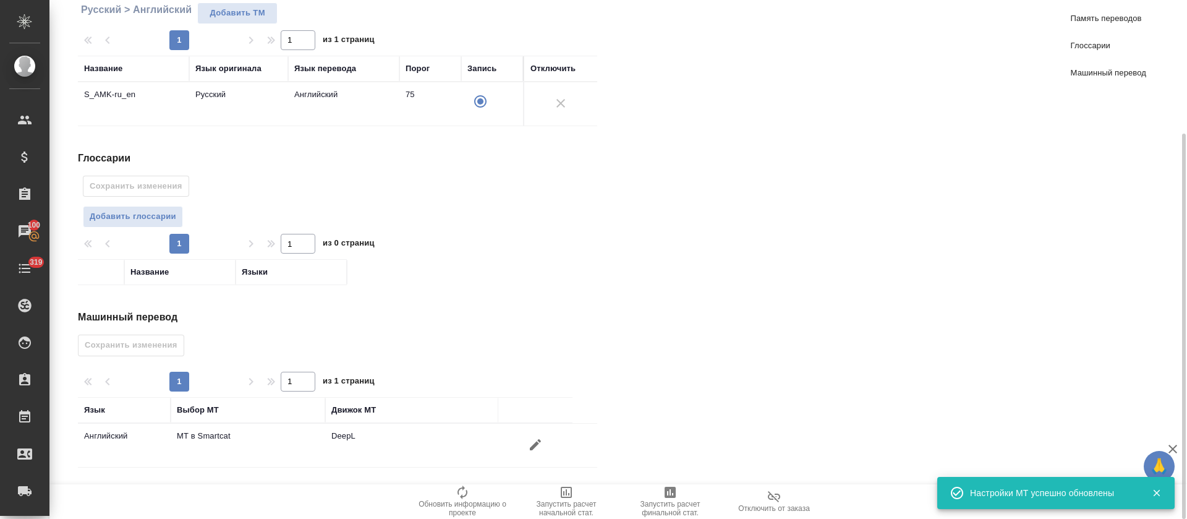
scroll to position [0, 0]
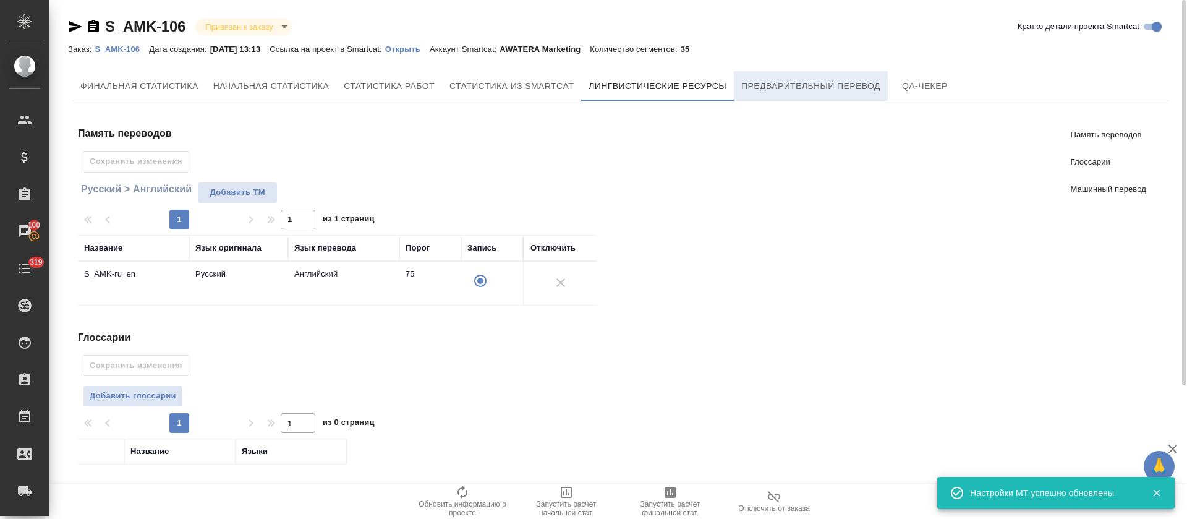
click at [821, 94] on button "Предварительный перевод" at bounding box center [811, 86] width 154 height 30
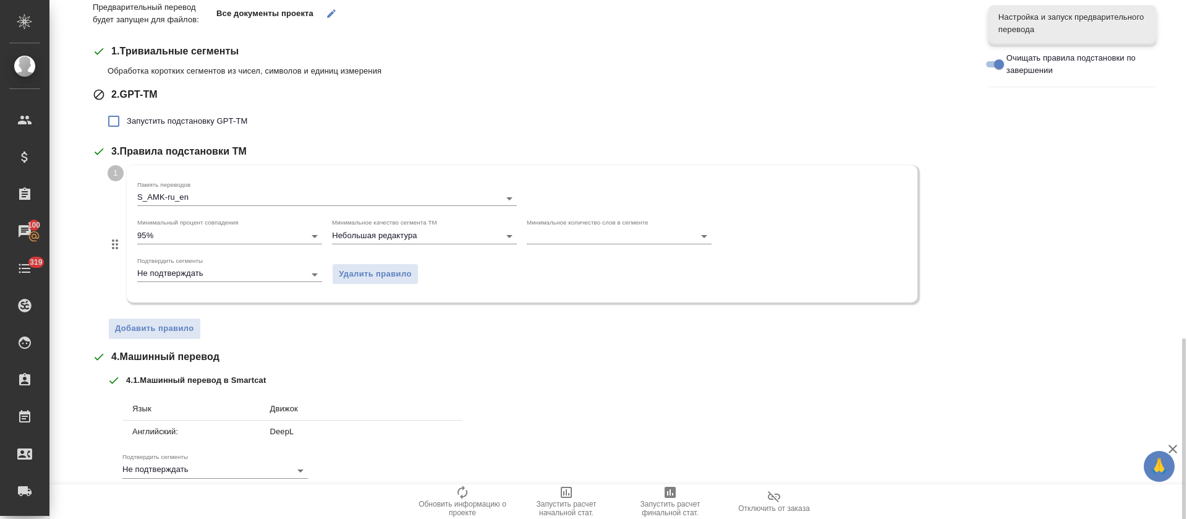
scroll to position [324, 0]
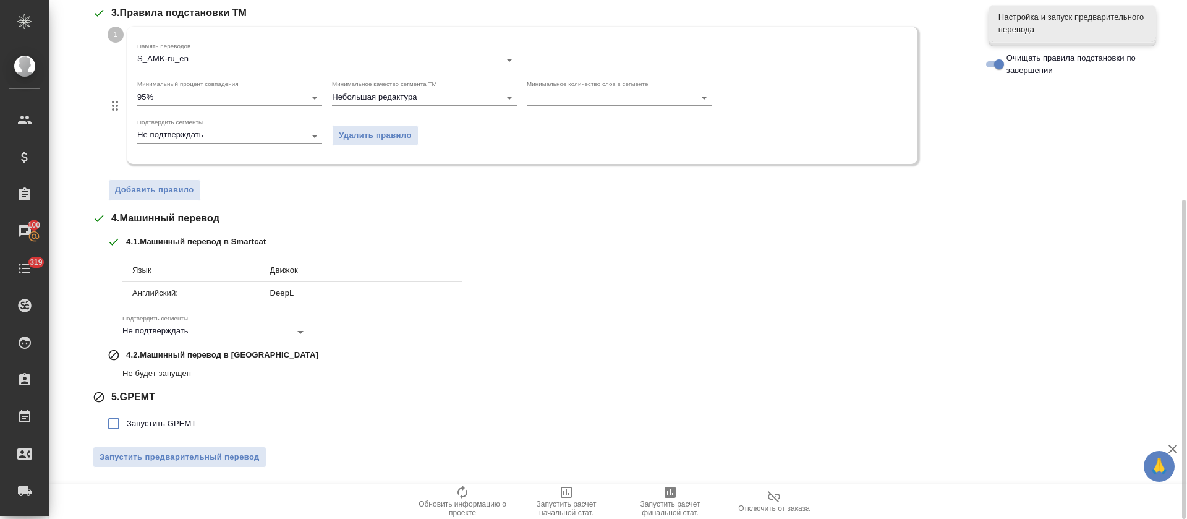
click at [171, 440] on div "Тематика Маркетинг Предварительный перевод будет запущен для файлов: Все докуме…" at bounding box center [531, 142] width 877 height 670
click at [173, 422] on span "Запустить GPEMT" at bounding box center [162, 423] width 70 height 12
click at [127, 422] on input "Запустить GPEMT" at bounding box center [114, 423] width 26 height 26
checkbox input "true"
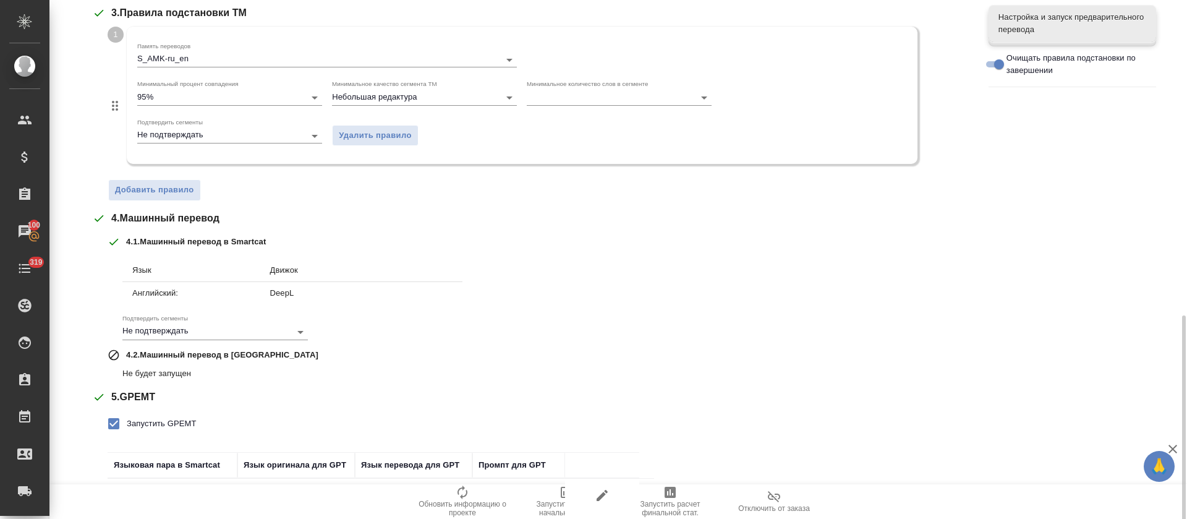
scroll to position [410, 0]
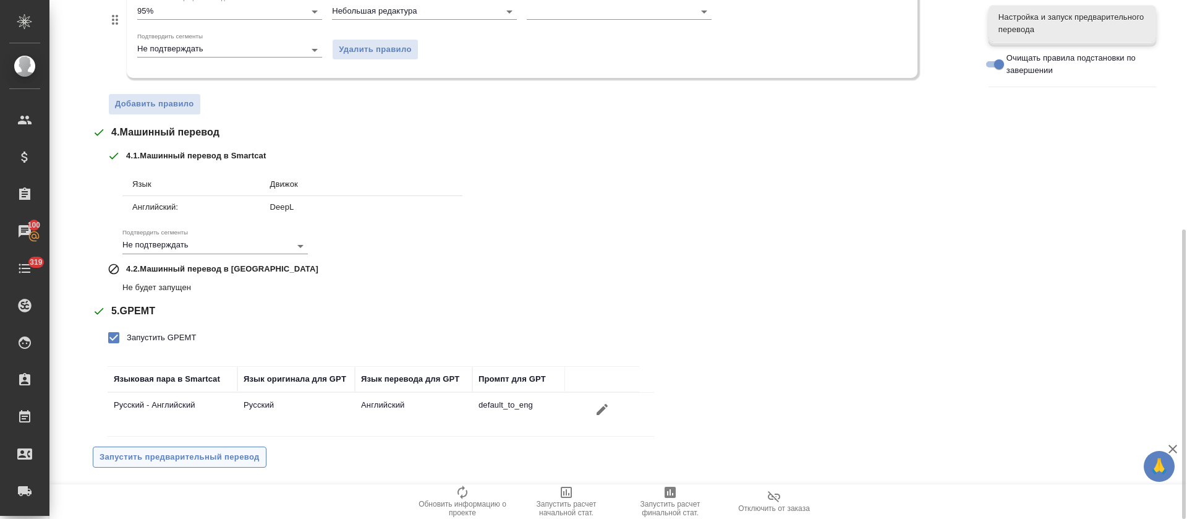
click at [189, 456] on span "Запустить предварительный перевод" at bounding box center [180, 457] width 160 height 14
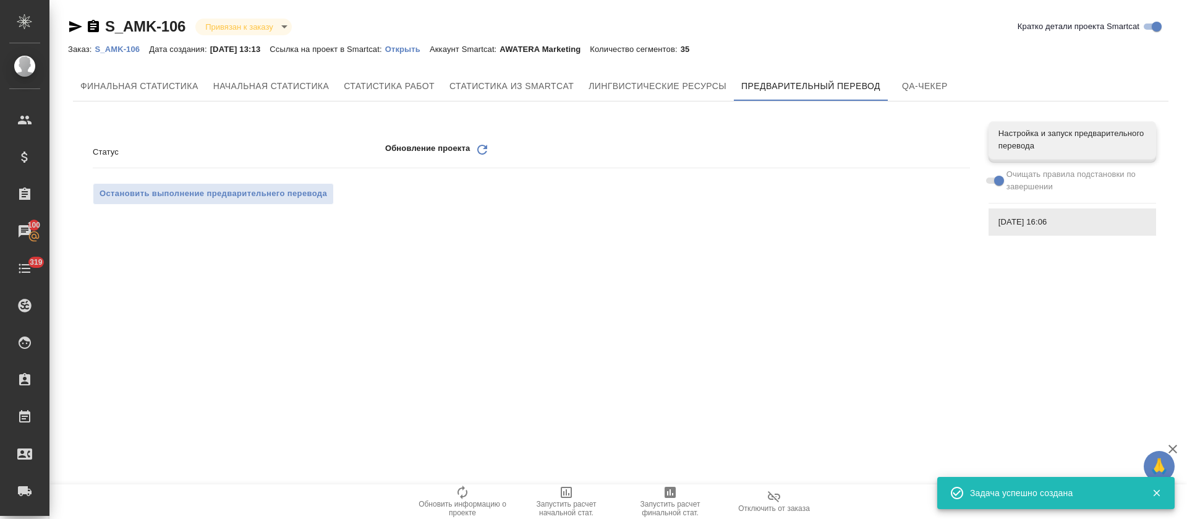
scroll to position [0, 0]
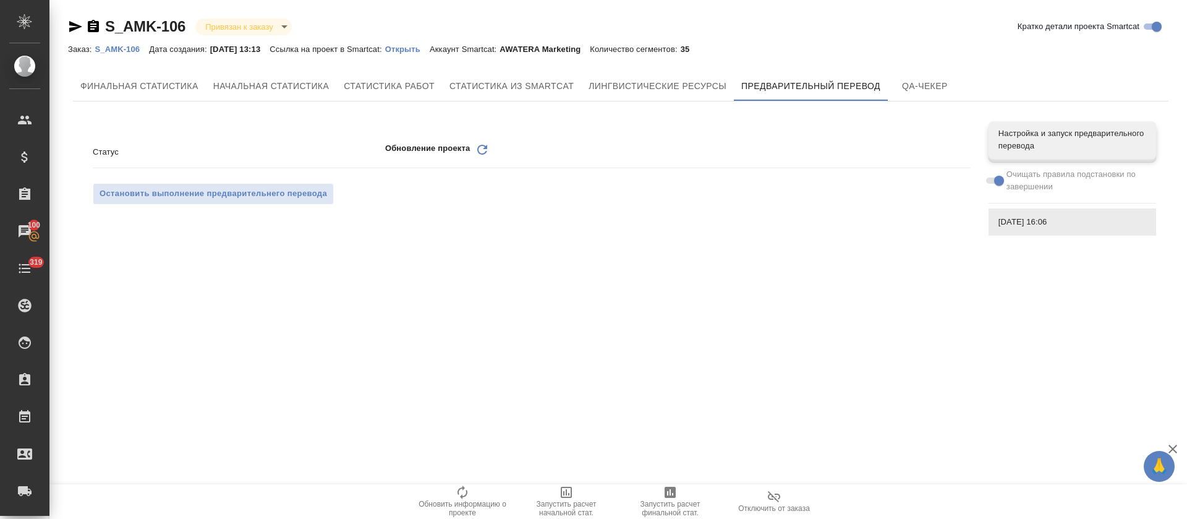
click at [485, 145] on icon "Обновить" at bounding box center [482, 149] width 15 height 15
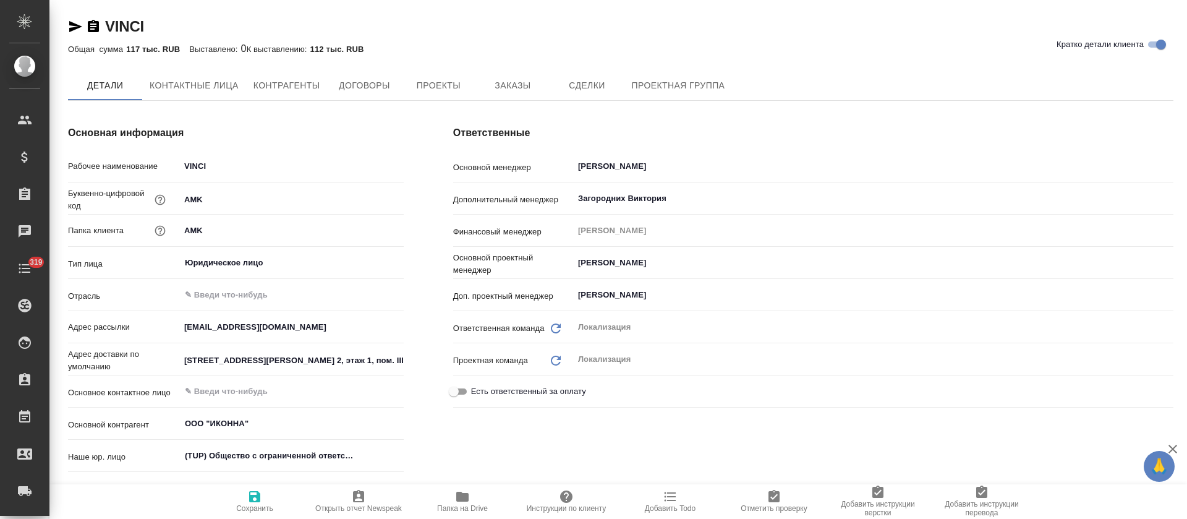
type textarea "x"
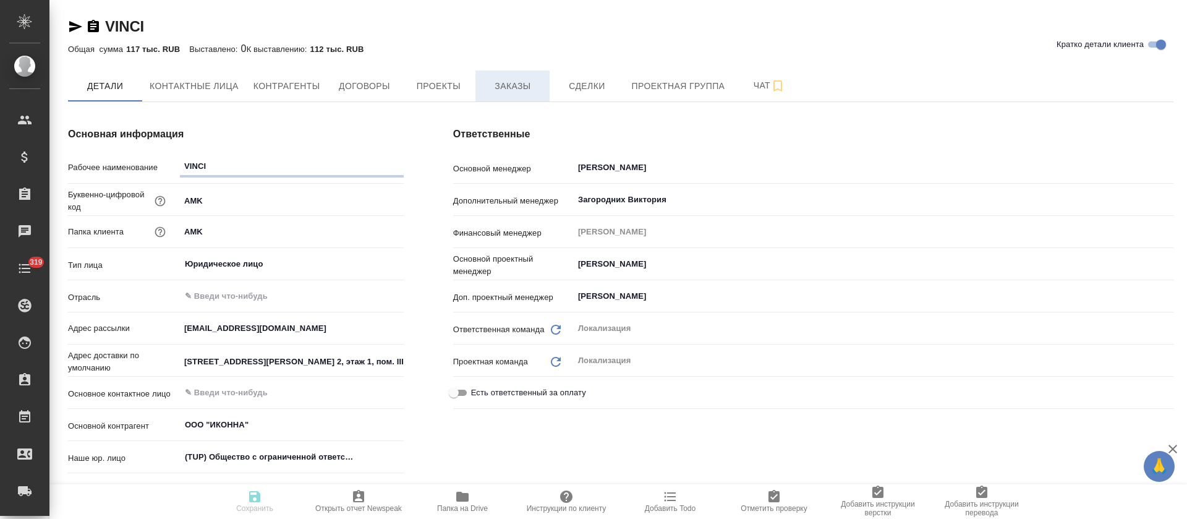
type textarea "x"
click at [487, 87] on span "Заказы" at bounding box center [512, 85] width 59 height 15
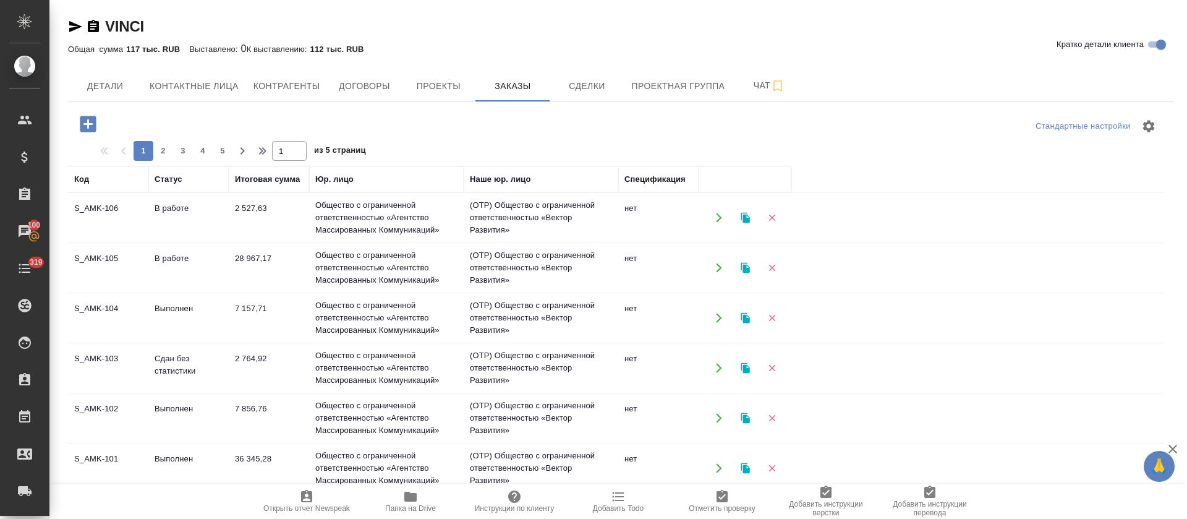
click at [244, 305] on td "7 157,71" at bounding box center [269, 317] width 80 height 43
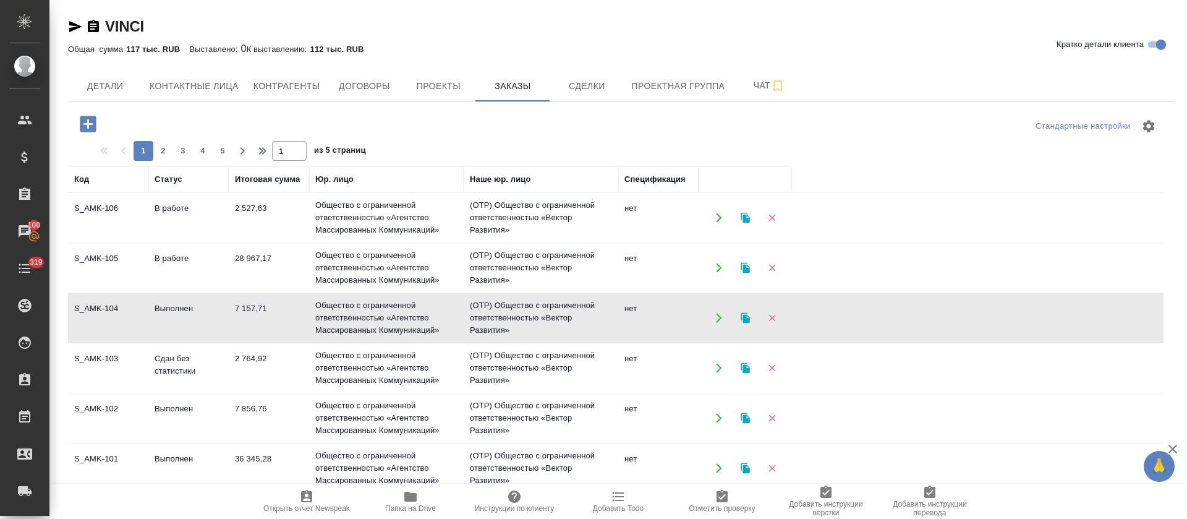
click at [244, 305] on td "7 157,71" at bounding box center [269, 317] width 80 height 43
click at [247, 360] on td "2 764,92" at bounding box center [269, 367] width 80 height 43
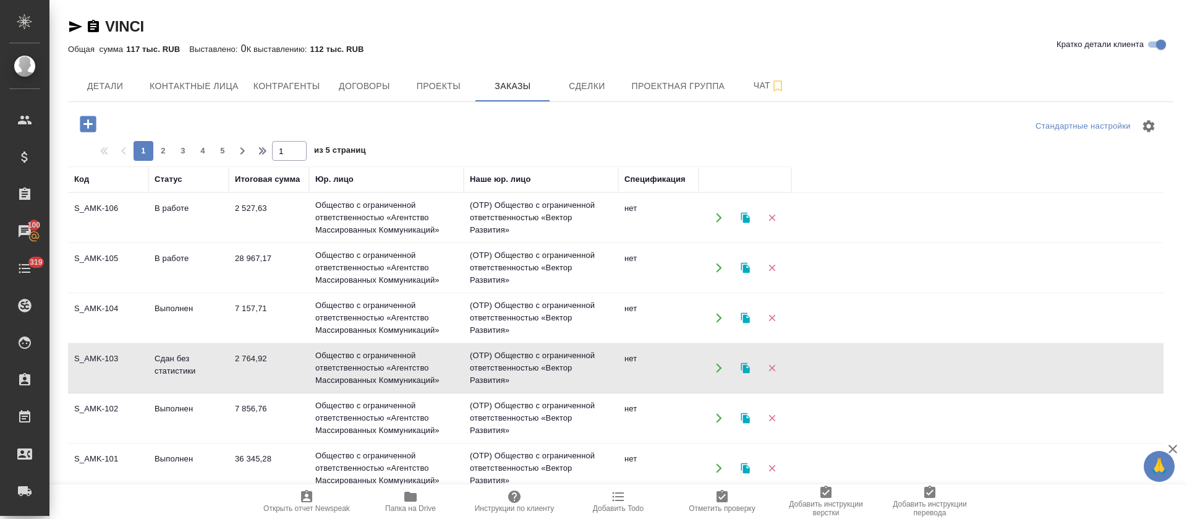
click at [244, 260] on td "28 967,17" at bounding box center [269, 267] width 80 height 43
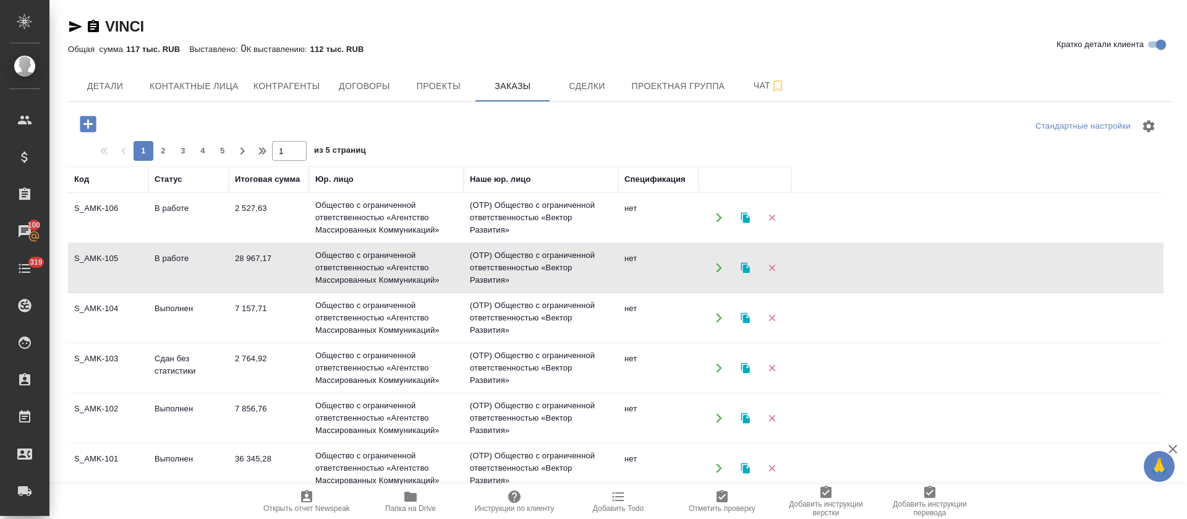
click at [244, 260] on td "28 967,17" at bounding box center [269, 267] width 80 height 43
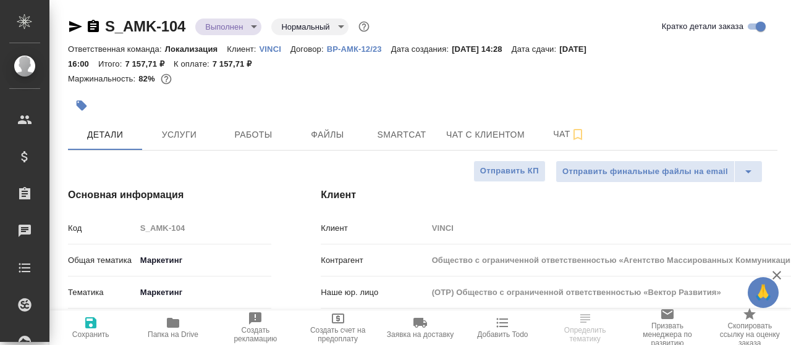
select select "RU"
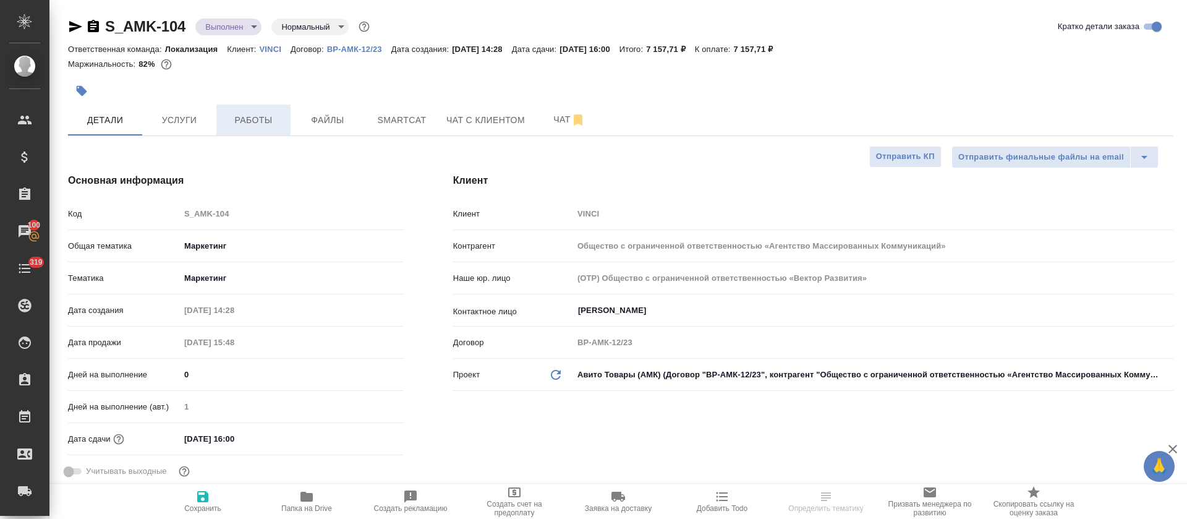
click at [281, 125] on span "Работы" at bounding box center [253, 119] width 59 height 15
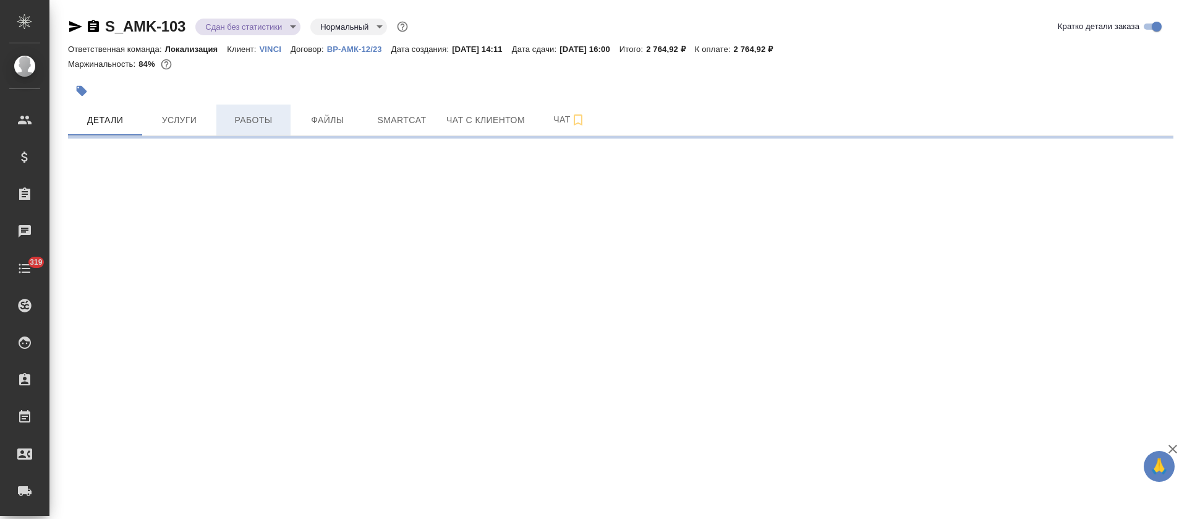
click at [249, 117] on span "Работы" at bounding box center [253, 119] width 59 height 15
select select "RU"
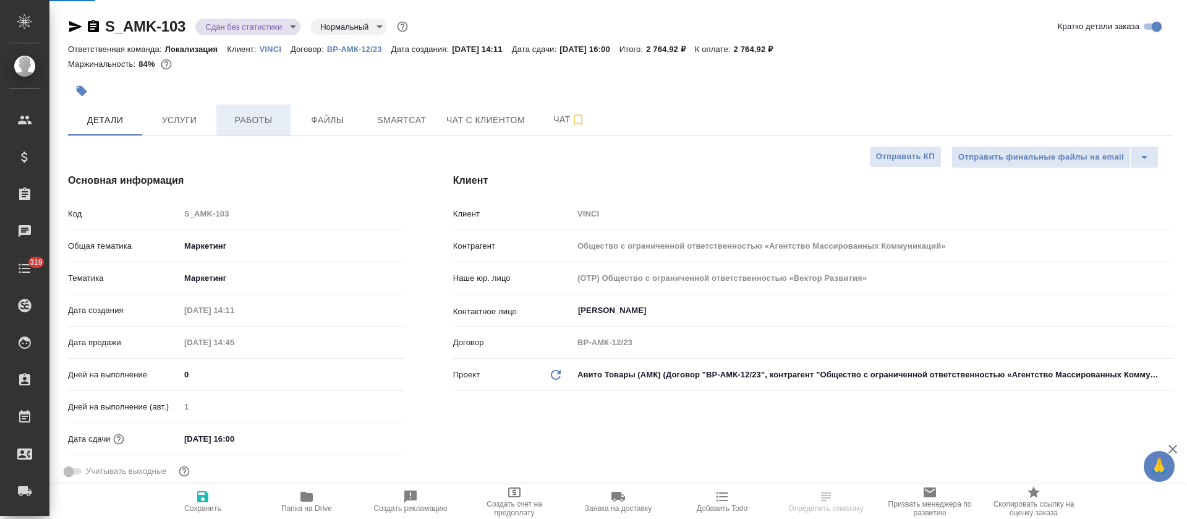
type textarea "x"
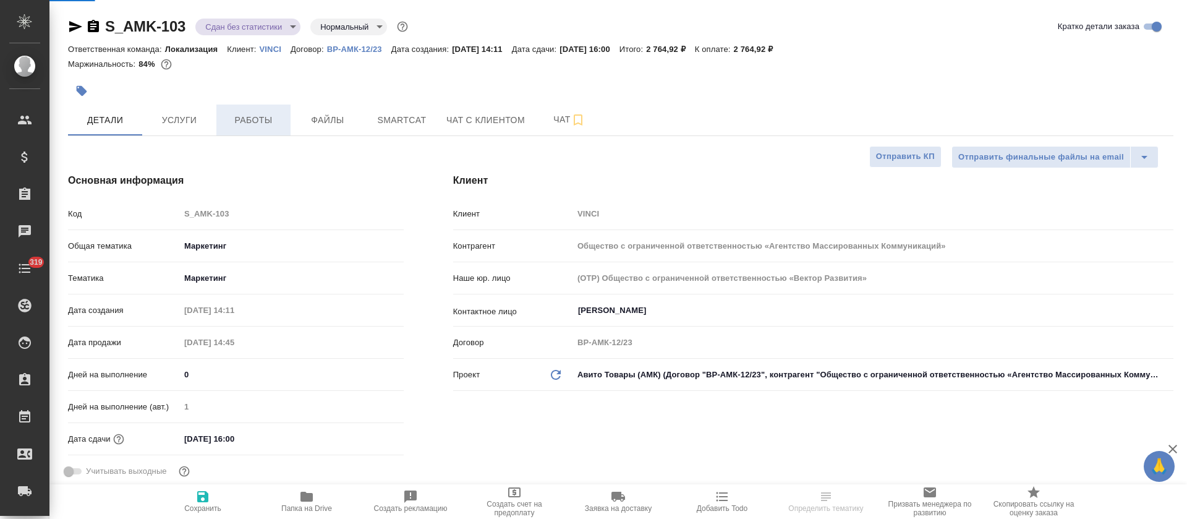
type textarea "x"
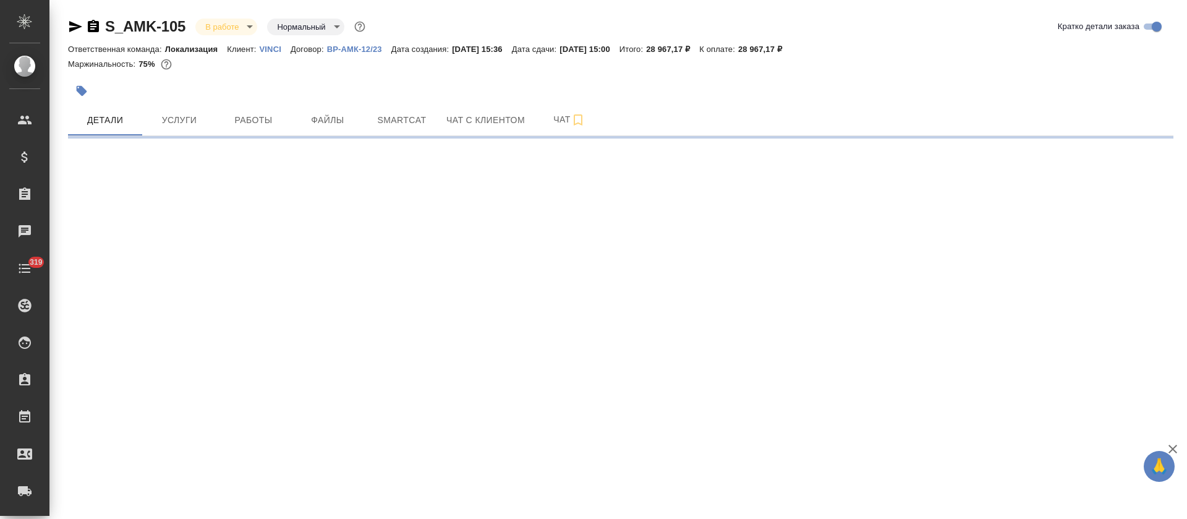
click at [261, 132] on button "Работы" at bounding box center [253, 119] width 74 height 31
select select "RU"
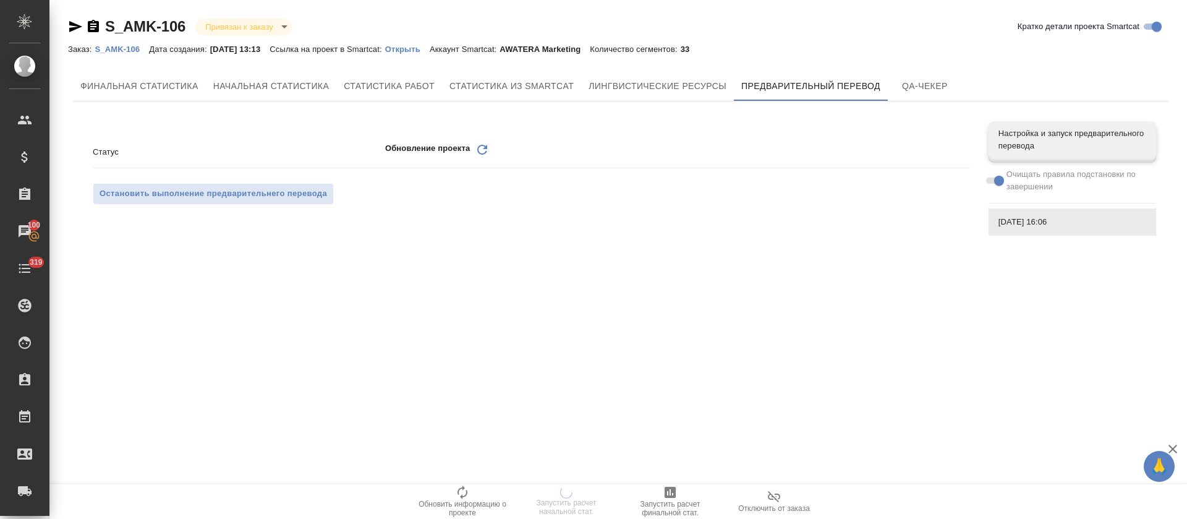
click at [485, 151] on icon "Обновить" at bounding box center [482, 149] width 15 height 15
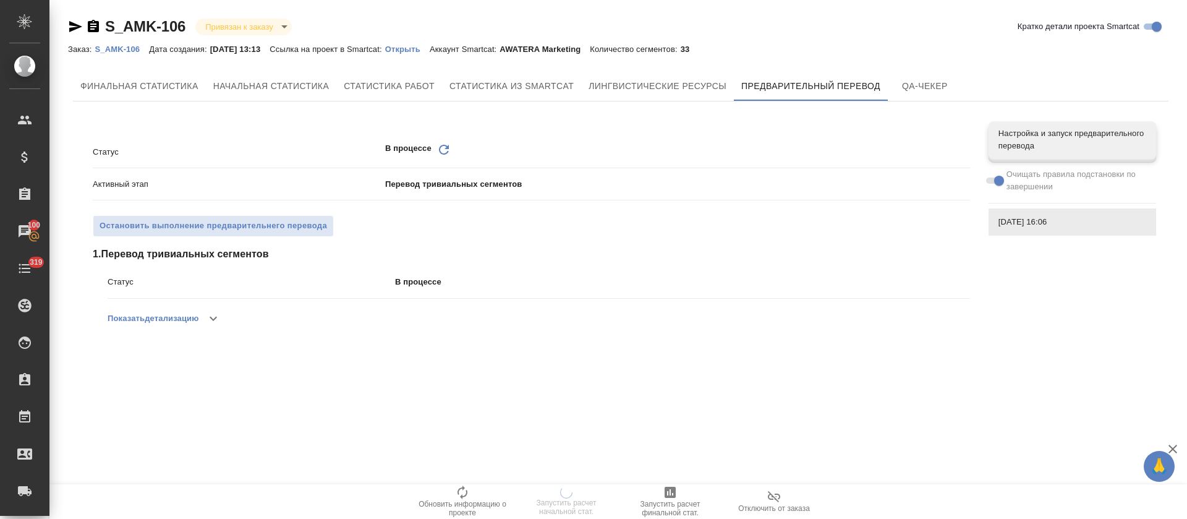
click at [443, 155] on div ".cls-1 fill:#fff; AWATERA Tretyakova Olga Клиенты Спецификации Заказы 100 Чаты …" at bounding box center [593, 259] width 1187 height 519
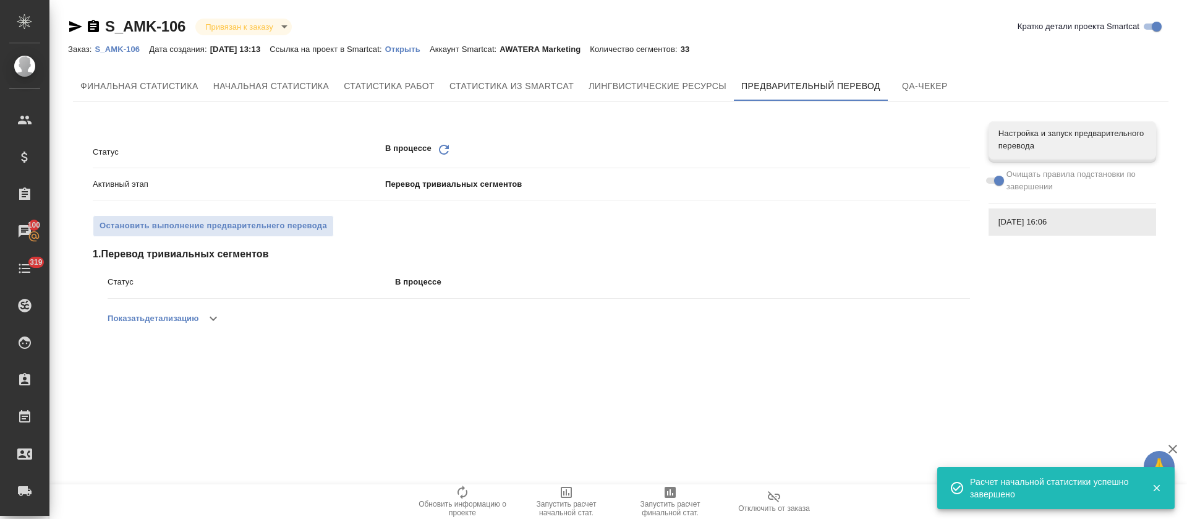
click at [446, 150] on icon "Обновить" at bounding box center [443, 149] width 15 height 15
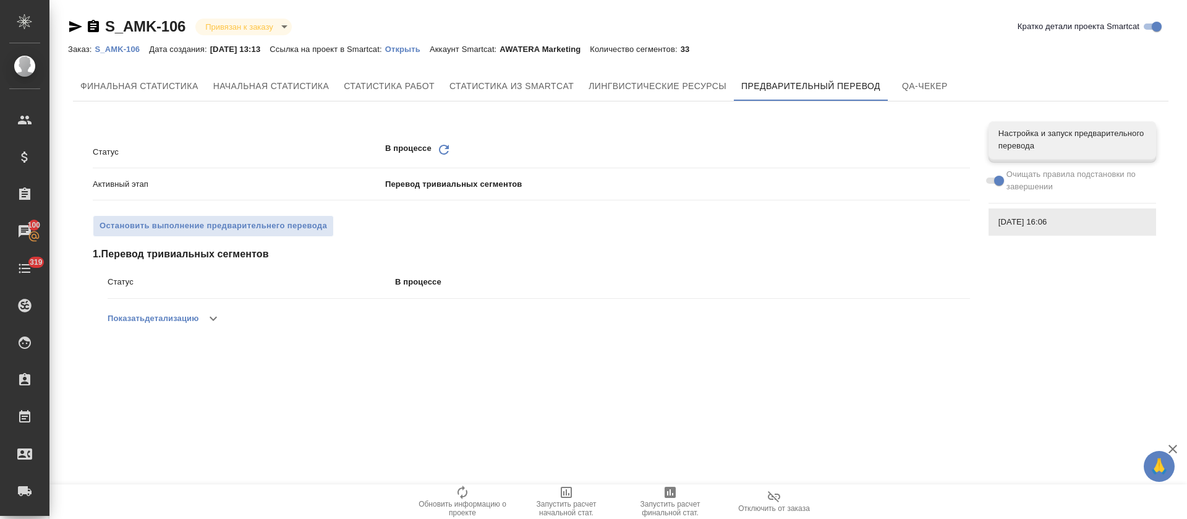
drag, startPoint x: 449, startPoint y: 148, endPoint x: 453, endPoint y: 158, distance: 10.8
click at [449, 149] on icon "Обновить" at bounding box center [443, 149] width 15 height 15
click at [443, 151] on icon "Обновить" at bounding box center [443, 149] width 15 height 15
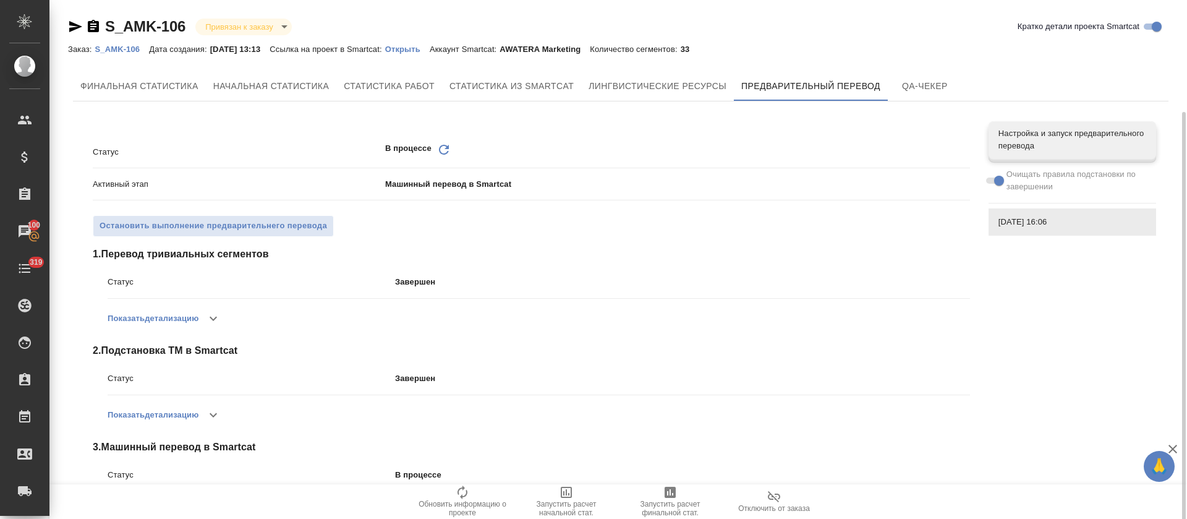
scroll to position [59, 0]
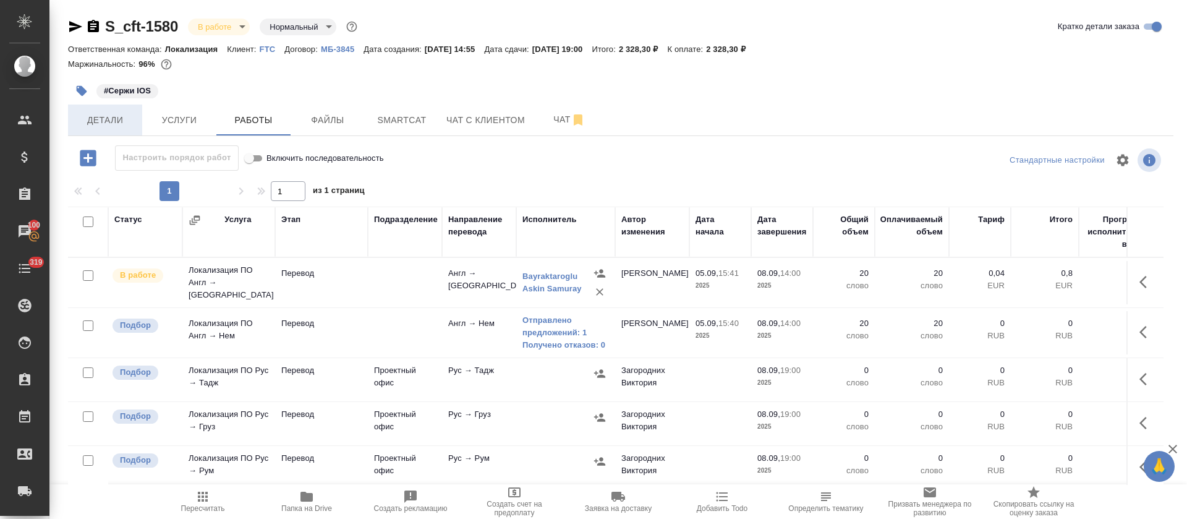
click at [122, 131] on button "Детали" at bounding box center [105, 119] width 74 height 31
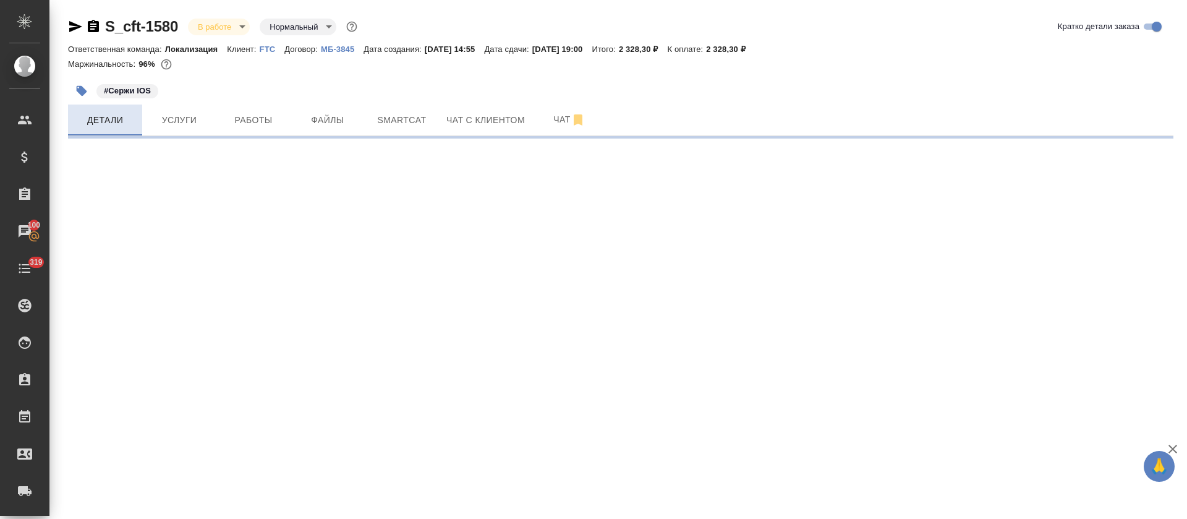
select select "RU"
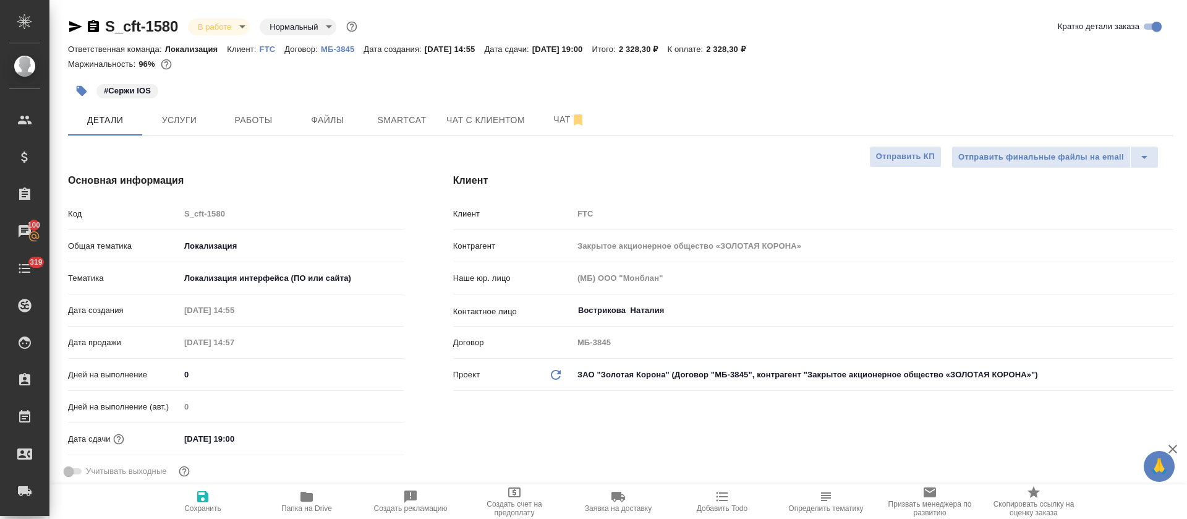
type textarea "x"
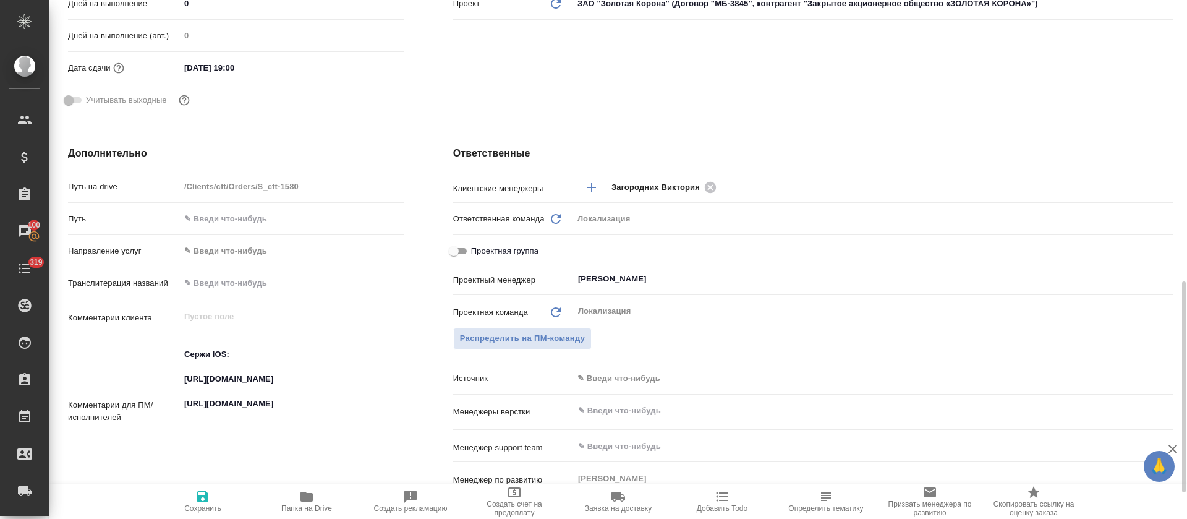
scroll to position [464, 0]
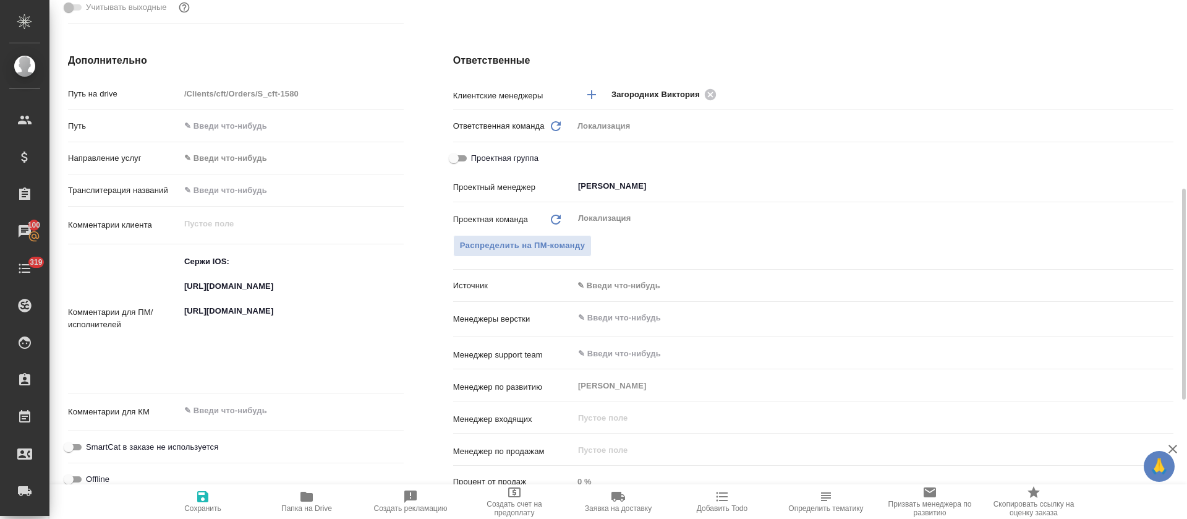
type textarea "x"
click at [253, 306] on textarea "Сержи IOS: [URL][DOMAIN_NAME] [URL][DOMAIN_NAME]" at bounding box center [292, 317] width 224 height 132
click at [253, 306] on textarea "Сержи IOS: [URL][DOMAIN_NAME] [URL][DOMAIN_NAME]" at bounding box center [291, 318] width 222 height 132
type textarea "x"
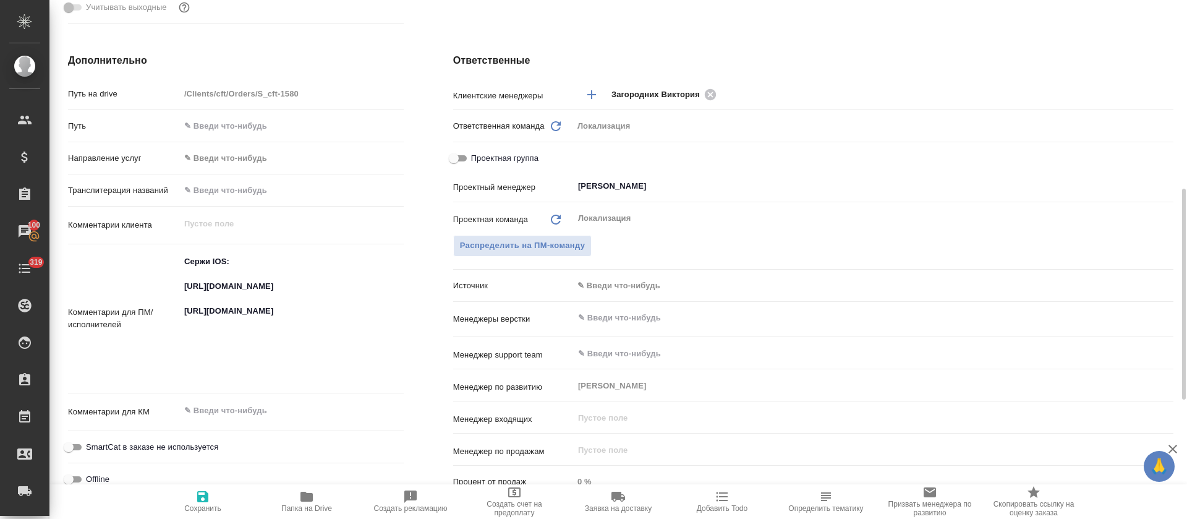
type textarea "x"
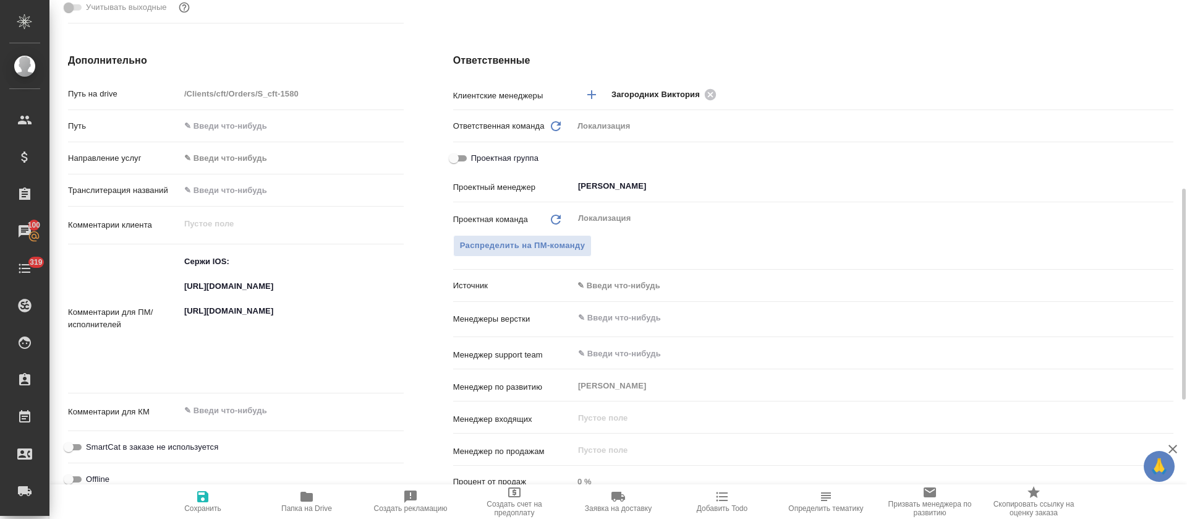
type textarea "x"
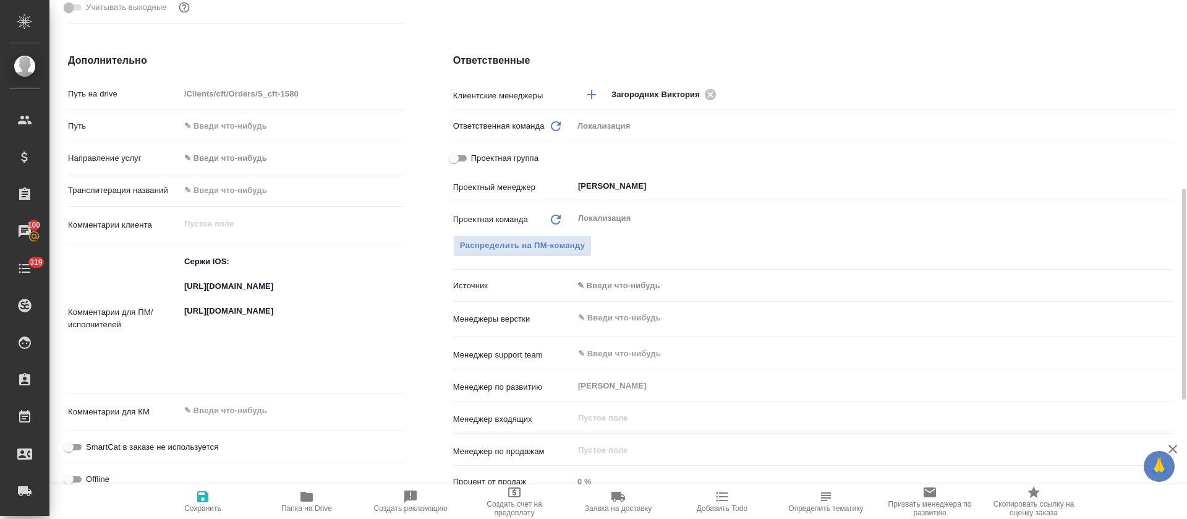
type textarea "x"
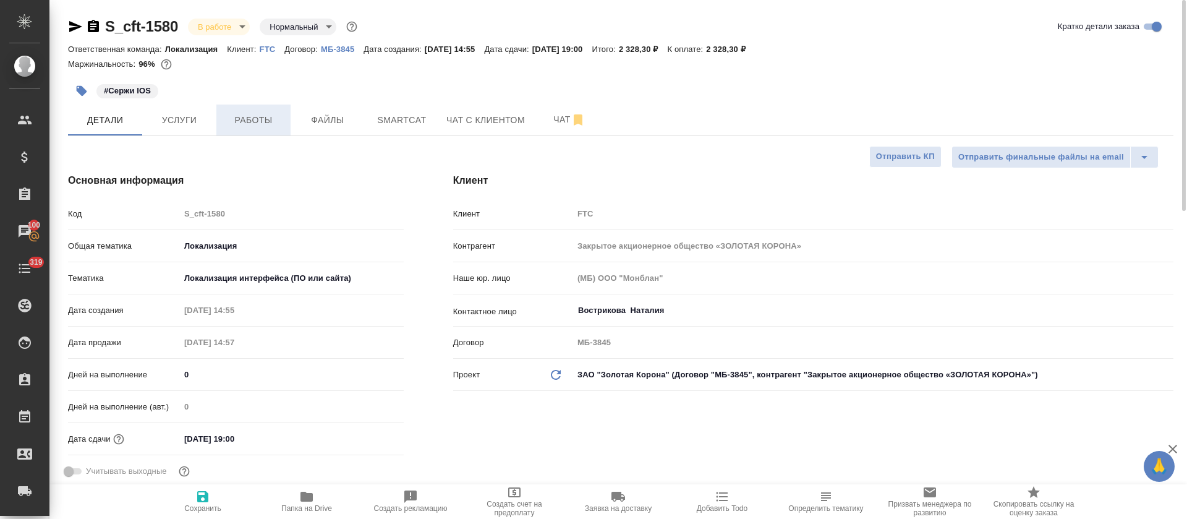
type textarea "x"
click at [271, 117] on span "Работы" at bounding box center [253, 119] width 59 height 15
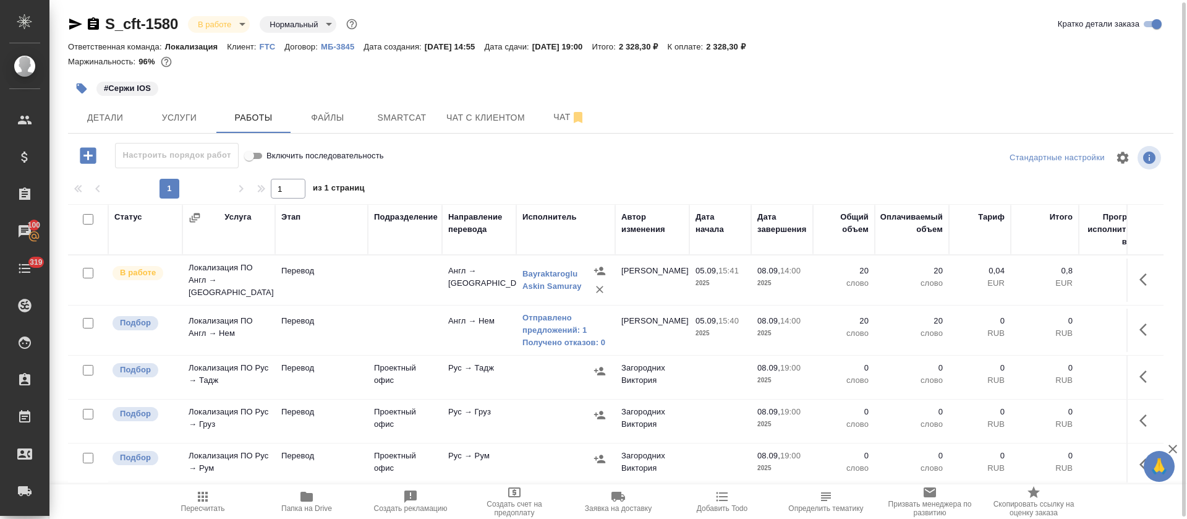
scroll to position [63, 0]
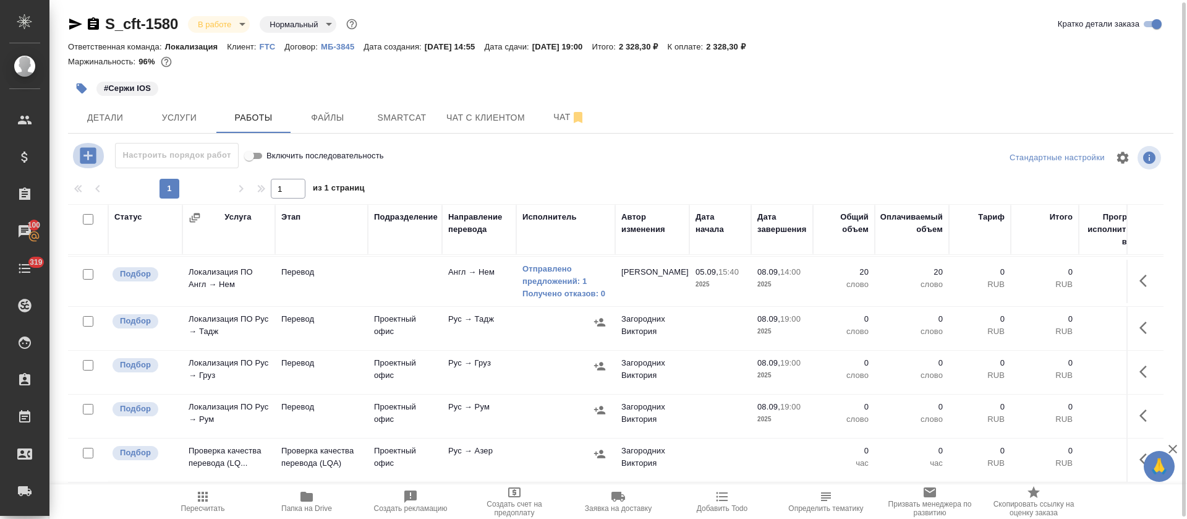
click at [88, 158] on icon "button" at bounding box center [88, 156] width 22 height 22
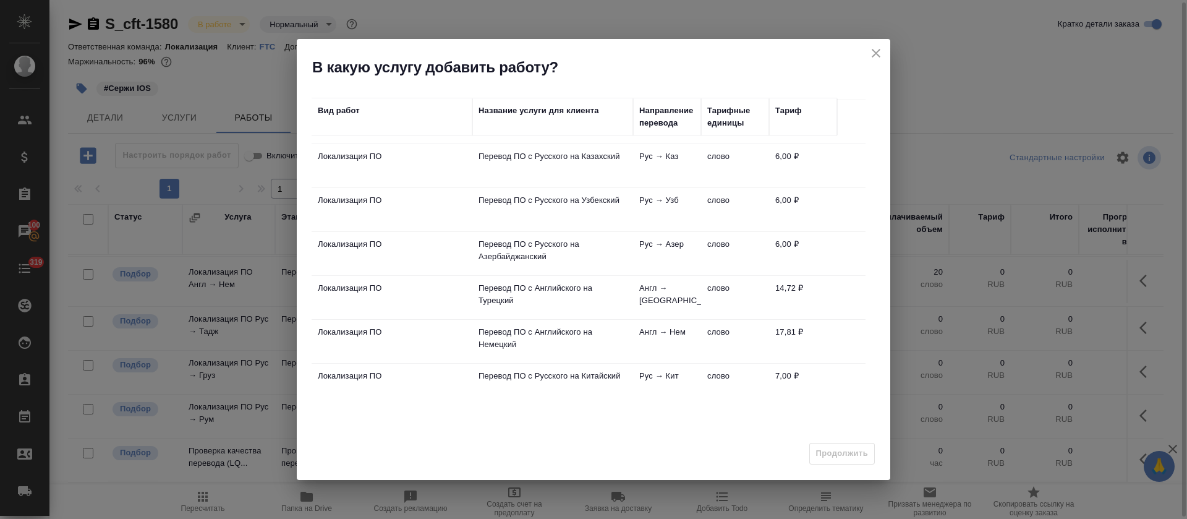
scroll to position [256, 0]
click at [512, 380] on p "Перевод ПО с Русского на Китайский" at bounding box center [552, 375] width 148 height 12
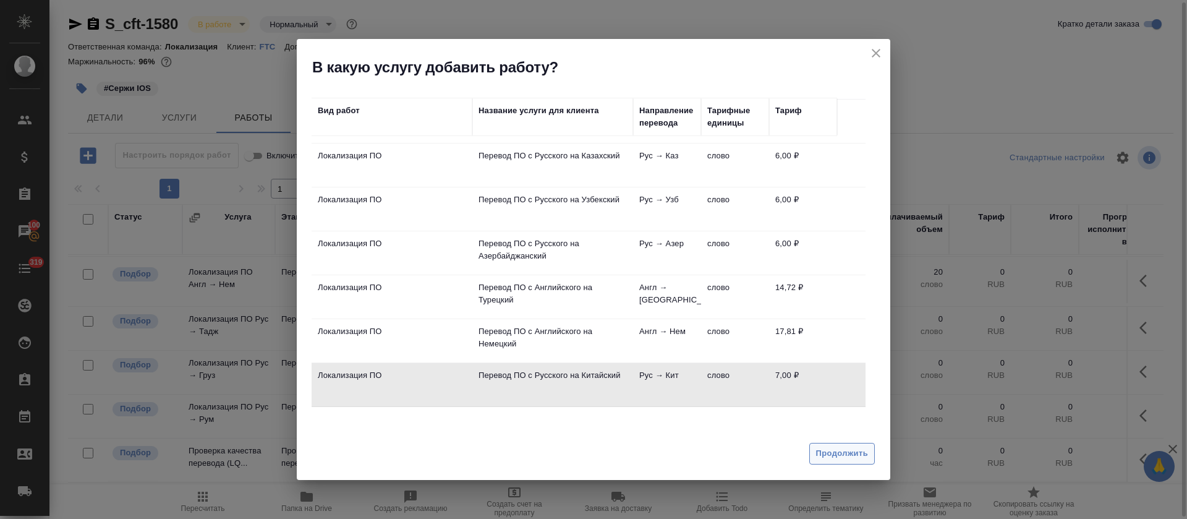
click at [818, 452] on span "Продолжить" at bounding box center [842, 453] width 52 height 14
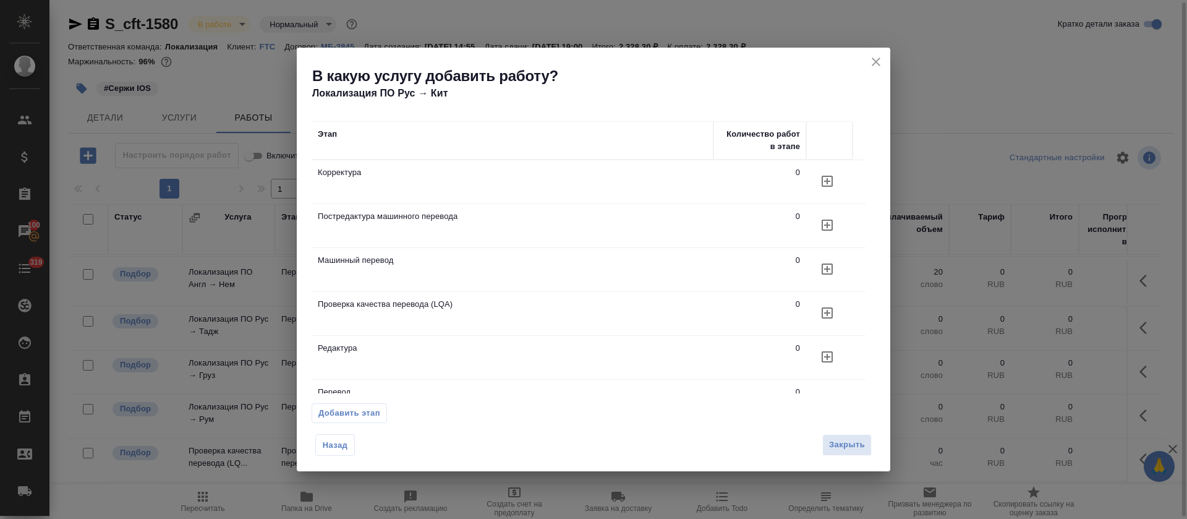
scroll to position [44, 0]
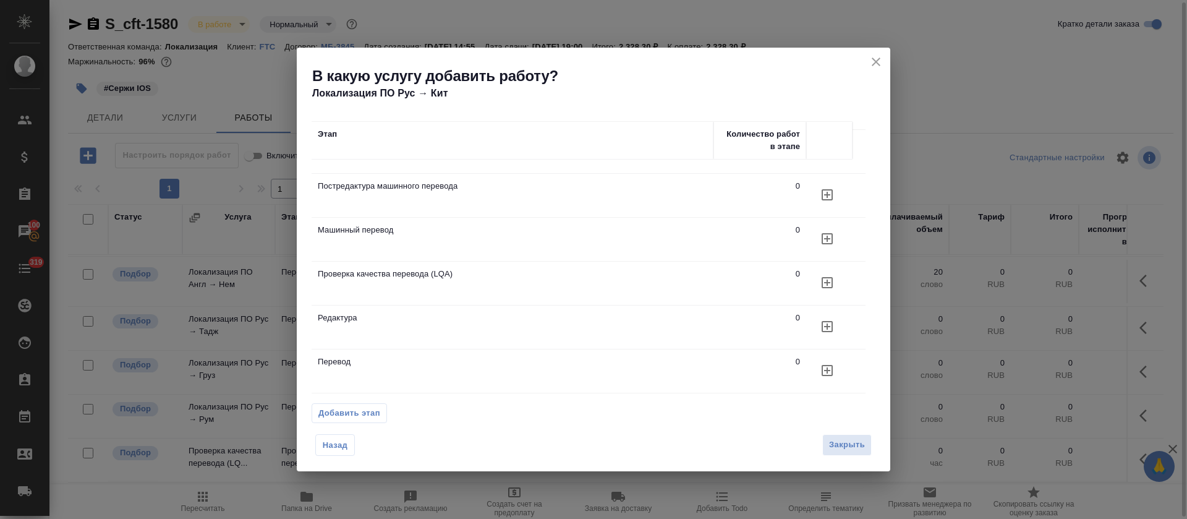
click at [832, 365] on icon "button" at bounding box center [826, 370] width 11 height 11
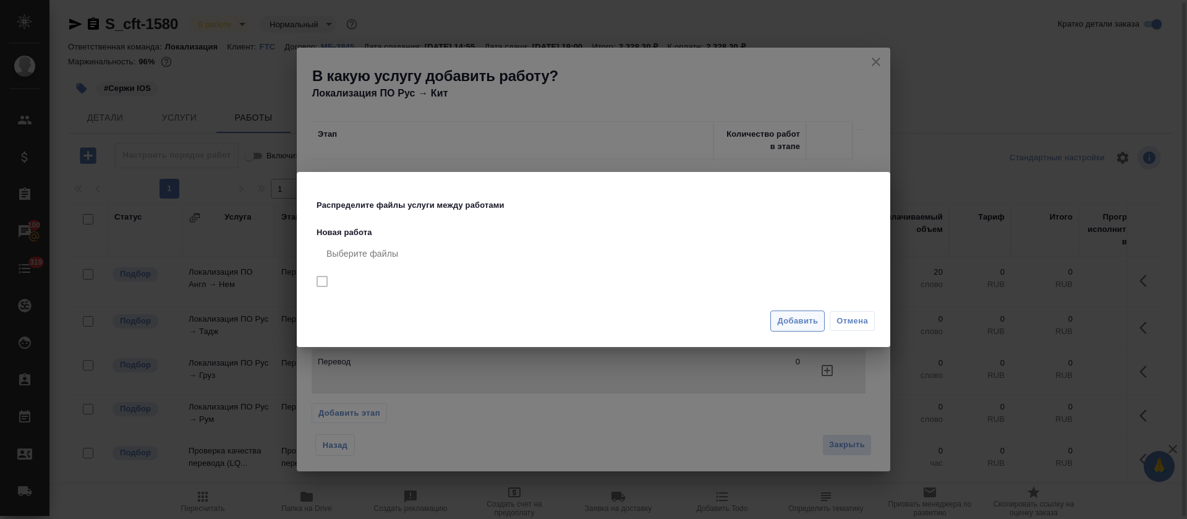
click at [821, 320] on button "Добавить" at bounding box center [797, 321] width 54 height 22
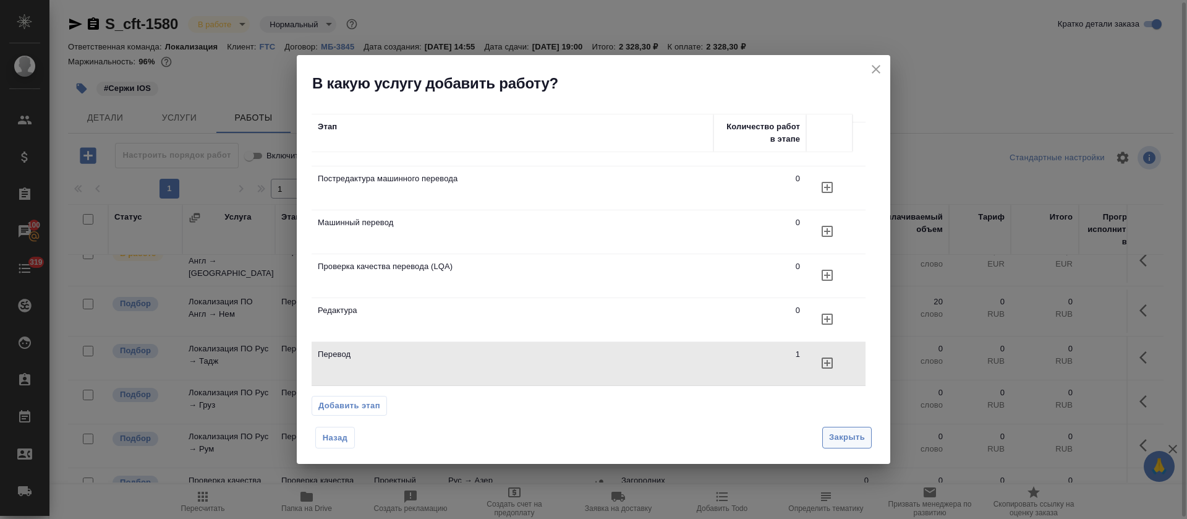
click at [862, 430] on span "Закрыть" at bounding box center [847, 437] width 36 height 14
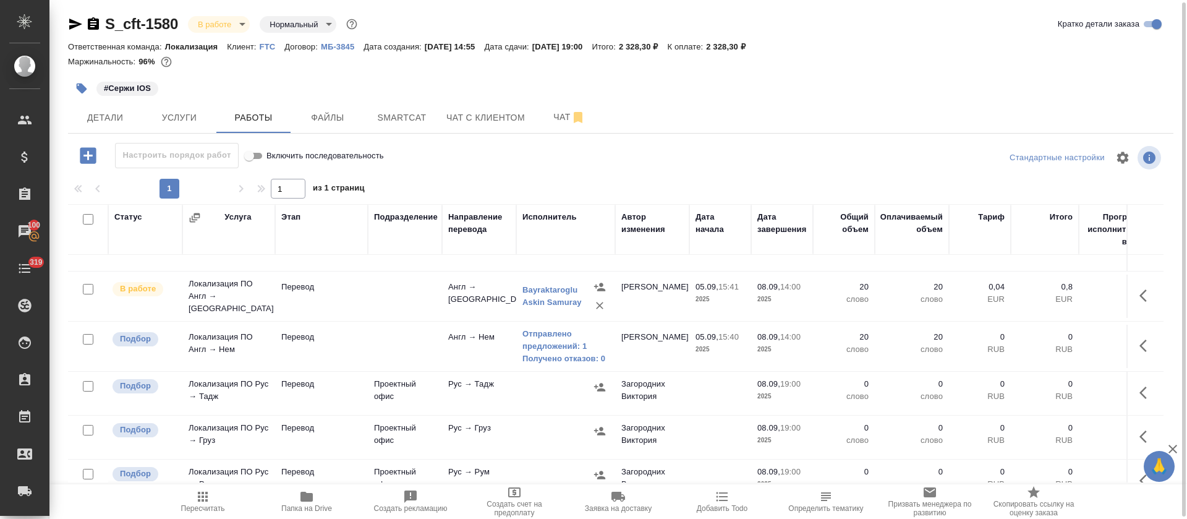
scroll to position [0, 0]
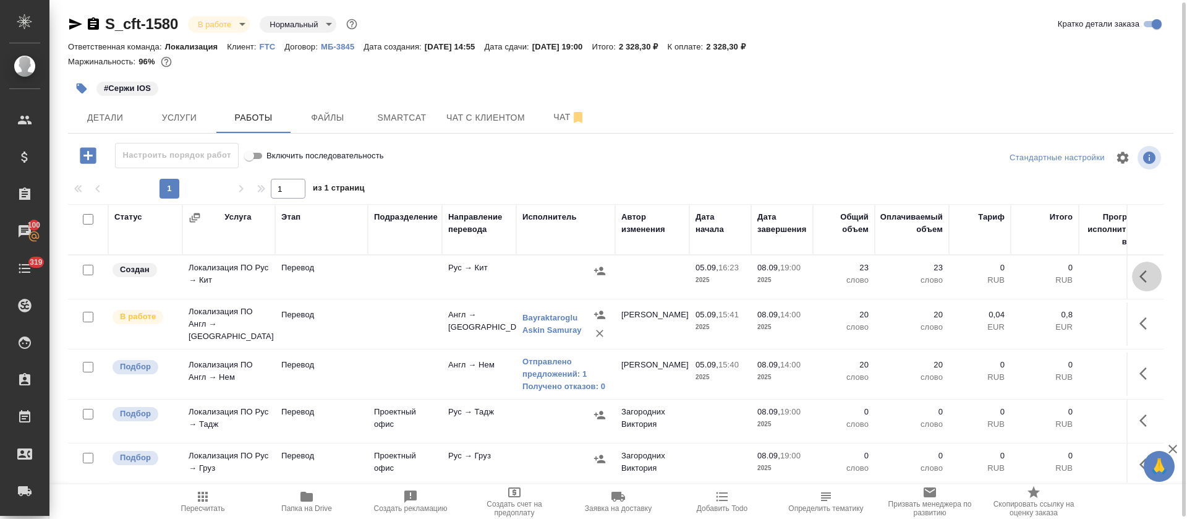
click at [1139, 273] on icon "button" at bounding box center [1146, 276] width 15 height 15
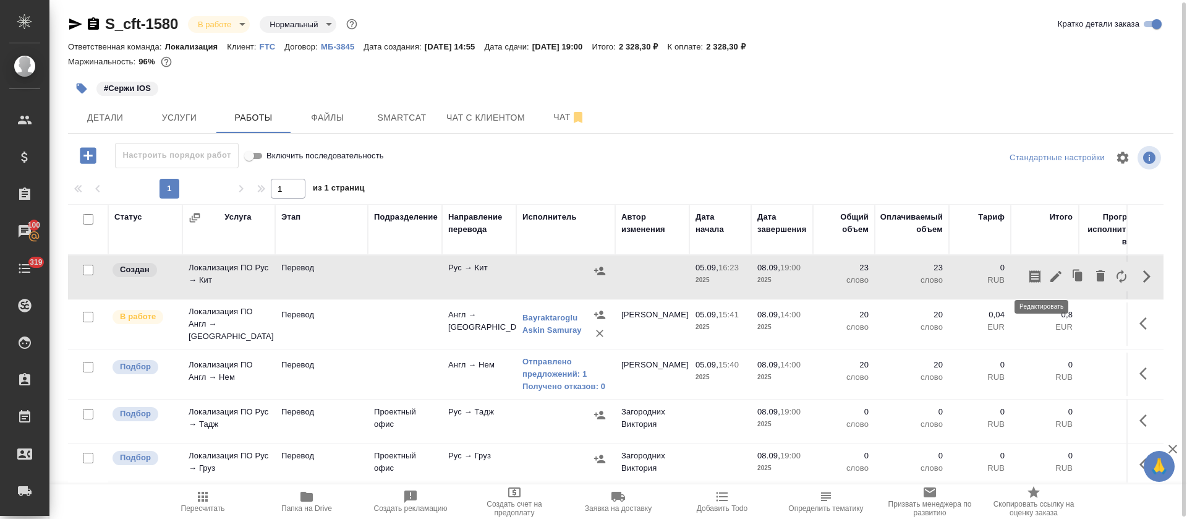
click at [1048, 278] on icon "button" at bounding box center [1055, 276] width 15 height 15
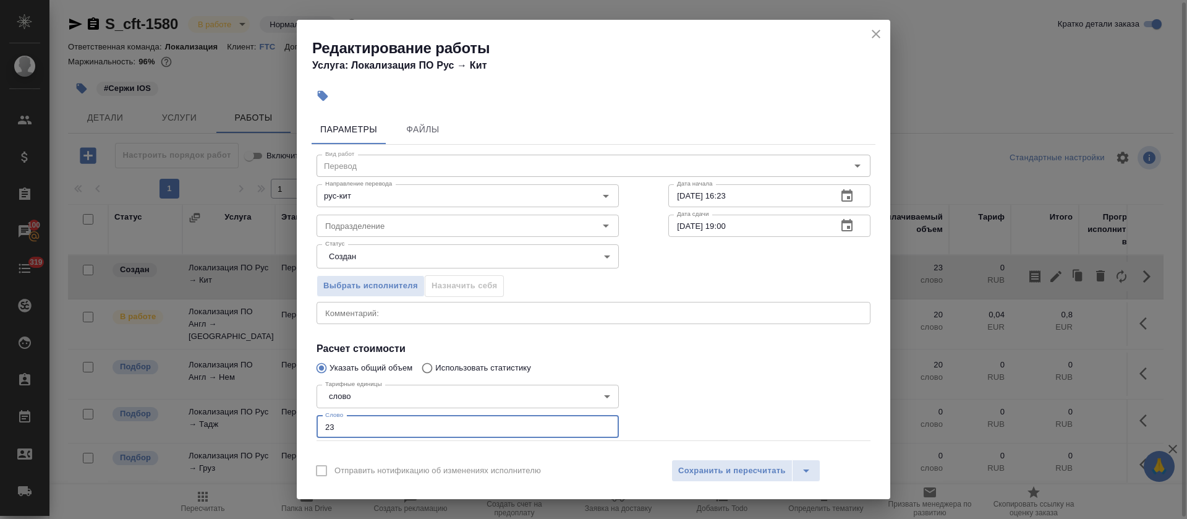
drag, startPoint x: 321, startPoint y: 422, endPoint x: 368, endPoint y: 425, distance: 47.1
click at [368, 425] on input "23" at bounding box center [467, 426] width 302 height 22
type input "12"
click at [350, 305] on div "x Комментарий:" at bounding box center [593, 313] width 554 height 22
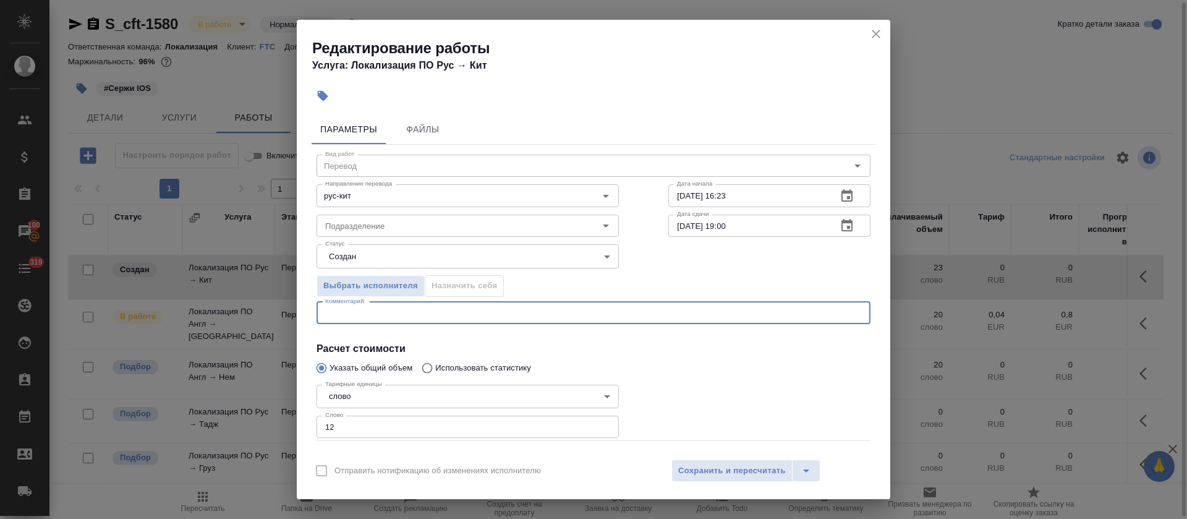
paste textarea "https://smartcat.com/editor?v=2&selectedStage=1&backUrl=%2Fprojects%2Fcbb2b0c1-…"
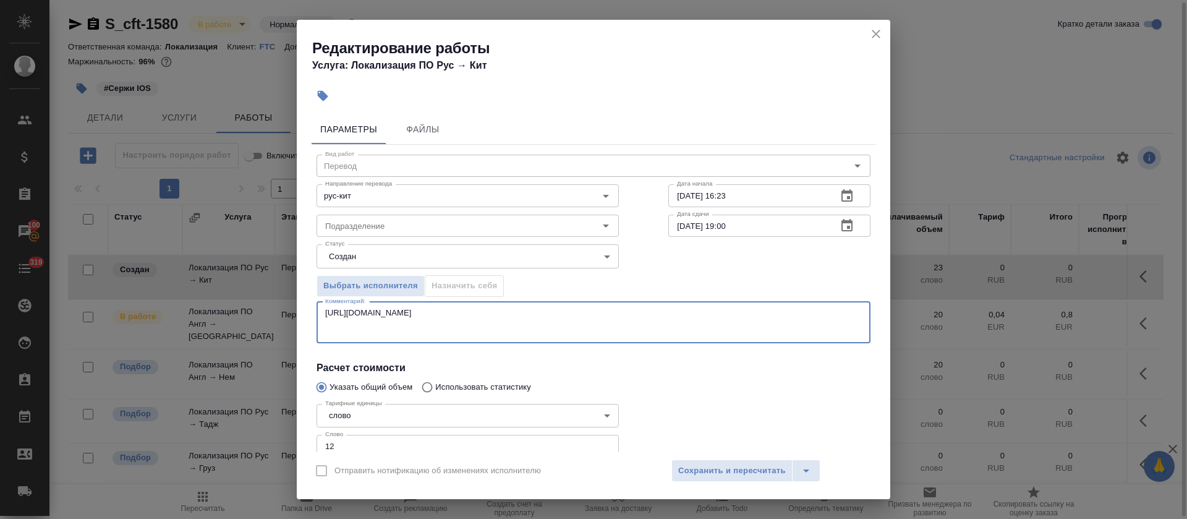
type textarea "https://smartcat.com/editor?v=2&selectedStage=1&backUrl=%2Fprojects%2Fcbb2b0c1-…"
click at [347, 265] on body "🙏 .cls-1 fill:#fff; AWATERA Tretyakova Olga Клиенты Спецификации Заказы 100 Чат…" at bounding box center [593, 259] width 1187 height 519
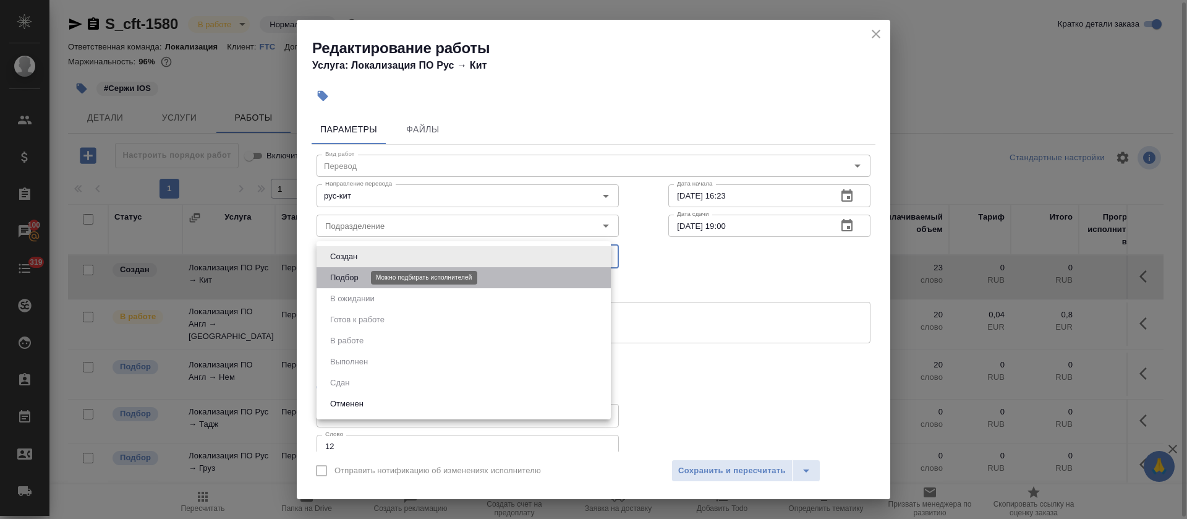
drag, startPoint x: 347, startPoint y: 275, endPoint x: 571, endPoint y: 287, distance: 224.1
click at [348, 276] on button "Подбор" at bounding box center [344, 278] width 36 height 14
type input "recruiting"
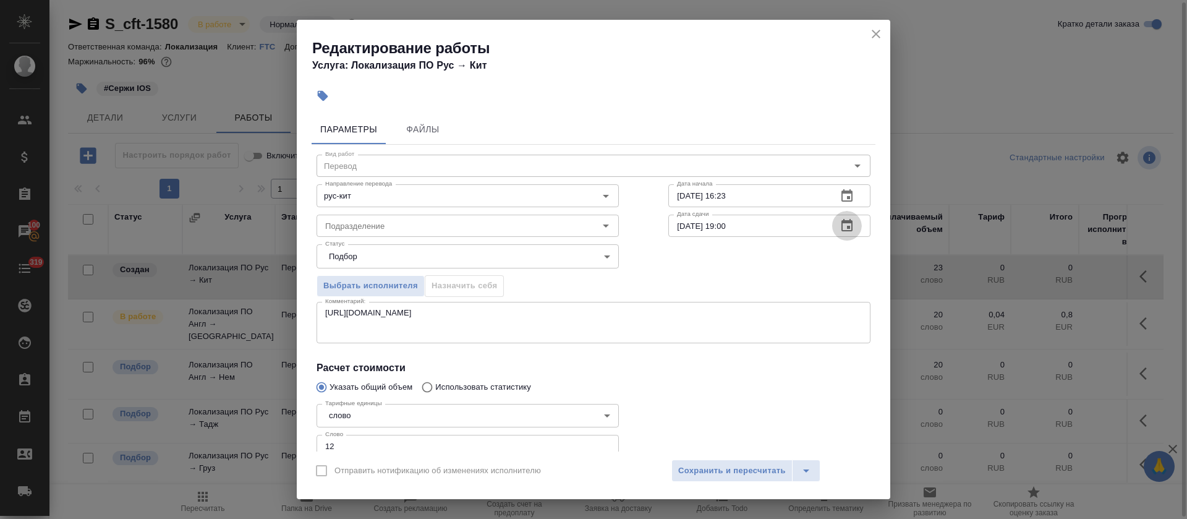
click at [832, 216] on button "button" at bounding box center [847, 226] width 30 height 30
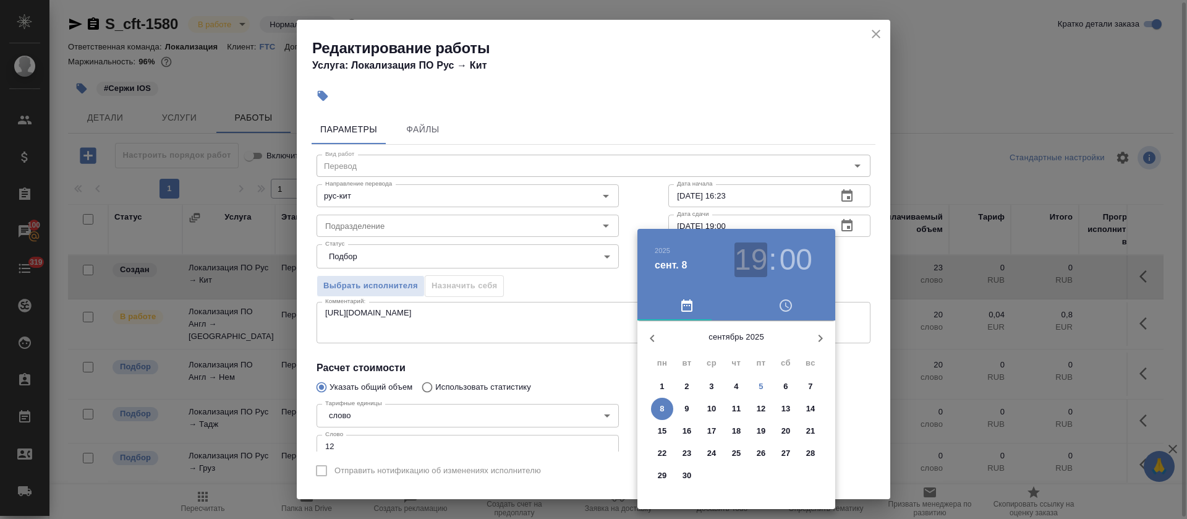
click at [763, 261] on h3 "19" at bounding box center [750, 259] width 33 height 35
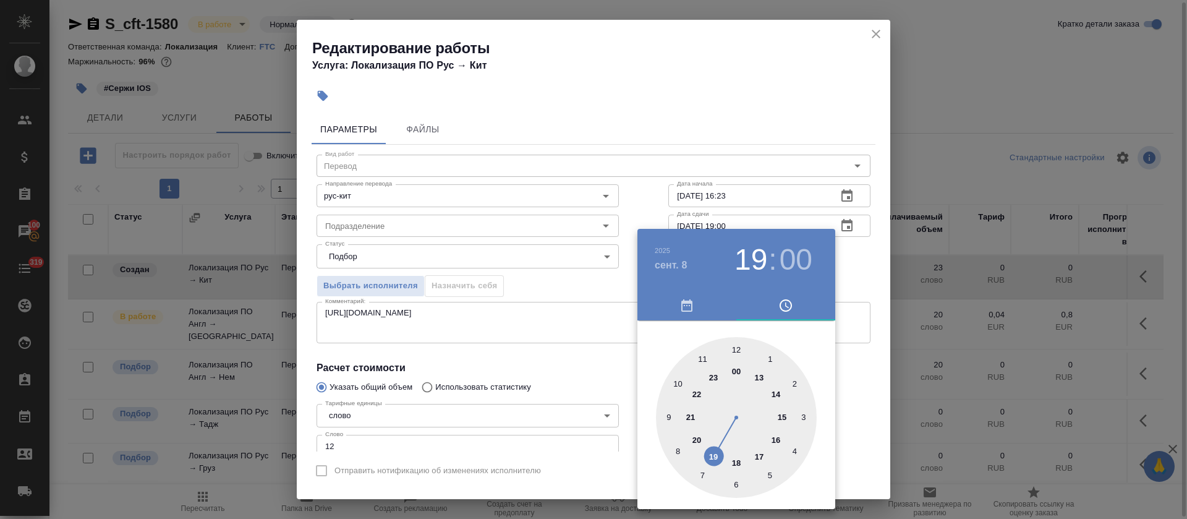
click at [774, 395] on div at bounding box center [736, 417] width 161 height 161
type input "08.09.2025 14:00"
click at [568, 274] on div at bounding box center [593, 259] width 1187 height 519
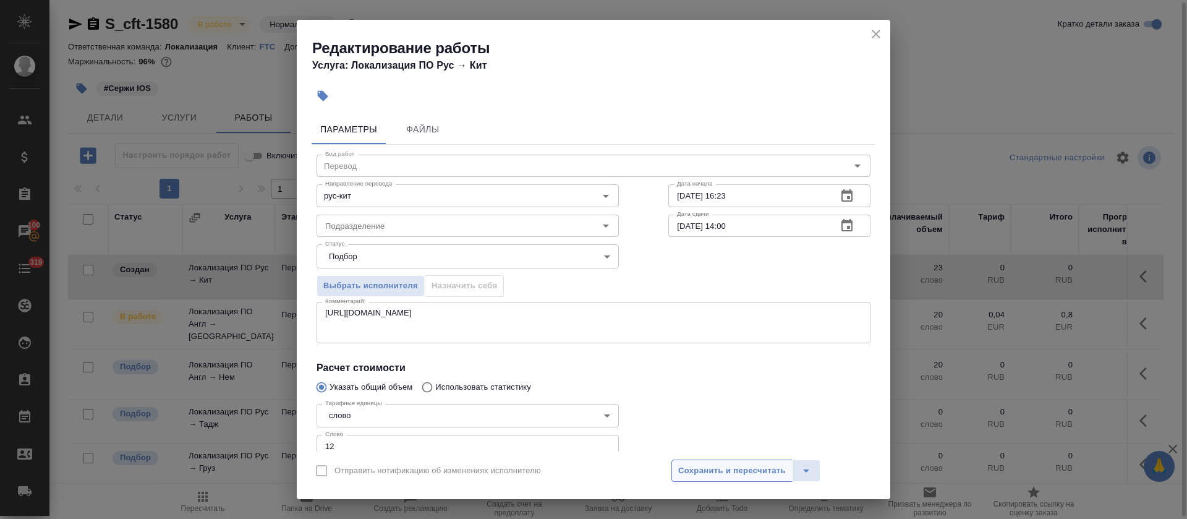
click at [760, 478] on button "Сохранить и пересчитать" at bounding box center [731, 470] width 121 height 22
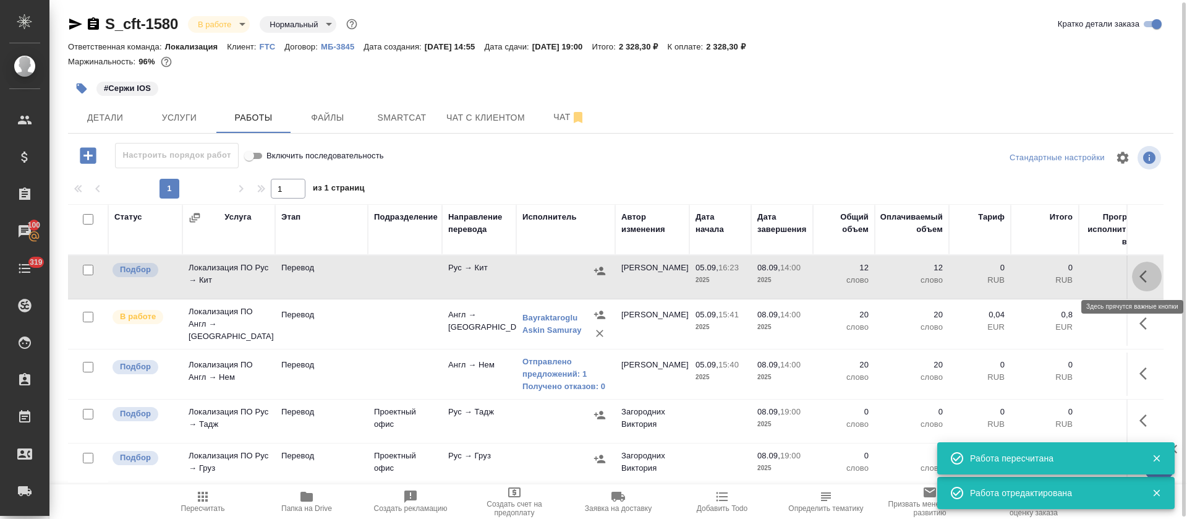
click at [1139, 272] on icon "button" at bounding box center [1146, 276] width 15 height 15
click at [1027, 279] on icon "button" at bounding box center [1034, 276] width 15 height 15
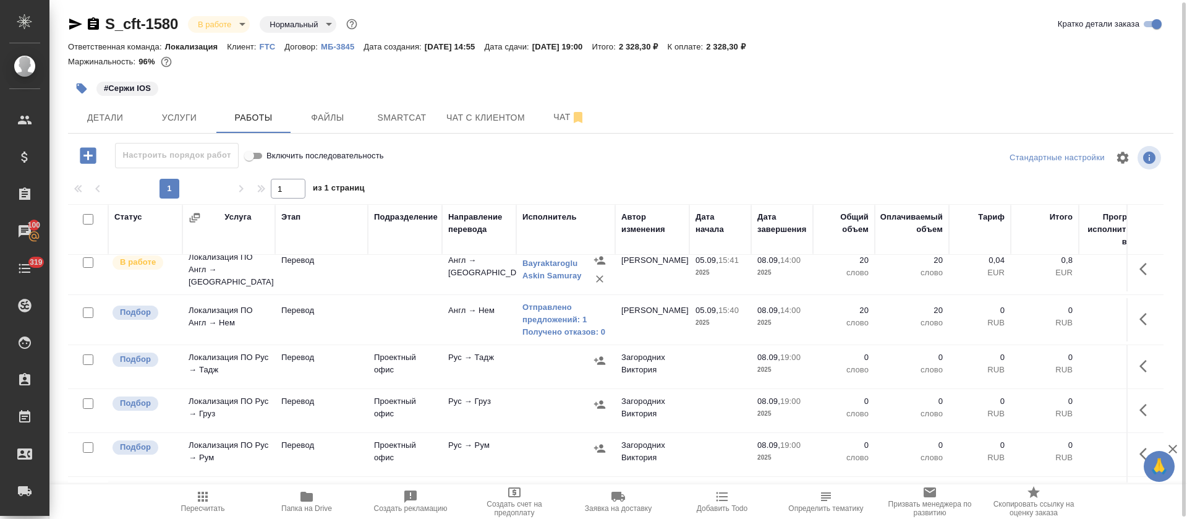
scroll to position [93, 0]
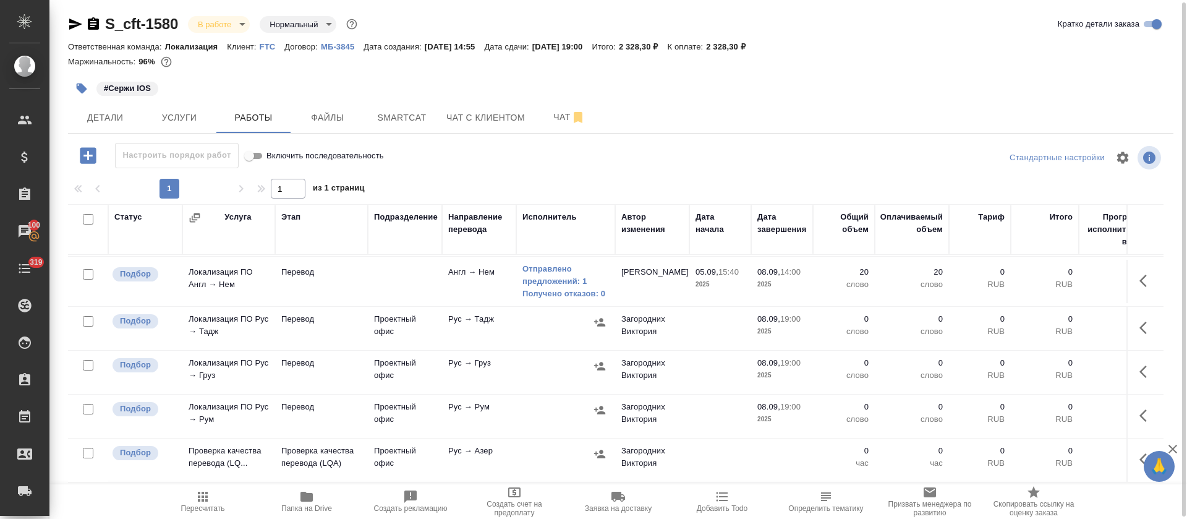
click at [87, 322] on input "checkbox" at bounding box center [88, 321] width 11 height 11
checkbox input "true"
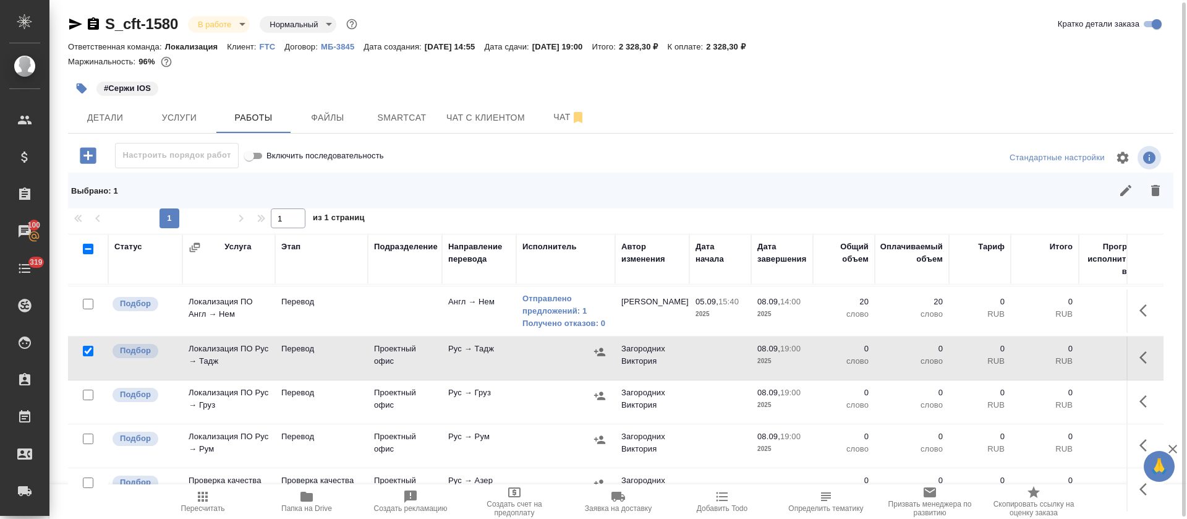
click at [83, 395] on input "checkbox" at bounding box center [88, 394] width 11 height 11
checkbox input "true"
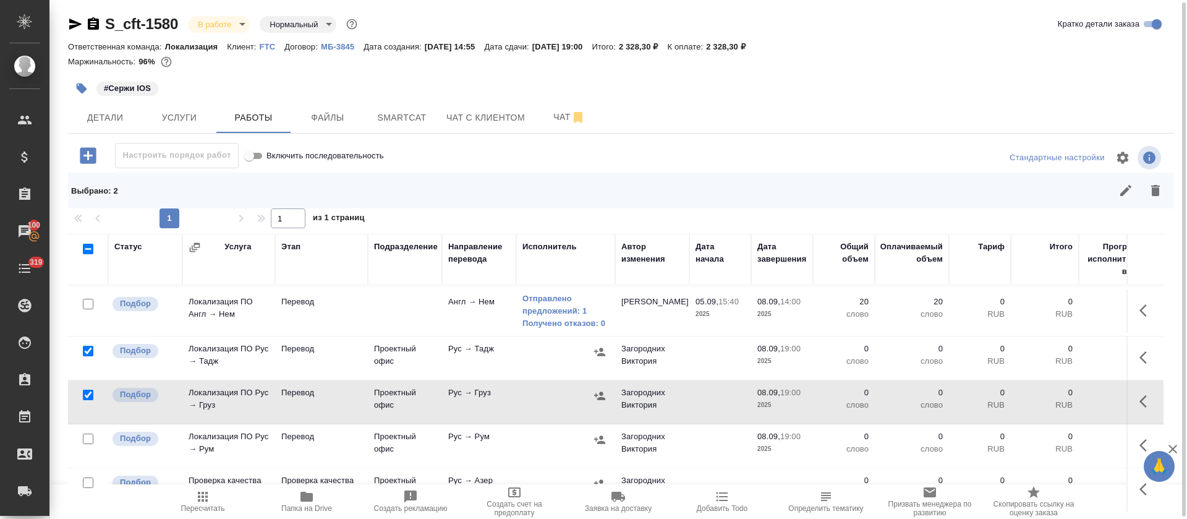
click at [90, 435] on input "checkbox" at bounding box center [88, 438] width 11 height 11
checkbox input "true"
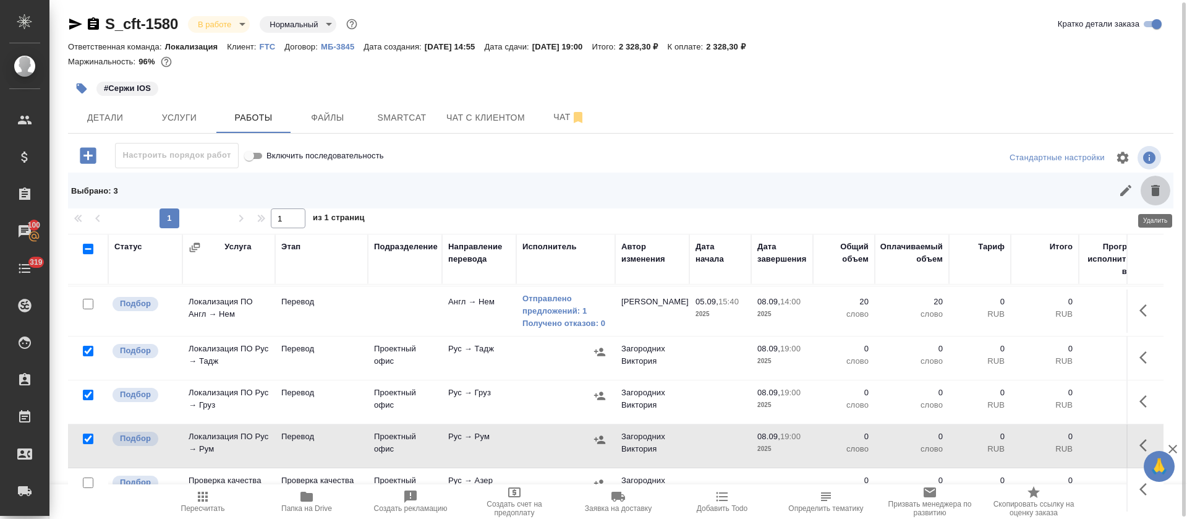
click at [1159, 187] on icon "button" at bounding box center [1155, 190] width 15 height 15
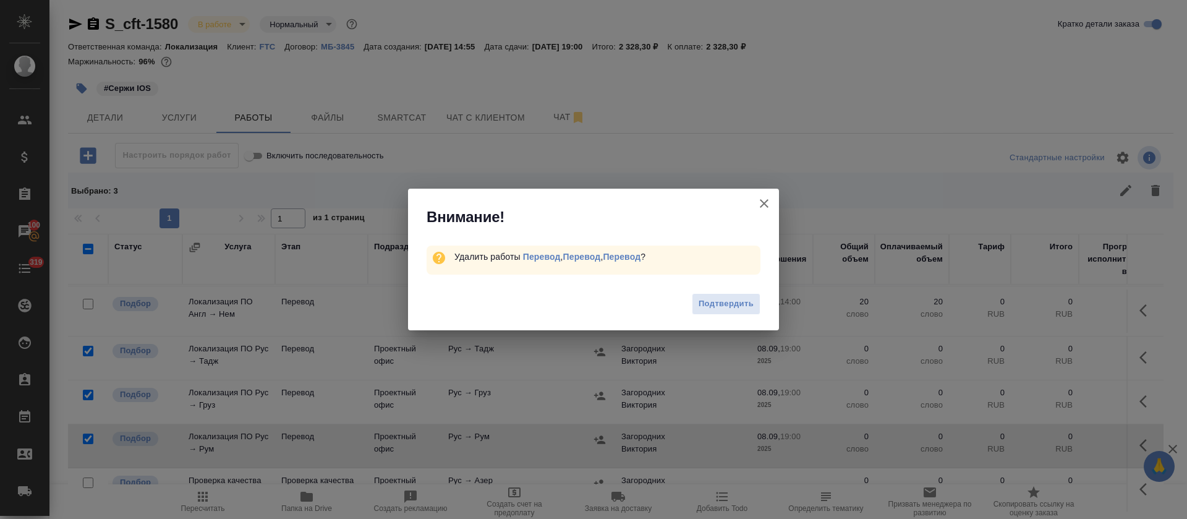
drag, startPoint x: 706, startPoint y: 308, endPoint x: 713, endPoint y: 305, distance: 7.2
click at [706, 308] on span "Подтвердить" at bounding box center [725, 304] width 55 height 14
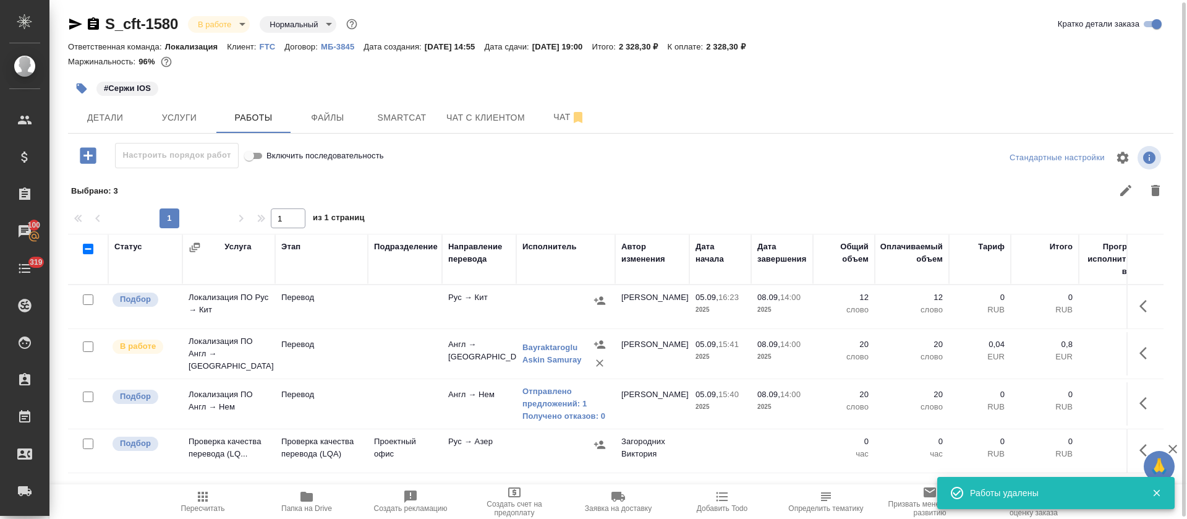
scroll to position [27, 0]
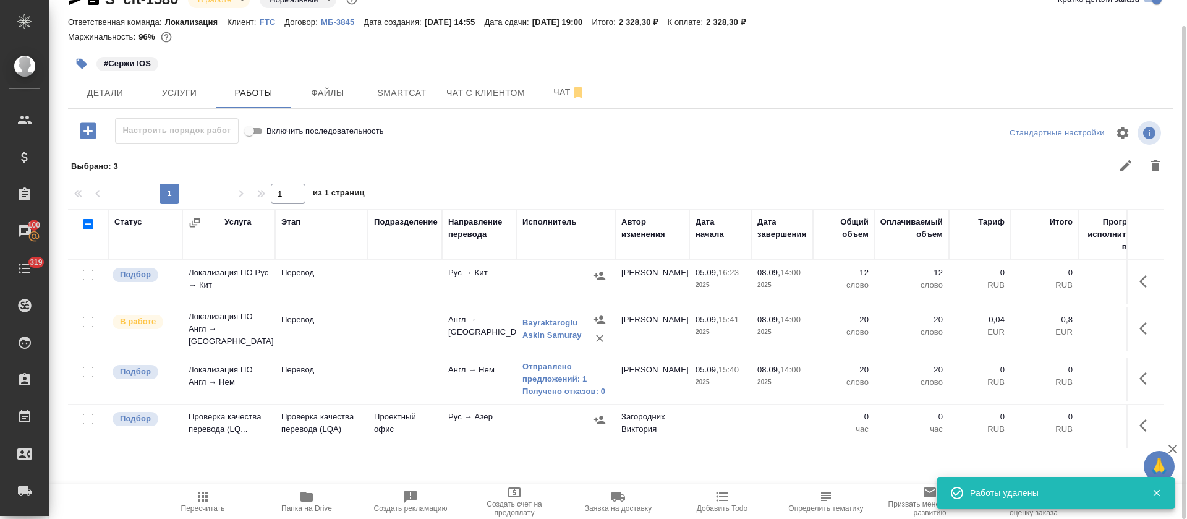
click at [1133, 420] on button "button" at bounding box center [1147, 425] width 30 height 30
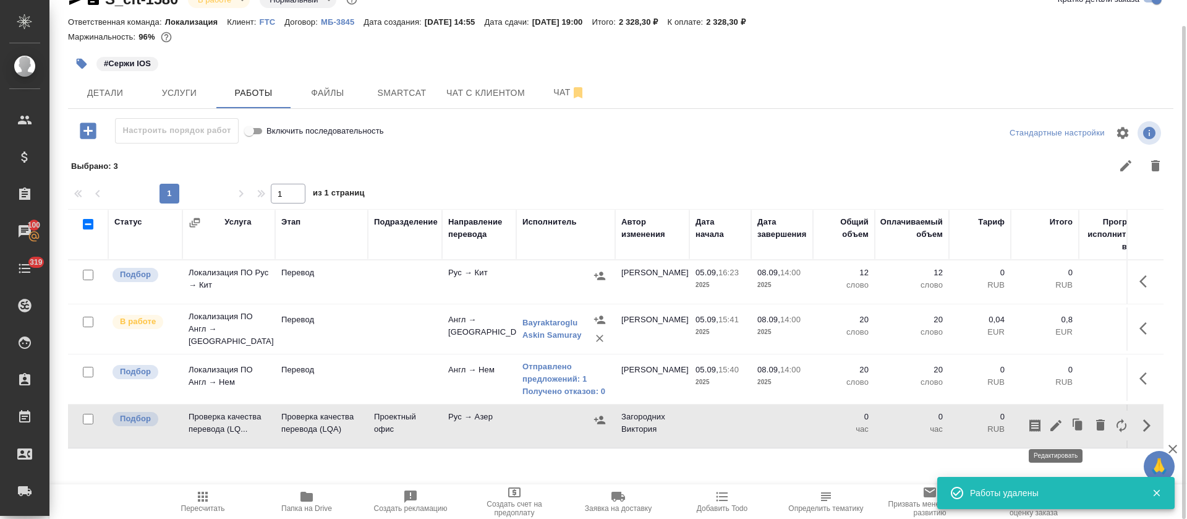
click at [1061, 429] on icon "button" at bounding box center [1055, 425] width 15 height 15
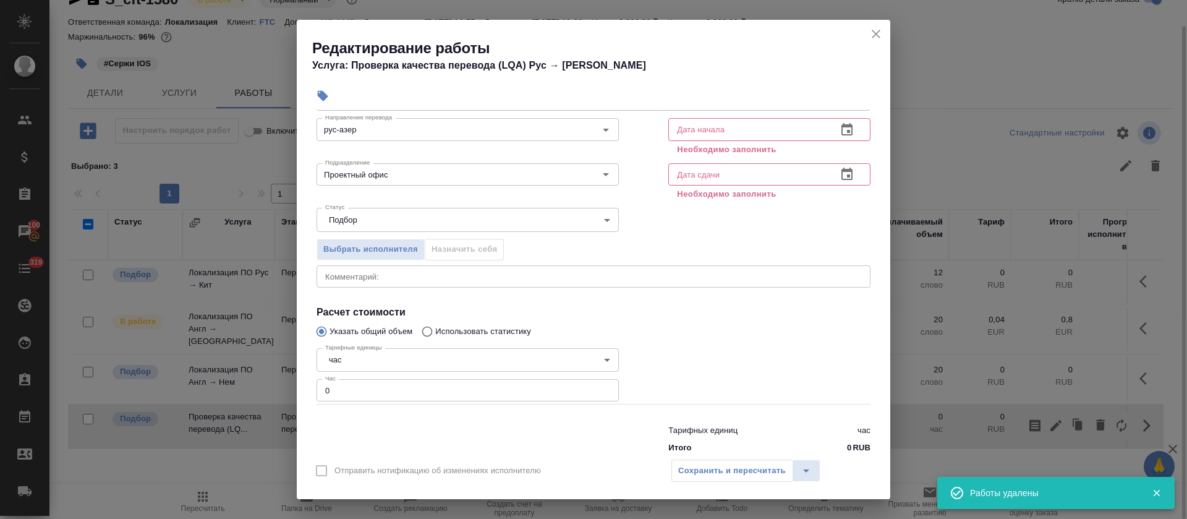
scroll to position [93, 0]
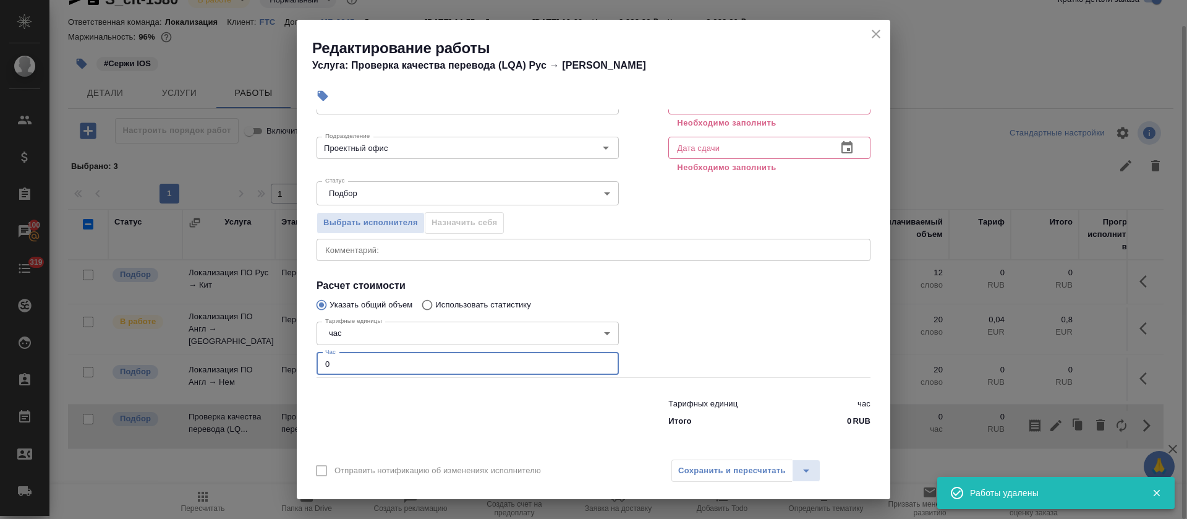
drag, startPoint x: 337, startPoint y: 363, endPoint x: 312, endPoint y: 362, distance: 25.3
click at [312, 362] on div "Тарифные единицы час 5a8b1489cc6b4906c91bfd93 Тарифные единицы Час 0 Час" at bounding box center [468, 347] width 352 height 111
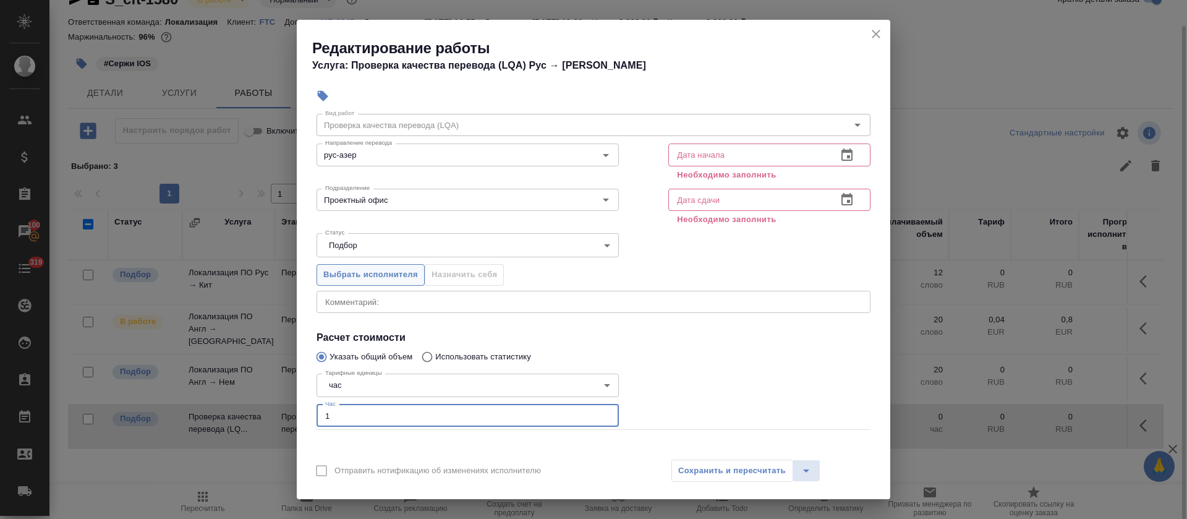
scroll to position [0, 0]
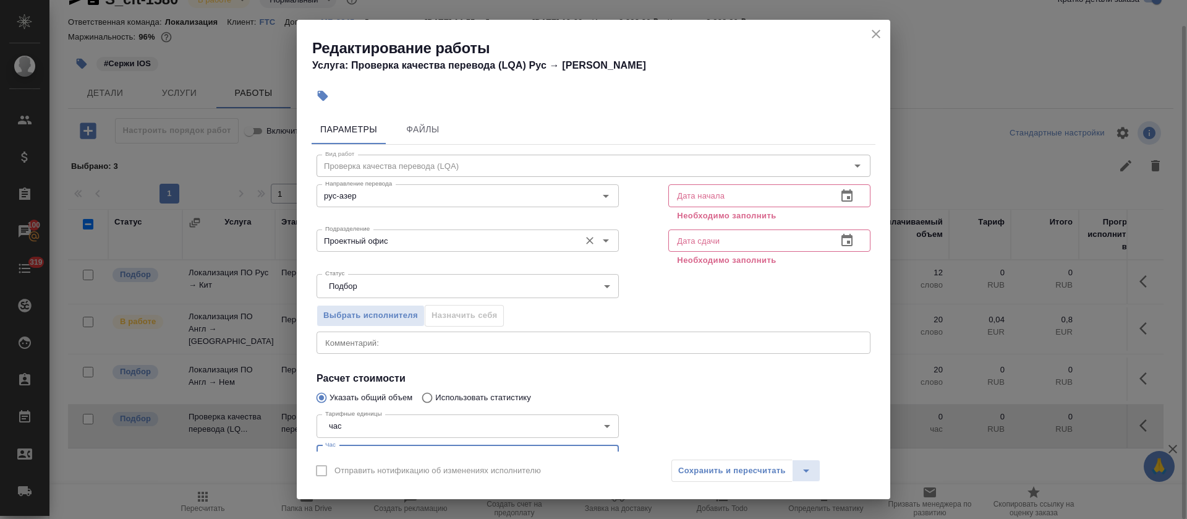
type input "1"
click at [394, 245] on input "Проектный офис" at bounding box center [446, 240] width 253 height 15
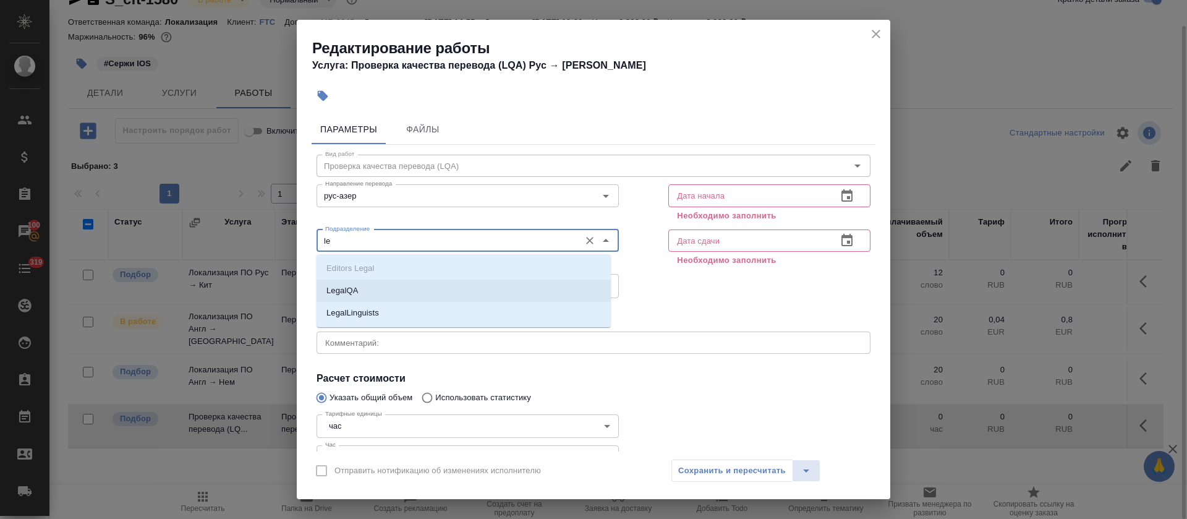
click at [394, 280] on li "LegalQA" at bounding box center [463, 290] width 294 height 22
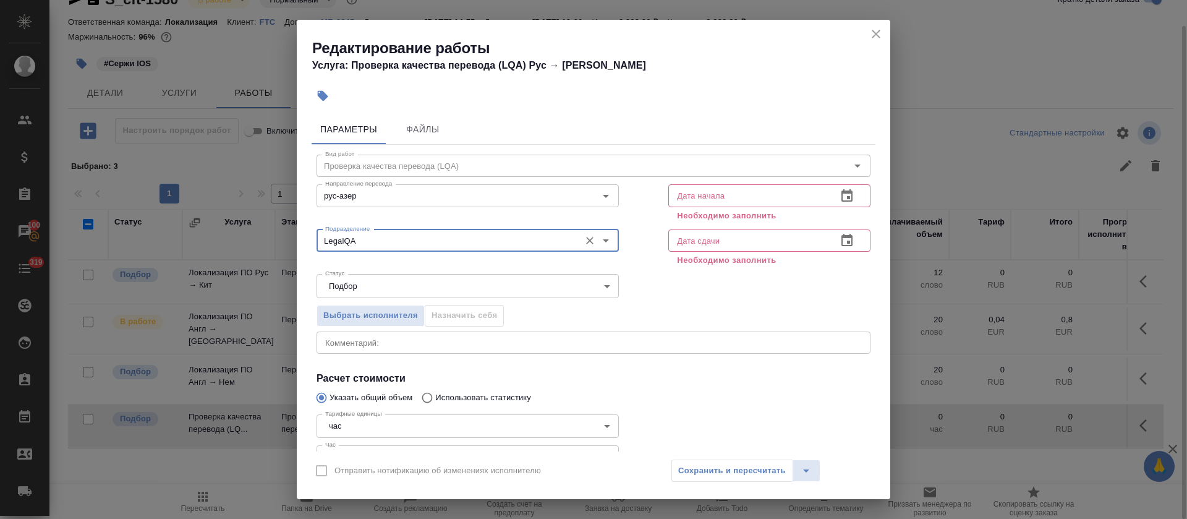
type input "LegalQA"
click at [839, 194] on icon "button" at bounding box center [846, 196] width 15 height 15
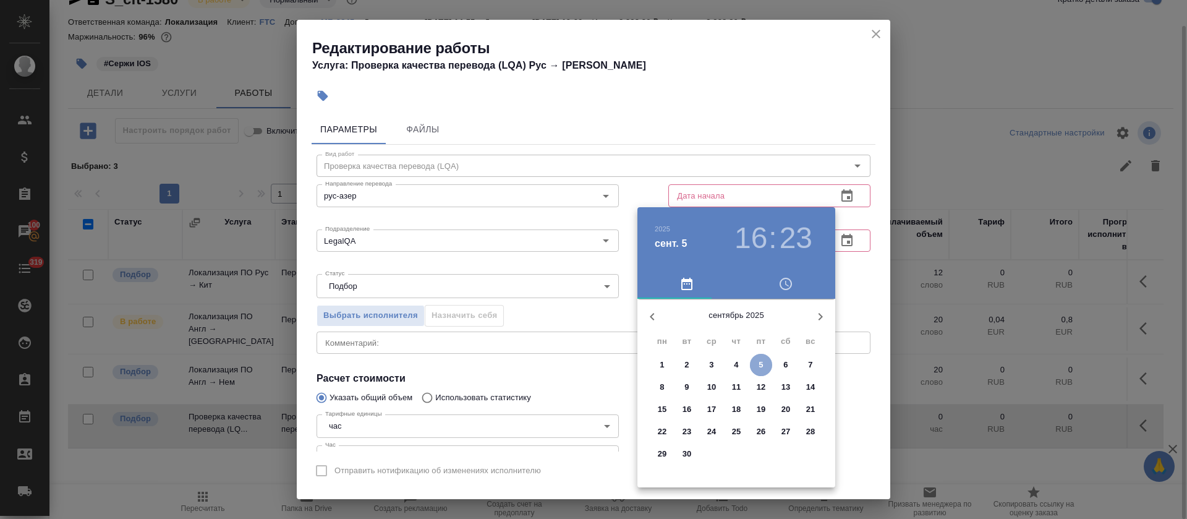
click at [759, 368] on p "5" at bounding box center [760, 364] width 4 height 12
type input "05.09.2025 16:23"
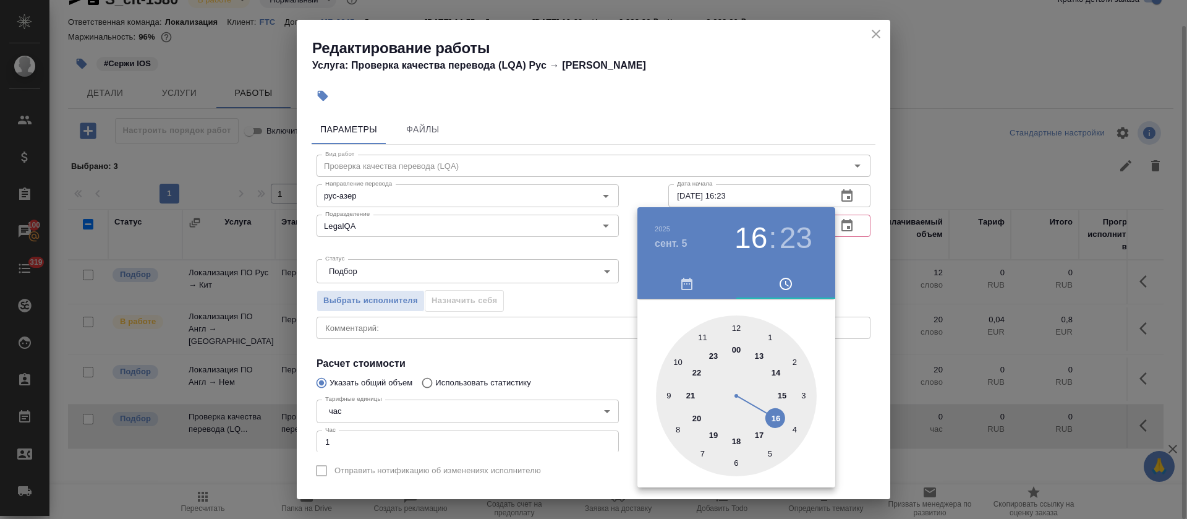
click at [617, 357] on div at bounding box center [593, 259] width 1187 height 519
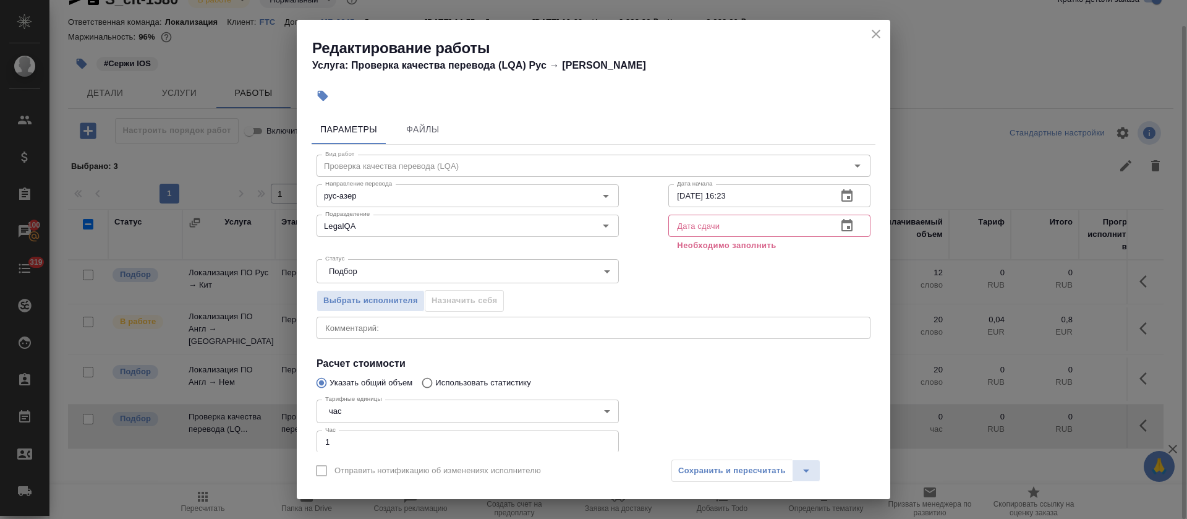
click at [839, 225] on icon "button" at bounding box center [846, 225] width 15 height 15
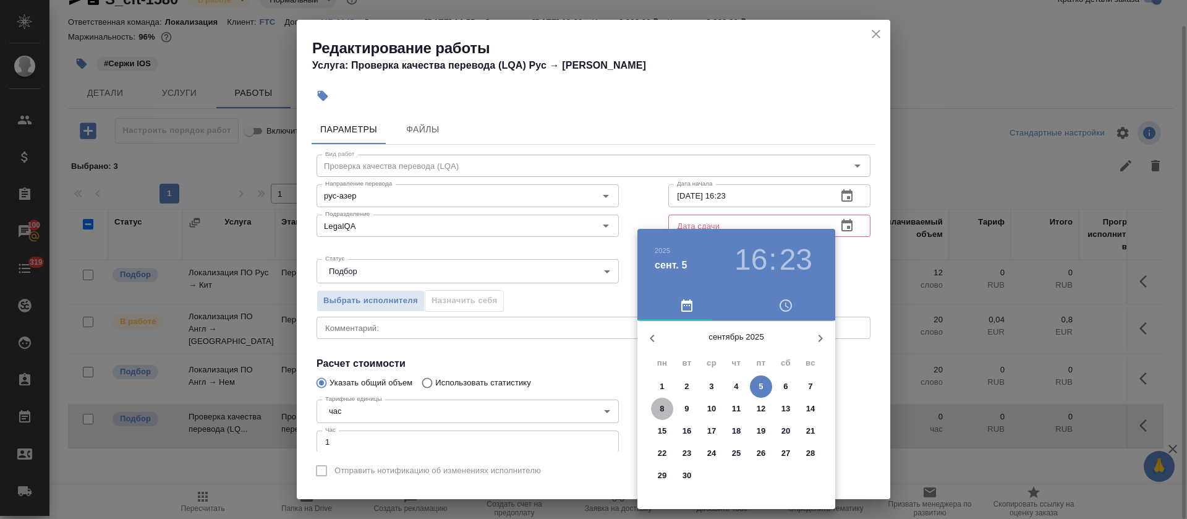
click at [660, 412] on p "8" at bounding box center [661, 408] width 4 height 12
type input "08.09.2025 16:23"
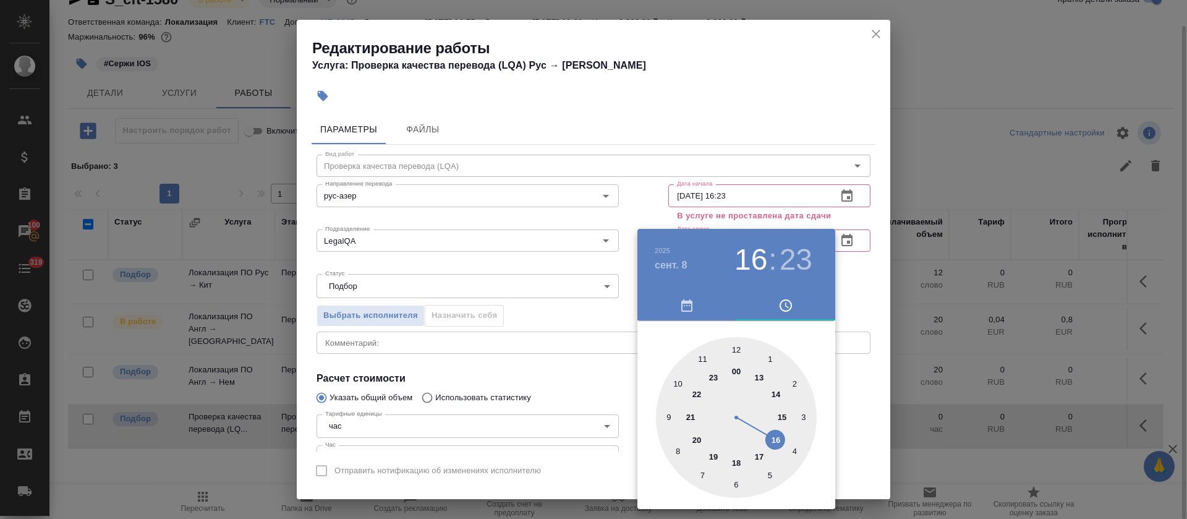
click at [500, 357] on div at bounding box center [593, 259] width 1187 height 519
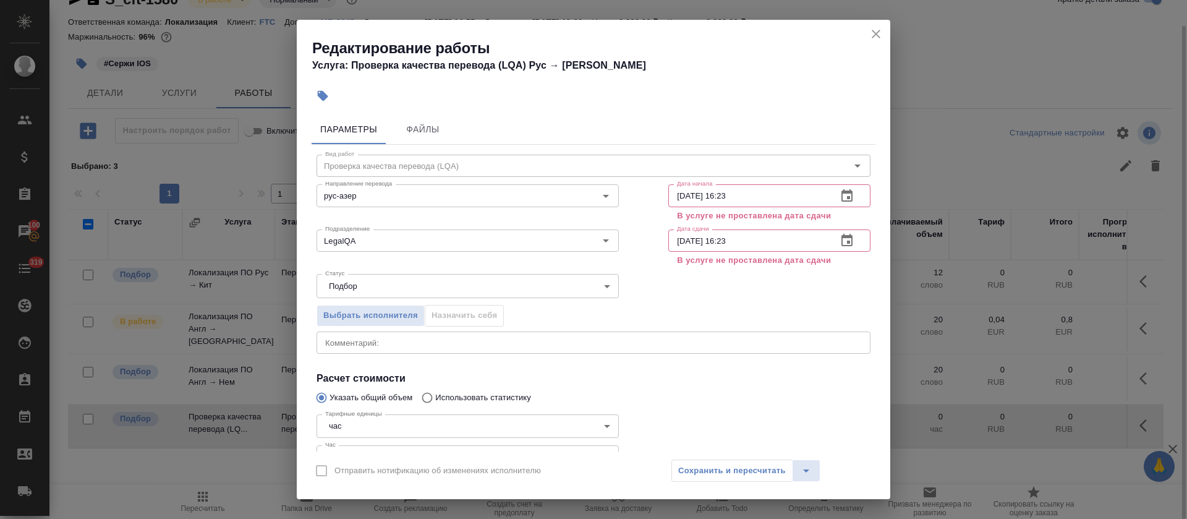
click at [873, 44] on h2 "Редактирование работы" at bounding box center [601, 48] width 578 height 20
drag, startPoint x: 875, startPoint y: 33, endPoint x: 872, endPoint y: 26, distance: 7.8
click at [874, 34] on icon "close" at bounding box center [875, 34] width 15 height 15
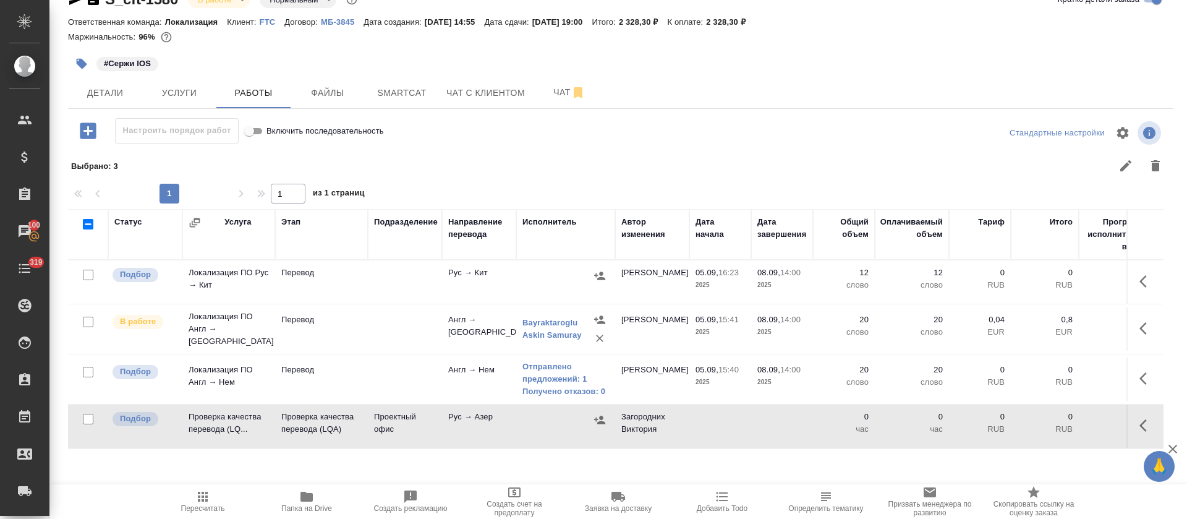
click at [1149, 420] on icon "button" at bounding box center [1146, 425] width 15 height 15
drag, startPoint x: 1100, startPoint y: 430, endPoint x: 1040, endPoint y: 426, distance: 60.0
click at [1100, 429] on icon "button" at bounding box center [1100, 424] width 9 height 11
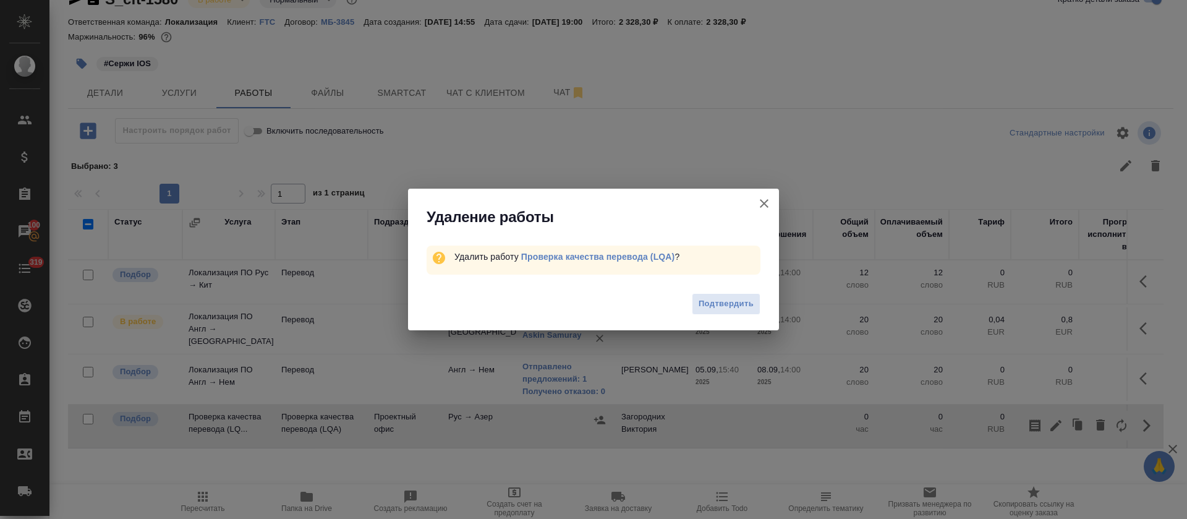
click at [724, 300] on span "Подтвердить" at bounding box center [725, 304] width 55 height 14
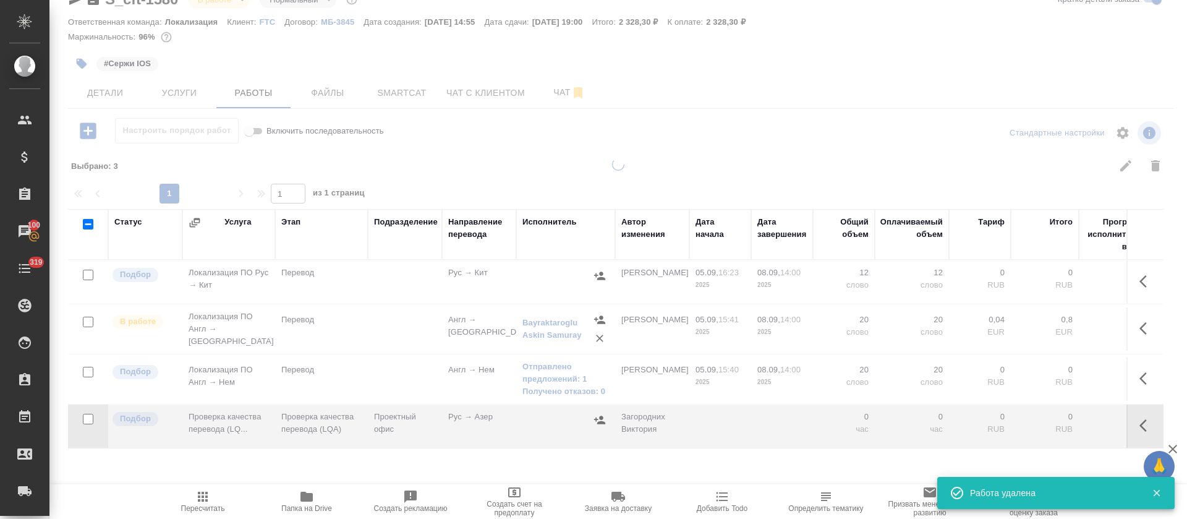
click at [84, 130] on div at bounding box center [617, 232] width 1137 height 519
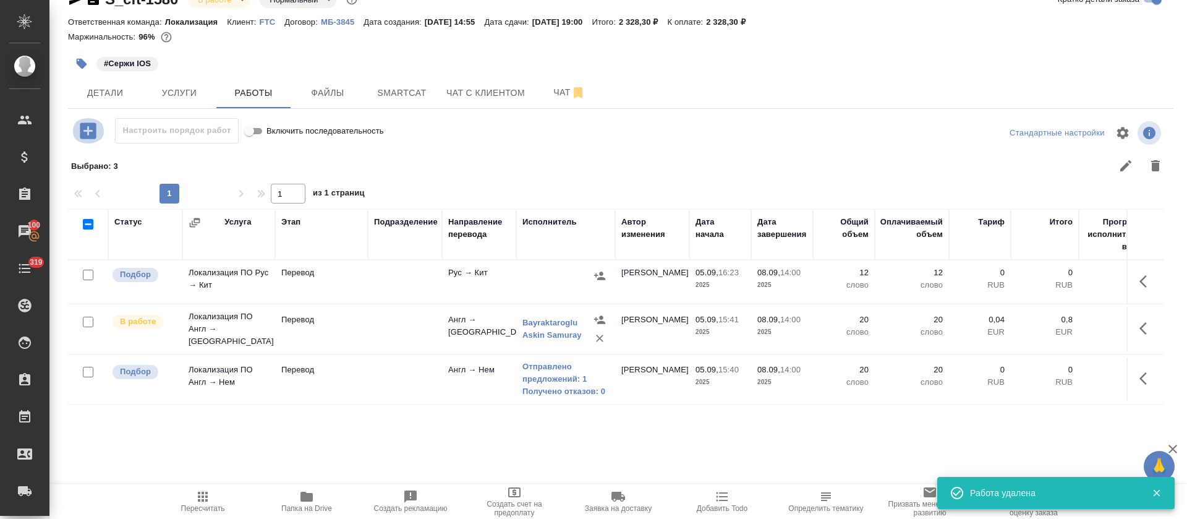
click at [84, 128] on icon "button" at bounding box center [88, 130] width 16 height 16
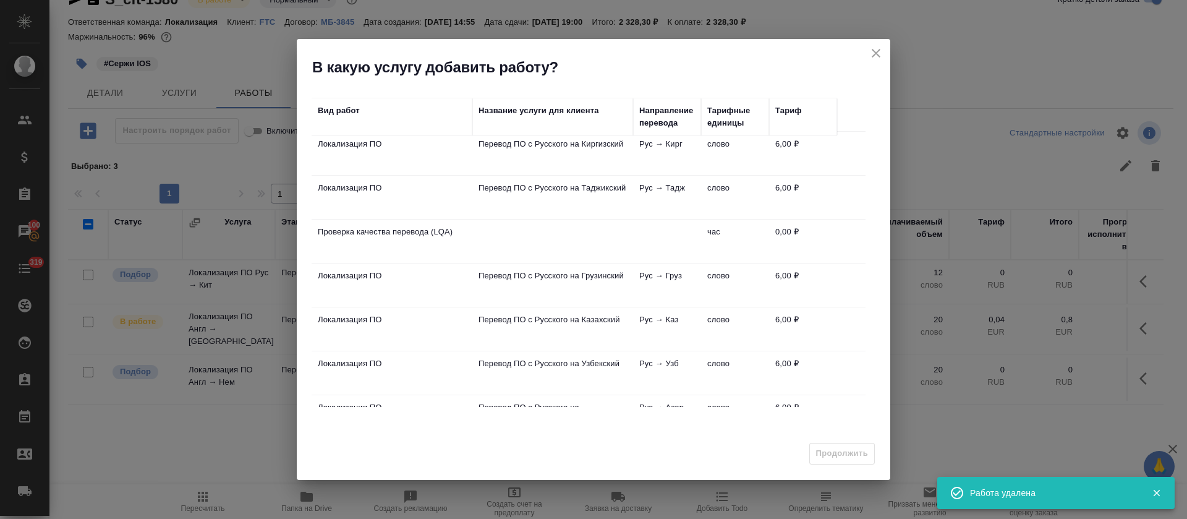
scroll to position [185, 0]
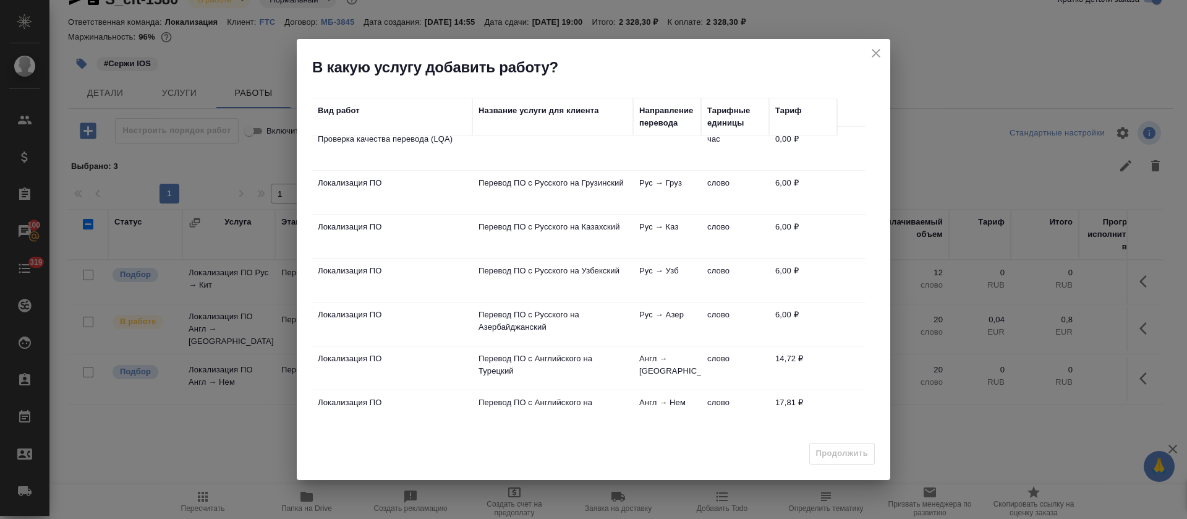
click at [553, 224] on p "Перевод ПО с Русского на Казахский" at bounding box center [552, 227] width 148 height 12
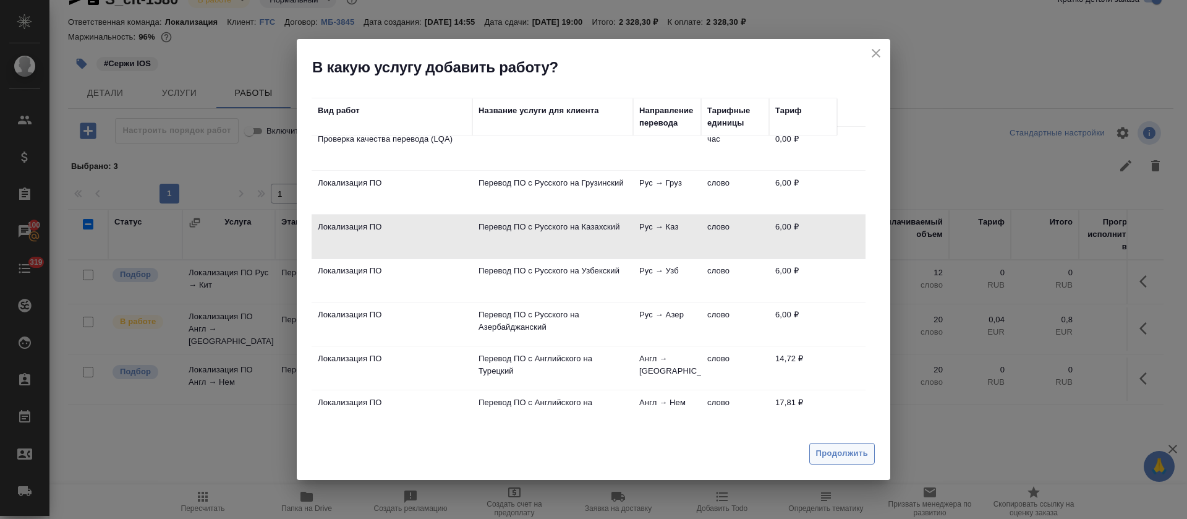
click at [823, 460] on span "Продолжить" at bounding box center [842, 453] width 52 height 14
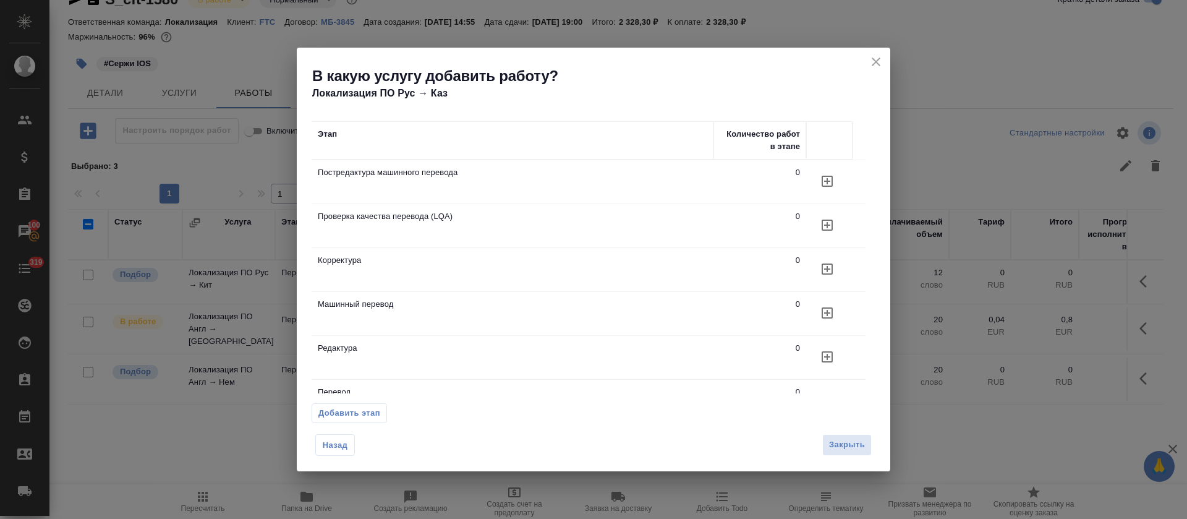
click at [831, 220] on icon "button" at bounding box center [826, 224] width 11 height 11
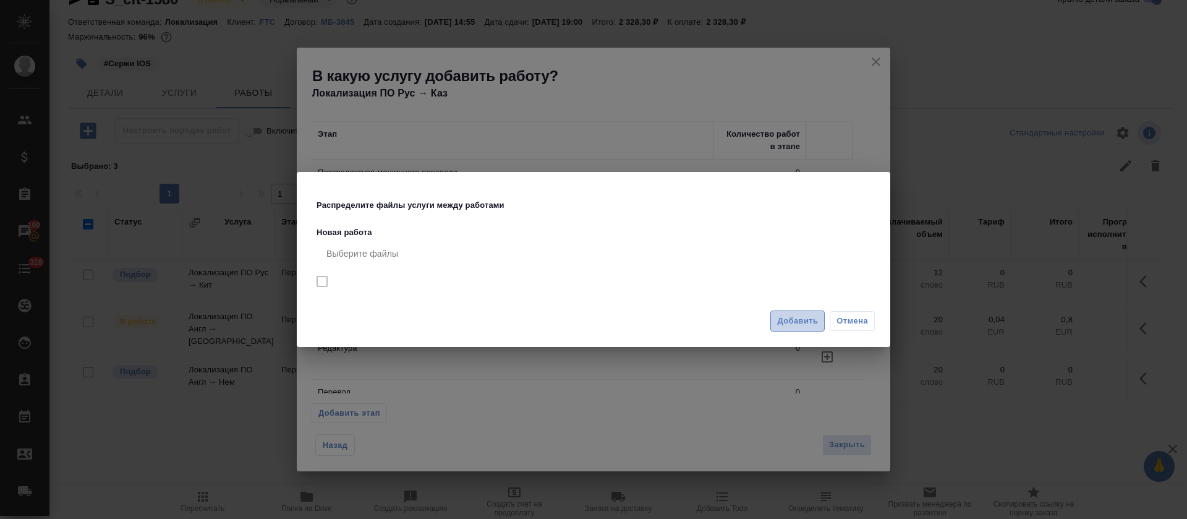
click at [811, 322] on span "Добавить" at bounding box center [797, 321] width 41 height 14
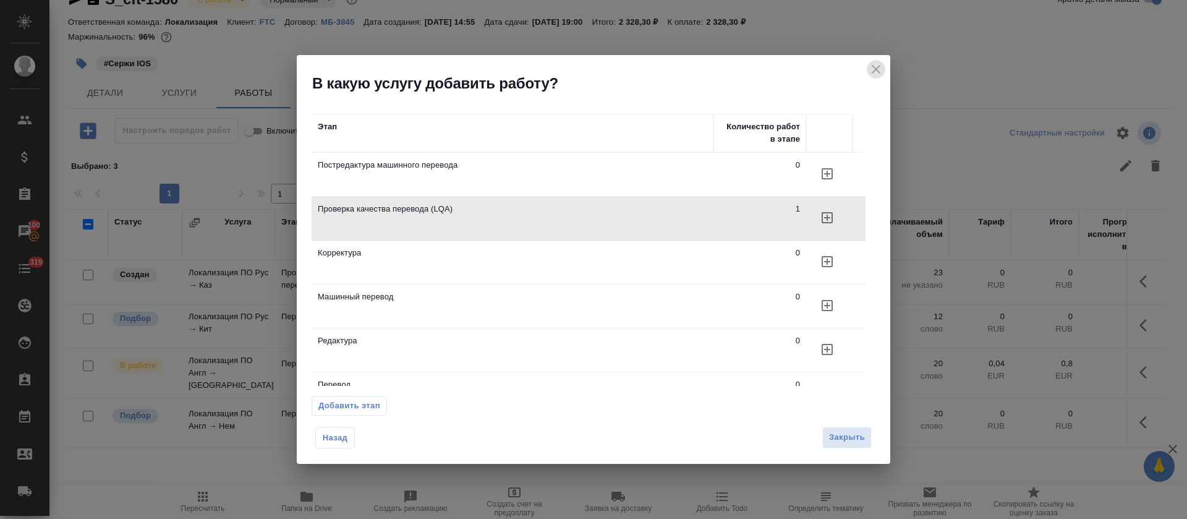
click at [883, 67] on button "close" at bounding box center [876, 69] width 19 height 19
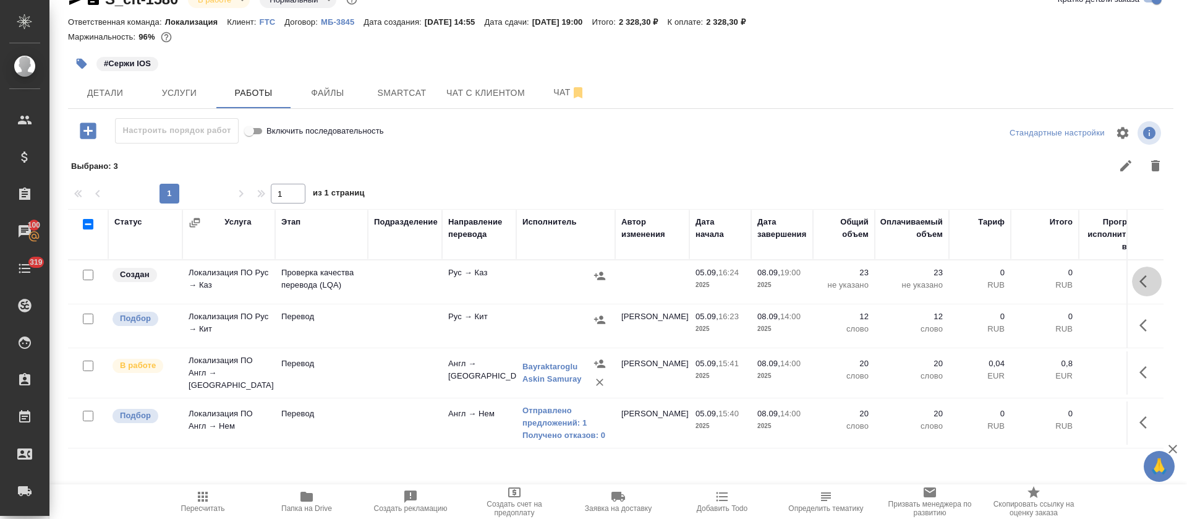
click at [1144, 276] on icon "button" at bounding box center [1142, 281] width 7 height 12
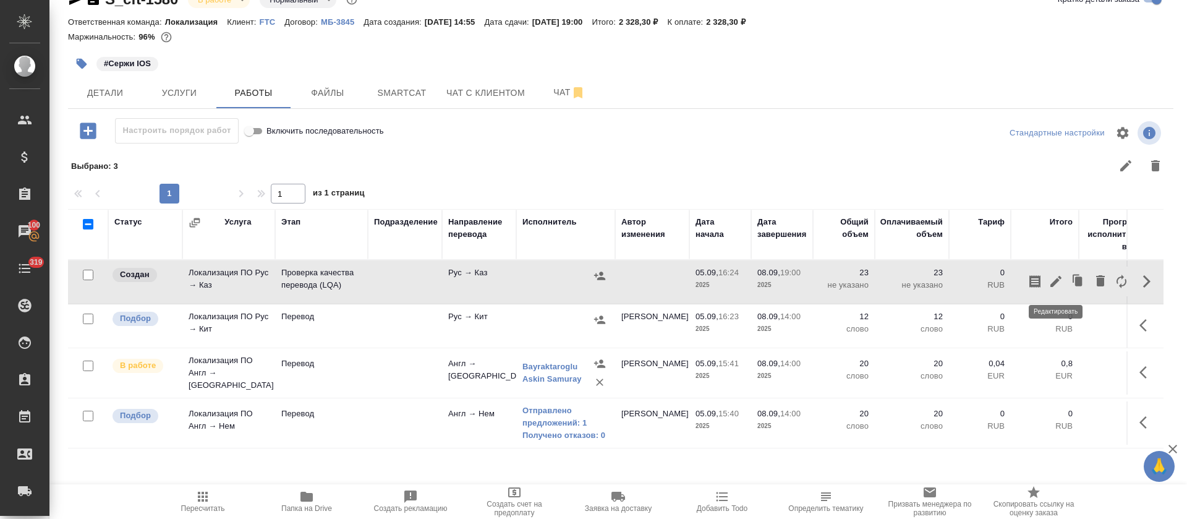
click at [1059, 281] on icon "button" at bounding box center [1055, 281] width 15 height 15
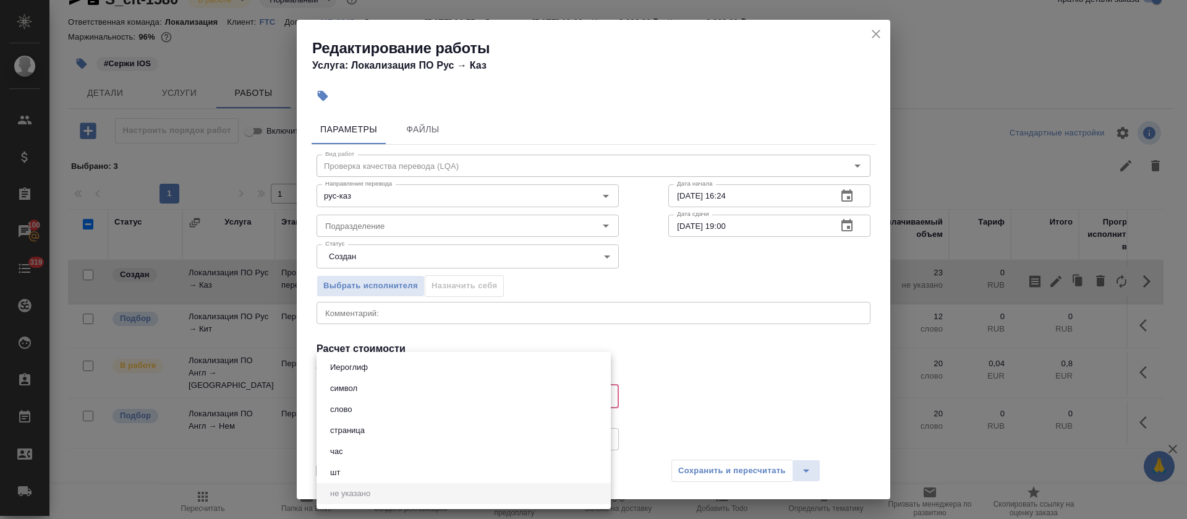
click at [362, 397] on body "🙏 .cls-1 fill:#fff; AWATERA Tretyakova Olga Клиенты Спецификации Заказы 100 Чат…" at bounding box center [593, 259] width 1187 height 519
click at [340, 455] on button "час" at bounding box center [336, 451] width 20 height 14
type input "5a8b1489cc6b4906c91bfd93"
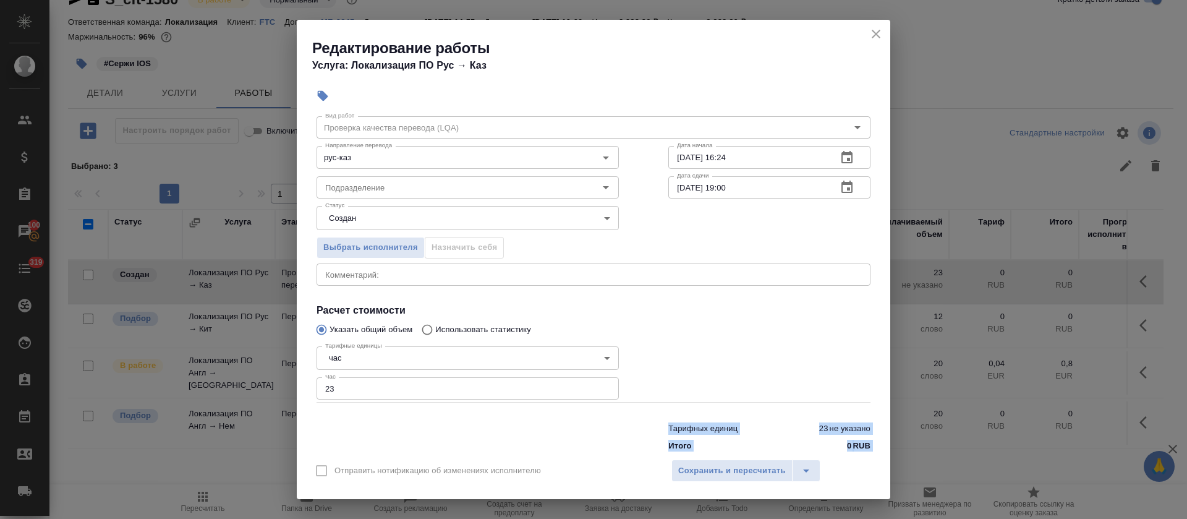
drag, startPoint x: 336, startPoint y: 452, endPoint x: 316, endPoint y: 433, distance: 27.5
click at [311, 439] on div "Редактирование работы Услуга: Локализация ПО Рус → Каз Параметры Файлы Вид рабо…" at bounding box center [593, 259] width 593 height 479
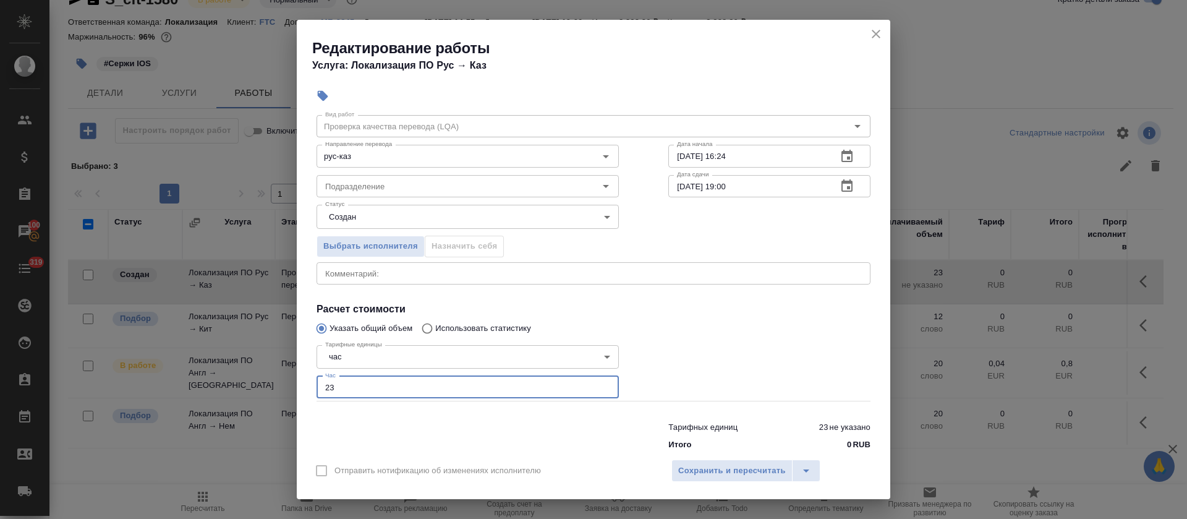
drag, startPoint x: 334, startPoint y: 389, endPoint x: 311, endPoint y: 385, distance: 22.6
click at [311, 385] on div "Тарифные единицы час 5a8b1489cc6b4906c91bfd93 Тарифные единицы Час 23 Час" at bounding box center [468, 370] width 352 height 111
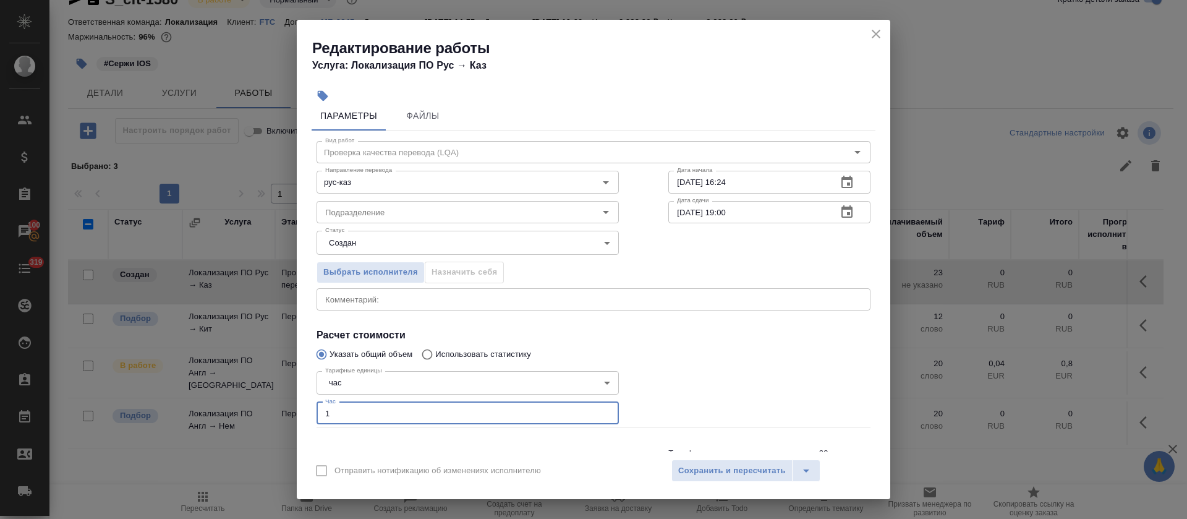
scroll to position [0, 0]
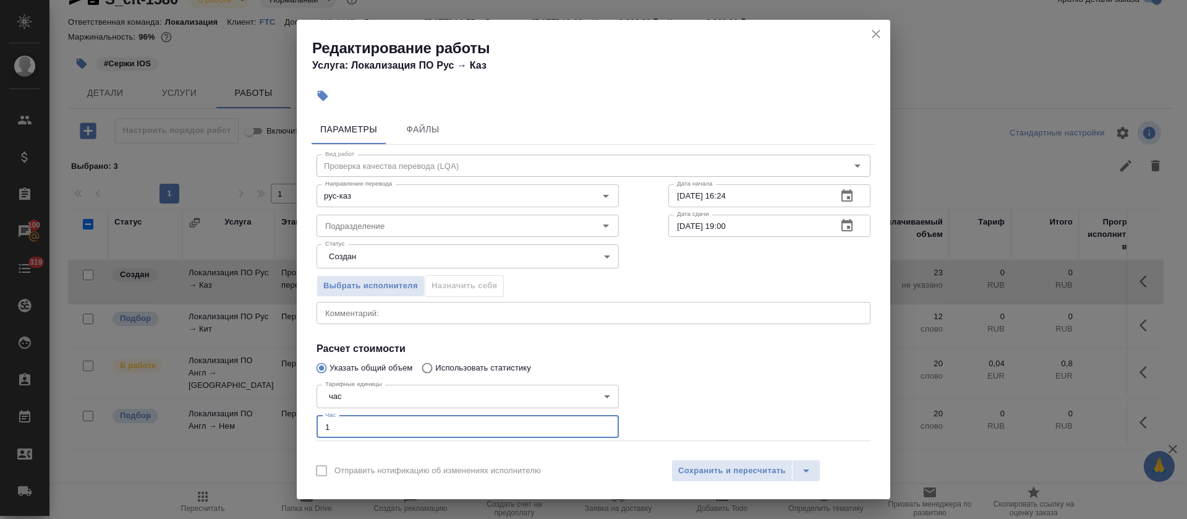
type input "1"
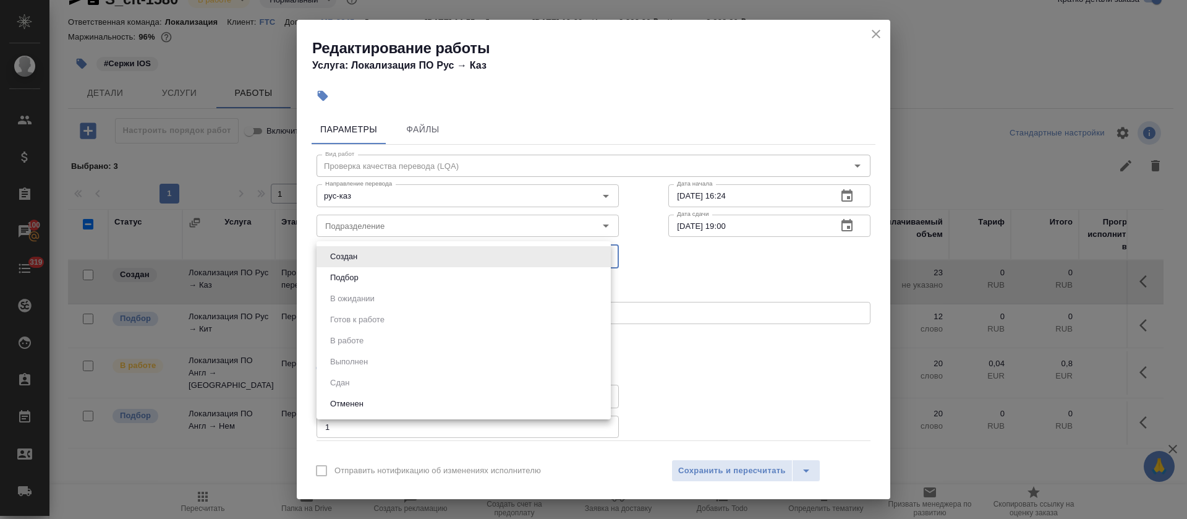
click at [385, 247] on body "🙏 .cls-1 fill:#fff; AWATERA Tretyakova Olga Клиенты Спецификации Заказы 100 Чат…" at bounding box center [593, 259] width 1187 height 519
click at [361, 271] on button "Подбор" at bounding box center [344, 278] width 36 height 14
type input "recruiting"
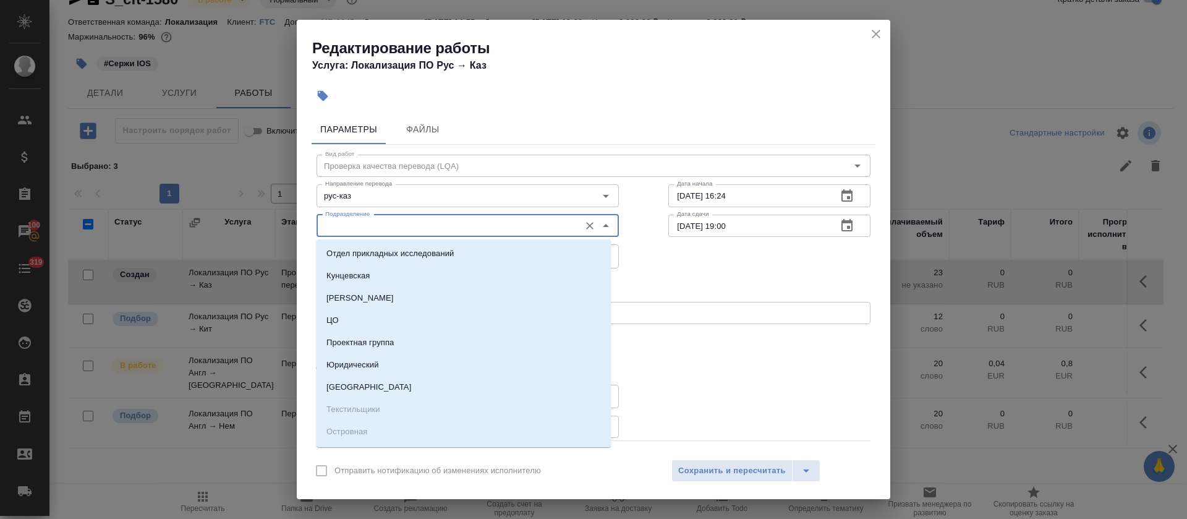
click at [365, 226] on input "Подразделение" at bounding box center [446, 225] width 253 height 15
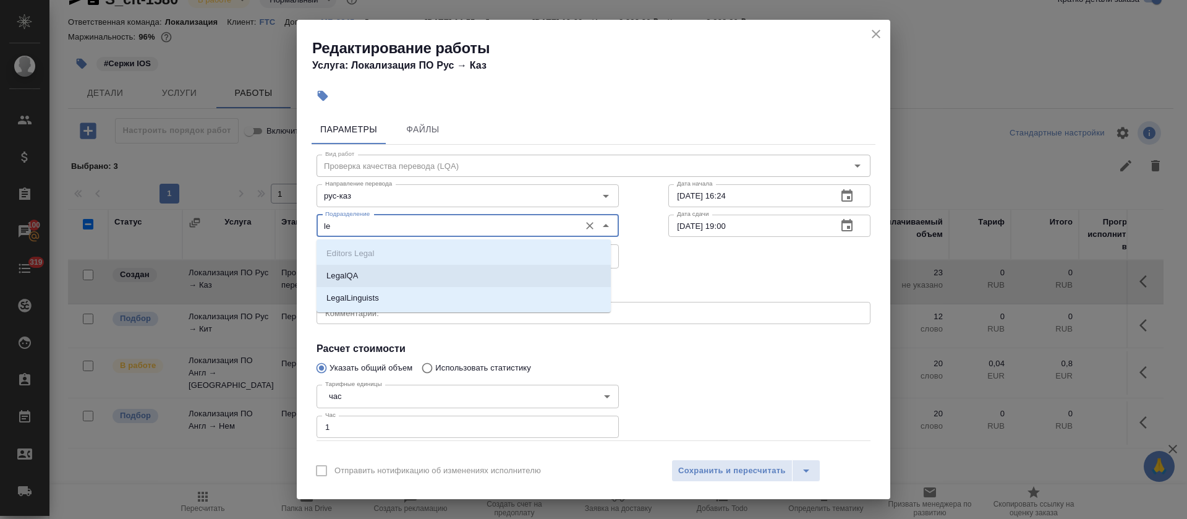
click at [363, 276] on li "LegalQA" at bounding box center [463, 276] width 294 height 22
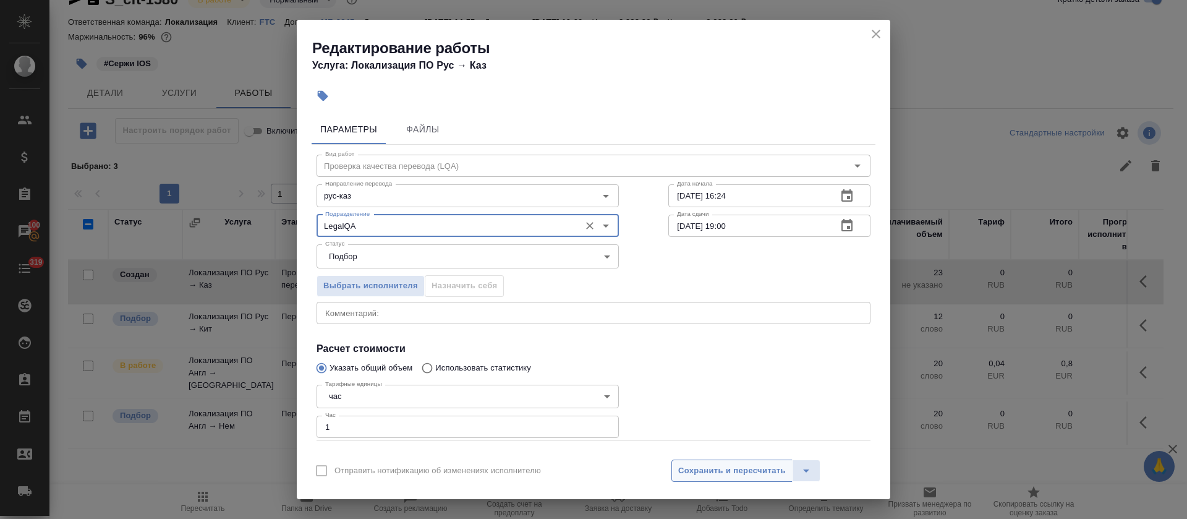
type input "LegalQA"
click at [759, 471] on span "Сохранить и пересчитать" at bounding box center [732, 471] width 108 height 14
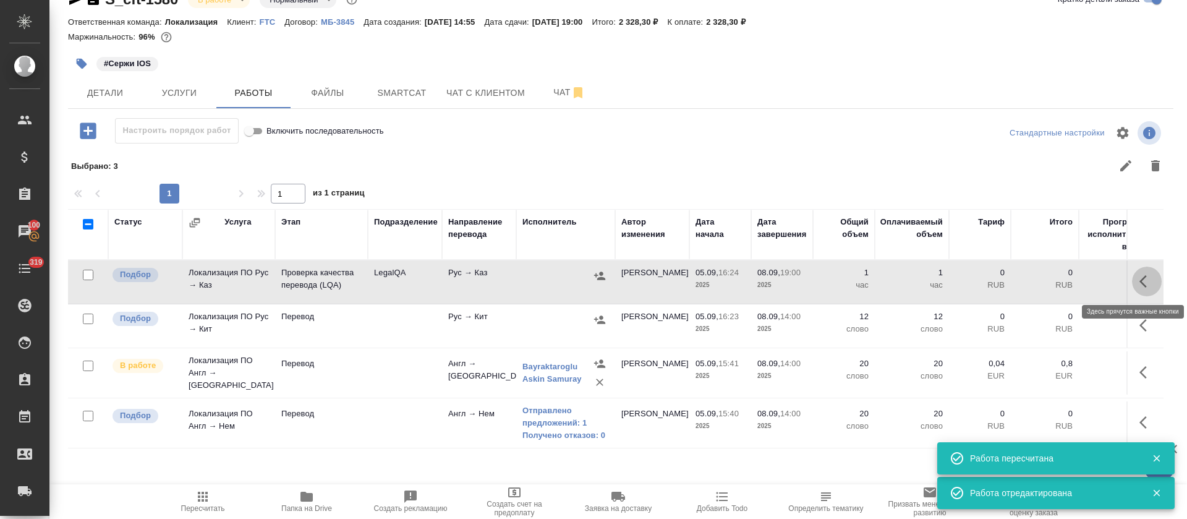
click at [1141, 278] on icon "button" at bounding box center [1146, 281] width 15 height 15
click at [1036, 279] on icon "button" at bounding box center [1034, 281] width 11 height 12
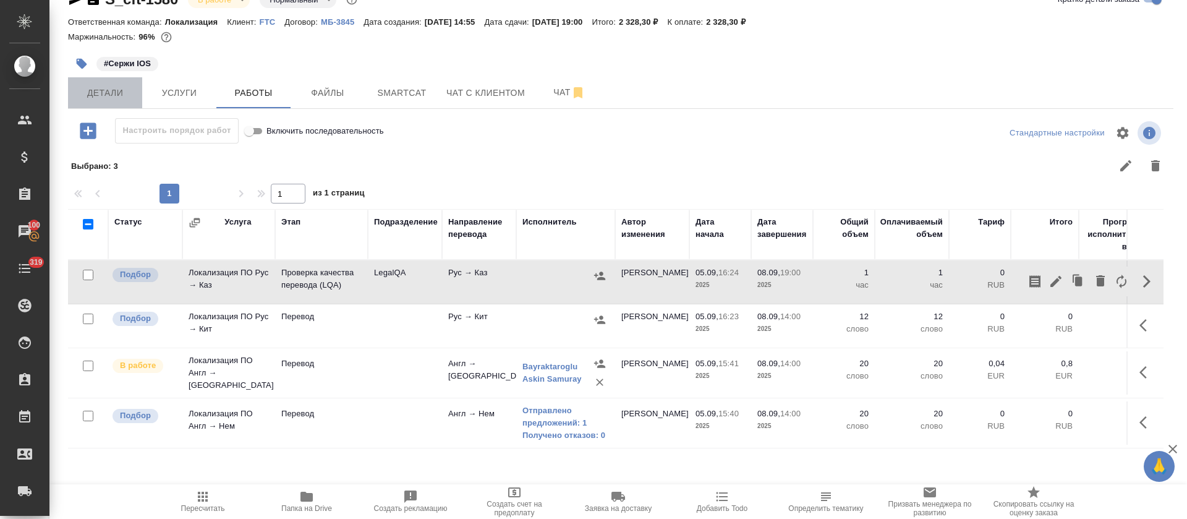
click at [122, 96] on span "Детали" at bounding box center [104, 92] width 59 height 15
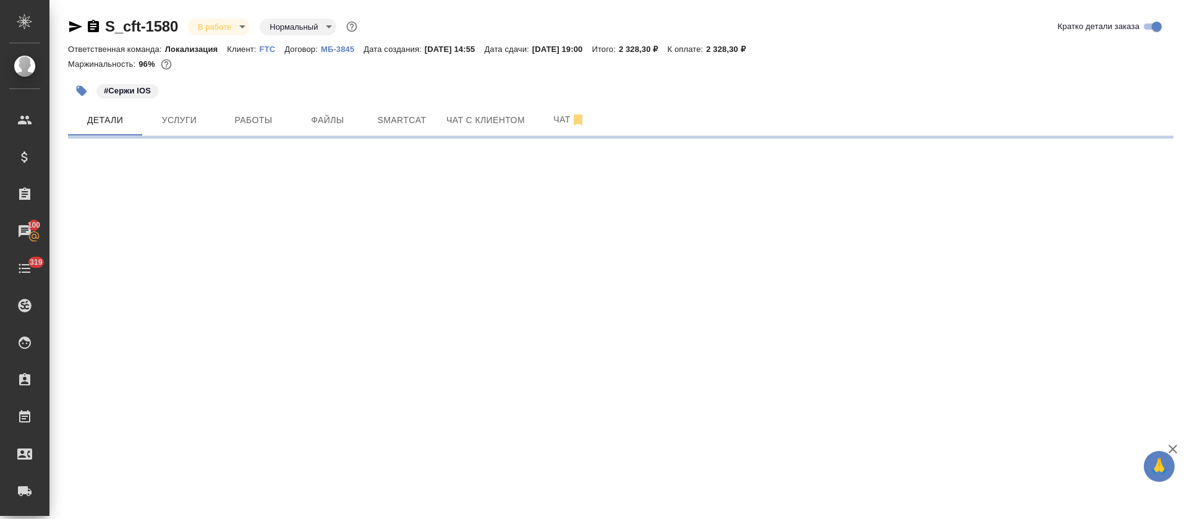
select select "RU"
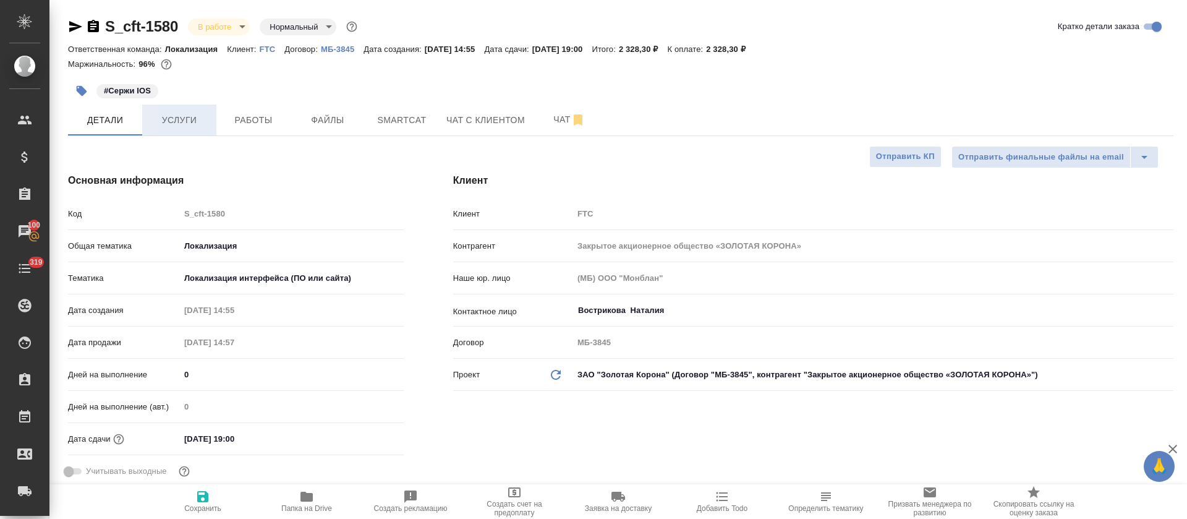
type textarea "x"
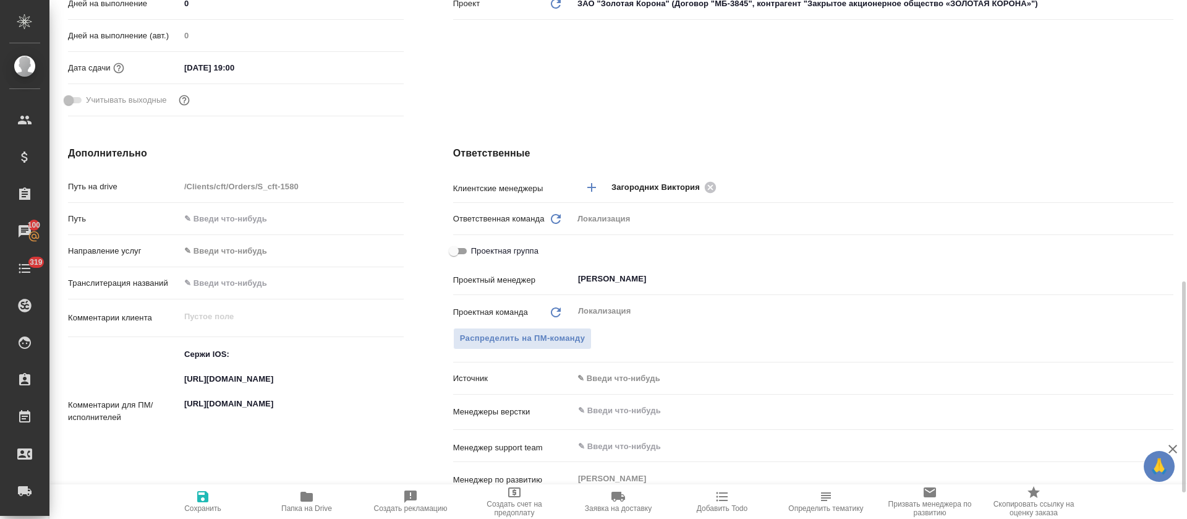
scroll to position [464, 0]
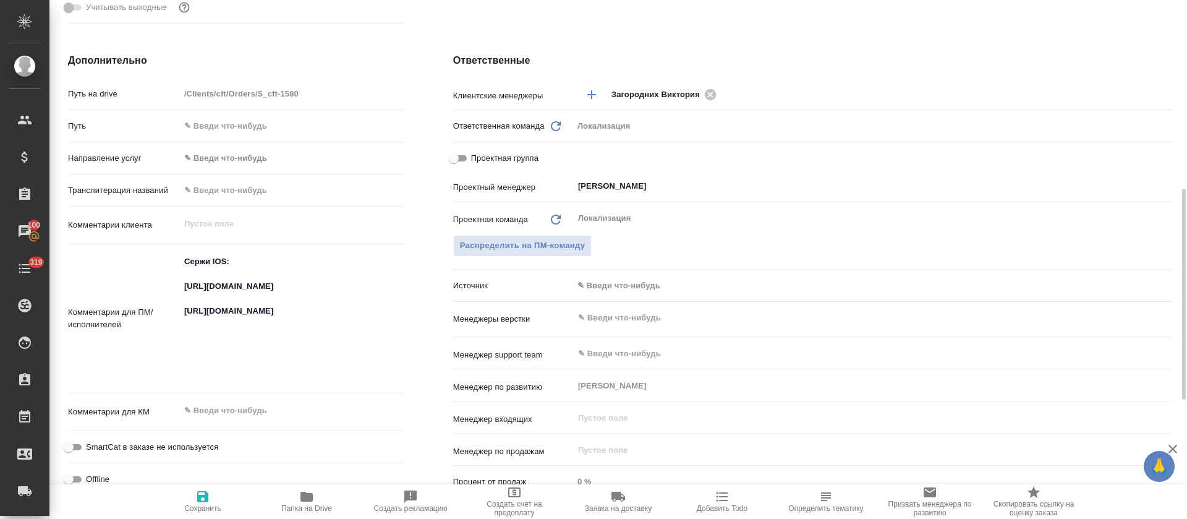
type textarea "x"
click at [223, 278] on textarea "Сержи IOS: https://smartcat.com/projects/cbb2b0c1-053b-4a02-9793-cb712a3e3c97/f…" at bounding box center [291, 318] width 222 height 132
click at [223, 300] on textarea "Сержи IOS: https://smartcat.com/projects/cbb2b0c1-053b-4a02-9793-cb712a3e3c97/f…" at bounding box center [291, 318] width 222 height 132
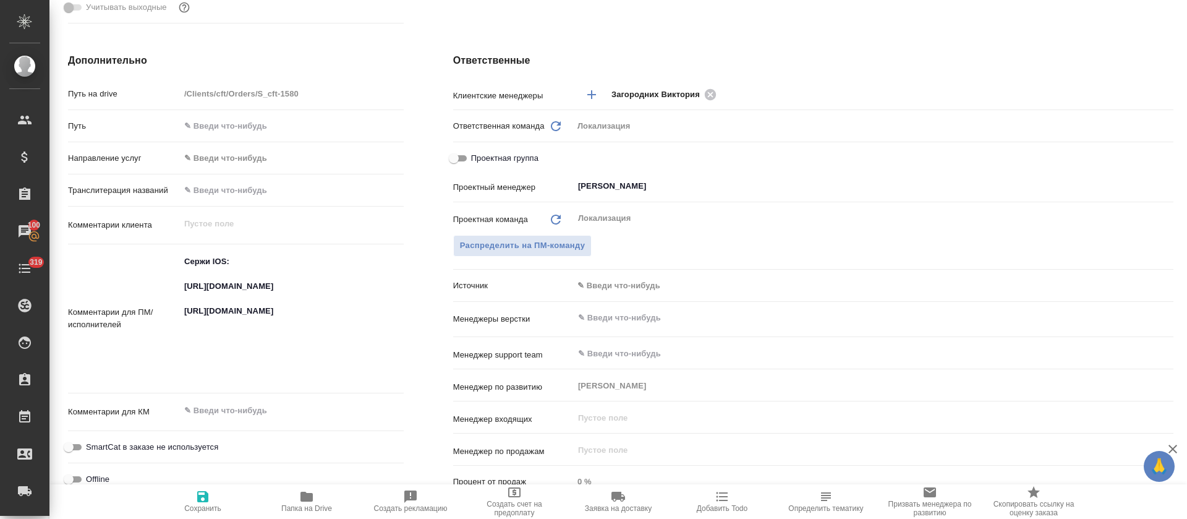
type textarea "x"
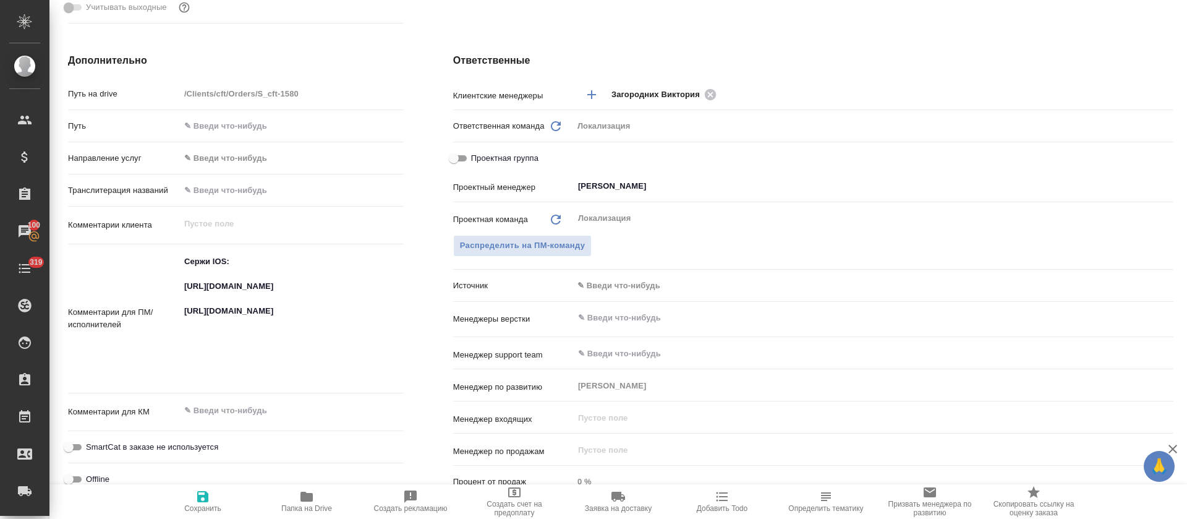
type textarea "x"
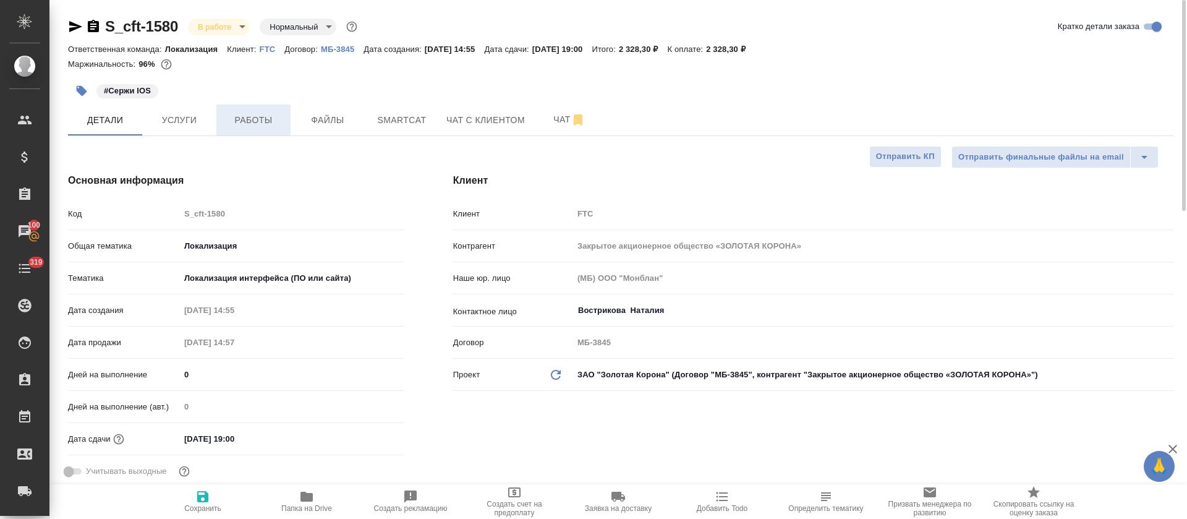
type textarea "x"
click at [247, 116] on span "Работы" at bounding box center [253, 119] width 59 height 15
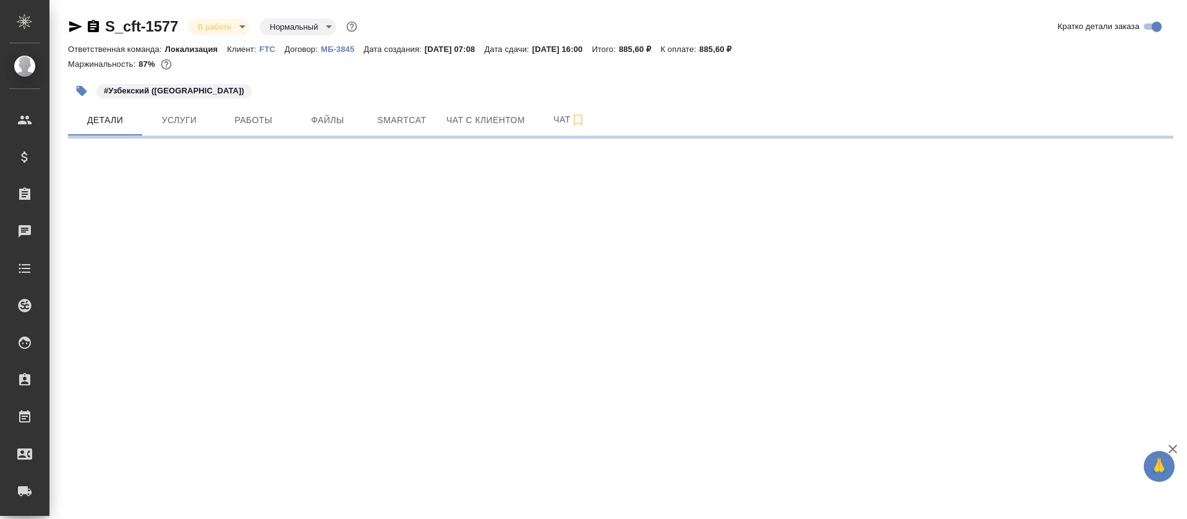
select select "RU"
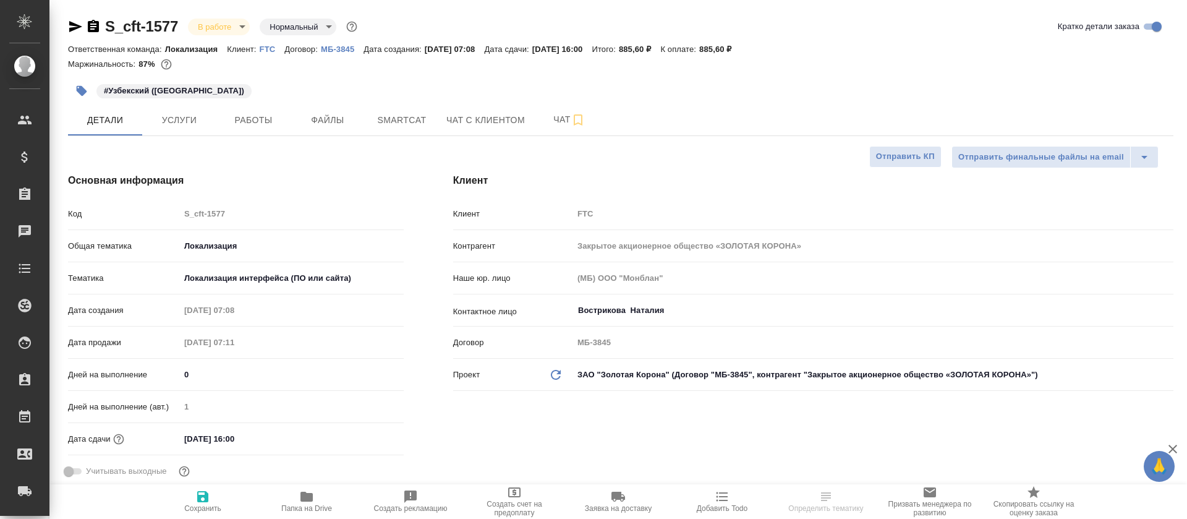
type textarea "x"
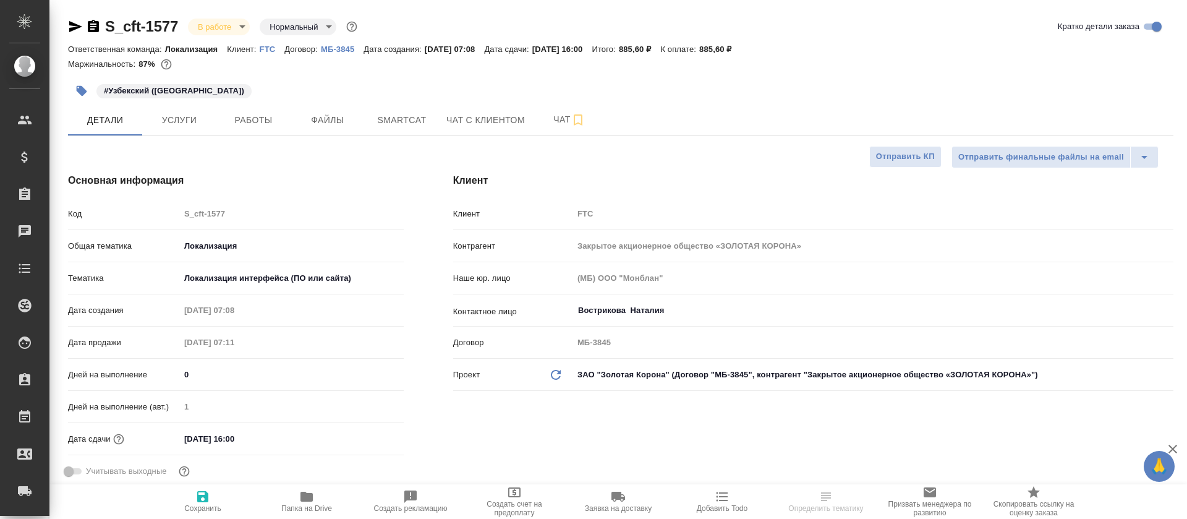
type textarea "x"
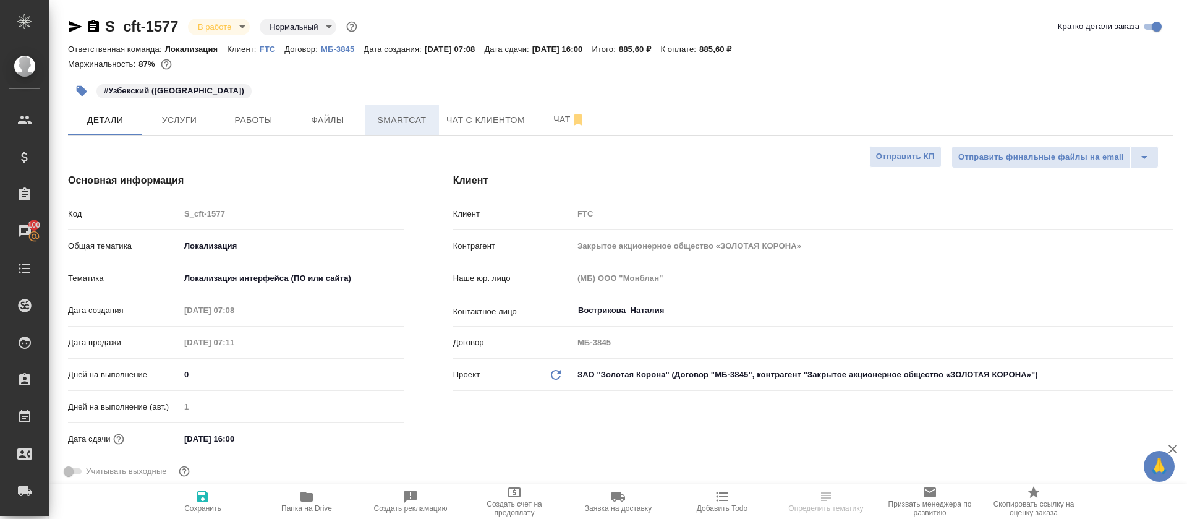
type textarea "x"
click at [407, 132] on button "Smartcat" at bounding box center [402, 119] width 74 height 31
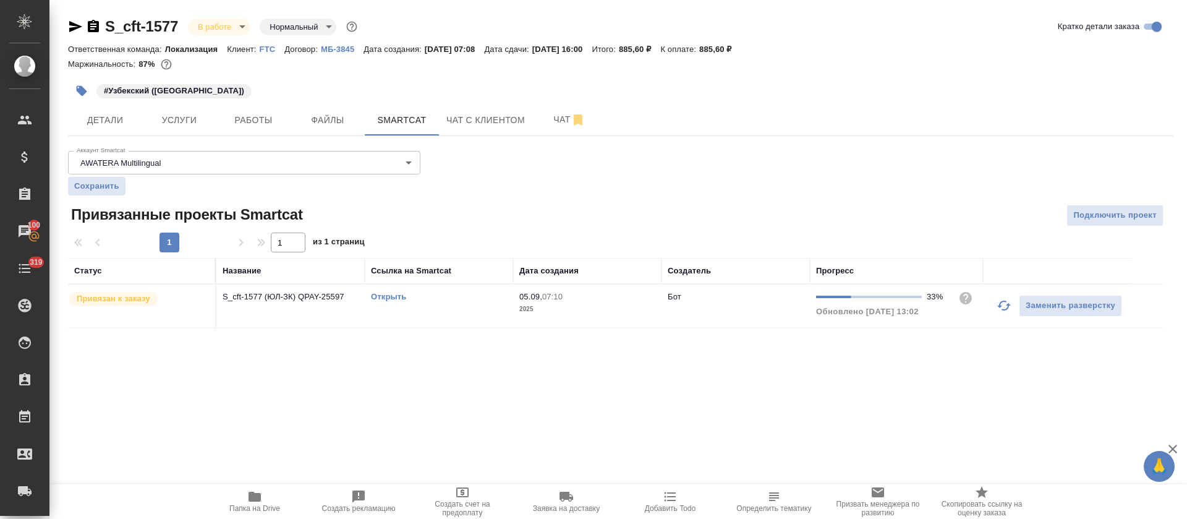
click at [392, 295] on link "Открыть" at bounding box center [388, 296] width 35 height 9
click at [73, 25] on icon "button" at bounding box center [75, 26] width 13 height 11
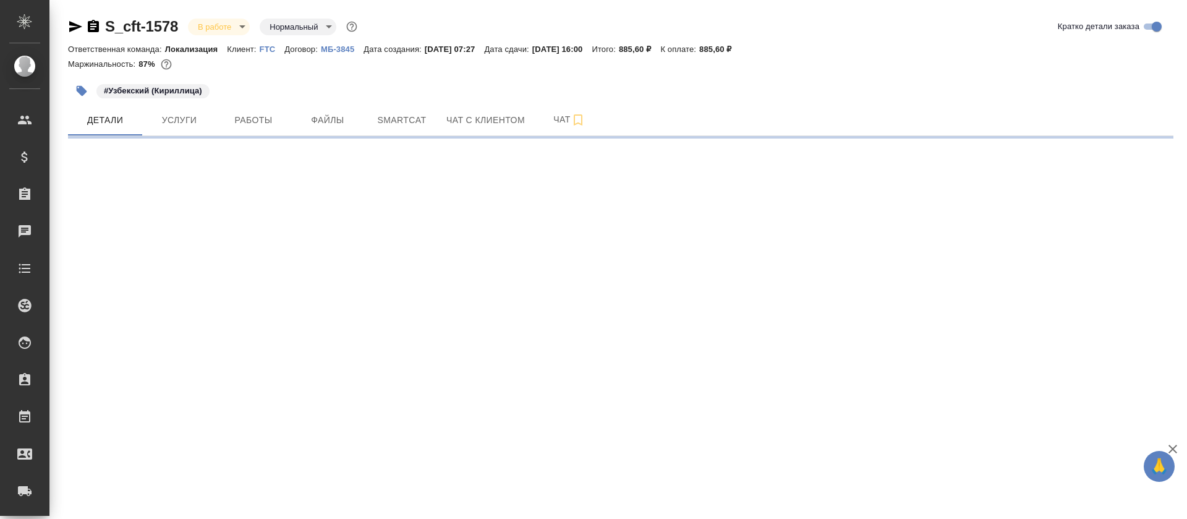
select select "RU"
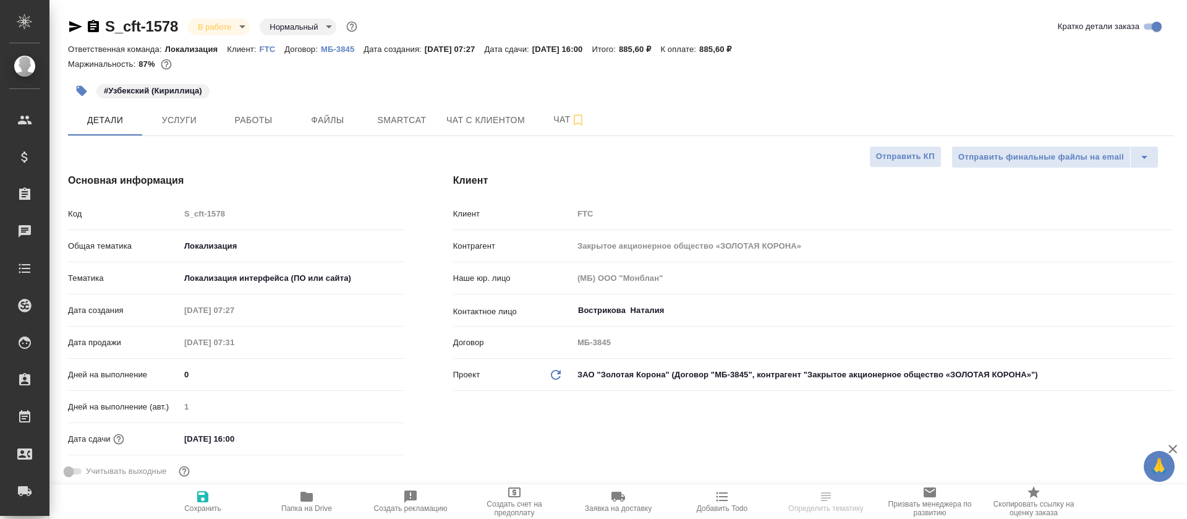
type textarea "x"
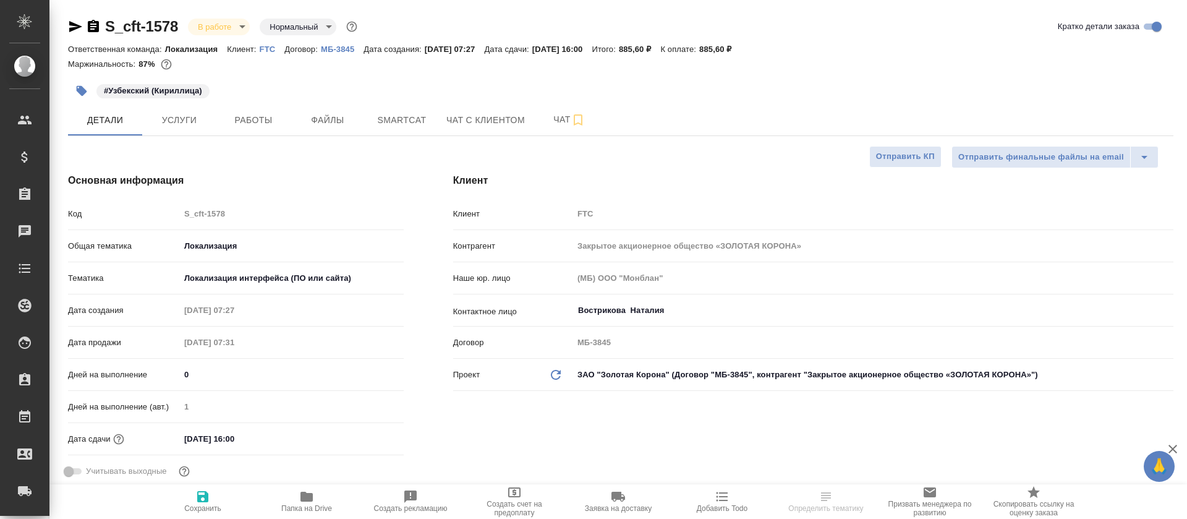
type textarea "x"
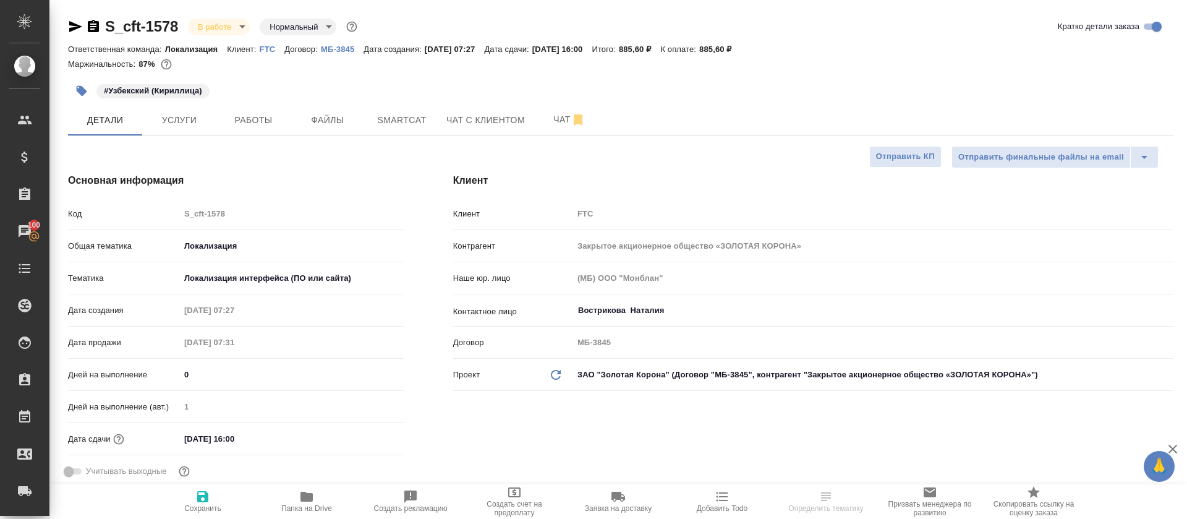
type textarea "x"
click at [384, 115] on span "Smartcat" at bounding box center [401, 119] width 59 height 15
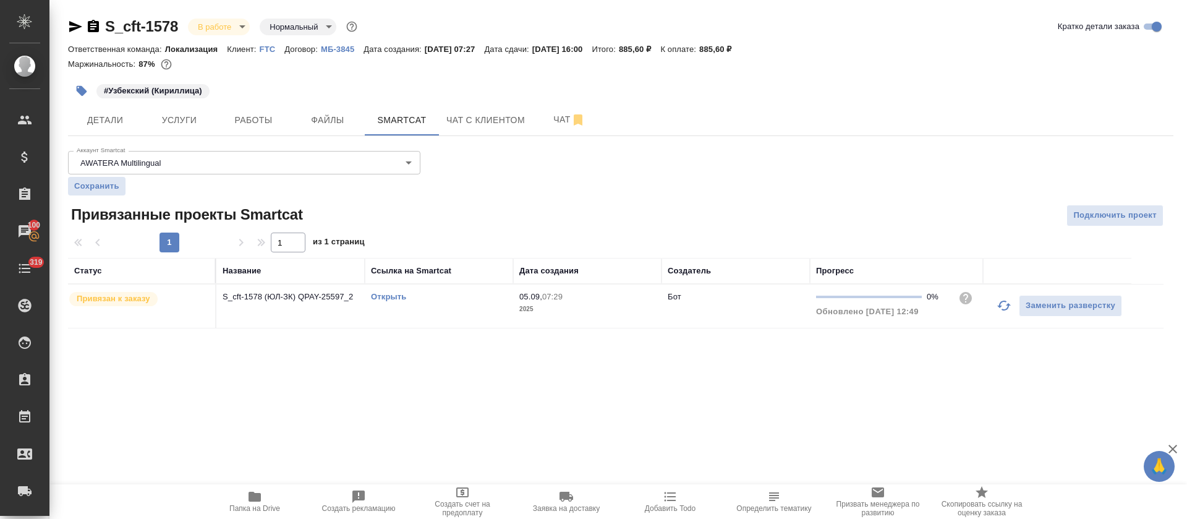
drag, startPoint x: 999, startPoint y: 303, endPoint x: 996, endPoint y: 315, distance: 12.0
click at [999, 306] on icon "button" at bounding box center [1003, 305] width 15 height 15
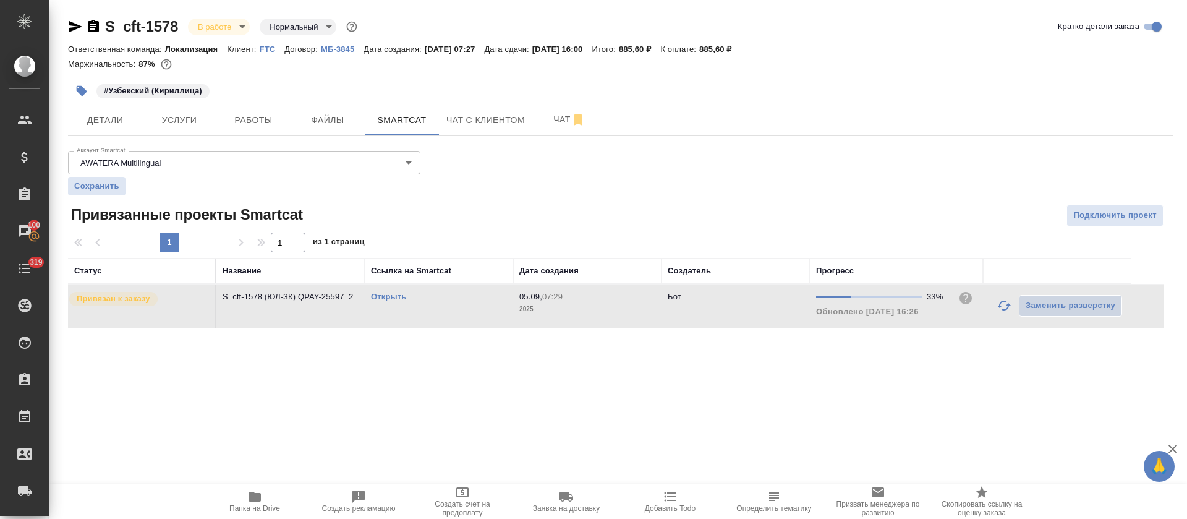
click at [391, 295] on link "Открыть" at bounding box center [388, 296] width 35 height 9
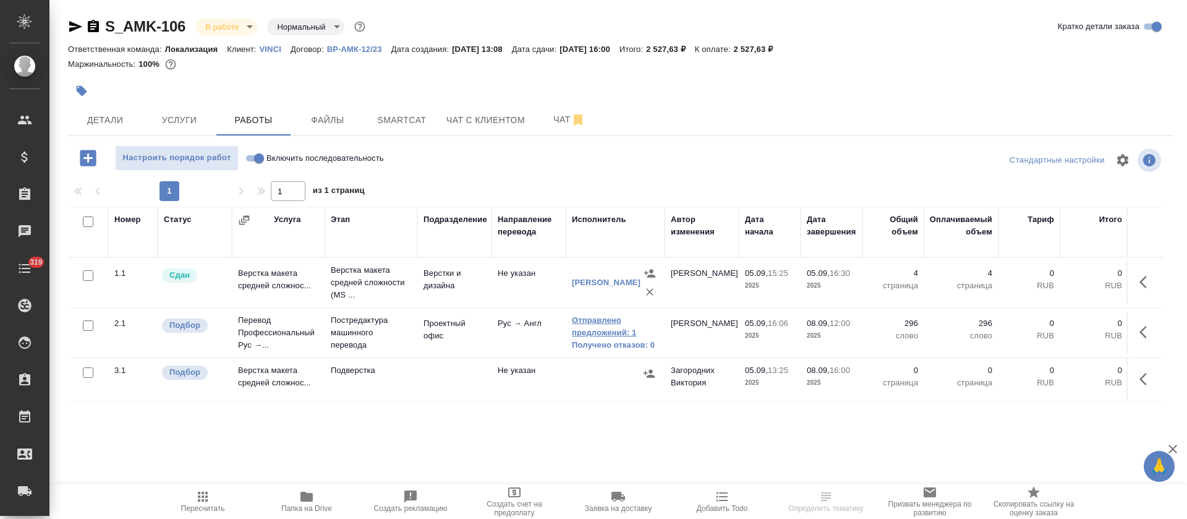
click at [601, 334] on link "Отправлено предложений: 1" at bounding box center [615, 326] width 87 height 25
click at [612, 332] on link "Отправлено предложений: 1" at bounding box center [615, 326] width 87 height 25
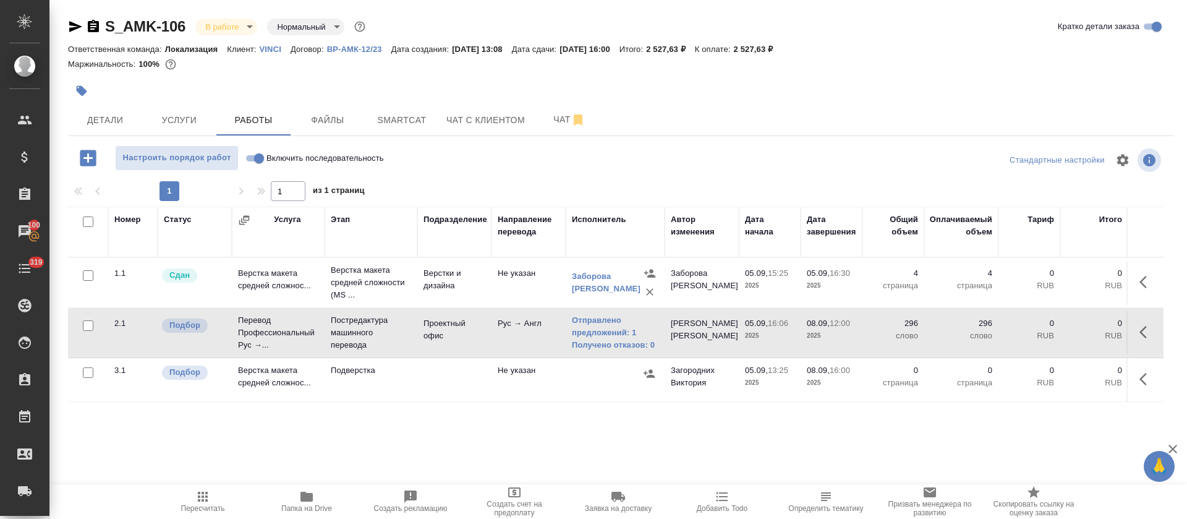
click at [719, 79] on div at bounding box center [436, 90] width 737 height 27
click at [589, 335] on link "Отправлено предложений: 1" at bounding box center [615, 326] width 87 height 25
click at [1140, 330] on icon "button" at bounding box center [1146, 331] width 15 height 15
click at [1051, 332] on icon "button" at bounding box center [1055, 331] width 15 height 15
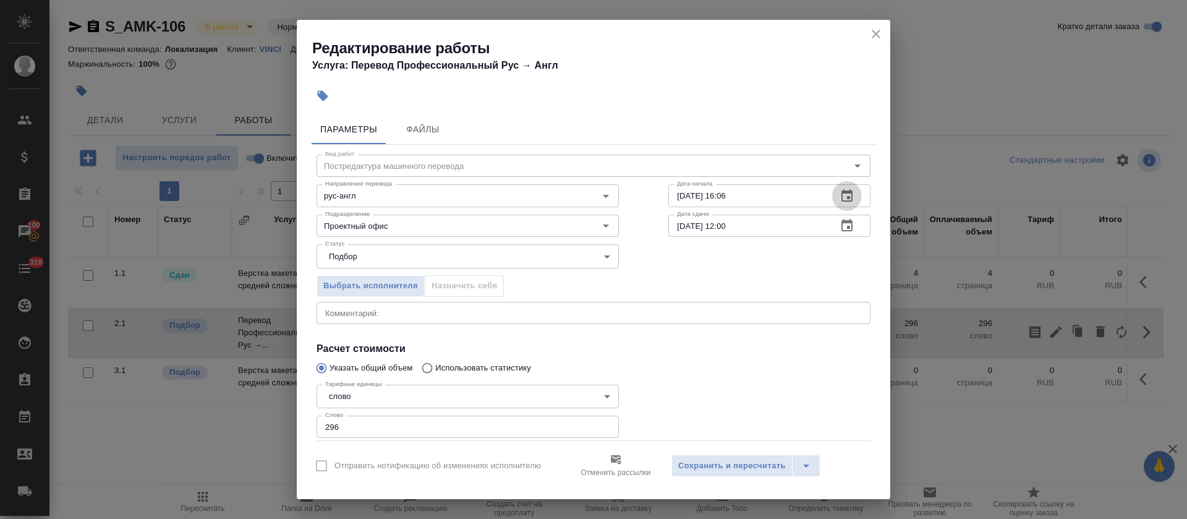
click at [841, 191] on icon "button" at bounding box center [846, 195] width 11 height 12
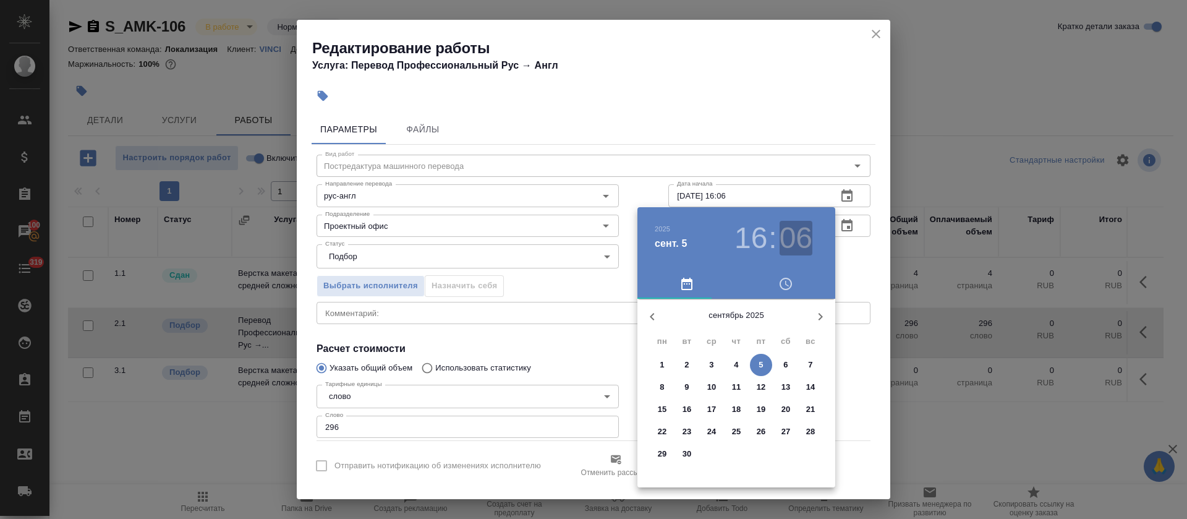
click at [792, 244] on h3 "06" at bounding box center [795, 238] width 33 height 35
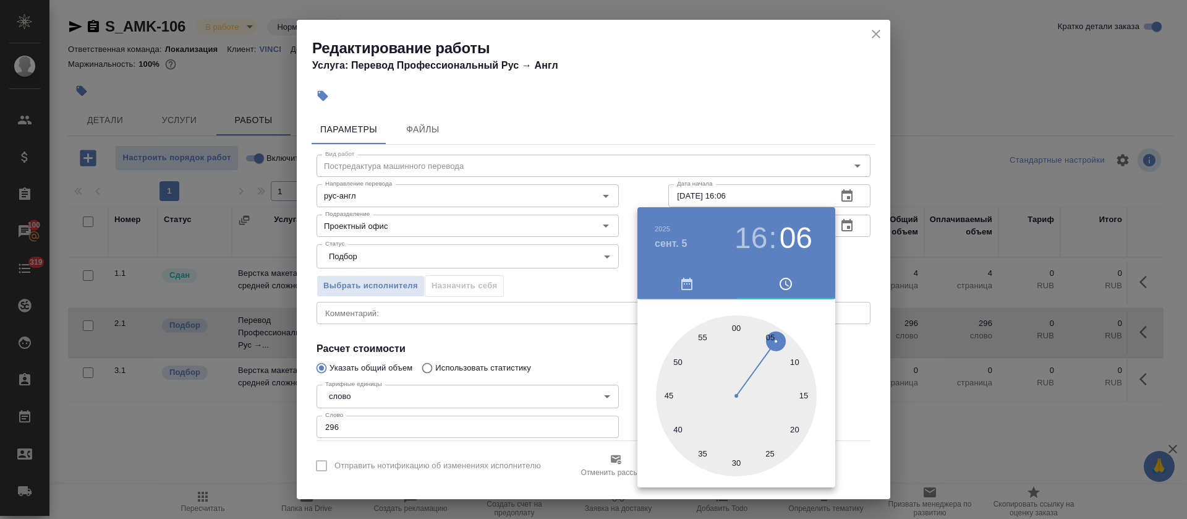
click at [667, 393] on div at bounding box center [736, 395] width 161 height 161
type input "05.09.2025 16:45"
click at [551, 371] on div at bounding box center [593, 259] width 1187 height 519
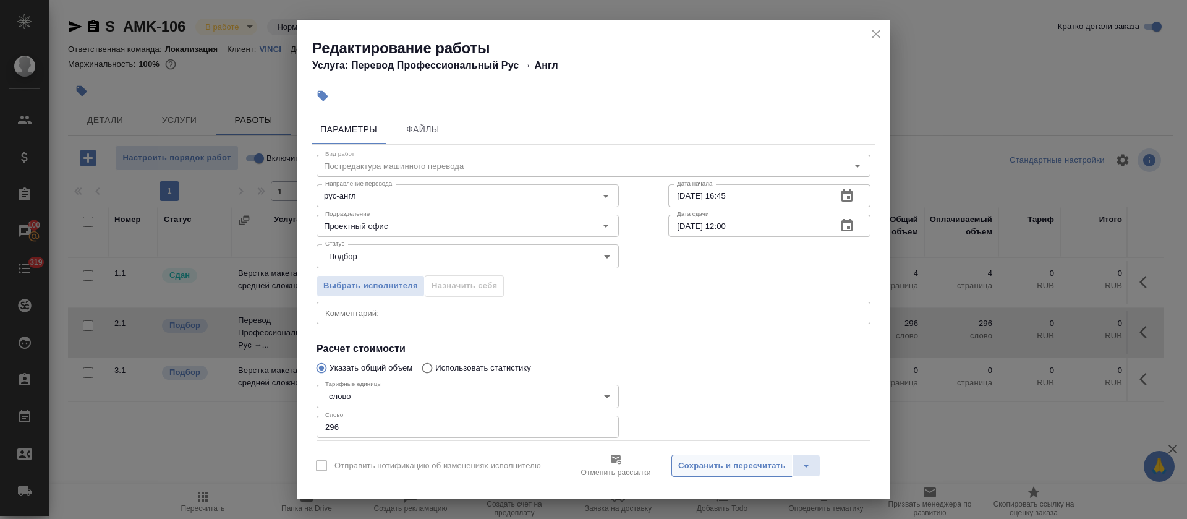
click at [708, 469] on span "Сохранить и пересчитать" at bounding box center [732, 466] width 108 height 14
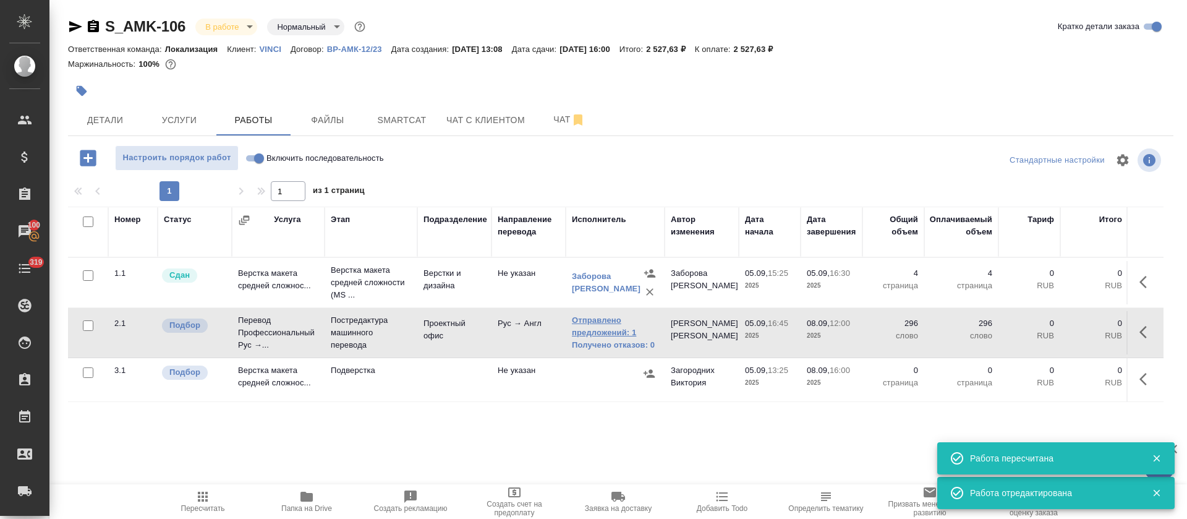
click at [614, 326] on link "Отправлено предложений: 1" at bounding box center [615, 326] width 87 height 25
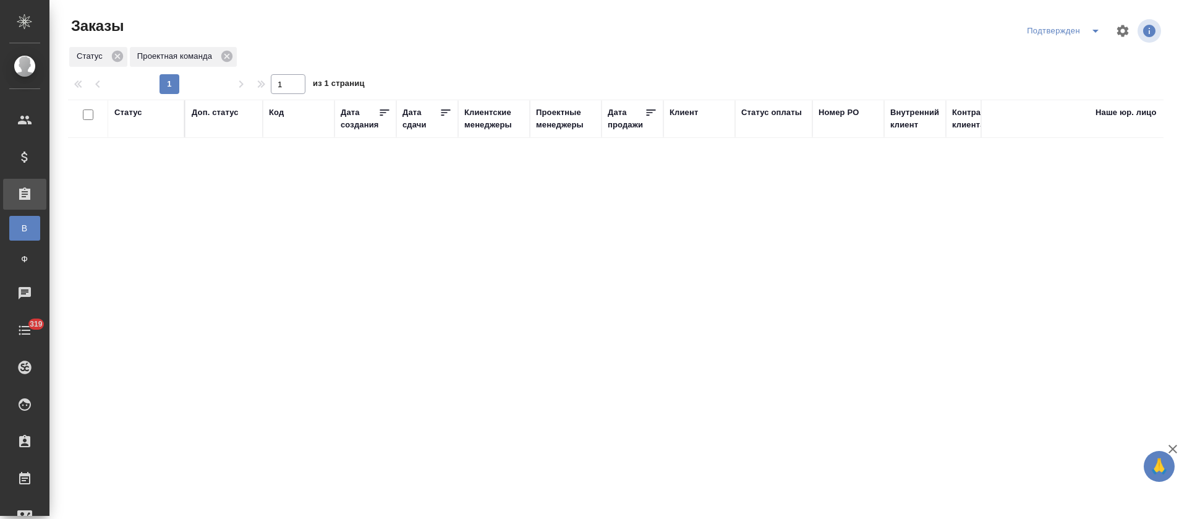
click at [1096, 30] on icon "split button" at bounding box center [1095, 31] width 6 height 3
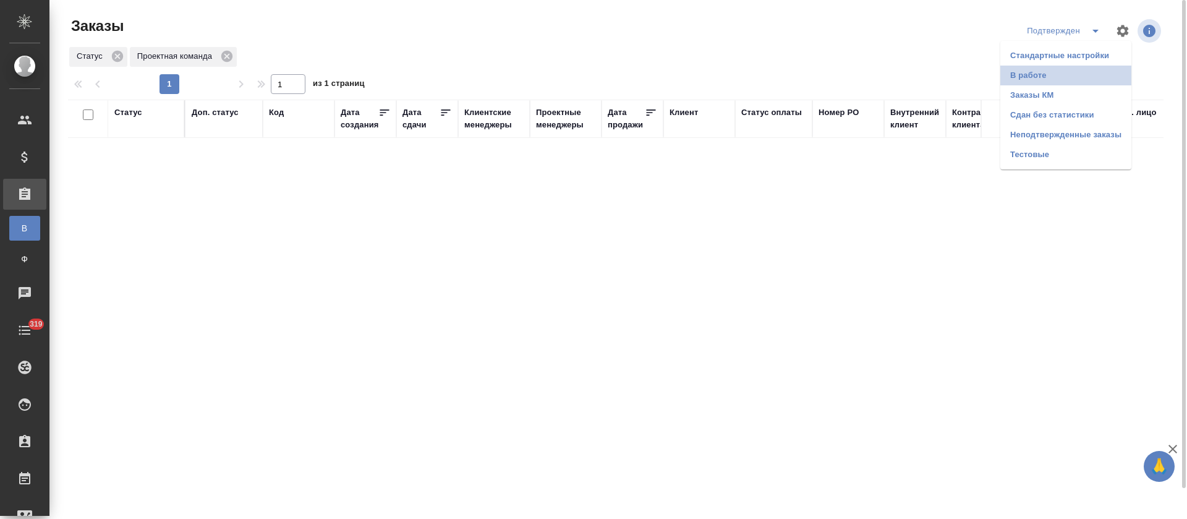
click at [1083, 77] on li "В работе" at bounding box center [1065, 76] width 131 height 20
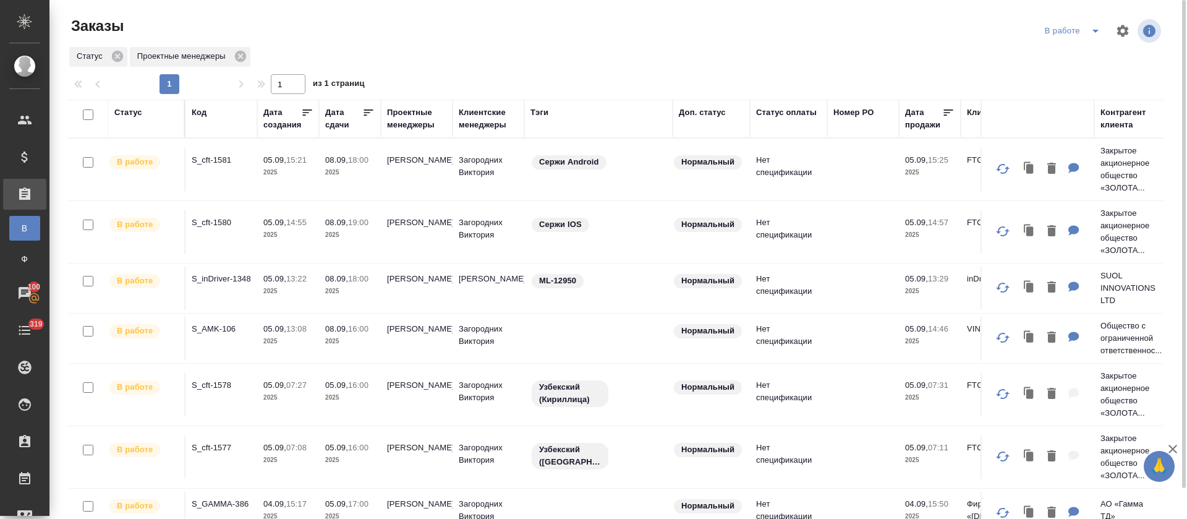
click at [88, 115] on input "checkbox" at bounding box center [88, 114] width 11 height 11
checkbox input "true"
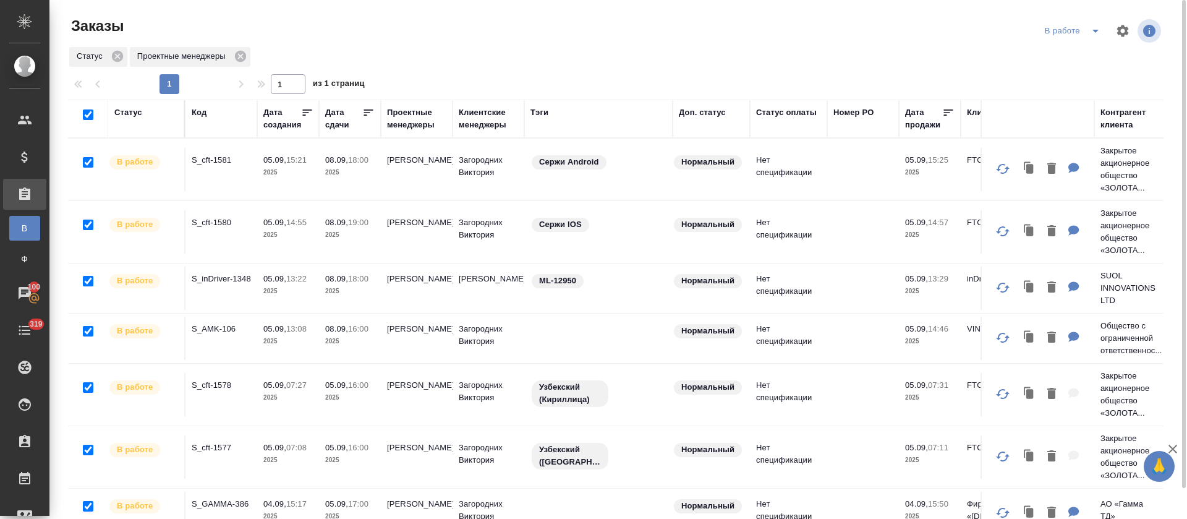
checkbox input "true"
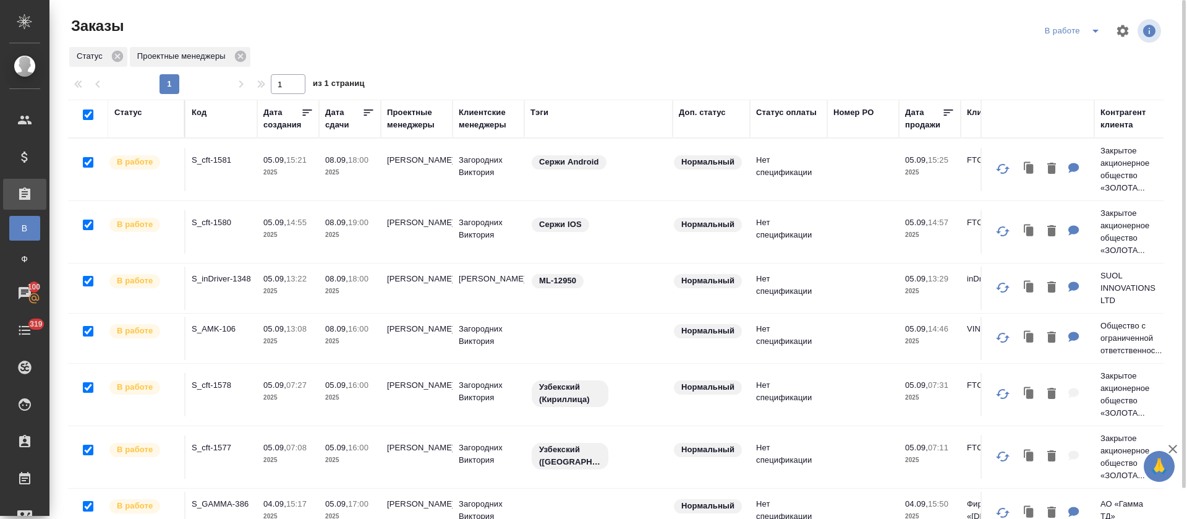
checkbox input "true"
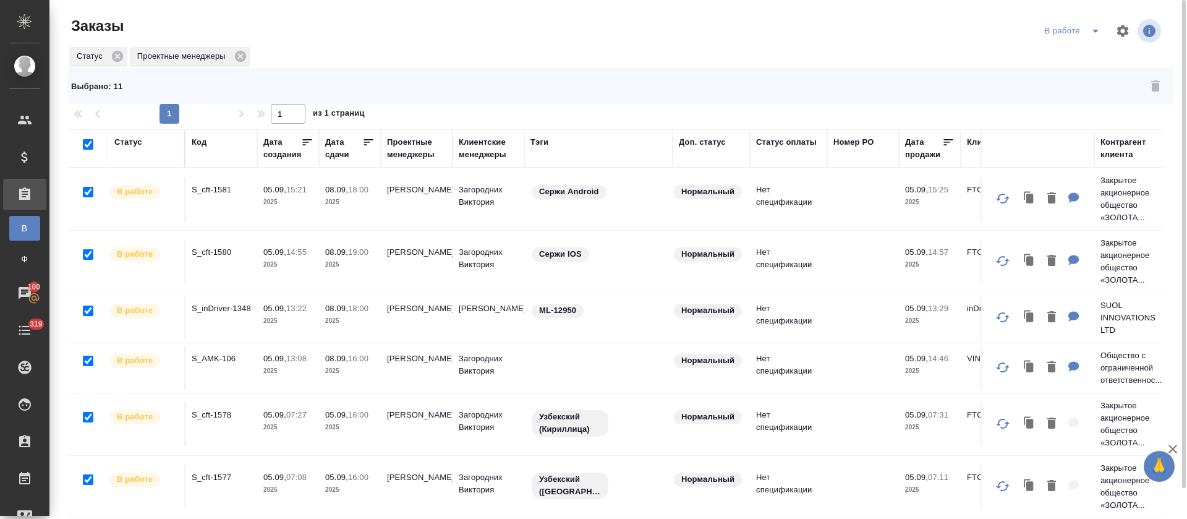
click at [88, 143] on input "checkbox" at bounding box center [88, 144] width 11 height 11
checkbox input "false"
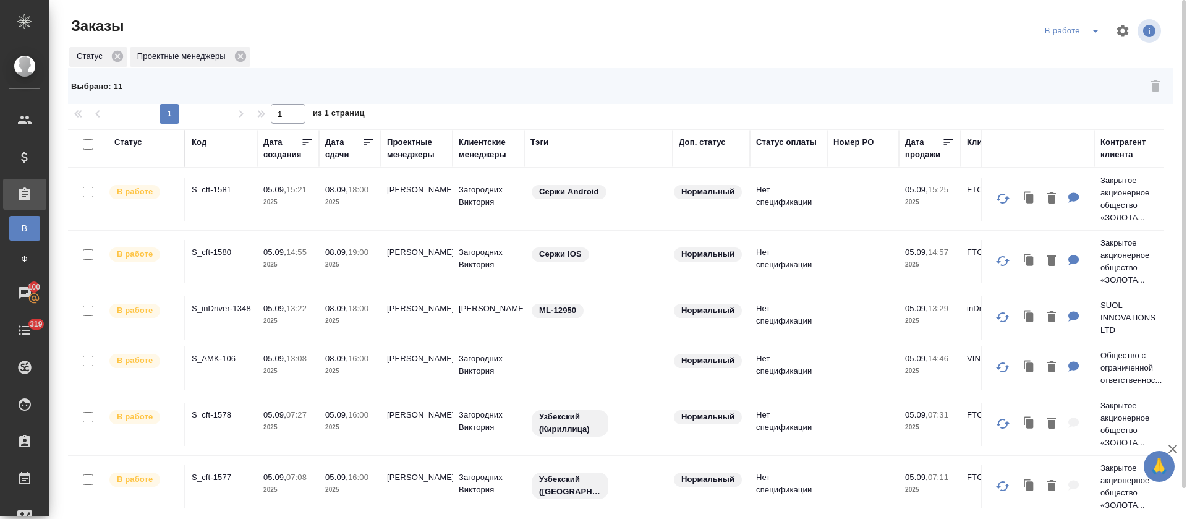
checkbox input "false"
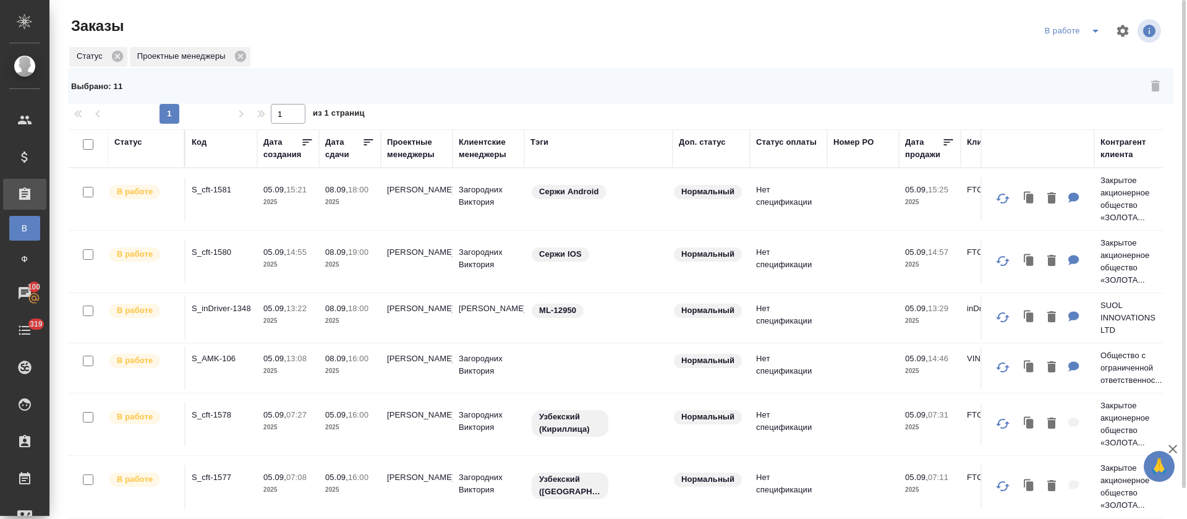
checkbox input "false"
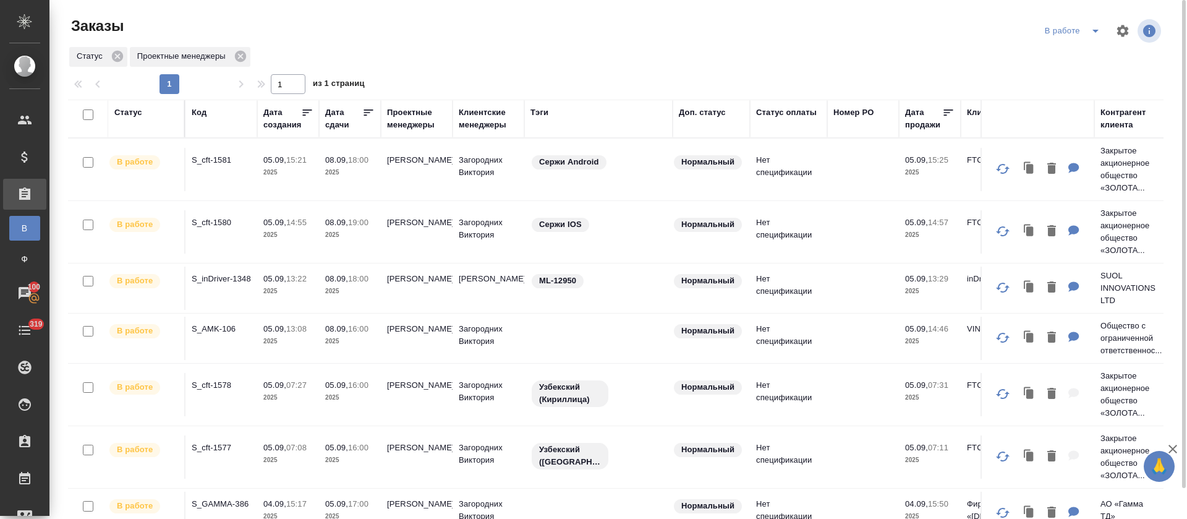
click at [726, 29] on div at bounding box center [620, 31] width 368 height 30
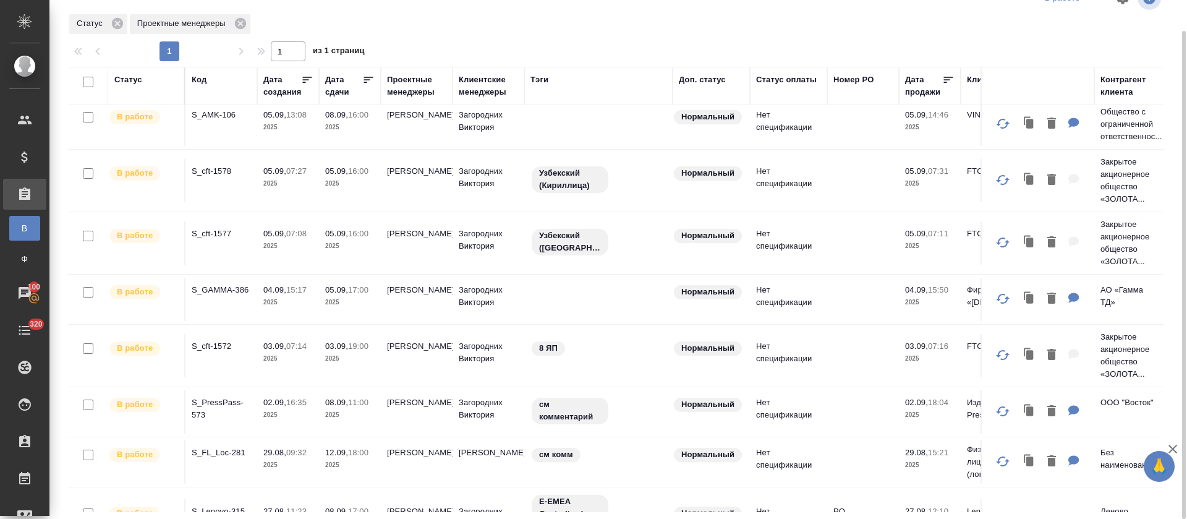
scroll to position [237, 0]
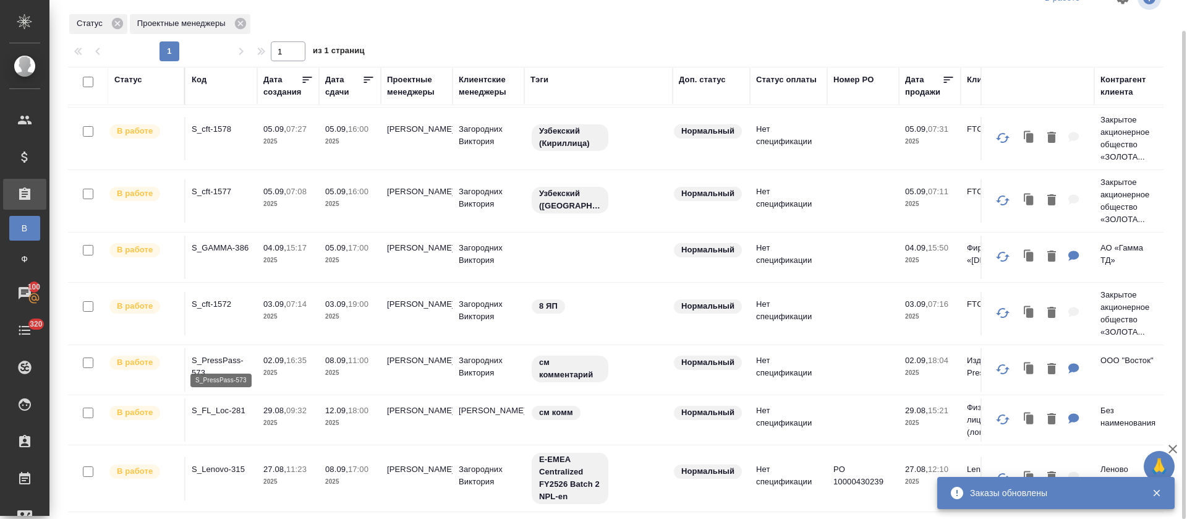
drag, startPoint x: 230, startPoint y: 387, endPoint x: 237, endPoint y: 340, distance: 47.6
click at [237, 340] on tbody "В работе S_cft-1581 05.09, 15:21 2025 08.09, 18:00 2025 Третьякова Ольга Загоро…" at bounding box center [1102, 197] width 2069 height 629
click at [236, 354] on p "S_PressPass-573" at bounding box center [221, 366] width 59 height 25
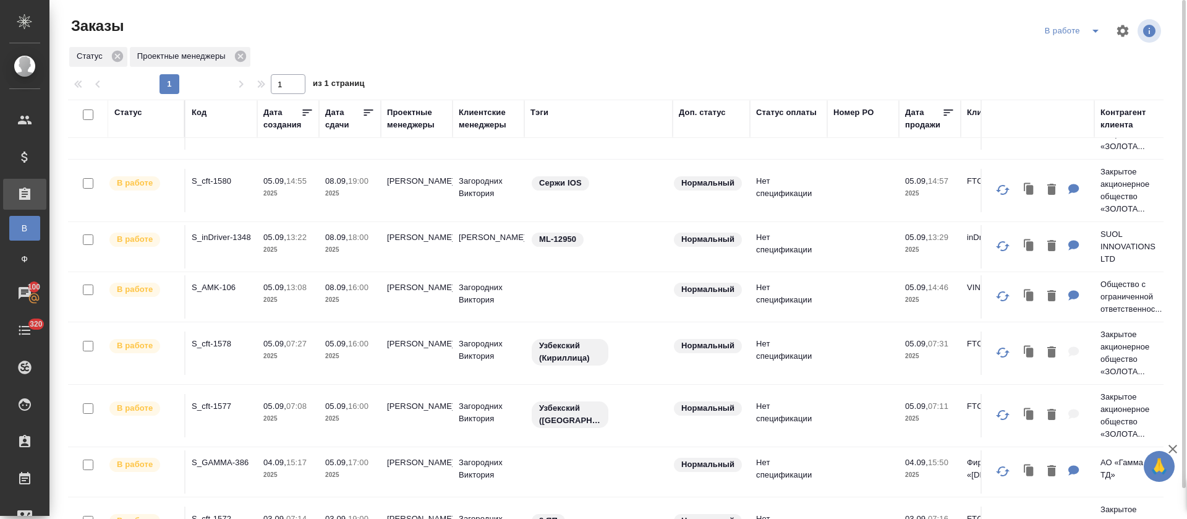
scroll to position [0, 0]
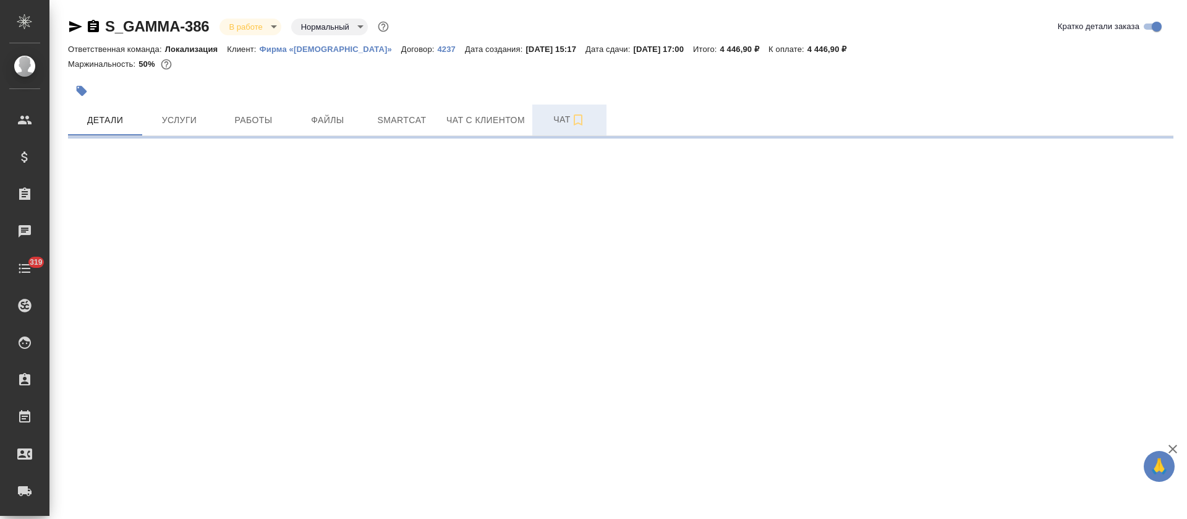
select select "RU"
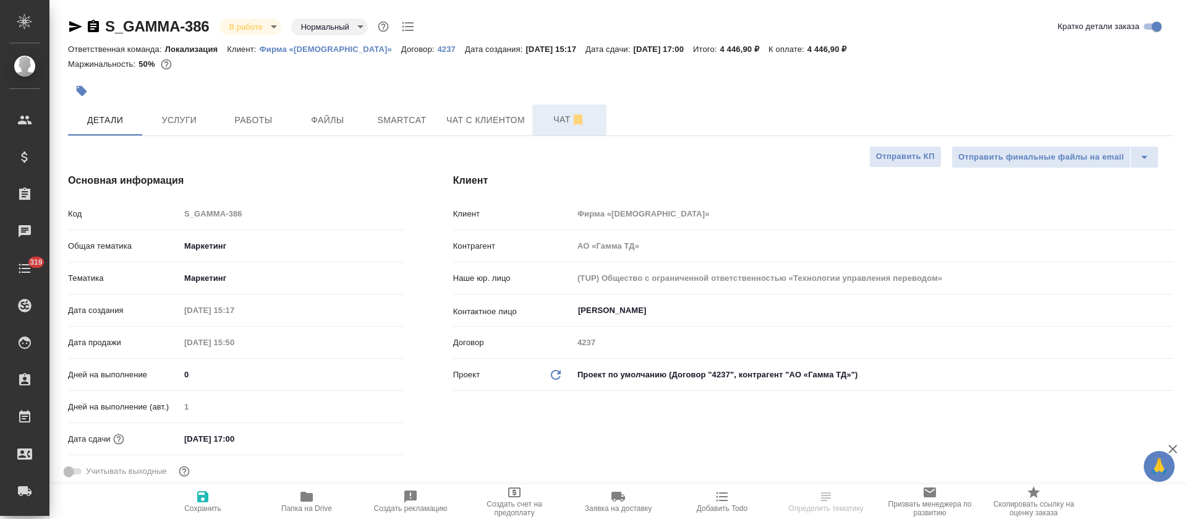
type textarea "x"
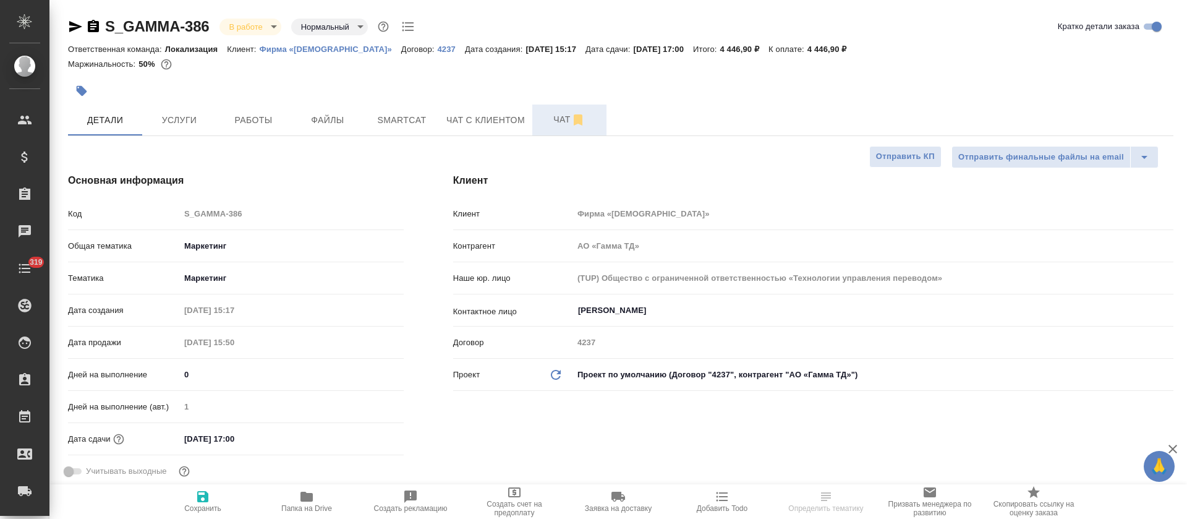
type textarea "x"
click at [270, 121] on span "Работы" at bounding box center [253, 119] width 59 height 15
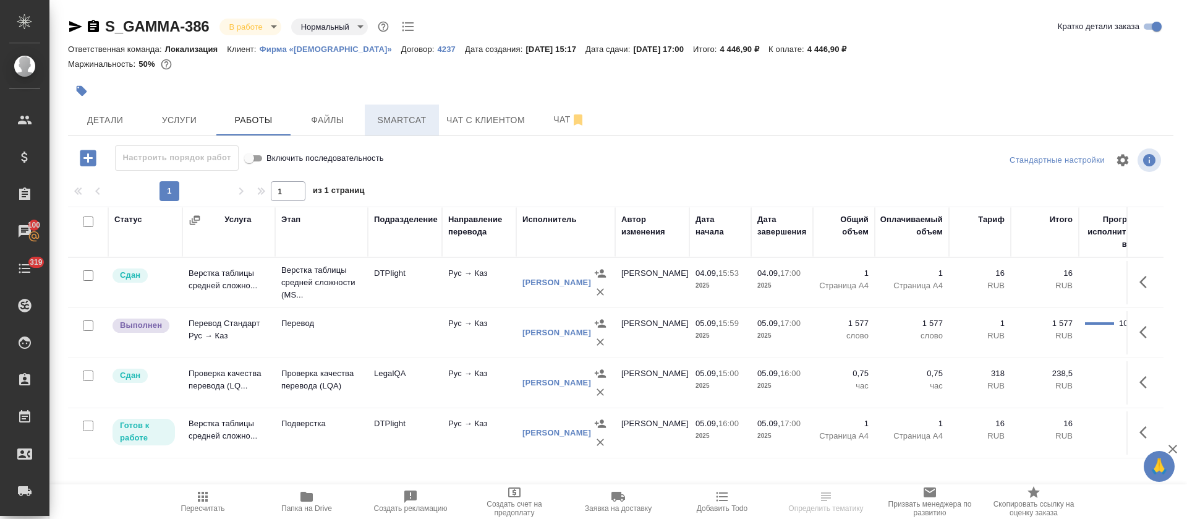
click at [370, 119] on button "Smartcat" at bounding box center [402, 119] width 74 height 31
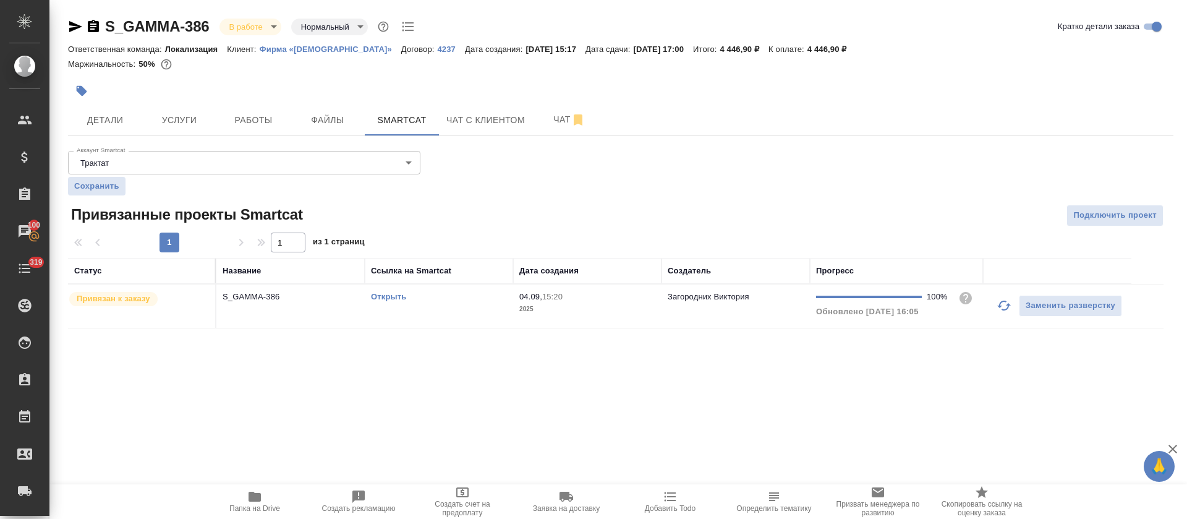
click at [465, 331] on div "S_GAMMA-386 В работе inProgress Нормальный normal Кратко детали заказа Ответств…" at bounding box center [620, 180] width 1119 height 360
click at [469, 300] on div "Открыть" at bounding box center [439, 296] width 136 height 12
click at [253, 119] on span "Работы" at bounding box center [253, 119] width 59 height 15
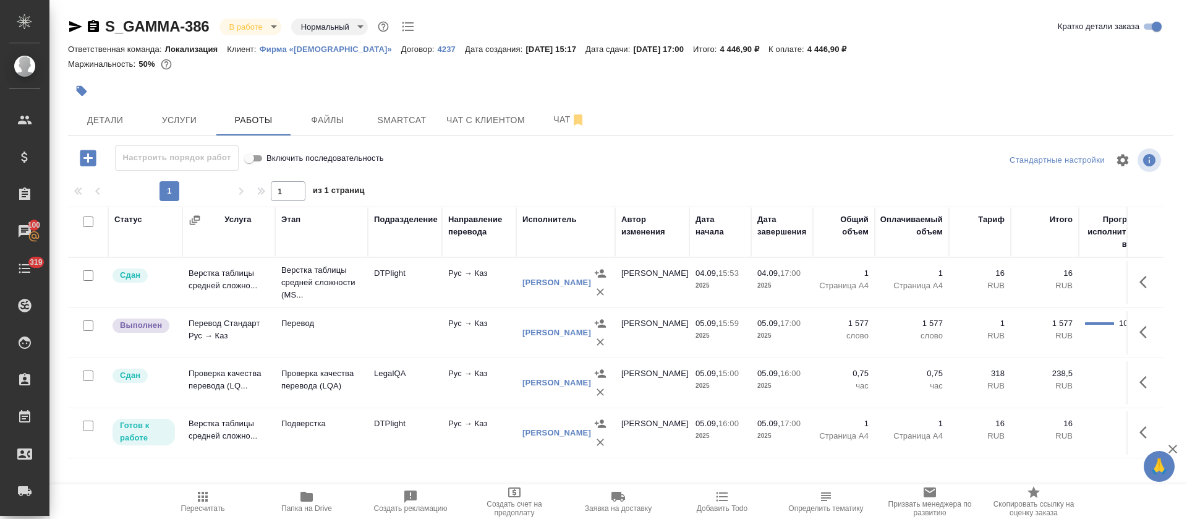
click at [1132, 332] on button "button" at bounding box center [1147, 332] width 30 height 30
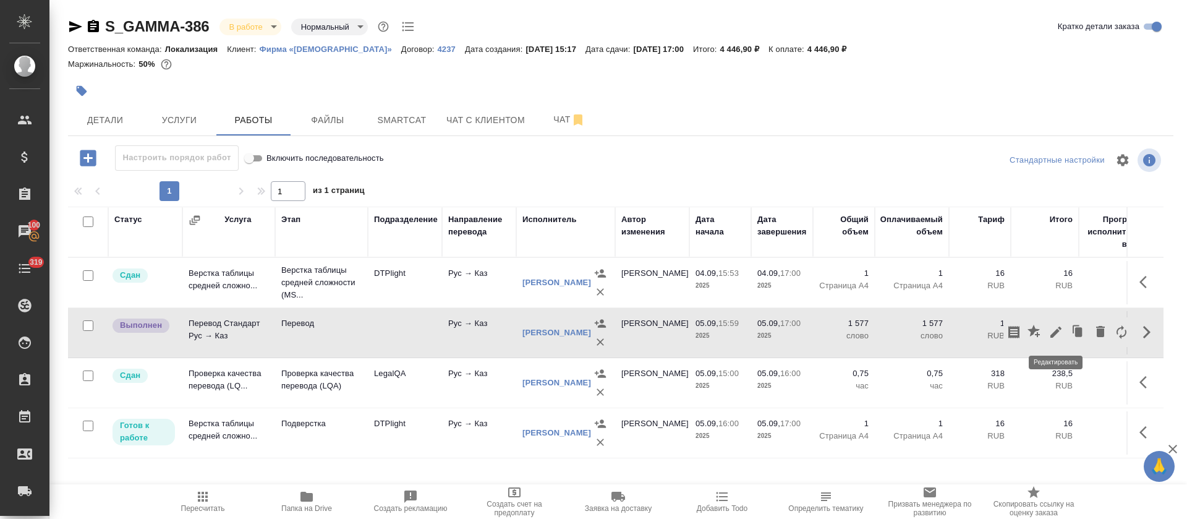
click at [1062, 332] on icon "button" at bounding box center [1055, 331] width 15 height 15
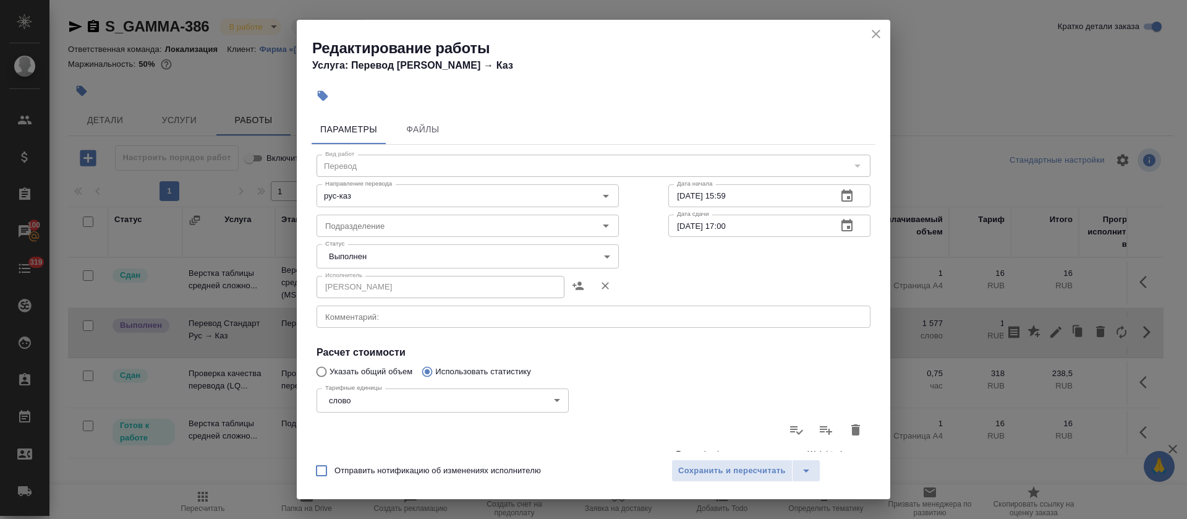
click at [349, 258] on body "🙏 .cls-1 fill:#fff; AWATERA [PERSON_NAME] Спецификации Заказы 100 Чаты 319 Todo…" at bounding box center [593, 259] width 1187 height 519
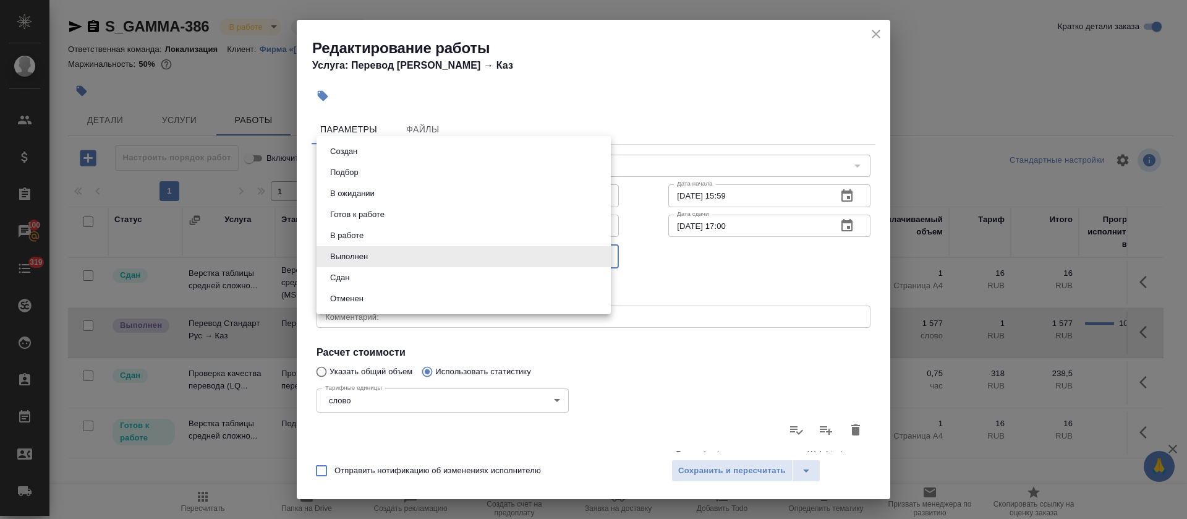
click at [358, 279] on li "Сдан" at bounding box center [463, 277] width 294 height 21
type input "closed"
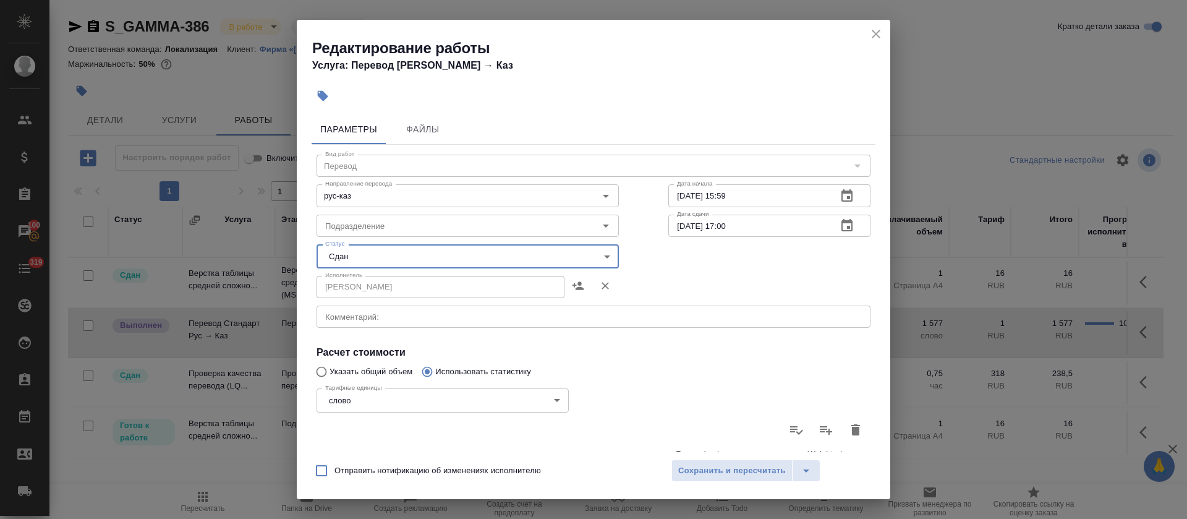
click at [762, 462] on button "Сохранить и пересчитать" at bounding box center [731, 470] width 121 height 22
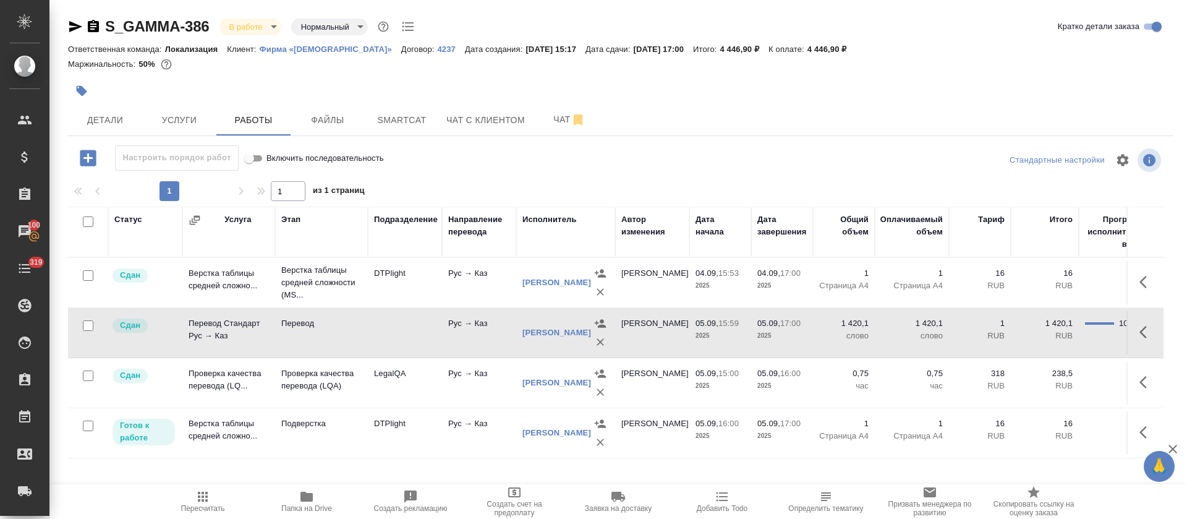
click at [198, 501] on icon "button" at bounding box center [203, 496] width 10 height 10
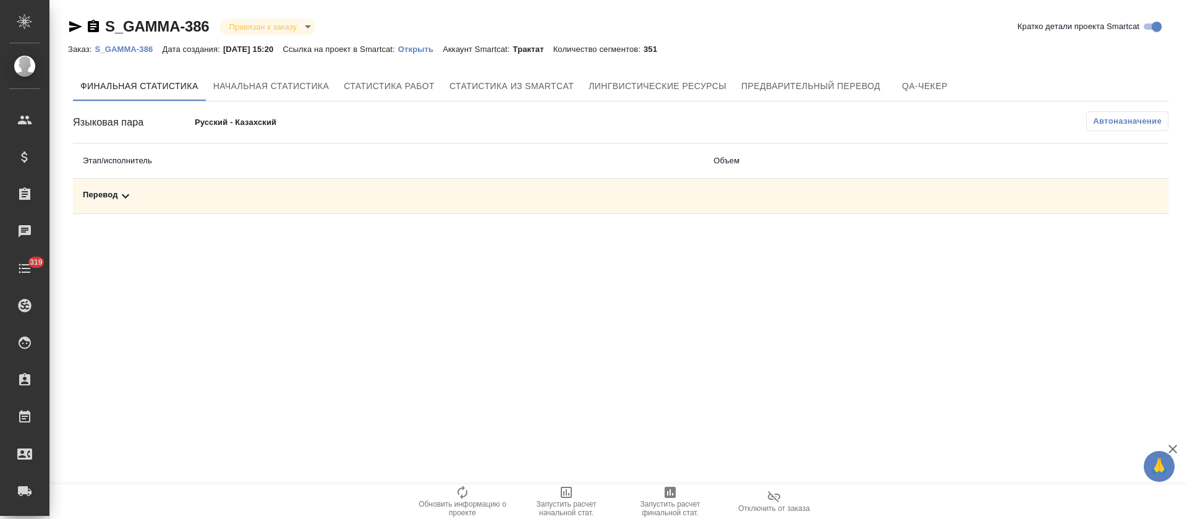
click at [518, 198] on div "Перевод" at bounding box center [388, 196] width 611 height 15
click at [1115, 242] on icon "button" at bounding box center [1113, 238] width 15 height 15
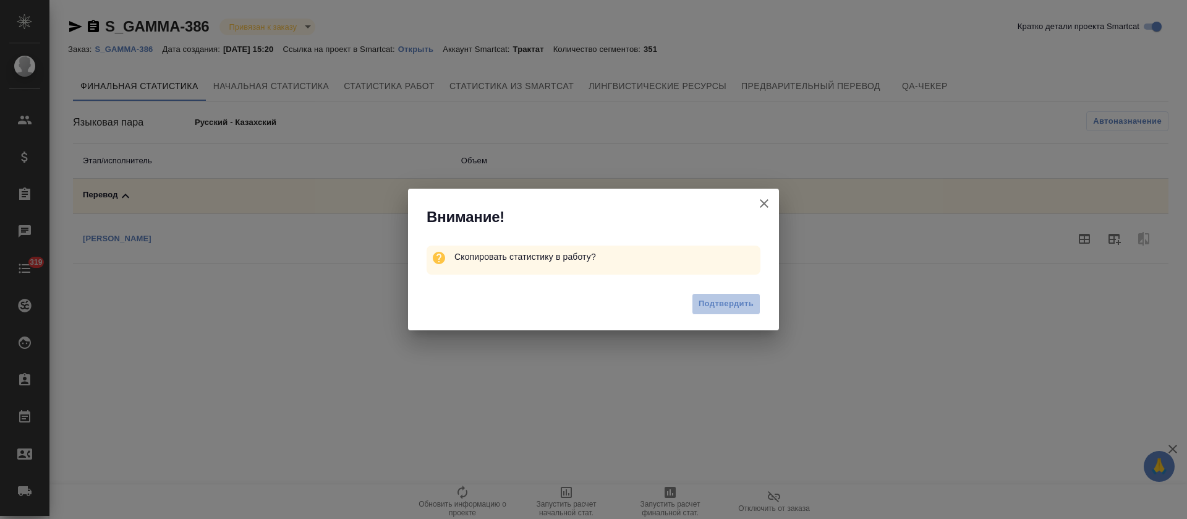
drag, startPoint x: 726, startPoint y: 296, endPoint x: 724, endPoint y: 290, distance: 6.3
click at [724, 297] on span "Подтвердить" at bounding box center [725, 304] width 55 height 14
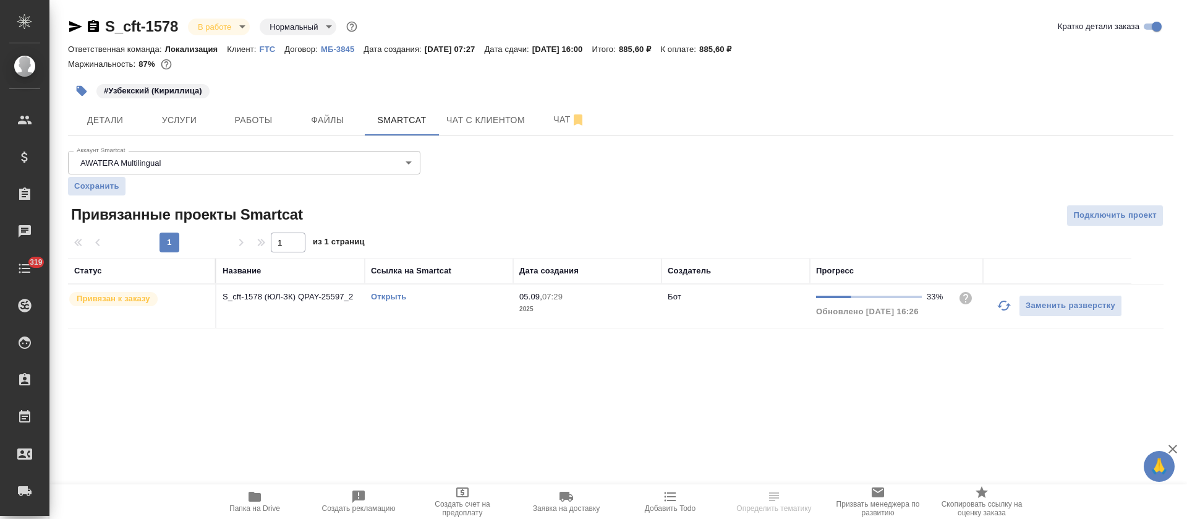
click at [71, 28] on icon "button" at bounding box center [75, 26] width 13 height 11
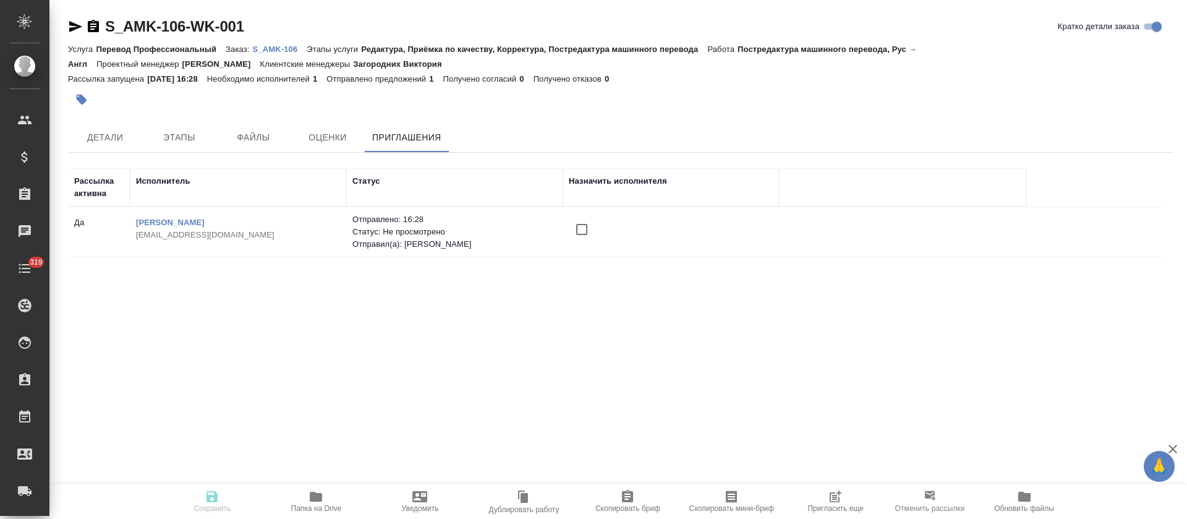
click at [841, 504] on span "Пригласить еще" at bounding box center [835, 508] width 56 height 9
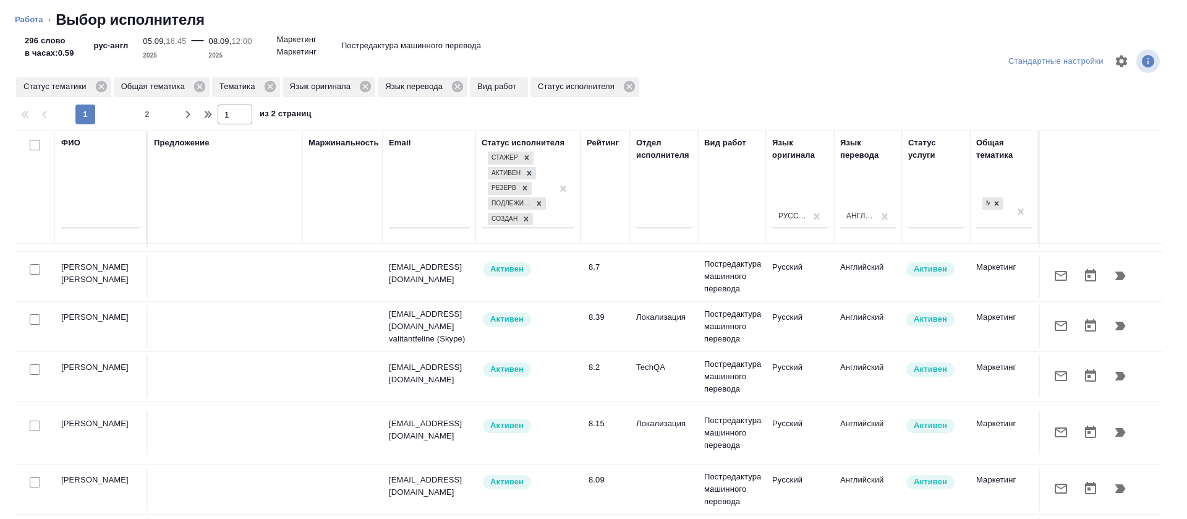
scroll to position [185, 0]
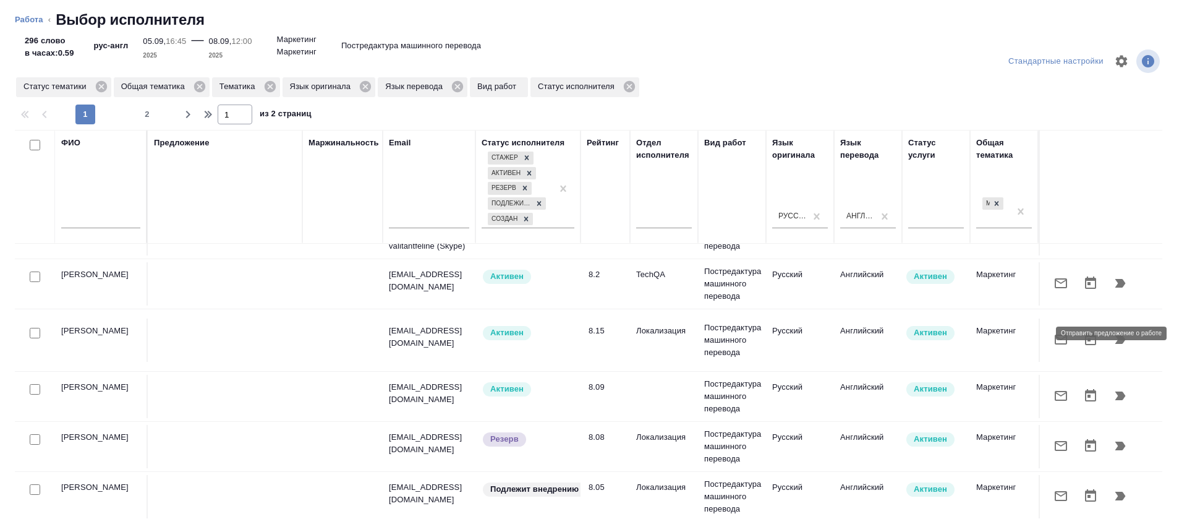
click at [1053, 338] on icon "button" at bounding box center [1060, 339] width 15 height 15
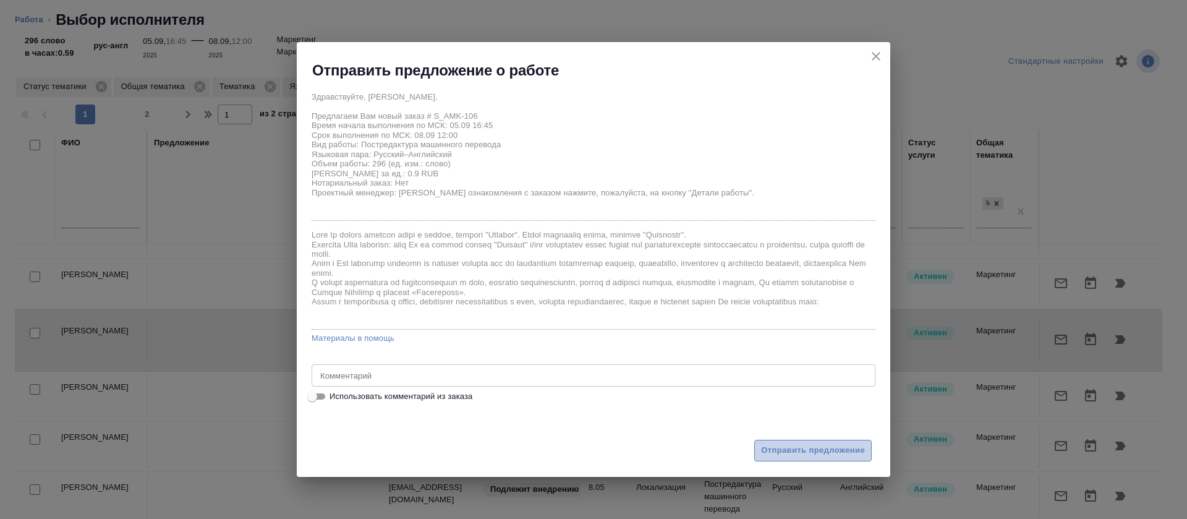
click at [808, 451] on span "Отправить предложение" at bounding box center [813, 450] width 104 height 14
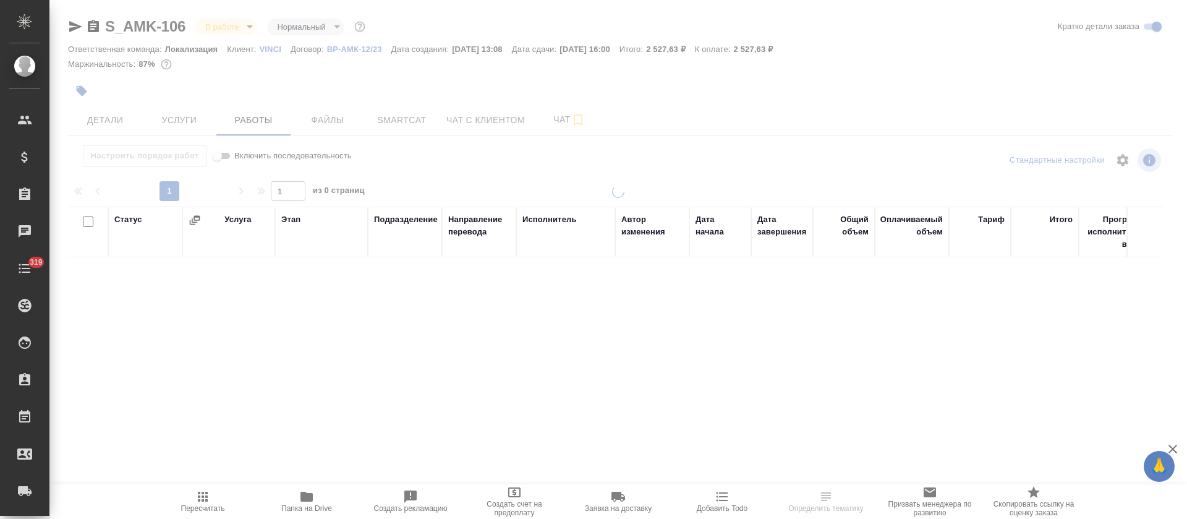
click at [392, 122] on div at bounding box center [617, 258] width 1137 height 516
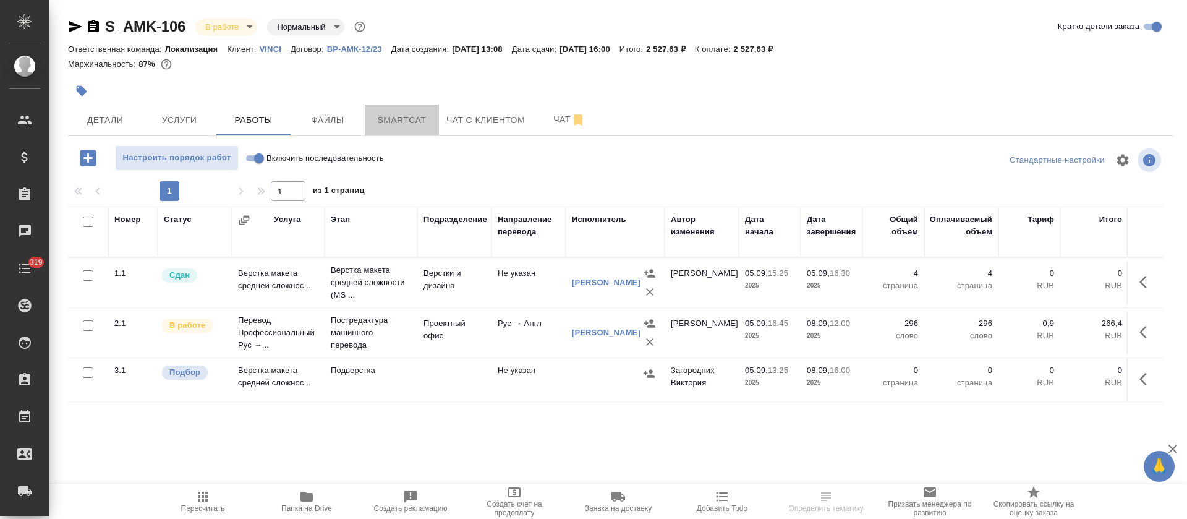
click at [392, 122] on span "Smartcat" at bounding box center [401, 119] width 59 height 15
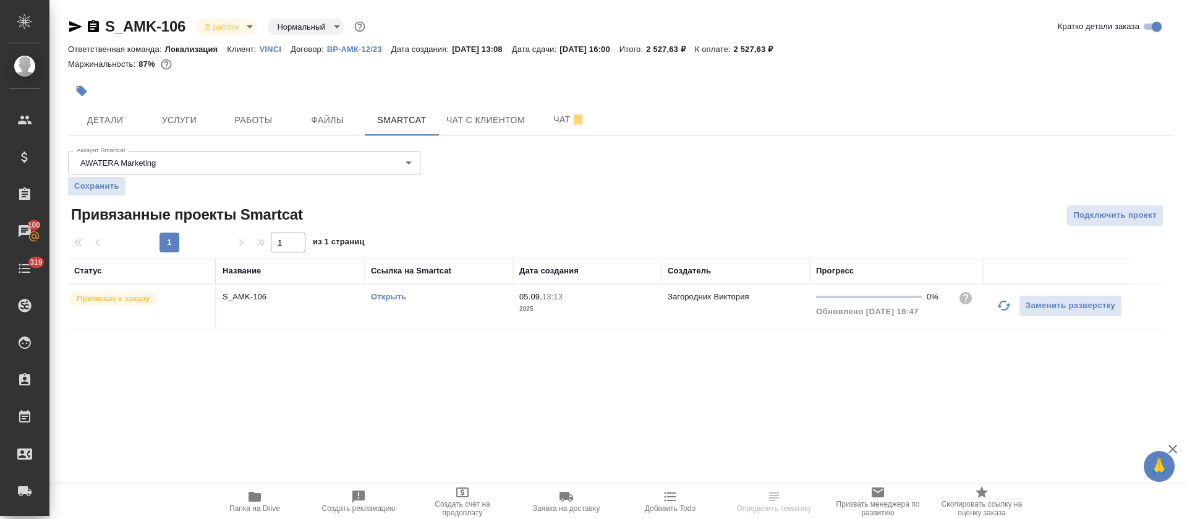
click at [382, 295] on link "Открыть" at bounding box center [388, 296] width 35 height 9
click at [279, 112] on span "Работы" at bounding box center [253, 119] width 59 height 15
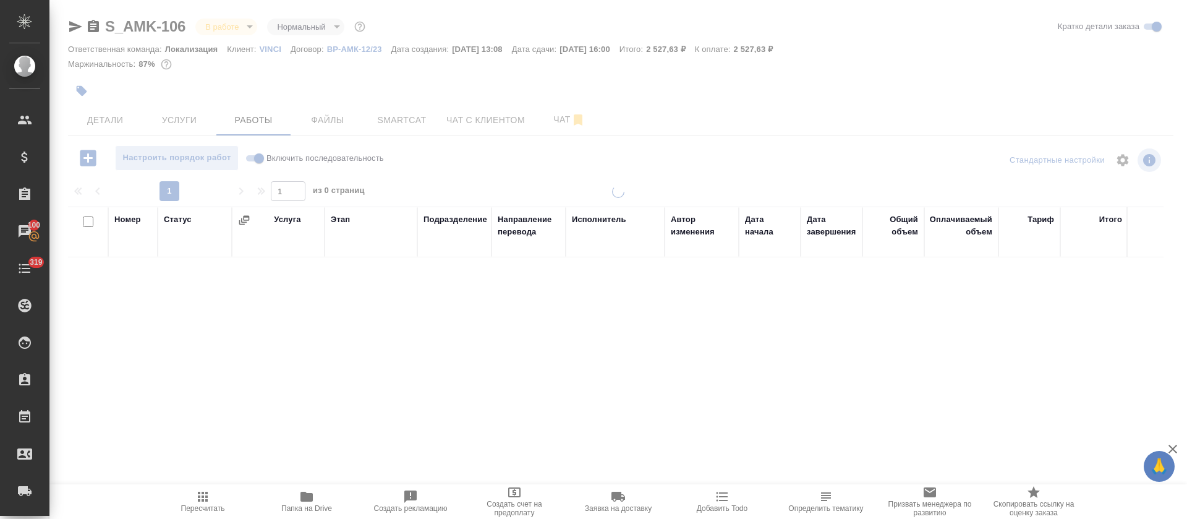
click at [549, 128] on button "Чат" at bounding box center [569, 119] width 74 height 31
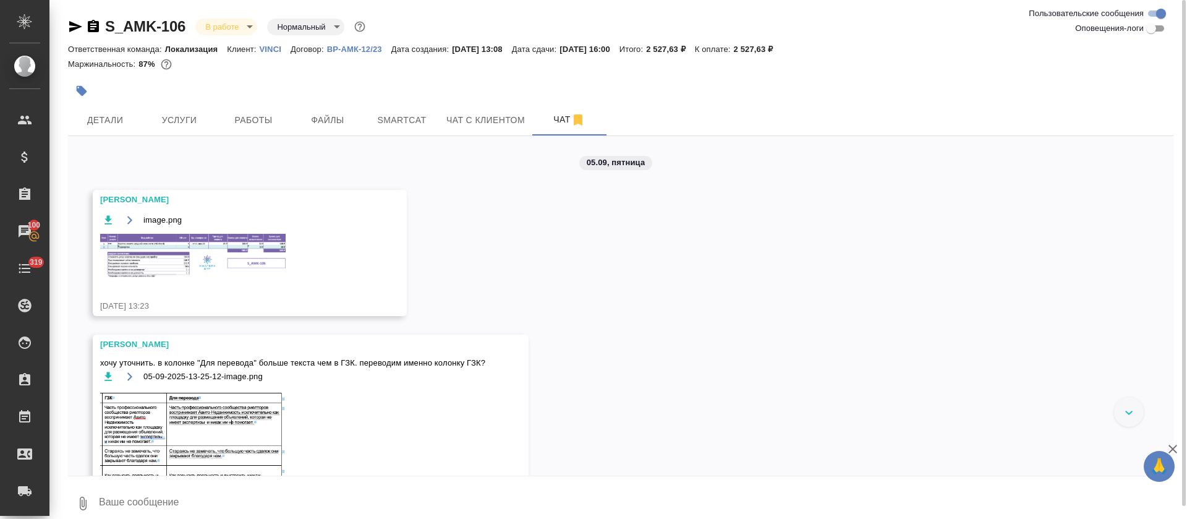
click at [223, 268] on img at bounding box center [192, 256] width 185 height 44
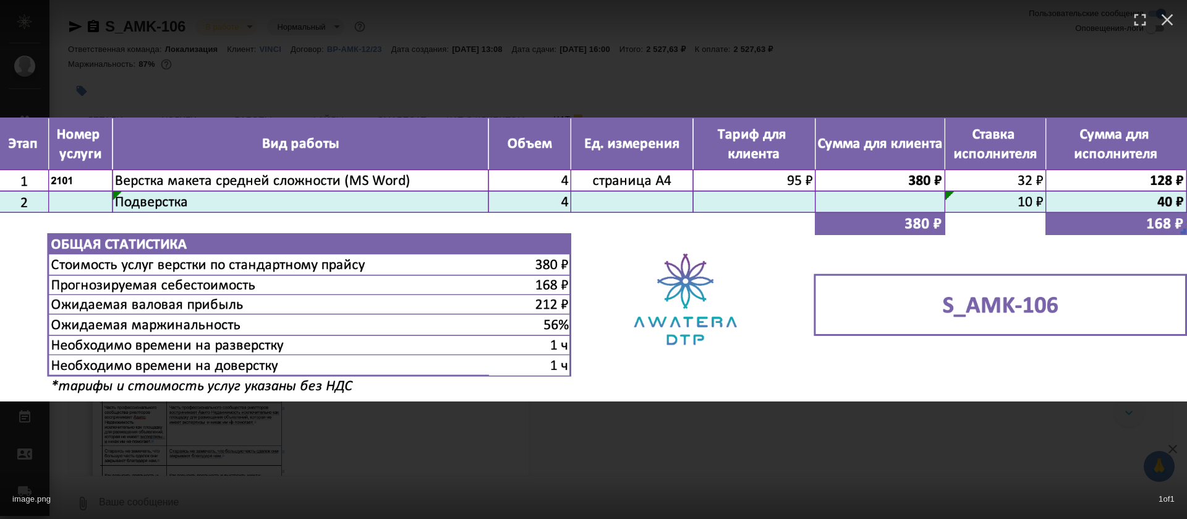
click at [782, 436] on div "image.png 1 of 1" at bounding box center [593, 259] width 1187 height 519
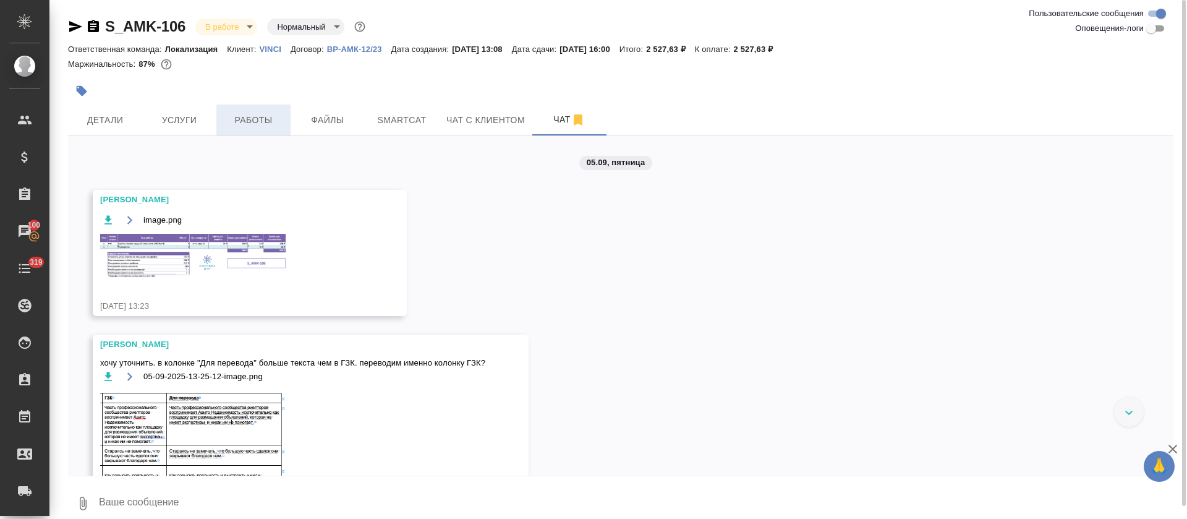
click at [230, 110] on button "Работы" at bounding box center [253, 119] width 74 height 31
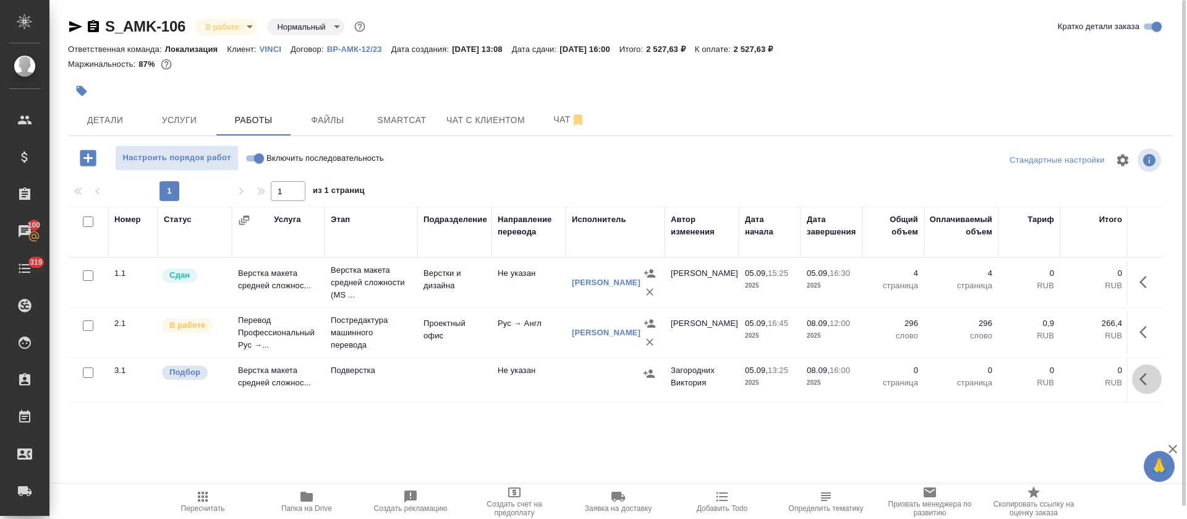
click at [1142, 375] on icon "button" at bounding box center [1146, 378] width 15 height 15
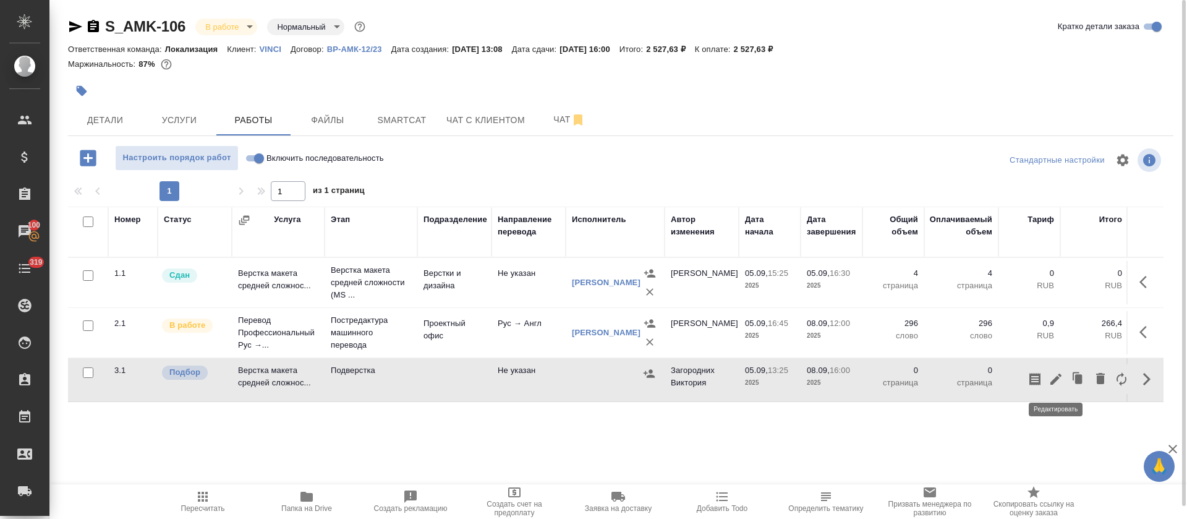
click at [1057, 380] on icon "button" at bounding box center [1055, 378] width 15 height 15
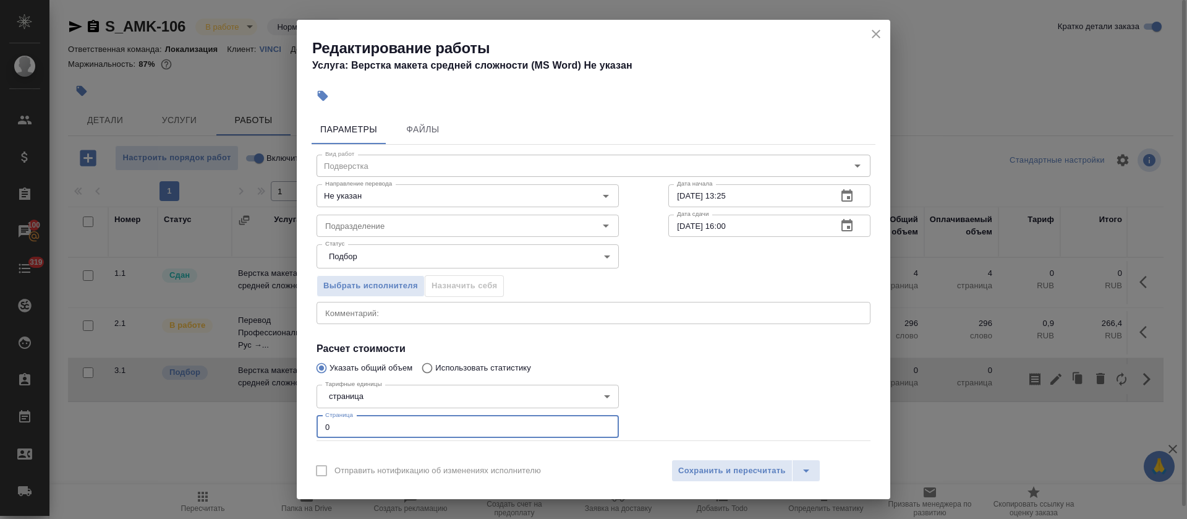
drag, startPoint x: 341, startPoint y: 423, endPoint x: 311, endPoint y: 425, distance: 29.1
click at [311, 425] on div "Тарифные единицы страница 5a8b1489cc6b4906c91bfdb2 Тарифные единицы Страница 0 …" at bounding box center [468, 410] width 352 height 111
type input "4"
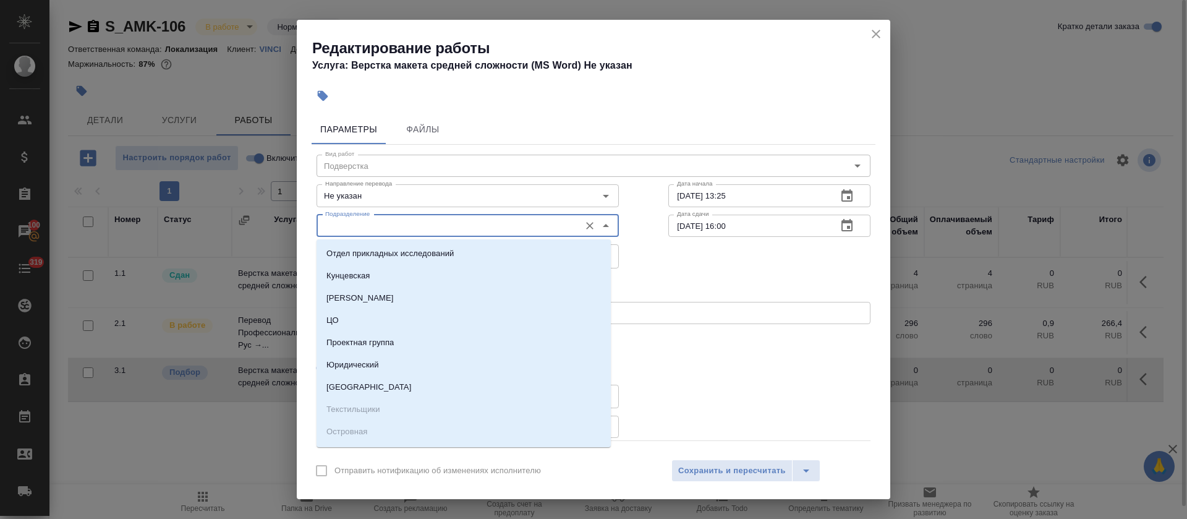
click at [350, 221] on input "Подразделение" at bounding box center [446, 225] width 253 height 15
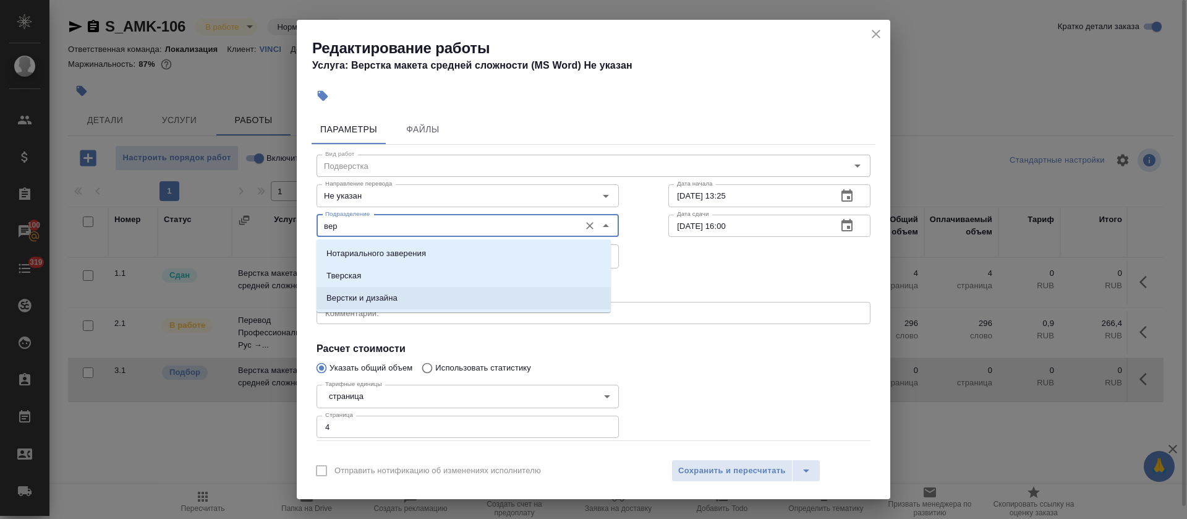
drag, startPoint x: 365, startPoint y: 290, endPoint x: 800, endPoint y: 269, distance: 435.6
click at [365, 290] on li "Верстки и дизайна" at bounding box center [463, 298] width 294 height 22
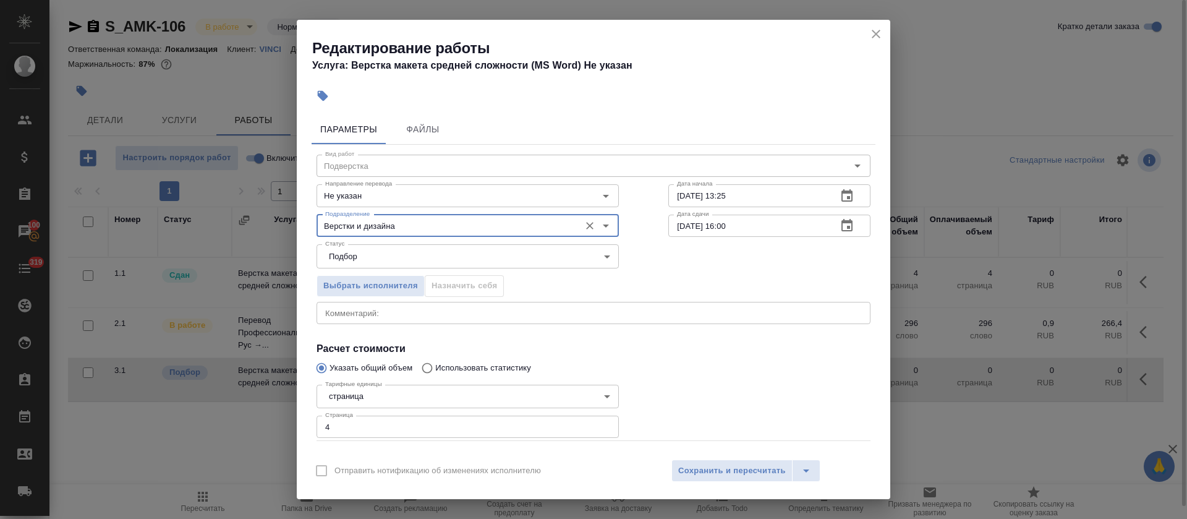
type input "Верстки и дизайна"
click at [839, 200] on icon "button" at bounding box center [846, 196] width 15 height 15
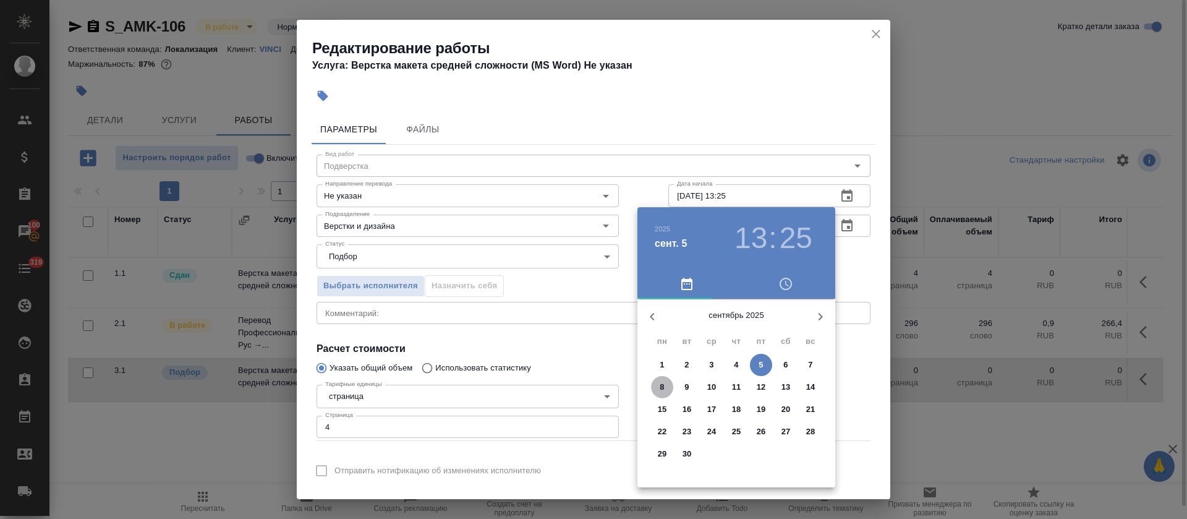
click at [661, 389] on p "8" at bounding box center [661, 387] width 4 height 12
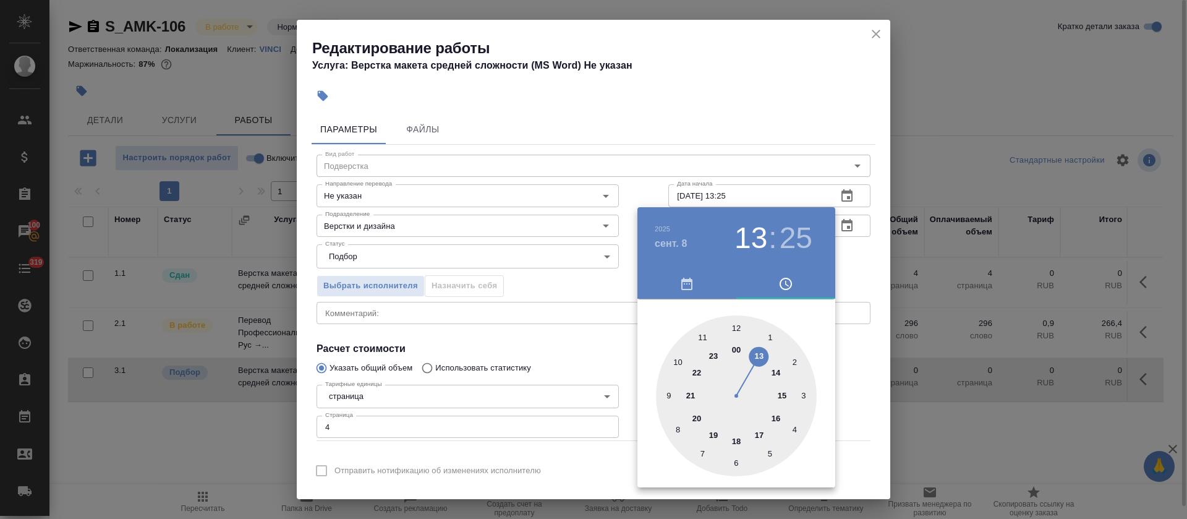
click at [756, 356] on div at bounding box center [736, 395] width 161 height 161
click at [735, 328] on div at bounding box center [736, 395] width 161 height 161
click at [517, 341] on div at bounding box center [593, 259] width 1187 height 519
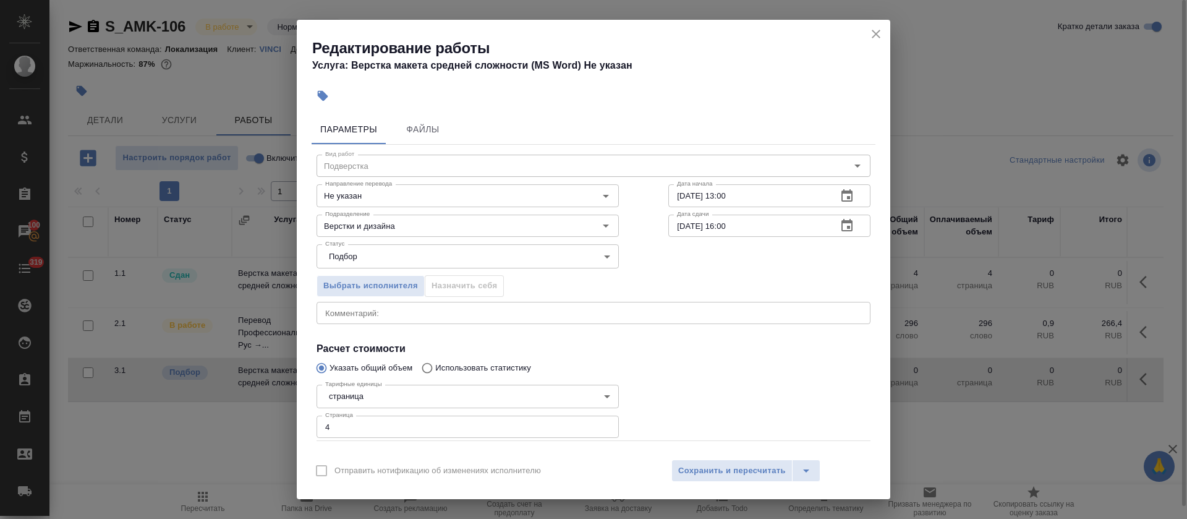
click at [841, 192] on icon "button" at bounding box center [846, 195] width 11 height 12
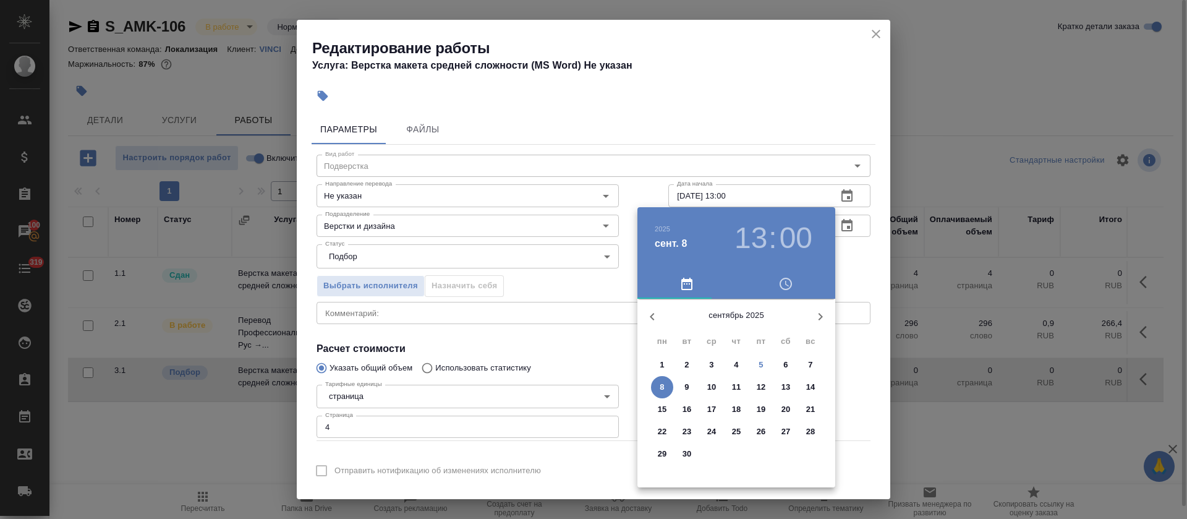
click at [753, 226] on h3 "13" at bounding box center [750, 238] width 33 height 35
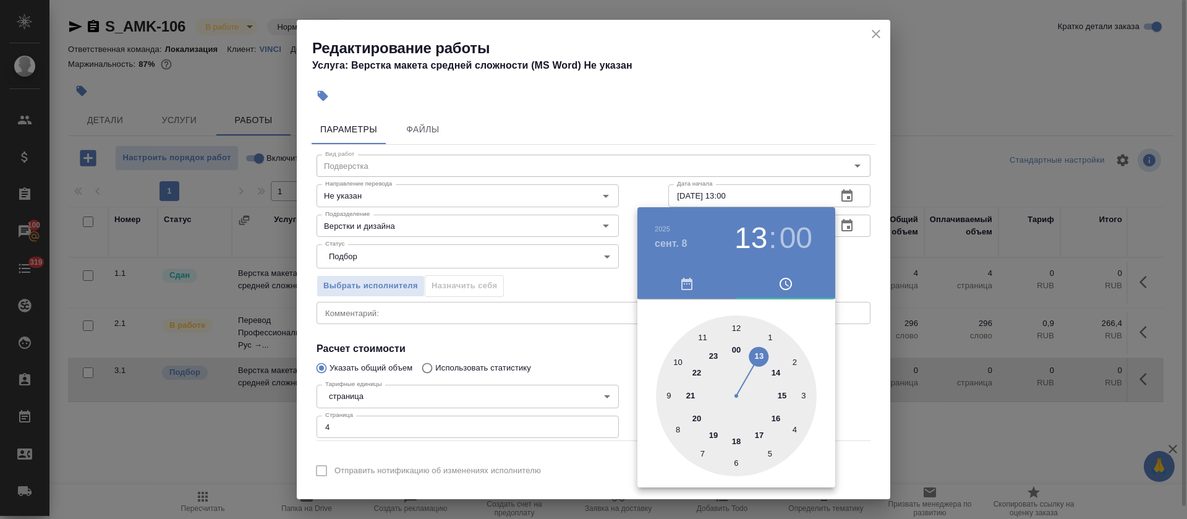
click at [735, 324] on div at bounding box center [736, 395] width 161 height 161
type input "08.09.2025 12:00"
click at [566, 329] on div at bounding box center [593, 259] width 1187 height 519
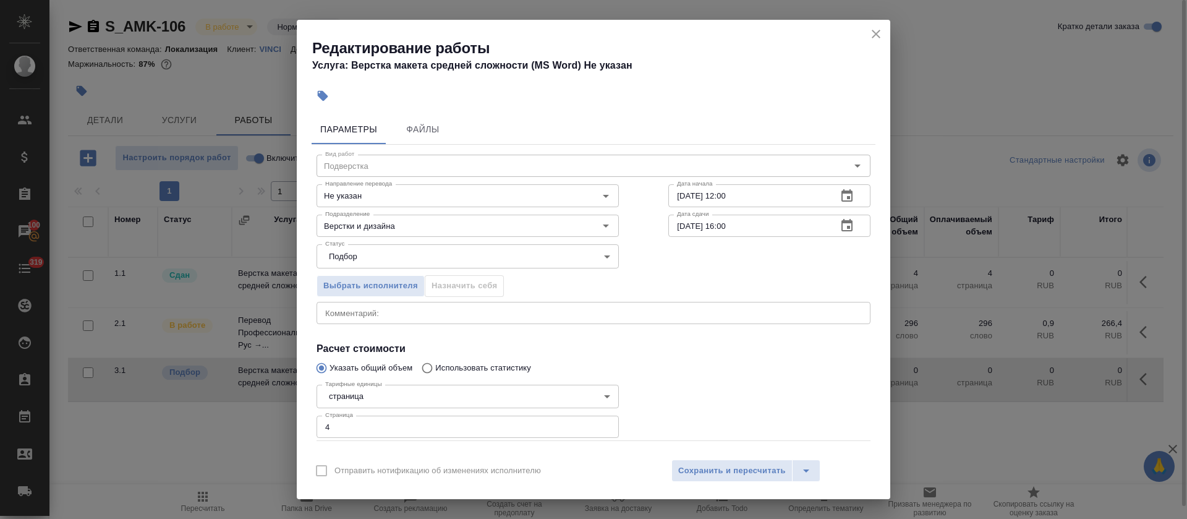
click at [843, 224] on button "button" at bounding box center [847, 226] width 30 height 30
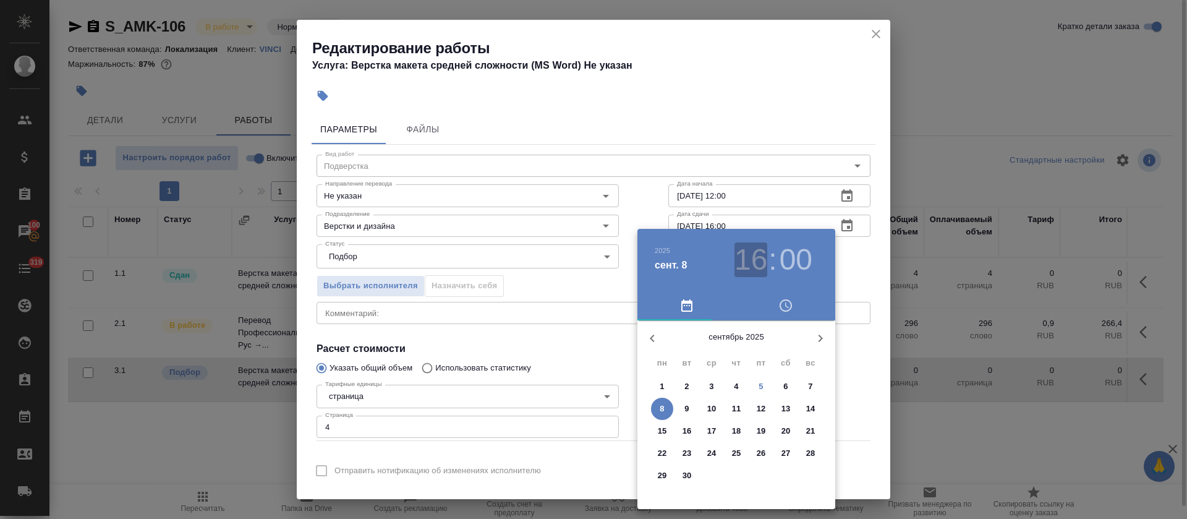
click at [766, 258] on h3 "16" at bounding box center [750, 259] width 33 height 35
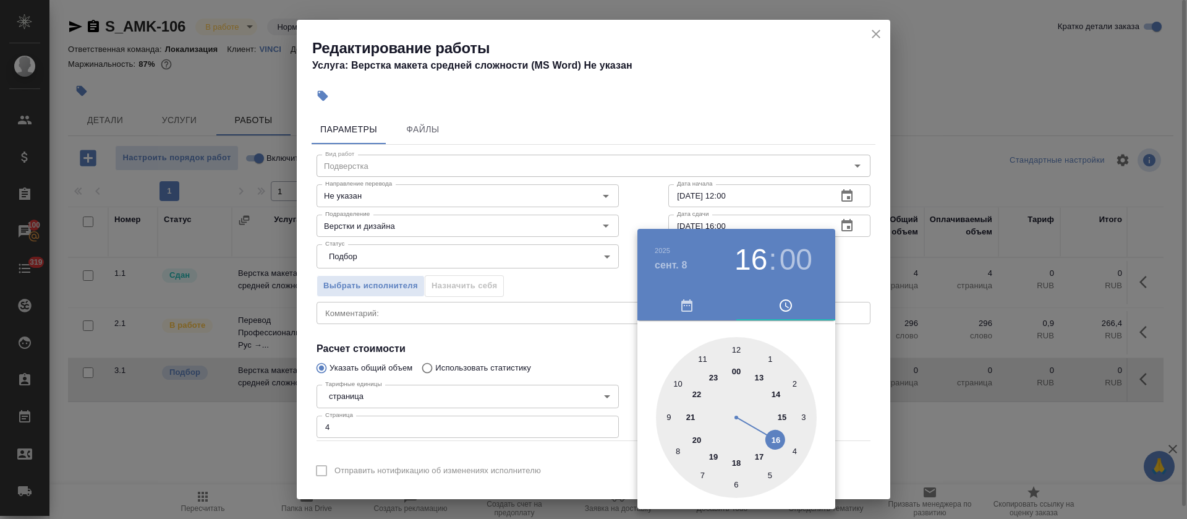
click at [762, 377] on div at bounding box center [736, 417] width 161 height 161
type input "08.09.2025 13:00"
click at [559, 358] on div at bounding box center [593, 259] width 1187 height 519
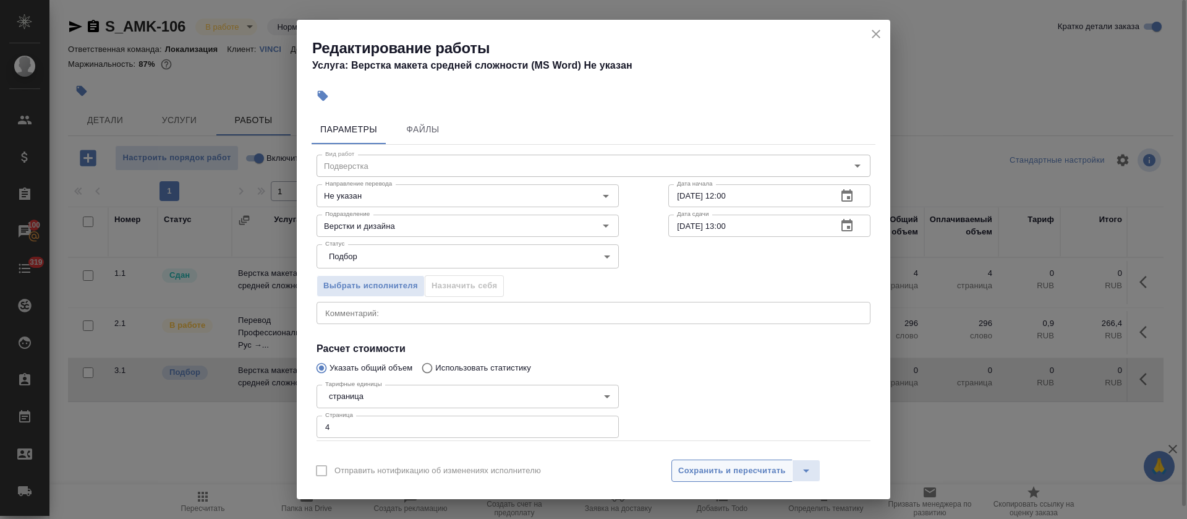
click at [684, 472] on span "Сохранить и пересчитать" at bounding box center [732, 471] width 108 height 14
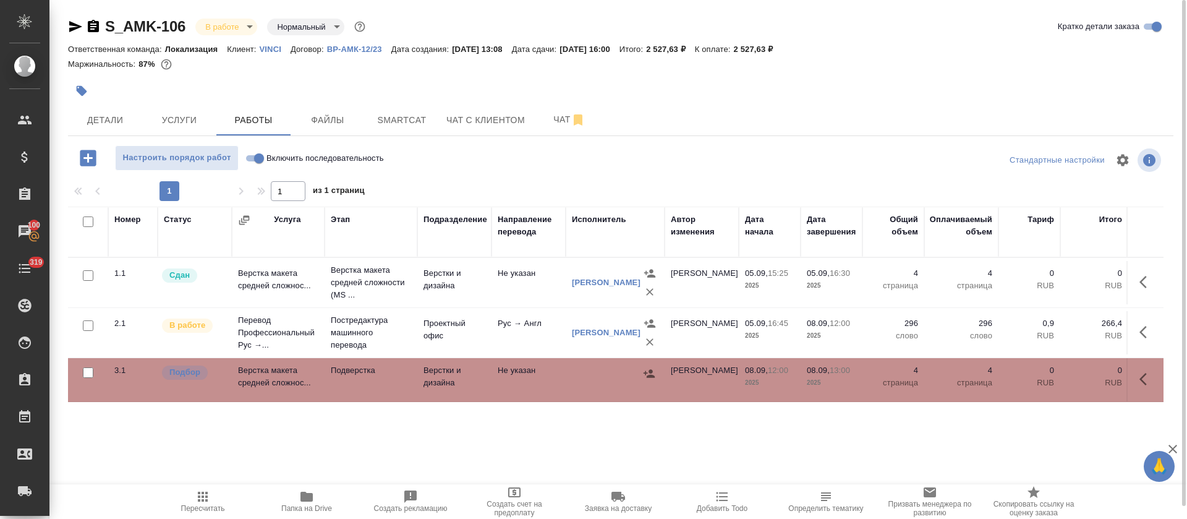
click at [720, 500] on icon "button" at bounding box center [721, 496] width 15 height 15
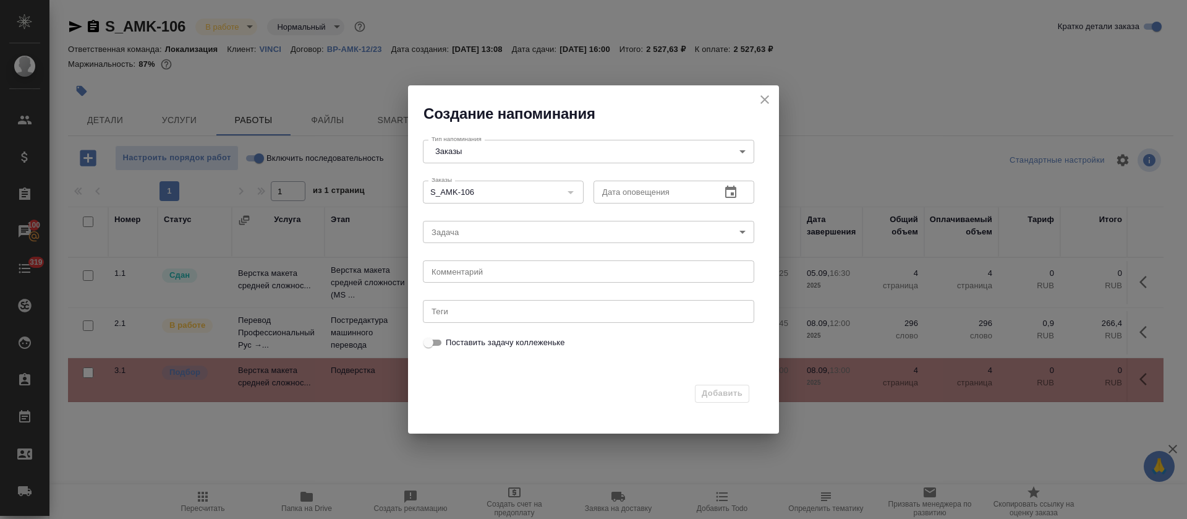
click at [732, 200] on button "button" at bounding box center [731, 192] width 30 height 30
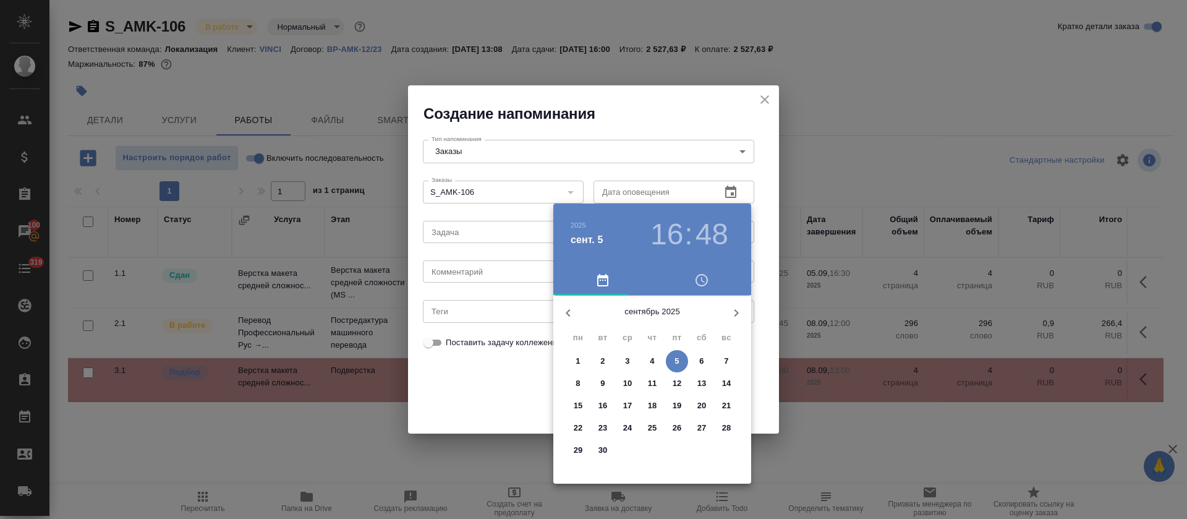
click at [572, 384] on span "8" at bounding box center [578, 383] width 22 height 12
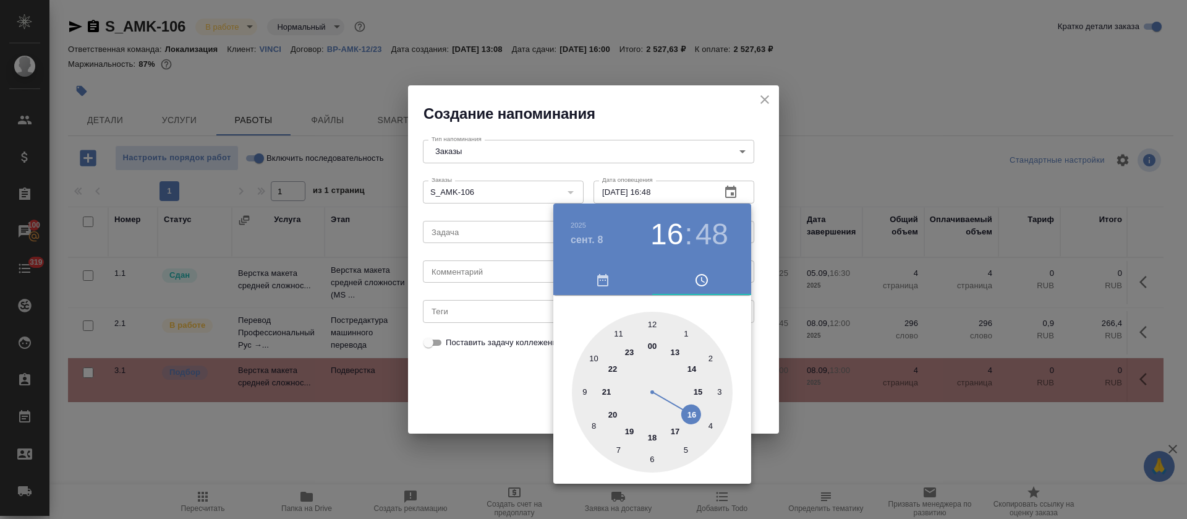
click at [655, 321] on div at bounding box center [652, 391] width 161 height 161
type input "08.09.2025 12:00"
click at [480, 407] on div at bounding box center [593, 259] width 1187 height 519
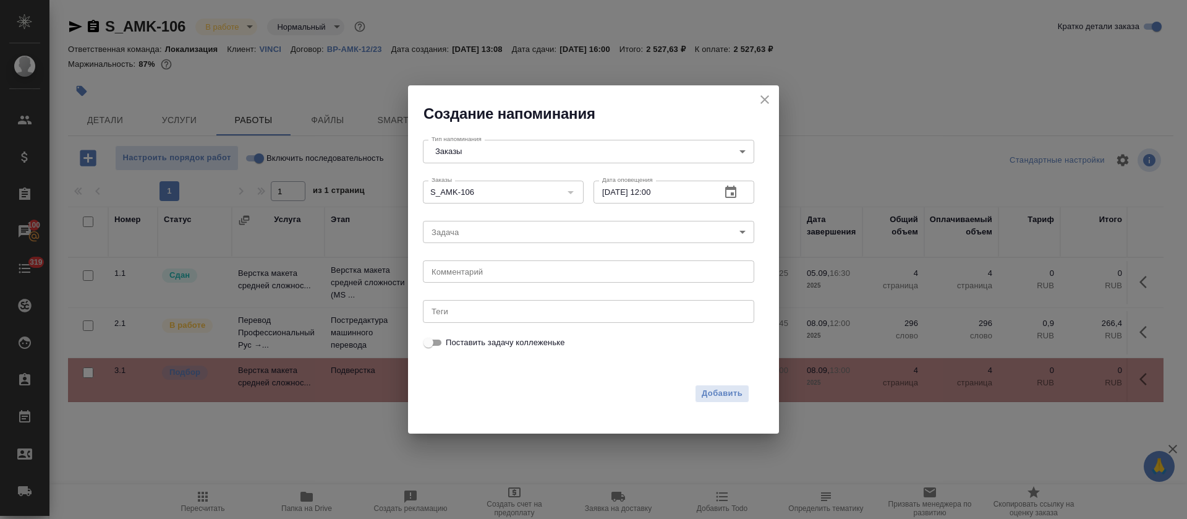
click at [473, 237] on body "🙏 .cls-1 fill:#fff; AWATERA Tretyakova Olga Клиенты Спецификации Заказы 100 Чат…" at bounding box center [593, 259] width 1187 height 519
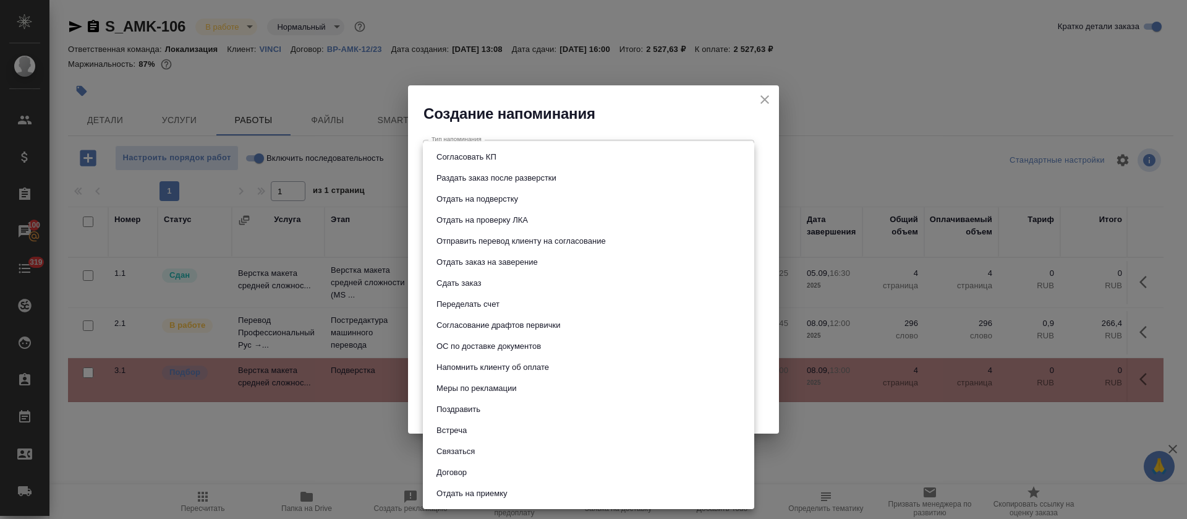
click at [498, 200] on button "Отдать на подверстку" at bounding box center [477, 199] width 89 height 14
type input "Отдать на подверстку"
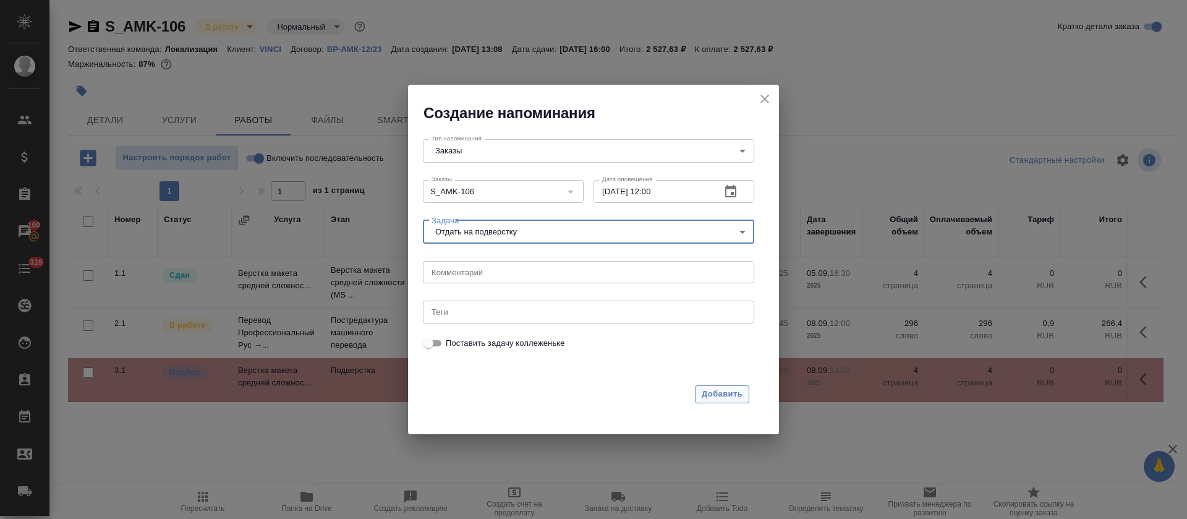
click at [713, 394] on span "Добавить" at bounding box center [721, 394] width 41 height 14
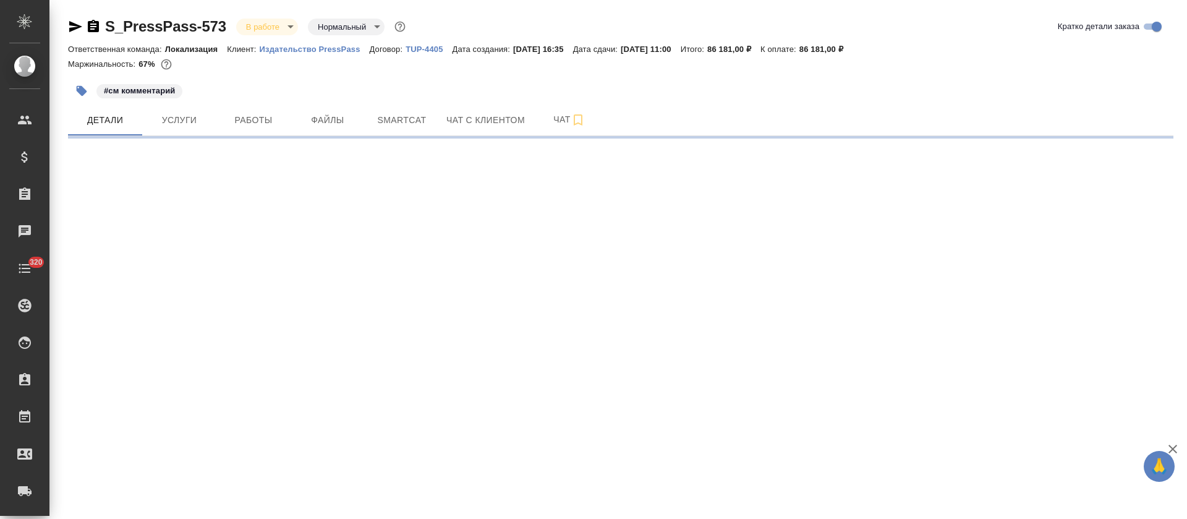
click at [254, 122] on span "Работы" at bounding box center [253, 119] width 59 height 15
select select "RU"
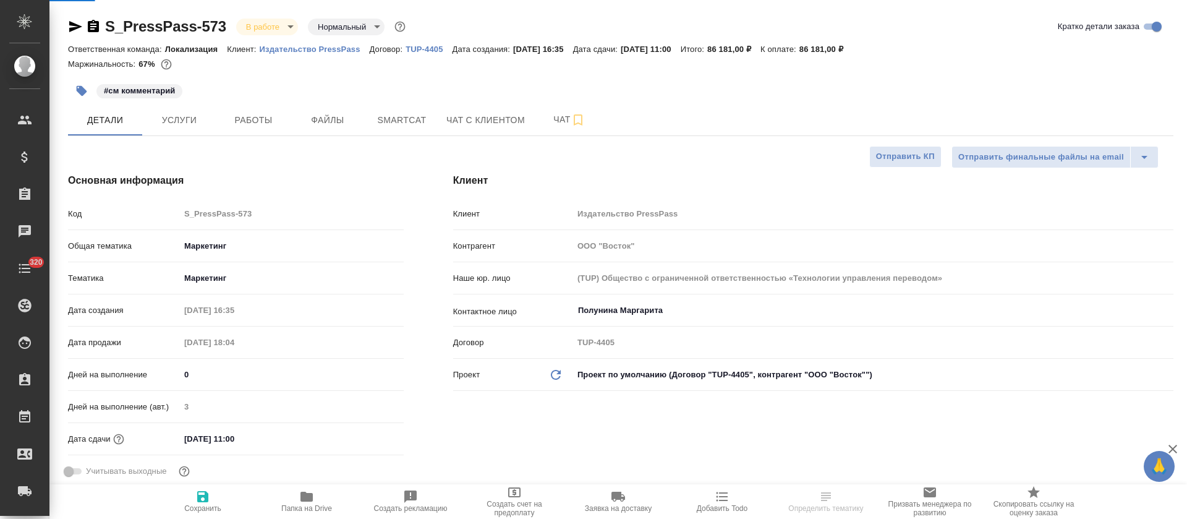
type textarea "x"
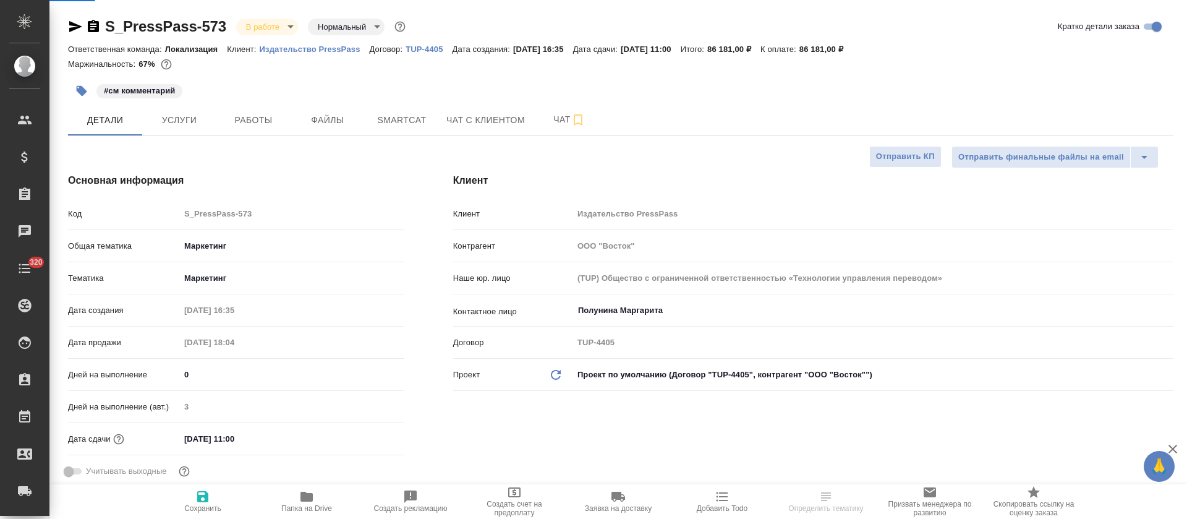
type textarea "x"
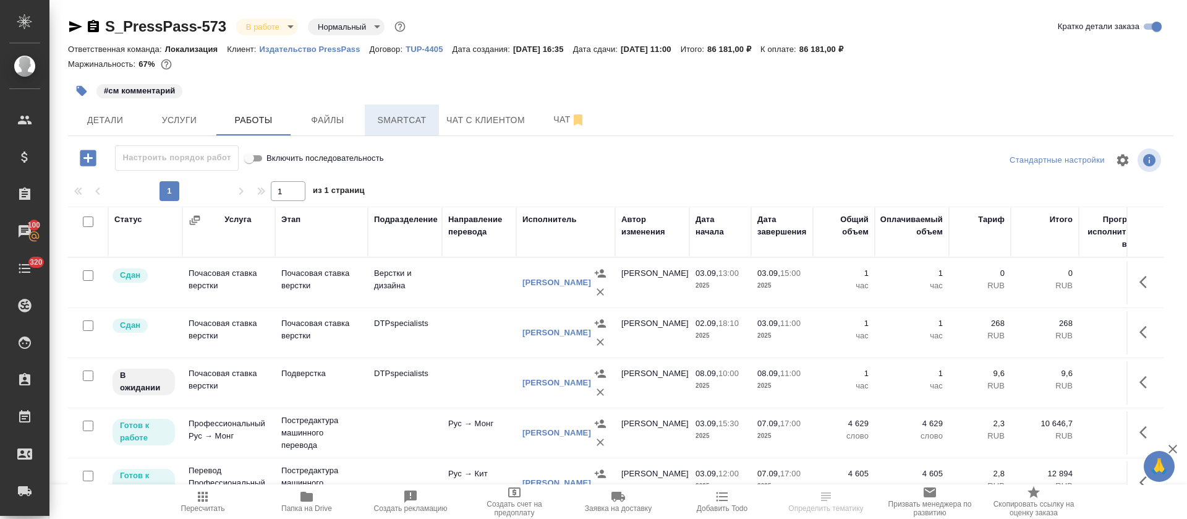
click at [417, 116] on span "Smartcat" at bounding box center [401, 119] width 59 height 15
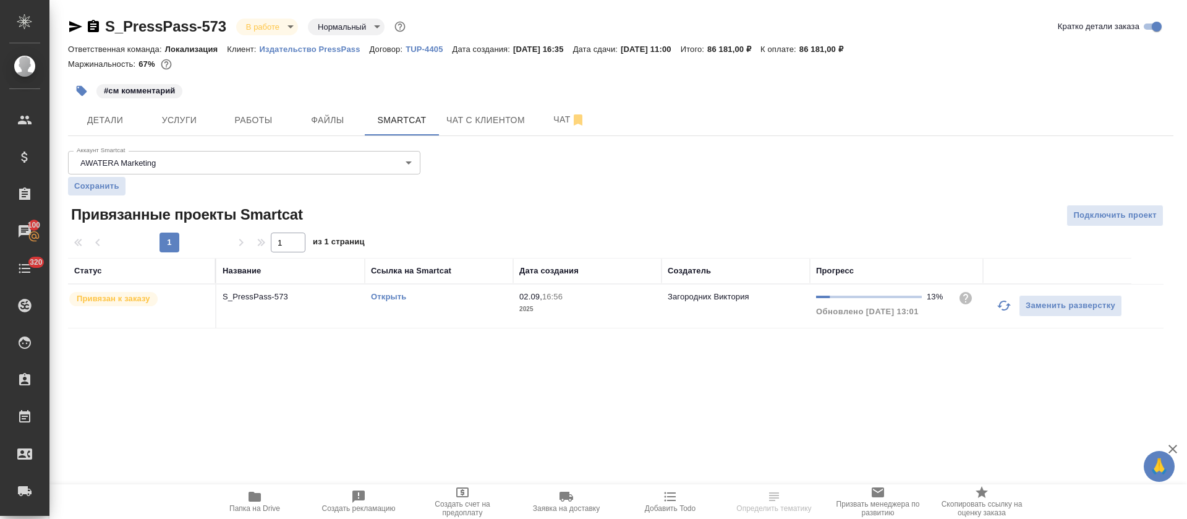
click at [996, 305] on icon "button" at bounding box center [1003, 305] width 15 height 15
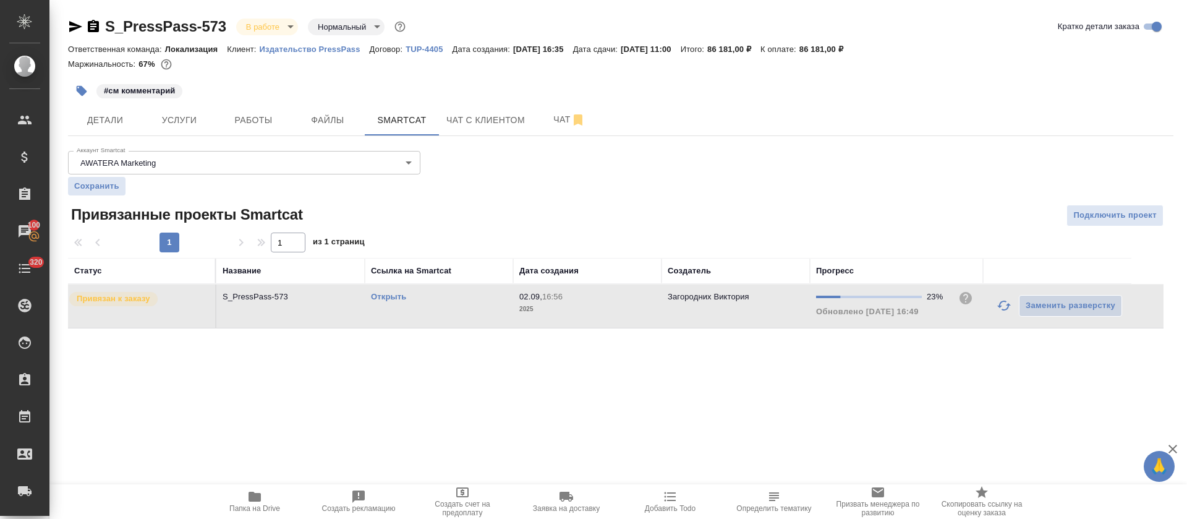
click at [384, 297] on link "Открыть" at bounding box center [388, 296] width 35 height 9
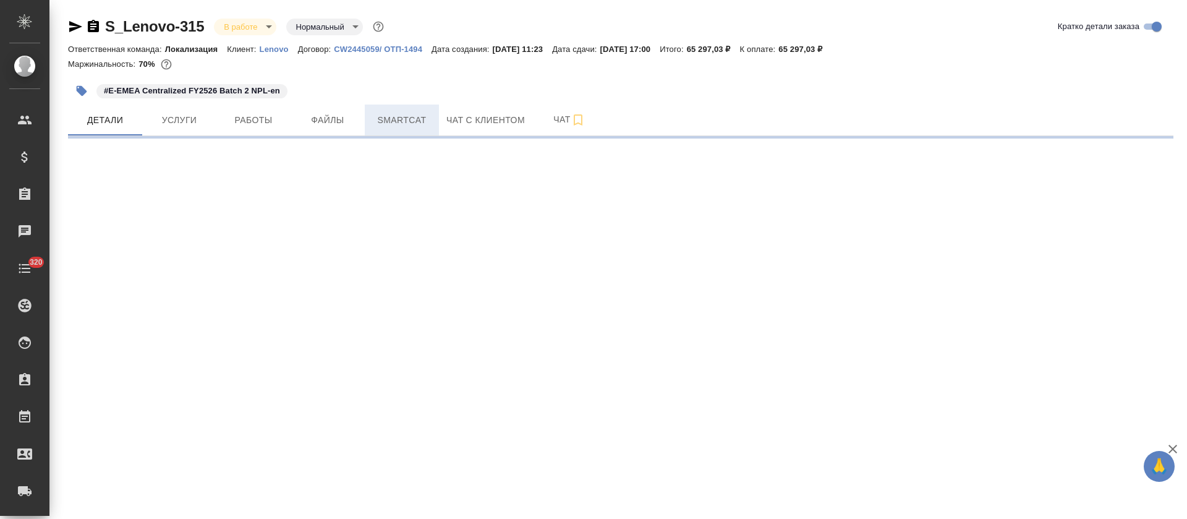
select select "RU"
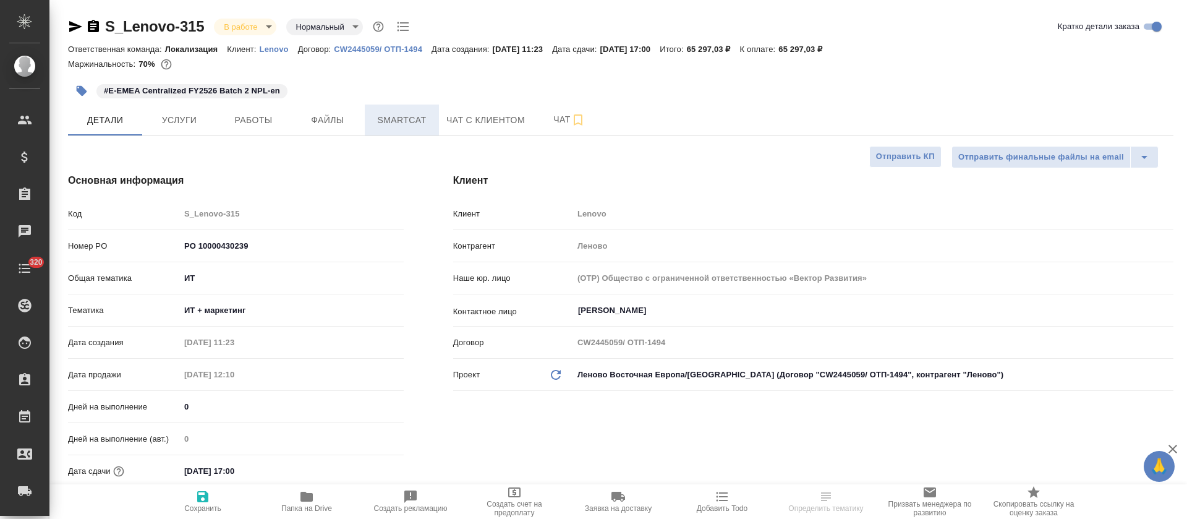
type textarea "x"
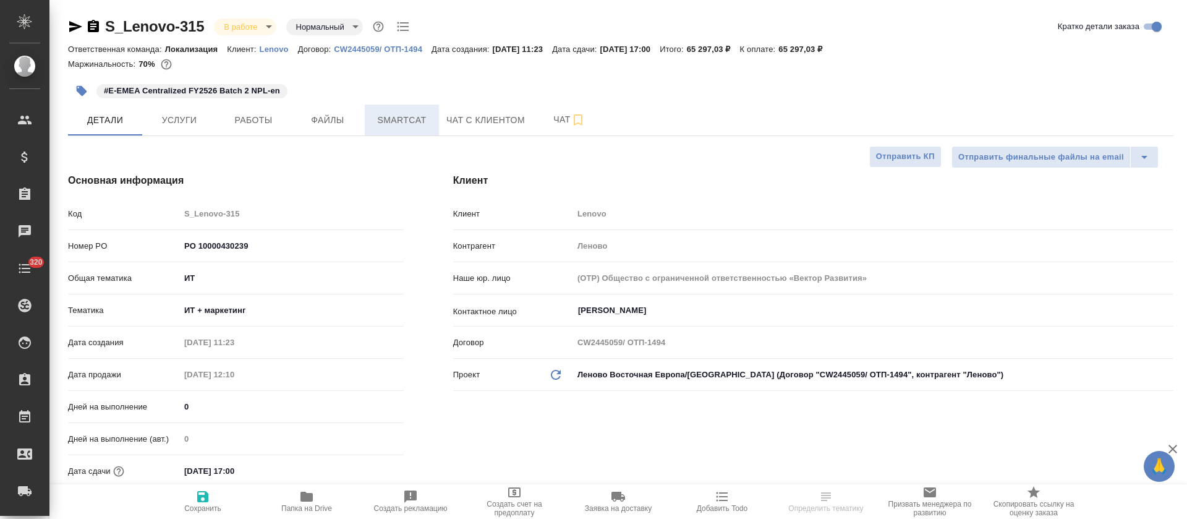
type textarea "x"
click at [418, 122] on span "Smartcat" at bounding box center [401, 119] width 59 height 15
type textarea "x"
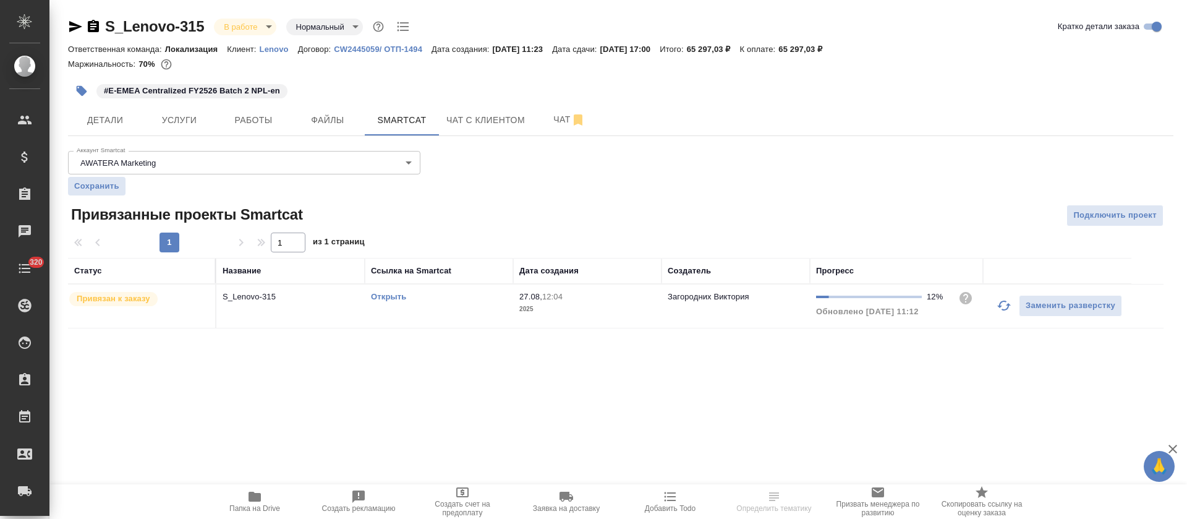
click at [1002, 299] on icon "button" at bounding box center [1003, 305] width 15 height 15
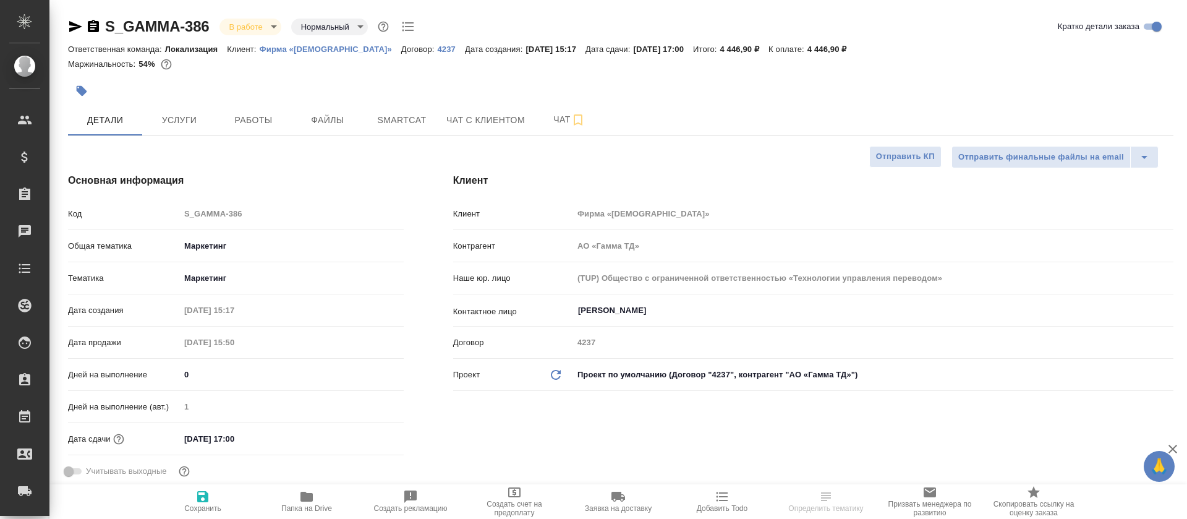
select select "RU"
click at [249, 107] on button "Работы" at bounding box center [253, 119] width 74 height 31
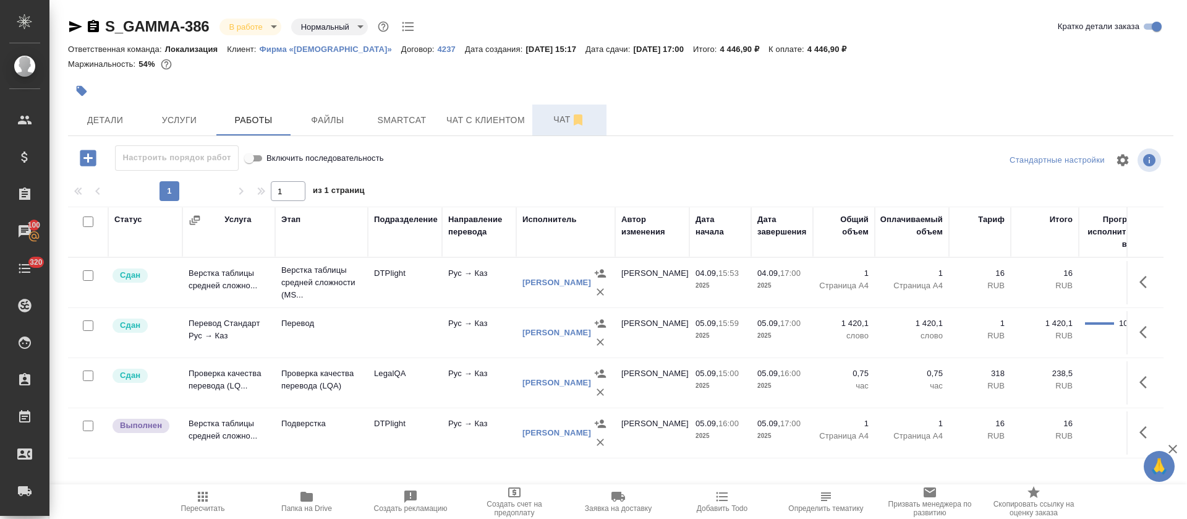
click at [548, 122] on span "Чат" at bounding box center [569, 119] width 59 height 15
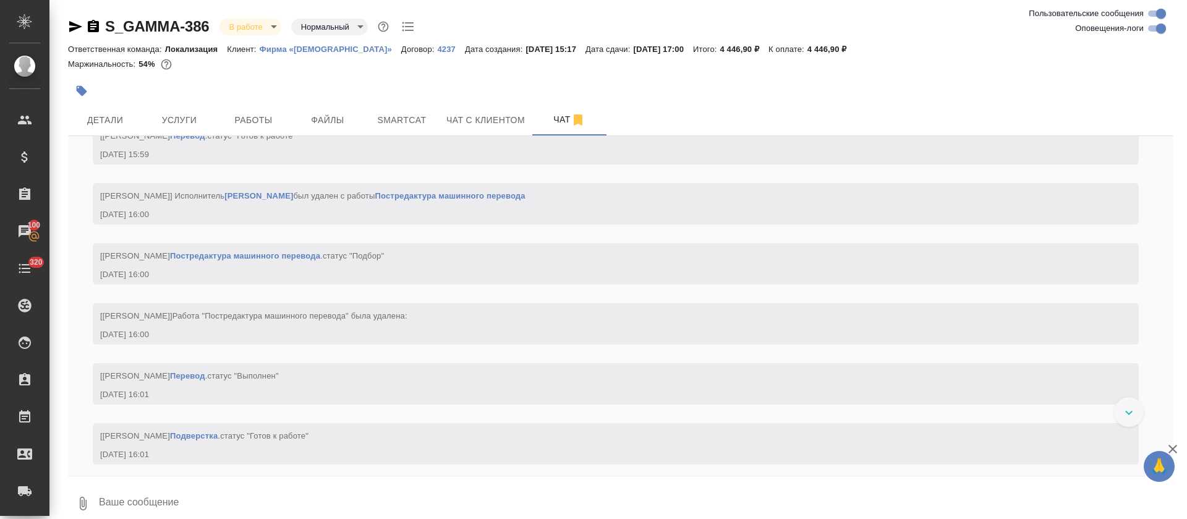
click at [1156, 28] on input "Оповещения-логи" at bounding box center [1160, 28] width 44 height 15
checkbox input "false"
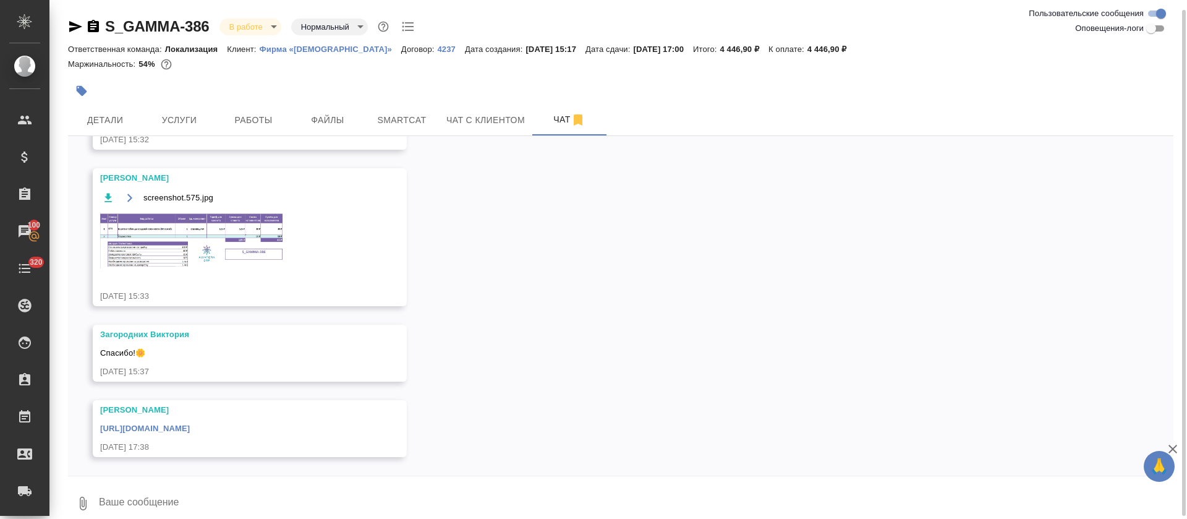
scroll to position [13, 0]
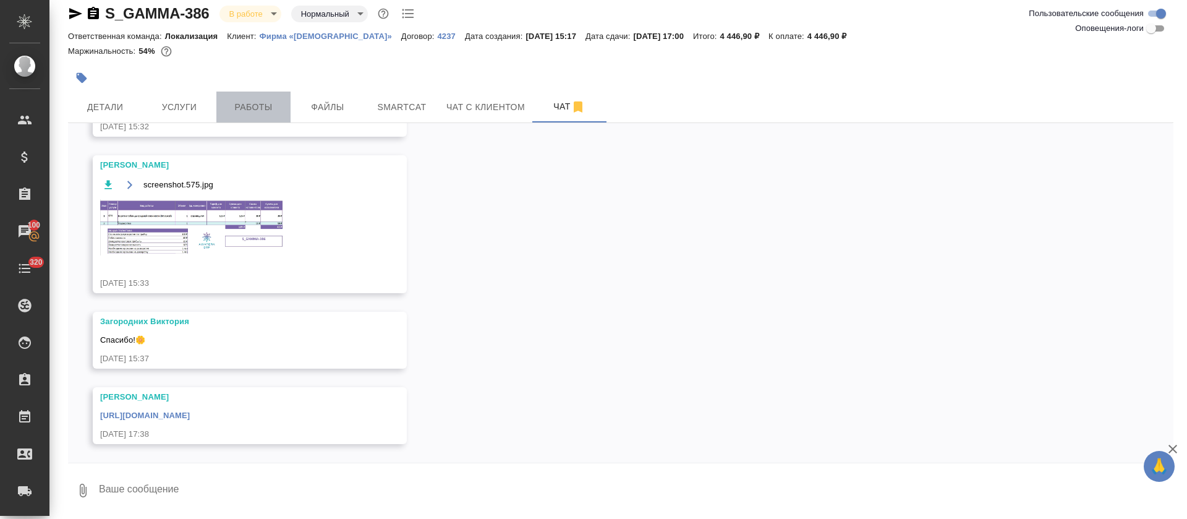
click at [266, 112] on span "Работы" at bounding box center [253, 107] width 59 height 15
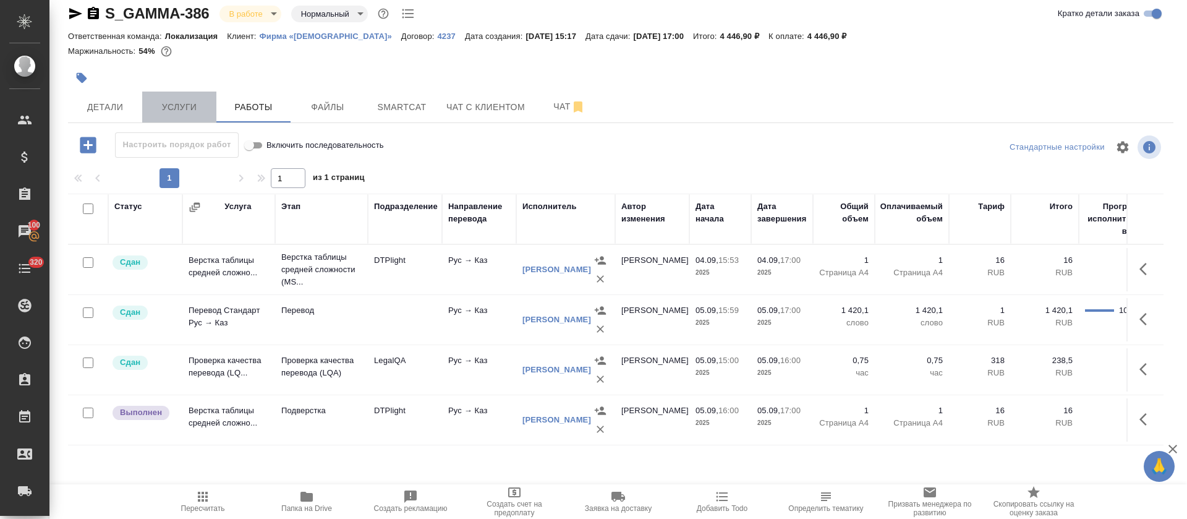
click at [194, 109] on span "Услуги" at bounding box center [179, 107] width 59 height 15
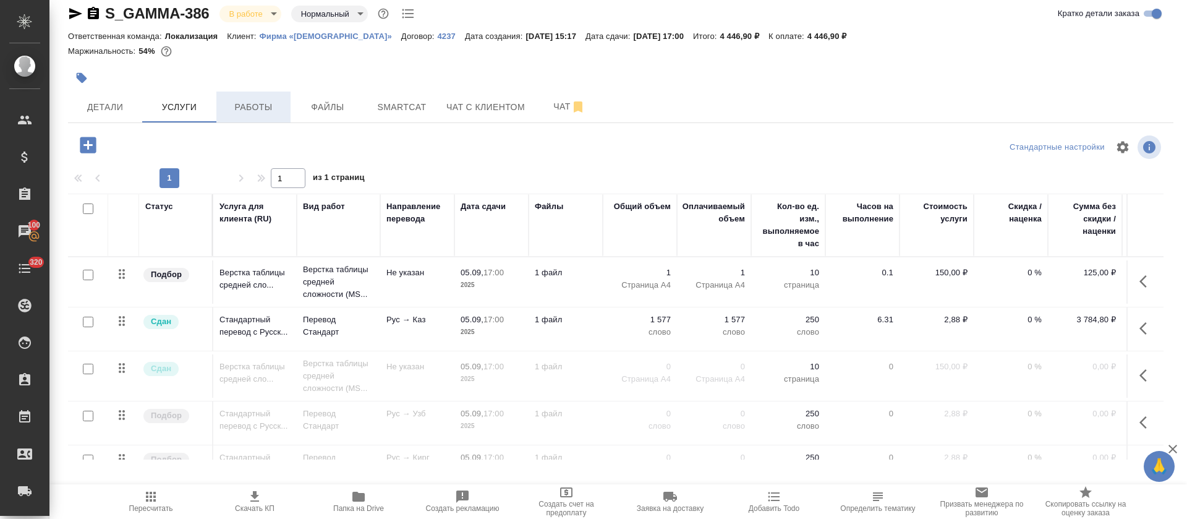
click at [266, 101] on span "Работы" at bounding box center [253, 107] width 59 height 15
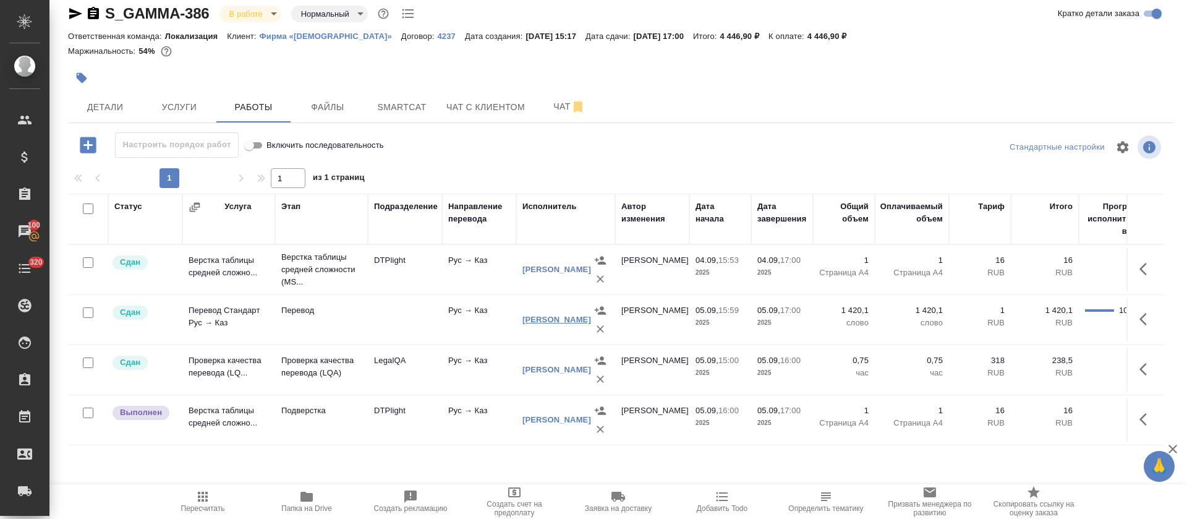
click at [539, 315] on link "Бадаев Берик Бекежанович" at bounding box center [556, 319] width 69 height 9
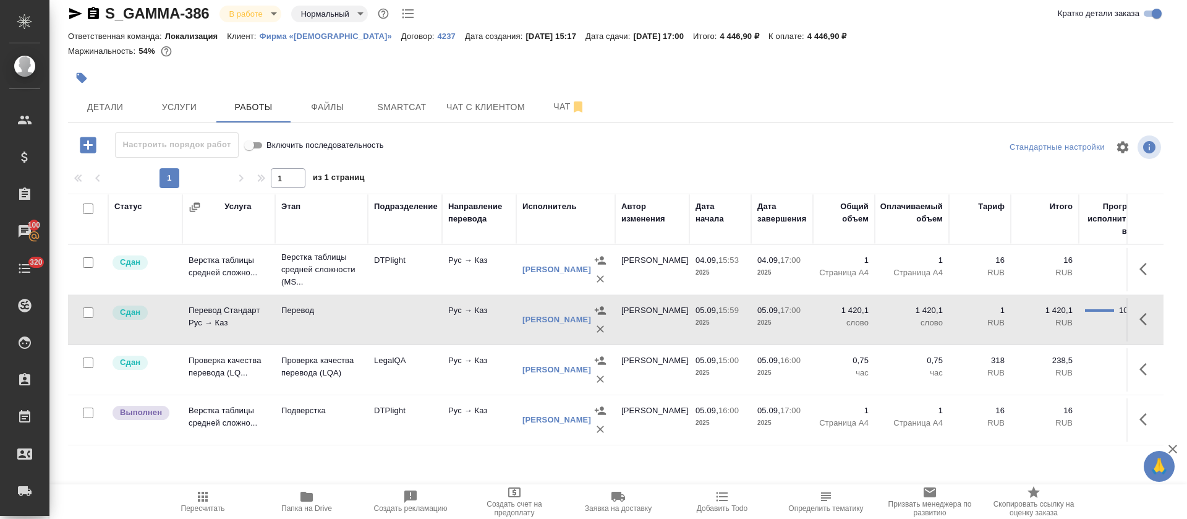
scroll to position [15, 0]
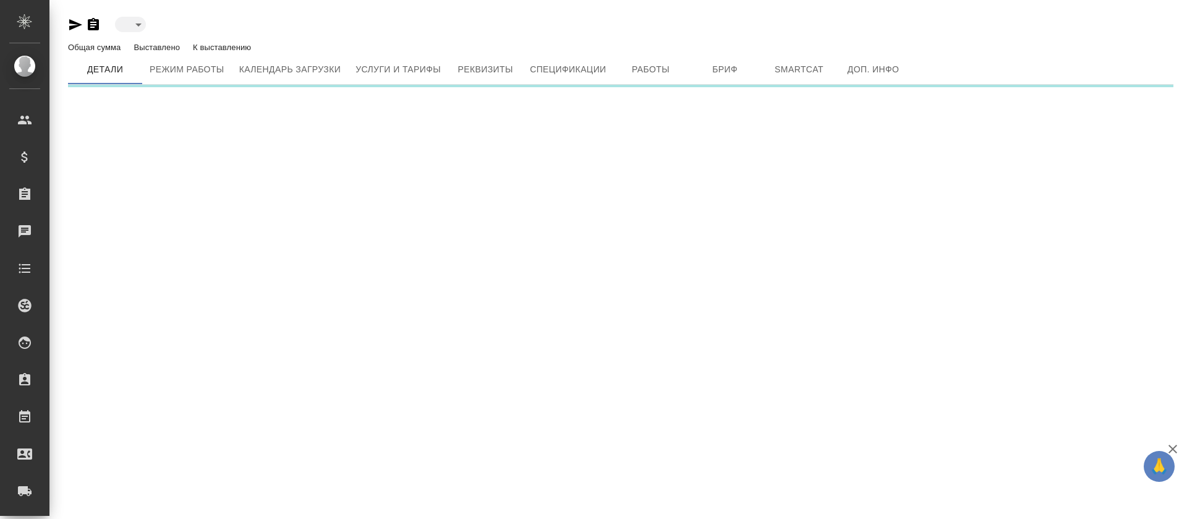
type input "reserved"
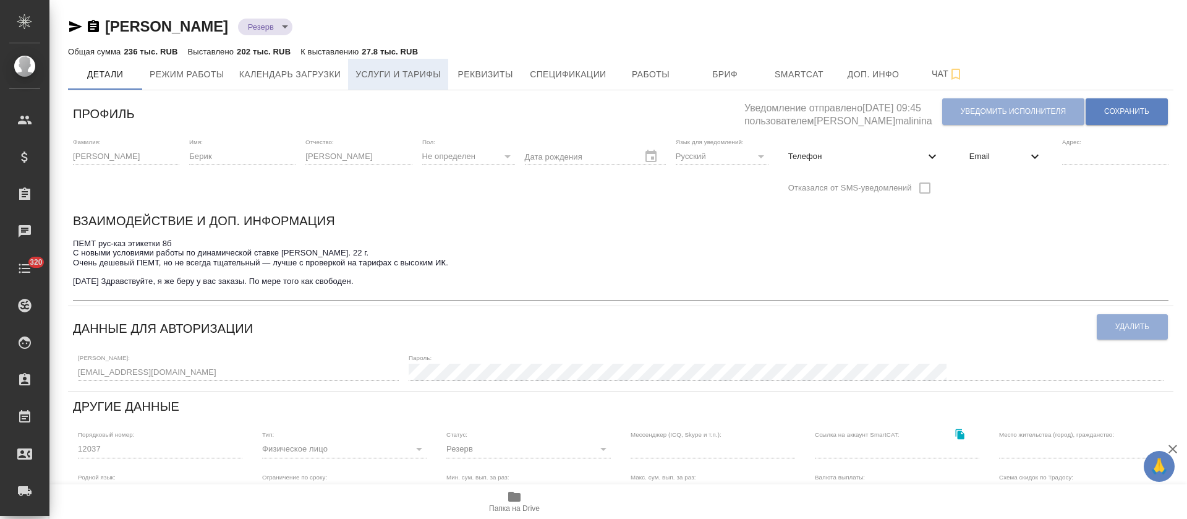
click at [397, 77] on span "Услуги и тарифы" at bounding box center [397, 74] width 85 height 15
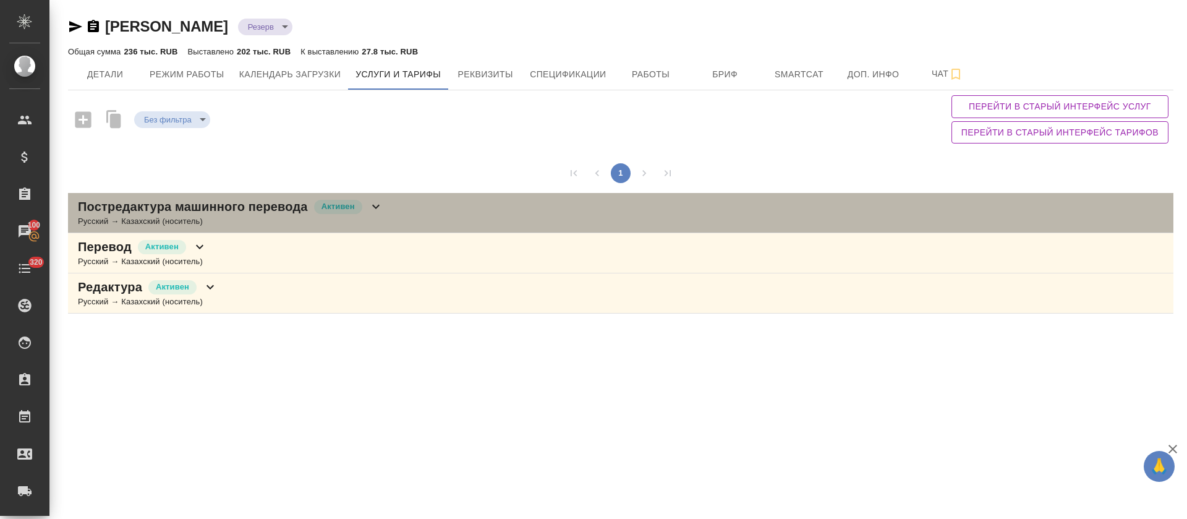
click at [320, 213] on div "Активен" at bounding box center [338, 206] width 51 height 17
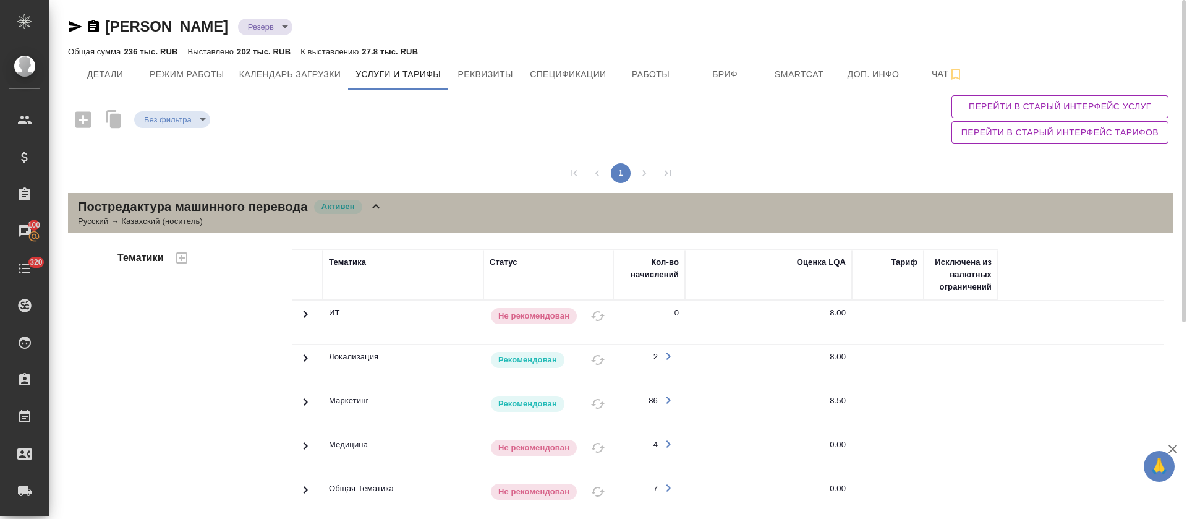
click at [380, 217] on div "Русский → Казахский (носитель)" at bounding box center [230, 221] width 305 height 12
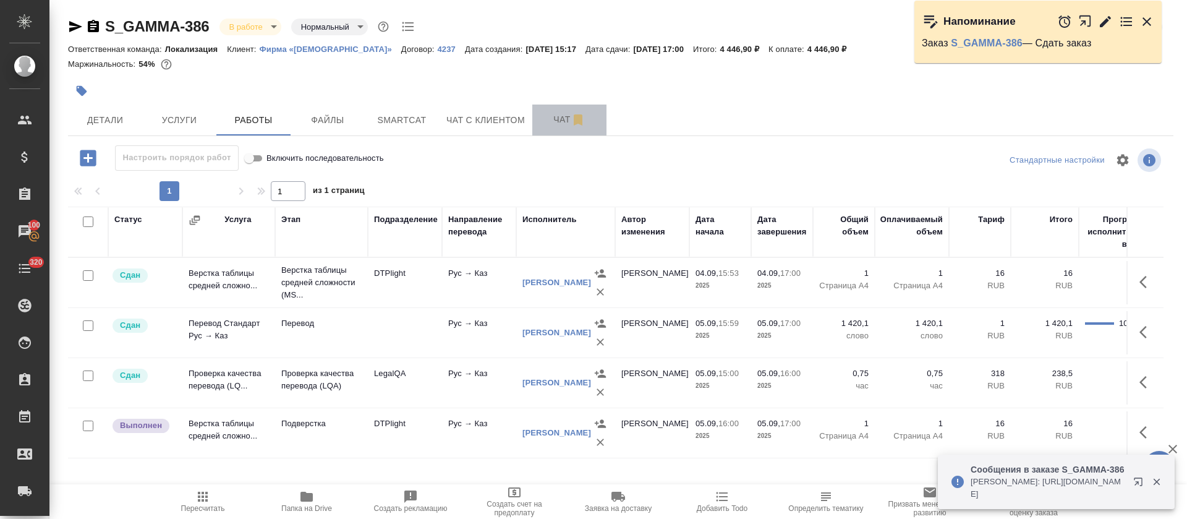
click at [544, 122] on span "Чат" at bounding box center [569, 119] width 59 height 15
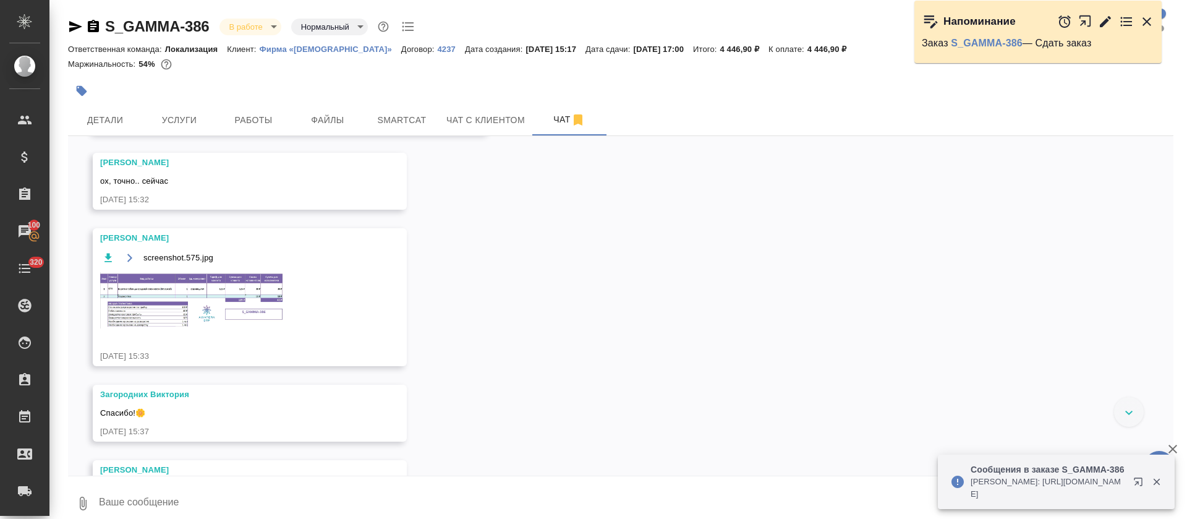
click at [1103, 27] on icon "button" at bounding box center [1105, 21] width 15 height 15
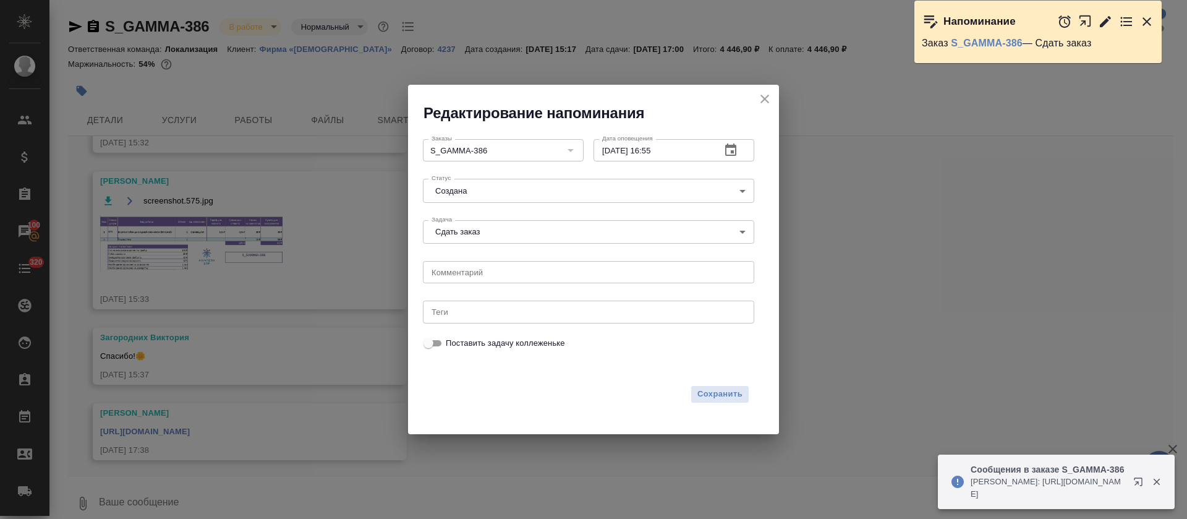
scroll to position [365, 0]
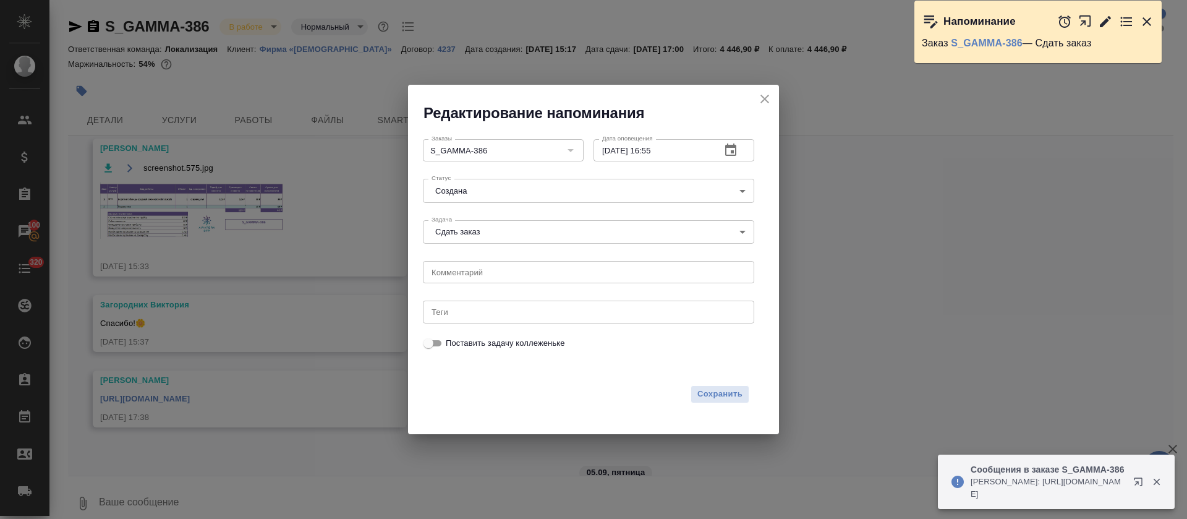
click at [565, 205] on div "Статус Создана created Статус" at bounding box center [588, 189] width 341 height 41
click at [565, 197] on body "🙏 .cls-1 fill:#fff; AWATERA Tretyakova Olga Клиенты Спецификации Заказы 100 Чат…" at bounding box center [593, 259] width 1187 height 519
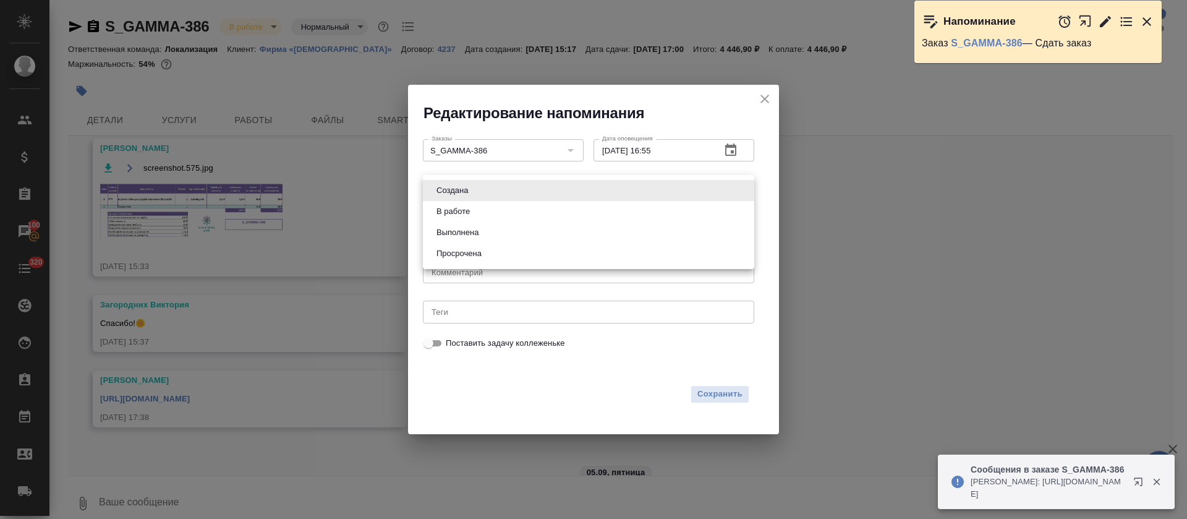
click at [506, 239] on li "Выполнена" at bounding box center [588, 232] width 331 height 21
type input "completed"
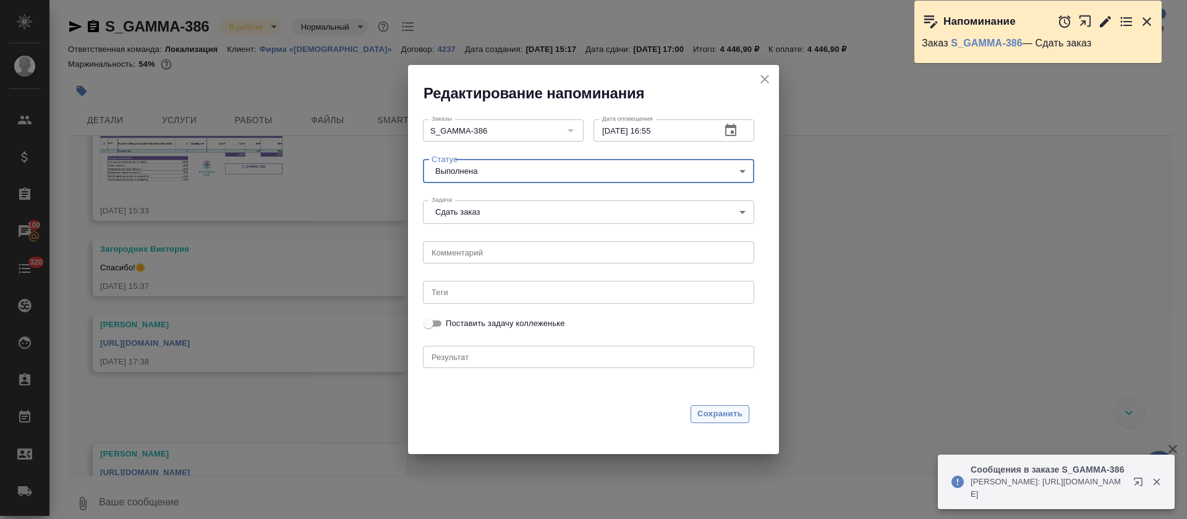
click at [723, 418] on span "Сохранить" at bounding box center [719, 414] width 45 height 14
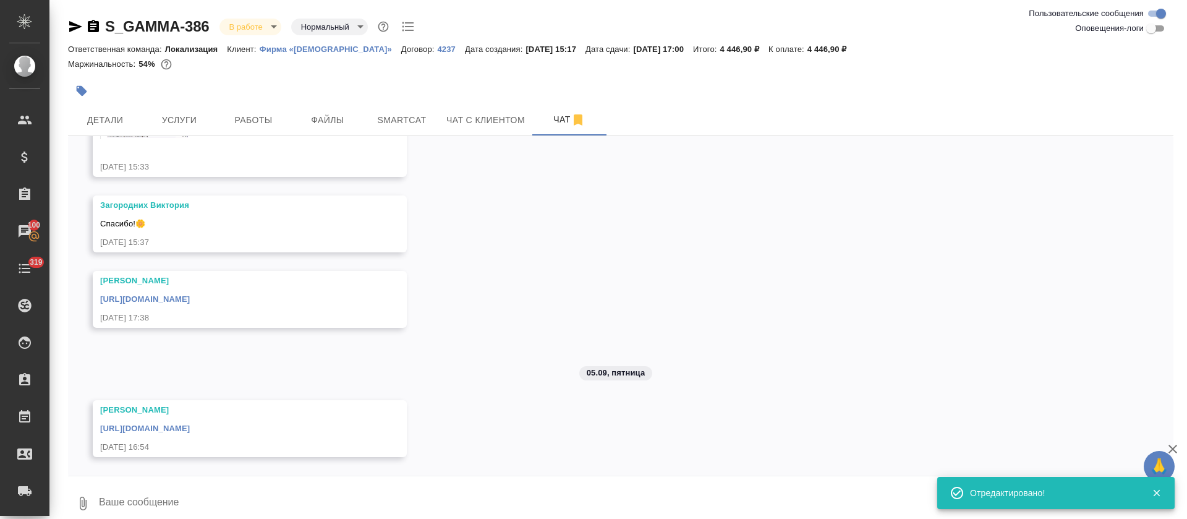
scroll to position [477, 0]
drag, startPoint x: 288, startPoint y: 114, endPoint x: 308, endPoint y: 114, distance: 19.8
click at [287, 115] on button "Работы" at bounding box center [253, 119] width 74 height 31
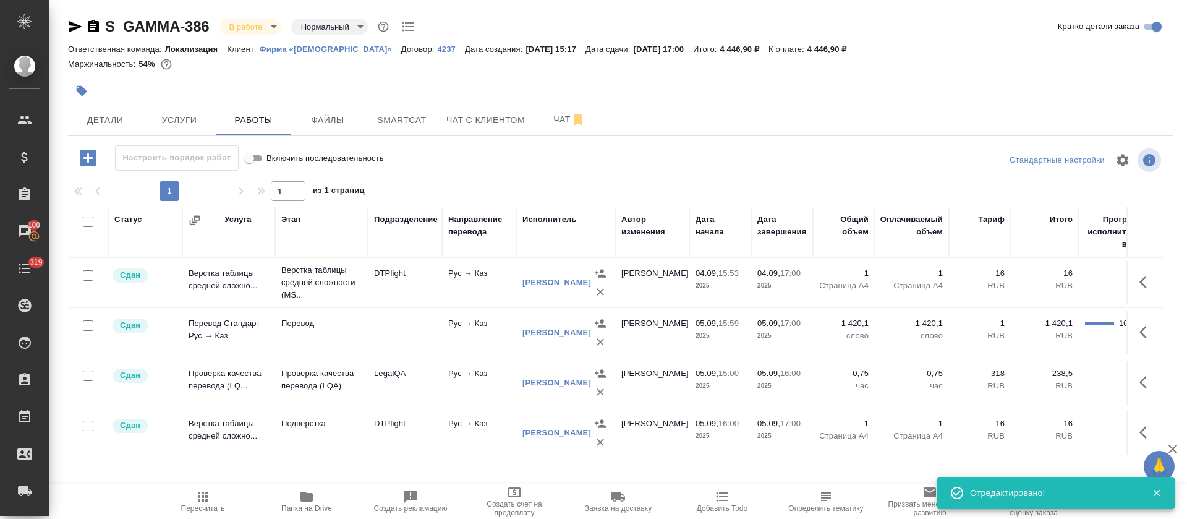
click at [257, 28] on body "🙏 .cls-1 fill:#fff; AWATERA Tretyakova Olga Клиенты Спецификации Заказы 100 Чат…" at bounding box center [593, 259] width 1187 height 519
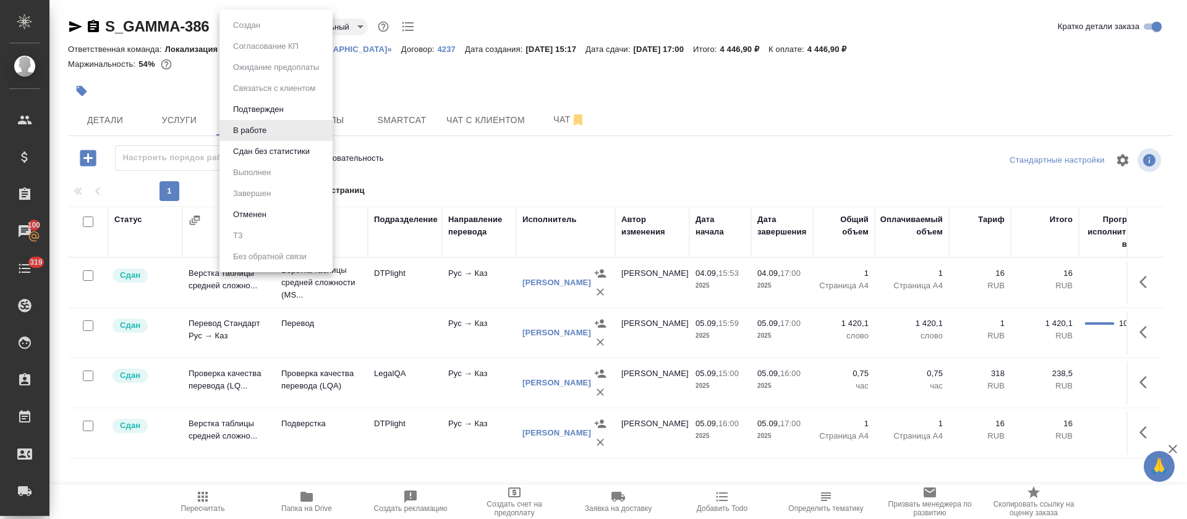
click at [271, 151] on button "Сдан без статистики" at bounding box center [271, 152] width 84 height 14
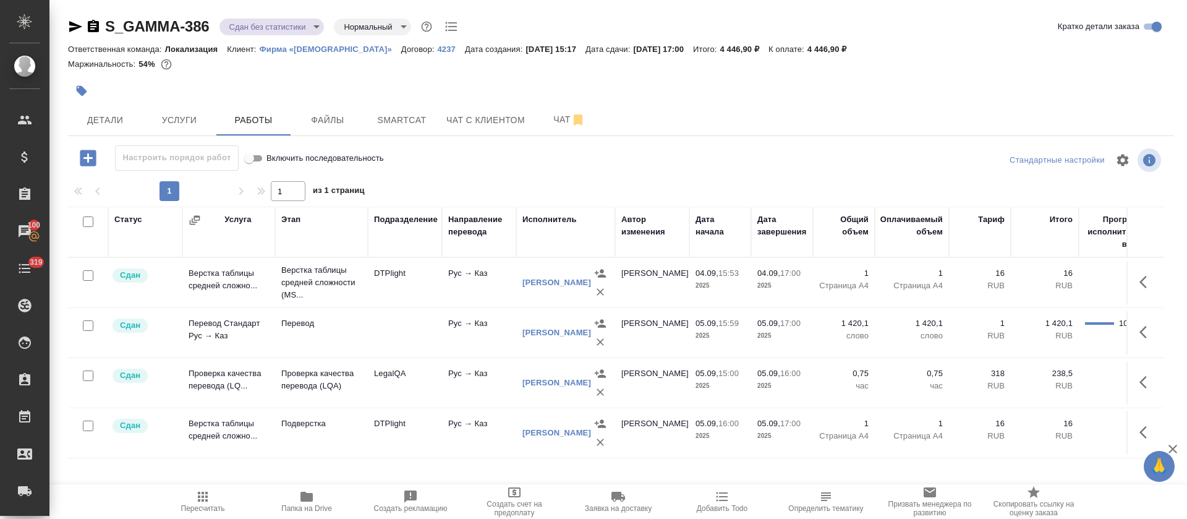
click at [313, 30] on body "🙏 .cls-1 fill:#fff; AWATERA Tretyakova Olga Клиенты Спецификации Заказы 100 Чат…" at bounding box center [593, 259] width 1187 height 519
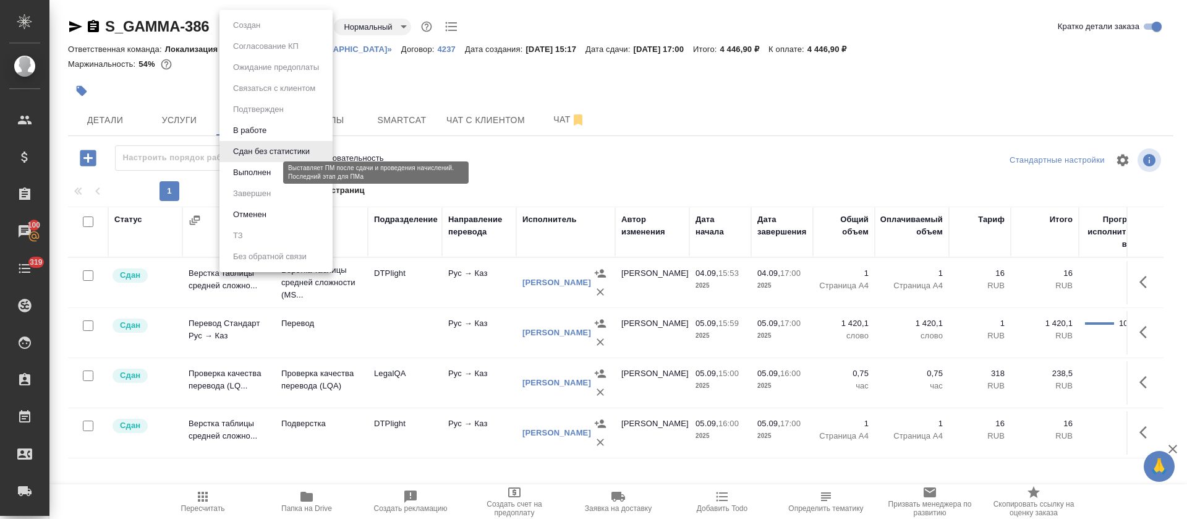
click at [271, 171] on button "Выполнен" at bounding box center [251, 173] width 45 height 14
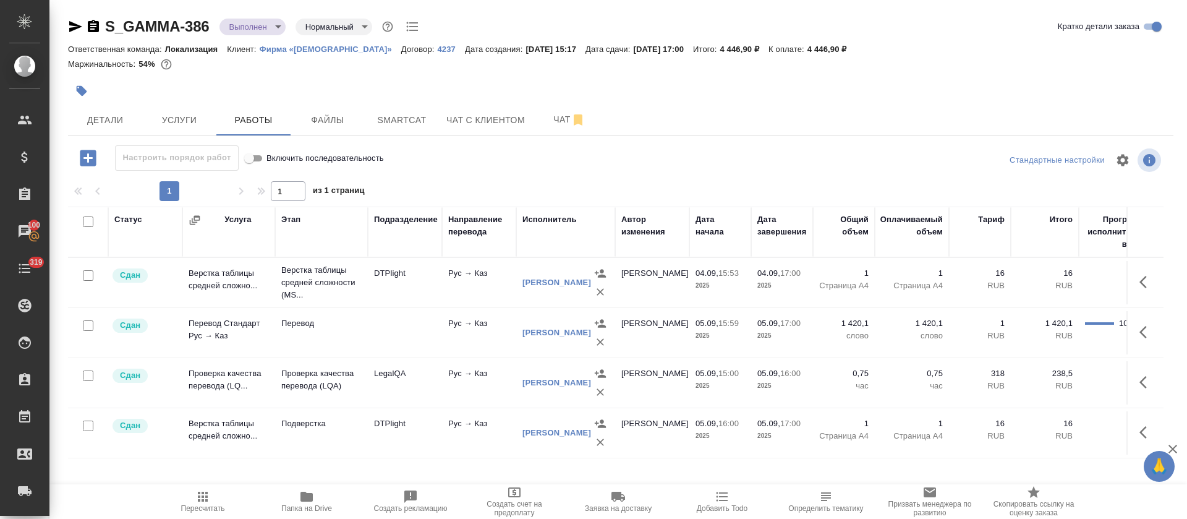
click at [169, 122] on span "Услуги" at bounding box center [179, 119] width 59 height 15
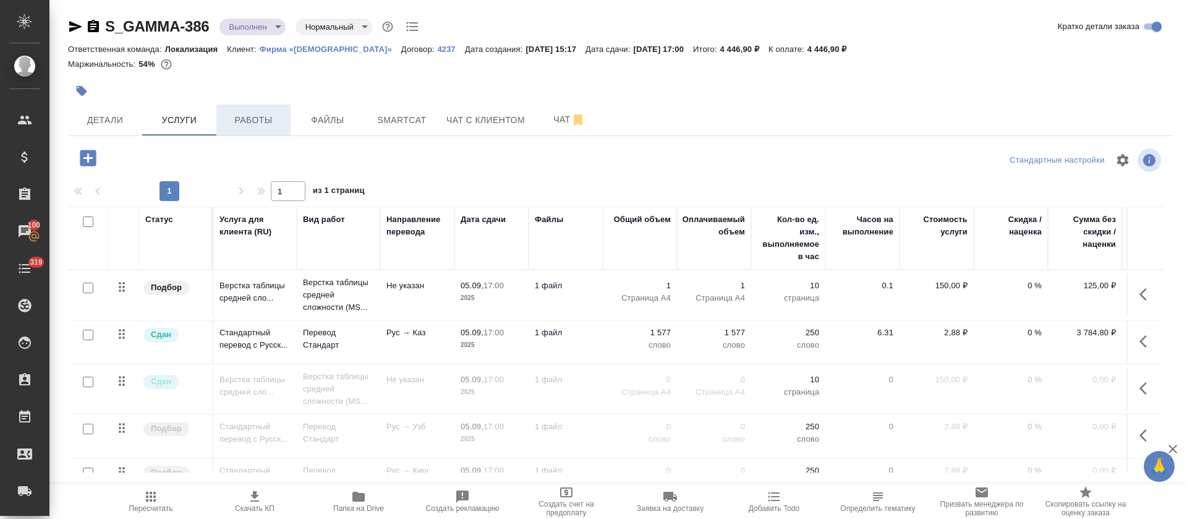
click at [272, 135] on button "Работы" at bounding box center [253, 119] width 74 height 31
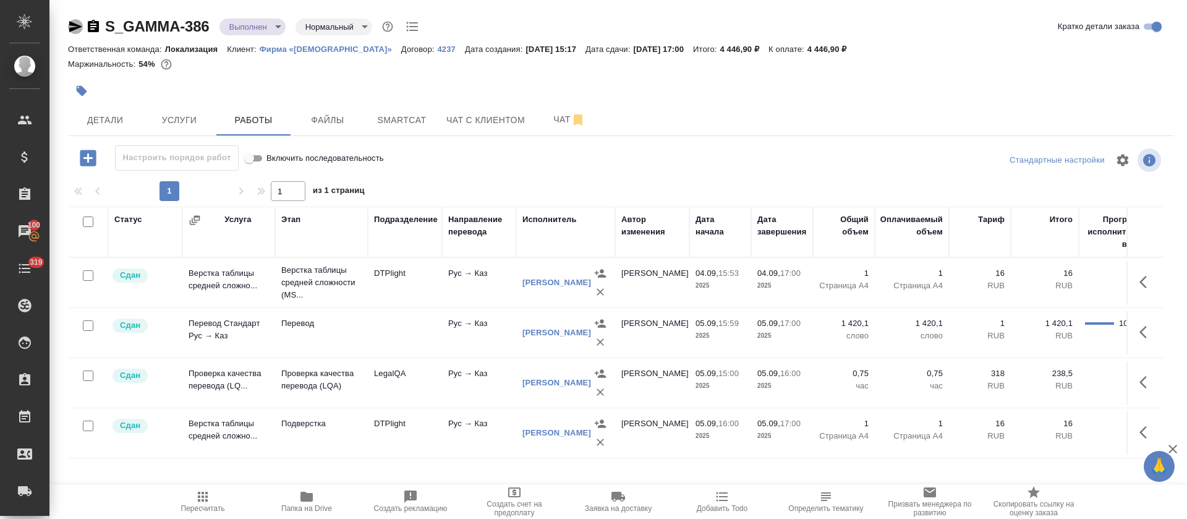
drag, startPoint x: 71, startPoint y: 28, endPoint x: 208, endPoint y: 81, distance: 146.9
click at [72, 28] on icon "button" at bounding box center [75, 26] width 13 height 11
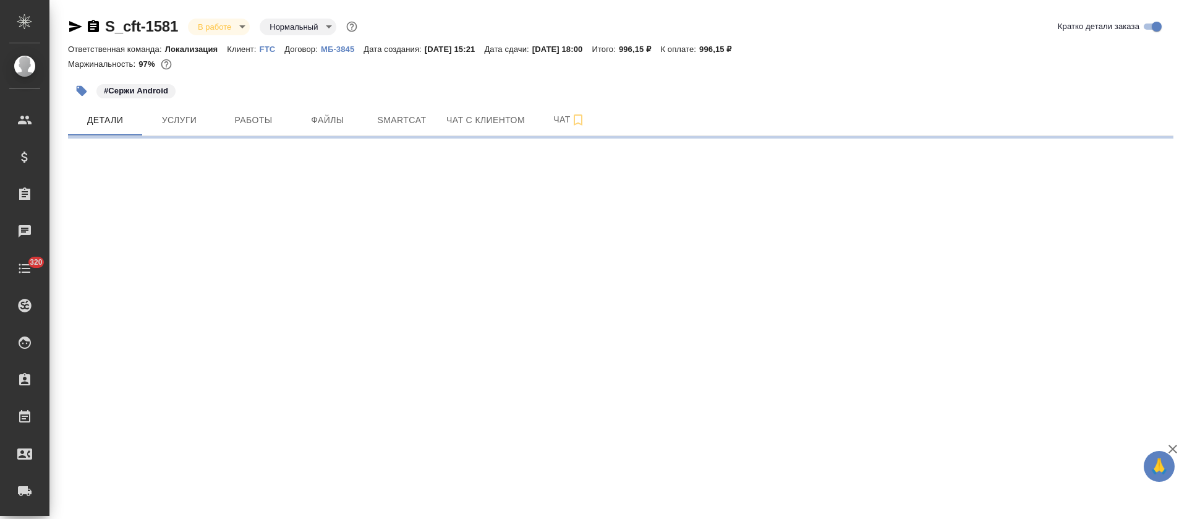
click at [284, 119] on button "Работы" at bounding box center [253, 119] width 74 height 31
select select "RU"
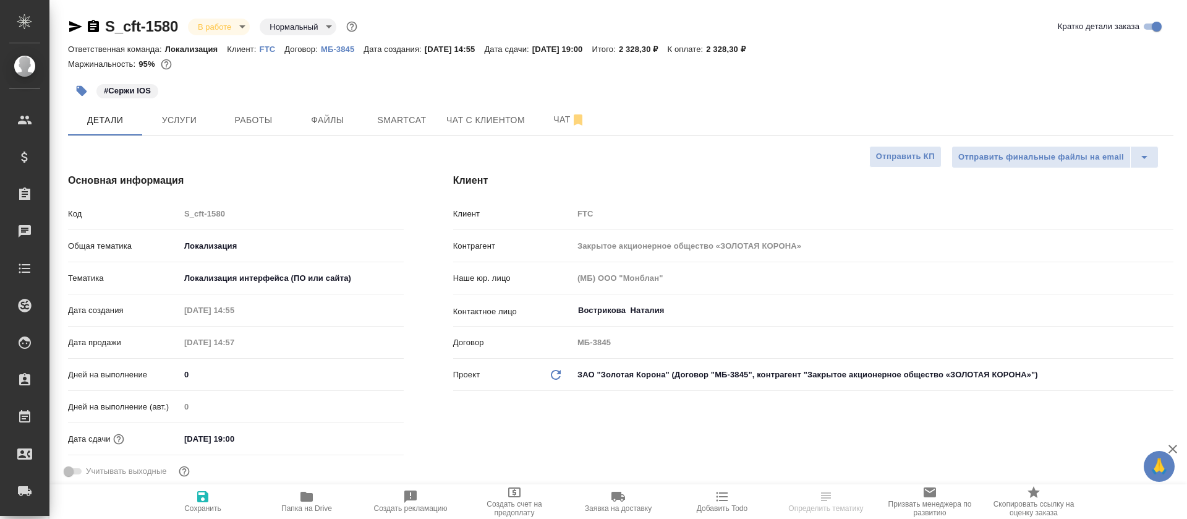
type textarea "x"
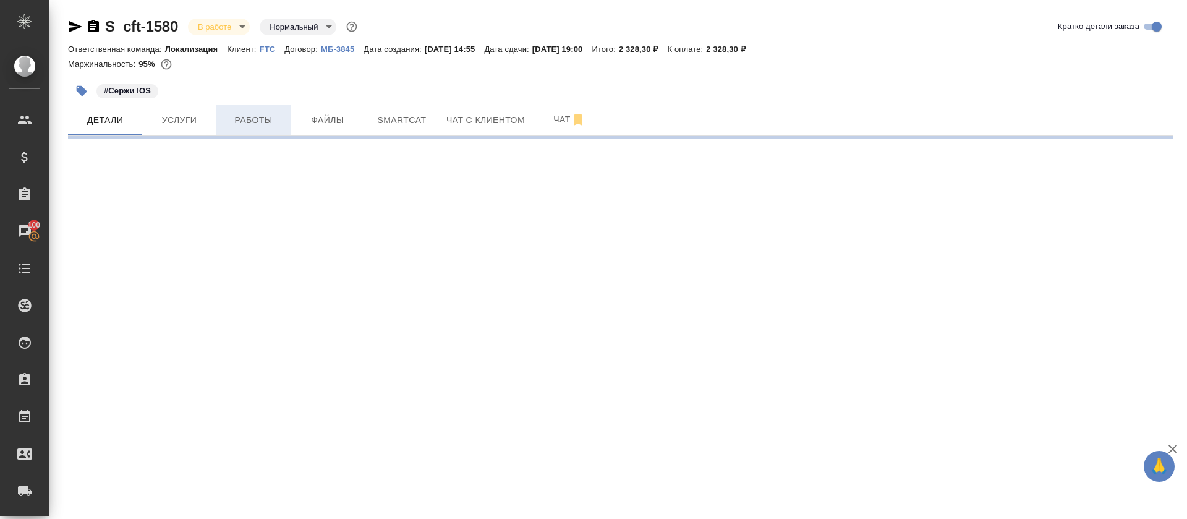
select select "RU"
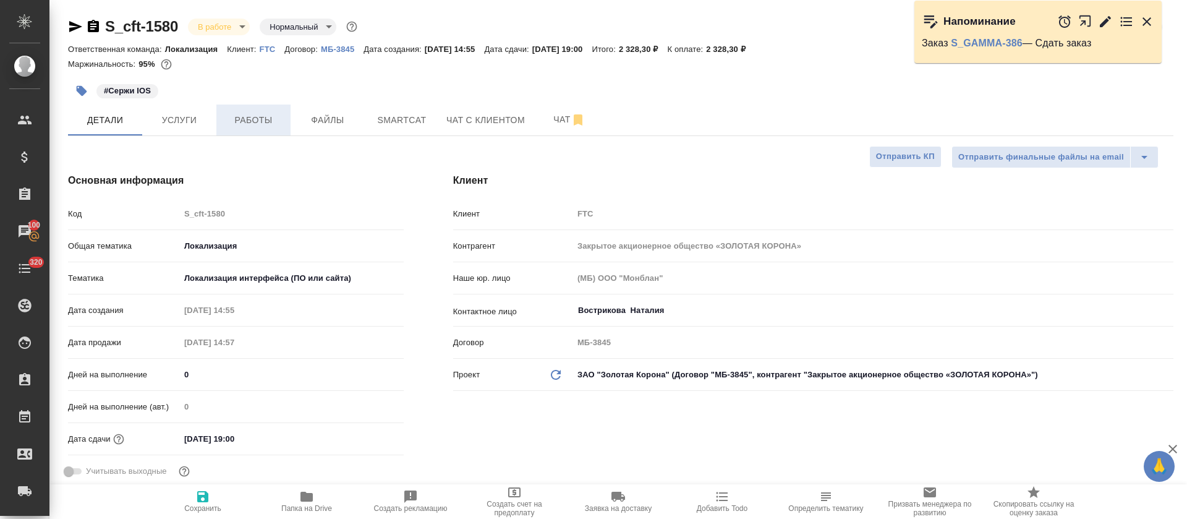
type textarea "x"
click at [265, 118] on span "Работы" at bounding box center [253, 119] width 59 height 15
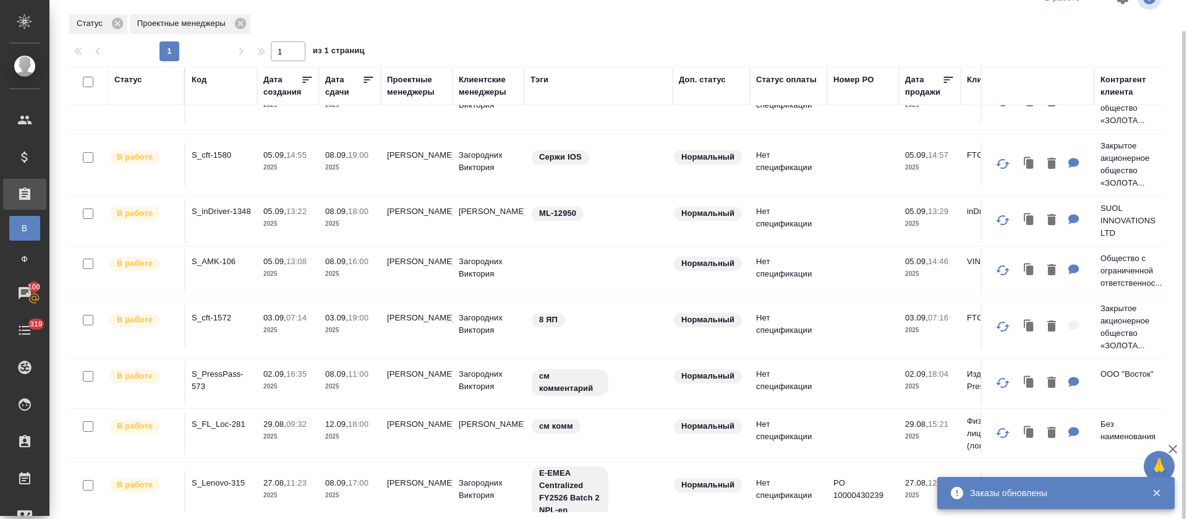
scroll to position [62, 0]
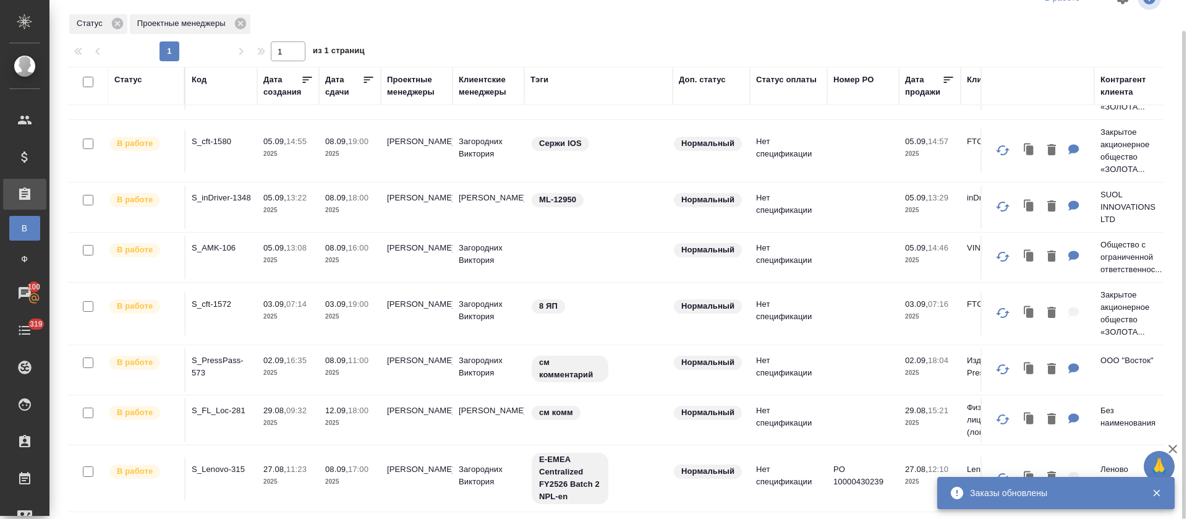
click at [623, 46] on div "1 1 из 1 страниц" at bounding box center [620, 51] width 1105 height 20
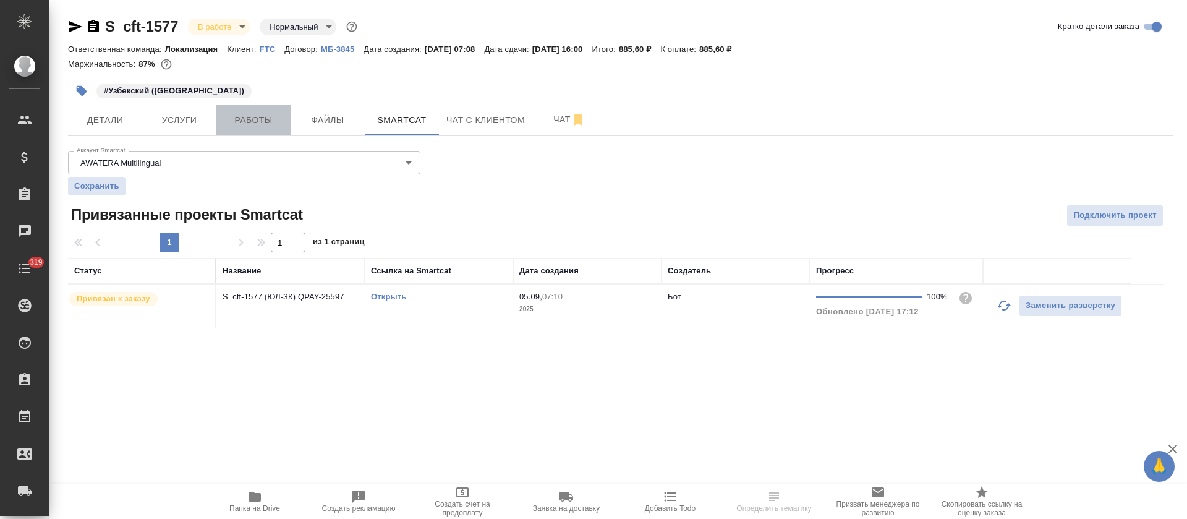
click at [270, 131] on button "Работы" at bounding box center [253, 119] width 74 height 31
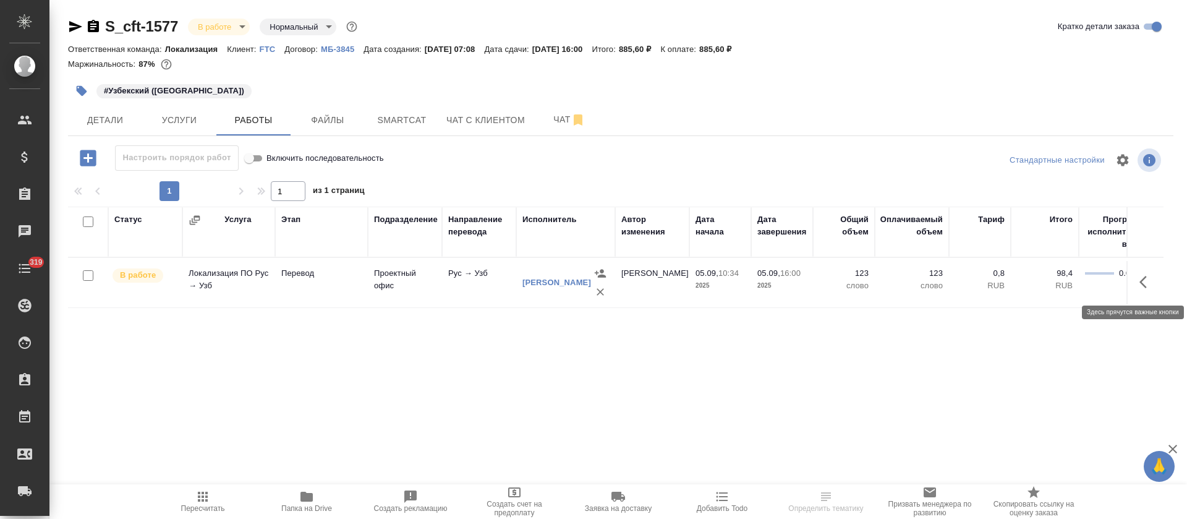
click at [1150, 280] on icon "button" at bounding box center [1146, 281] width 15 height 15
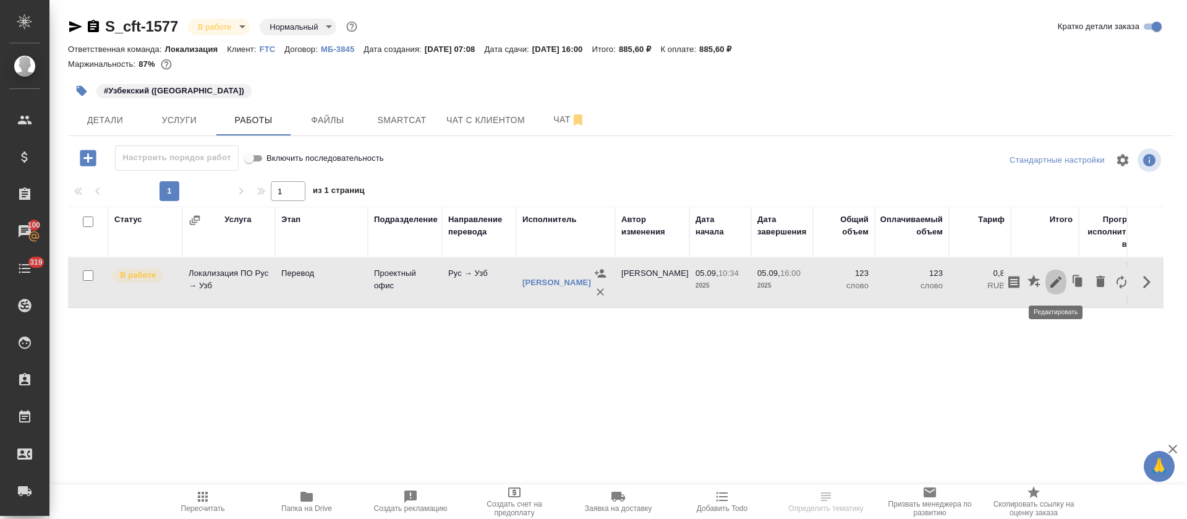
click at [1053, 281] on icon "button" at bounding box center [1055, 281] width 15 height 15
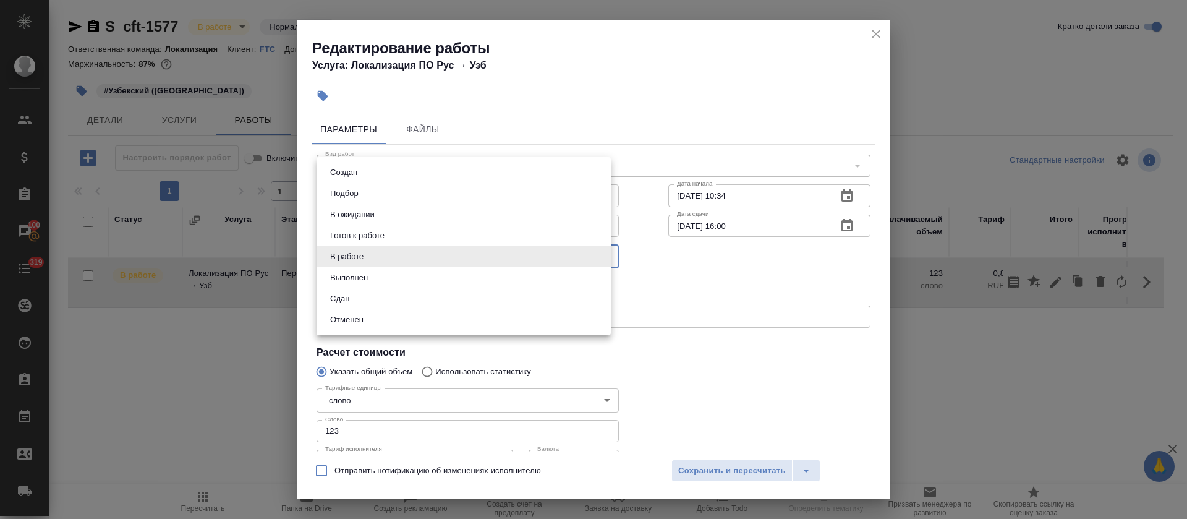
click at [460, 255] on body "🙏 .cls-1 fill:#fff; AWATERA [PERSON_NAME] Спецификации Заказы 100 Чаты 319 Todo…" at bounding box center [593, 259] width 1187 height 519
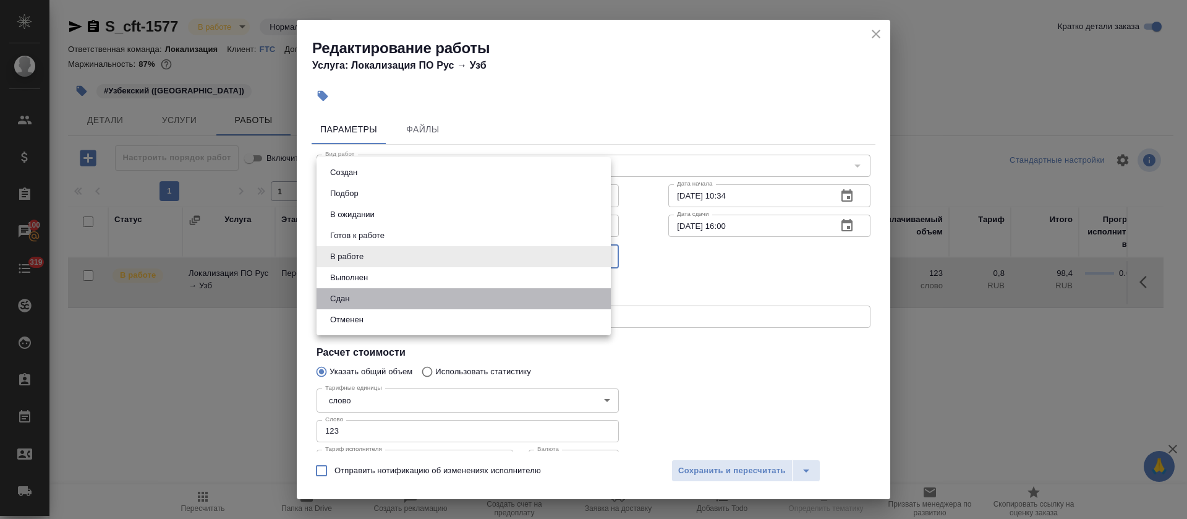
click at [452, 302] on li "Сдан" at bounding box center [463, 298] width 294 height 21
type input "closed"
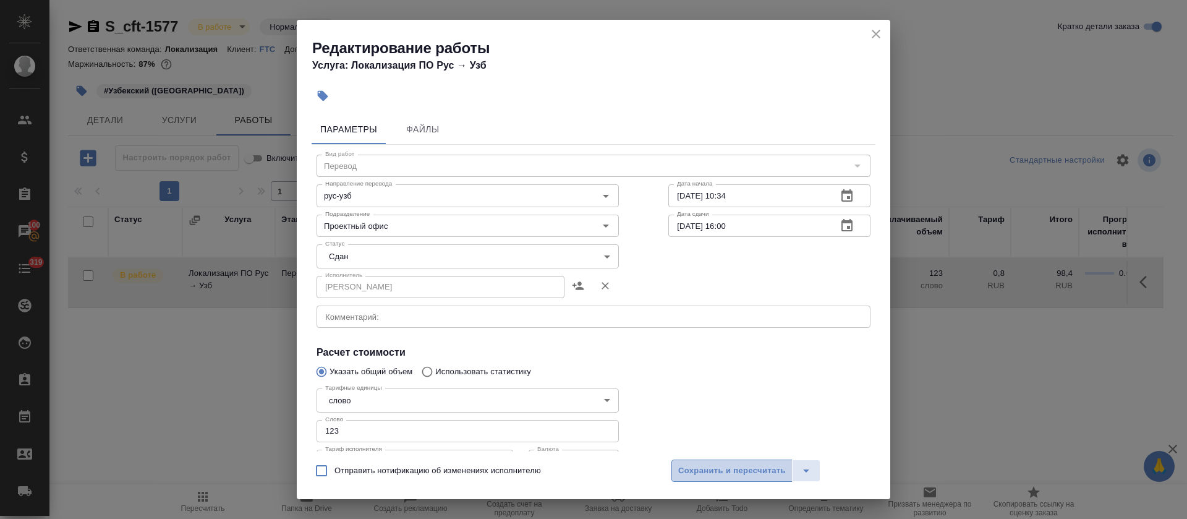
click at [692, 467] on span "Сохранить и пересчитать" at bounding box center [732, 471] width 108 height 14
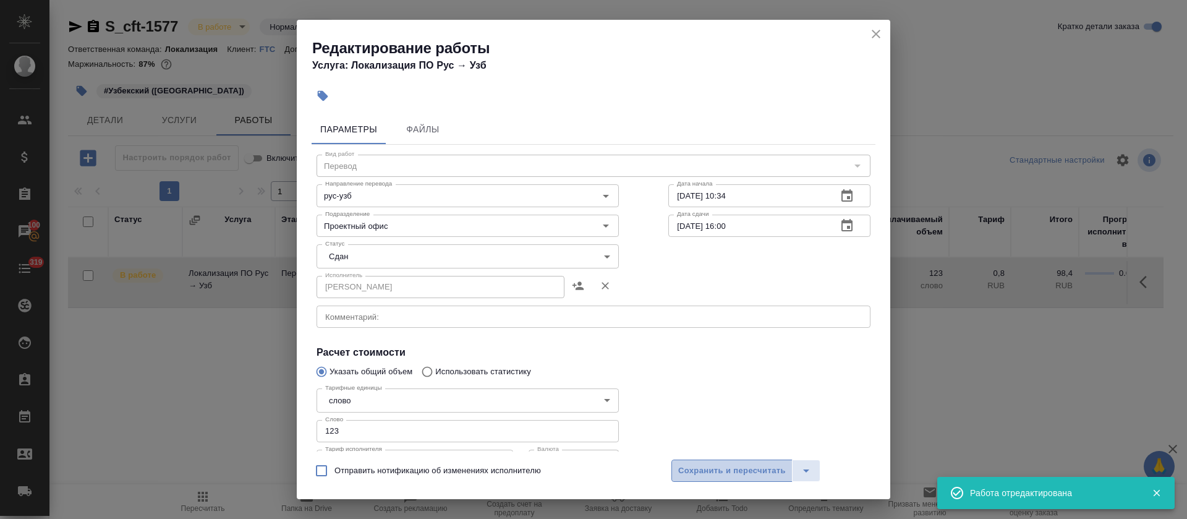
click at [692, 467] on span "Сохранить и пересчитать" at bounding box center [732, 471] width 108 height 14
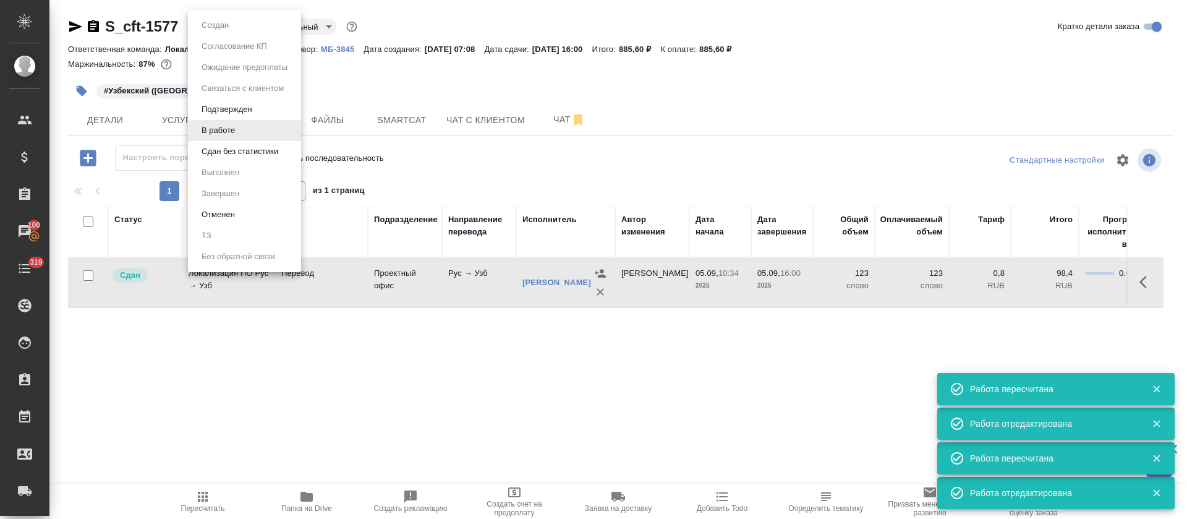
click at [243, 29] on body "🙏 .cls-1 fill:#fff; AWATERA Tretyakova Olga Клиенты Спецификации Заказы 100 Чат…" at bounding box center [593, 259] width 1187 height 519
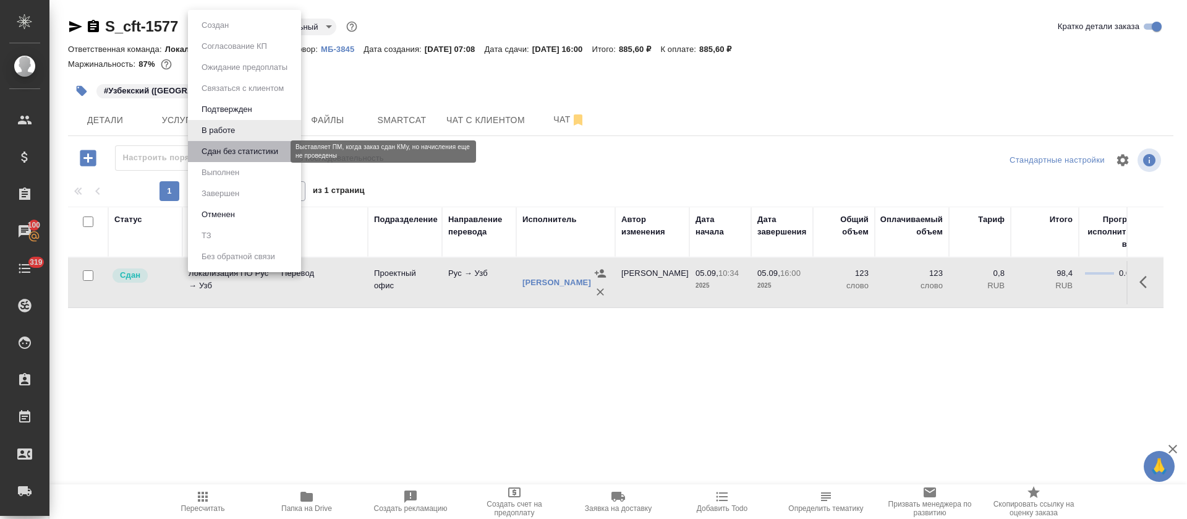
click at [255, 152] on button "Сдан без статистики" at bounding box center [240, 152] width 84 height 14
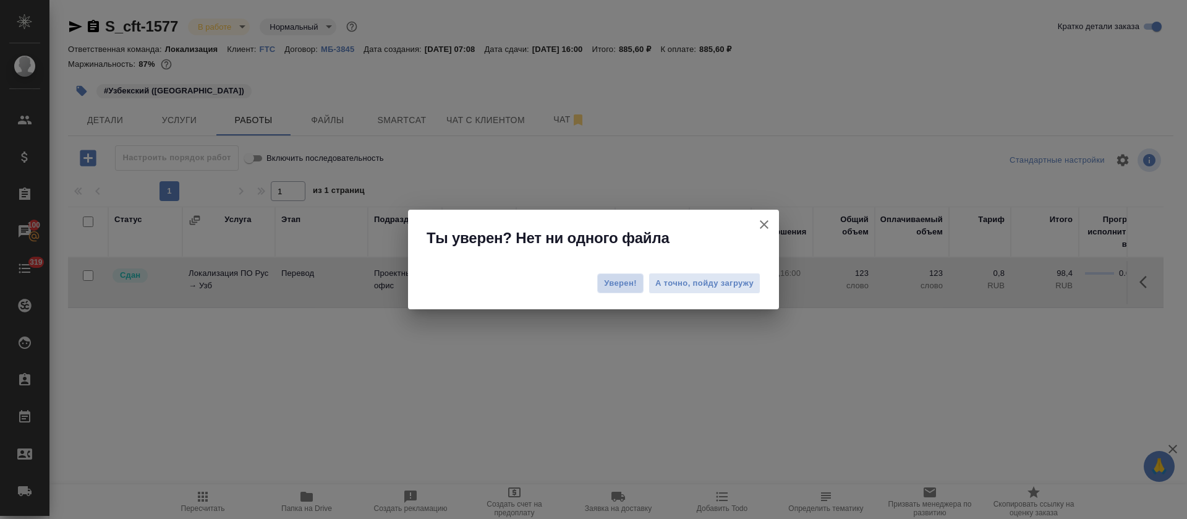
click at [621, 289] on button "Уверен!" at bounding box center [620, 283] width 46 height 20
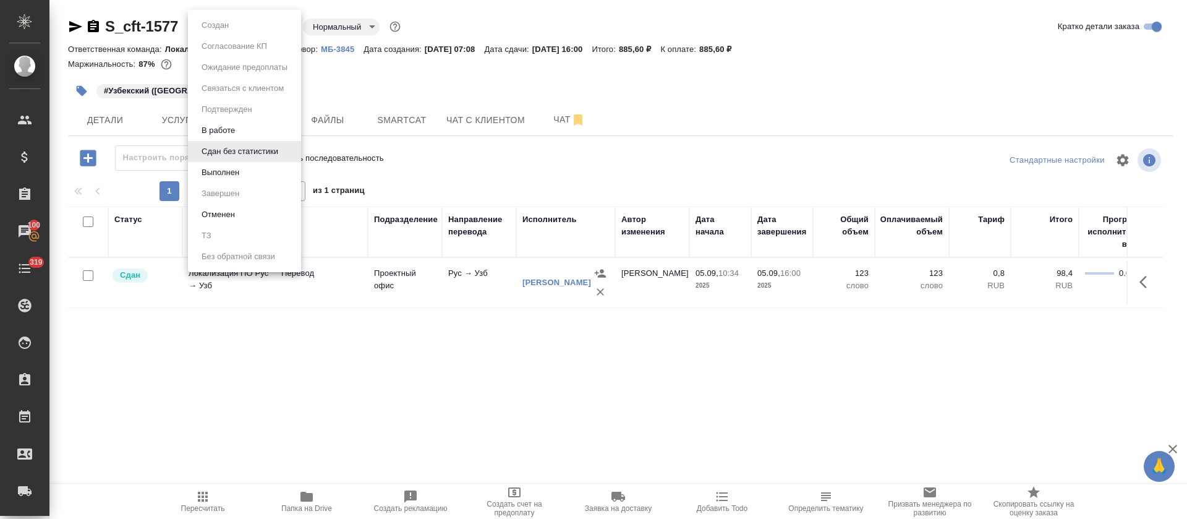
click at [282, 28] on body "🙏 .cls-1 fill:#fff; AWATERA Tretyakova Olga Клиенты Спецификации Заказы 100 Чат…" at bounding box center [593, 259] width 1187 height 519
click at [276, 172] on li "Выполнен" at bounding box center [244, 172] width 113 height 21
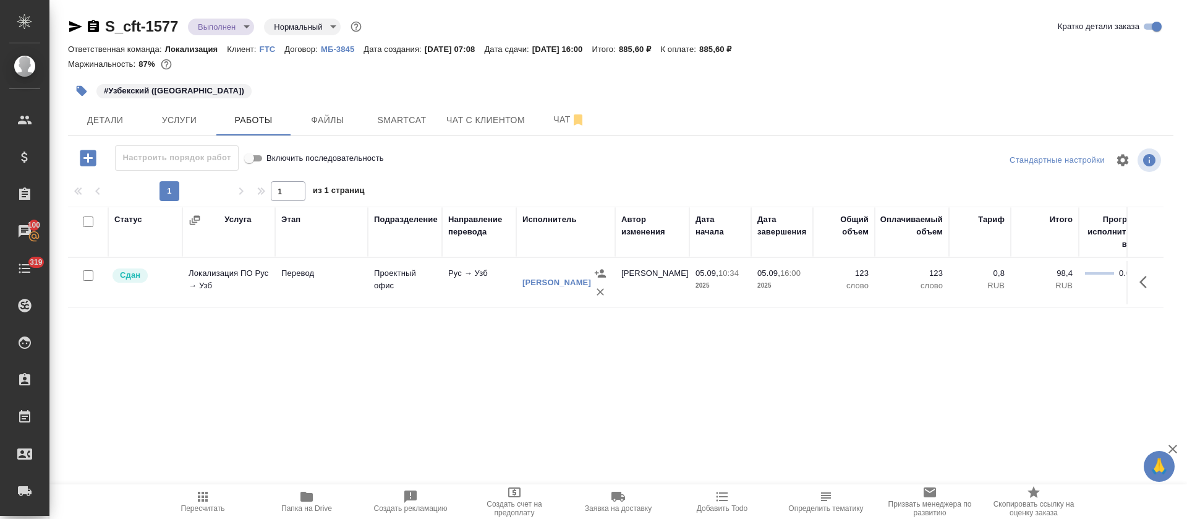
click at [72, 25] on icon "button" at bounding box center [75, 26] width 13 height 11
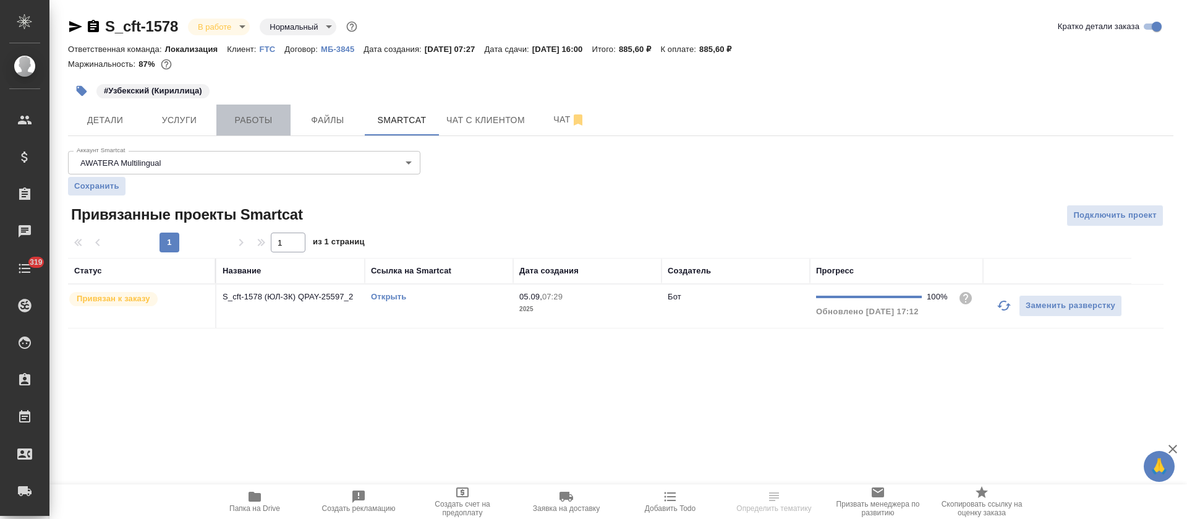
click at [268, 135] on button "Работы" at bounding box center [253, 119] width 74 height 31
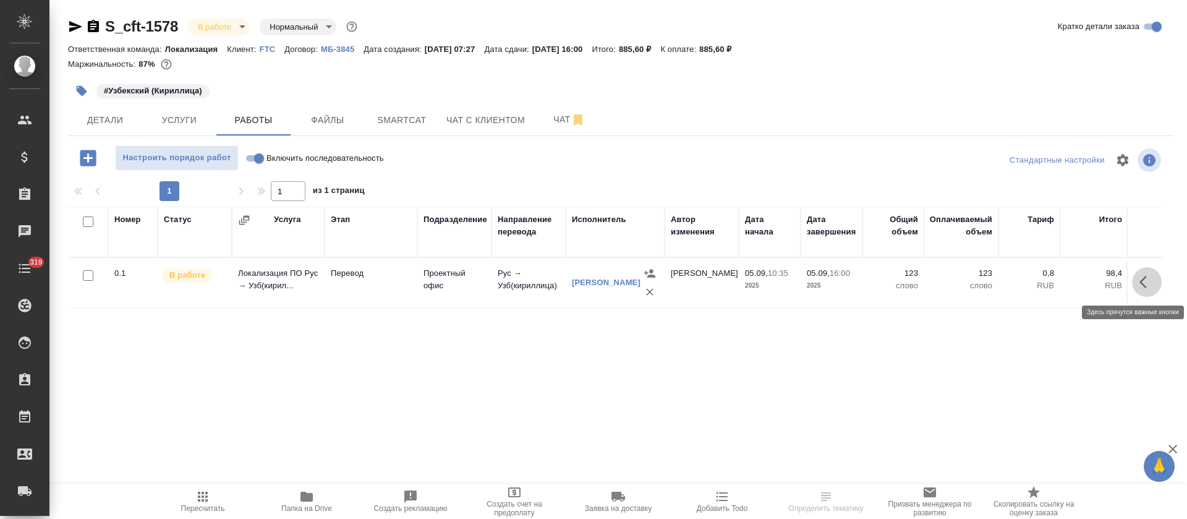
click at [1143, 279] on icon "button" at bounding box center [1142, 282] width 7 height 12
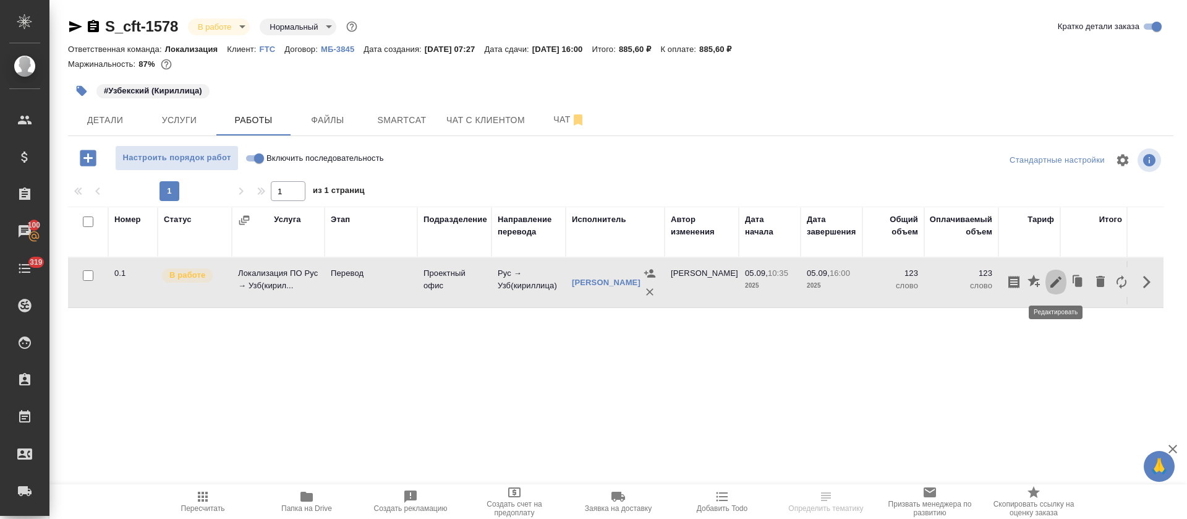
click at [1053, 282] on icon "button" at bounding box center [1055, 281] width 15 height 15
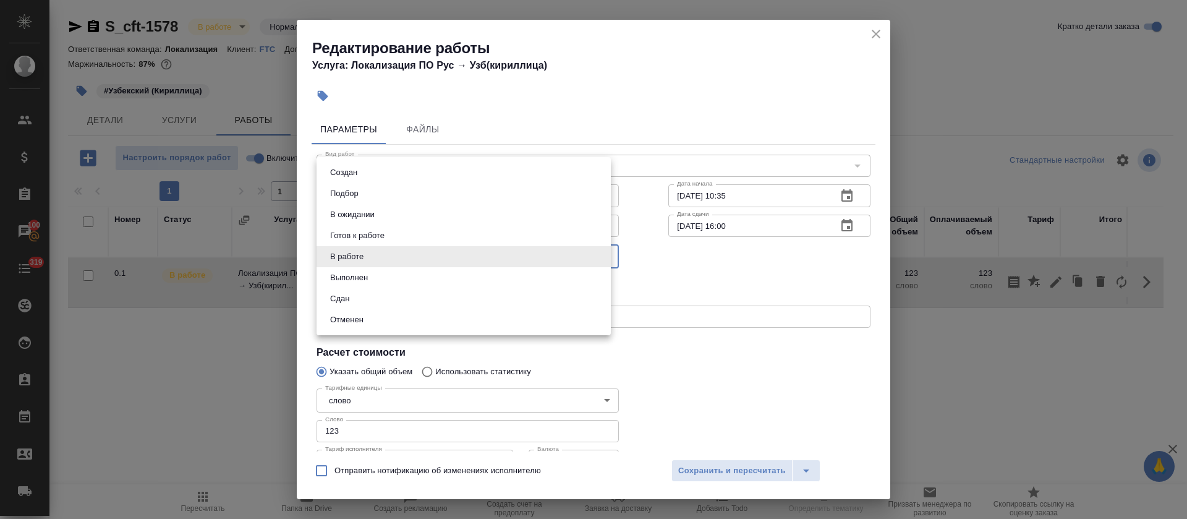
click at [463, 252] on body "🙏 .cls-1 fill:#fff; AWATERA [PERSON_NAME] Спецификации Заказы 100 Чаты 319 Todo…" at bounding box center [593, 259] width 1187 height 519
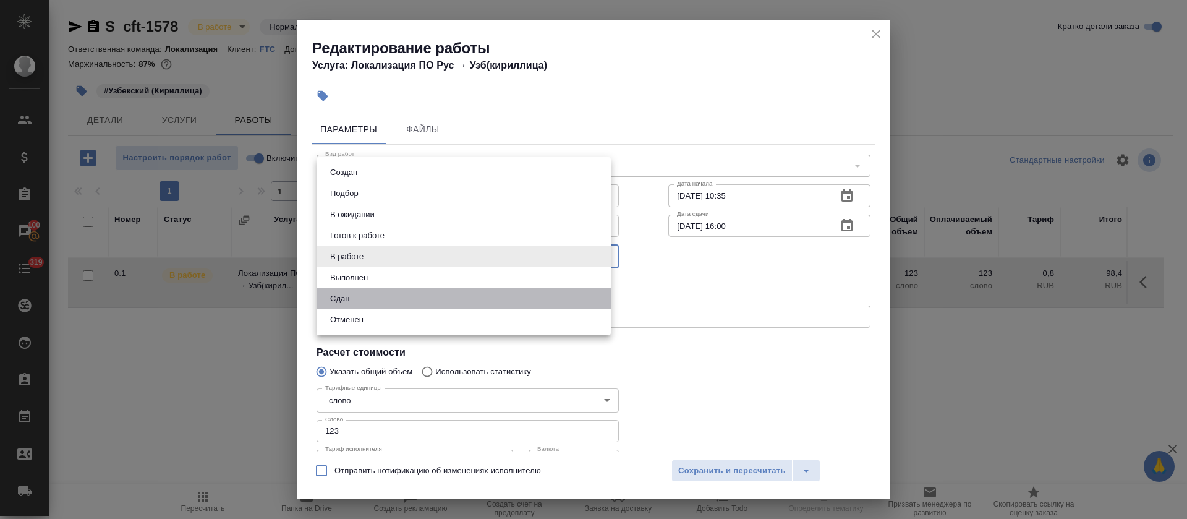
click at [463, 295] on li "Сдан" at bounding box center [463, 298] width 294 height 21
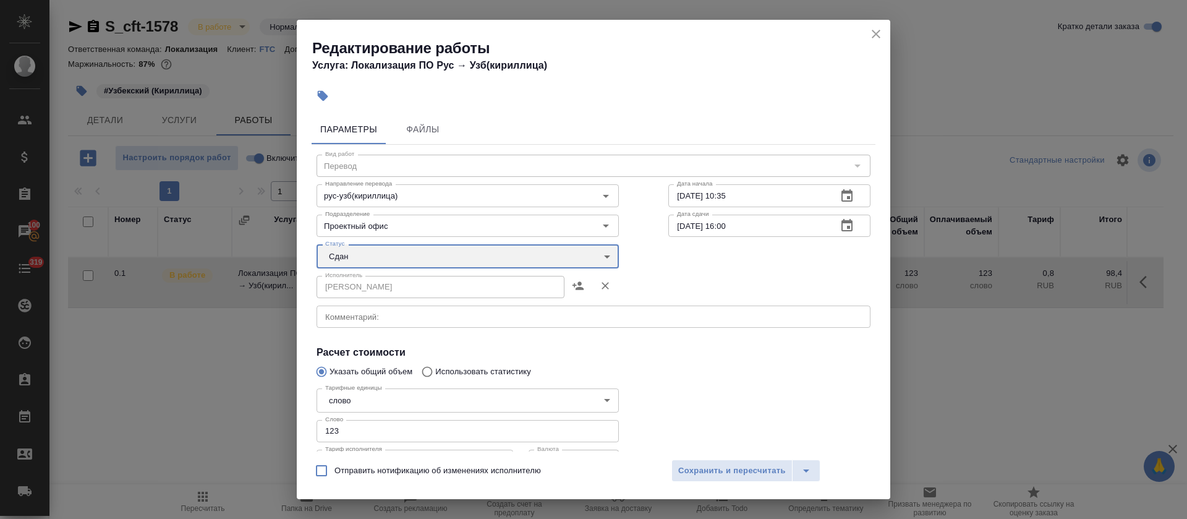
type input "closed"
click at [702, 465] on span "Сохранить и пересчитать" at bounding box center [732, 471] width 108 height 14
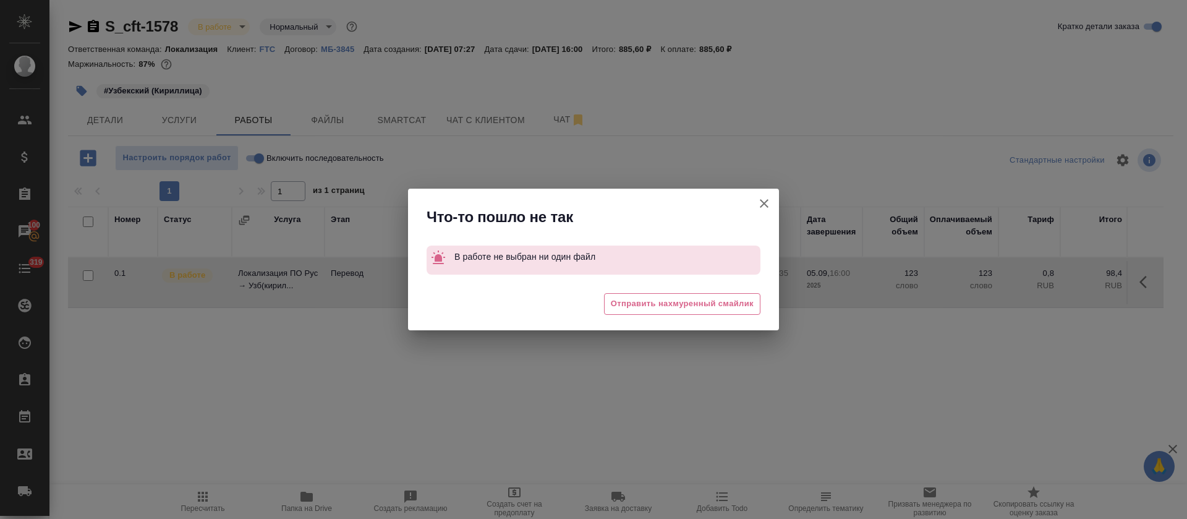
click at [729, 177] on div "Что-то пошло не так В работе не выбран ни один файл 🥲 Отправить нахмуренный сма…" at bounding box center [593, 259] width 1187 height 519
click at [763, 205] on icon "button" at bounding box center [764, 203] width 9 height 9
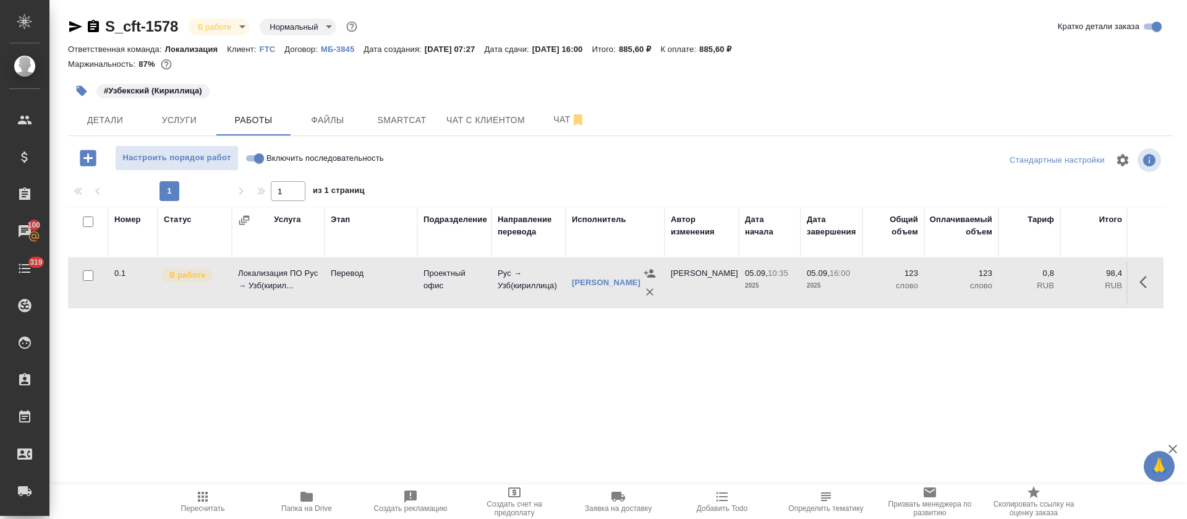
click at [262, 158] on input "Включить последовательность" at bounding box center [259, 158] width 44 height 15
checkbox input "true"
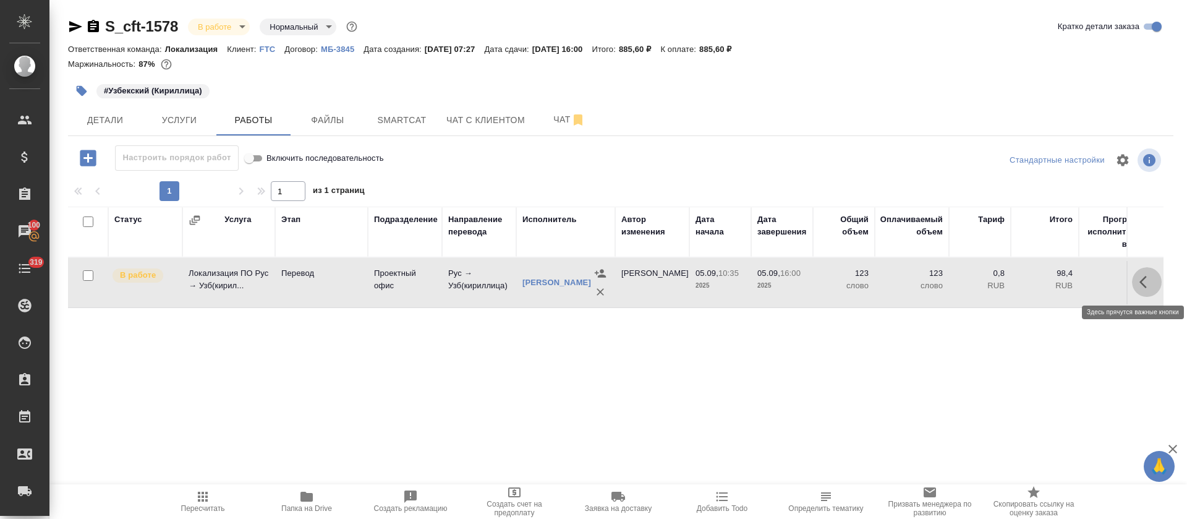
click at [1147, 275] on icon "button" at bounding box center [1146, 281] width 15 height 15
click at [1059, 281] on icon "button" at bounding box center [1055, 281] width 11 height 11
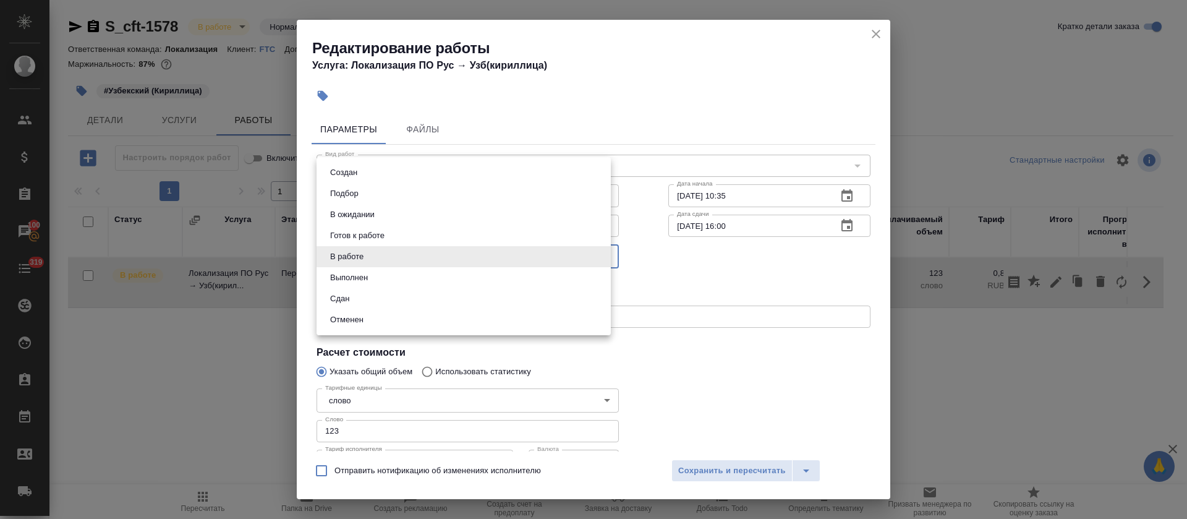
click at [478, 254] on body "🙏 .cls-1 fill:#fff; AWATERA [PERSON_NAME] Спецификации Заказы 100 Чаты 319 Todo…" at bounding box center [593, 259] width 1187 height 519
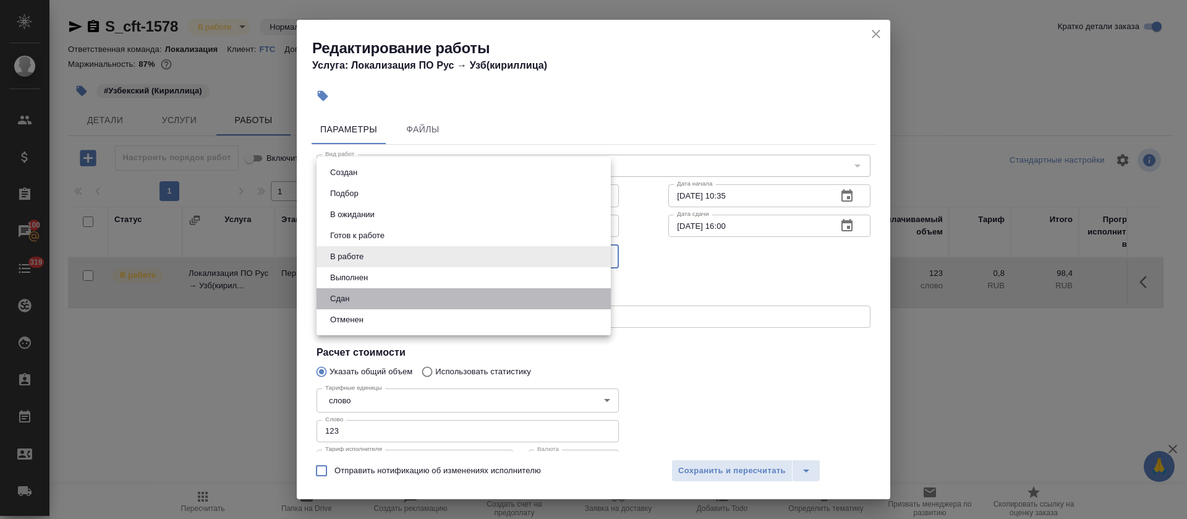
click at [491, 297] on li "Сдан" at bounding box center [463, 298] width 294 height 21
type input "closed"
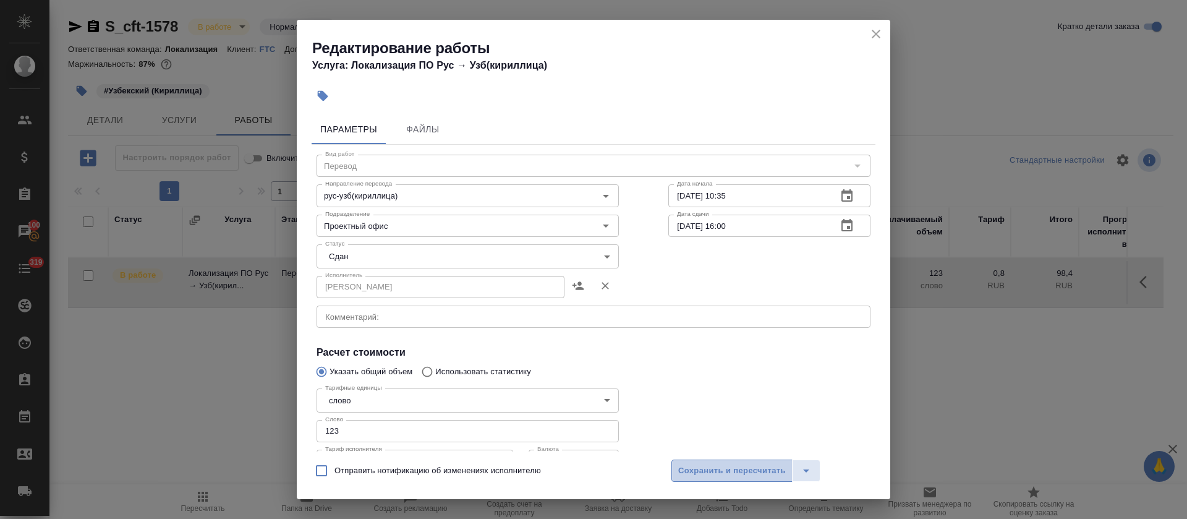
click at [713, 480] on button "Сохранить и пересчитать" at bounding box center [731, 470] width 121 height 22
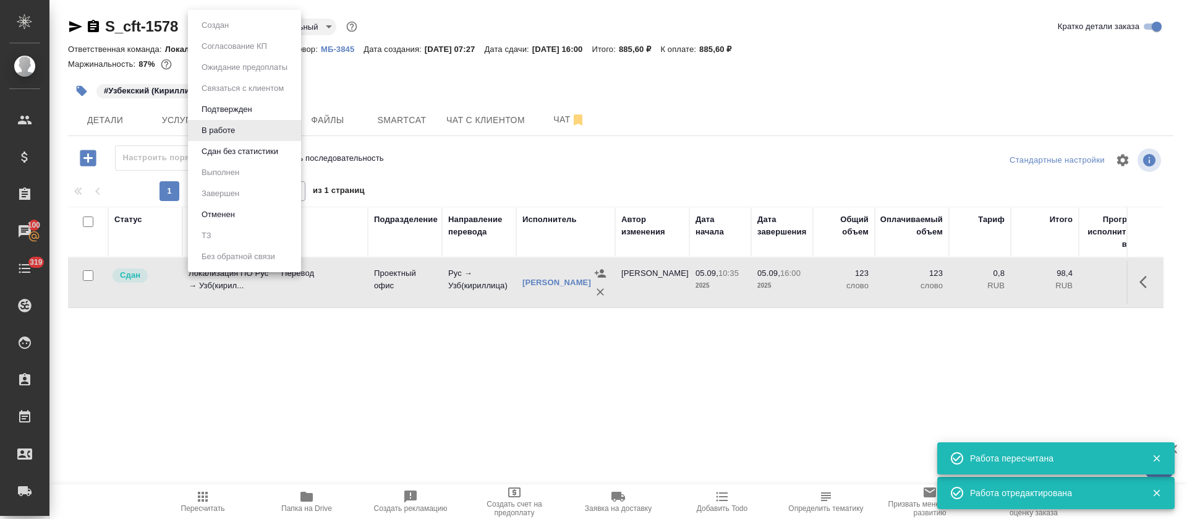
click at [232, 28] on body "🙏 .cls-1 fill:#fff; AWATERA [PERSON_NAME] Спецификации Заказы 100 Чаты 319 Todo…" at bounding box center [593, 259] width 1187 height 519
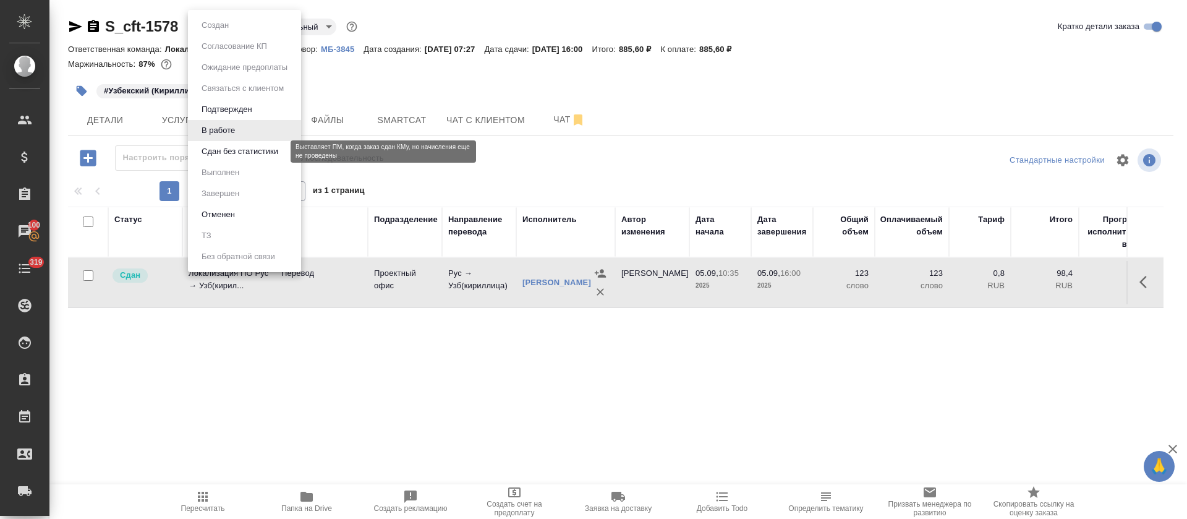
click at [225, 148] on button "Сдан без статистики" at bounding box center [240, 152] width 84 height 14
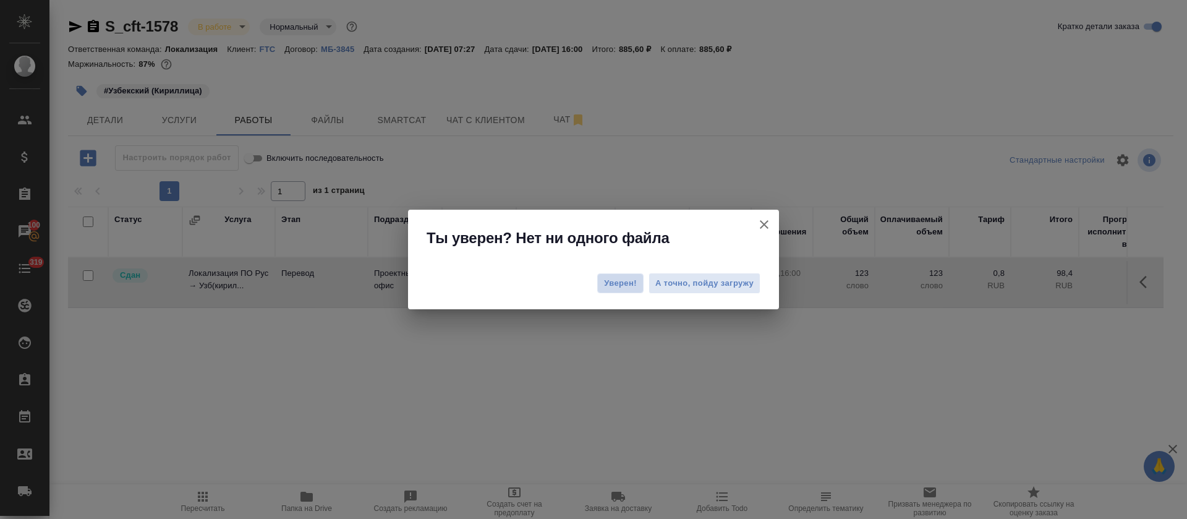
click at [615, 289] on span "Уверен!" at bounding box center [620, 283] width 33 height 12
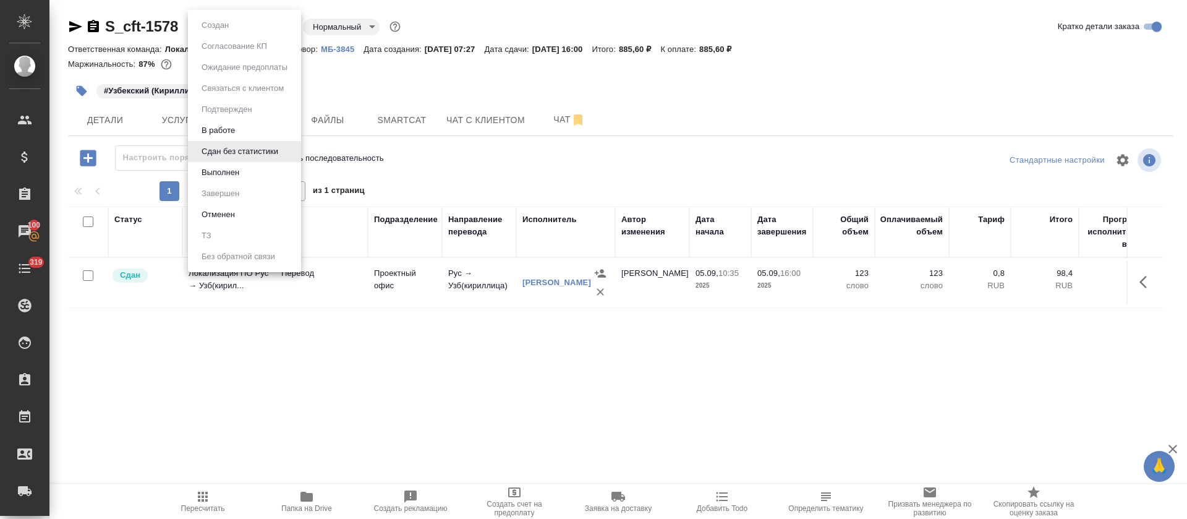
click at [273, 28] on body "🙏 .cls-1 fill:#fff; AWATERA [PERSON_NAME] Спецификации Заказы 100 Чаты 319 Todo…" at bounding box center [593, 259] width 1187 height 519
click at [254, 169] on li "Выполнен" at bounding box center [244, 172] width 113 height 21
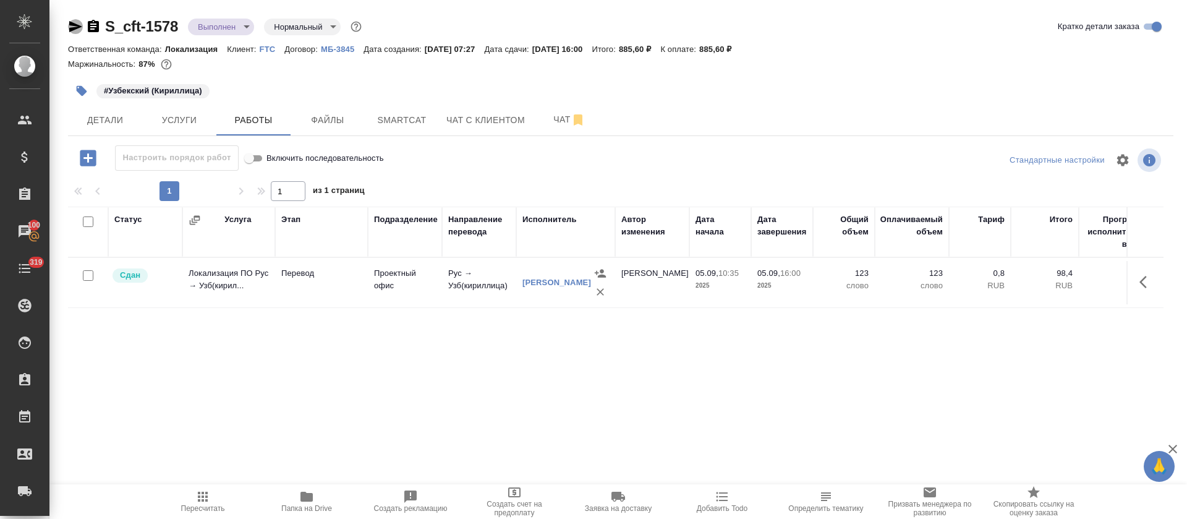
click at [78, 20] on icon "button" at bounding box center [75, 26] width 15 height 15
